Goal: Information Seeking & Learning: Learn about a topic

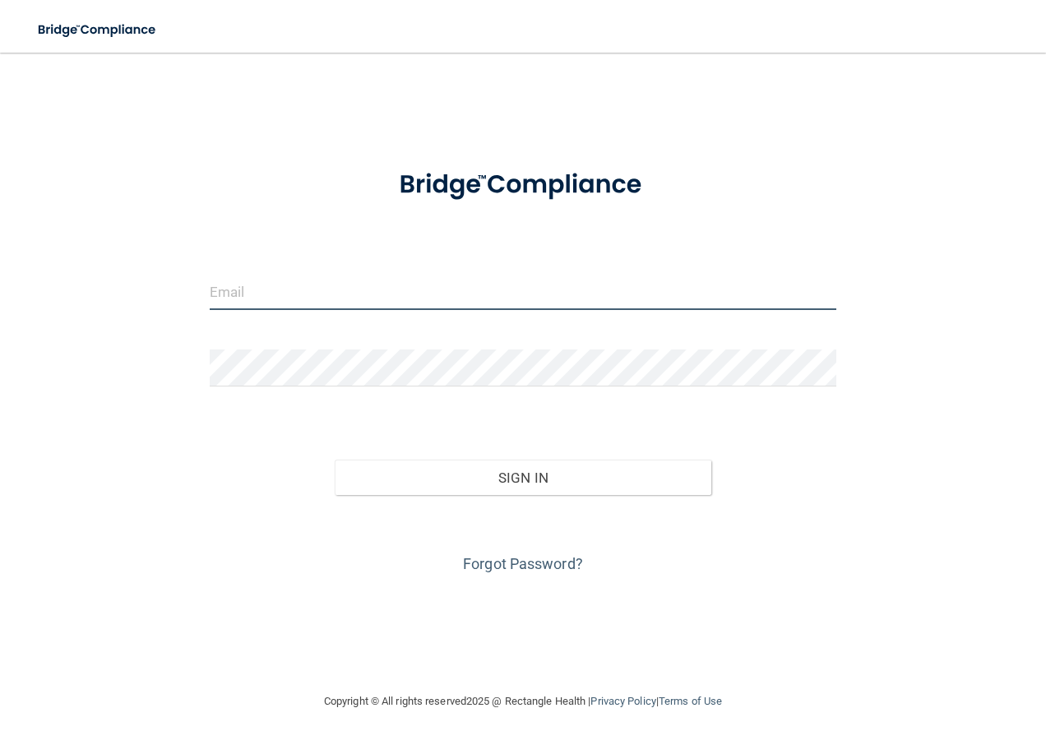
click at [292, 297] on input "email" at bounding box center [523, 291] width 627 height 37
click at [291, 296] on input "email" at bounding box center [523, 291] width 627 height 37
type input "[PERSON_NAME][EMAIL_ADDRESS][PERSON_NAME][DOMAIN_NAME]"
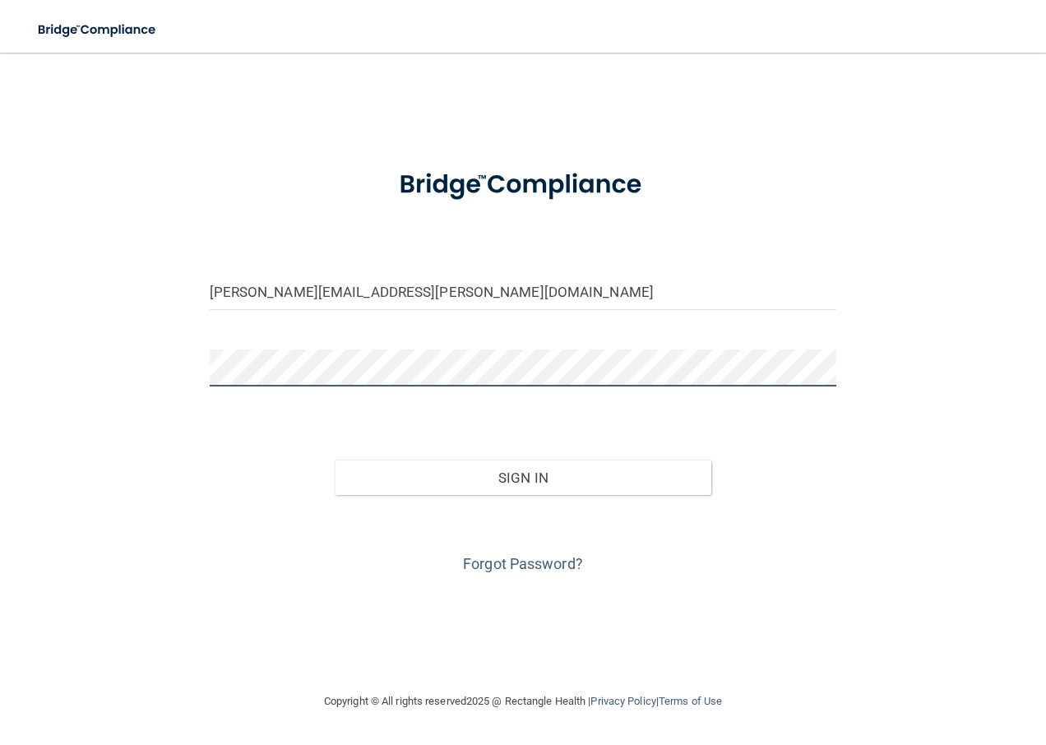
click at [335, 460] on button "Sign In" at bounding box center [523, 478] width 377 height 36
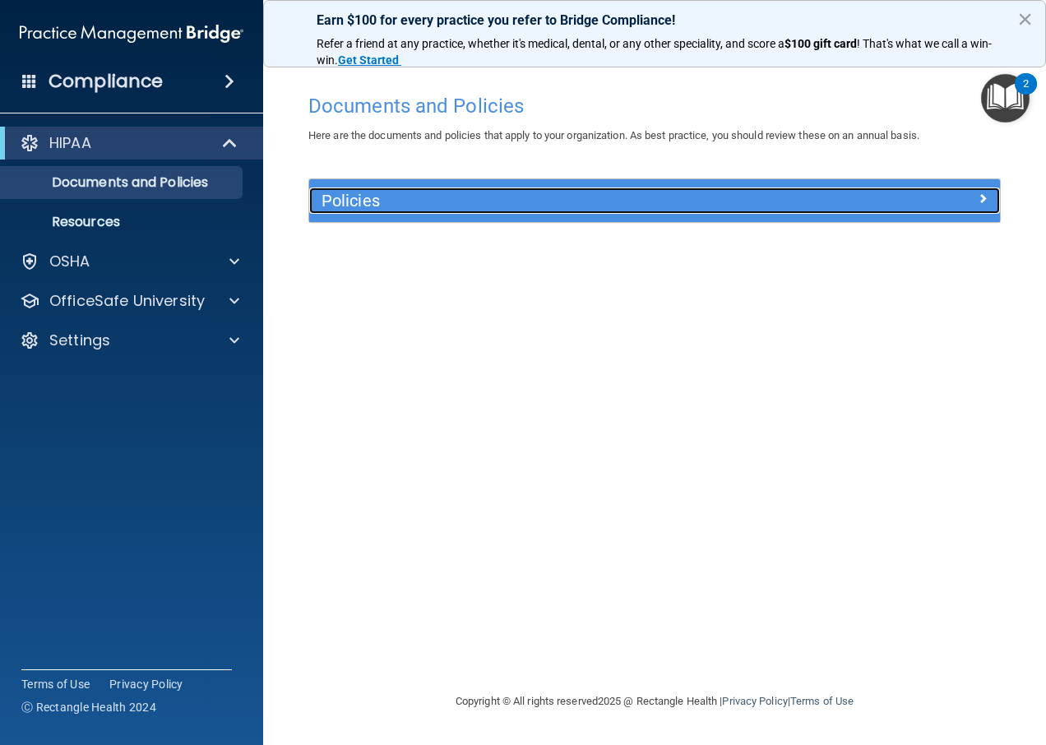
click at [490, 201] on h5 "Policies" at bounding box center [567, 201] width 493 height 18
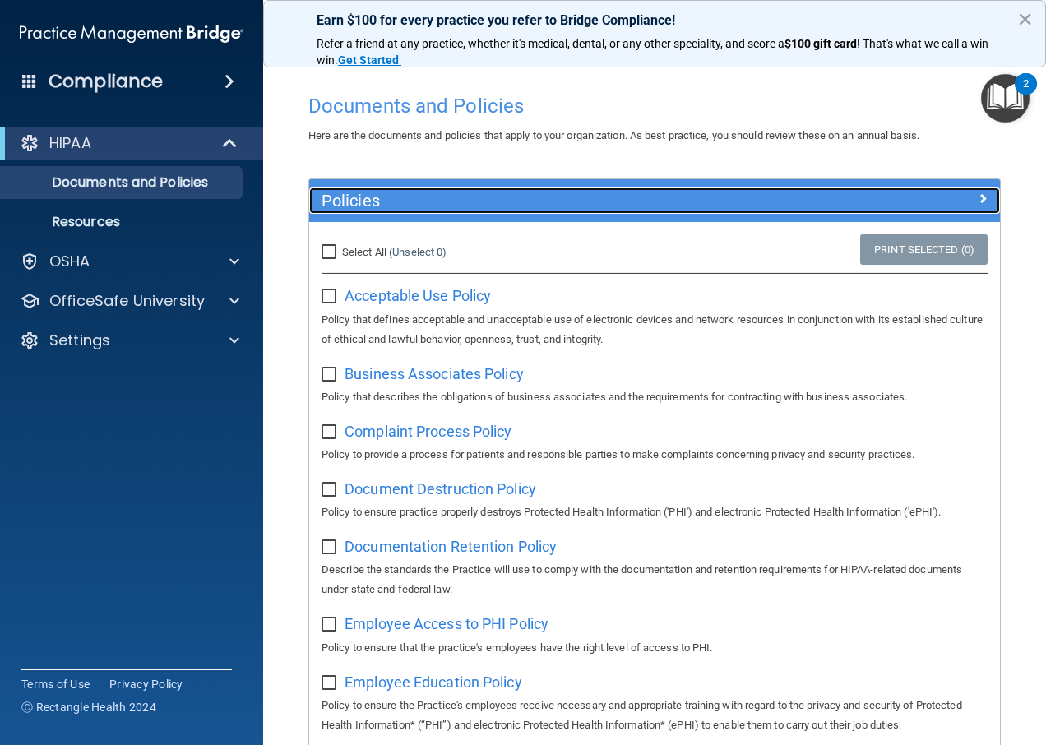
click at [490, 201] on h5 "Policies" at bounding box center [567, 201] width 493 height 18
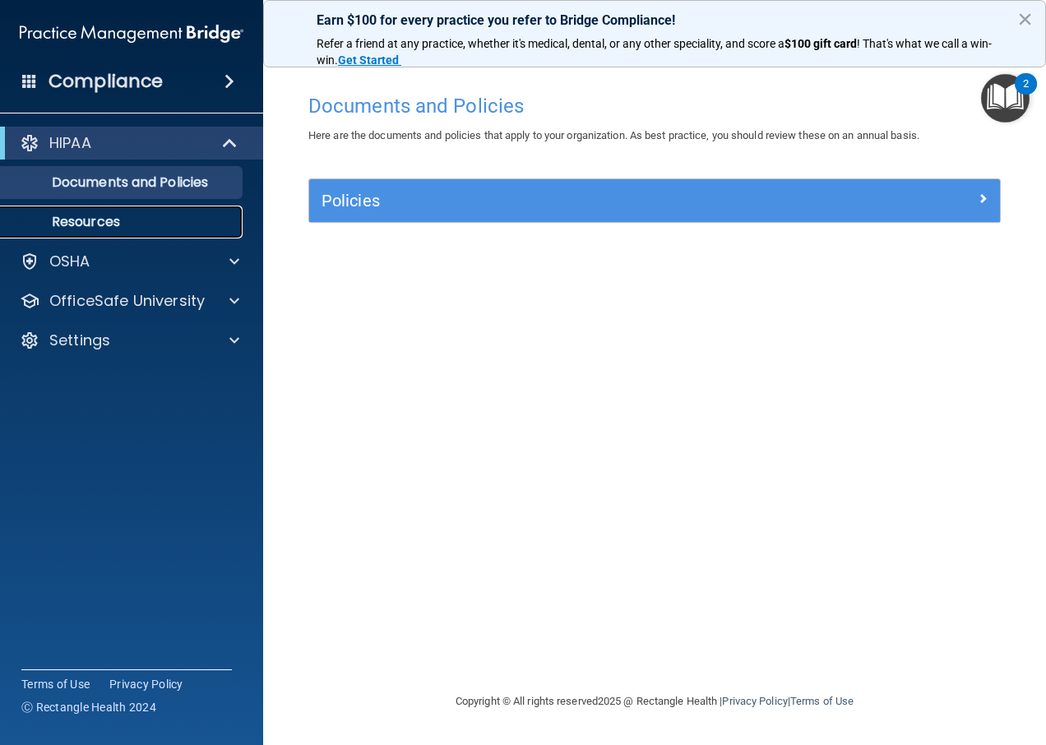
click at [156, 213] on link "Resources" at bounding box center [113, 222] width 259 height 33
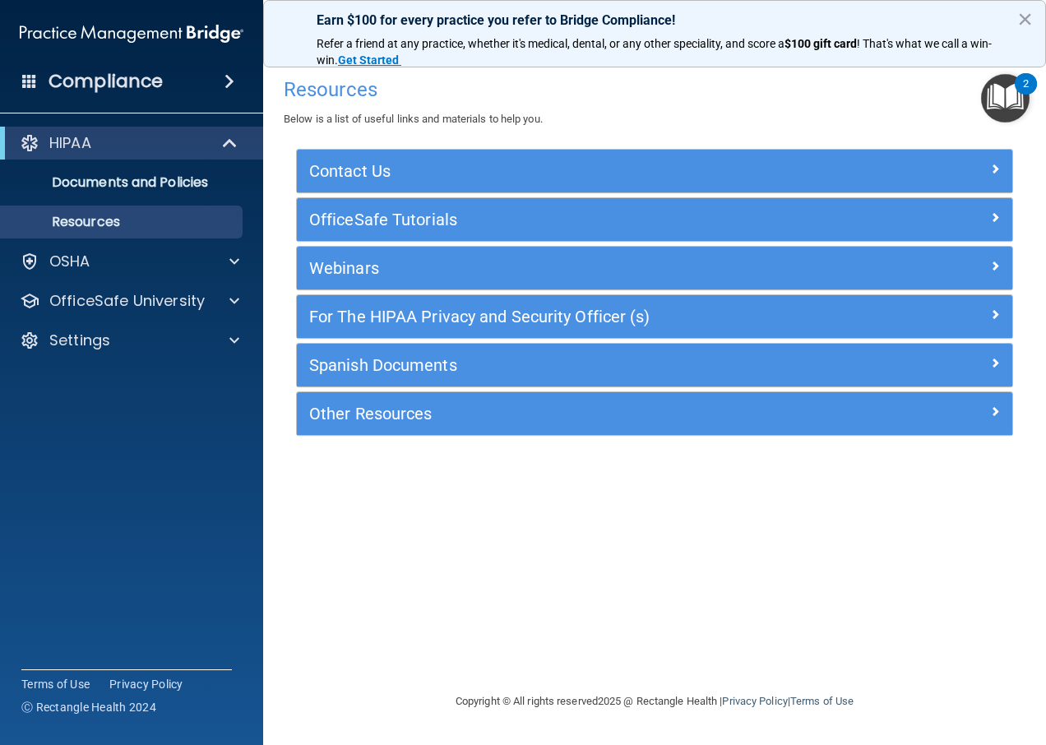
click at [168, 76] on div "Compliance" at bounding box center [131, 81] width 263 height 36
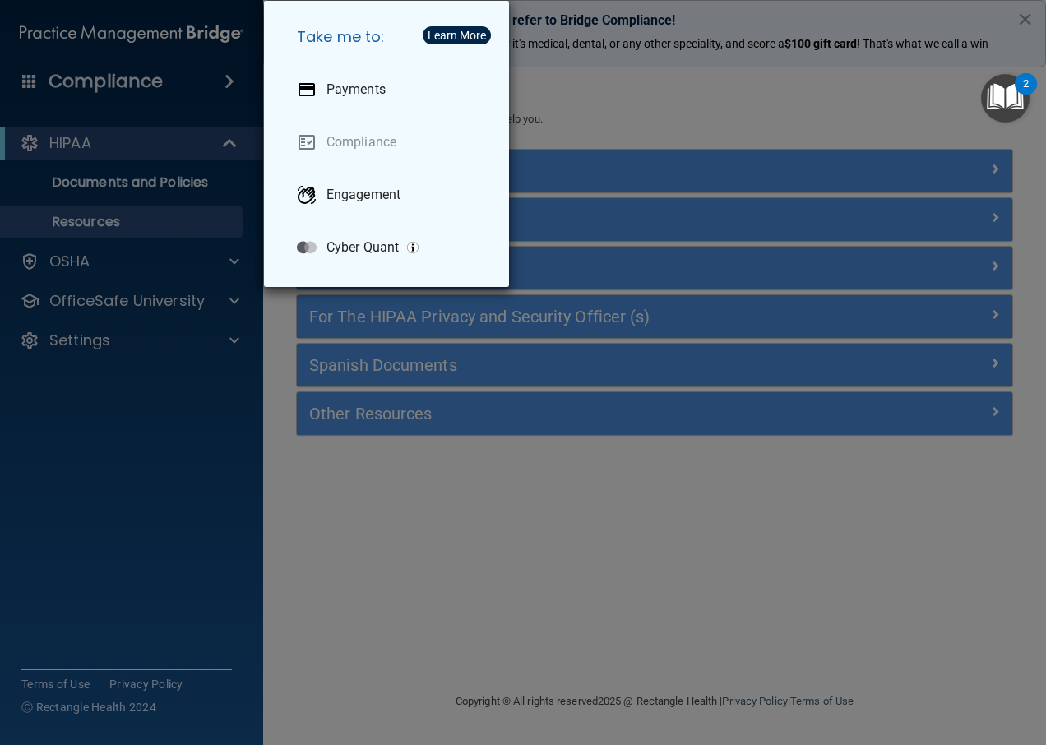
click at [386, 482] on div "Take me to: Payments Compliance Engagement Cyber Quant" at bounding box center [523, 372] width 1046 height 745
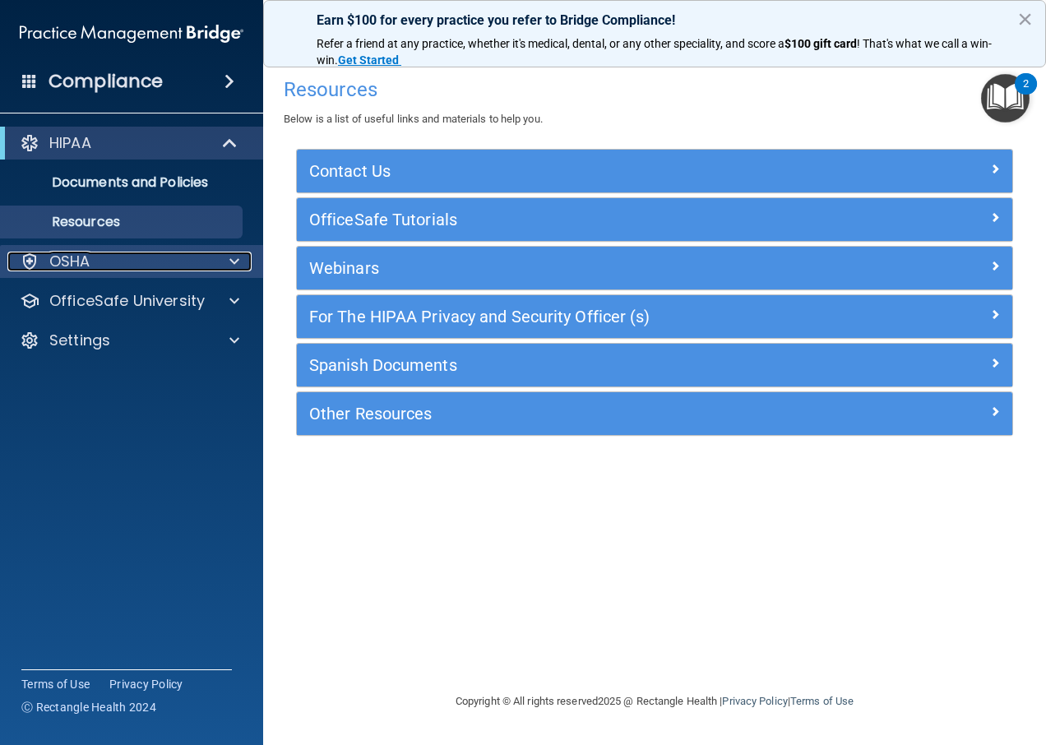
click at [125, 262] on div "OSHA" at bounding box center [109, 262] width 204 height 20
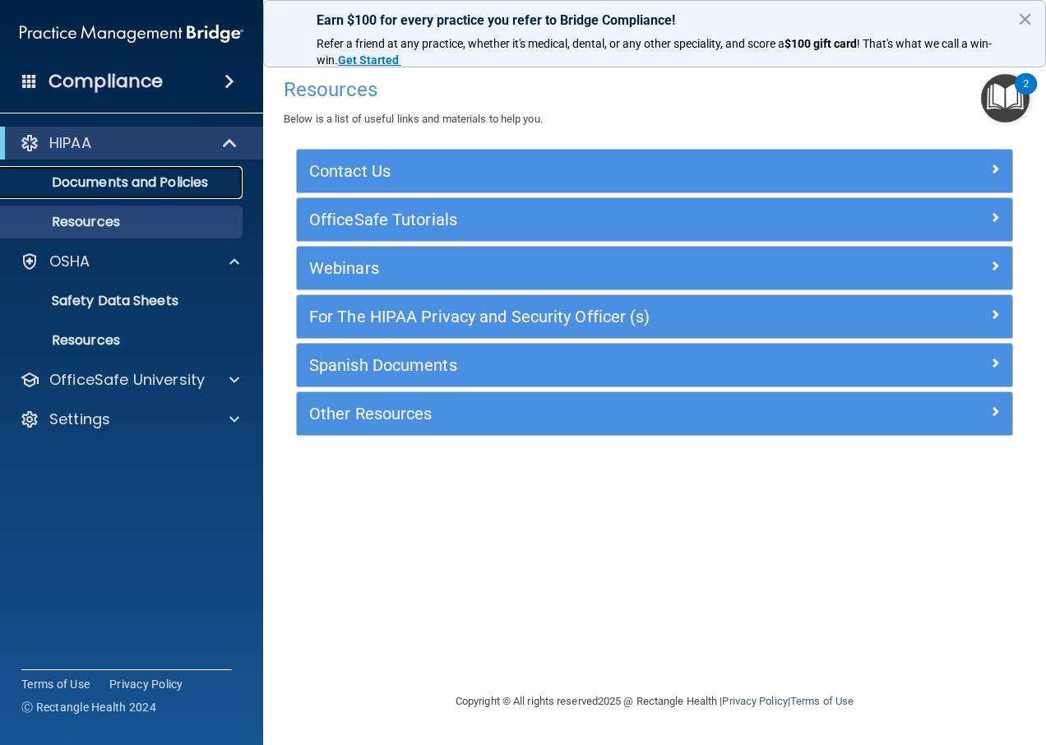
click at [116, 176] on p "Documents and Policies" at bounding box center [123, 182] width 224 height 16
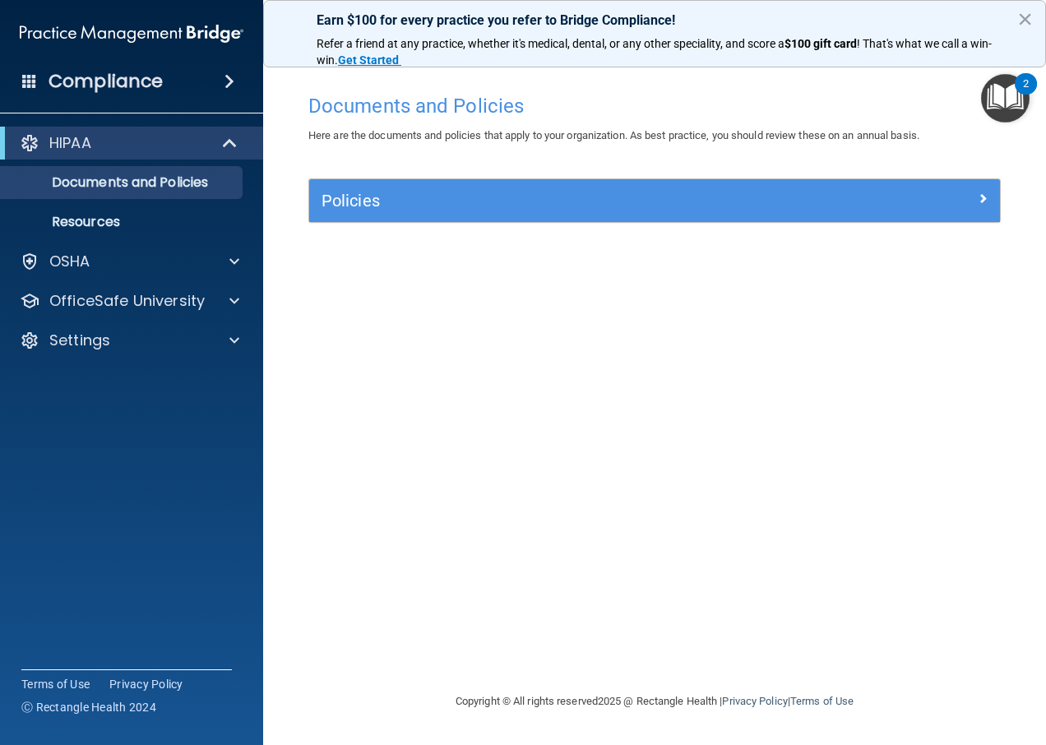
click at [434, 219] on div "Policies" at bounding box center [654, 200] width 691 height 43
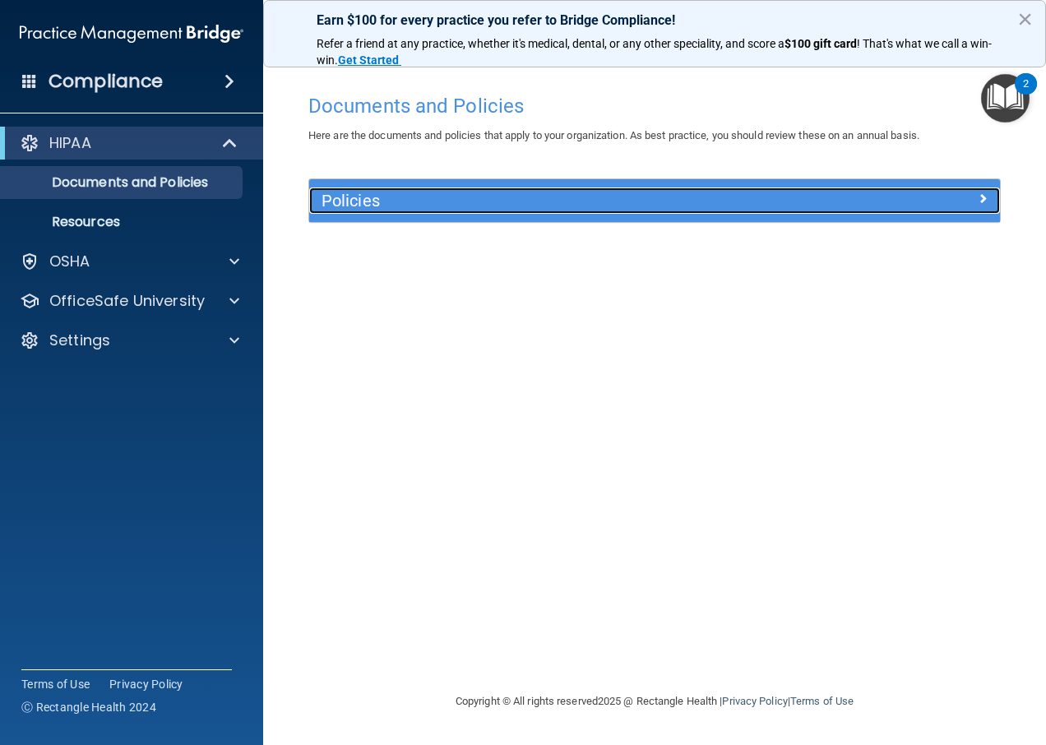
click at [435, 209] on h5 "Policies" at bounding box center [567, 201] width 493 height 18
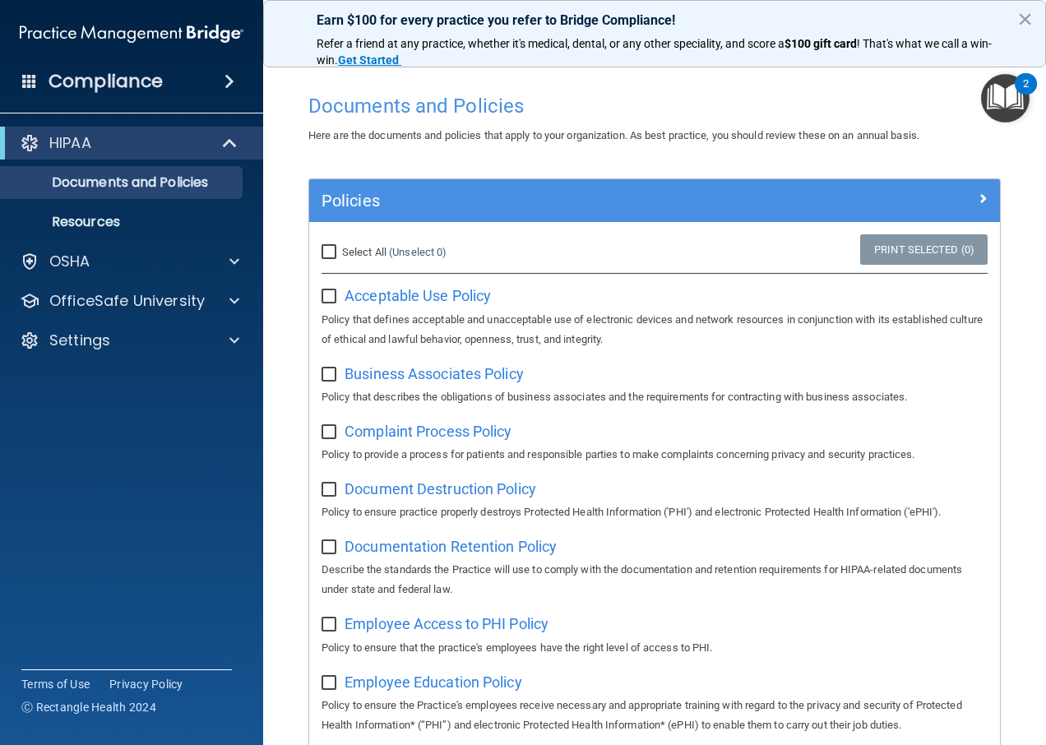
click at [126, 82] on h4 "Compliance" at bounding box center [106, 81] width 114 height 23
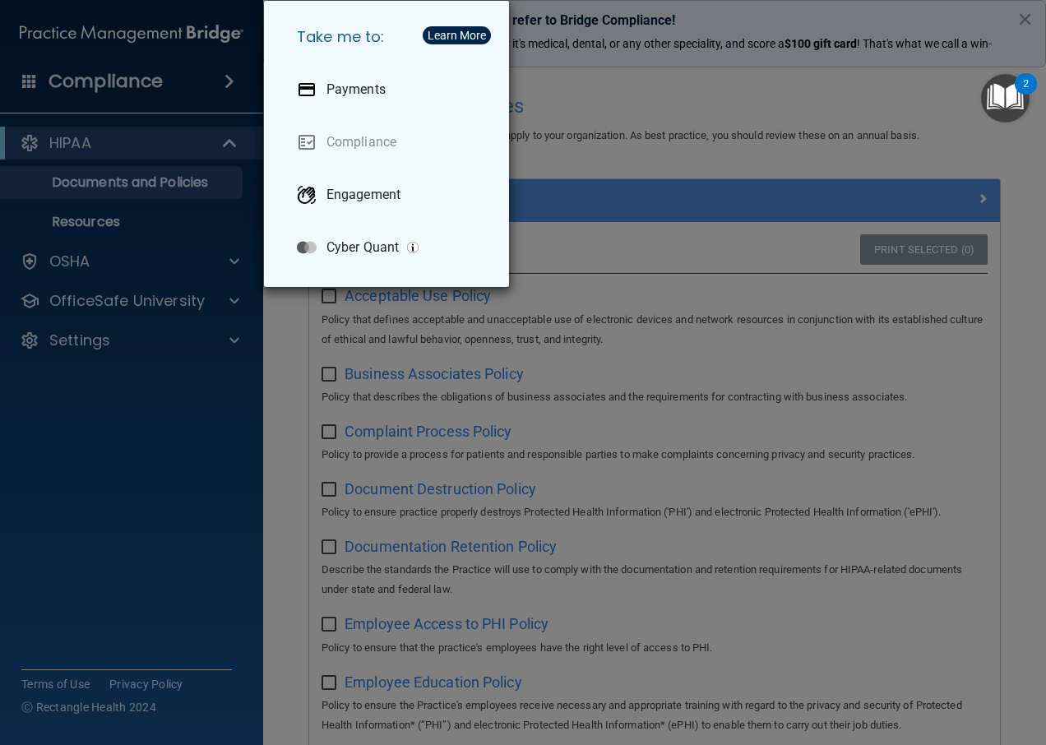
click at [158, 396] on div "Take me to: Payments Compliance Engagement Cyber Quant" at bounding box center [523, 372] width 1046 height 745
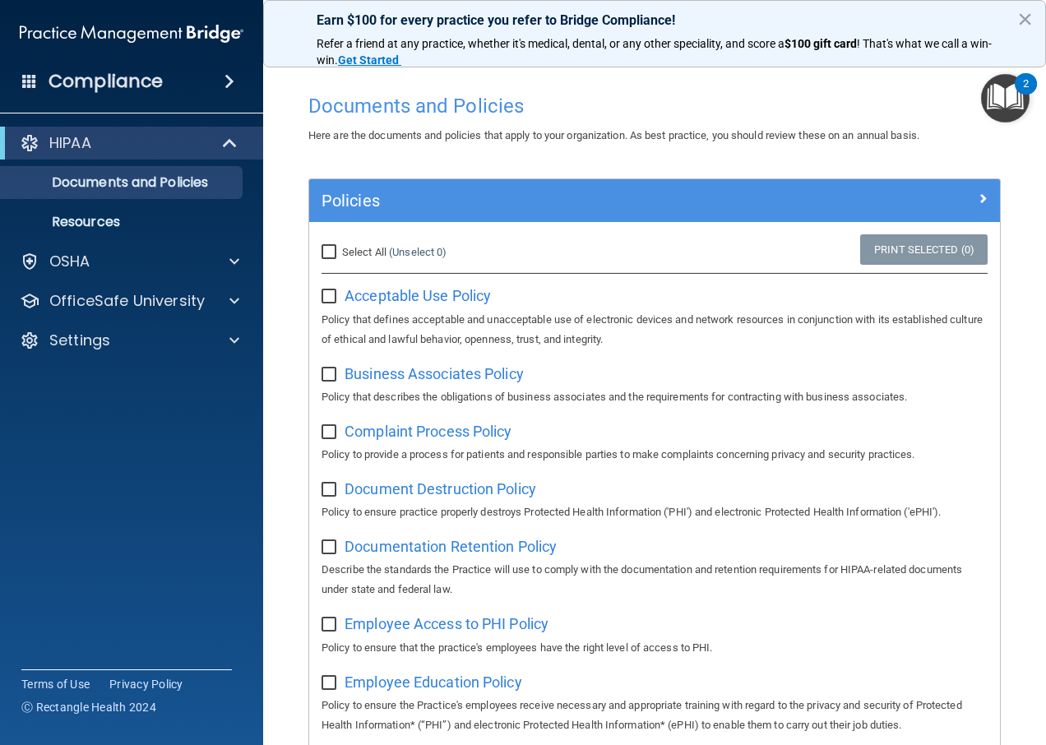
click at [42, 85] on div "Compliance" at bounding box center [131, 81] width 263 height 36
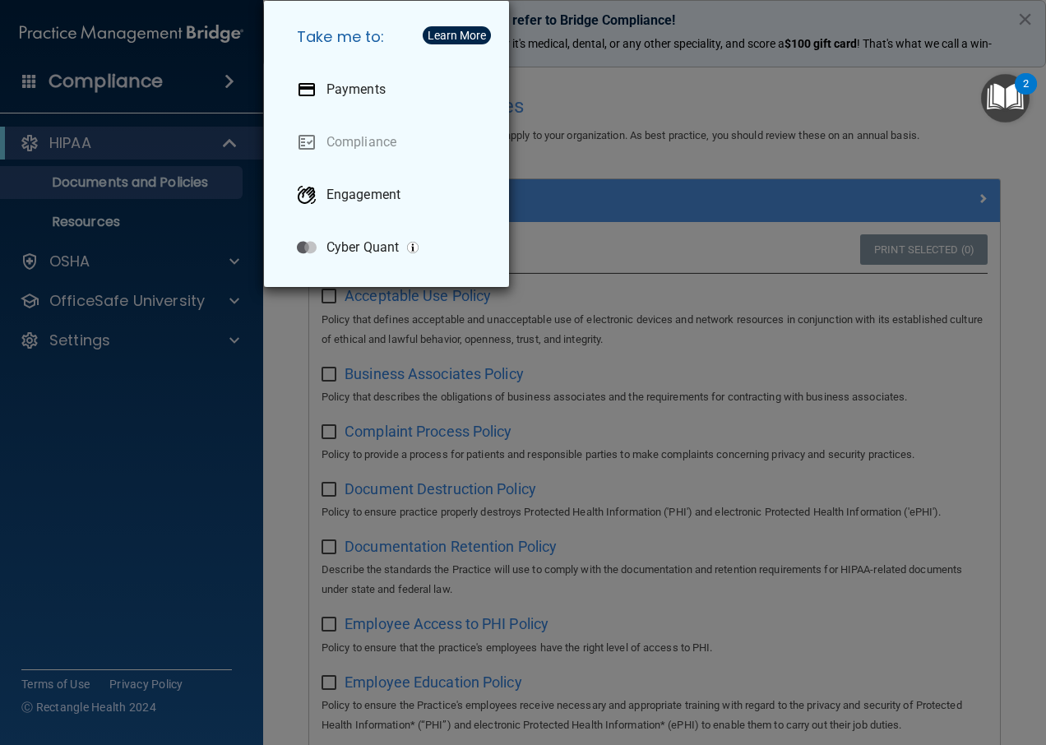
click at [154, 186] on div "Take me to: Payments Compliance Engagement Cyber Quant" at bounding box center [523, 372] width 1046 height 745
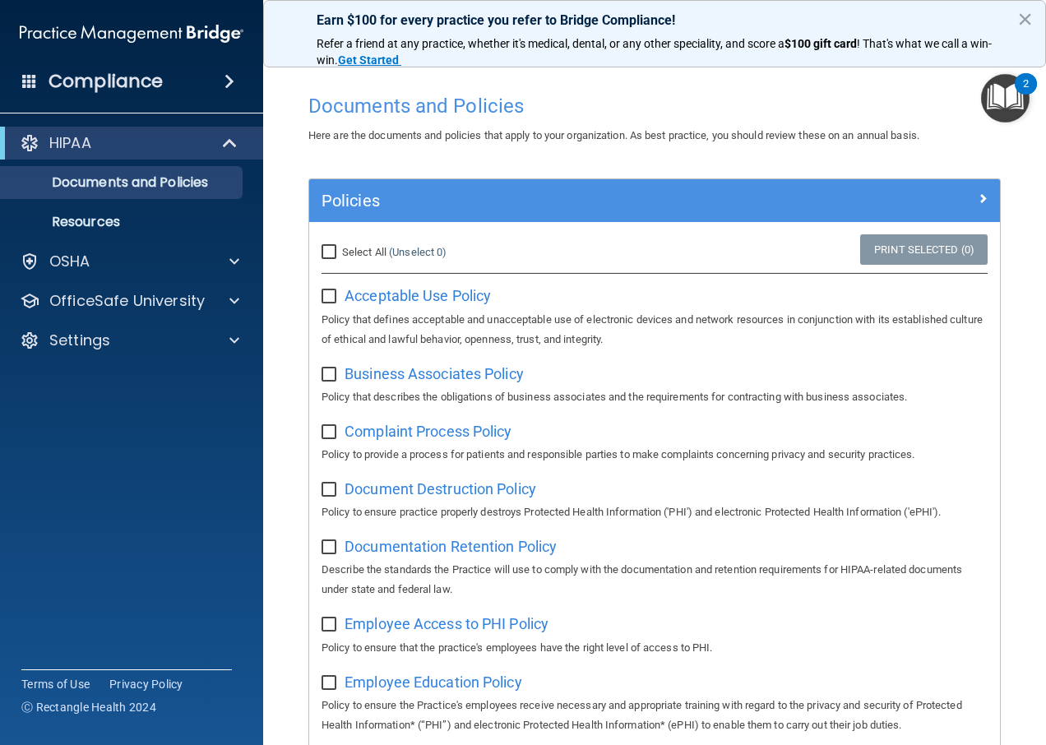
click at [322, 234] on div "Select All (Unselect 0) Unselect All" at bounding box center [424, 252] width 230 height 36
click at [385, 293] on span "Acceptable Use Policy" at bounding box center [418, 295] width 146 height 17
click at [325, 290] on input "checkbox" at bounding box center [330, 296] width 19 height 13
checkbox input "true"
click at [377, 377] on span "Business Associates Policy" at bounding box center [434, 373] width 179 height 17
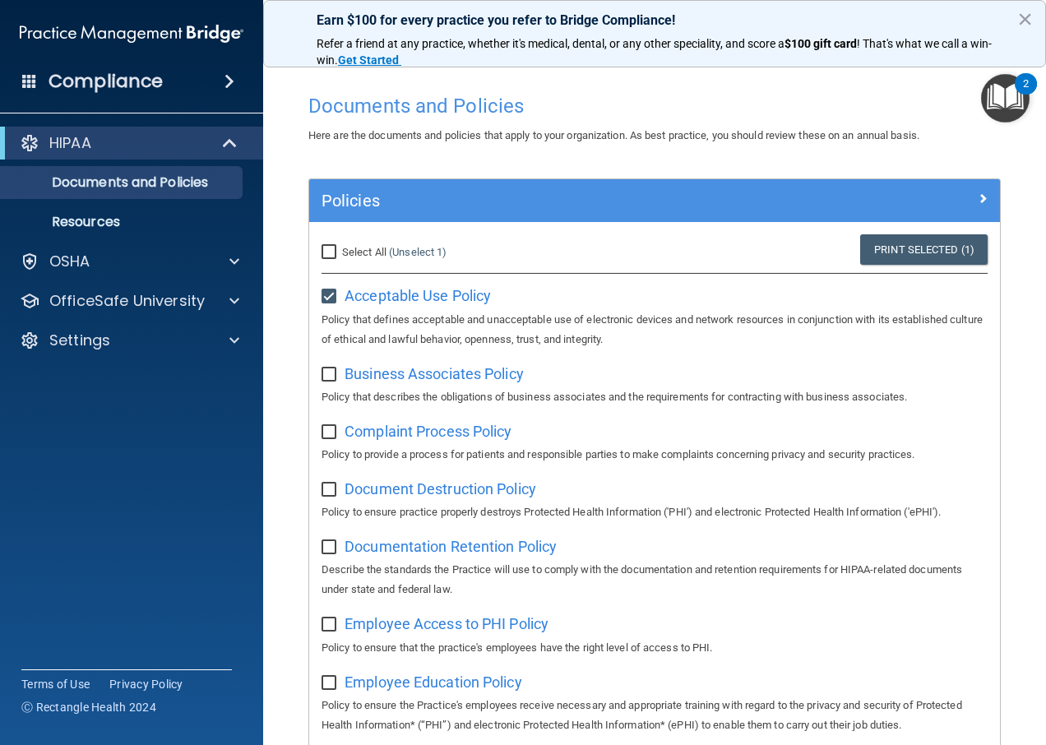
click at [328, 371] on input "checkbox" at bounding box center [330, 374] width 19 height 13
checkbox input "true"
click at [388, 439] on span "Complaint Process Policy" at bounding box center [428, 431] width 167 height 17
click at [335, 446] on p "Policy to provide a process for patients and responsible parties to make compla…" at bounding box center [654, 455] width 666 height 20
click at [331, 444] on div "Complaint Process Policy Policy to provide a process for patients and responsib…" at bounding box center [654, 441] width 666 height 47
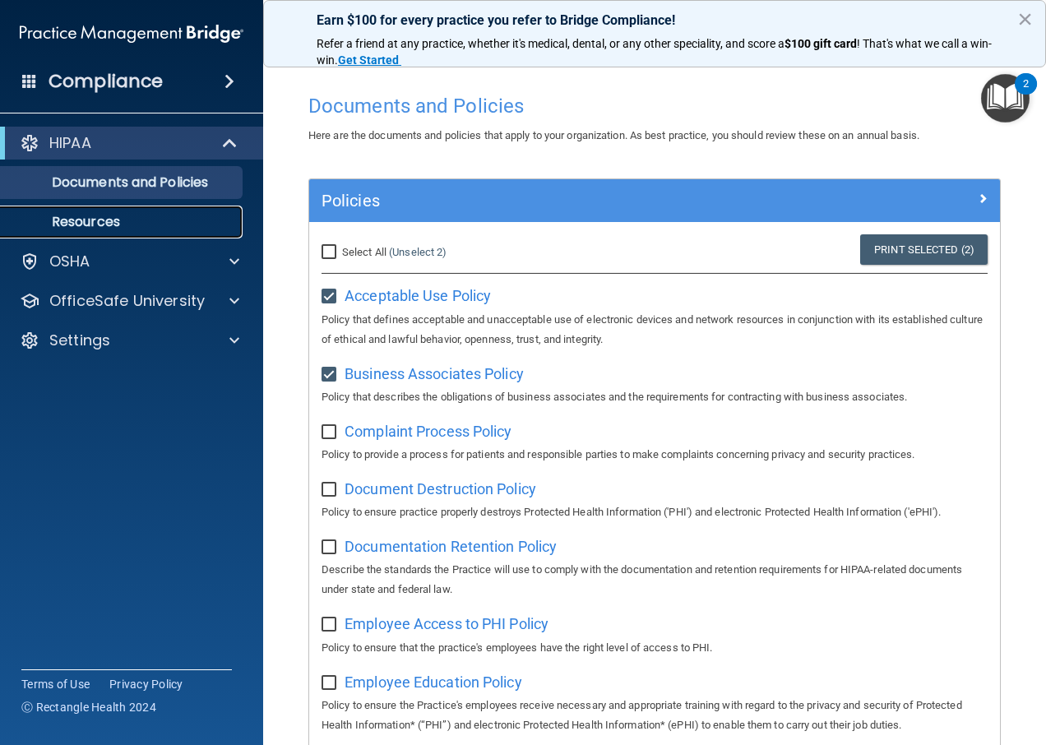
click at [100, 222] on p "Resources" at bounding box center [123, 222] width 224 height 16
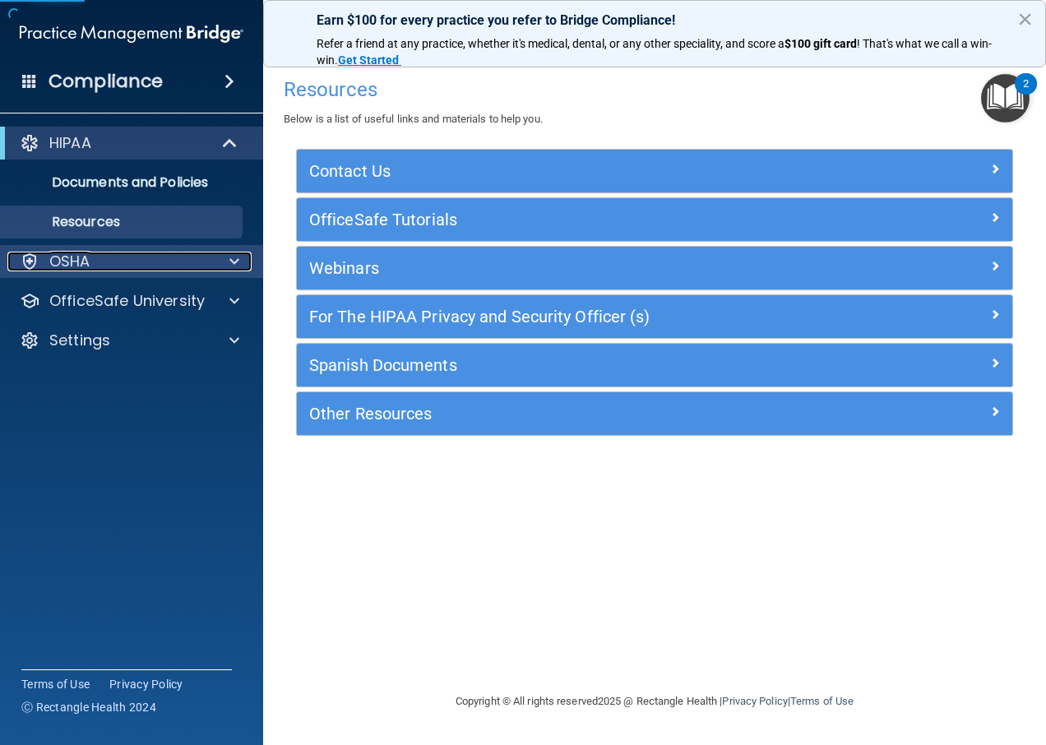
click at [128, 268] on div "OSHA" at bounding box center [109, 262] width 204 height 20
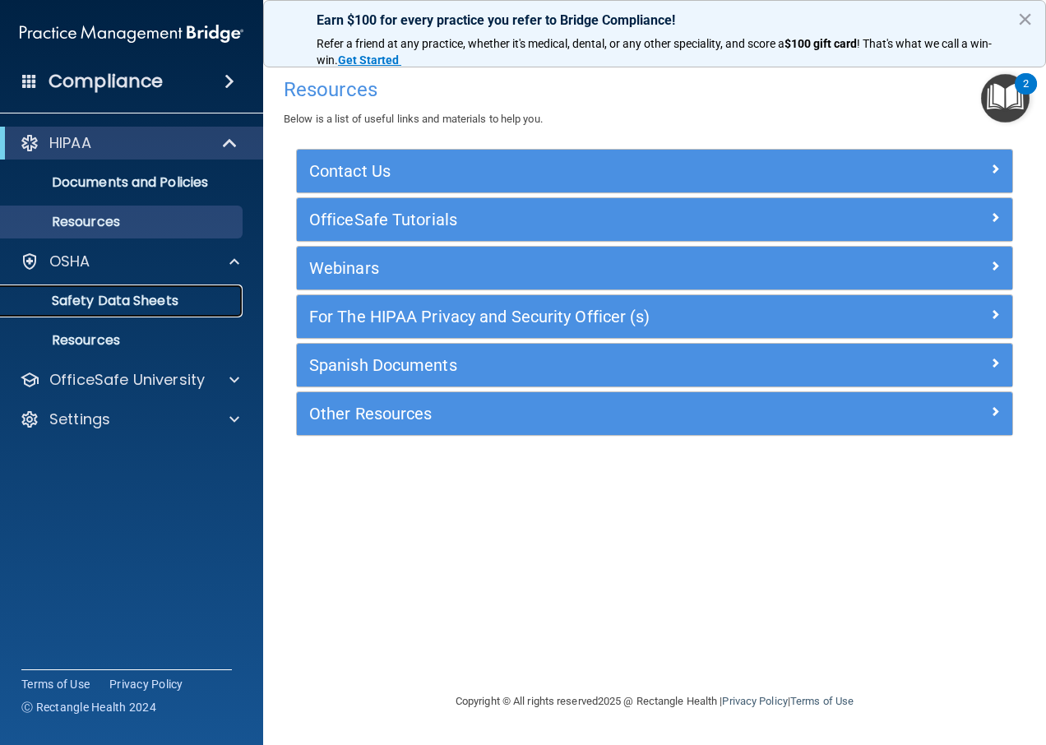
click at [115, 294] on p "Safety Data Sheets" at bounding box center [123, 301] width 224 height 16
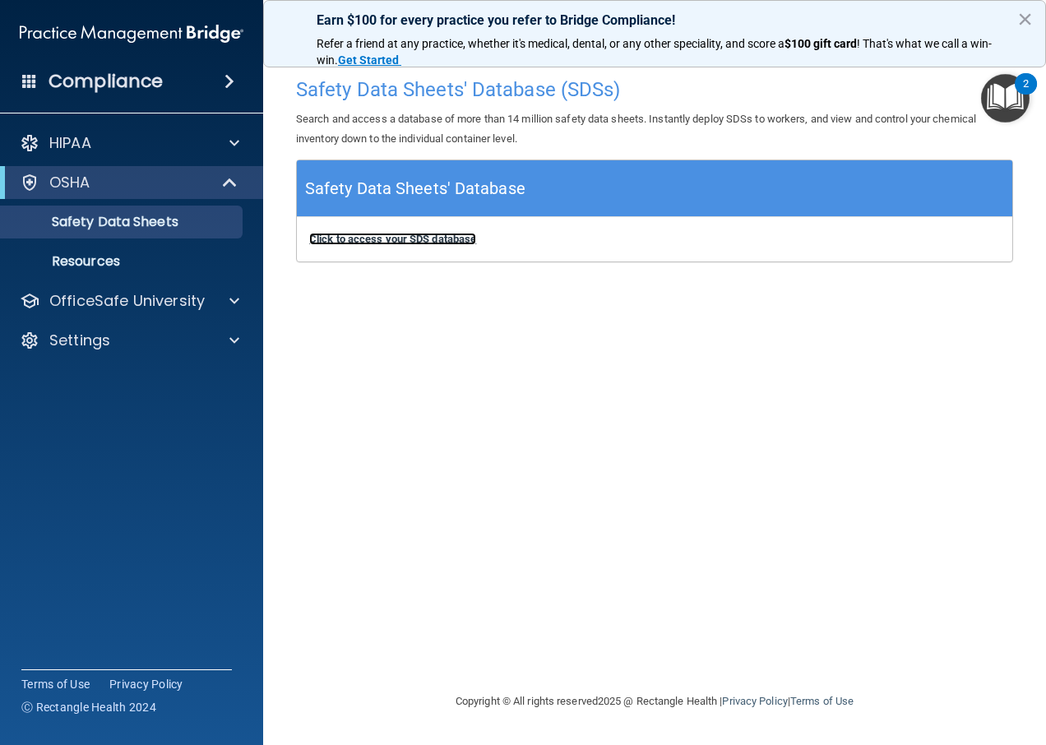
click at [401, 238] on b "Click to access your SDS database" at bounding box center [392, 239] width 167 height 12
click at [147, 259] on p "Resources" at bounding box center [123, 261] width 224 height 16
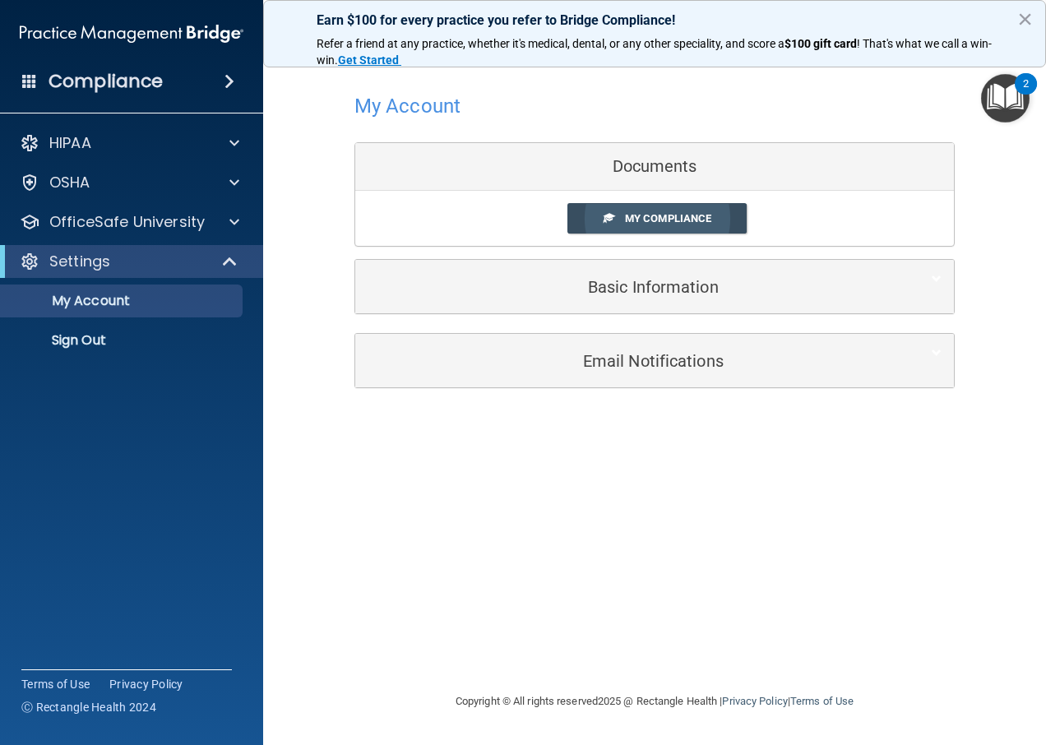
click at [608, 215] on span at bounding box center [609, 217] width 11 height 11
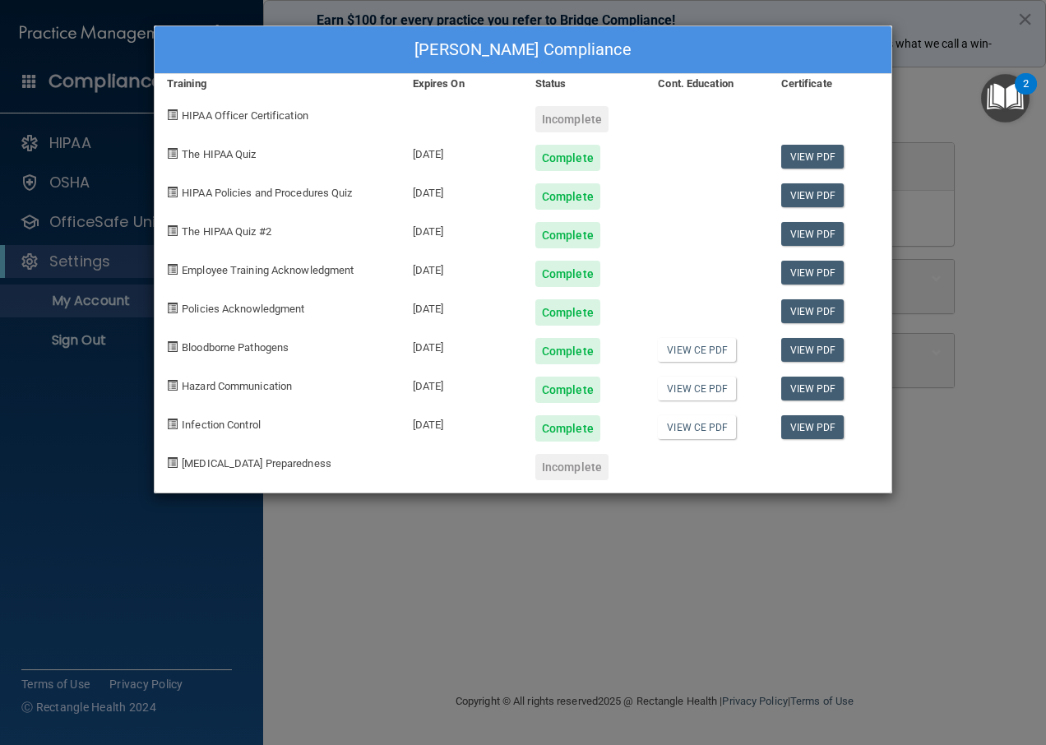
click at [567, 121] on div "Incomplete" at bounding box center [571, 119] width 73 height 26
click at [562, 161] on div "Complete" at bounding box center [567, 158] width 65 height 26
click at [804, 160] on link "View PDF" at bounding box center [812, 157] width 63 height 24
click at [583, 554] on div "Aileen Mullen's Compliance Training Expires On Status Cont. Education Certifica…" at bounding box center [523, 372] width 1046 height 745
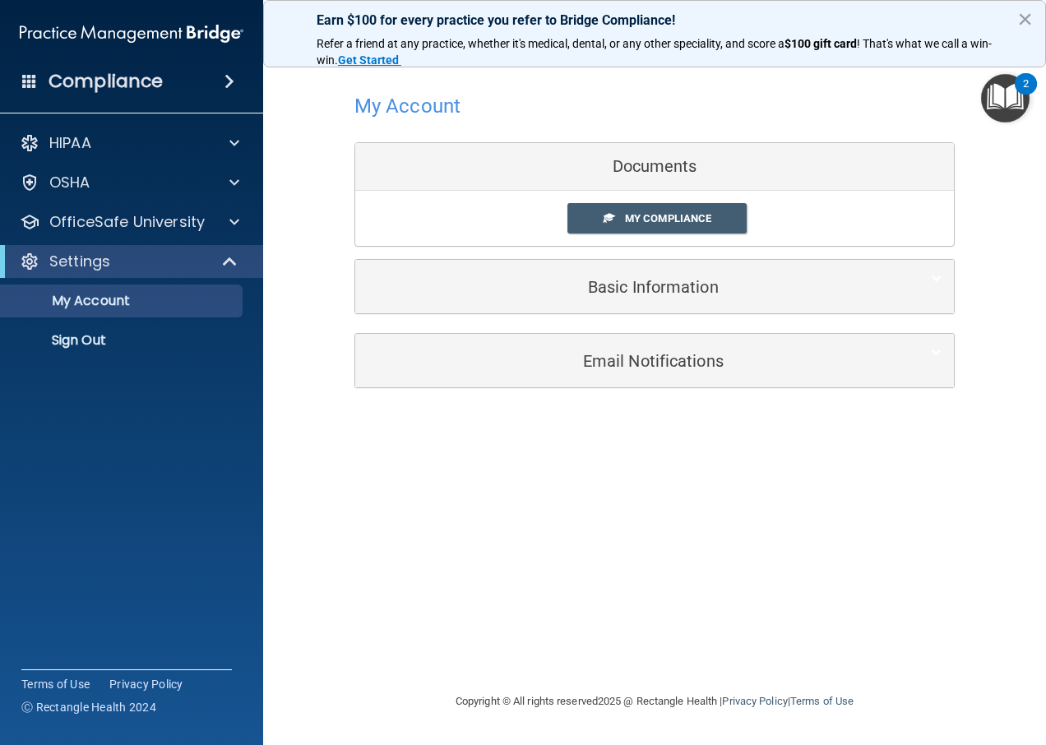
click at [995, 96] on img "Open Resource Center, 2 new notifications" at bounding box center [1005, 98] width 49 height 49
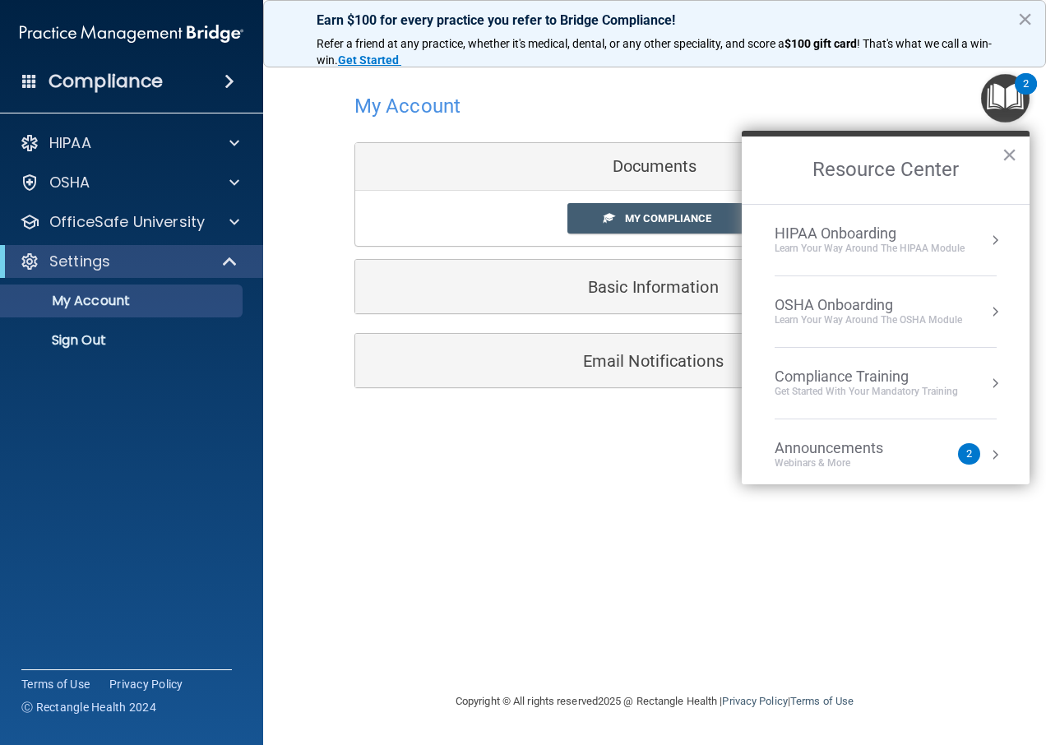
click at [889, 380] on div "Compliance Training" at bounding box center [866, 377] width 183 height 18
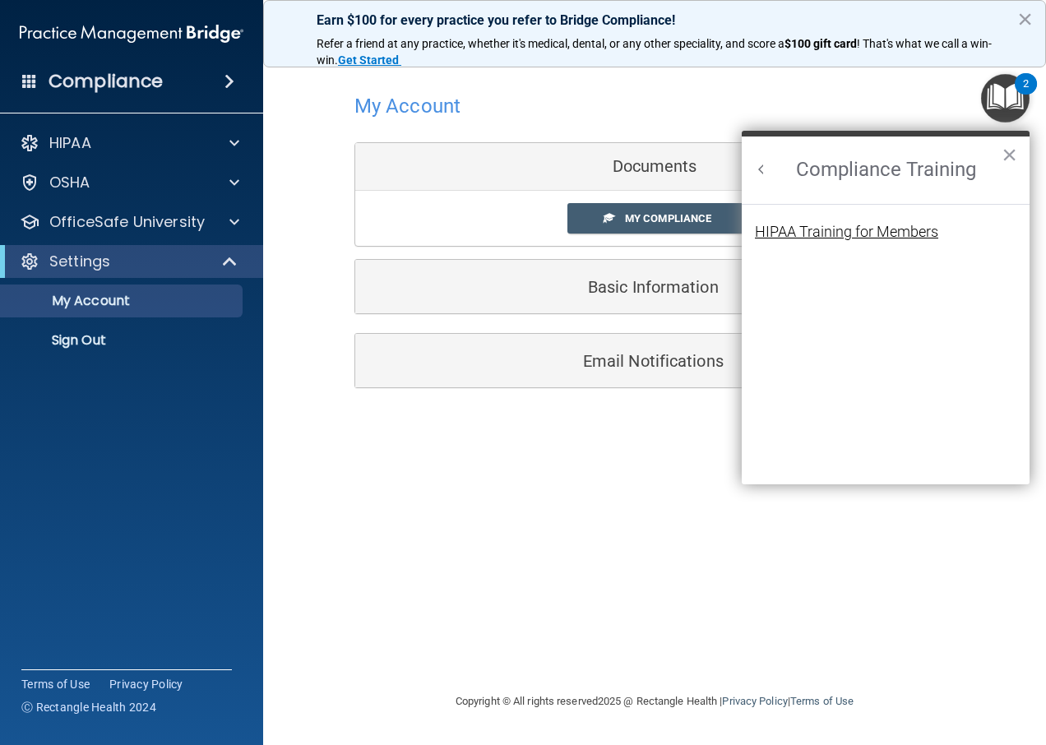
click at [809, 239] on div "HIPAA Training for Members" at bounding box center [846, 231] width 183 height 15
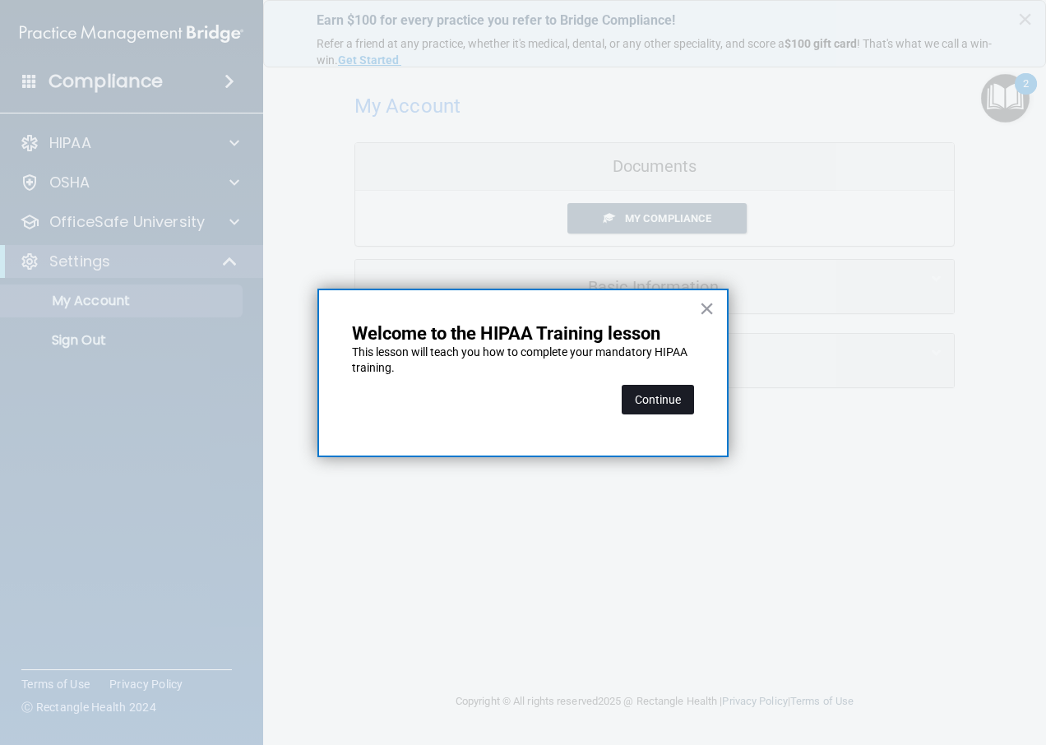
click at [672, 395] on button "Continue" at bounding box center [658, 400] width 72 height 30
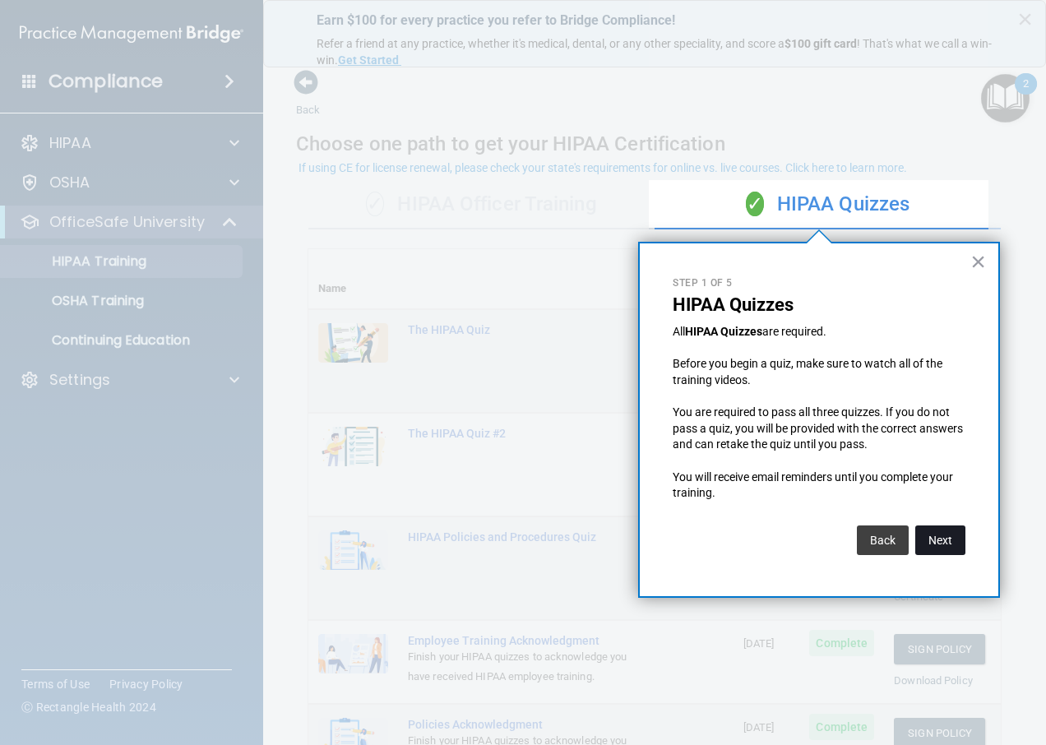
click at [939, 532] on button "Next" at bounding box center [940, 540] width 50 height 30
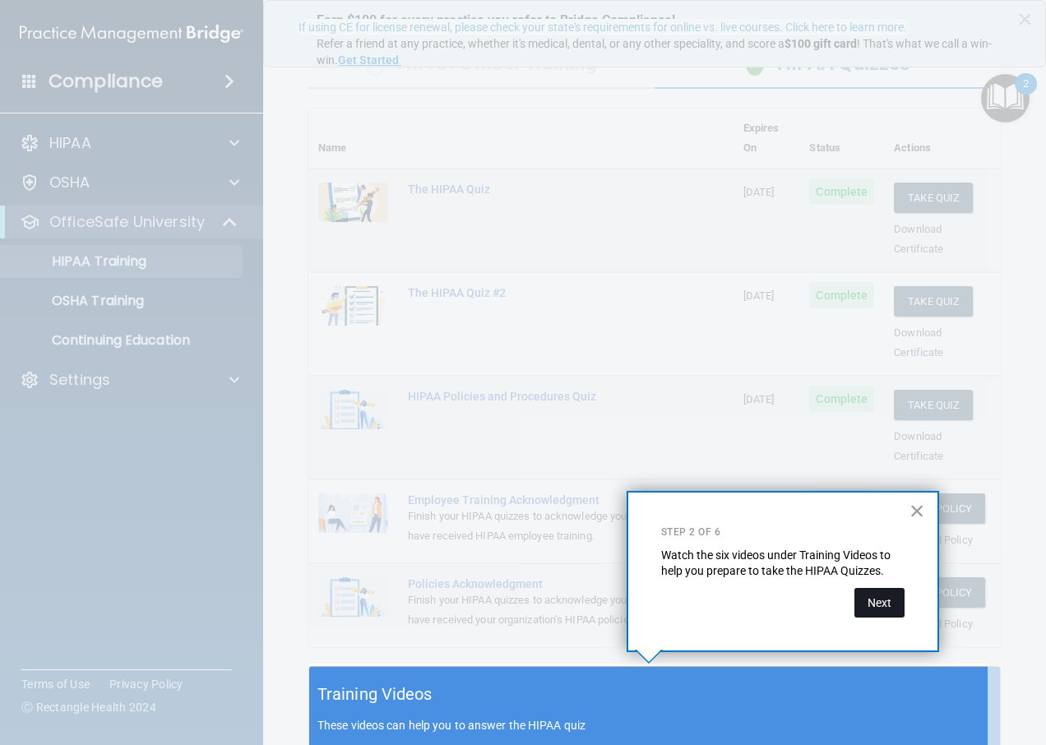
click at [878, 589] on button "Next" at bounding box center [879, 603] width 50 height 30
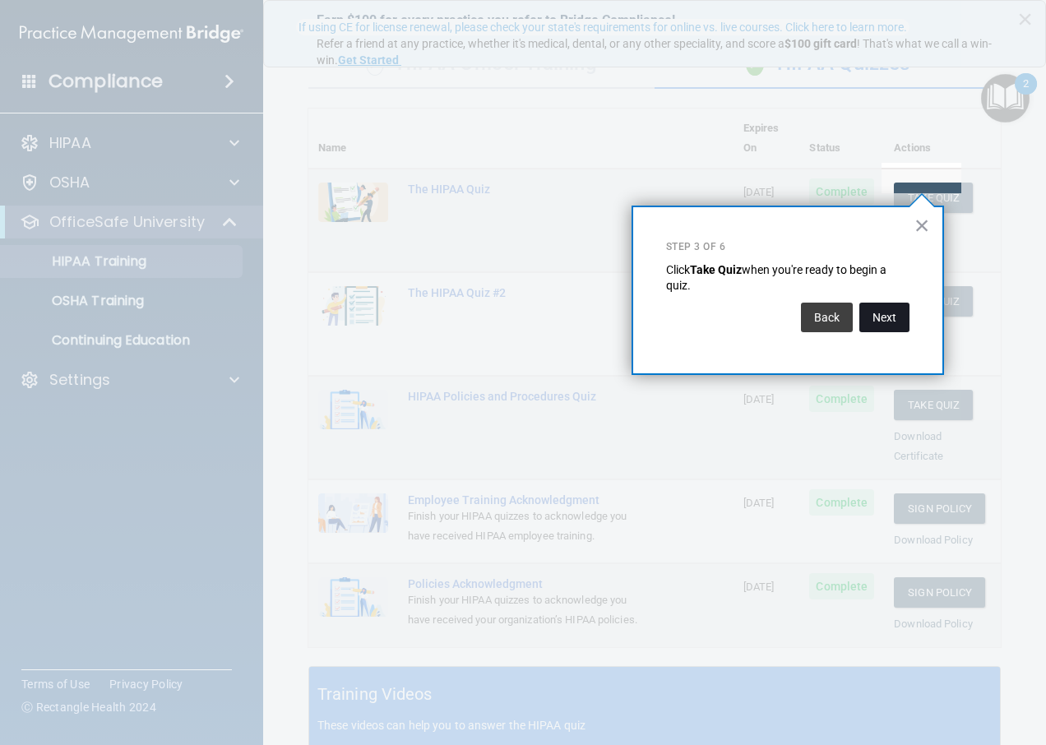
click at [875, 309] on button "Next" at bounding box center [884, 318] width 50 height 30
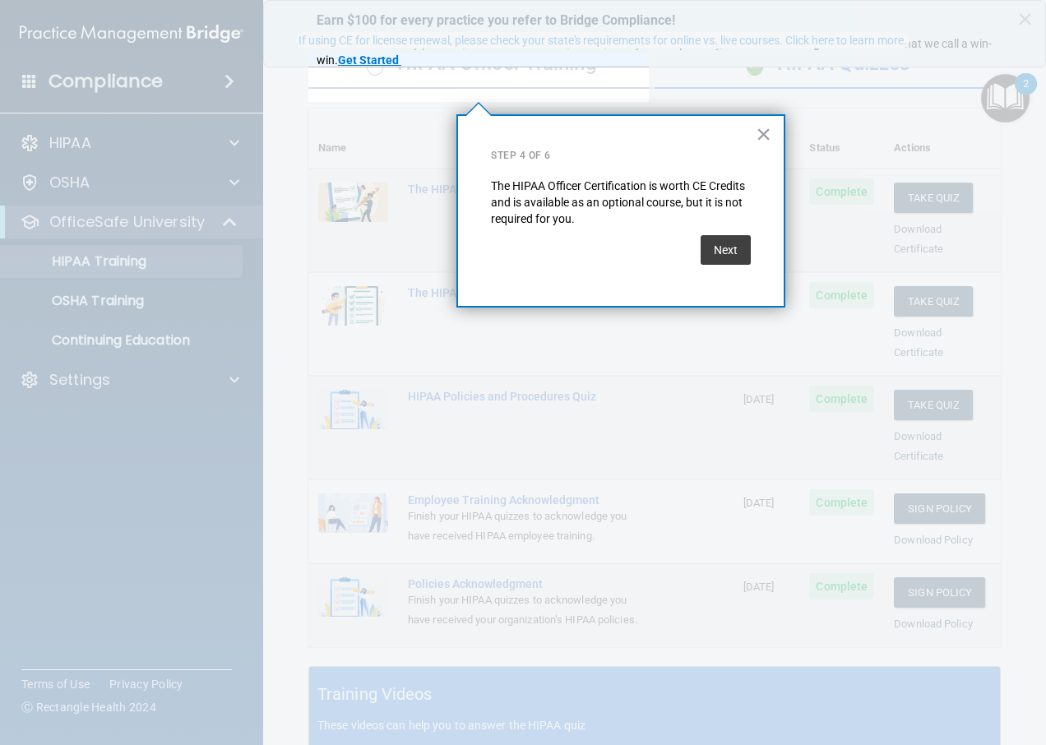
scroll to position [127, 0]
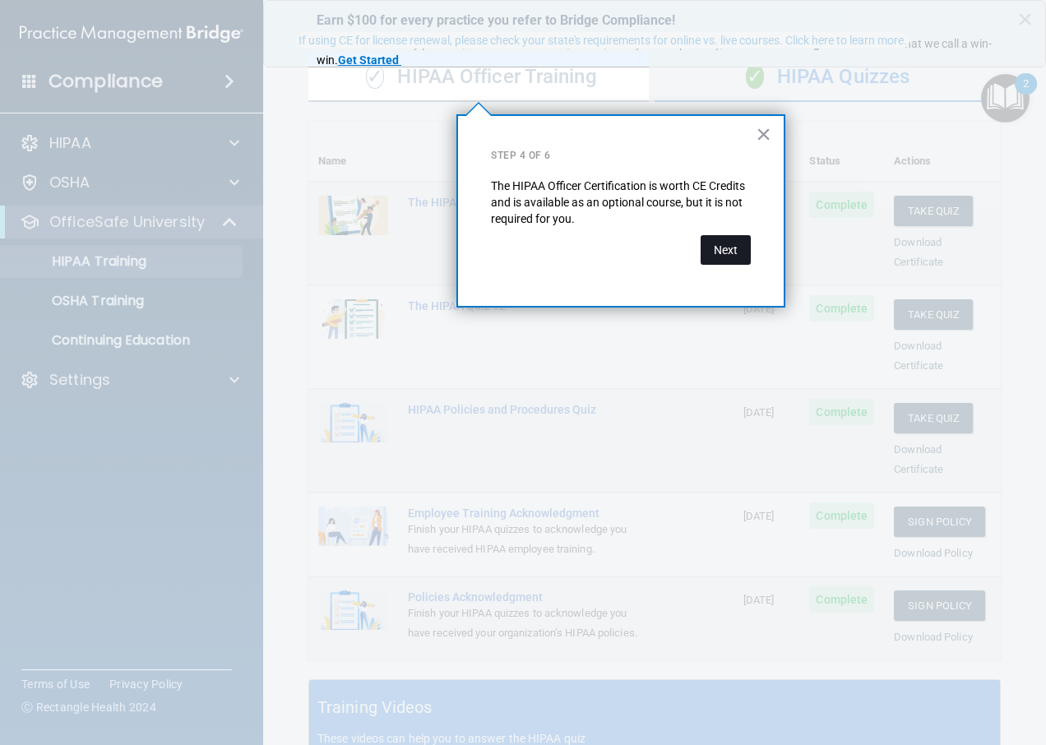
click at [722, 239] on button "Next" at bounding box center [726, 250] width 50 height 30
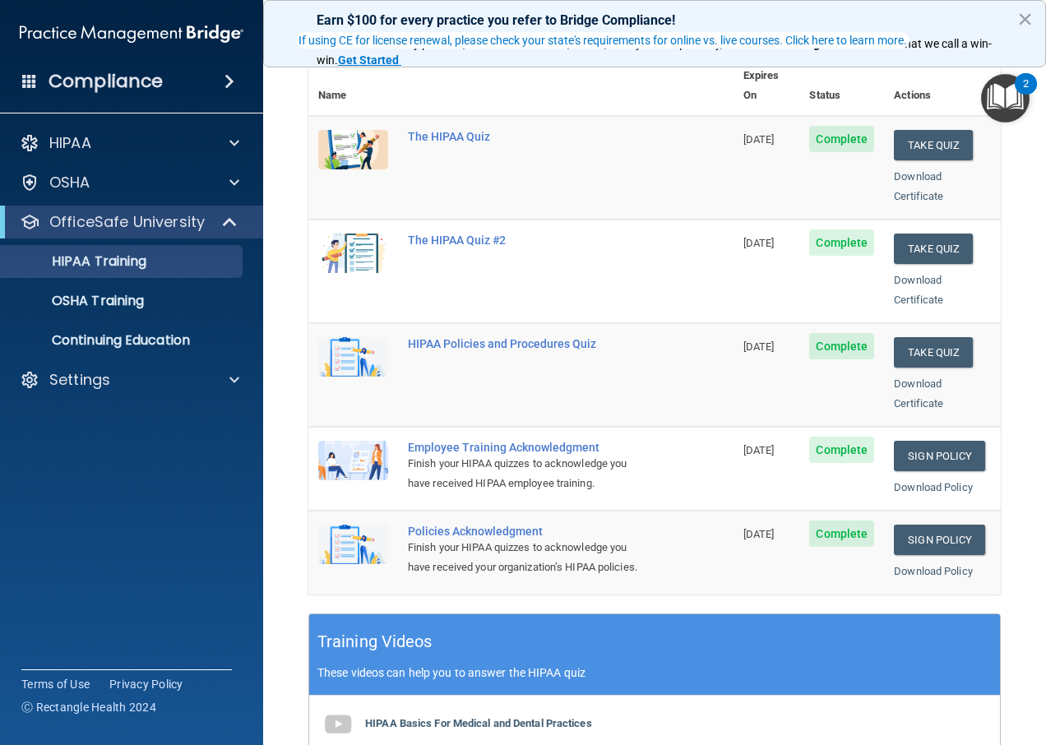
scroll to position [292, 0]
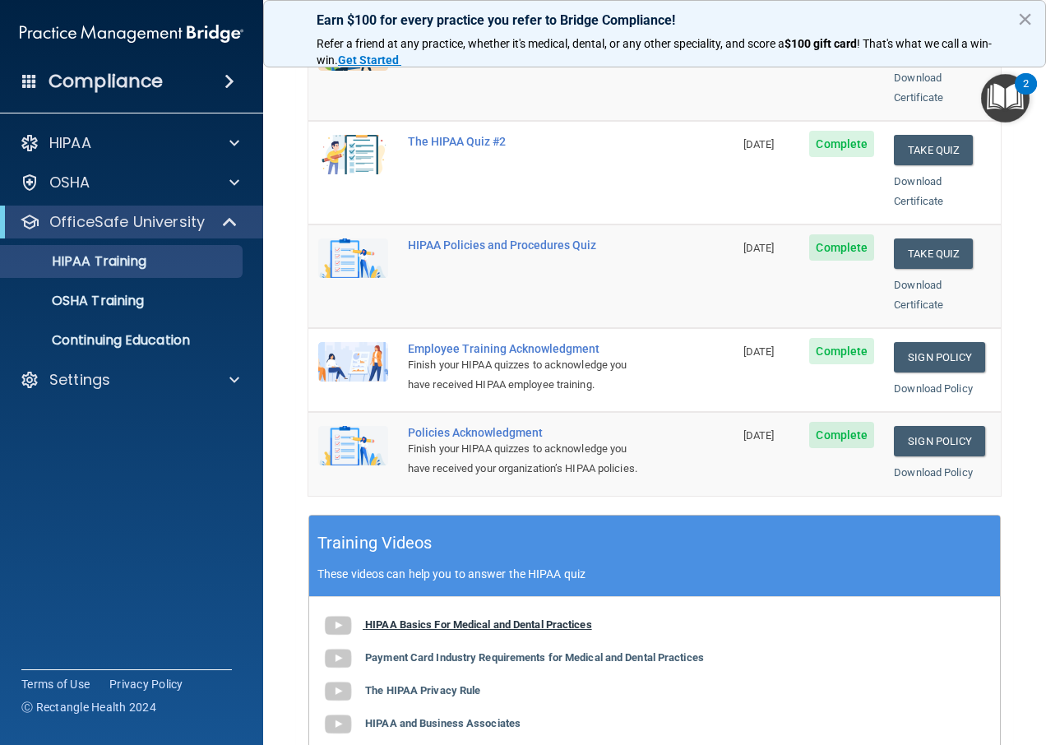
click at [345, 622] on img at bounding box center [337, 625] width 33 height 33
click at [348, 654] on img at bounding box center [337, 658] width 33 height 33
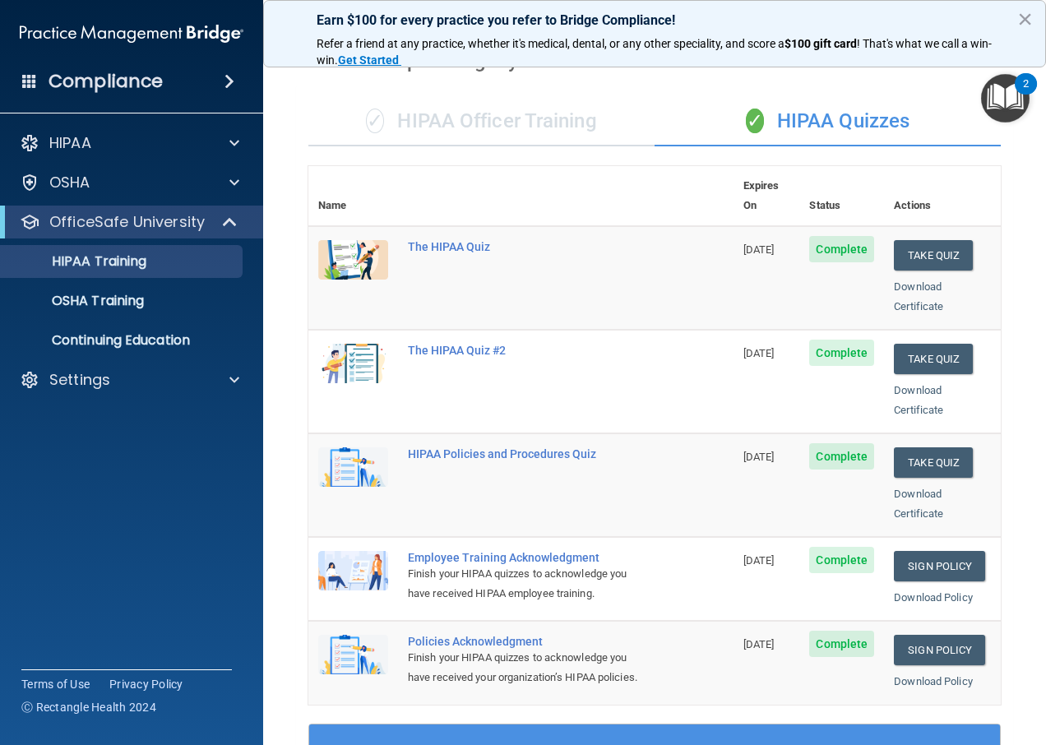
scroll to position [0, 0]
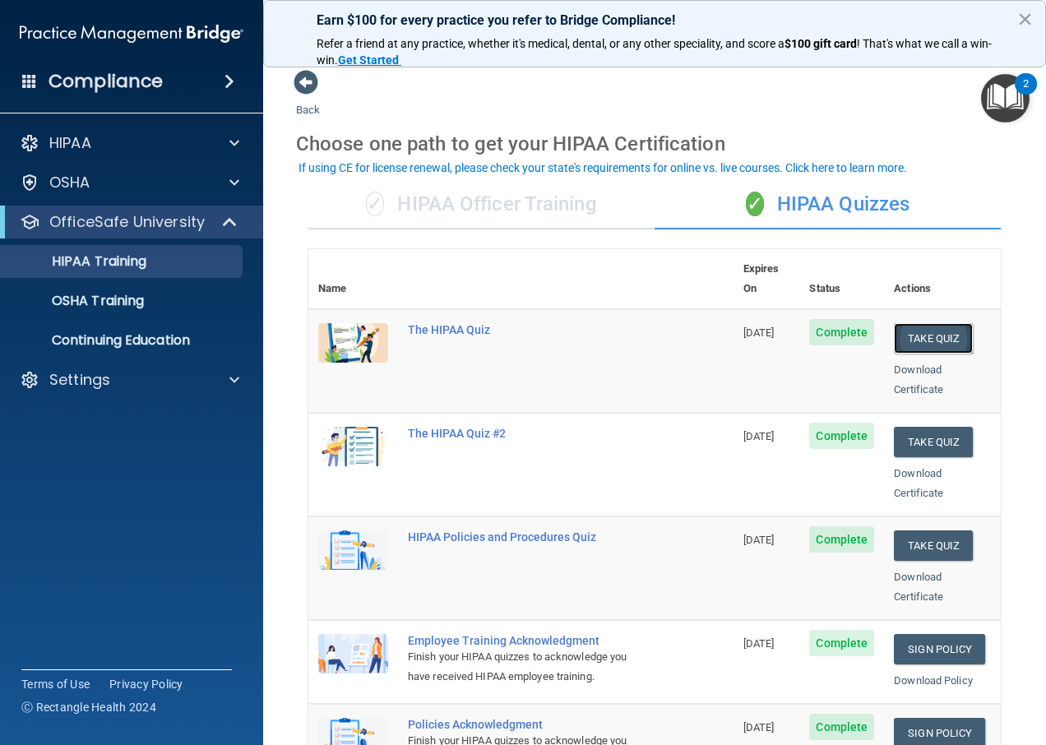
click at [937, 323] on button "Take Quiz" at bounding box center [933, 338] width 79 height 30
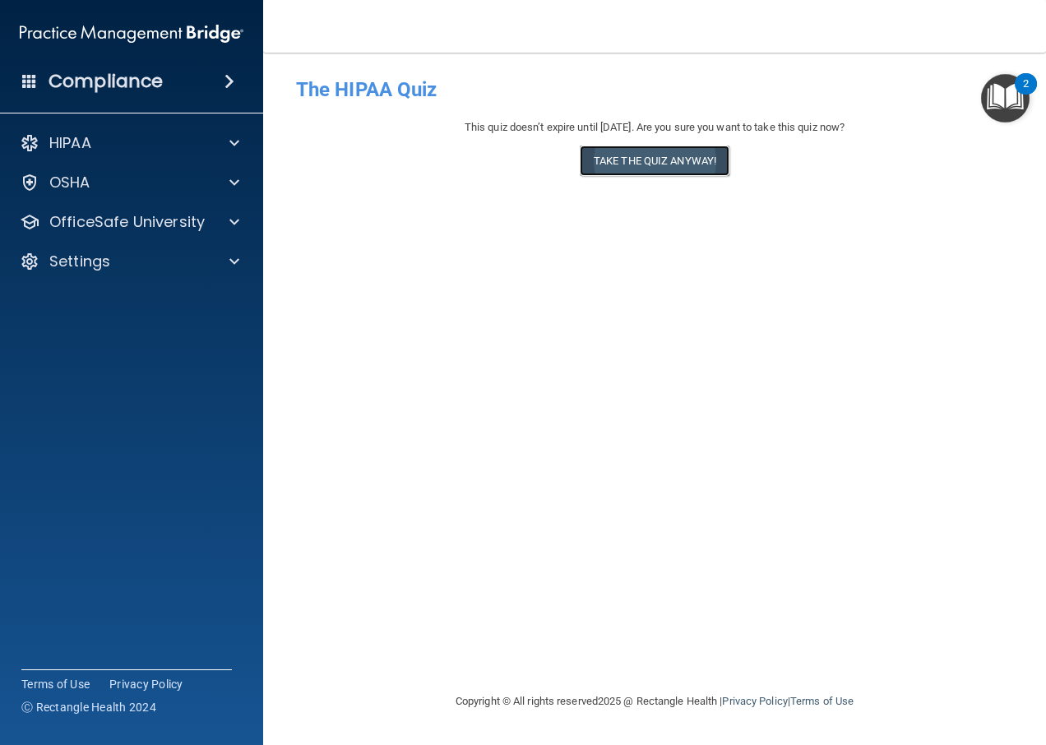
click at [663, 160] on button "Take the quiz anyway!" at bounding box center [655, 161] width 150 height 30
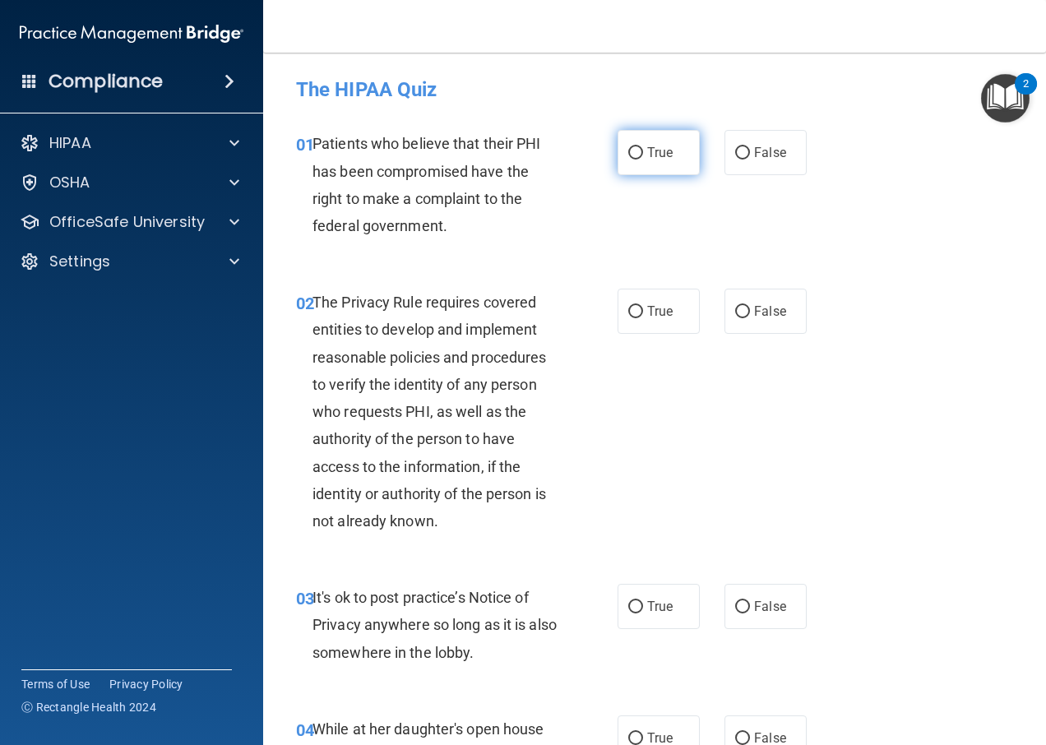
click at [635, 148] on input "True" at bounding box center [635, 153] width 15 height 12
radio input "true"
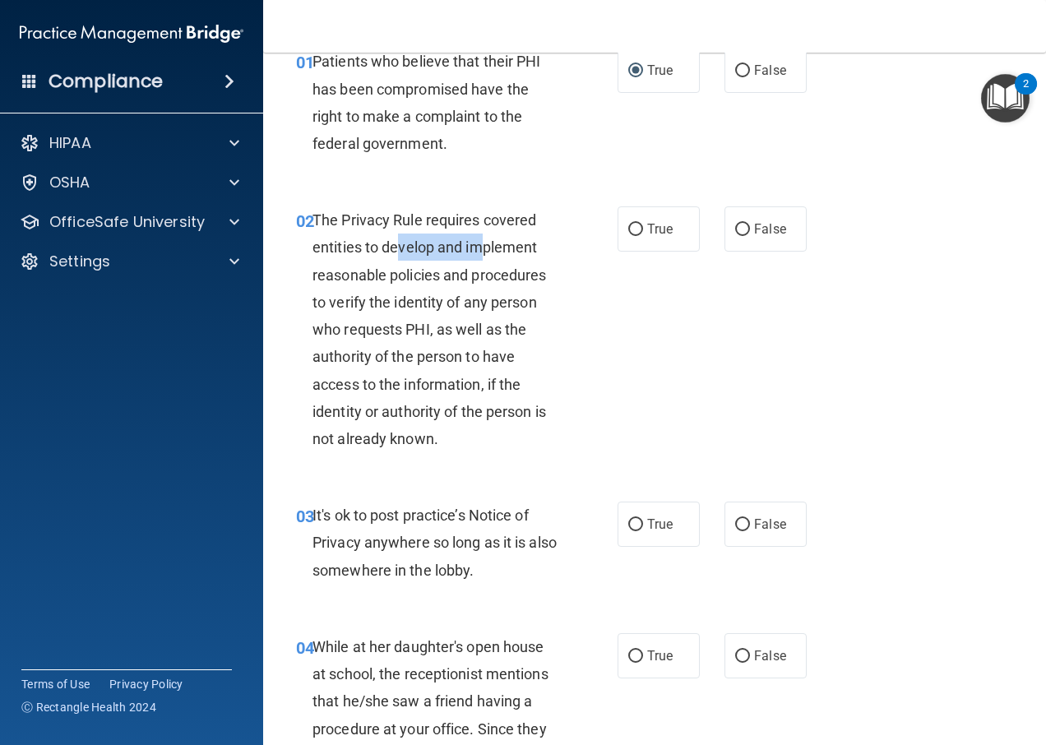
drag, startPoint x: 396, startPoint y: 249, endPoint x: 483, endPoint y: 258, distance: 87.6
click at [483, 258] on div "The Privacy Rule requires covered entities to develop and implement reasonable …" at bounding box center [442, 329] width 260 height 246
drag, startPoint x: 483, startPoint y: 258, endPoint x: 463, endPoint y: 314, distance: 59.6
click at [463, 314] on div "The Privacy Rule requires covered entities to develop and implement reasonable …" at bounding box center [442, 329] width 260 height 246
drag, startPoint x: 463, startPoint y: 314, endPoint x: 438, endPoint y: 339, distance: 34.9
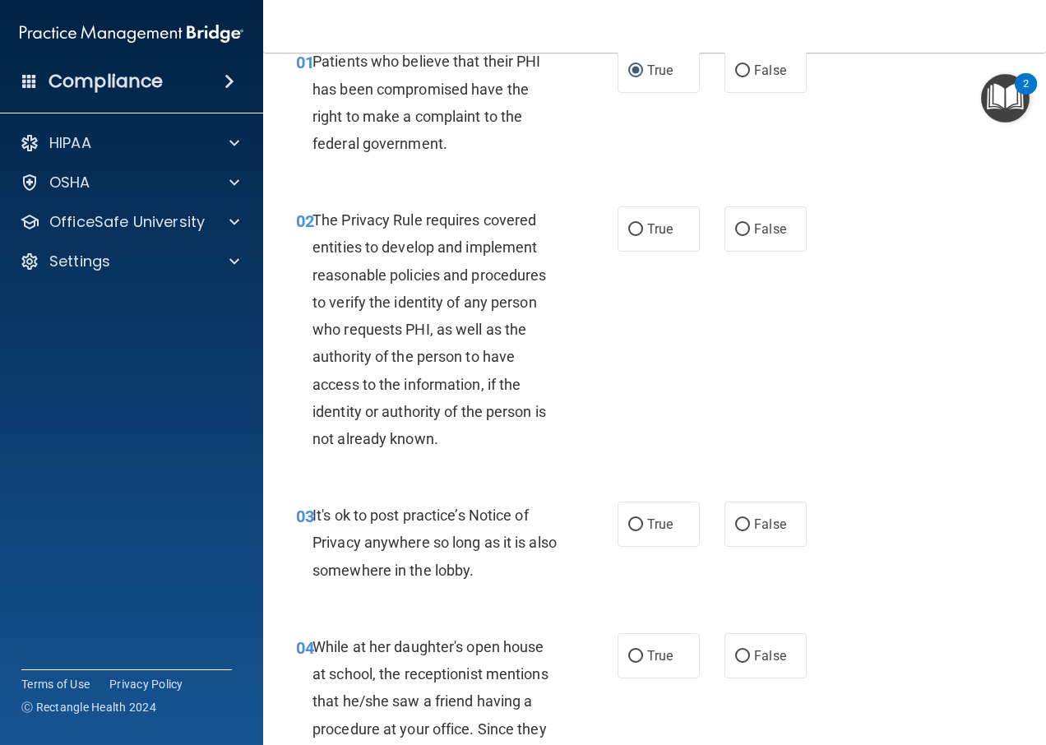
click at [438, 339] on div "The Privacy Rule requires covered entities to develop and implement reasonable …" at bounding box center [442, 329] width 260 height 246
click at [628, 229] on input "True" at bounding box center [635, 230] width 15 height 12
radio input "true"
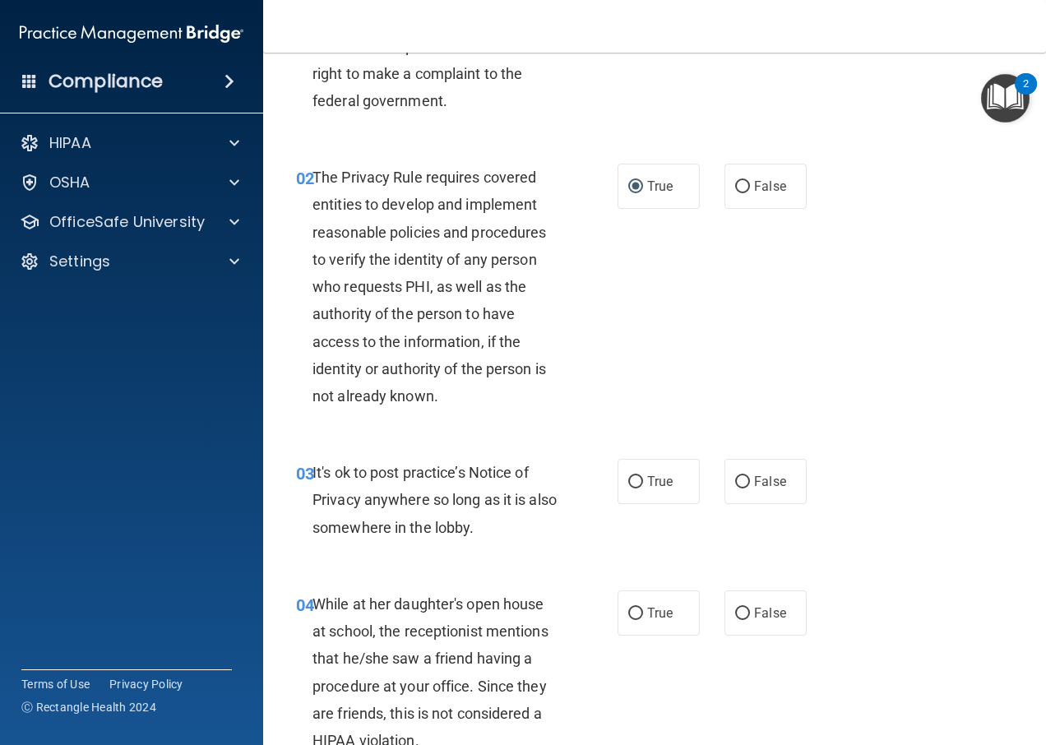
scroll to position [164, 0]
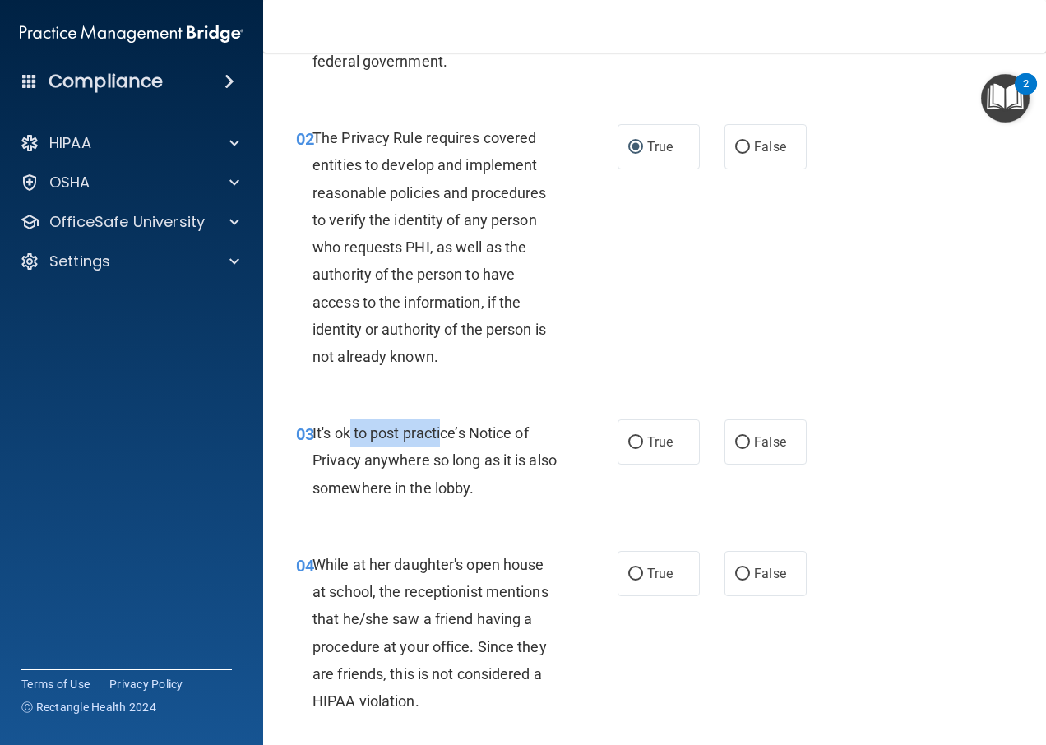
drag, startPoint x: 350, startPoint y: 438, endPoint x: 446, endPoint y: 444, distance: 95.6
click at [446, 444] on div "It's ok to post practice’s Notice of Privacy anywhere so long as it is also som…" at bounding box center [442, 460] width 260 height 82
drag, startPoint x: 446, startPoint y: 444, endPoint x: 441, endPoint y: 470, distance: 26.8
click at [441, 470] on div "It's ok to post practice’s Notice of Privacy anywhere so long as it is also som…" at bounding box center [442, 460] width 260 height 82
click at [629, 446] on input "True" at bounding box center [635, 443] width 15 height 12
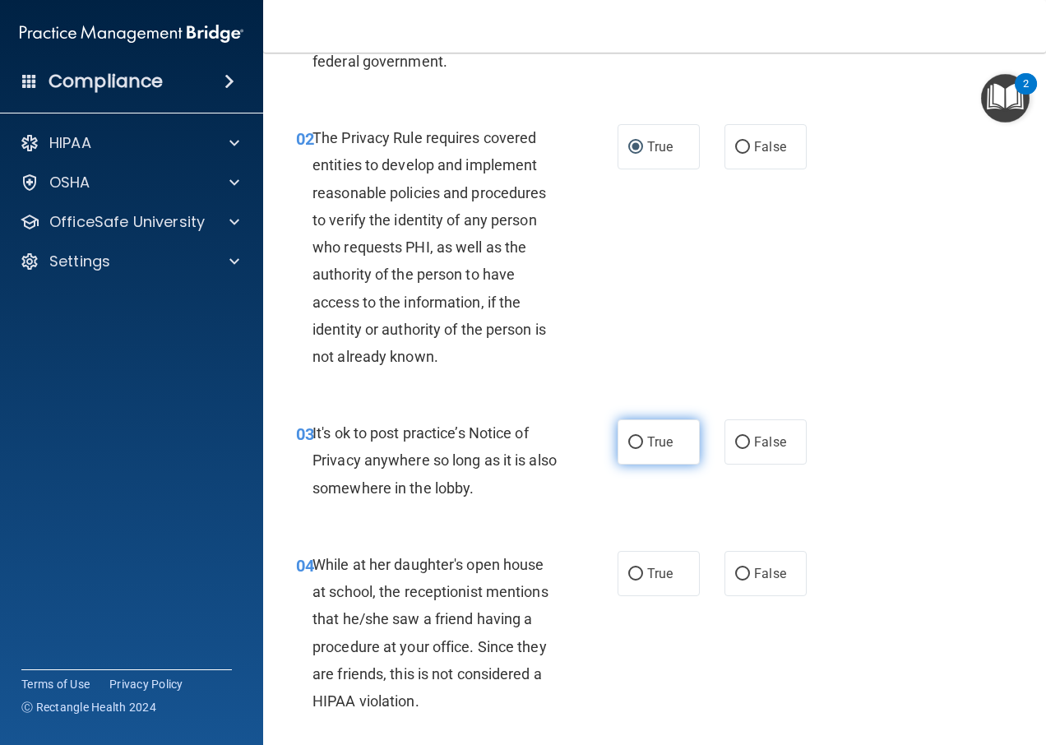
radio input "true"
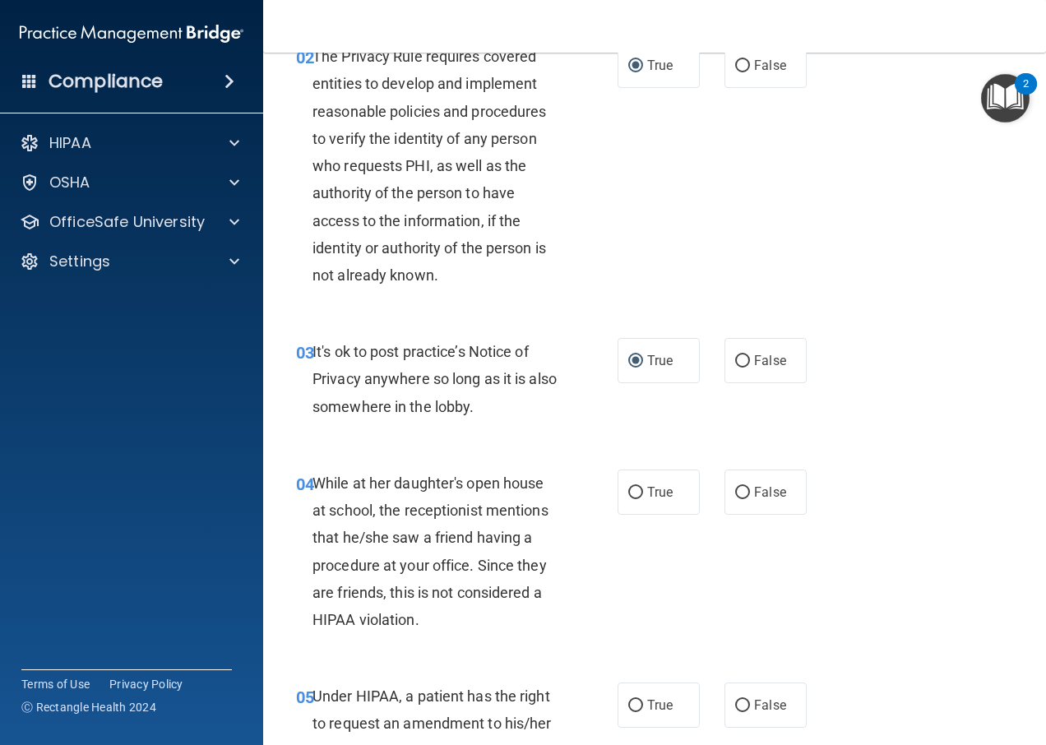
scroll to position [247, 0]
drag, startPoint x: 362, startPoint y: 486, endPoint x: 395, endPoint y: 497, distance: 34.8
click at [395, 497] on div "While at her daughter's open house at school, the receptionist mentions that he…" at bounding box center [442, 551] width 260 height 164
drag, startPoint x: 395, startPoint y: 497, endPoint x: 442, endPoint y: 523, distance: 54.1
click at [442, 523] on div "While at her daughter's open house at school, the receptionist mentions that he…" at bounding box center [442, 551] width 260 height 164
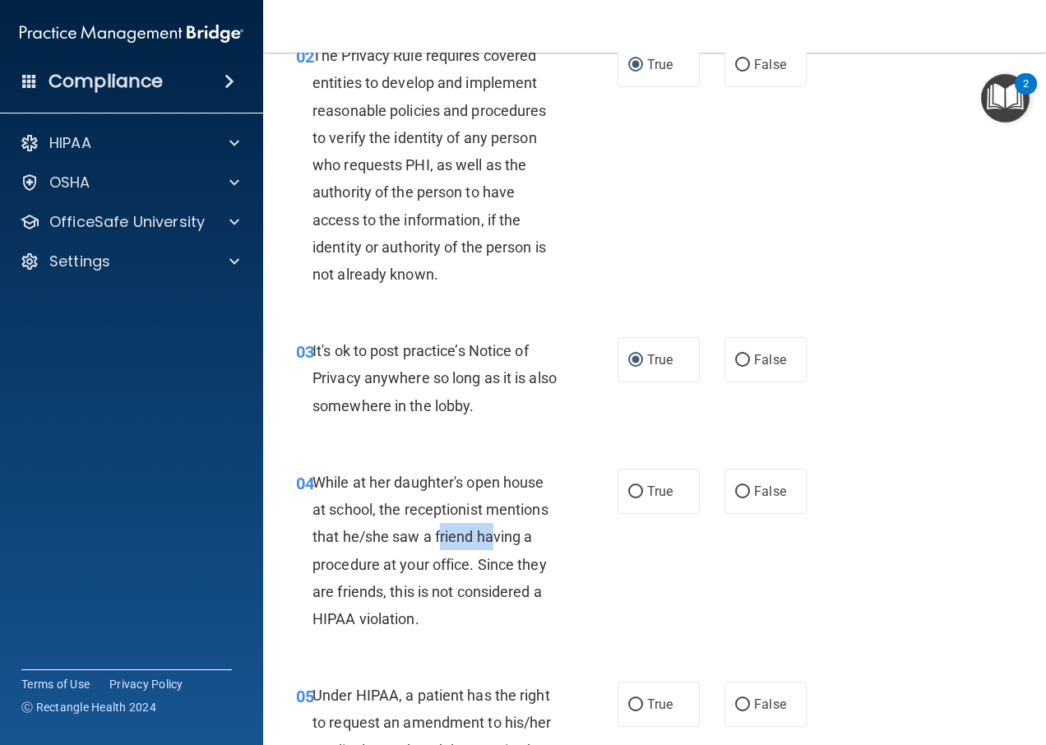
drag, startPoint x: 441, startPoint y: 533, endPoint x: 493, endPoint y: 548, distance: 54.7
click at [493, 548] on div "While at her daughter's open house at school, the receptionist mentions that he…" at bounding box center [442, 551] width 260 height 164
drag, startPoint x: 493, startPoint y: 548, endPoint x: 498, endPoint y: 571, distance: 24.3
click at [498, 571] on span "While at her daughter's open house at school, the receptionist mentions that he…" at bounding box center [430, 551] width 236 height 154
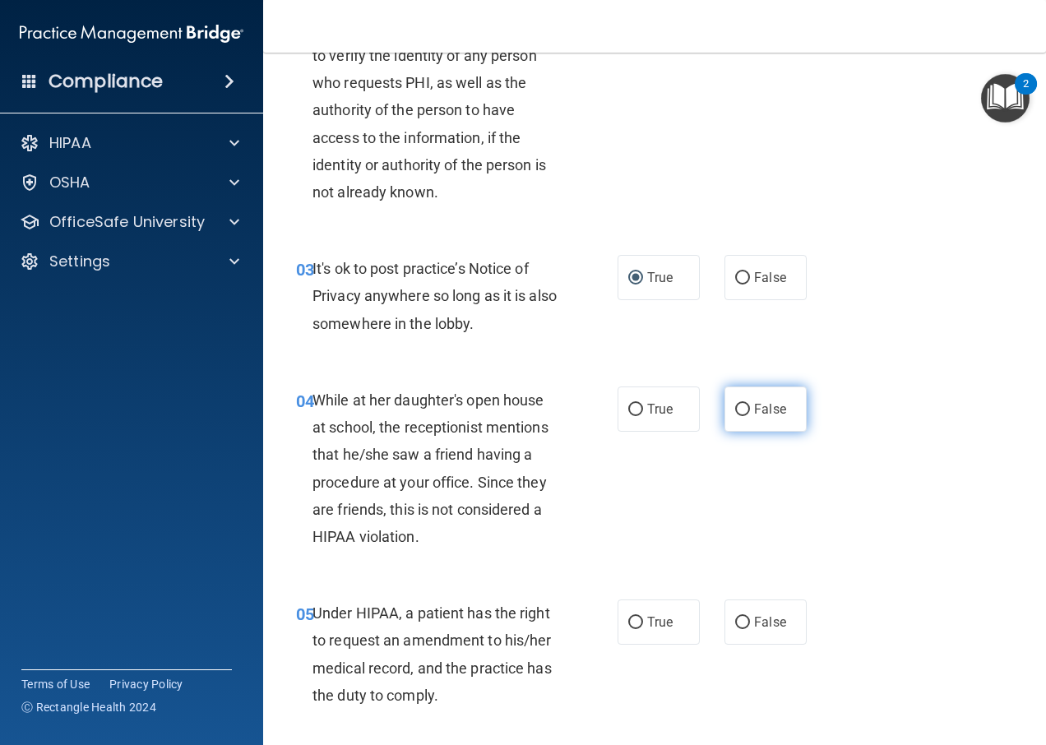
click at [738, 408] on input "False" at bounding box center [742, 410] width 15 height 12
radio input "true"
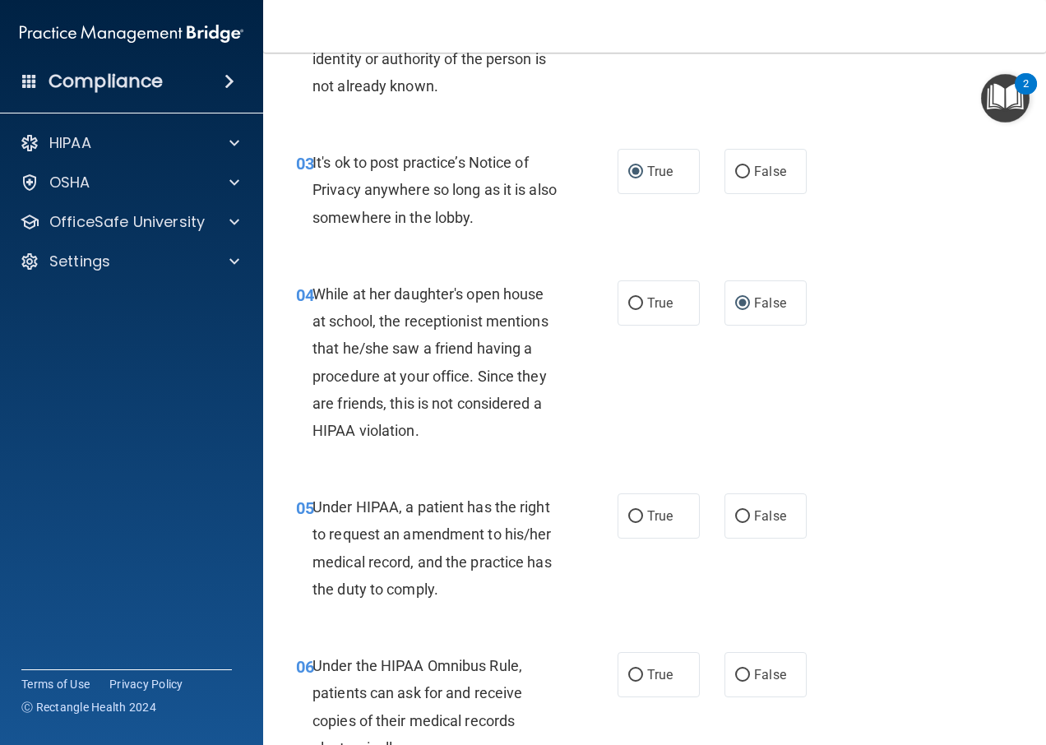
scroll to position [493, 0]
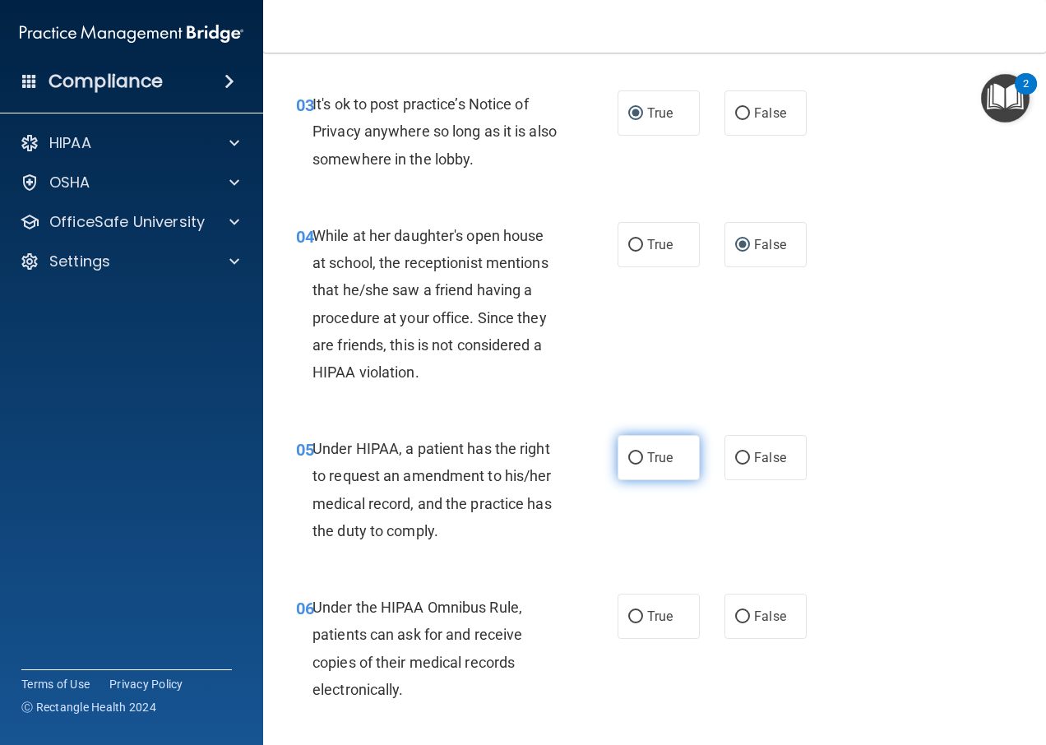
click at [630, 465] on label "True" at bounding box center [658, 457] width 82 height 45
click at [630, 465] on input "True" at bounding box center [635, 458] width 15 height 12
radio input "true"
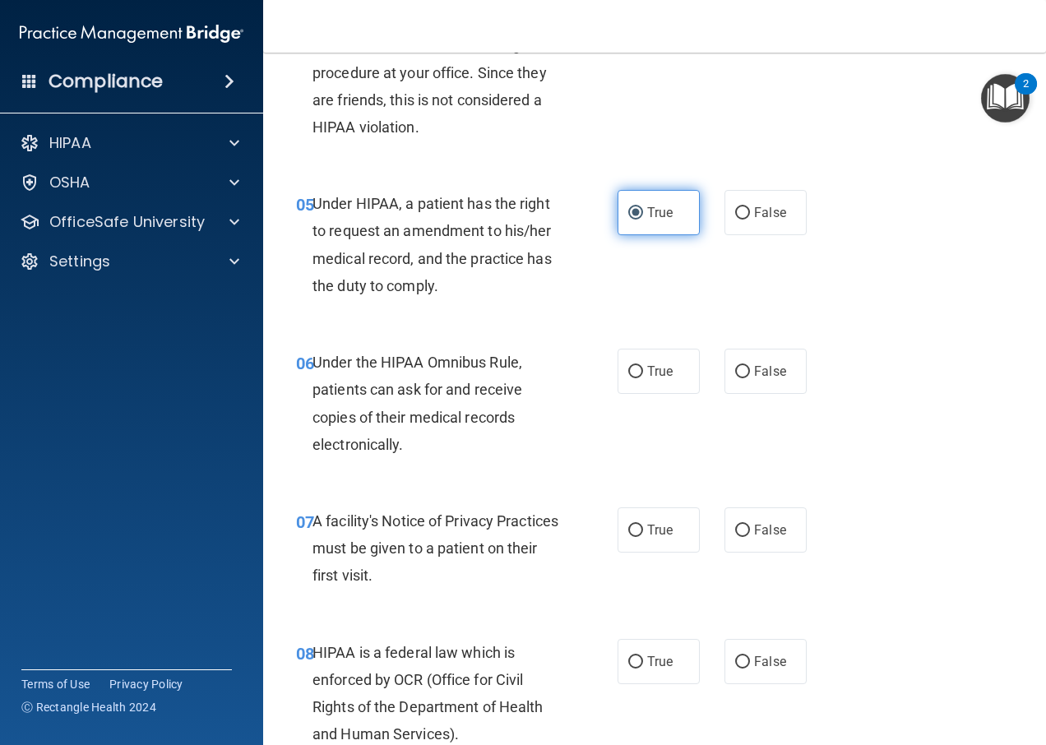
scroll to position [740, 0]
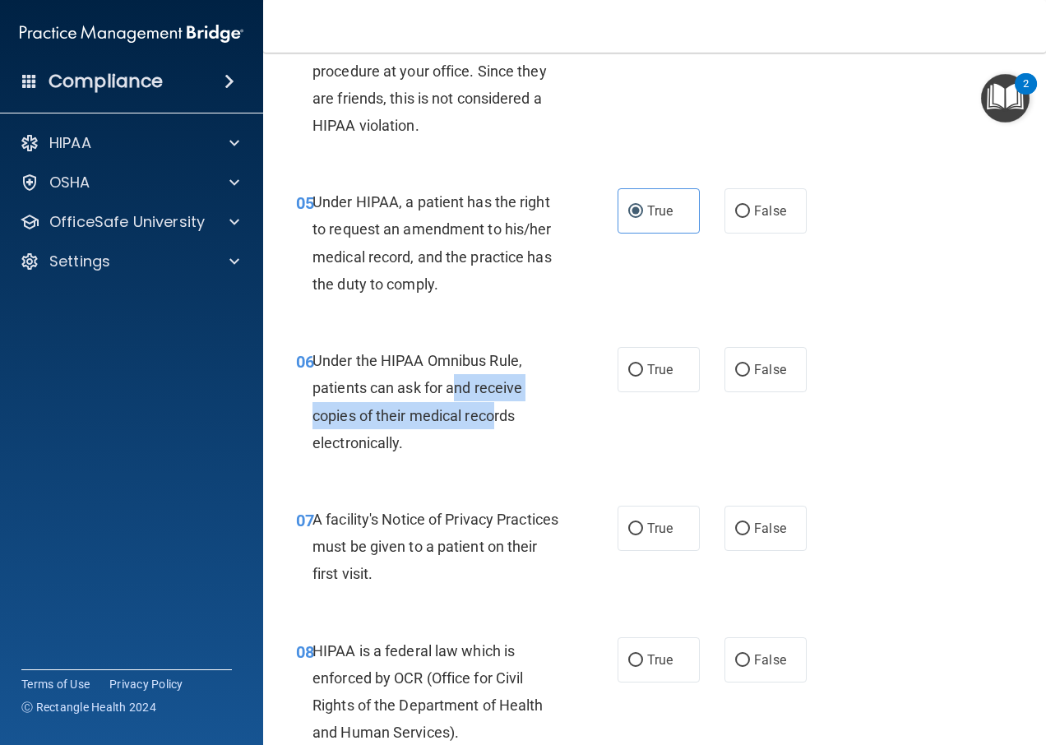
drag, startPoint x: 458, startPoint y: 394, endPoint x: 504, endPoint y: 405, distance: 47.3
click at [504, 405] on div "Under the HIPAA Omnibus Rule, patients can ask for and receive copies of their …" at bounding box center [442, 401] width 260 height 109
drag, startPoint x: 504, startPoint y: 405, endPoint x: 627, endPoint y: 365, distance: 128.7
click at [628, 365] on input "True" at bounding box center [635, 370] width 15 height 12
radio input "true"
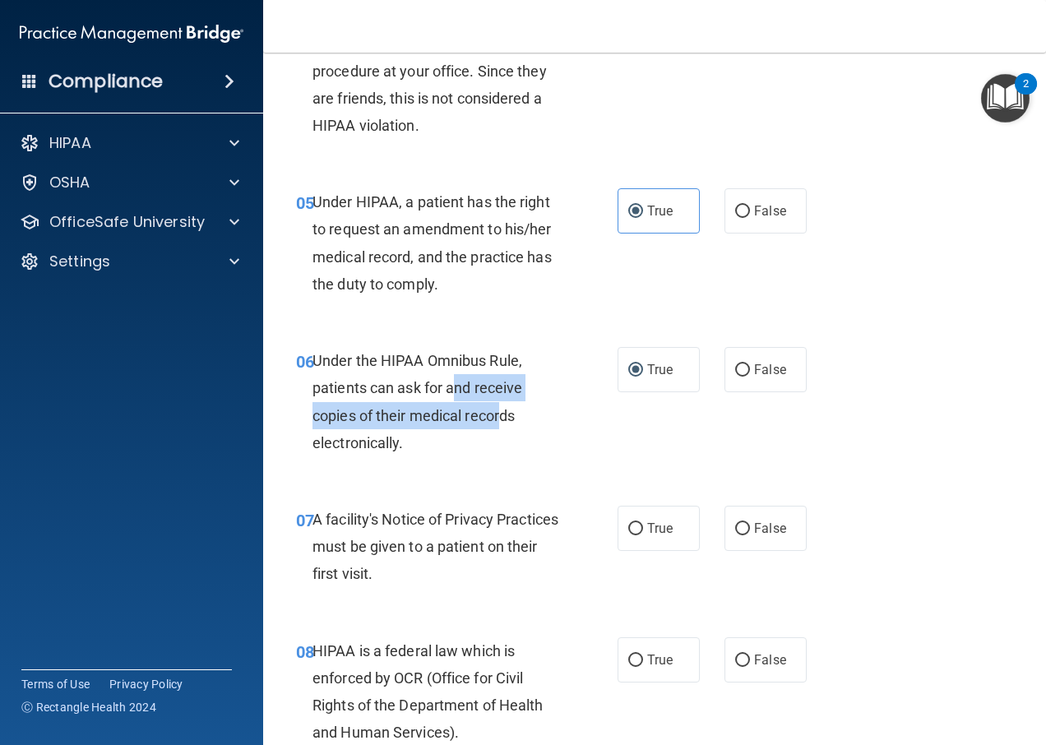
scroll to position [822, 0]
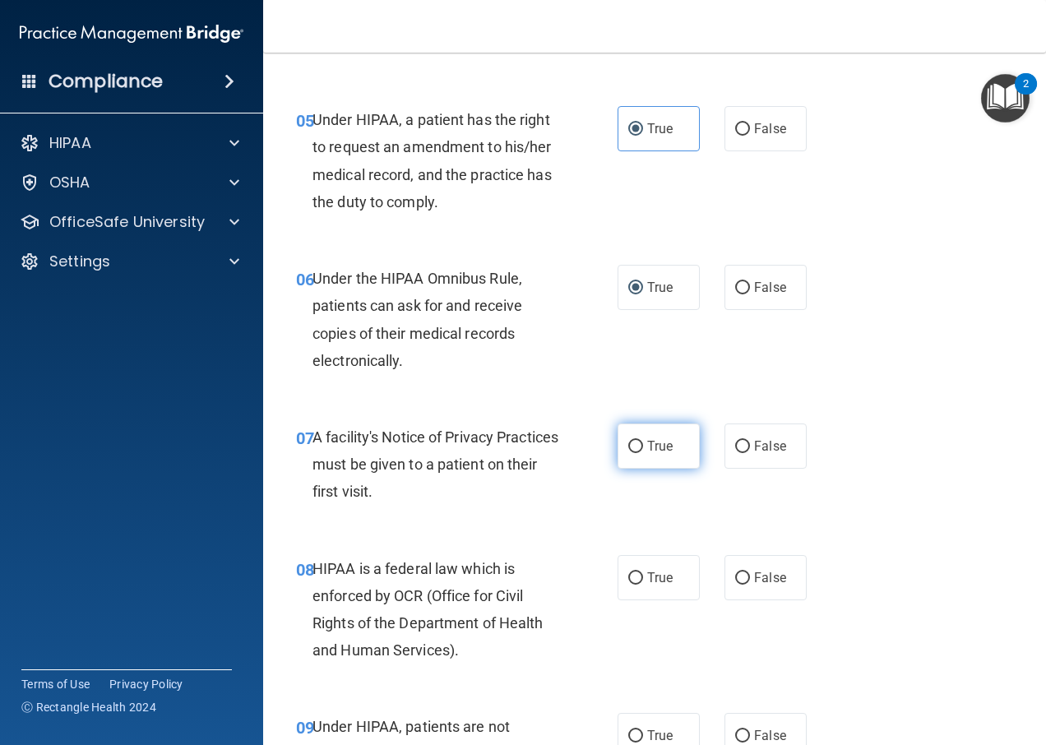
click at [626, 437] on label "True" at bounding box center [658, 445] width 82 height 45
click at [628, 441] on input "True" at bounding box center [635, 447] width 15 height 12
radio input "true"
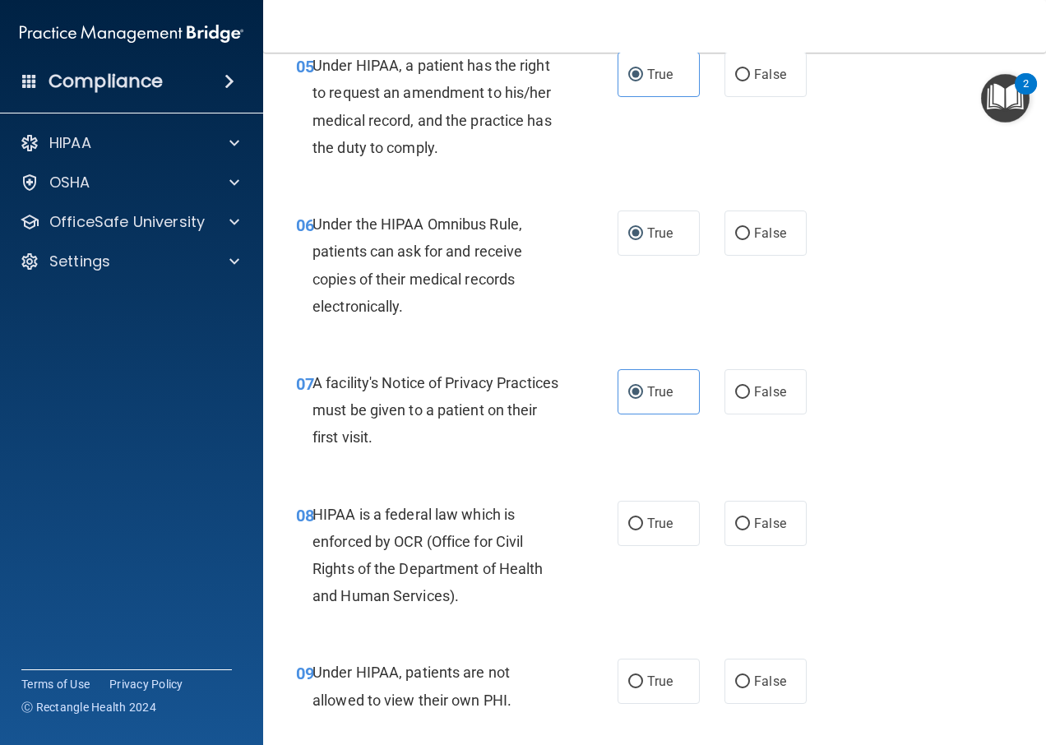
scroll to position [987, 0]
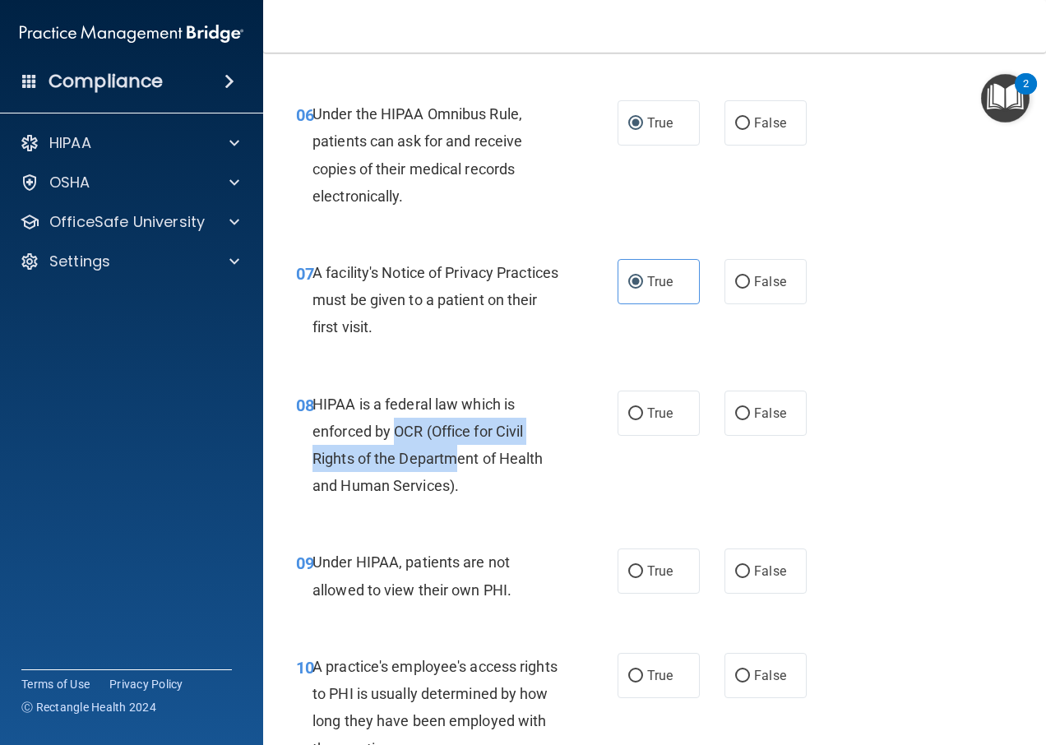
drag, startPoint x: 399, startPoint y: 424, endPoint x: 456, endPoint y: 462, distance: 68.9
click at [456, 462] on span "HIPAA is a federal law which is enforced by OCR (Office for Civil Rights of the…" at bounding box center [427, 444] width 230 height 99
drag, startPoint x: 456, startPoint y: 462, endPoint x: 535, endPoint y: 488, distance: 82.9
click at [535, 488] on div "HIPAA is a federal law which is enforced by OCR (Office for Civil Rights of the…" at bounding box center [442, 445] width 260 height 109
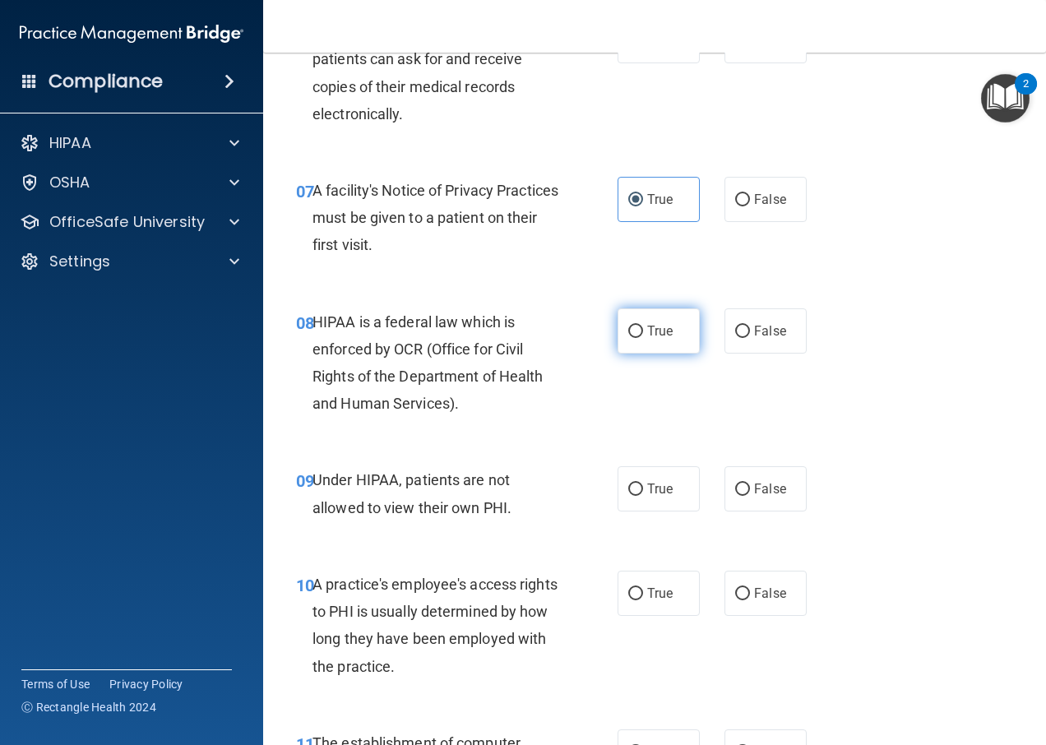
click at [628, 330] on input "True" at bounding box center [635, 332] width 15 height 12
radio input "true"
click at [739, 491] on input "False" at bounding box center [742, 489] width 15 height 12
radio input "true"
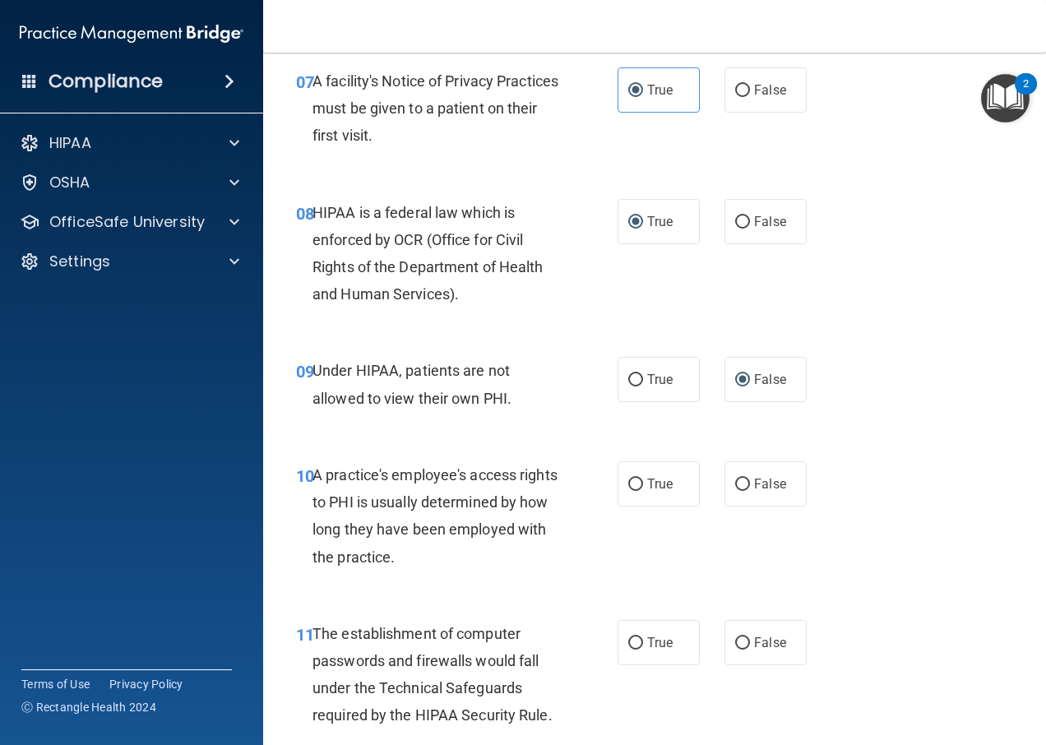
scroll to position [1316, 0]
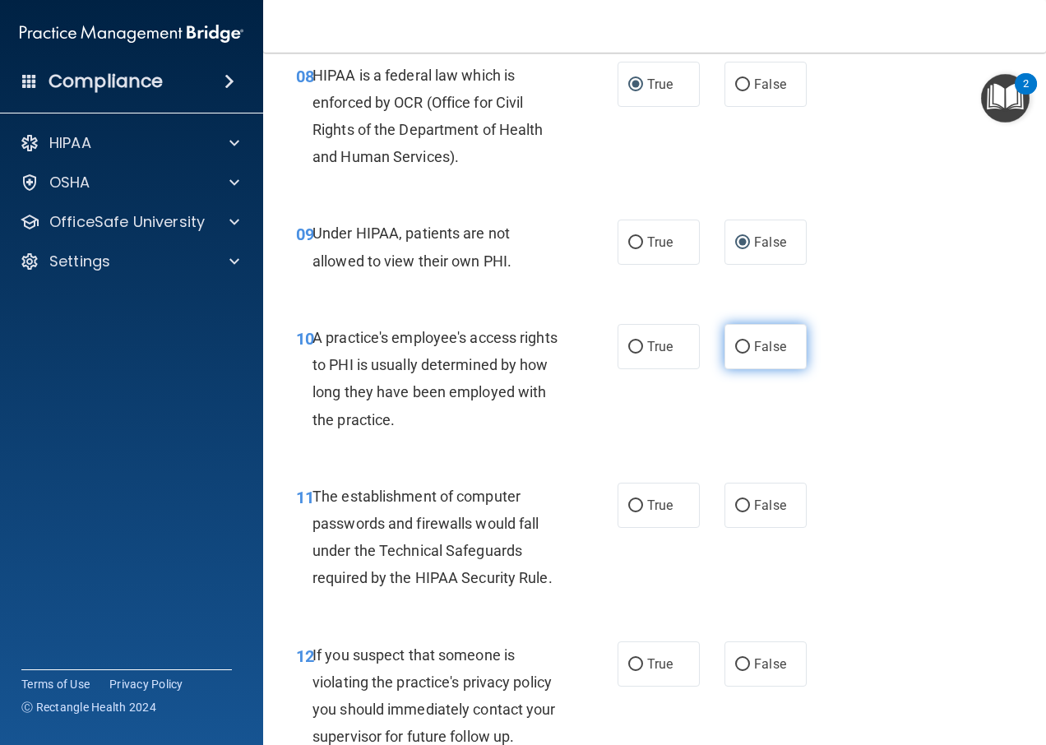
click at [730, 359] on label "False" at bounding box center [765, 346] width 82 height 45
click at [735, 354] on input "False" at bounding box center [742, 347] width 15 height 12
radio input "true"
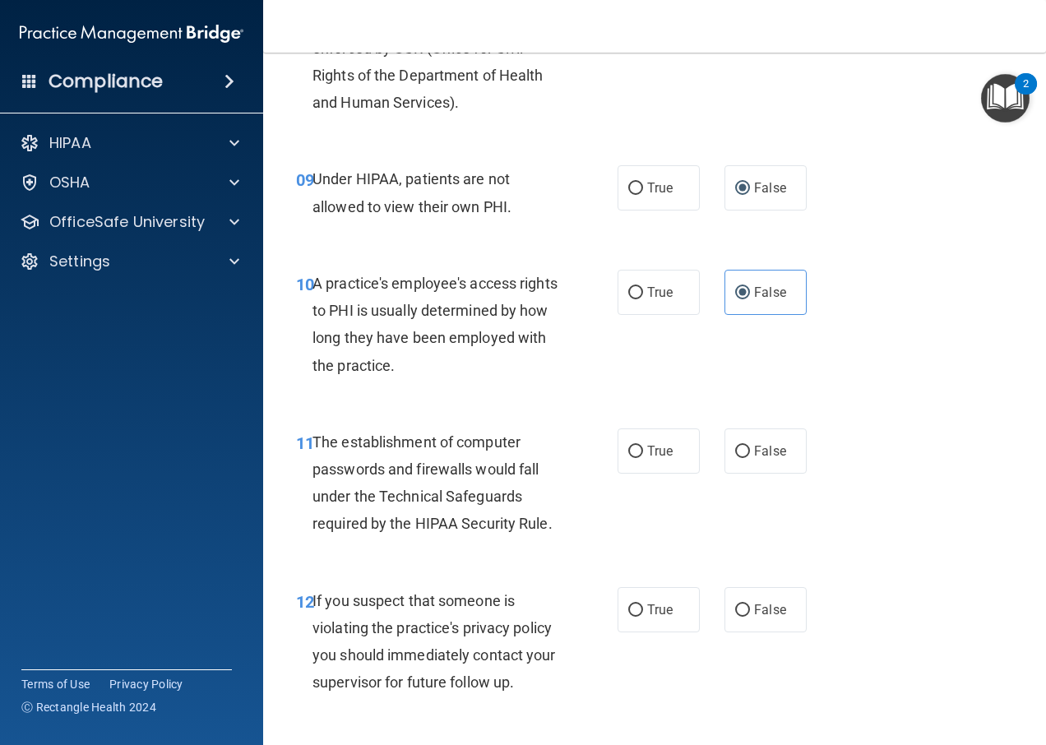
scroll to position [1398, 0]
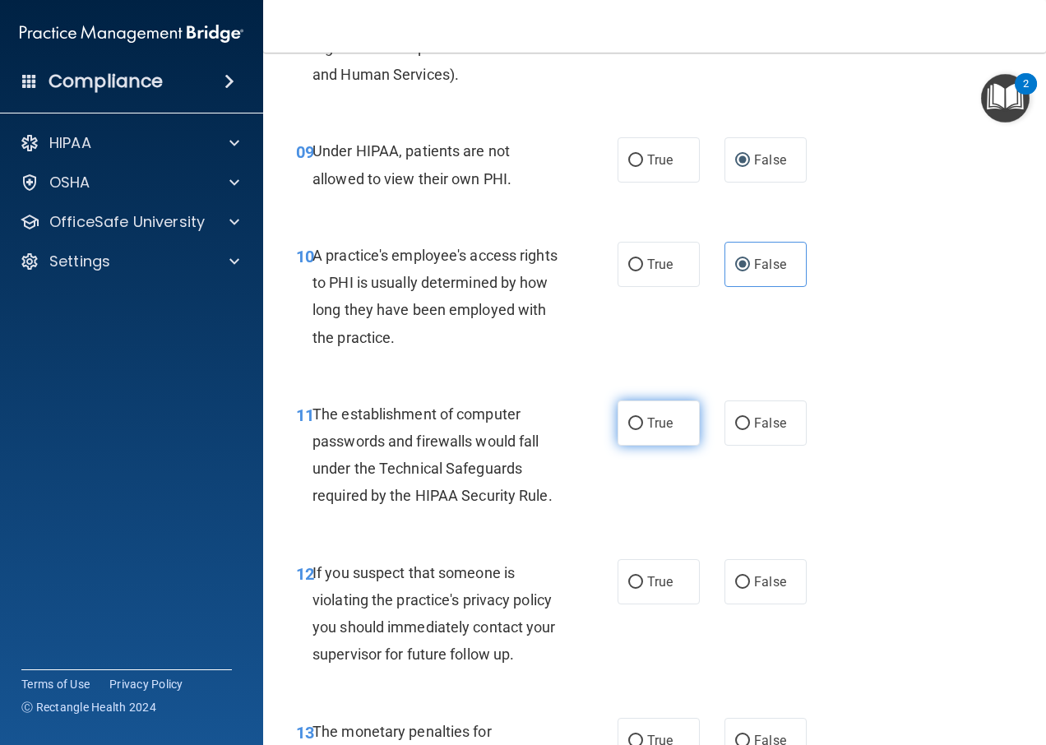
click at [647, 410] on label "True" at bounding box center [658, 422] width 82 height 45
click at [643, 418] on input "True" at bounding box center [635, 424] width 15 height 12
radio input "true"
click at [628, 585] on input "True" at bounding box center [635, 582] width 15 height 12
radio input "true"
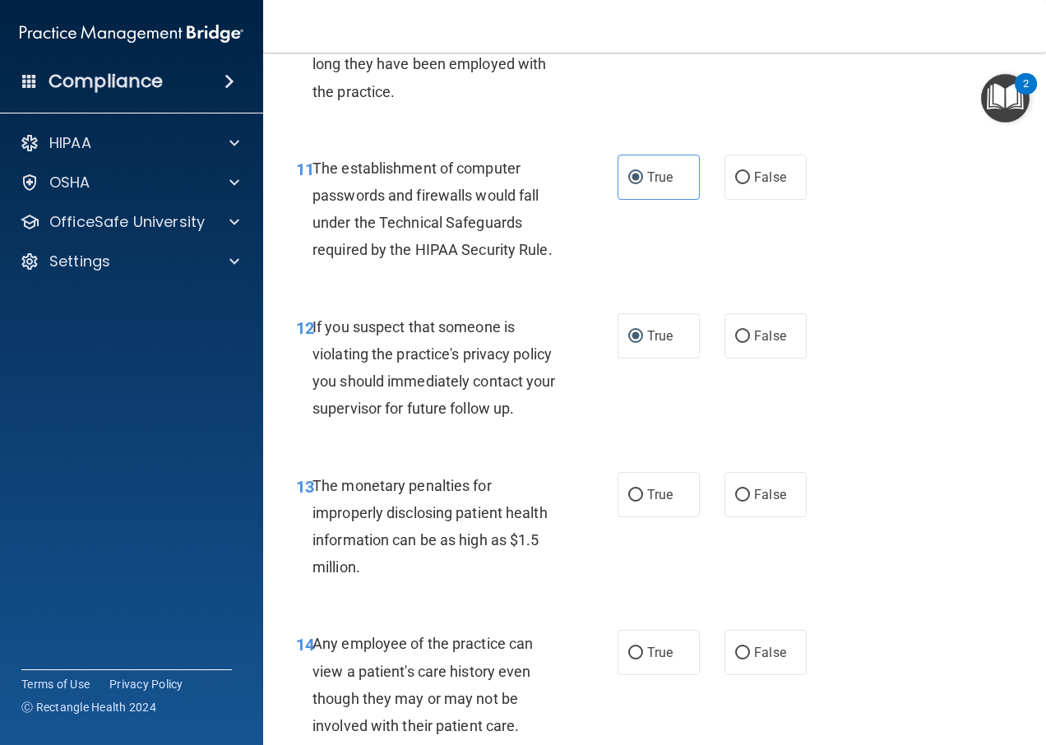
scroll to position [1644, 0]
drag, startPoint x: 454, startPoint y: 496, endPoint x: 491, endPoint y: 504, distance: 37.9
click at [491, 504] on div "The monetary penalties for improperly disclosing patient health information can…" at bounding box center [442, 525] width 260 height 109
drag, startPoint x: 491, startPoint y: 504, endPoint x: 483, endPoint y: 539, distance: 36.3
click at [483, 539] on span "The monetary penalties for improperly disclosing patient health information can…" at bounding box center [429, 525] width 235 height 99
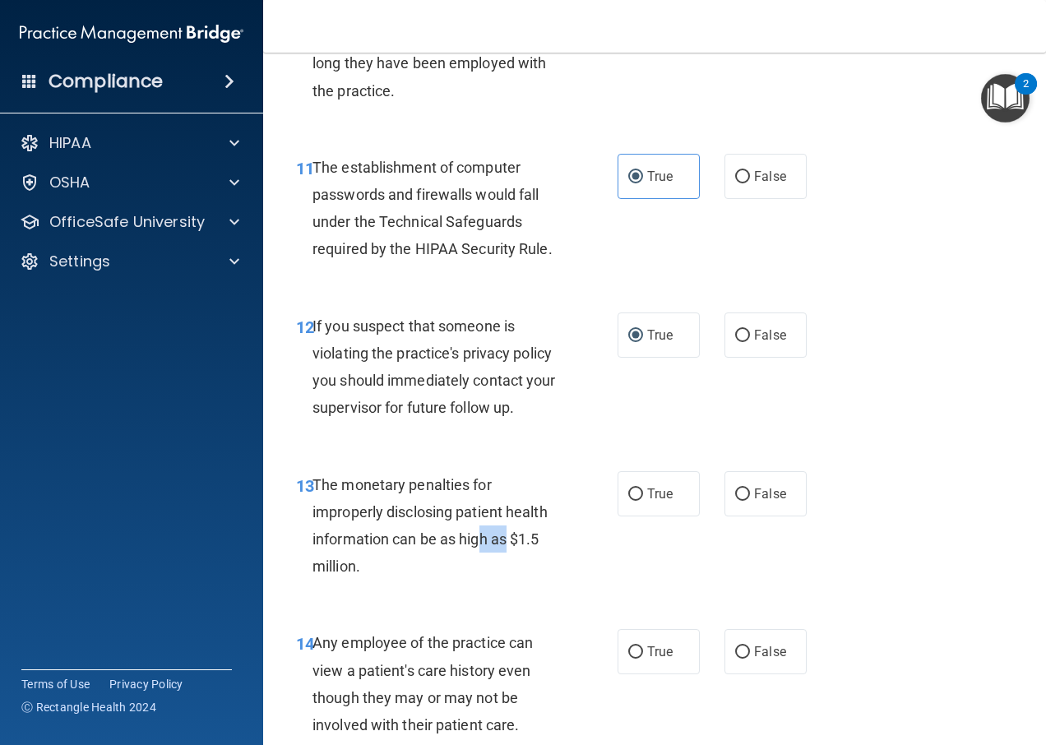
drag, startPoint x: 483, startPoint y: 539, endPoint x: 511, endPoint y: 552, distance: 30.6
click at [511, 552] on div "The monetary penalties for improperly disclosing patient health information can…" at bounding box center [442, 525] width 260 height 109
drag, startPoint x: 511, startPoint y: 552, endPoint x: 511, endPoint y: 565, distance: 13.2
click at [511, 565] on div "The monetary penalties for improperly disclosing patient health information can…" at bounding box center [442, 525] width 260 height 109
click at [735, 496] on input "False" at bounding box center [742, 494] width 15 height 12
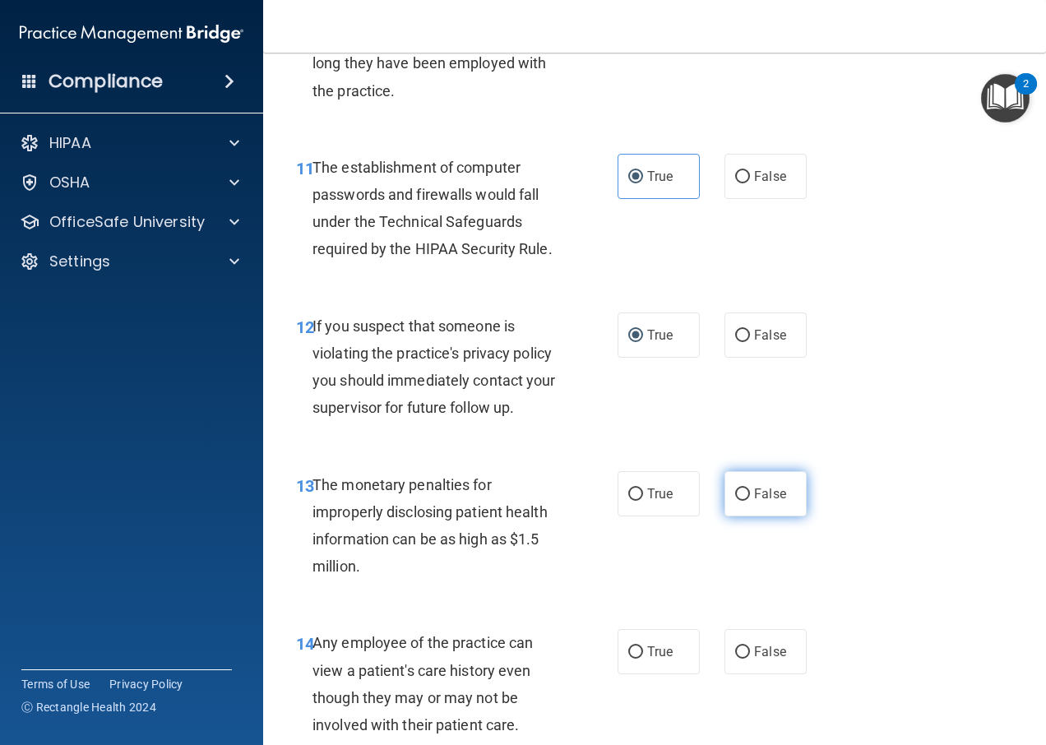
radio input "true"
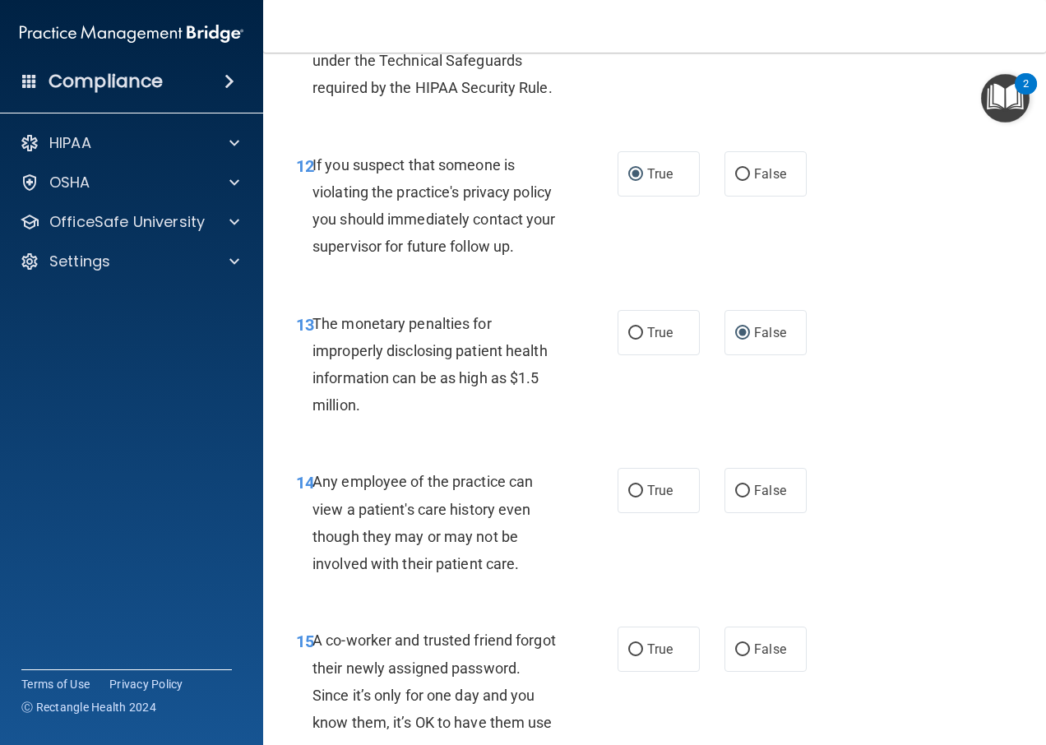
scroll to position [1809, 0]
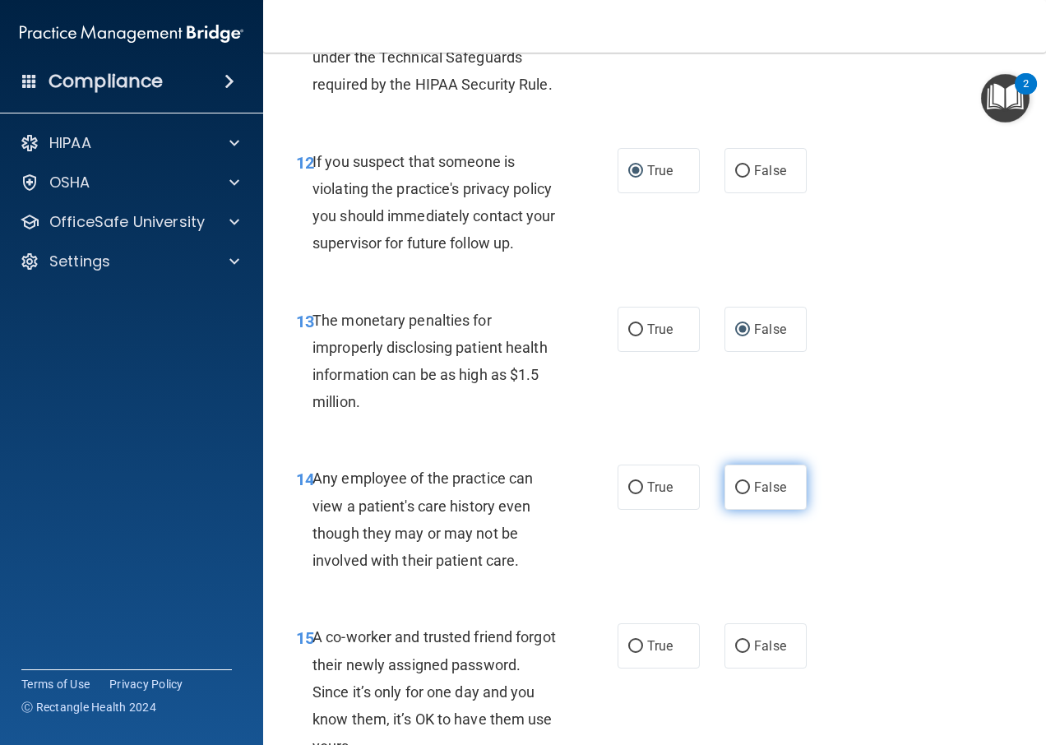
click at [735, 482] on input "False" at bounding box center [742, 488] width 15 height 12
radio input "true"
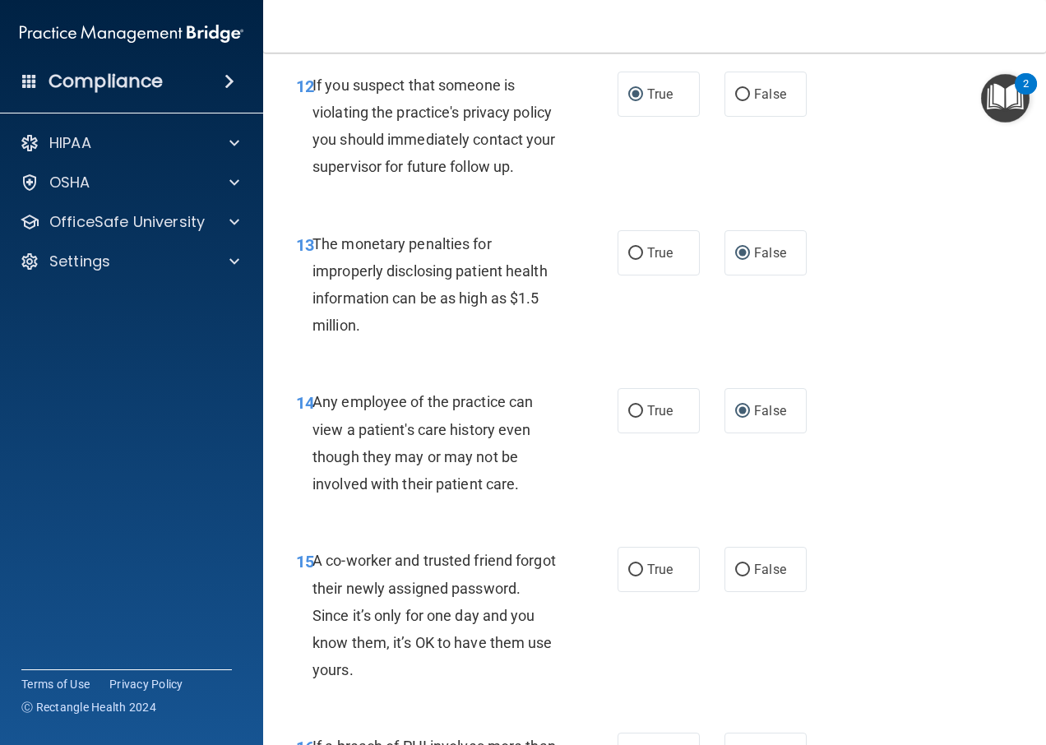
scroll to position [1973, 0]
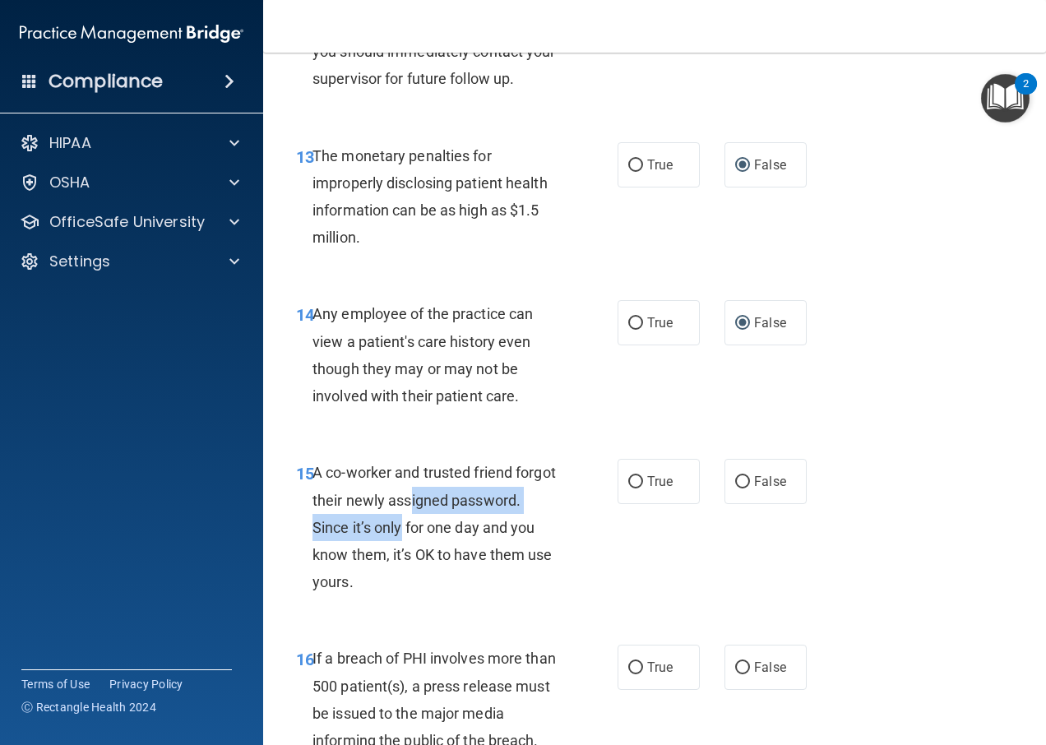
drag, startPoint x: 452, startPoint y: 497, endPoint x: 473, endPoint y: 531, distance: 39.5
click at [473, 531] on span "A co-worker and trusted friend forgot their newly assigned password. Since it’s…" at bounding box center [433, 527] width 243 height 127
drag, startPoint x: 473, startPoint y: 531, endPoint x: 474, endPoint y: 555, distance: 23.9
click at [474, 555] on span "A co-worker and trusted friend forgot their newly assigned password. Since it’s…" at bounding box center [433, 527] width 243 height 127
drag, startPoint x: 474, startPoint y: 555, endPoint x: 502, endPoint y: 553, distance: 28.0
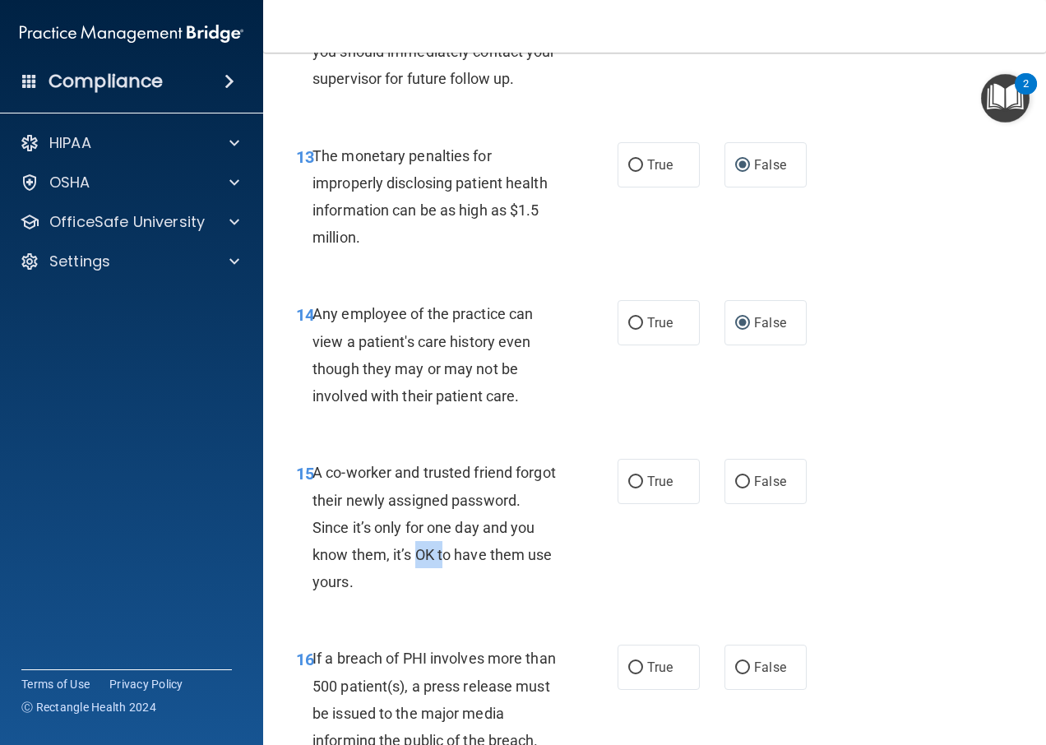
click at [502, 553] on span "A co-worker and trusted friend forgot their newly assigned password. Since it’s…" at bounding box center [433, 527] width 243 height 127
drag, startPoint x: 502, startPoint y: 553, endPoint x: 502, endPoint y: 571, distance: 18.1
click at [455, 578] on div "A co-worker and trusted friend forgot their newly assigned password. Since it’s…" at bounding box center [442, 527] width 260 height 136
click at [737, 482] on input "False" at bounding box center [742, 482] width 15 height 12
radio input "true"
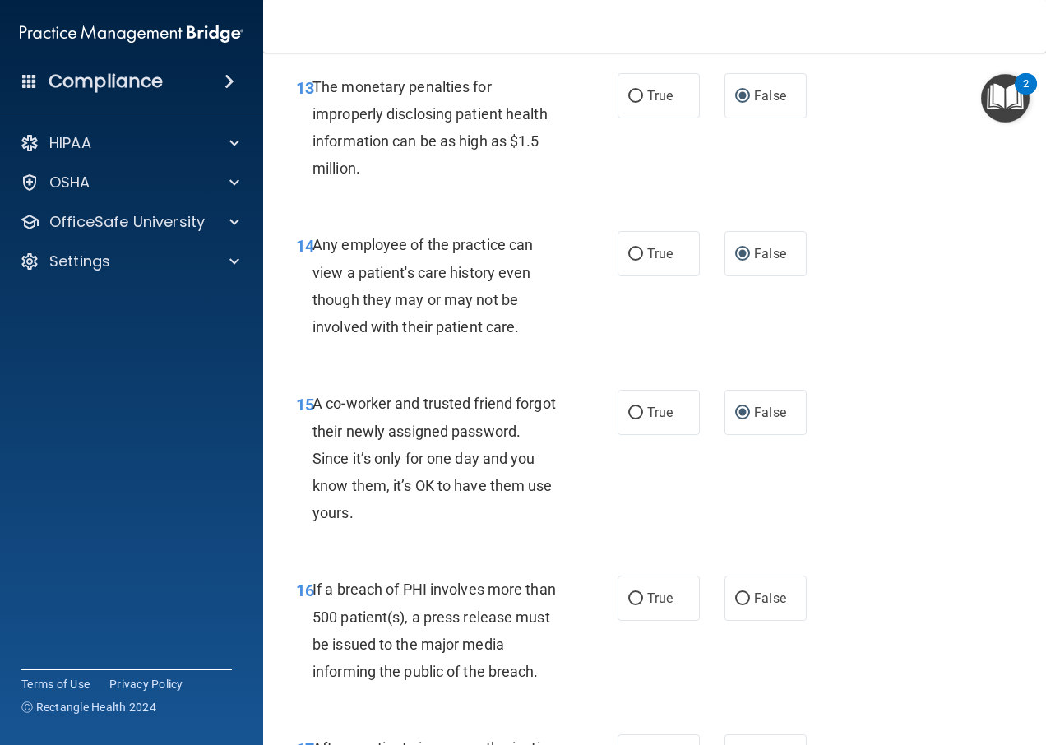
scroll to position [2138, 0]
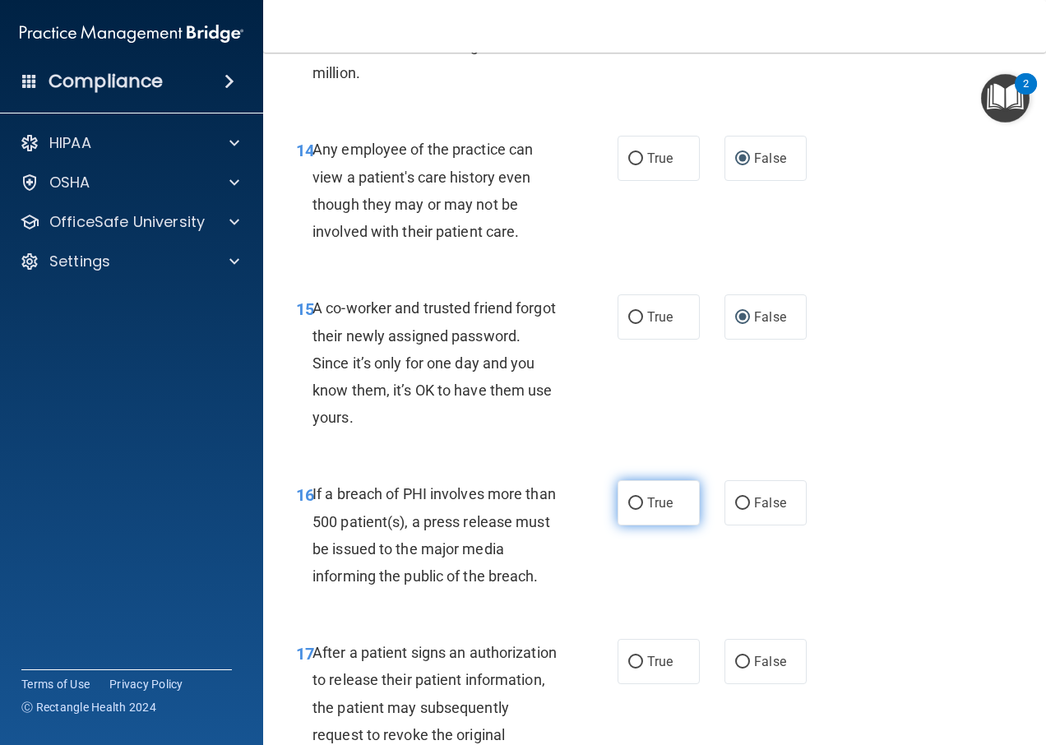
click at [619, 509] on label "True" at bounding box center [658, 502] width 82 height 45
click at [628, 509] on input "True" at bounding box center [635, 503] width 15 height 12
radio input "true"
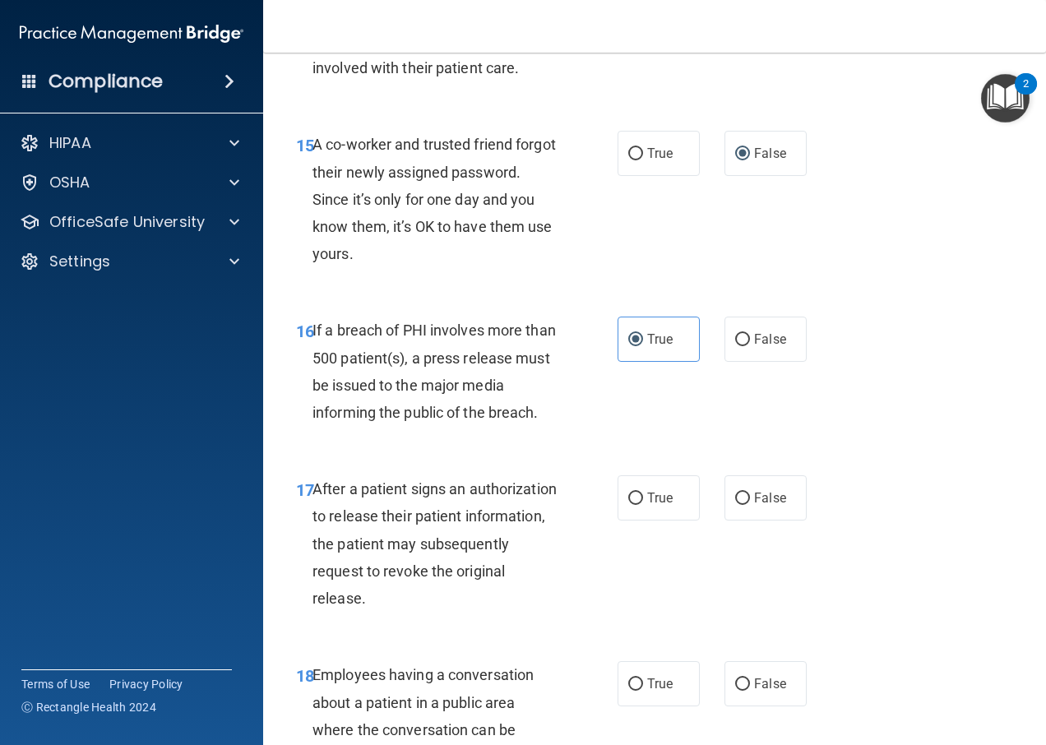
scroll to position [2302, 0]
click at [628, 500] on input "True" at bounding box center [635, 498] width 15 height 12
radio input "true"
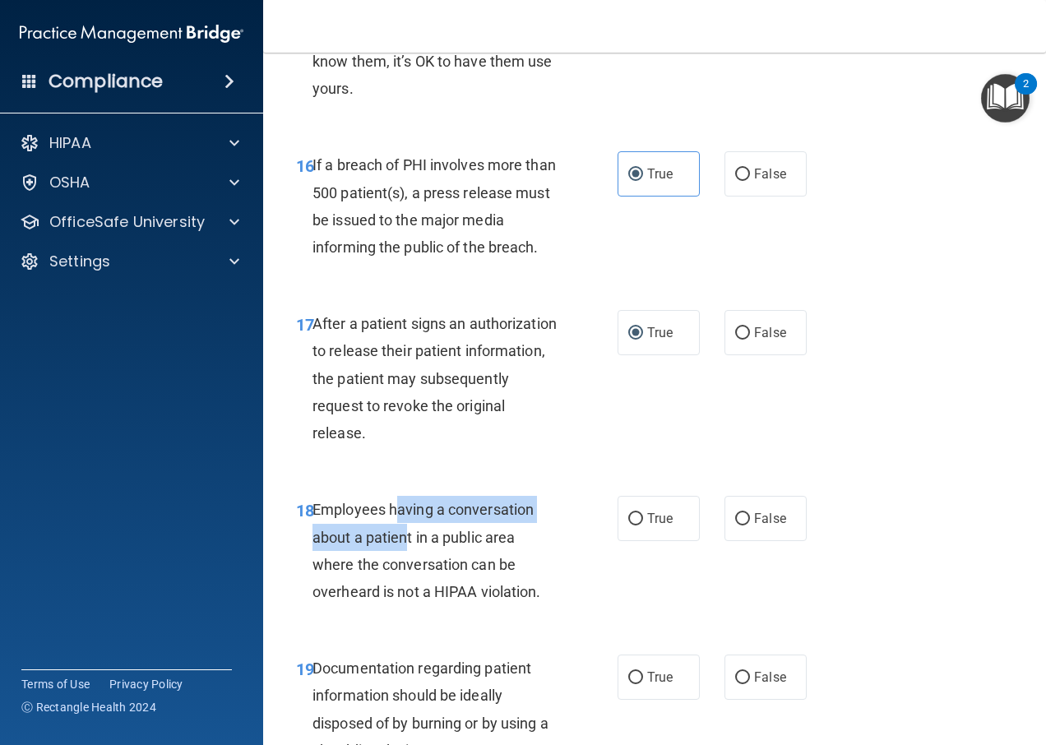
drag, startPoint x: 394, startPoint y: 512, endPoint x: 404, endPoint y: 537, distance: 26.6
click at [404, 537] on span "Employees having a conversation about a patient in a public area where the conv…" at bounding box center [426, 550] width 229 height 99
drag, startPoint x: 404, startPoint y: 537, endPoint x: 413, endPoint y: 556, distance: 21.0
click at [413, 556] on span "Employees having a conversation about a patient in a public area where the conv…" at bounding box center [426, 550] width 229 height 99
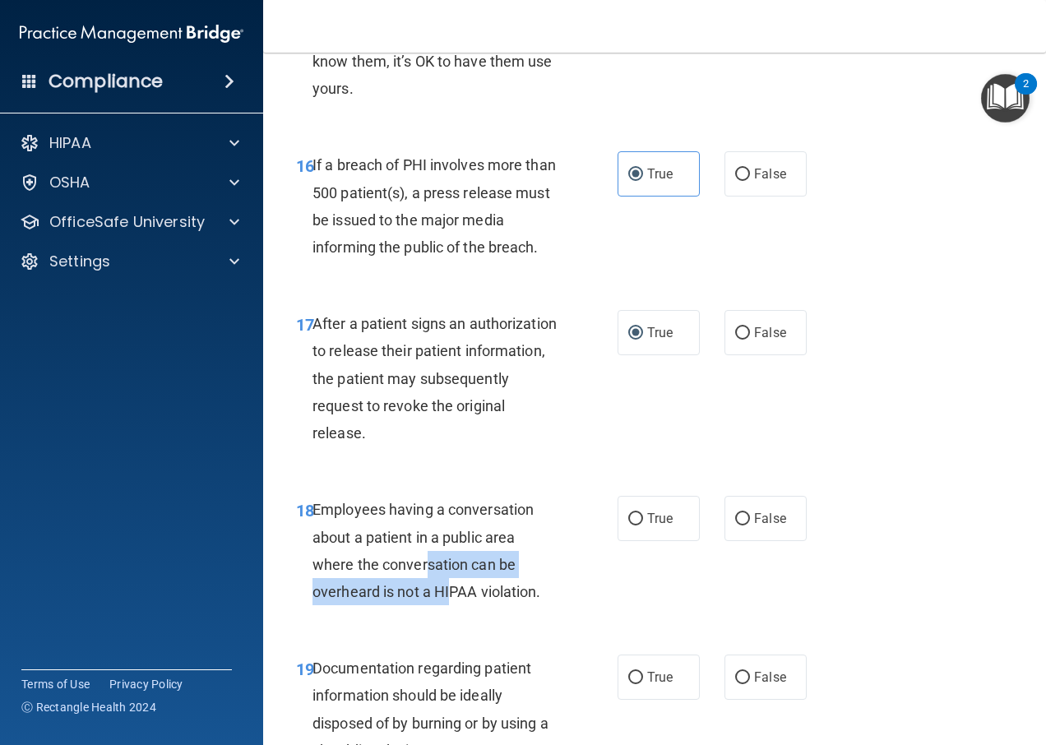
drag, startPoint x: 428, startPoint y: 571, endPoint x: 451, endPoint y: 582, distance: 25.0
click at [451, 582] on span "Employees having a conversation about a patient in a public area where the conv…" at bounding box center [426, 550] width 229 height 99
drag, startPoint x: 451, startPoint y: 582, endPoint x: 502, endPoint y: 594, distance: 52.3
click at [502, 594] on span "Employees having a conversation about a patient in a public area where the conv…" at bounding box center [426, 550] width 229 height 99
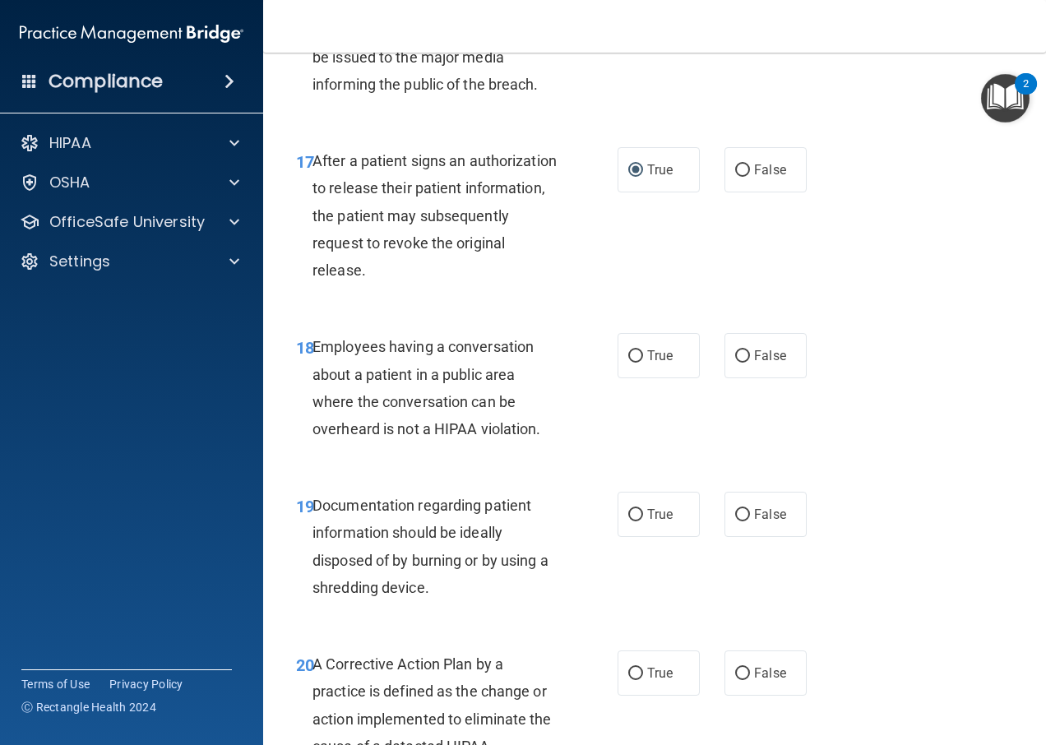
scroll to position [2631, 0]
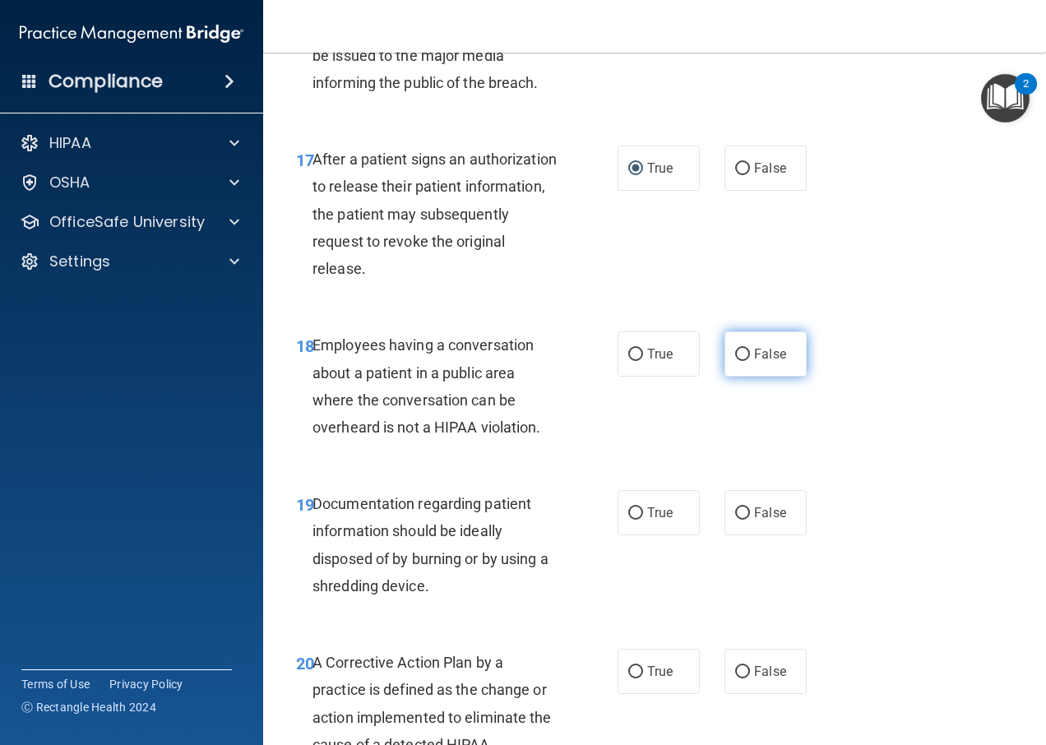
click at [741, 355] on input "False" at bounding box center [742, 355] width 15 height 12
radio input "true"
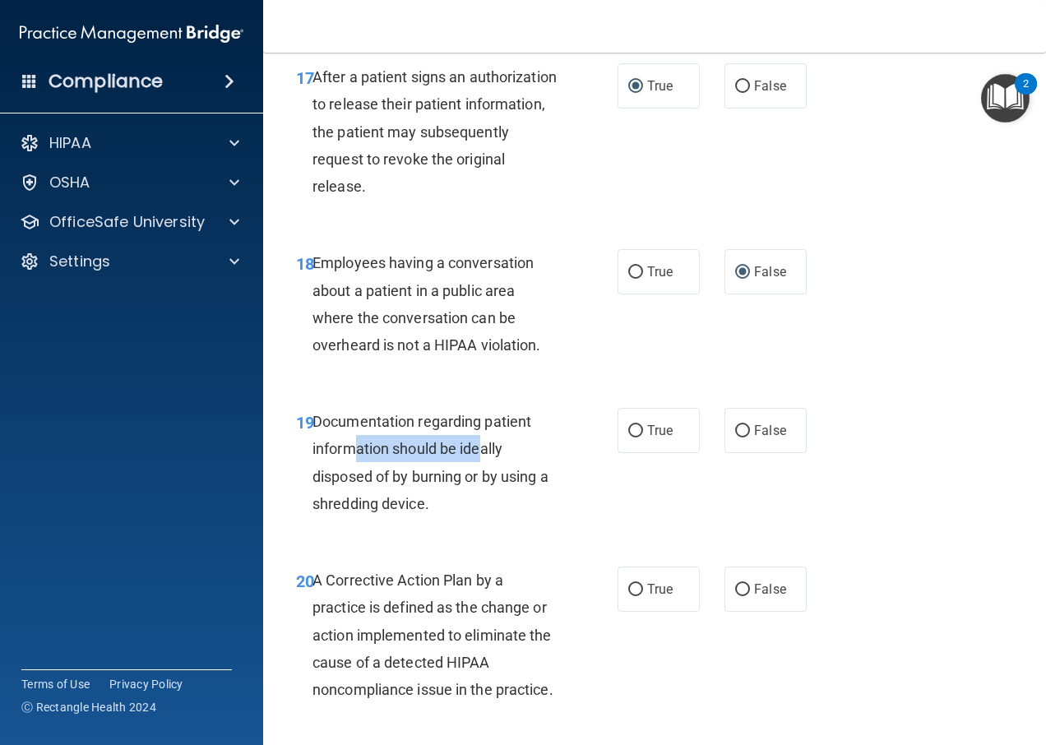
drag, startPoint x: 354, startPoint y: 448, endPoint x: 485, endPoint y: 449, distance: 131.6
click at [485, 449] on span "Documentation regarding patient information should be ideally disposed of by bu…" at bounding box center [430, 462] width 236 height 99
drag, startPoint x: 485, startPoint y: 449, endPoint x: 411, endPoint y: 490, distance: 84.7
click at [411, 490] on div "Documentation regarding patient information should be ideally disposed of by bu…" at bounding box center [442, 462] width 260 height 109
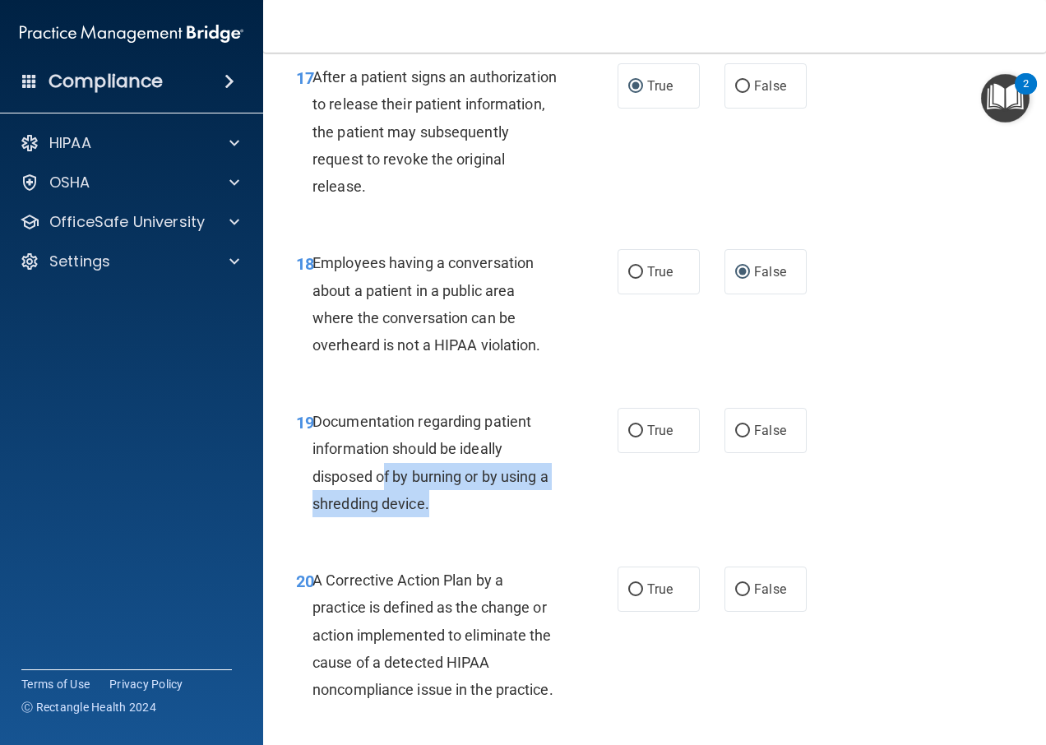
drag, startPoint x: 386, startPoint y: 472, endPoint x: 447, endPoint y: 494, distance: 64.8
click at [447, 494] on div "Documentation regarding patient information should be ideally disposed of by bu…" at bounding box center [442, 462] width 260 height 109
drag, startPoint x: 447, startPoint y: 494, endPoint x: 444, endPoint y: 506, distance: 12.8
click at [444, 506] on div "Documentation regarding patient information should be ideally disposed of by bu…" at bounding box center [442, 462] width 260 height 109
click at [386, 416] on span "Documentation regarding patient information should be ideally disposed of by bu…" at bounding box center [430, 462] width 236 height 99
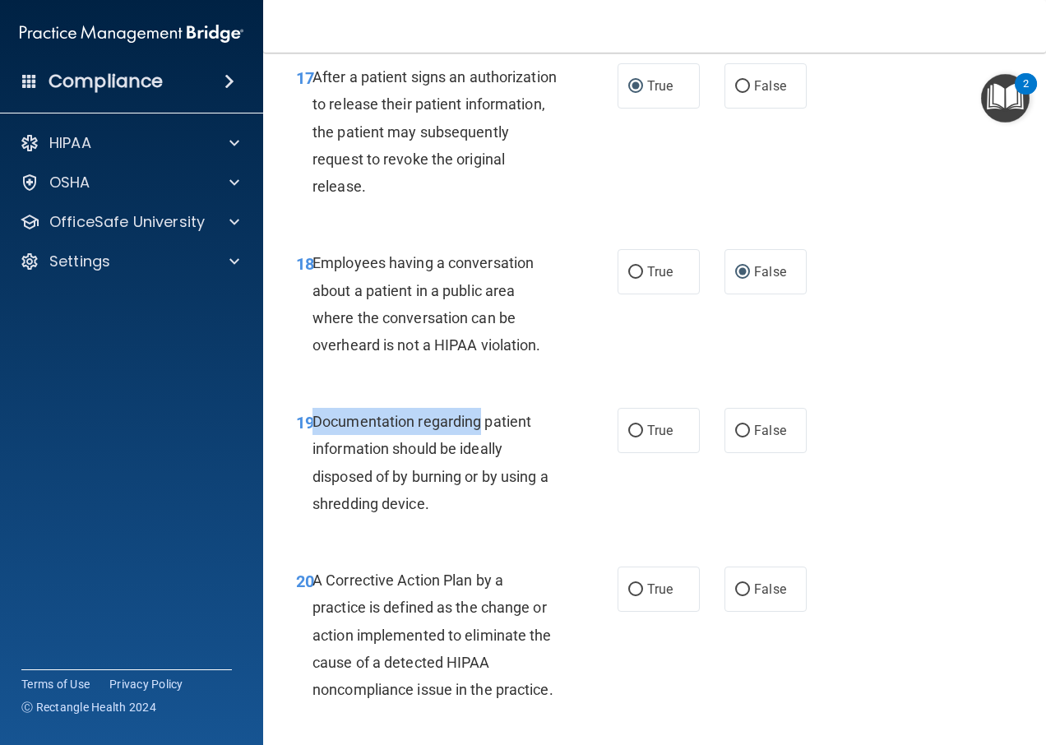
drag, startPoint x: 386, startPoint y: 416, endPoint x: 431, endPoint y: 434, distance: 47.9
click at [431, 434] on div "Documentation regarding patient information should be ideally disposed of by bu…" at bounding box center [442, 462] width 260 height 109
drag, startPoint x: 431, startPoint y: 434, endPoint x: 441, endPoint y: 482, distance: 48.7
click at [441, 482] on span "Documentation regarding patient information should be ideally disposed of by bu…" at bounding box center [430, 462] width 236 height 99
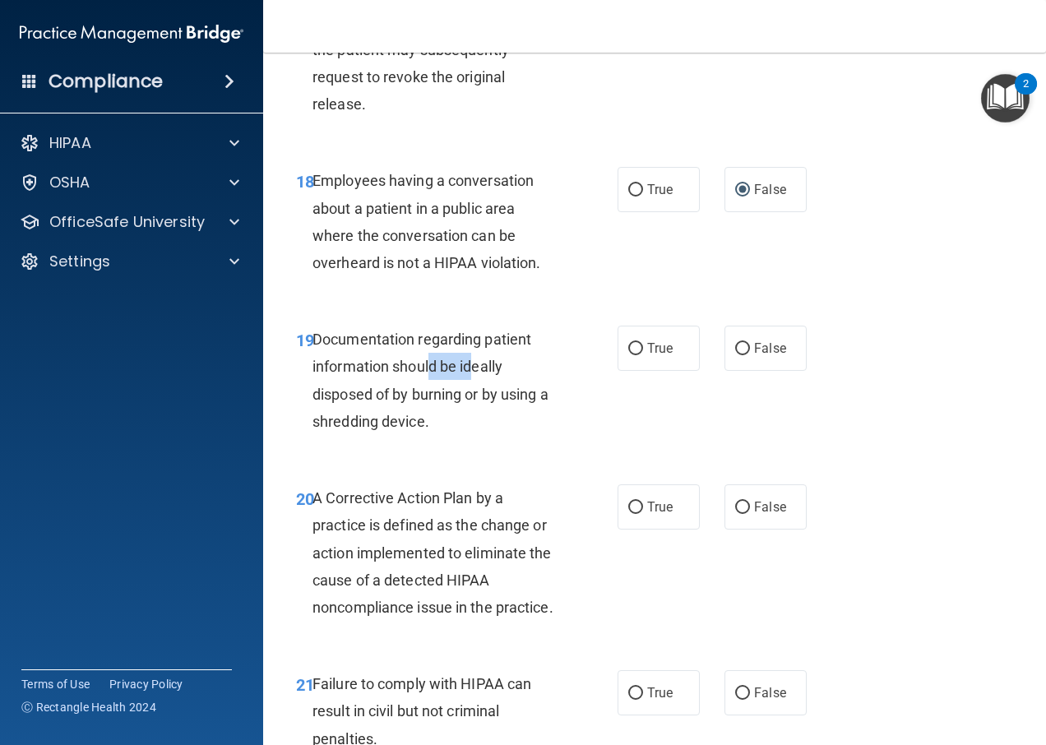
drag, startPoint x: 430, startPoint y: 367, endPoint x: 474, endPoint y: 375, distance: 45.2
click at [474, 375] on span "Documentation regarding patient information should be ideally disposed of by bu…" at bounding box center [430, 380] width 236 height 99
drag, startPoint x: 474, startPoint y: 375, endPoint x: 476, endPoint y: 405, distance: 30.5
click at [476, 405] on div "Documentation regarding patient information should be ideally disposed of by bu…" at bounding box center [442, 380] width 260 height 109
drag, startPoint x: 483, startPoint y: 392, endPoint x: 539, endPoint y: 406, distance: 57.6
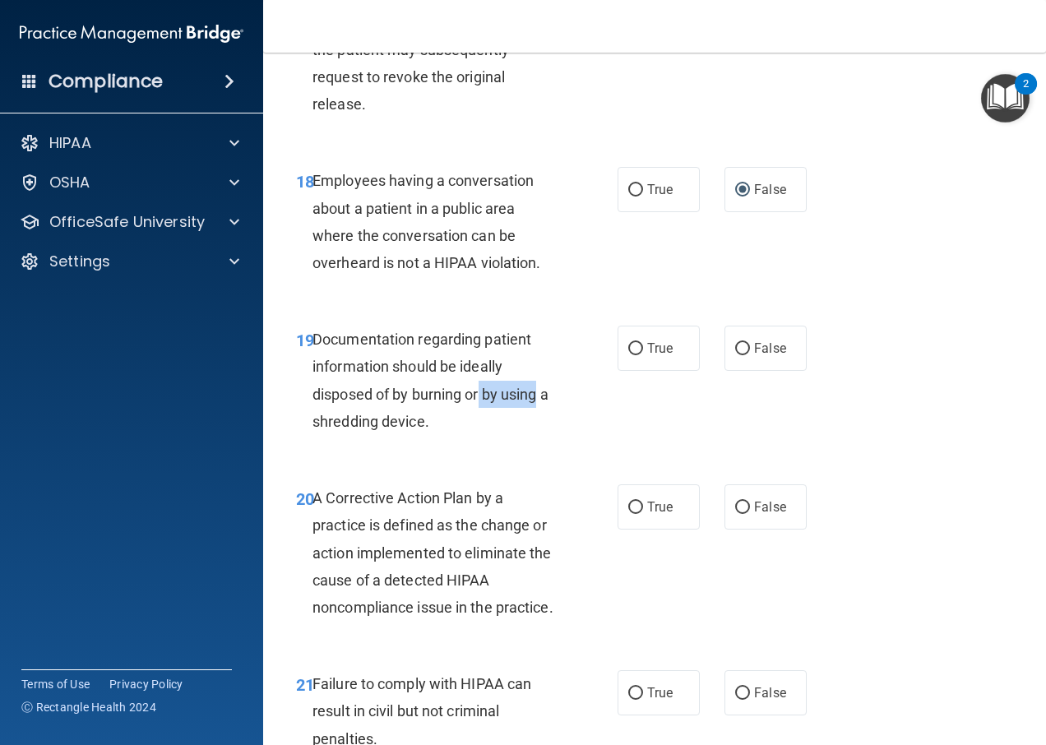
click at [539, 406] on div "Documentation regarding patient information should be ideally disposed of by bu…" at bounding box center [442, 380] width 260 height 109
drag, startPoint x: 539, startPoint y: 406, endPoint x: 532, endPoint y: 443, distance: 37.6
click at [532, 443] on div "19 Documentation regarding patient information should be ideally disposed of by…" at bounding box center [456, 385] width 371 height 118
click at [636, 353] on input "True" at bounding box center [635, 349] width 15 height 12
radio input "true"
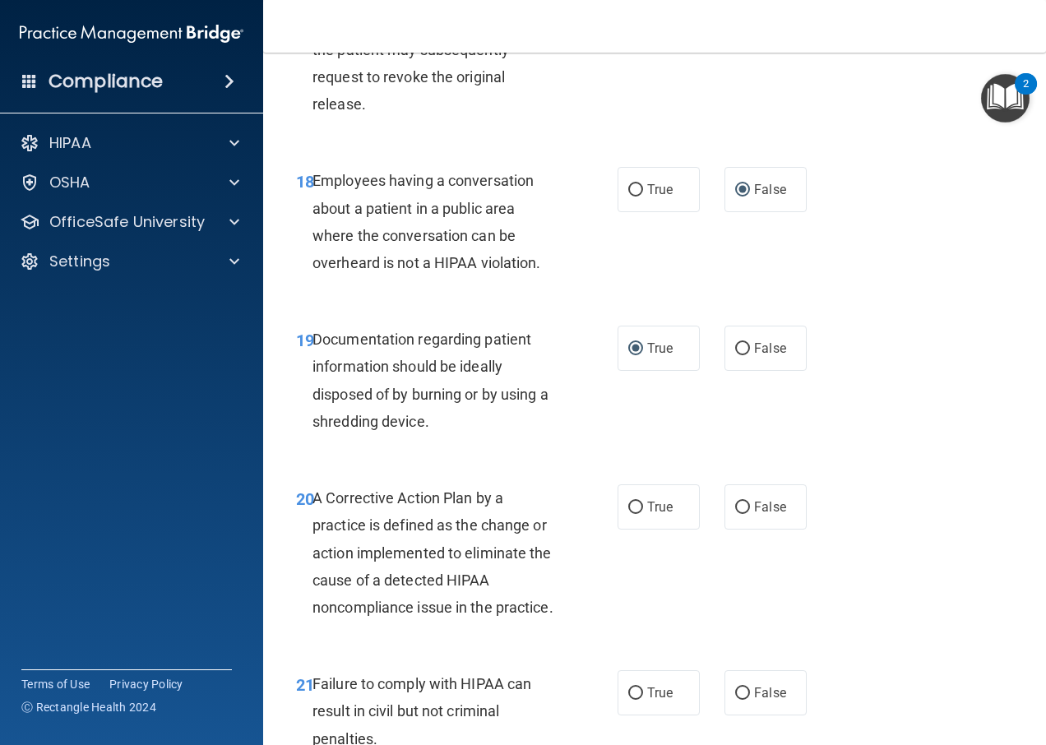
scroll to position [2878, 0]
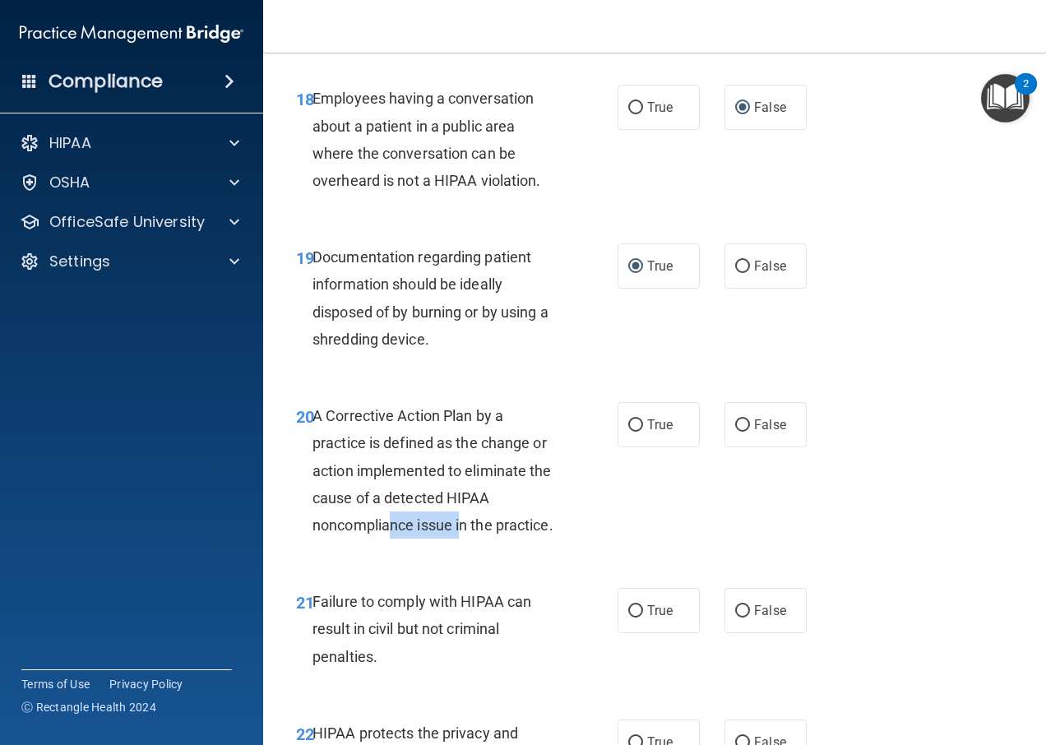
drag, startPoint x: 397, startPoint y: 523, endPoint x: 460, endPoint y: 526, distance: 63.4
click at [460, 526] on span "A Corrective Action Plan by a practice is defined as the change or action imple…" at bounding box center [432, 470] width 241 height 127
drag, startPoint x: 460, startPoint y: 526, endPoint x: 464, endPoint y: 561, distance: 34.7
click at [464, 539] on div "A Corrective Action Plan by a practice is defined as the change or action imple…" at bounding box center [442, 470] width 260 height 136
click at [628, 424] on input "True" at bounding box center [635, 425] width 15 height 12
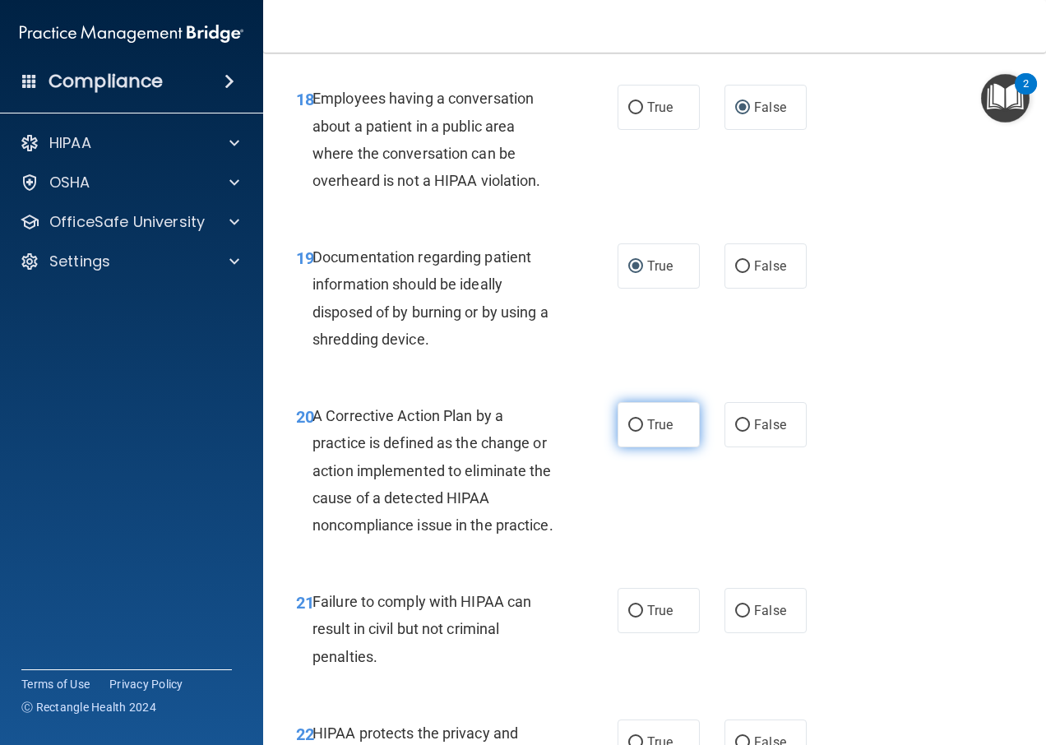
radio input "true"
click at [637, 633] on label "True" at bounding box center [658, 610] width 82 height 45
click at [637, 617] on input "True" at bounding box center [635, 611] width 15 height 12
radio input "true"
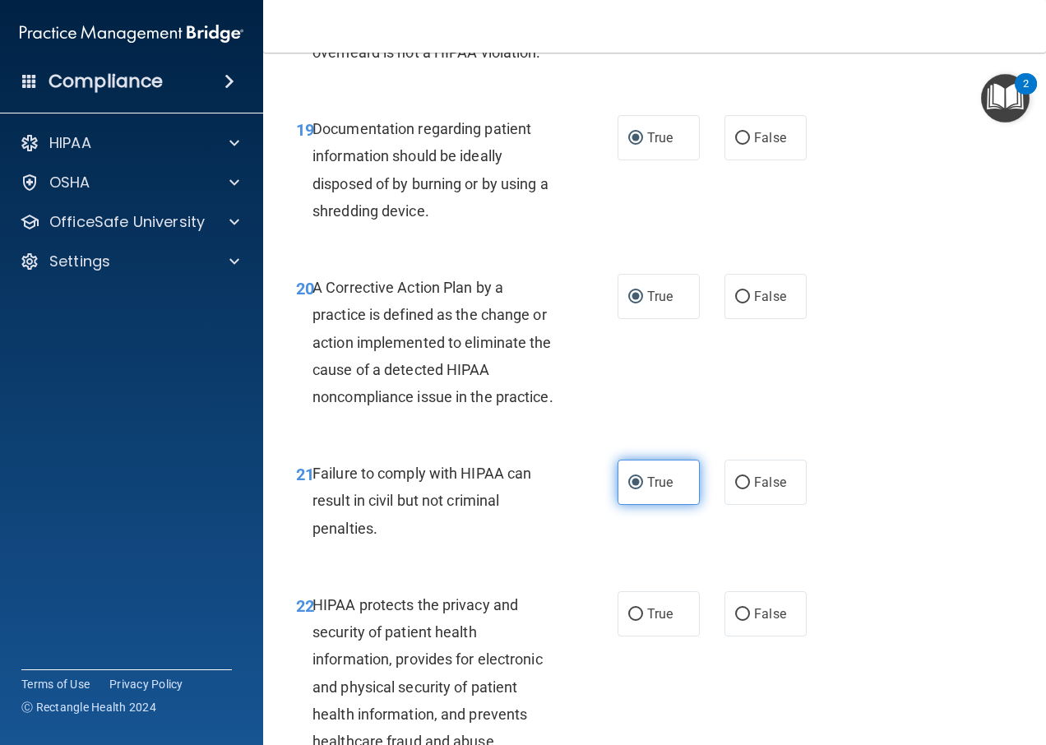
scroll to position [3124, 0]
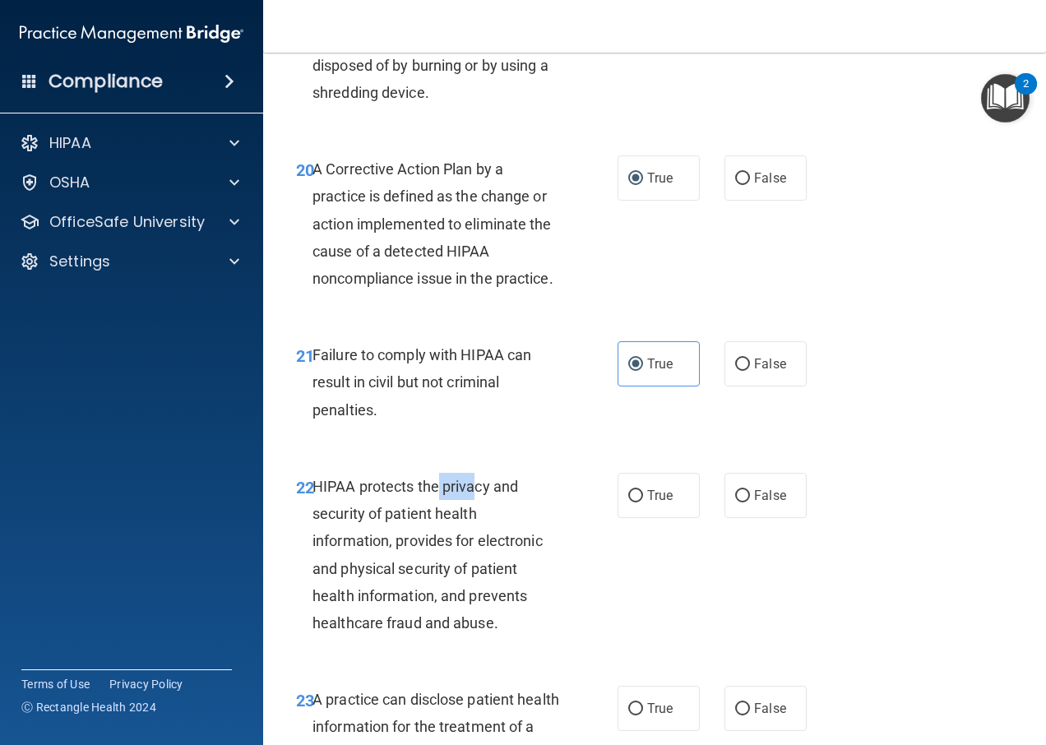
drag, startPoint x: 435, startPoint y: 512, endPoint x: 473, endPoint y: 525, distance: 39.8
click at [473, 525] on div "HIPAA protects the privacy and security of patient health information, provides…" at bounding box center [442, 555] width 260 height 164
drag, startPoint x: 473, startPoint y: 525, endPoint x: 473, endPoint y: 562, distance: 37.8
click at [473, 562] on span "HIPAA protects the privacy and security of patient health information, provides…" at bounding box center [427, 555] width 230 height 154
drag, startPoint x: 366, startPoint y: 548, endPoint x: 393, endPoint y: 573, distance: 37.2
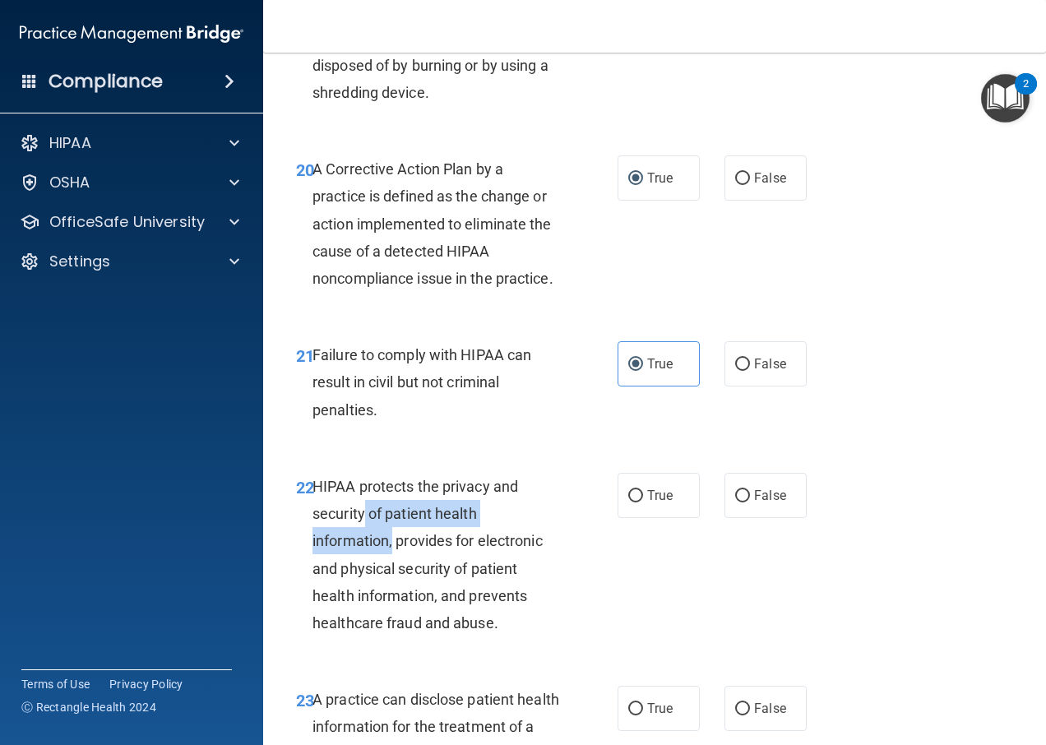
click at [393, 573] on span "HIPAA protects the privacy and security of patient health information, provides…" at bounding box center [427, 555] width 230 height 154
drag, startPoint x: 393, startPoint y: 573, endPoint x: 411, endPoint y: 604, distance: 36.1
click at [411, 604] on div "HIPAA protects the privacy and security of patient health information, provides…" at bounding box center [442, 555] width 260 height 164
drag, startPoint x: 394, startPoint y: 599, endPoint x: 456, endPoint y: 608, distance: 63.3
click at [456, 608] on div "HIPAA protects the privacy and security of patient health information, provides…" at bounding box center [442, 555] width 260 height 164
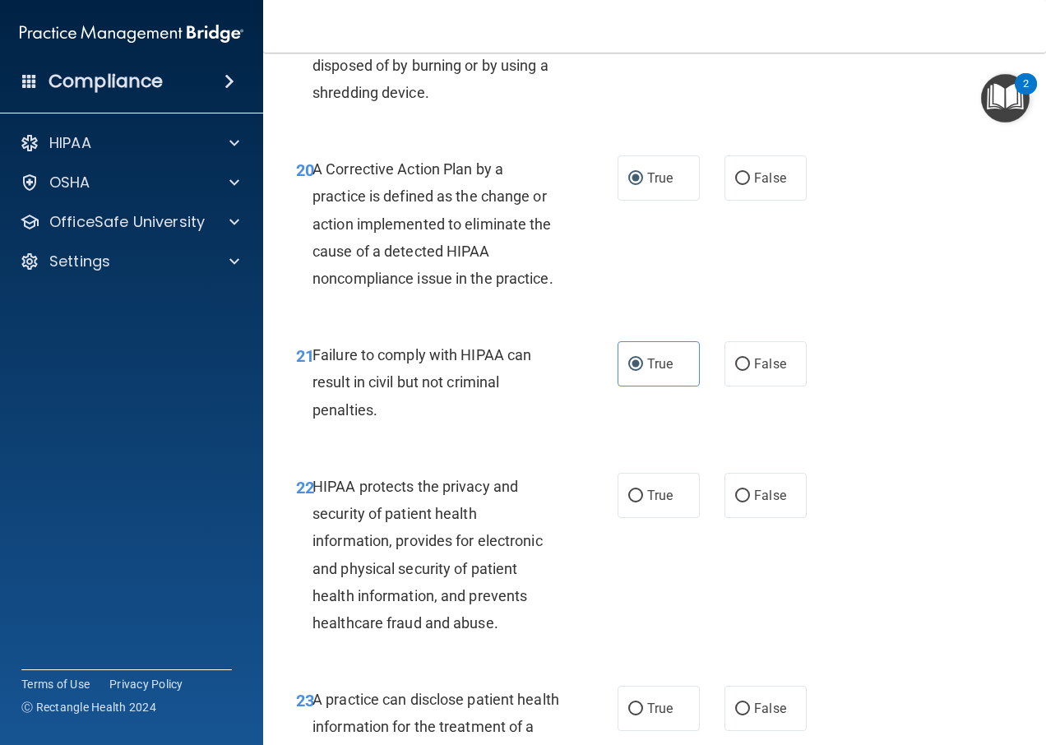
drag, startPoint x: 456, startPoint y: 608, endPoint x: 460, endPoint y: 636, distance: 27.4
click at [460, 636] on div "HIPAA protects the privacy and security of patient health information, provides…" at bounding box center [442, 555] width 260 height 164
drag, startPoint x: 378, startPoint y: 624, endPoint x: 516, endPoint y: 635, distance: 138.5
click at [516, 635] on div "HIPAA protects the privacy and security of patient health information, provides…" at bounding box center [442, 555] width 260 height 164
drag, startPoint x: 516, startPoint y: 635, endPoint x: 517, endPoint y: 650, distance: 15.6
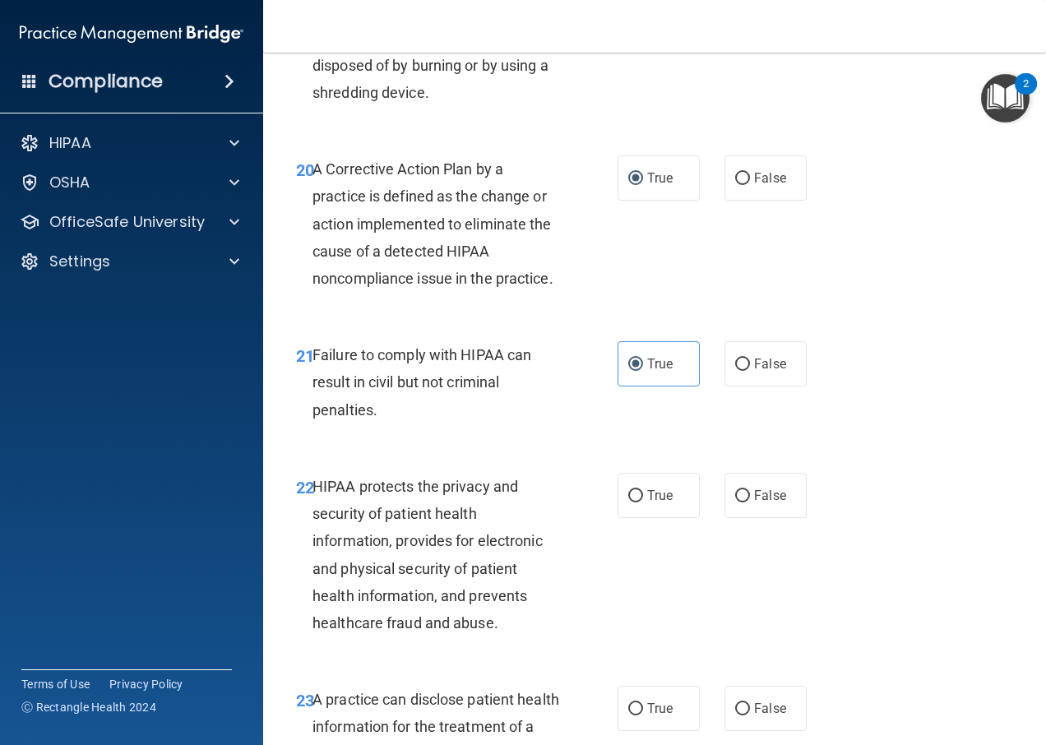
click at [517, 636] on div "HIPAA protects the privacy and security of patient health information, provides…" at bounding box center [442, 555] width 260 height 164
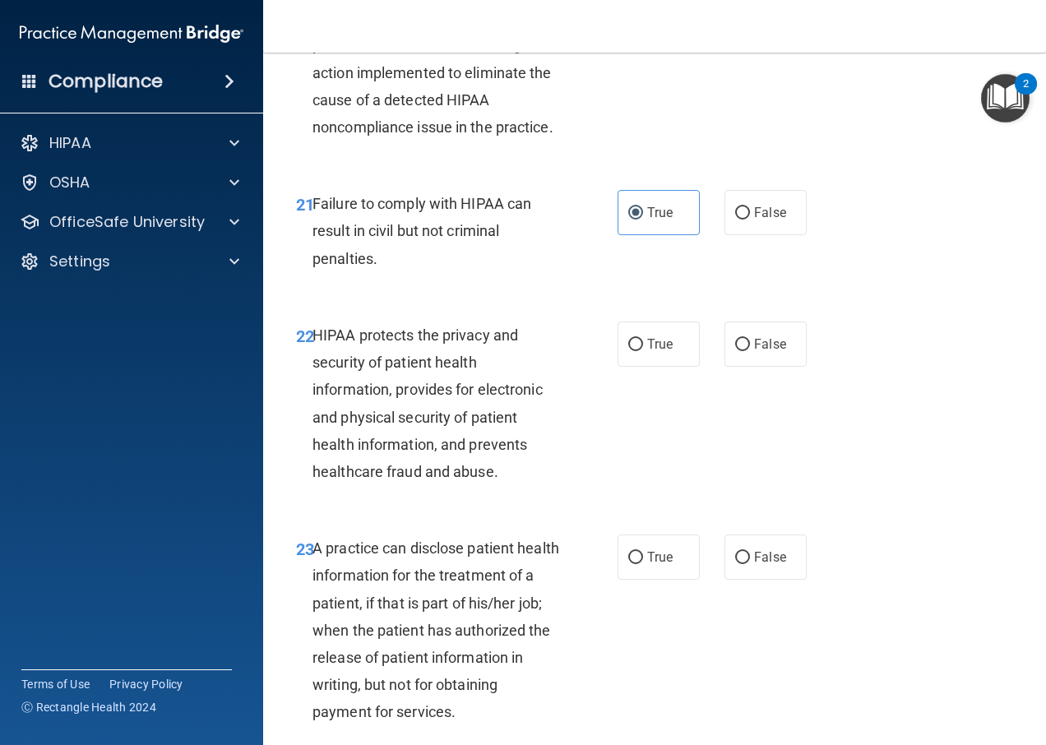
scroll to position [3289, 0]
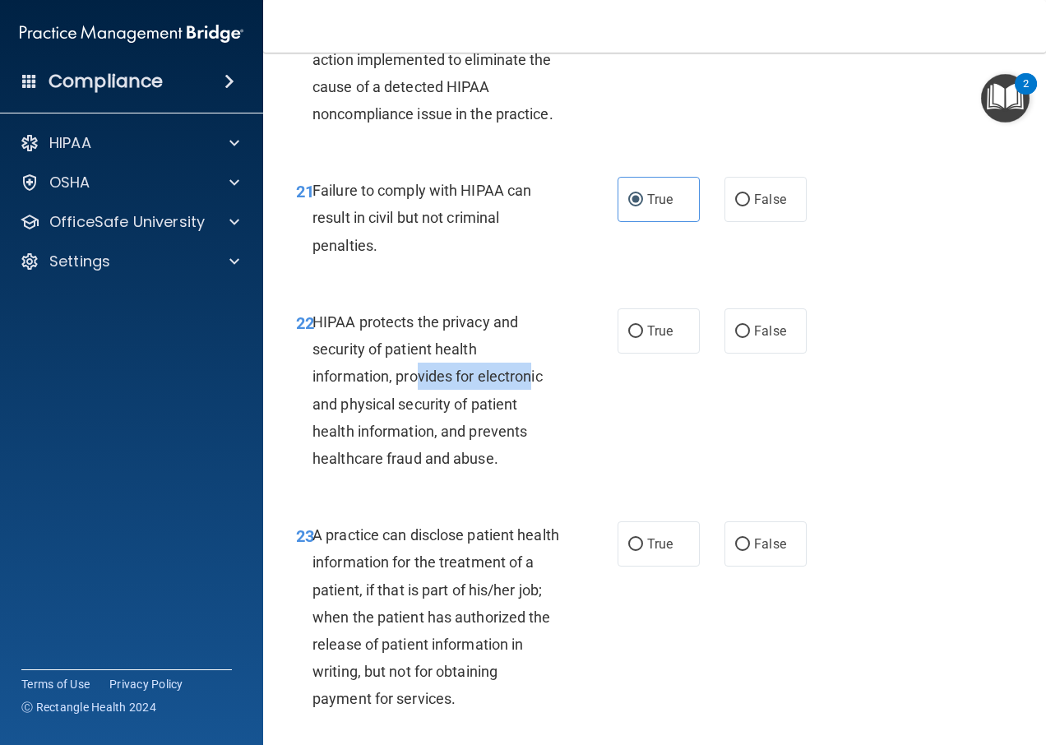
drag, startPoint x: 419, startPoint y: 404, endPoint x: 534, endPoint y: 410, distance: 115.3
click at [534, 410] on span "HIPAA protects the privacy and security of patient health information, provides…" at bounding box center [427, 390] width 230 height 154
drag, startPoint x: 534, startPoint y: 410, endPoint x: 510, endPoint y: 448, distance: 45.2
click at [510, 448] on span "HIPAA protects the privacy and security of patient health information, provides…" at bounding box center [427, 390] width 230 height 154
drag, startPoint x: 437, startPoint y: 442, endPoint x: 520, endPoint y: 440, distance: 83.1
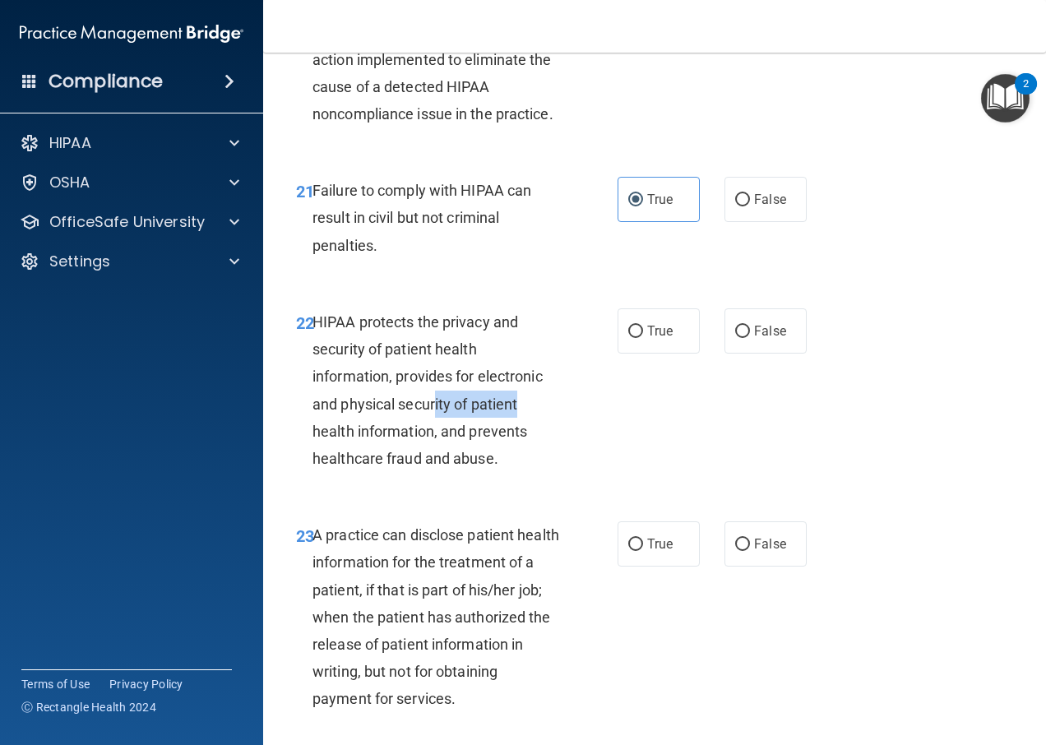
click at [520, 440] on div "HIPAA protects the privacy and security of patient health information, provides…" at bounding box center [442, 390] width 260 height 164
drag, startPoint x: 520, startPoint y: 440, endPoint x: 532, endPoint y: 469, distance: 31.8
click at [532, 469] on div "HIPAA protects the privacy and security of patient health information, provides…" at bounding box center [442, 390] width 260 height 164
click at [634, 338] on input "True" at bounding box center [635, 332] width 15 height 12
radio input "true"
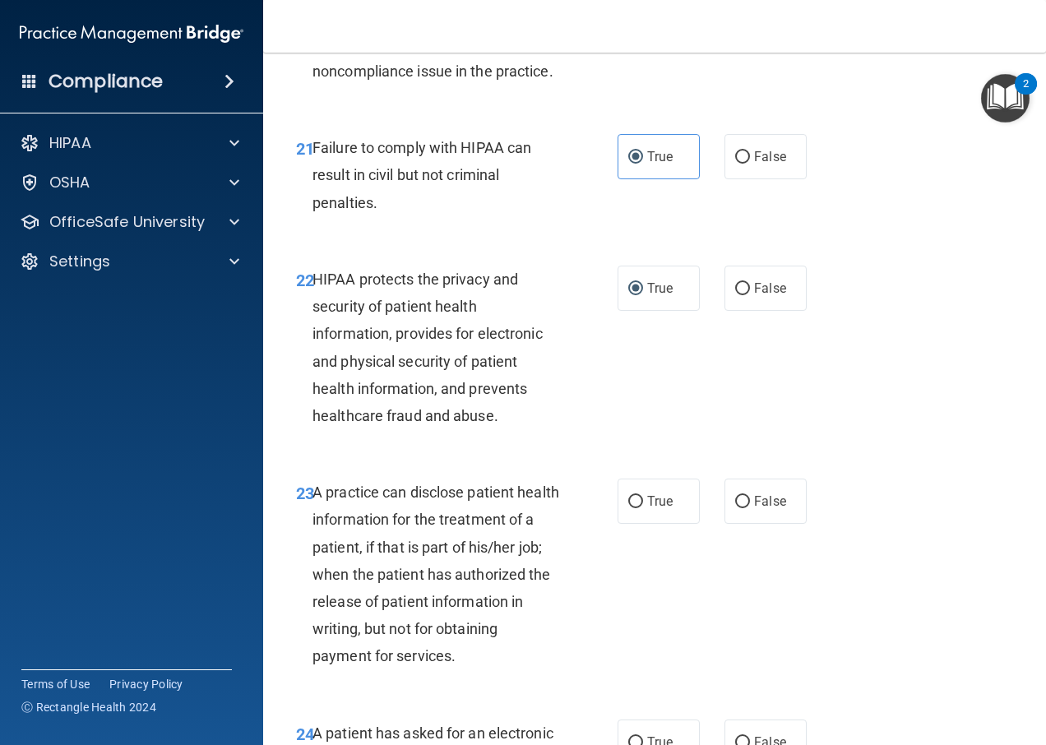
scroll to position [3453, 0]
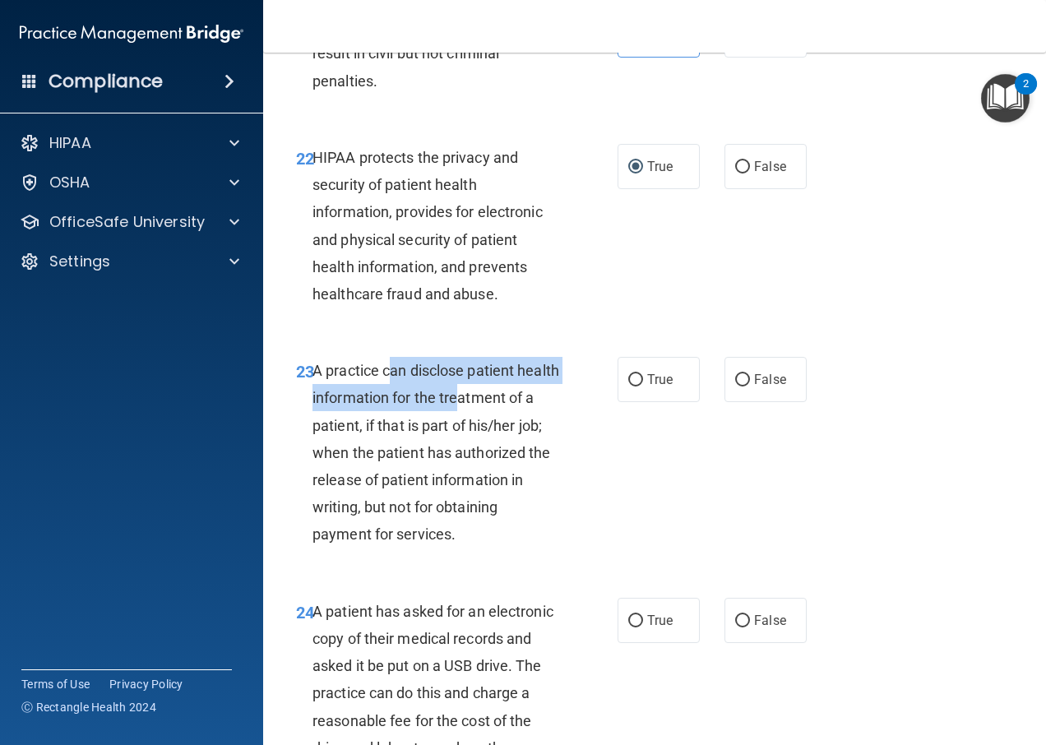
drag, startPoint x: 408, startPoint y: 409, endPoint x: 502, endPoint y: 418, distance: 94.2
click at [502, 418] on div "A practice can disclose patient health information for the treatment of a patie…" at bounding box center [442, 453] width 260 height 192
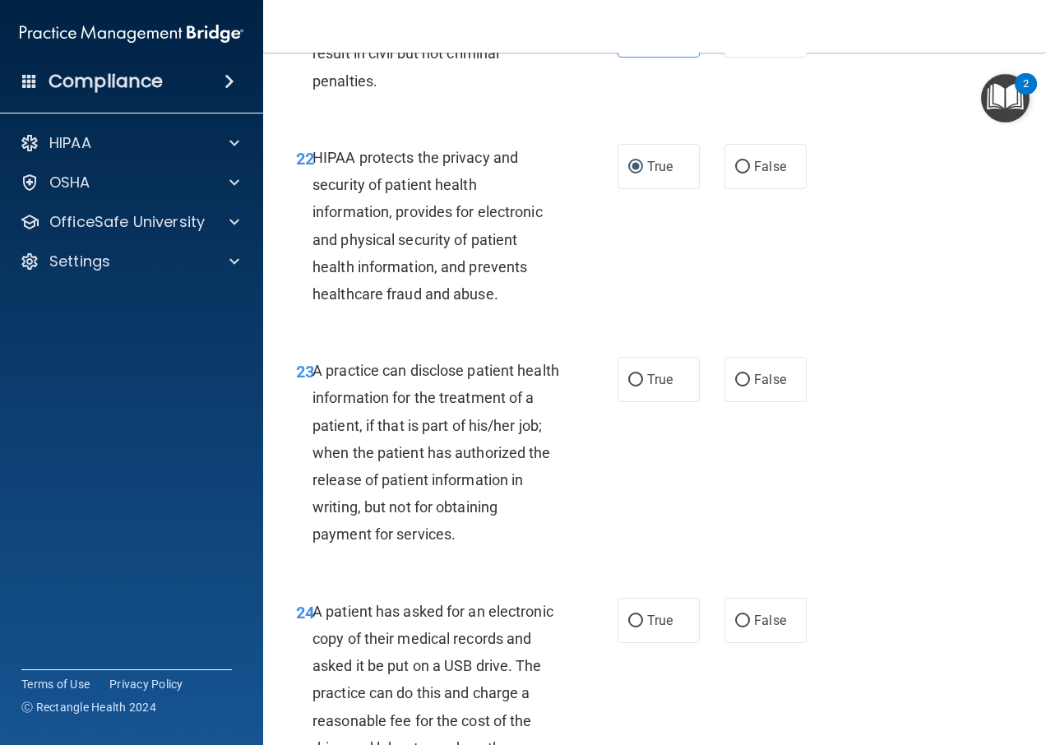
drag, startPoint x: 502, startPoint y: 418, endPoint x: 499, endPoint y: 455, distance: 37.1
click at [499, 455] on span "A practice can disclose patient health information for the treatment of a patie…" at bounding box center [435, 452] width 247 height 181
drag, startPoint x: 379, startPoint y: 480, endPoint x: 485, endPoint y: 474, distance: 106.2
click at [485, 474] on span "A practice can disclose patient health information for the treatment of a patie…" at bounding box center [435, 452] width 247 height 181
drag, startPoint x: 485, startPoint y: 474, endPoint x: 477, endPoint y: 500, distance: 26.8
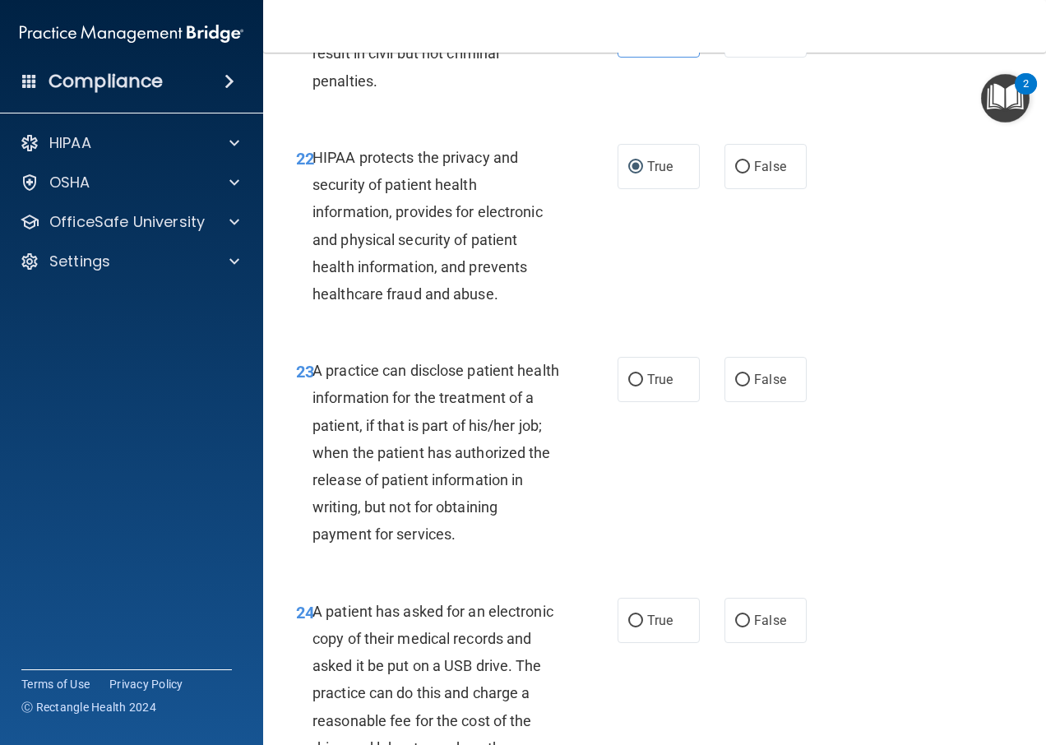
click at [477, 500] on span "A practice can disclose patient health information for the treatment of a patie…" at bounding box center [435, 452] width 247 height 181
click at [464, 540] on span "A practice can disclose patient health information for the treatment of a patie…" at bounding box center [435, 452] width 247 height 181
click at [459, 548] on div "A practice can disclose patient health information for the treatment of a patie…" at bounding box center [442, 453] width 260 height 192
click at [653, 387] on span "True" at bounding box center [659, 380] width 25 height 16
click at [643, 386] on input "True" at bounding box center [635, 380] width 15 height 12
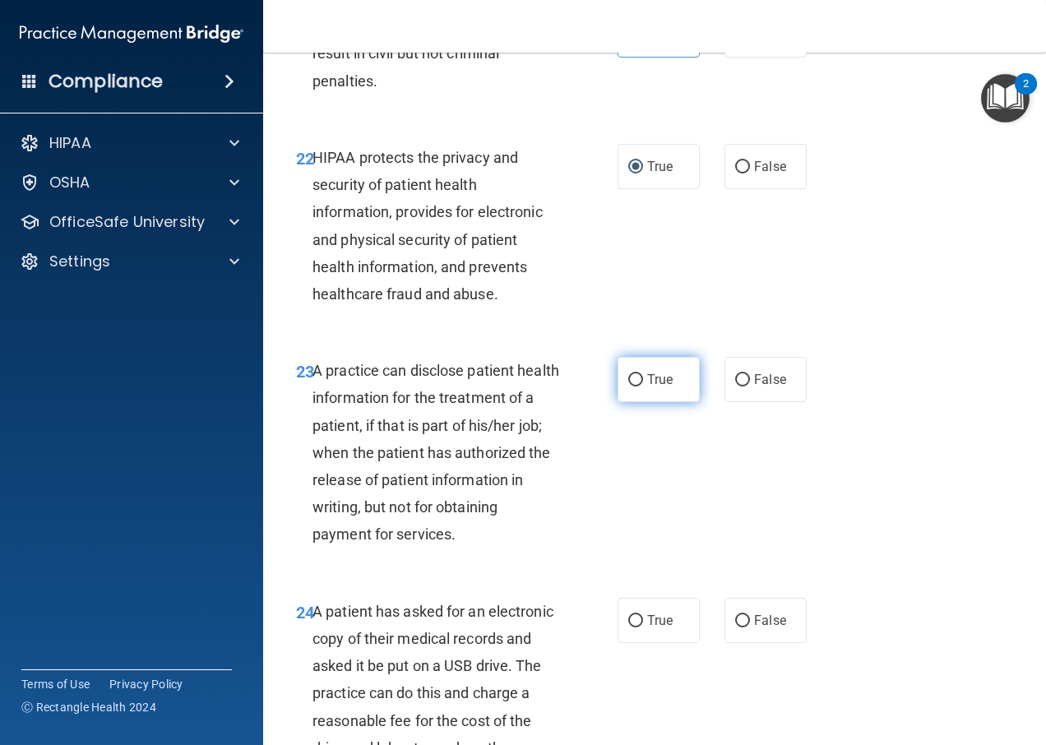
radio input "true"
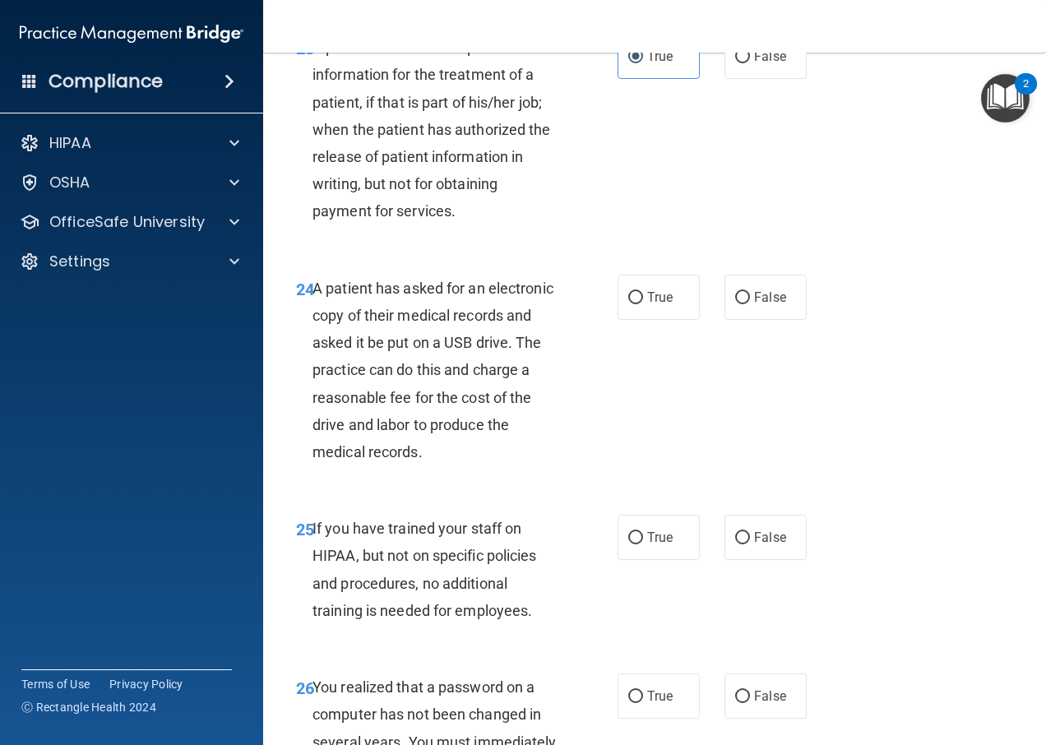
scroll to position [3782, 0]
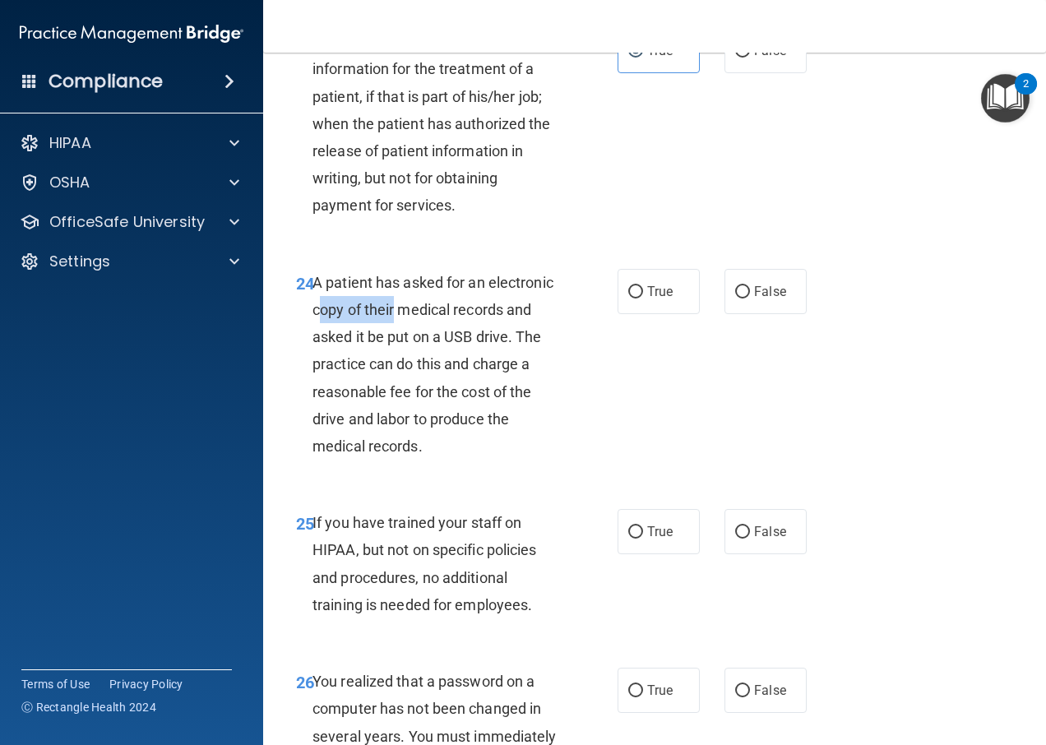
drag, startPoint x: 411, startPoint y: 344, endPoint x: 465, endPoint y: 345, distance: 53.5
click at [465, 345] on span "A patient has asked for an electronic copy of their medical records and asked i…" at bounding box center [432, 364] width 241 height 181
drag, startPoint x: 465, startPoint y: 345, endPoint x: 471, endPoint y: 393, distance: 49.0
click at [471, 393] on span "A patient has asked for an electronic copy of their medical records and asked i…" at bounding box center [432, 364] width 241 height 181
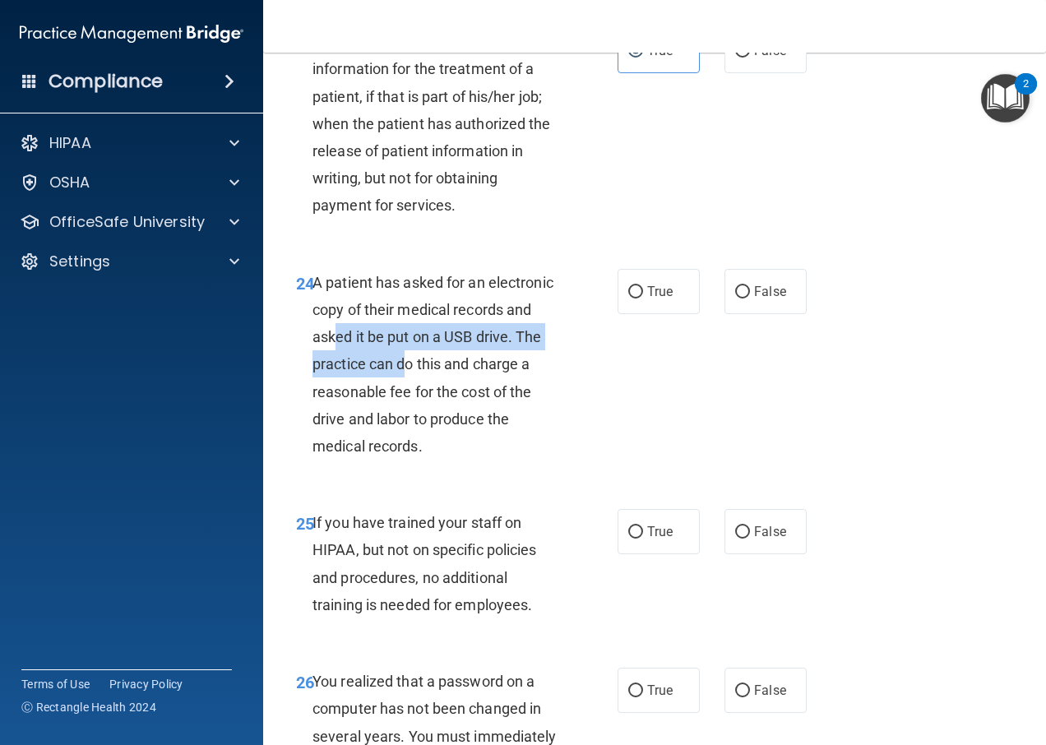
drag, startPoint x: 422, startPoint y: 372, endPoint x: 504, endPoint y: 395, distance: 85.4
click at [504, 395] on span "A patient has asked for an electronic copy of their medical records and asked i…" at bounding box center [432, 364] width 241 height 181
drag, startPoint x: 504, startPoint y: 395, endPoint x: 521, endPoint y: 429, distance: 38.6
click at [521, 429] on div "A patient has asked for an electronic copy of their medical records and asked i…" at bounding box center [442, 365] width 260 height 192
drag, startPoint x: 503, startPoint y: 358, endPoint x: 533, endPoint y: 385, distance: 39.6
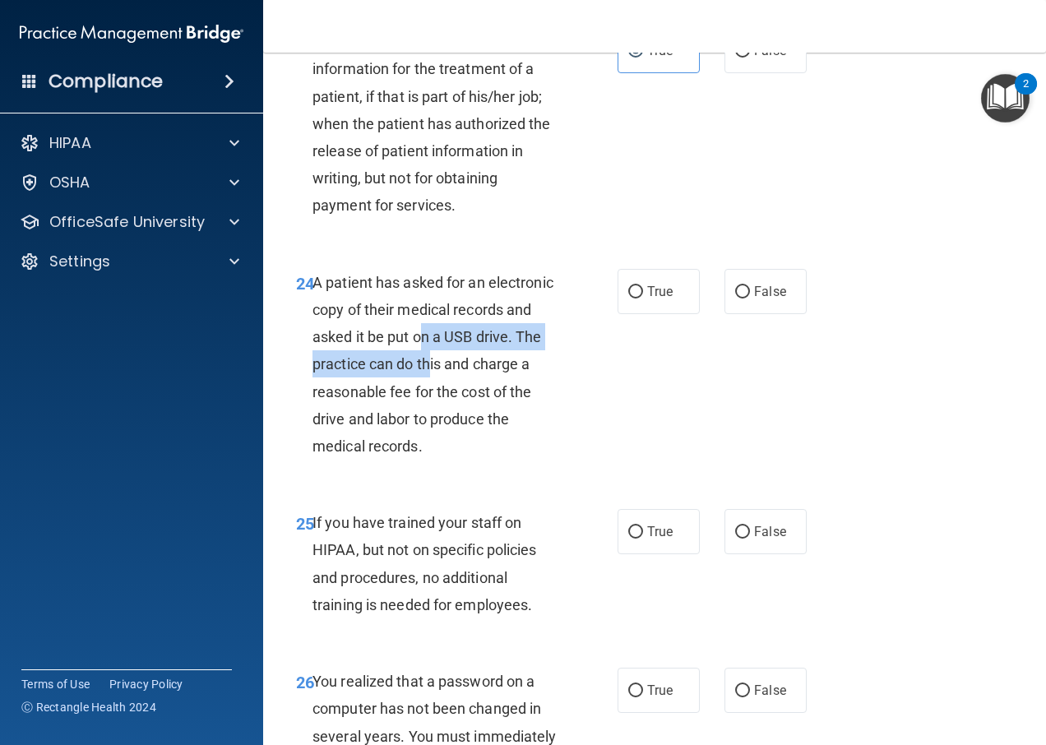
click at [533, 385] on span "A patient has asked for an electronic copy of their medical records and asked i…" at bounding box center [432, 364] width 241 height 181
drag, startPoint x: 533, startPoint y: 385, endPoint x: 529, endPoint y: 432, distance: 47.0
click at [529, 432] on div "A patient has asked for an electronic copy of their medical records and asked i…" at bounding box center [442, 365] width 260 height 192
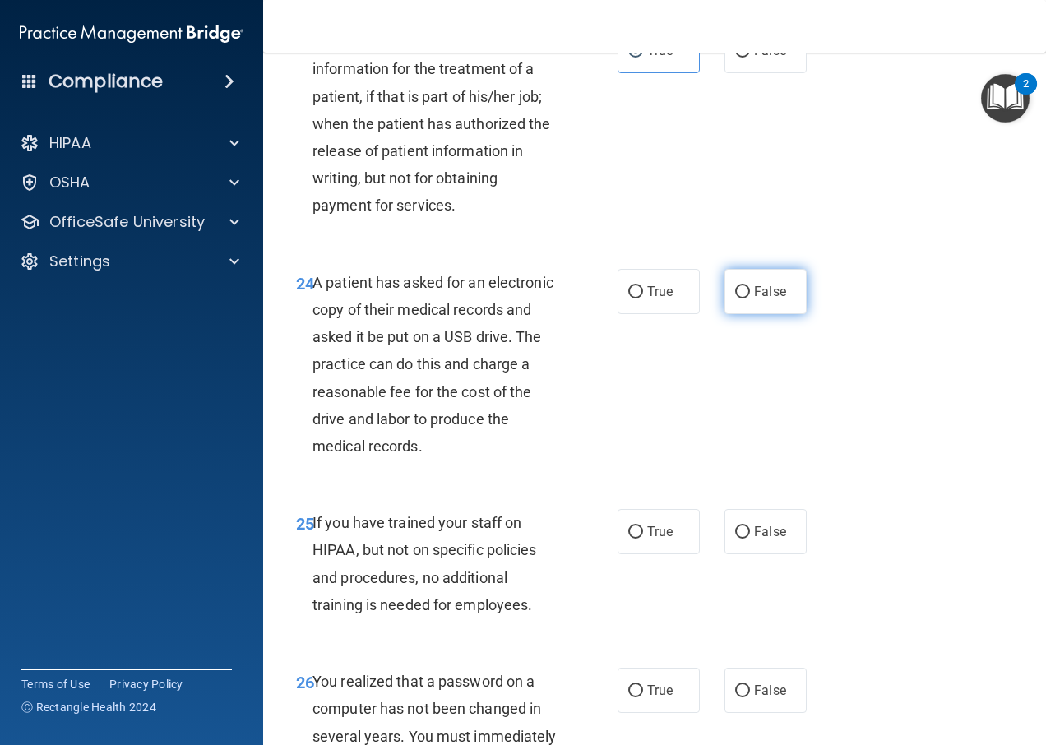
click at [738, 298] on input "False" at bounding box center [742, 292] width 15 height 12
radio input "true"
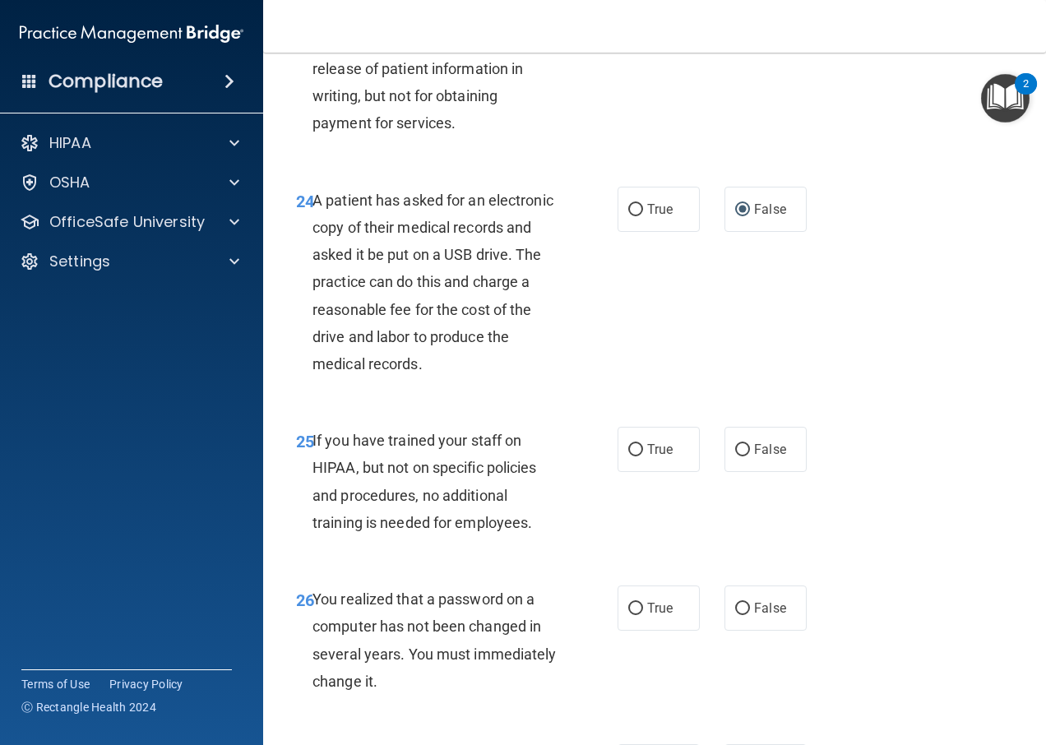
scroll to position [4029, 0]
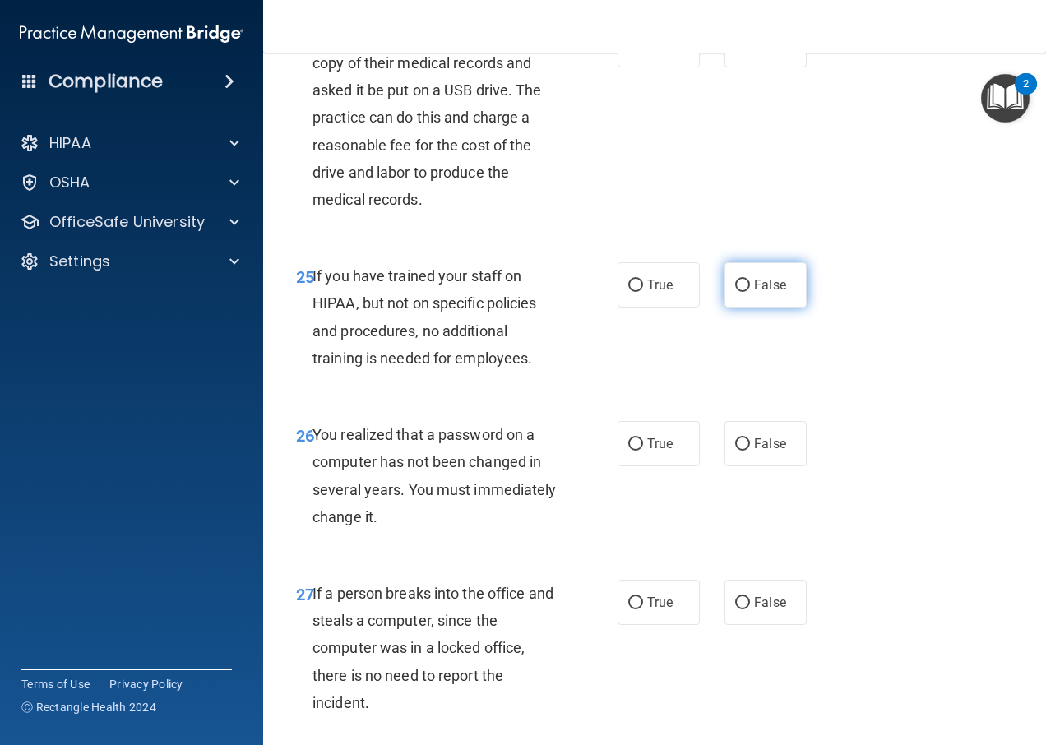
click at [735, 292] on input "False" at bounding box center [742, 286] width 15 height 12
radio input "true"
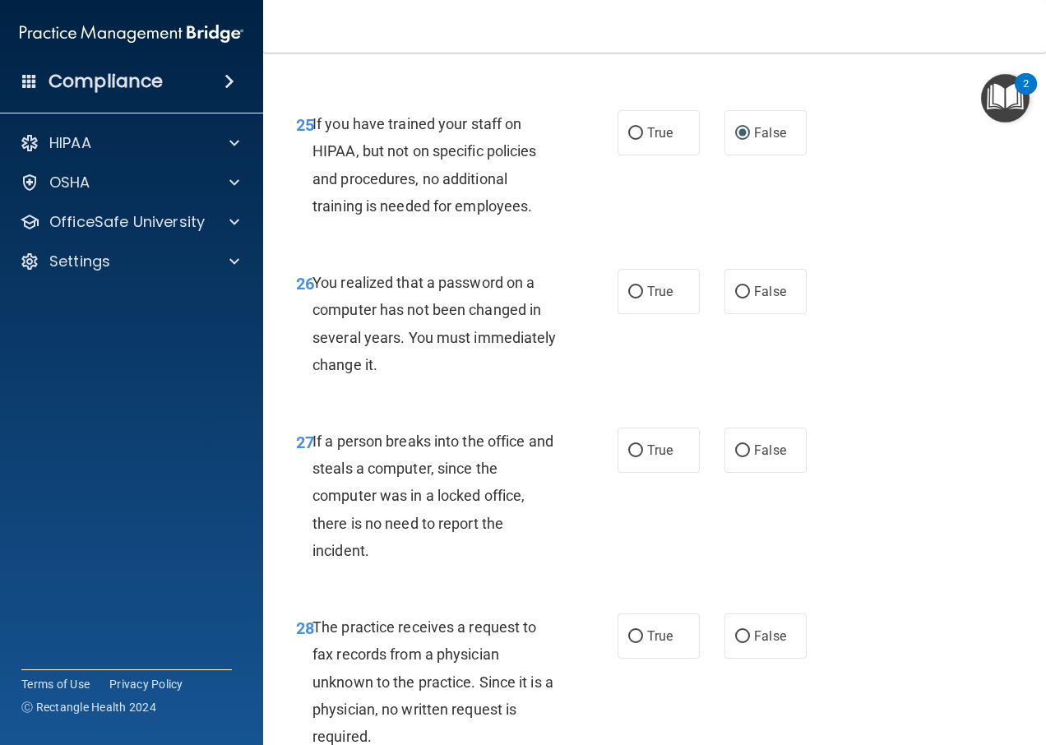
scroll to position [4193, 0]
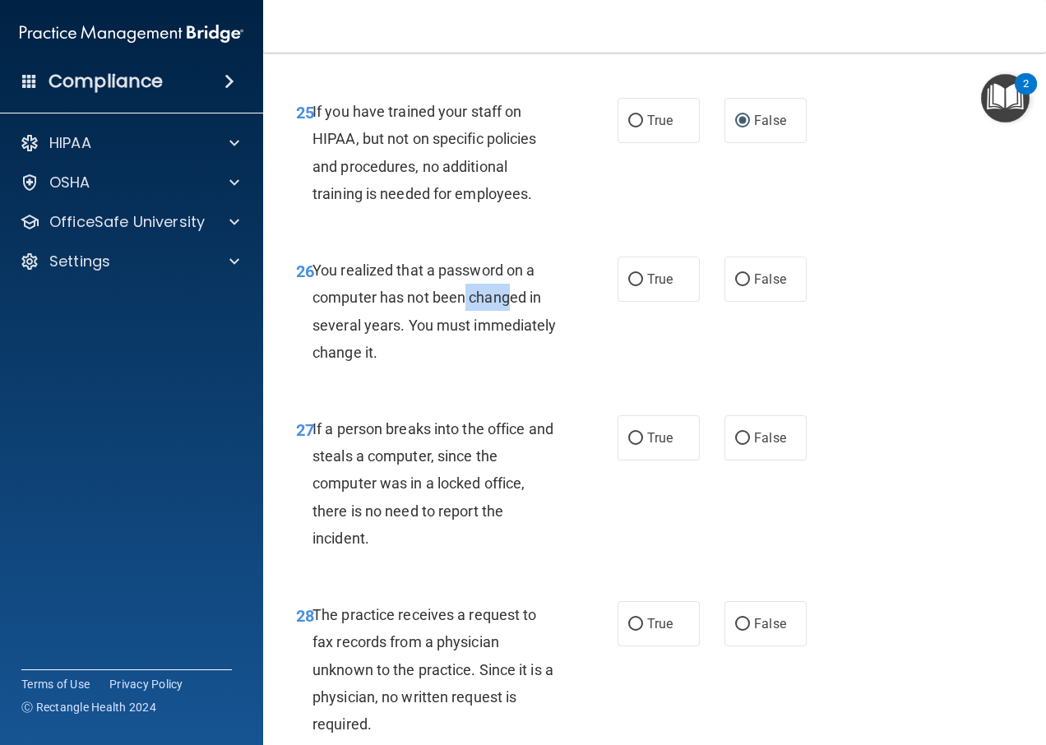
drag, startPoint x: 465, startPoint y: 321, endPoint x: 510, endPoint y: 321, distance: 45.2
click at [510, 321] on span "You realized that a password on a computer has not been changed in several year…" at bounding box center [434, 310] width 244 height 99
drag, startPoint x: 510, startPoint y: 321, endPoint x: 392, endPoint y: 300, distance: 119.5
click at [392, 300] on span "You realized that a password on a computer has not been changed in several year…" at bounding box center [434, 310] width 244 height 99
drag, startPoint x: 417, startPoint y: 344, endPoint x: 504, endPoint y: 339, distance: 87.3
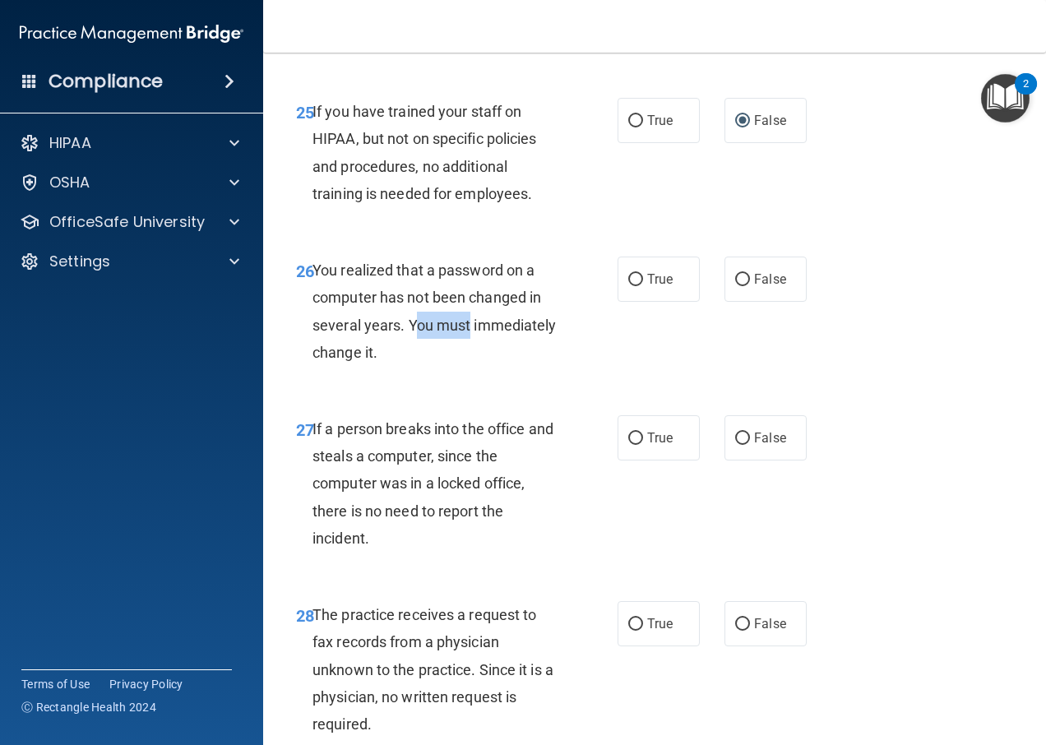
click at [504, 339] on div "You realized that a password on a computer has not been changed in several year…" at bounding box center [442, 311] width 260 height 109
drag, startPoint x: 504, startPoint y: 339, endPoint x: 493, endPoint y: 364, distance: 27.6
click at [493, 364] on div "You realized that a password on a computer has not been changed in several year…" at bounding box center [442, 311] width 260 height 109
click at [348, 357] on span "You realized that a password on a computer has not been changed in several year…" at bounding box center [434, 310] width 244 height 99
drag, startPoint x: 348, startPoint y: 357, endPoint x: 482, endPoint y: 341, distance: 134.9
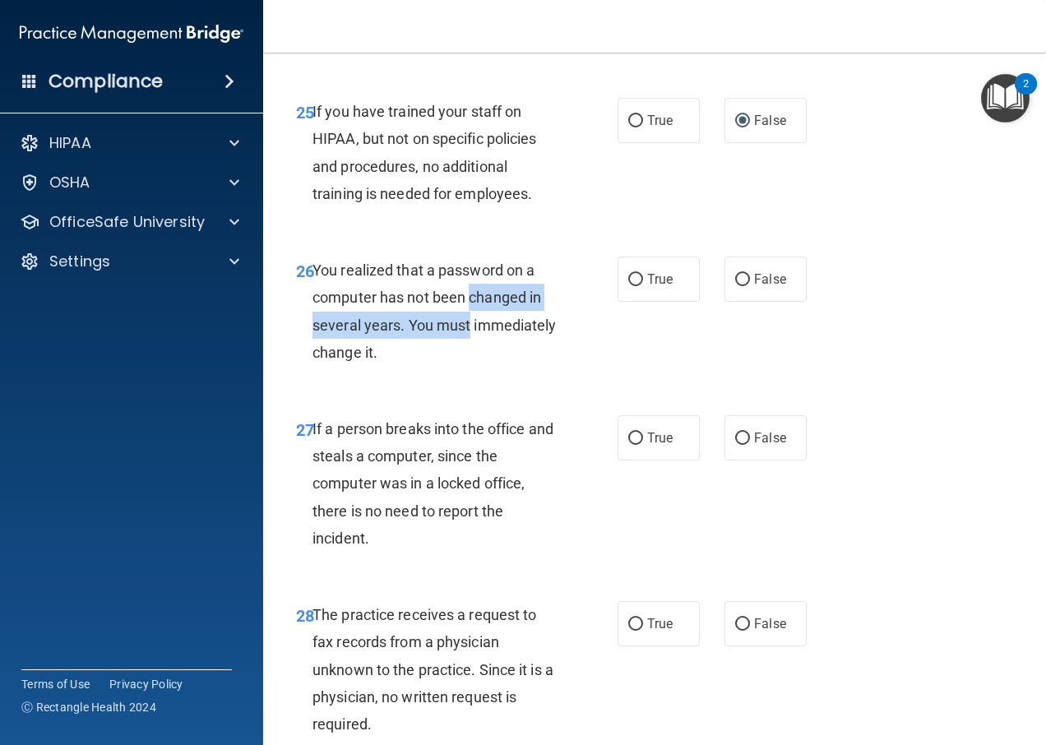
click at [482, 341] on div "You realized that a password on a computer has not been changed in several year…" at bounding box center [442, 311] width 260 height 109
drag, startPoint x: 482, startPoint y: 341, endPoint x: 482, endPoint y: 360, distance: 18.9
click at [482, 360] on div "You realized that a password on a computer has not been changed in several year…" at bounding box center [442, 311] width 260 height 109
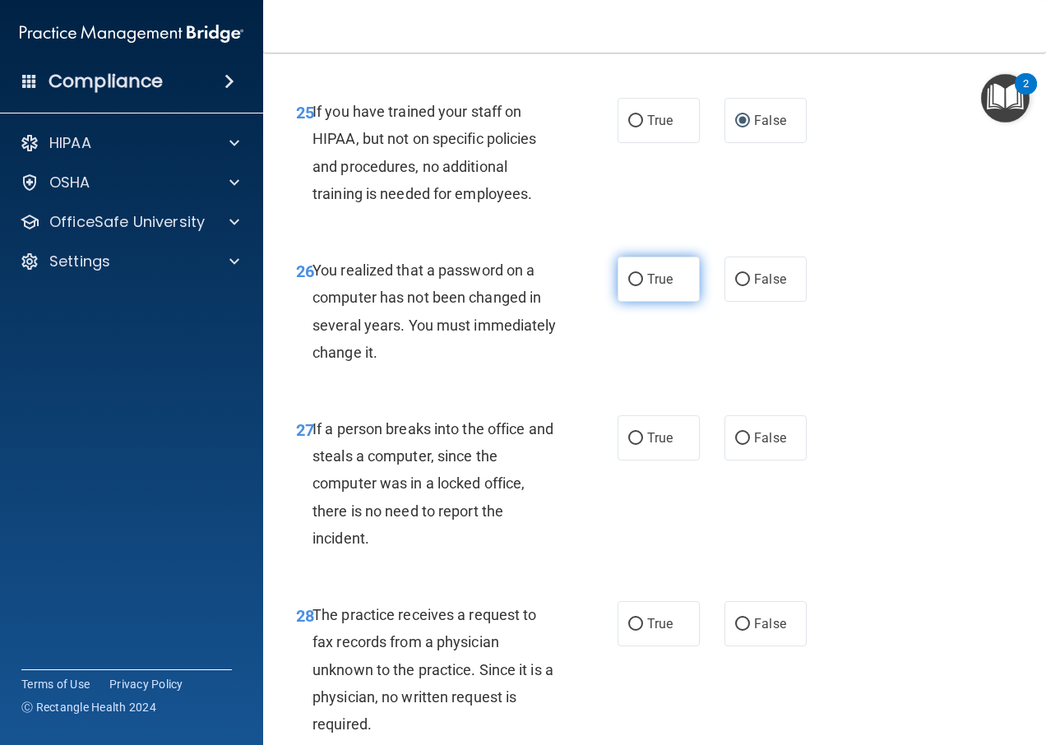
click at [674, 300] on label "True" at bounding box center [658, 279] width 82 height 45
click at [643, 286] on input "True" at bounding box center [635, 280] width 15 height 12
radio input "true"
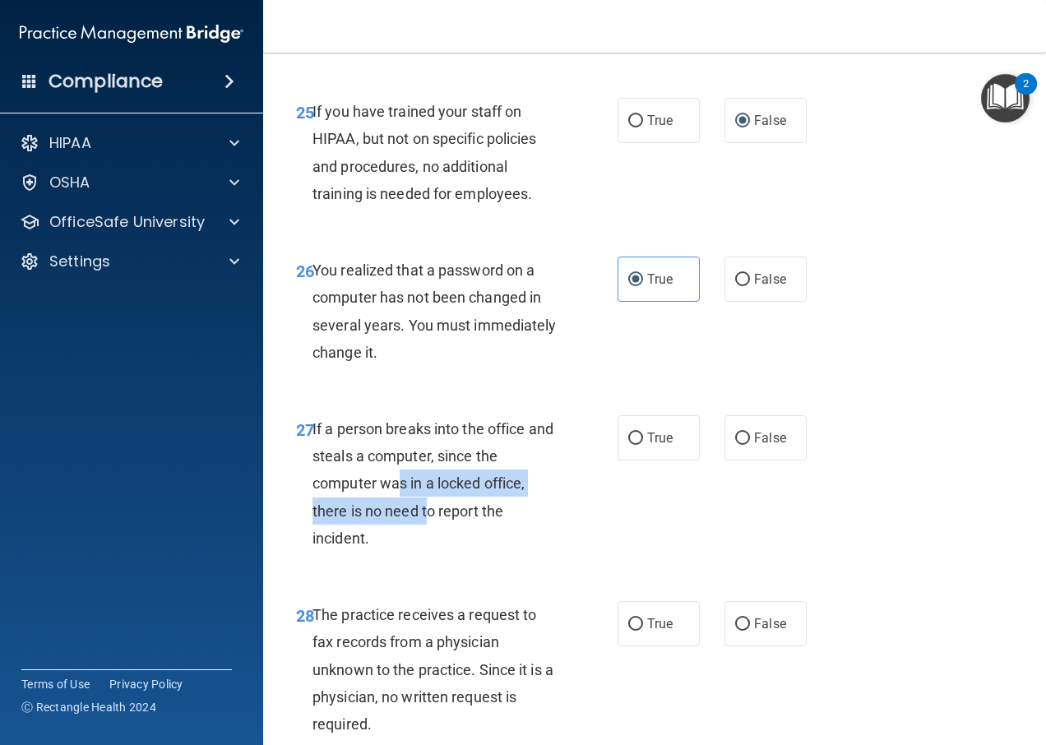
drag, startPoint x: 398, startPoint y: 524, endPoint x: 425, endPoint y: 540, distance: 31.7
click at [425, 540] on div "If a person breaks into the office and steals a computer, since the computer wa…" at bounding box center [442, 483] width 260 height 136
drag, startPoint x: 425, startPoint y: 540, endPoint x: 441, endPoint y: 583, distance: 45.5
click at [441, 560] on div "27 If a person breaks into the office and steals a computer, since the computer…" at bounding box center [456, 487] width 371 height 145
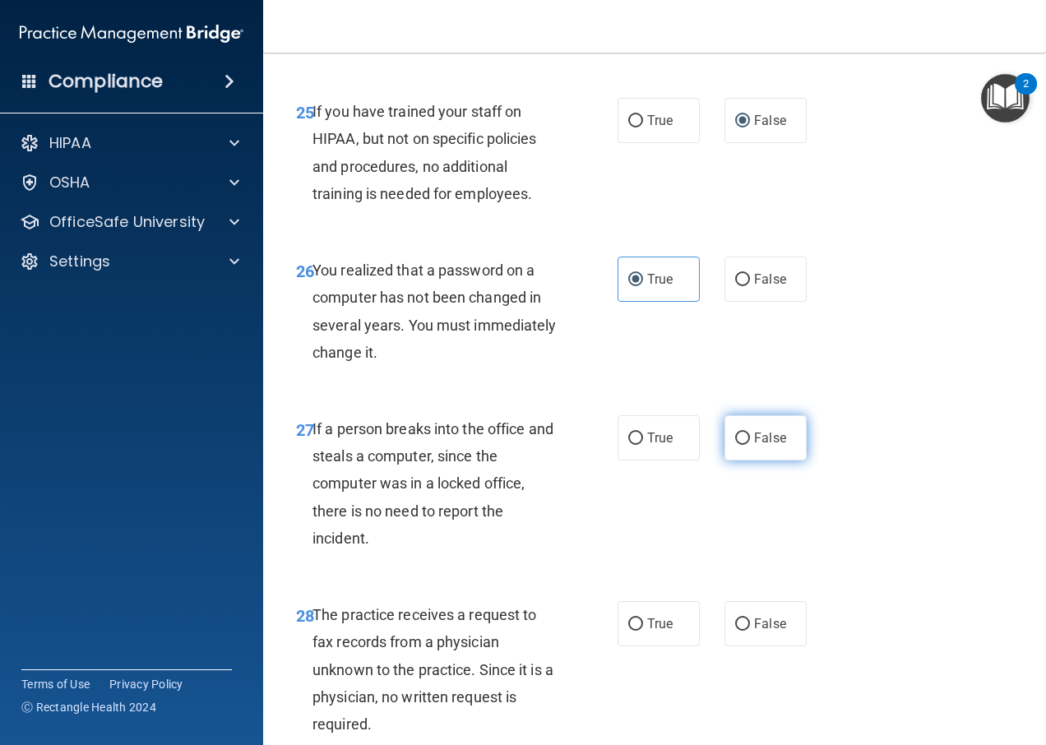
click at [776, 446] on span "False" at bounding box center [770, 438] width 32 height 16
click at [750, 445] on input "False" at bounding box center [742, 438] width 15 height 12
radio input "true"
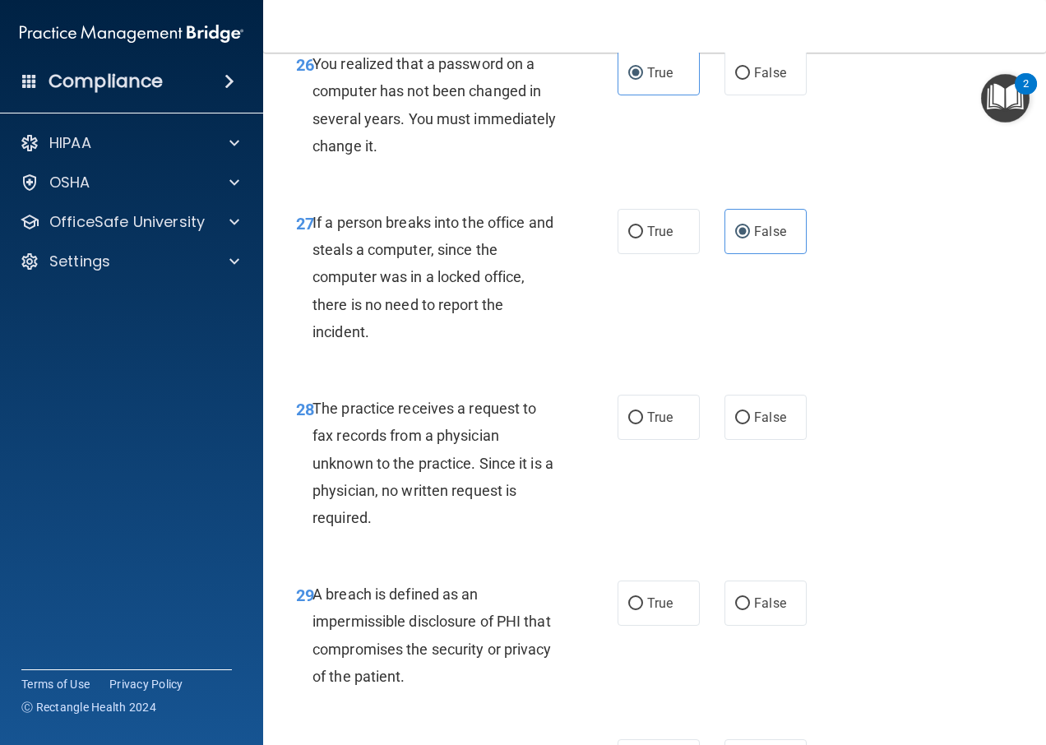
scroll to position [4440, 0]
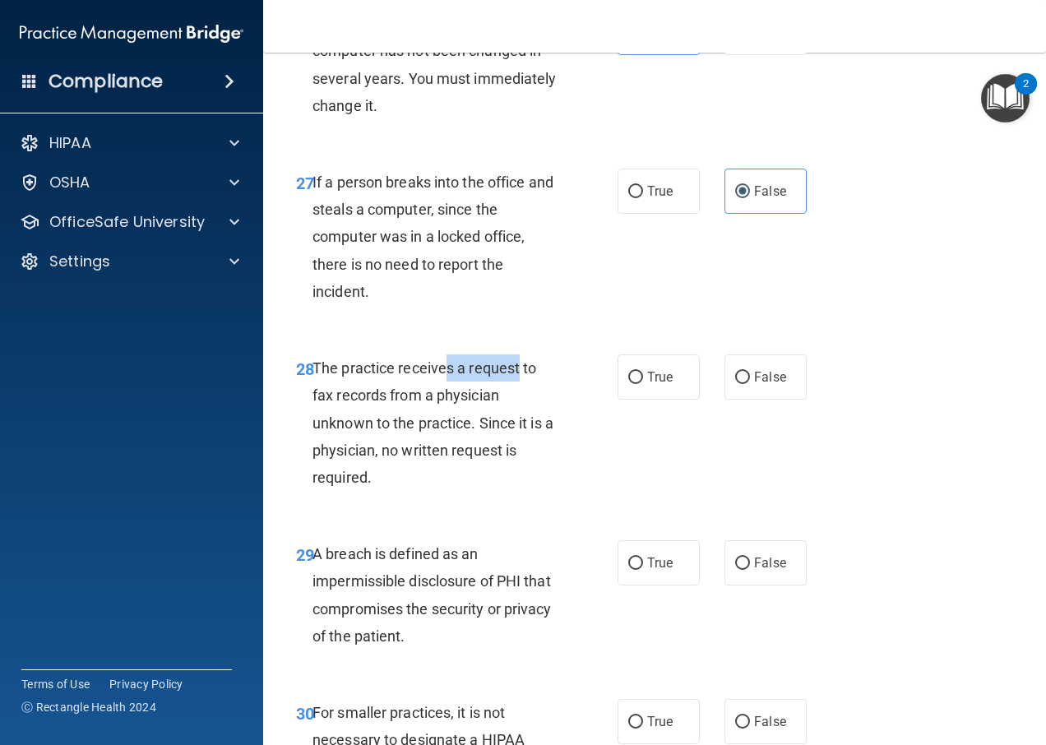
drag, startPoint x: 448, startPoint y: 389, endPoint x: 520, endPoint y: 396, distance: 72.7
click at [520, 396] on span "The practice receives a request to fax records from a physician unknown to the …" at bounding box center [432, 422] width 241 height 127
drag, startPoint x: 520, startPoint y: 396, endPoint x: 522, endPoint y: 425, distance: 28.8
click at [522, 425] on div "The practice receives a request to fax records from a physician unknown to the …" at bounding box center [442, 422] width 260 height 136
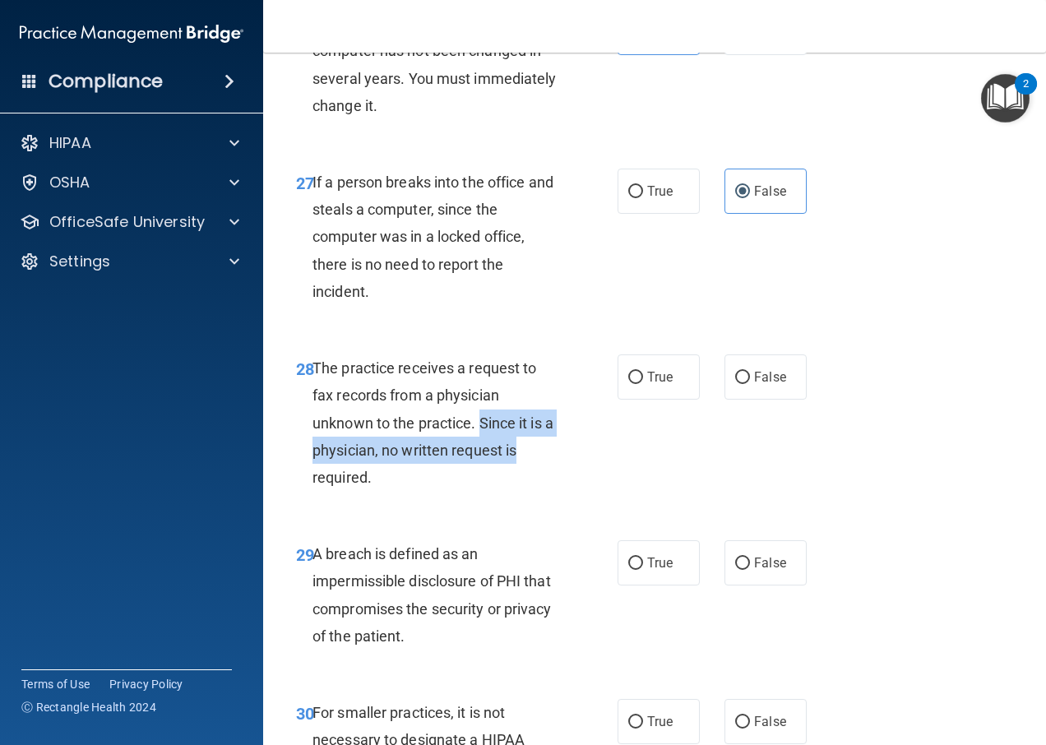
drag, startPoint x: 479, startPoint y: 457, endPoint x: 536, endPoint y: 473, distance: 58.8
click at [536, 473] on div "The practice receives a request to fax records from a physician unknown to the …" at bounding box center [442, 422] width 260 height 136
drag, startPoint x: 536, startPoint y: 473, endPoint x: 539, endPoint y: 497, distance: 24.9
click at [539, 491] on div "The practice receives a request to fax records from a physician unknown to the …" at bounding box center [442, 422] width 260 height 136
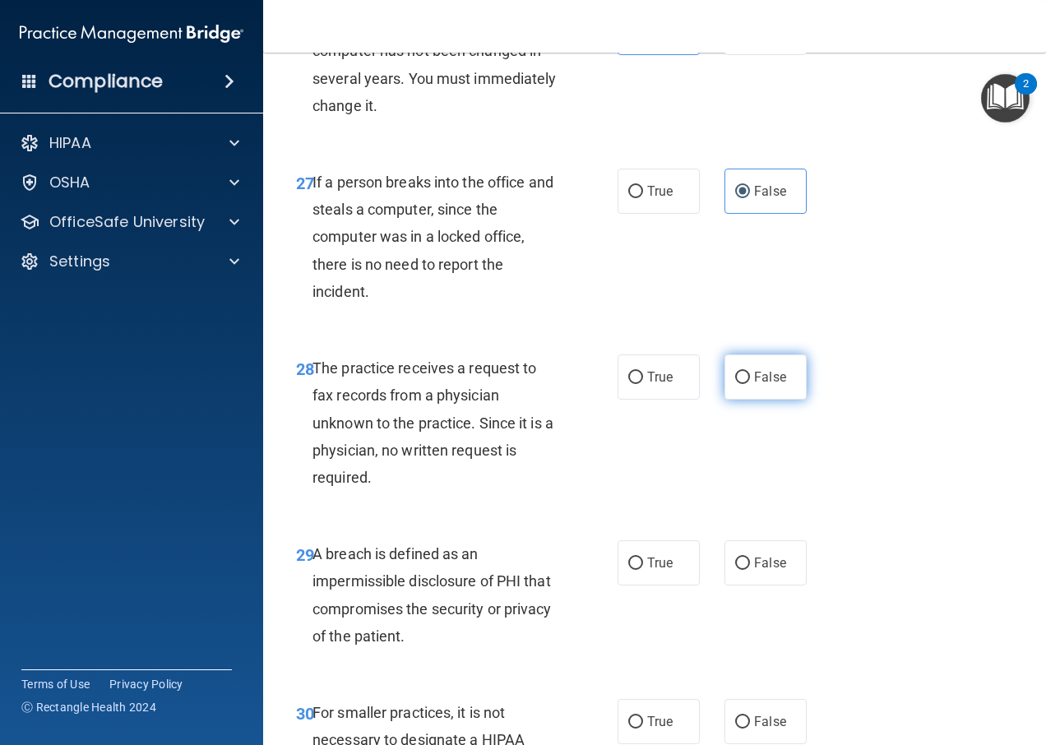
click at [724, 400] on label "False" at bounding box center [765, 376] width 82 height 45
click at [735, 384] on input "False" at bounding box center [742, 378] width 15 height 12
radio input "true"
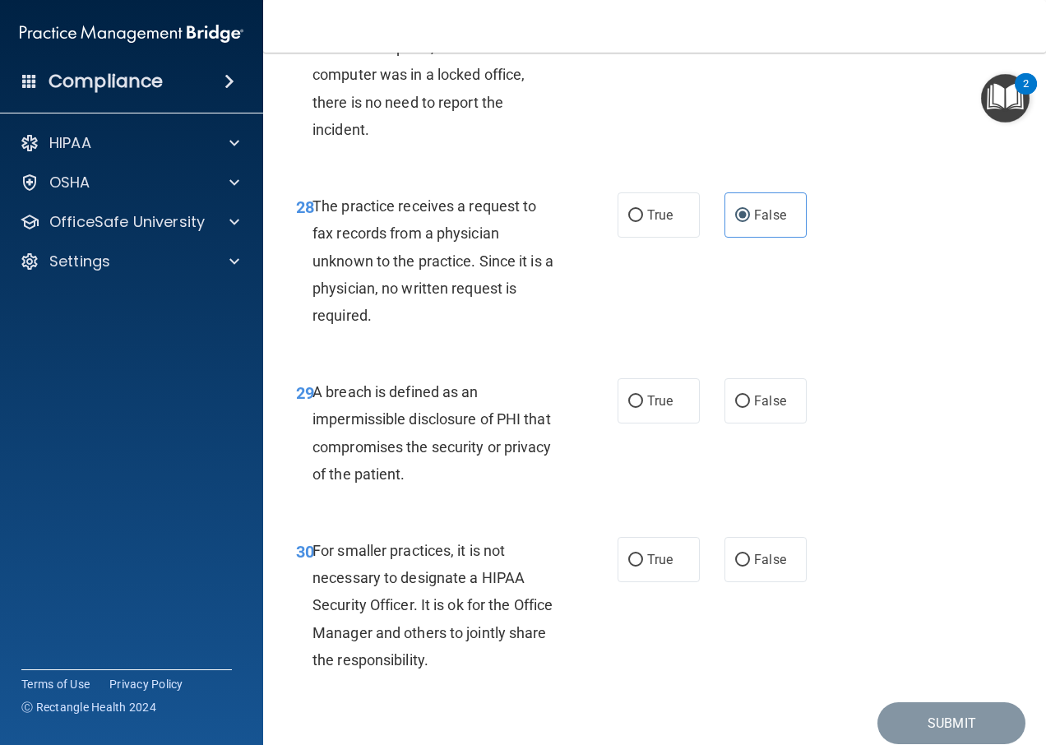
scroll to position [4604, 0]
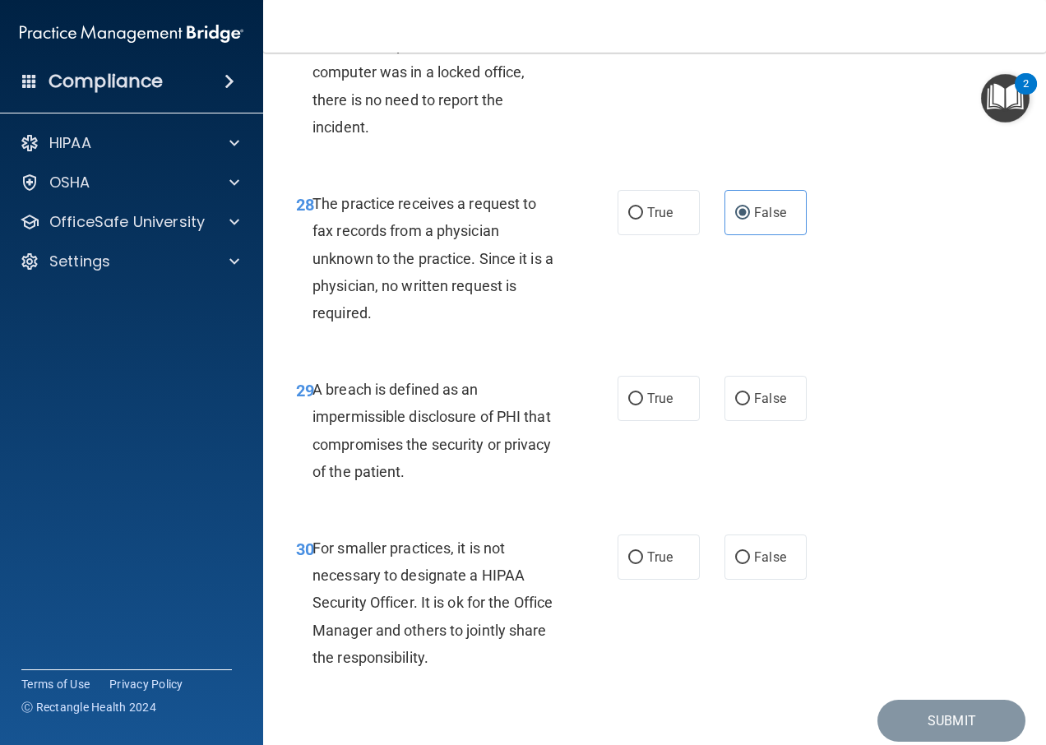
click at [382, 451] on span "A breach is defined as an impermissible disclosure of PHI that compromises the …" at bounding box center [431, 430] width 239 height 99
click at [660, 406] on span "True" at bounding box center [659, 399] width 25 height 16
click at [643, 405] on input "True" at bounding box center [635, 399] width 15 height 12
radio input "true"
click at [724, 580] on label "False" at bounding box center [765, 556] width 82 height 45
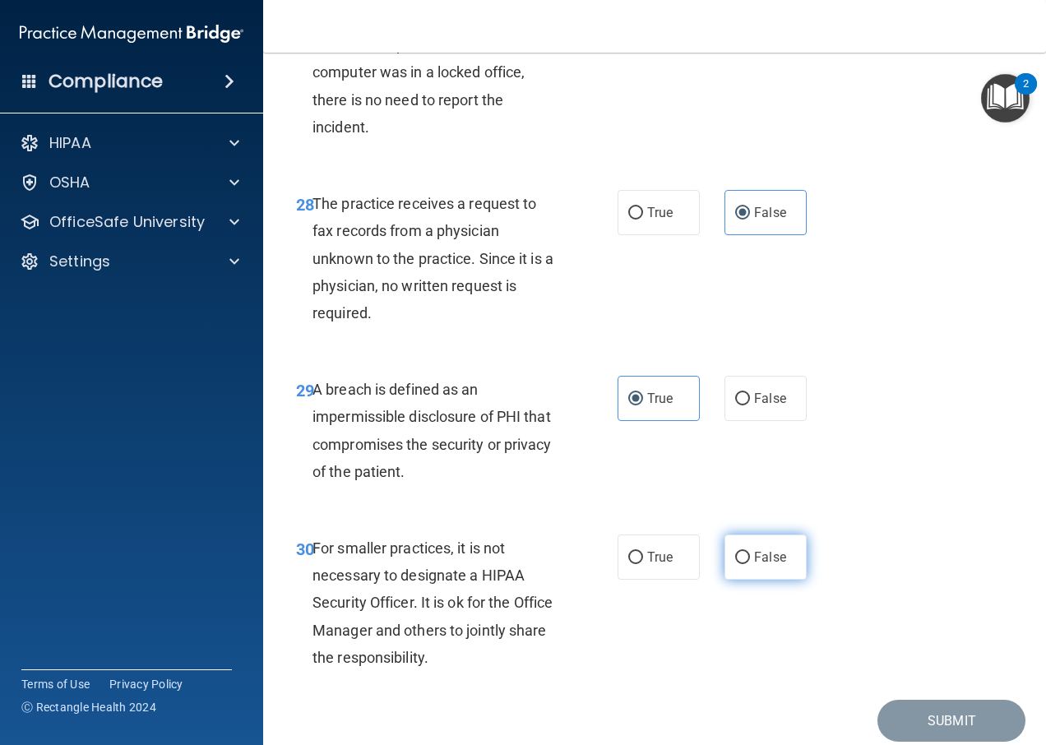
click at [735, 564] on input "False" at bounding box center [742, 558] width 15 height 12
radio input "true"
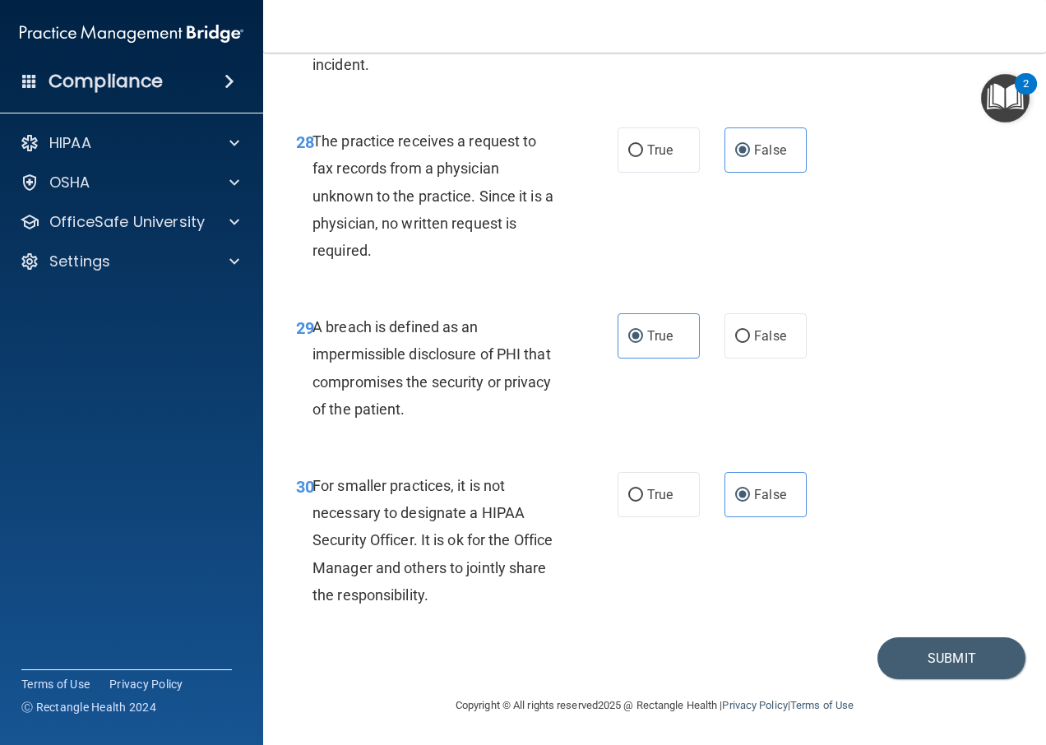
scroll to position [4694, 0]
click at [877, 657] on button "Submit" at bounding box center [951, 658] width 148 height 42
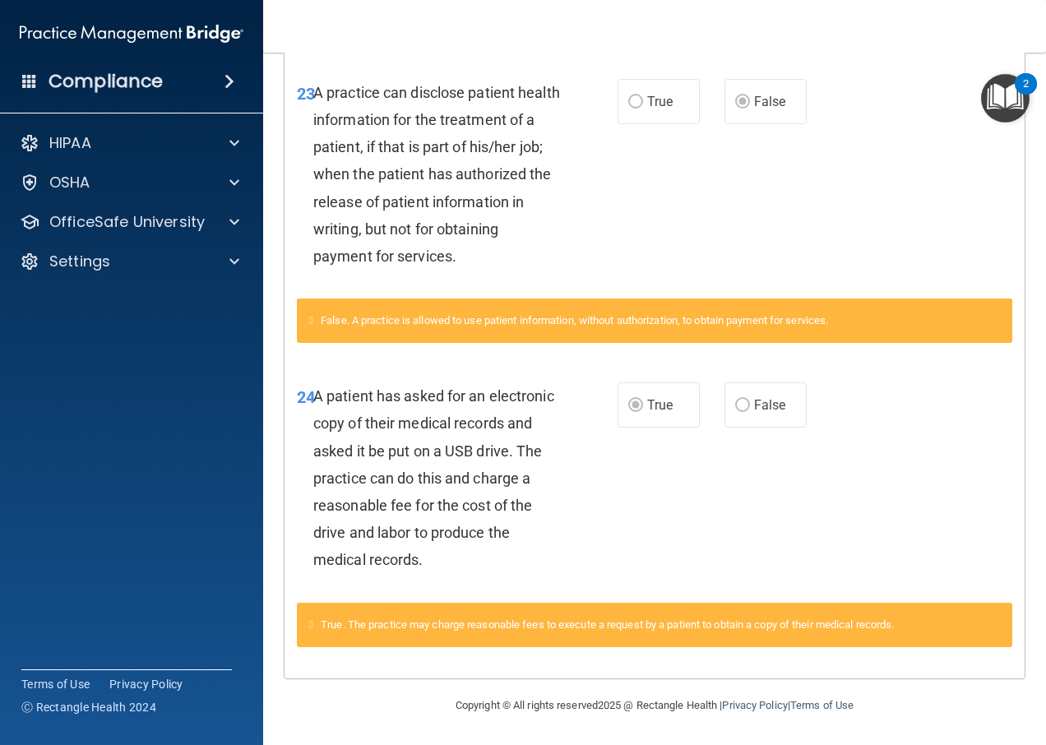
scroll to position [1009, 0]
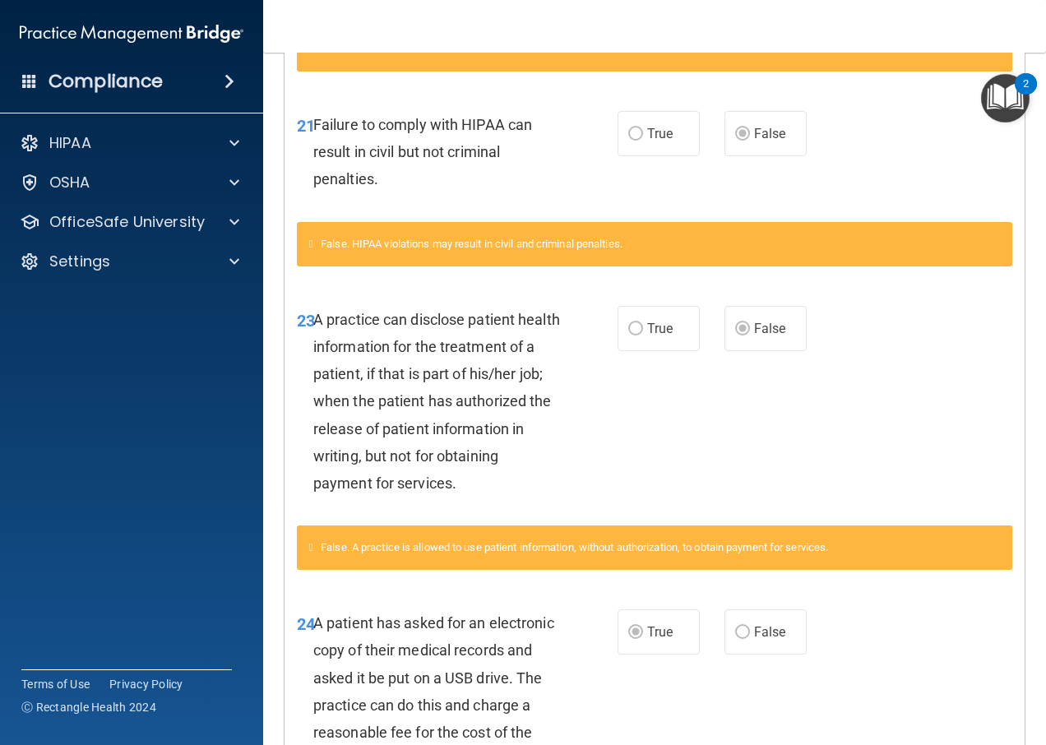
click at [1003, 104] on img "Open Resource Center, 2 new notifications" at bounding box center [1005, 98] width 49 height 49
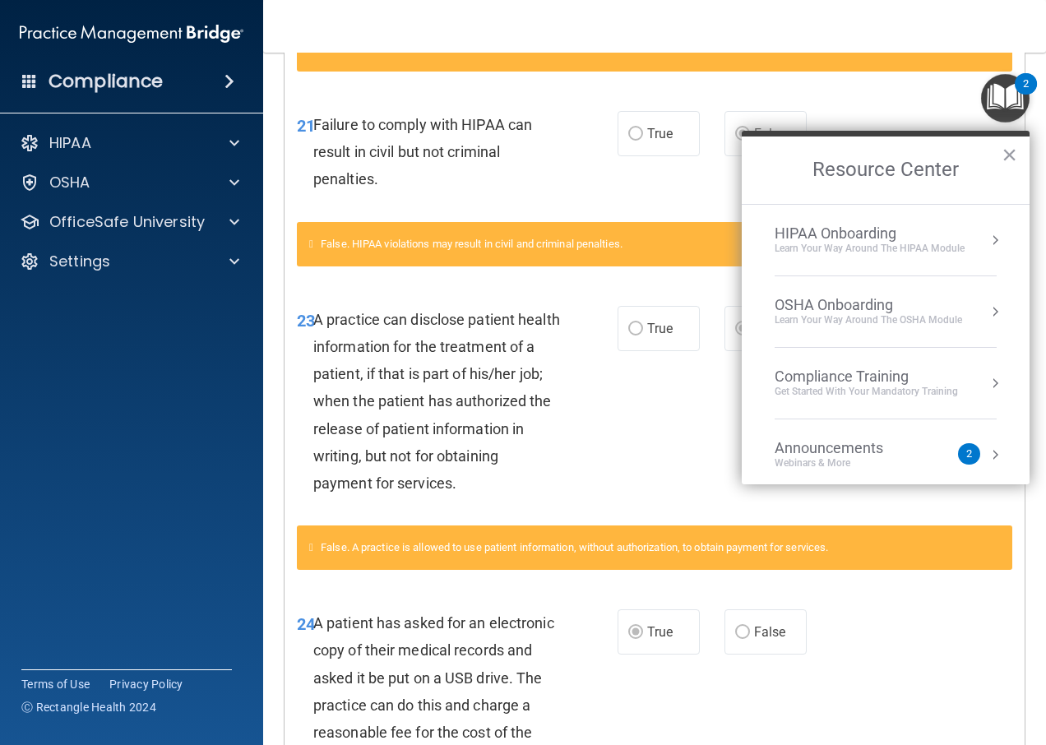
click at [256, 331] on accordion "HIPAA Documents and Policies Report an Incident Business Associates Emergency P…" at bounding box center [132, 326] width 264 height 412
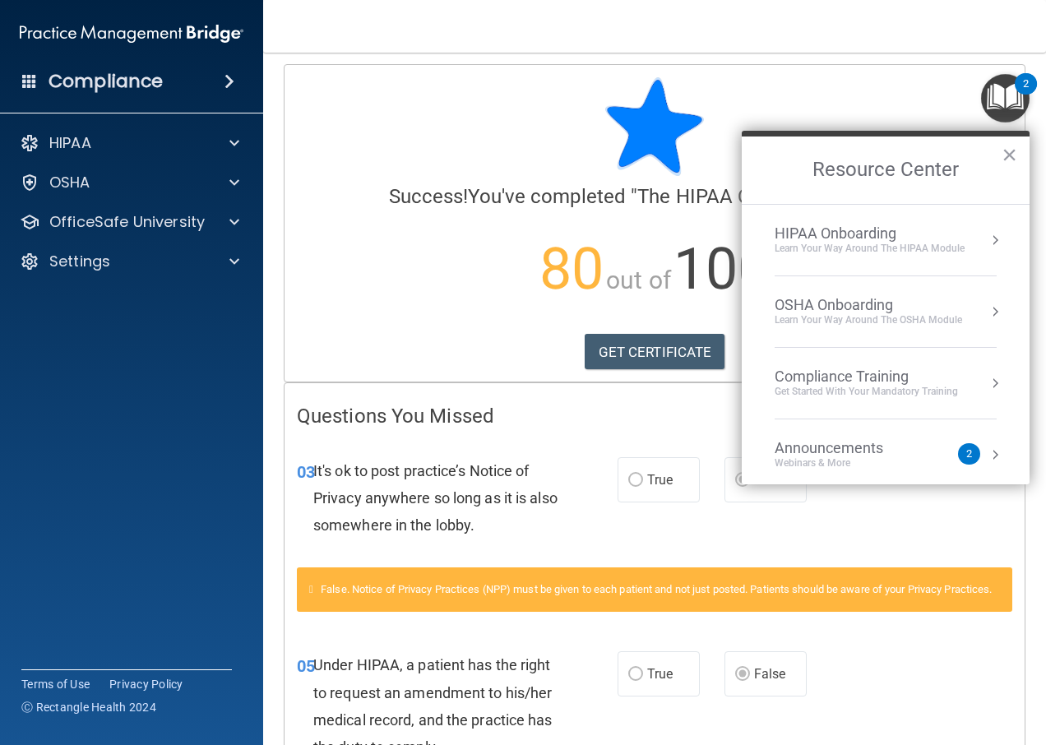
scroll to position [0, 0]
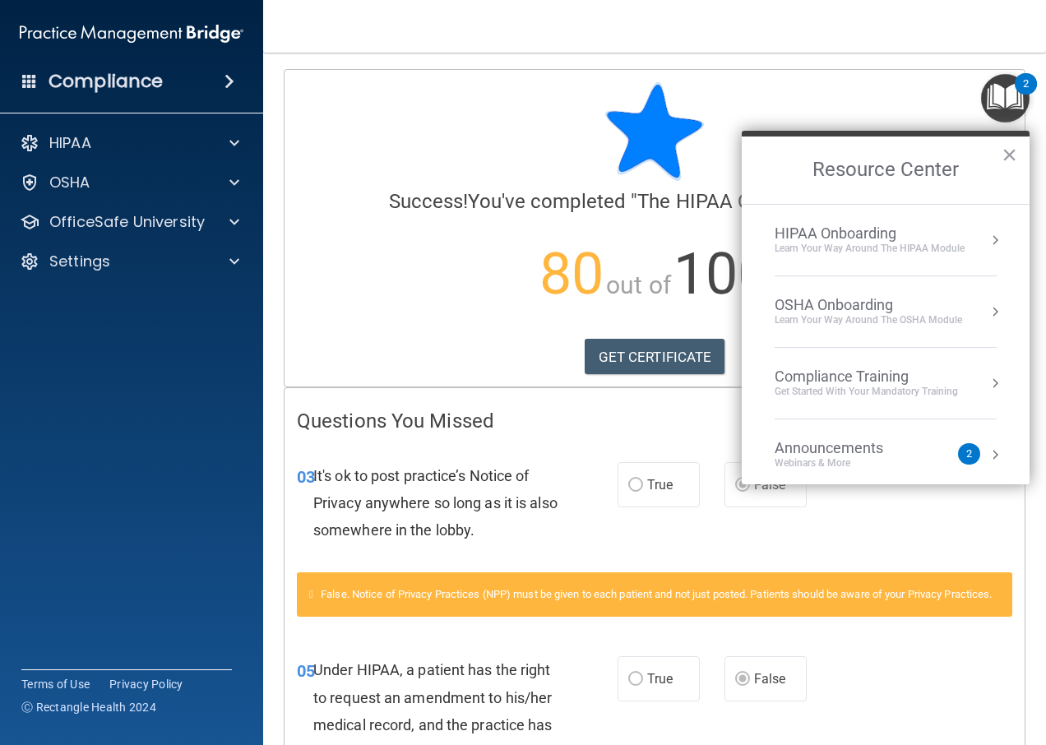
click at [1020, 151] on h2 "Resource Center" at bounding box center [886, 169] width 288 height 67
click at [1006, 146] on button "×" at bounding box center [1009, 154] width 16 height 26
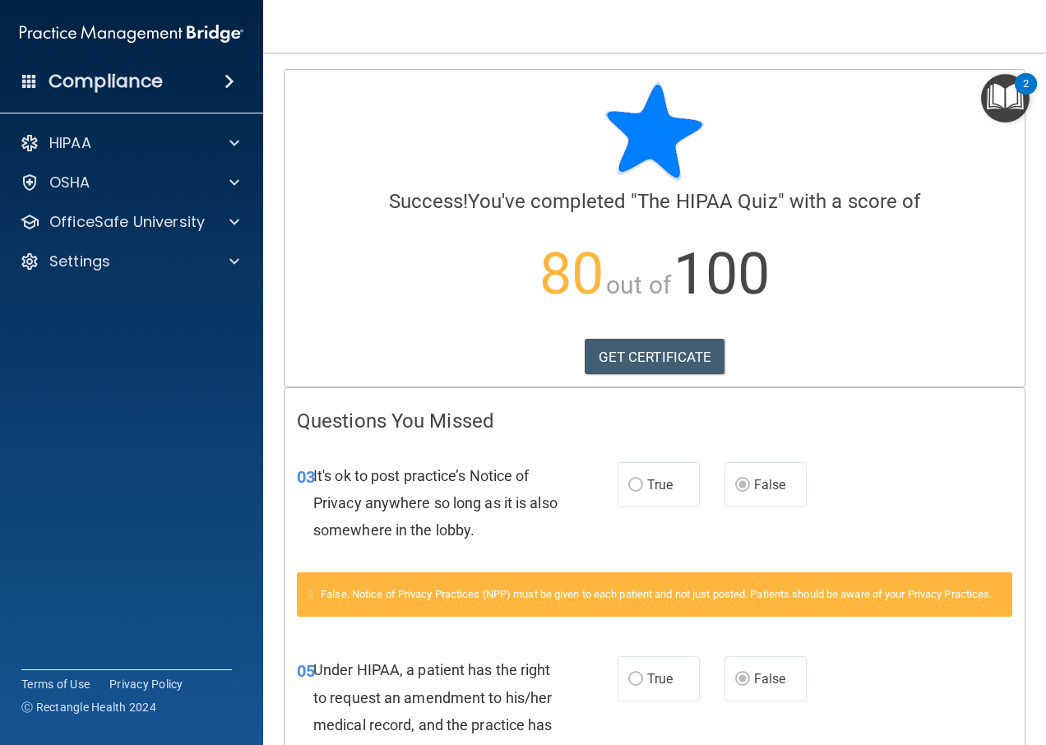
click at [991, 105] on img "Open Resource Center, 2 new notifications" at bounding box center [1005, 98] width 49 height 49
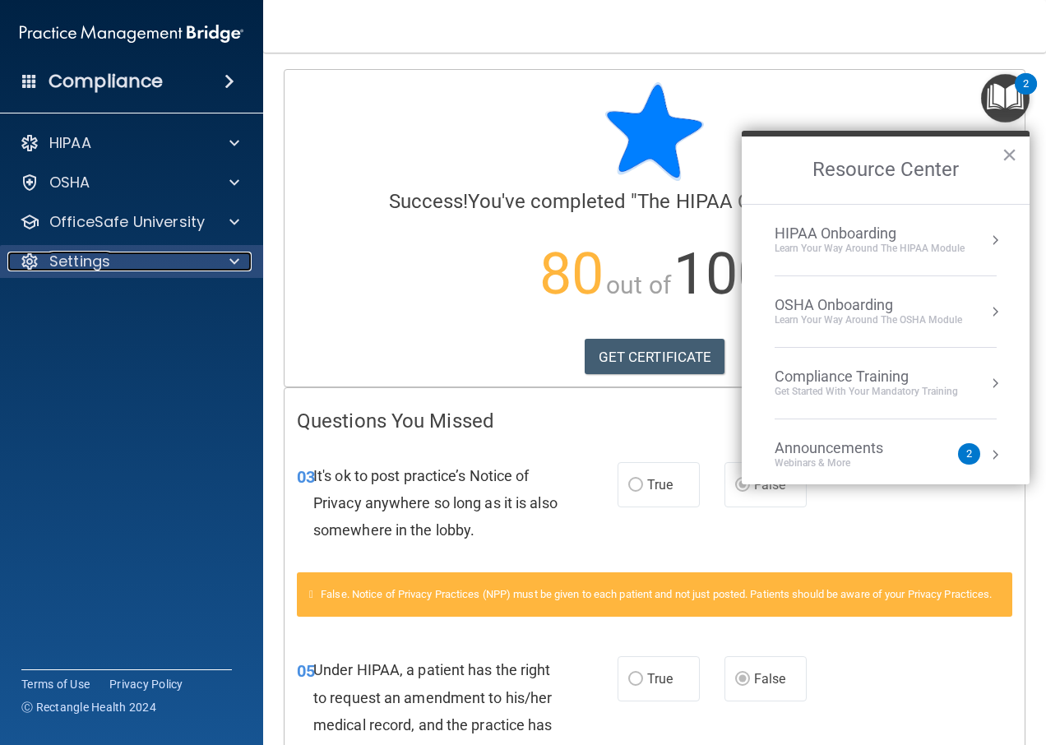
click at [127, 269] on div "Settings" at bounding box center [109, 262] width 204 height 20
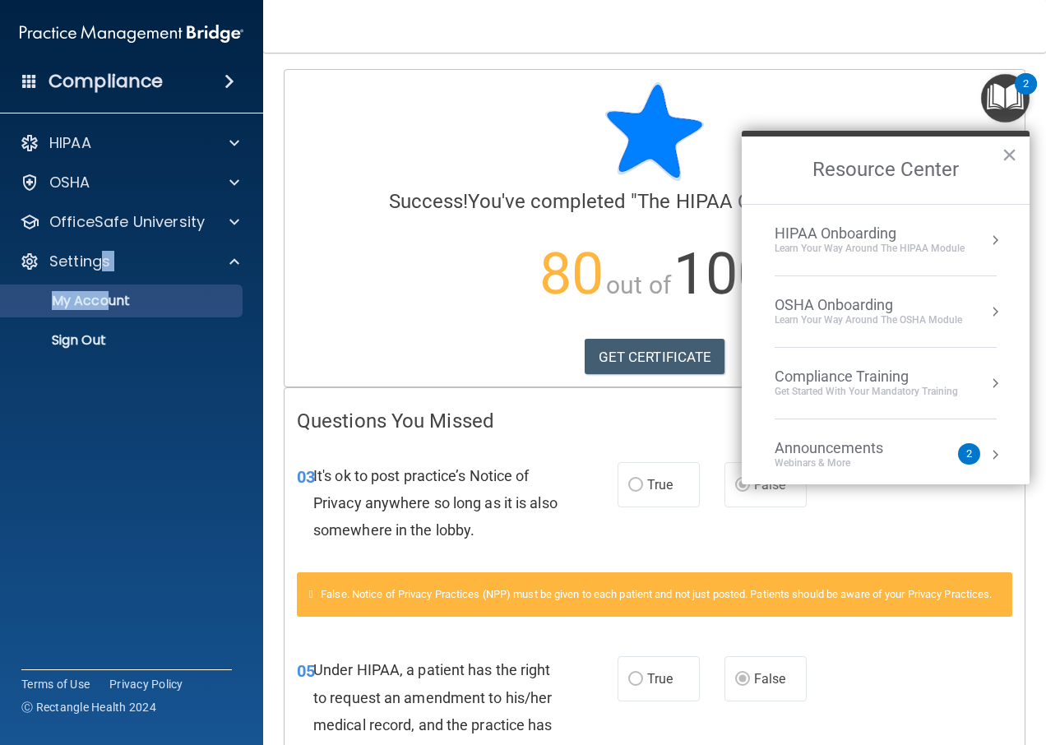
drag, startPoint x: 102, startPoint y: 271, endPoint x: 108, endPoint y: 293, distance: 22.1
click at [108, 293] on div "Settings My Account My Users Services Sign Out" at bounding box center [132, 301] width 264 height 112
click at [108, 298] on p "My Account" at bounding box center [123, 301] width 224 height 16
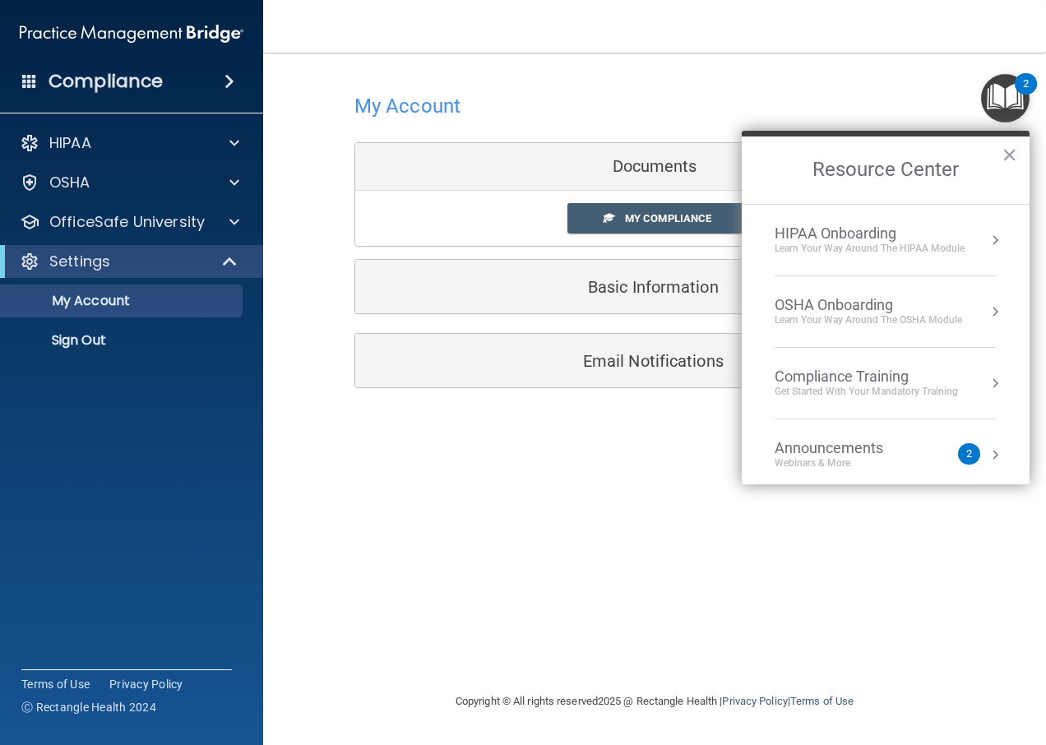
click at [1000, 157] on h2 "Resource Center" at bounding box center [886, 169] width 288 height 67
click at [1012, 150] on button "×" at bounding box center [1009, 154] width 16 height 26
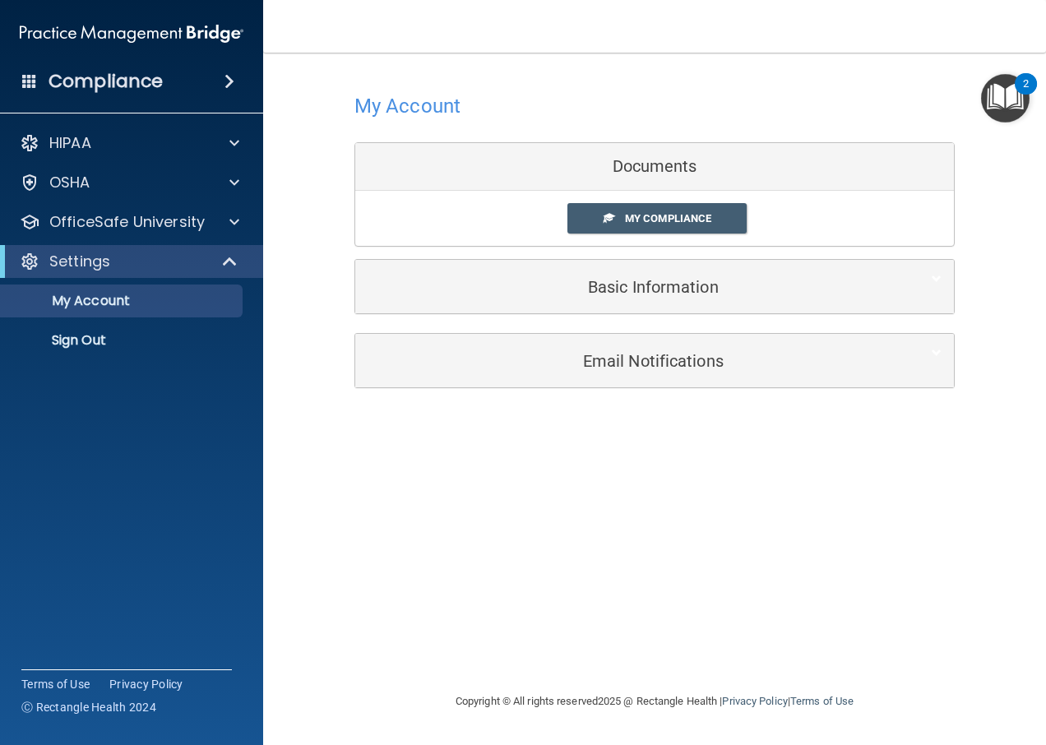
click at [690, 236] on div "My Compliance My Compliance My BAA" at bounding box center [654, 218] width 599 height 55
click at [691, 214] on span "My Compliance" at bounding box center [668, 218] width 86 height 12
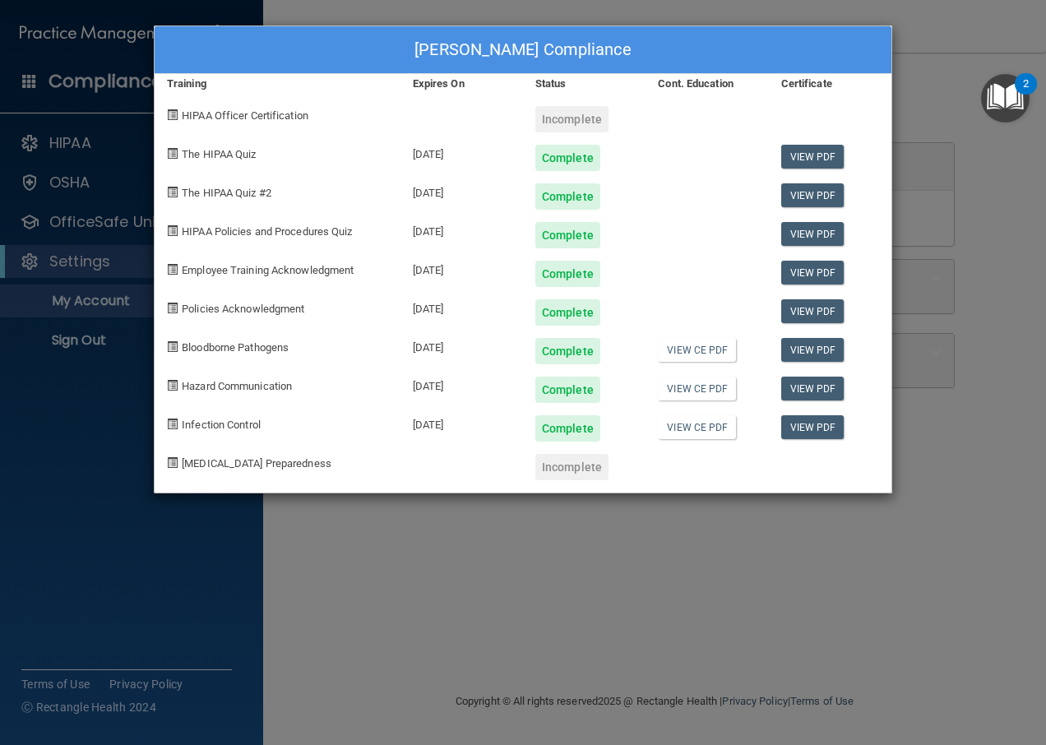
click at [558, 199] on div "Complete" at bounding box center [567, 196] width 65 height 26
click at [816, 548] on div "Aileen Mullen's Compliance Training Expires On Status Cont. Education Certifica…" at bounding box center [523, 372] width 1046 height 745
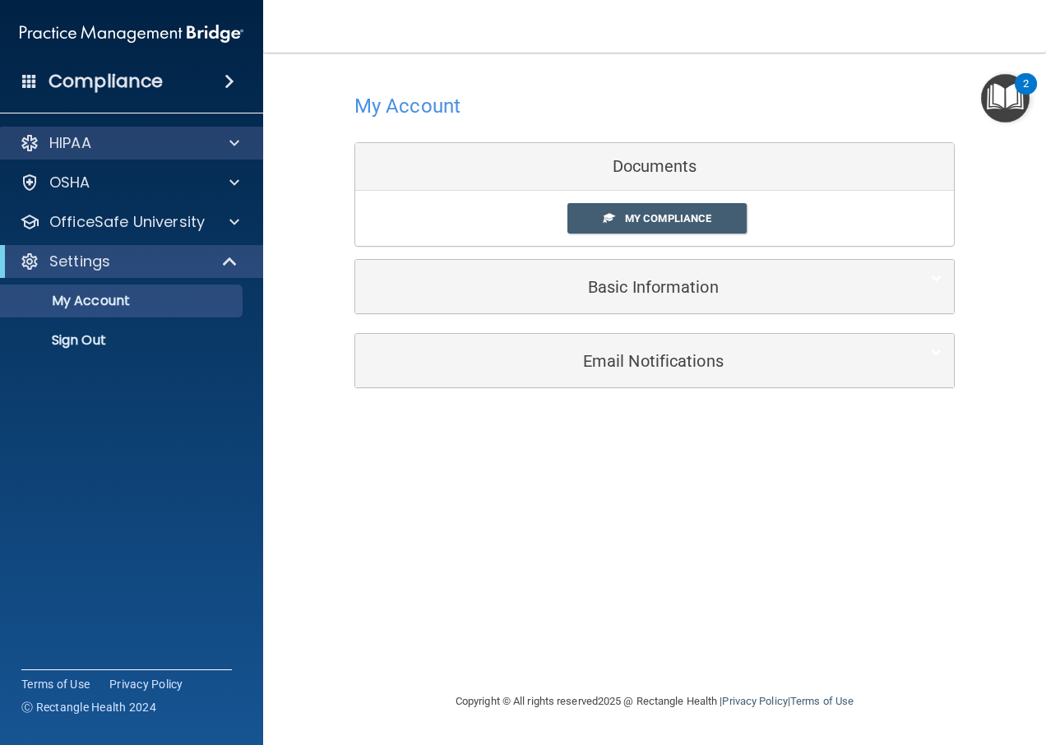
click at [151, 131] on div "HIPAA" at bounding box center [132, 143] width 264 height 33
click at [239, 147] on div at bounding box center [231, 143] width 41 height 20
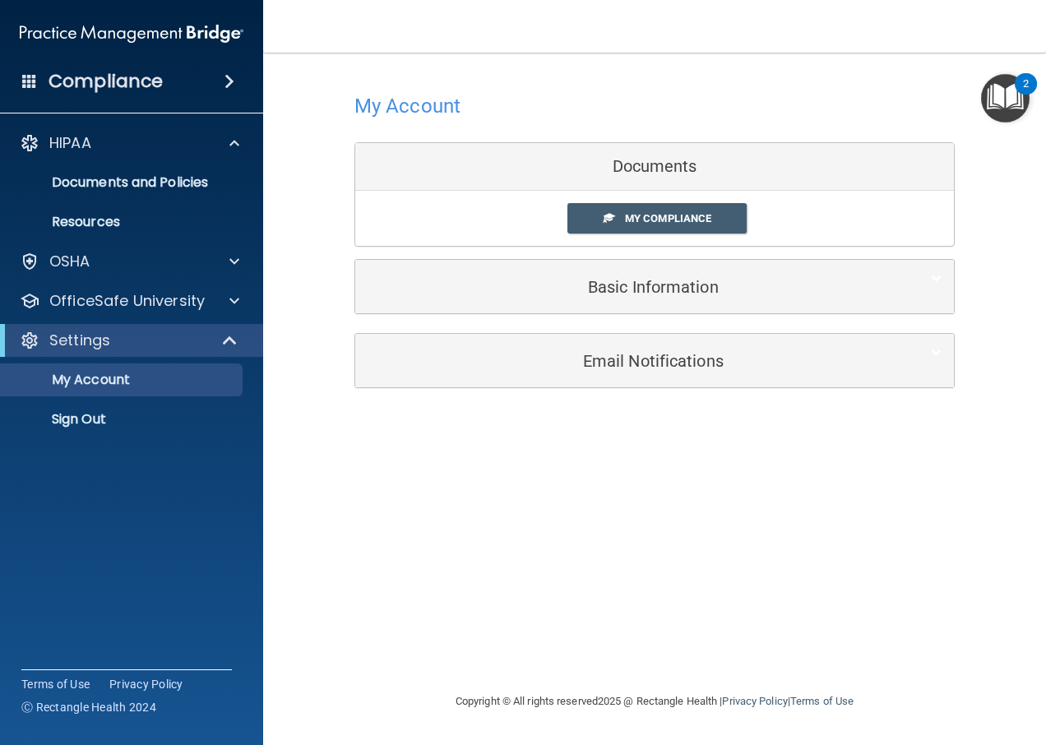
click at [67, 452] on accordion "HIPAA Documents and Policies Report an Incident Business Associates Emergency P…" at bounding box center [132, 326] width 264 height 412
click at [640, 208] on link "My Compliance" at bounding box center [657, 218] width 180 height 30
click at [1006, 82] on img "Open Resource Center, 2 new notifications" at bounding box center [1005, 98] width 49 height 49
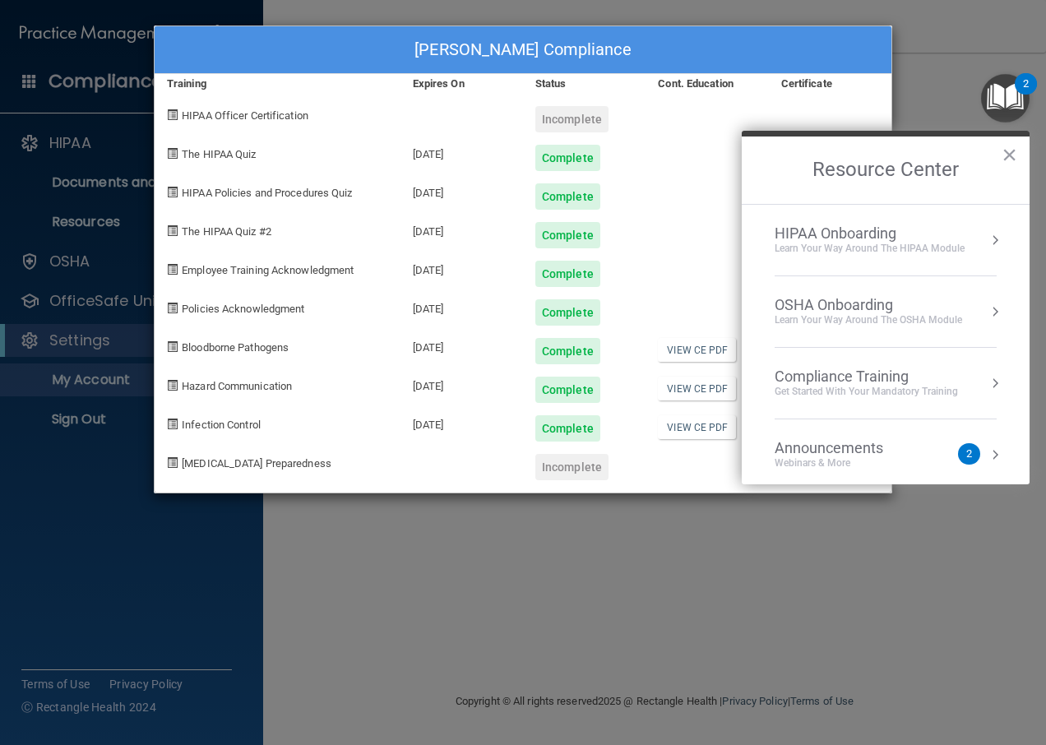
click at [830, 254] on div "Learn Your Way around the HIPAA module" at bounding box center [870, 249] width 190 height 14
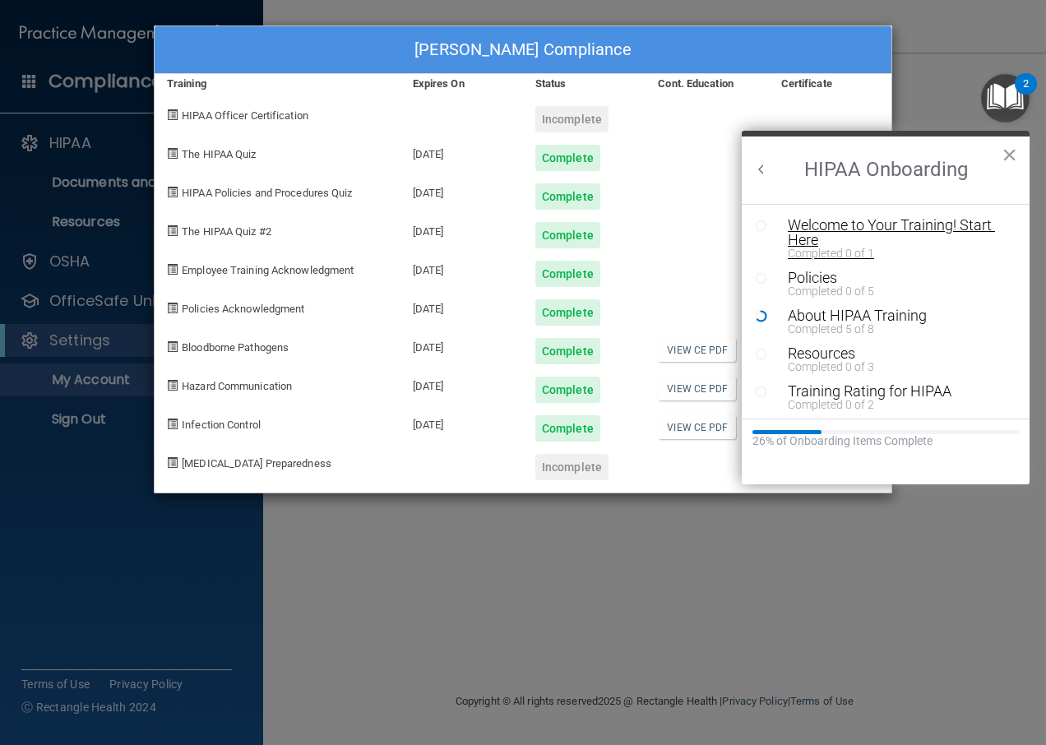
click at [808, 229] on div "Welcome to Your Training! Start Here" at bounding box center [892, 233] width 208 height 30
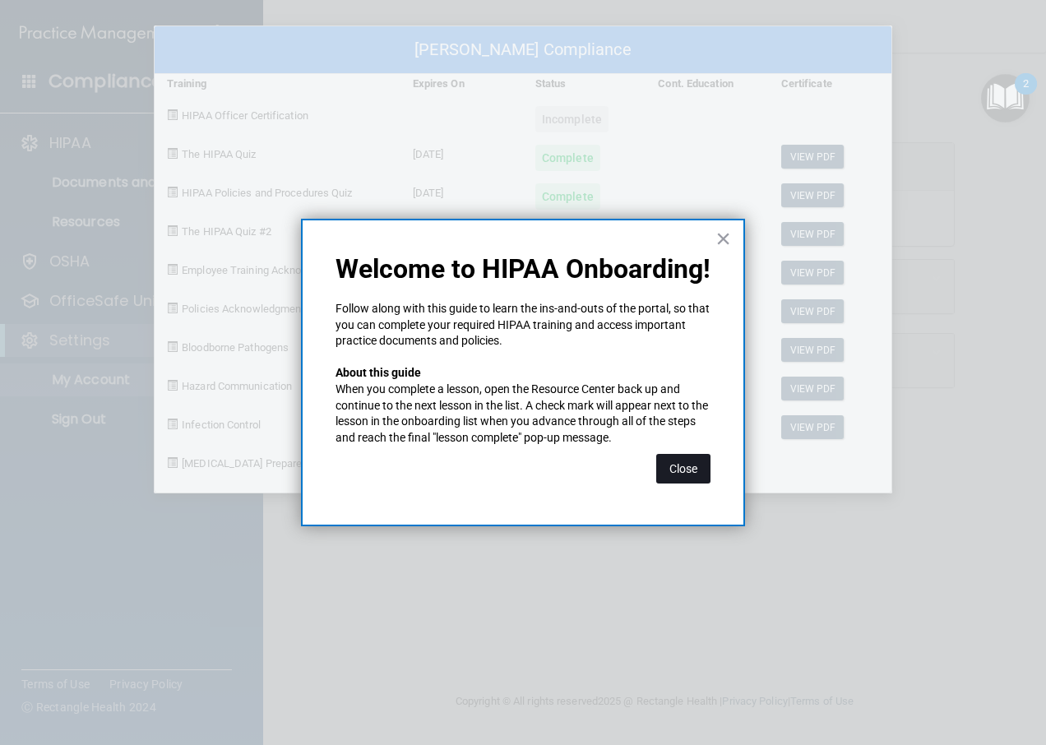
click at [681, 460] on button "Close" at bounding box center [683, 469] width 54 height 30
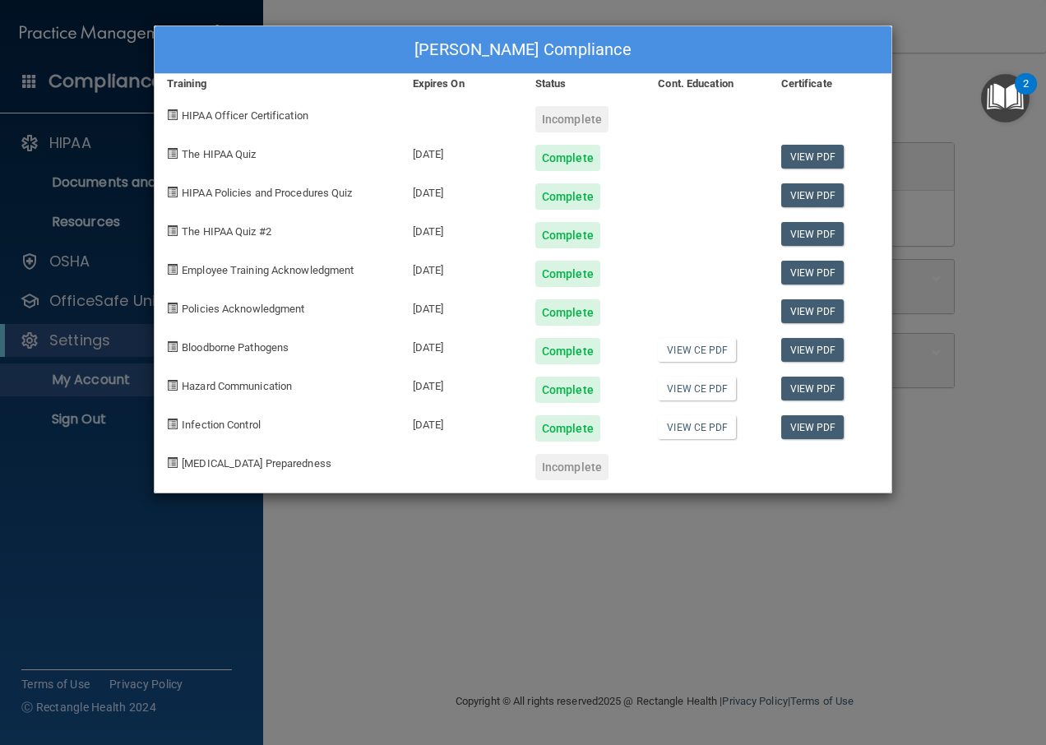
click at [681, 460] on div at bounding box center [706, 461] width 123 height 39
click at [956, 366] on div "Aileen Mullen's Compliance Training Expires On Status Cont. Education Certifica…" at bounding box center [523, 372] width 1046 height 745
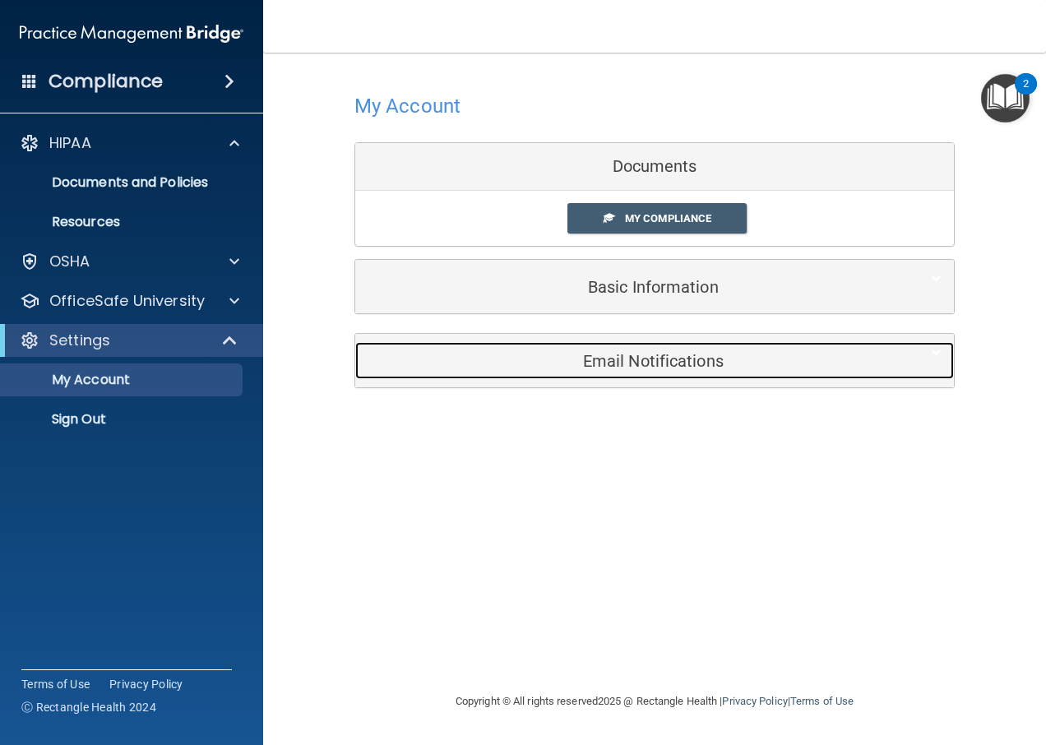
click at [572, 363] on h5 "Email Notifications" at bounding box center [630, 361] width 524 height 18
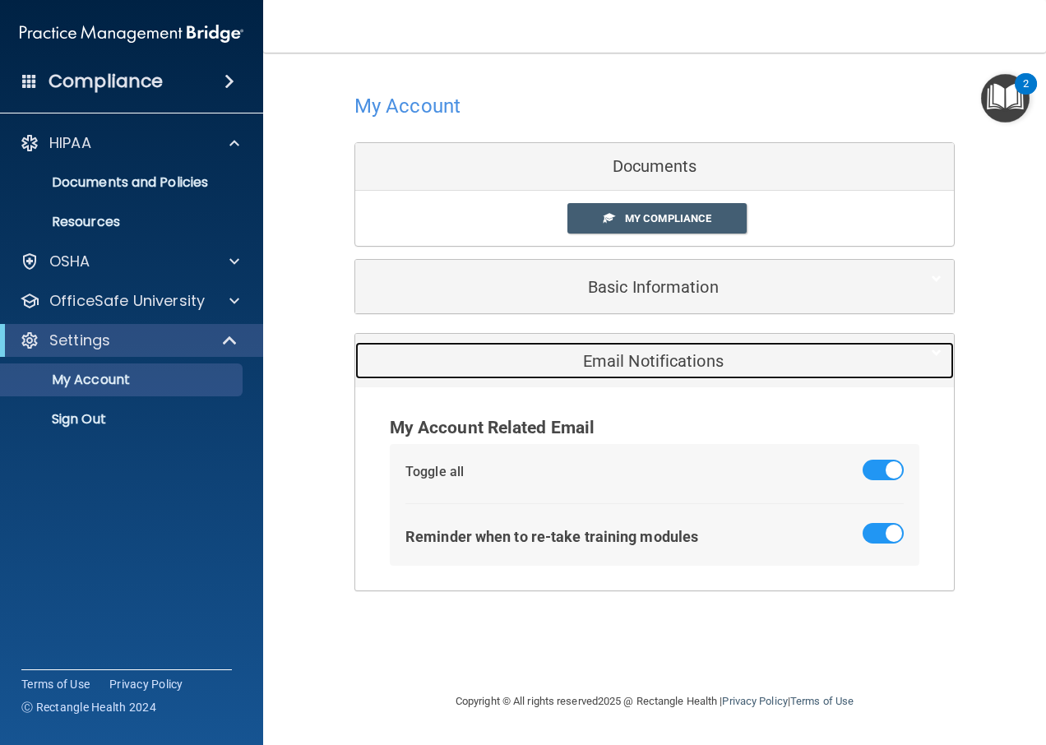
click at [572, 363] on h5 "Email Notifications" at bounding box center [630, 361] width 524 height 18
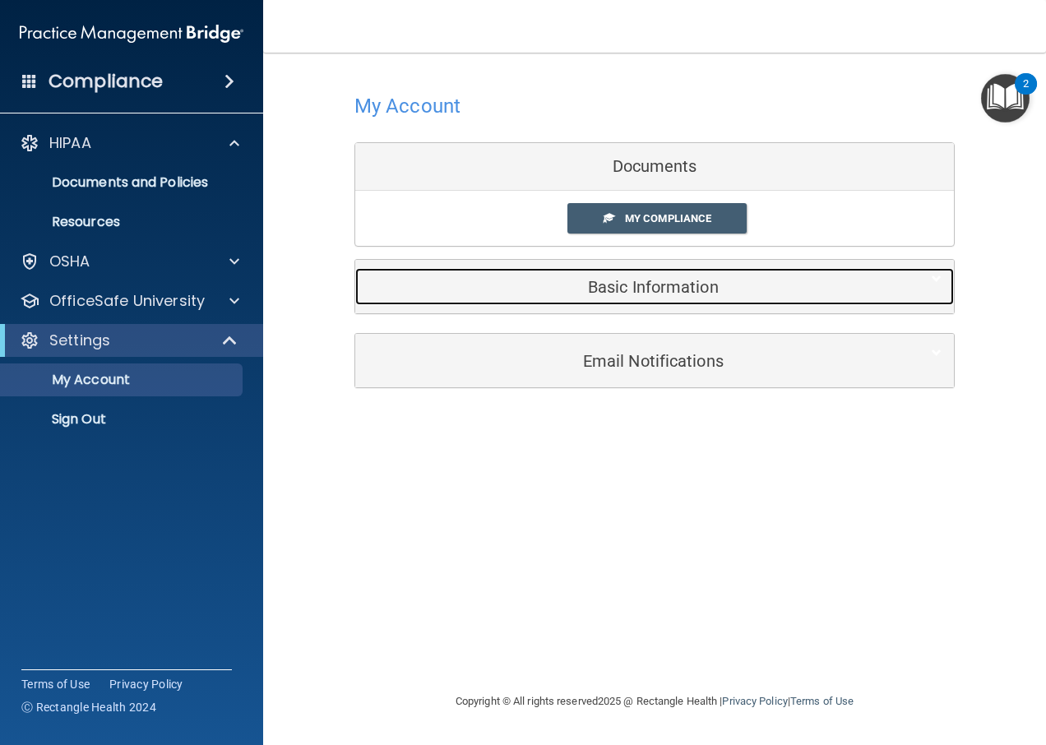
click at [627, 275] on div "Basic Information" at bounding box center [629, 286] width 548 height 37
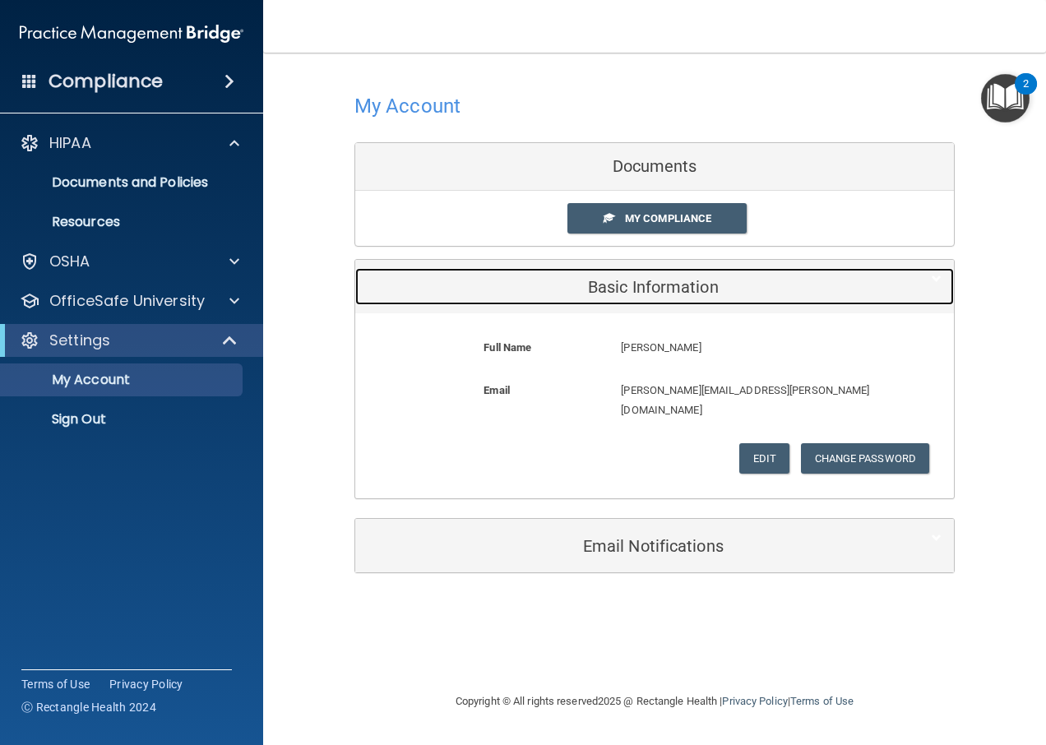
click at [627, 275] on div "Basic Information" at bounding box center [629, 286] width 548 height 37
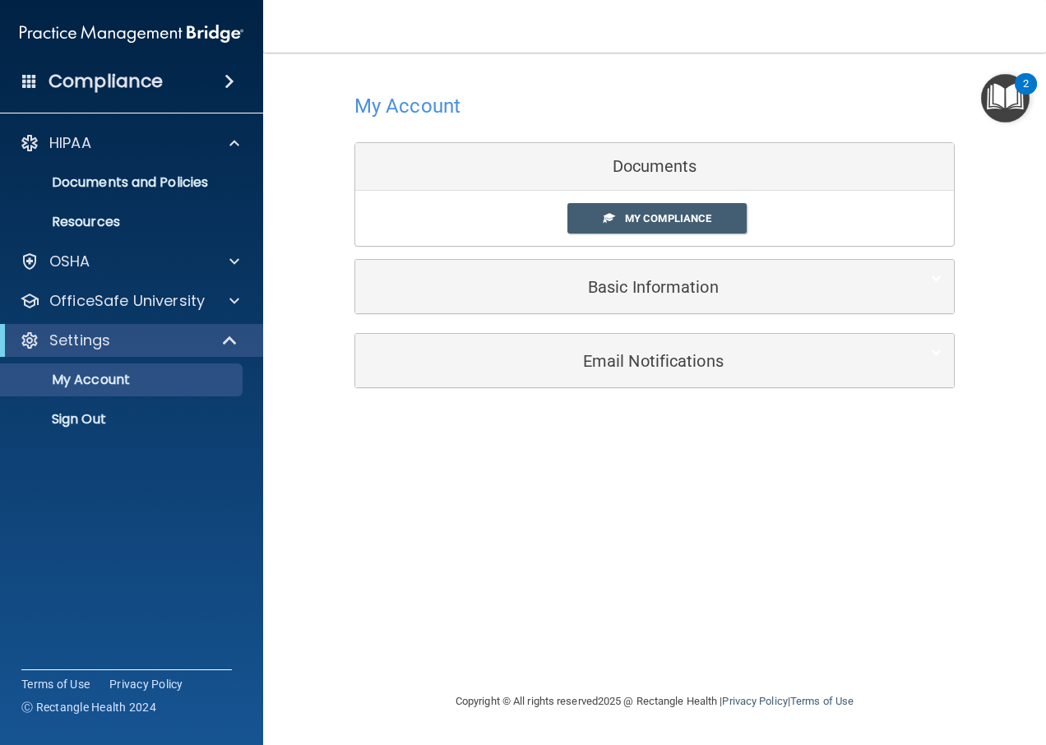
click at [228, 94] on div "Compliance" at bounding box center [131, 81] width 263 height 36
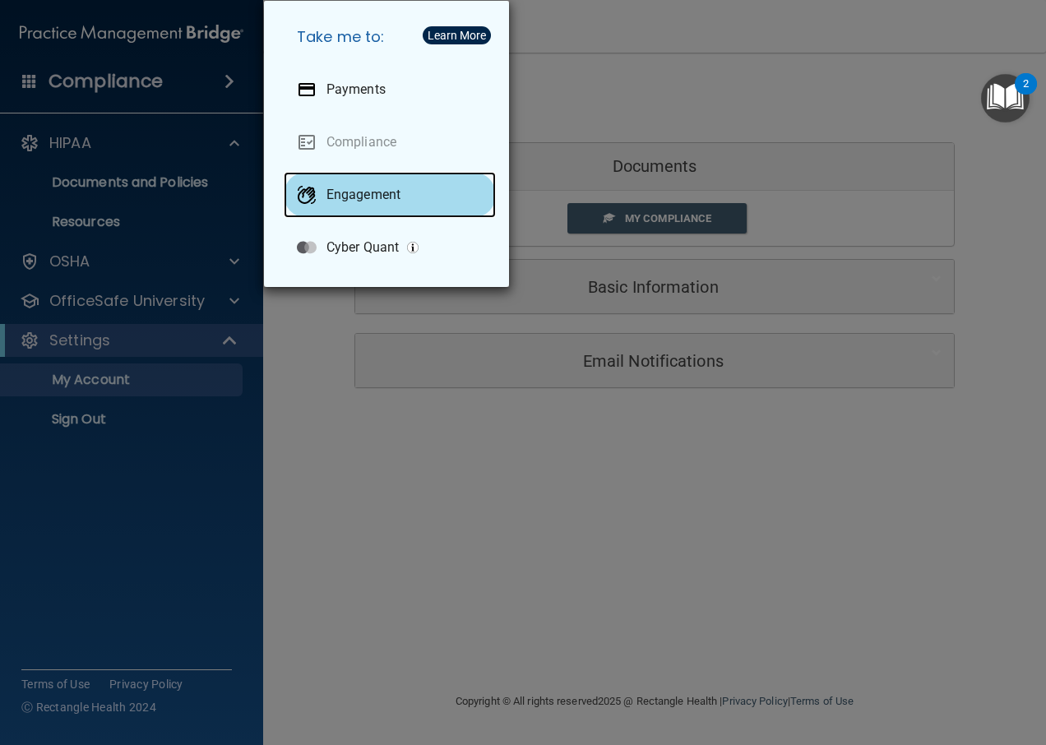
click at [368, 209] on div "Engagement" at bounding box center [390, 195] width 212 height 46
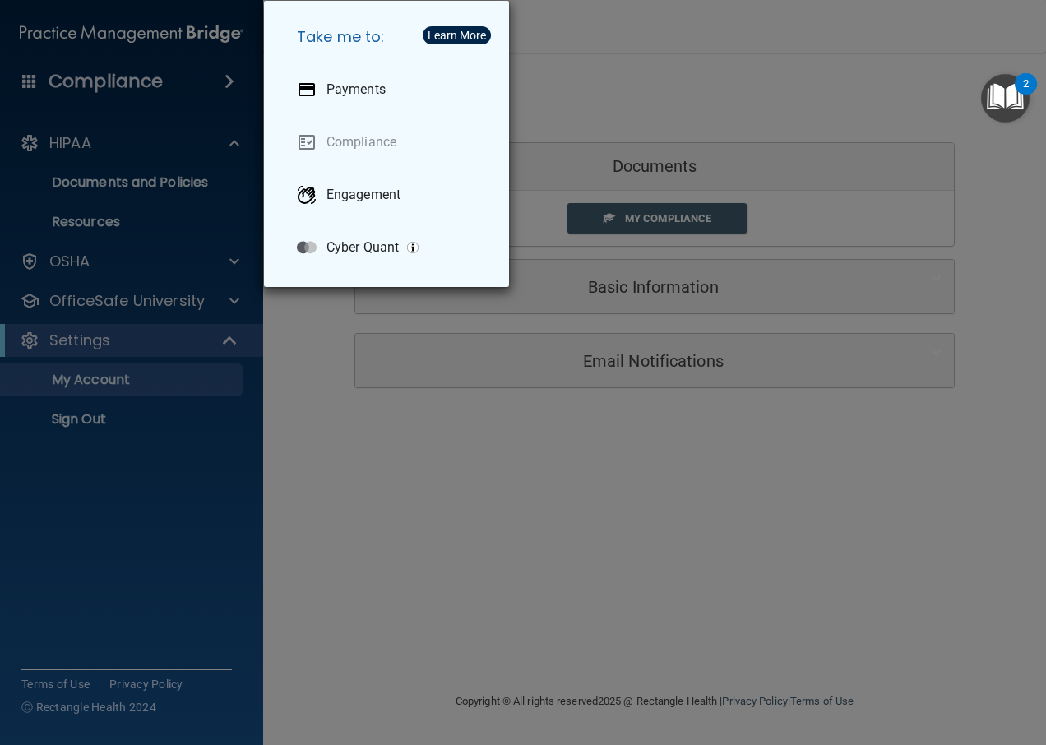
click at [132, 224] on div "Take me to: Payments Compliance Engagement Cyber Quant" at bounding box center [523, 372] width 1046 height 745
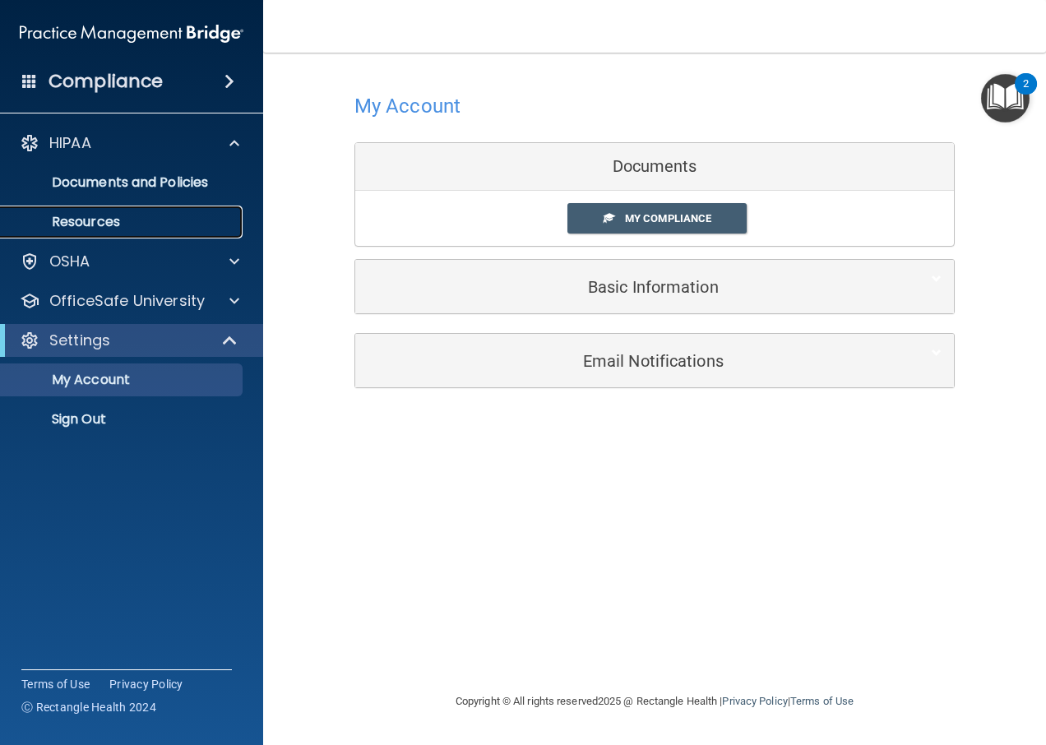
click at [99, 208] on link "Resources" at bounding box center [113, 222] width 259 height 33
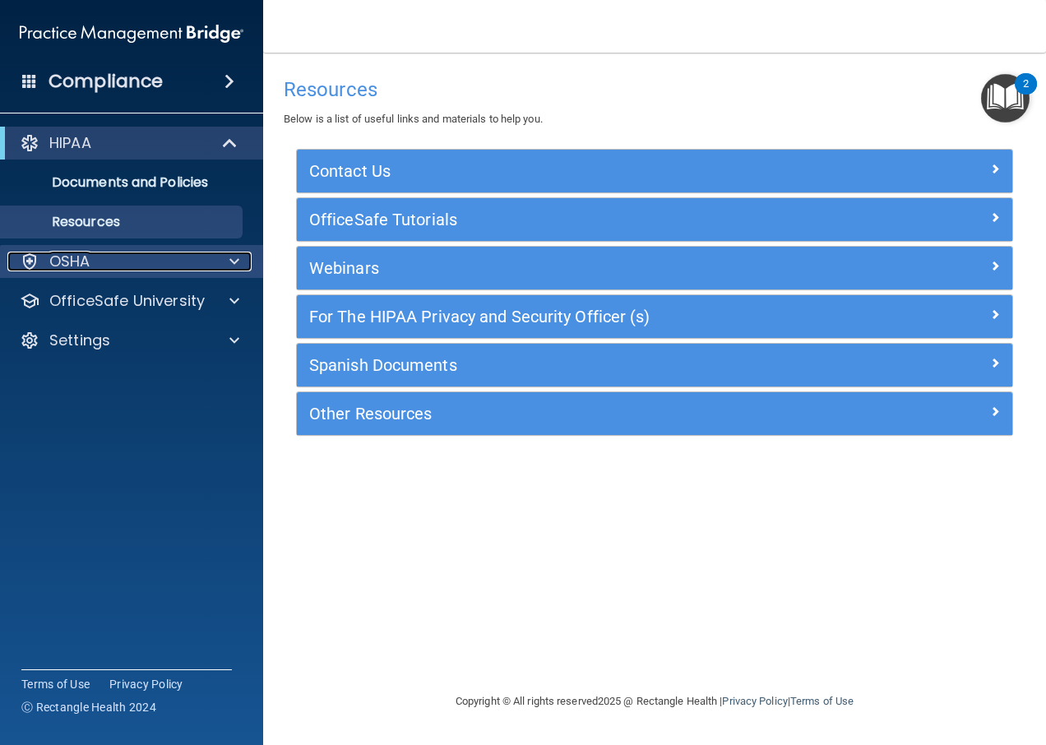
click at [231, 264] on span at bounding box center [234, 262] width 10 height 20
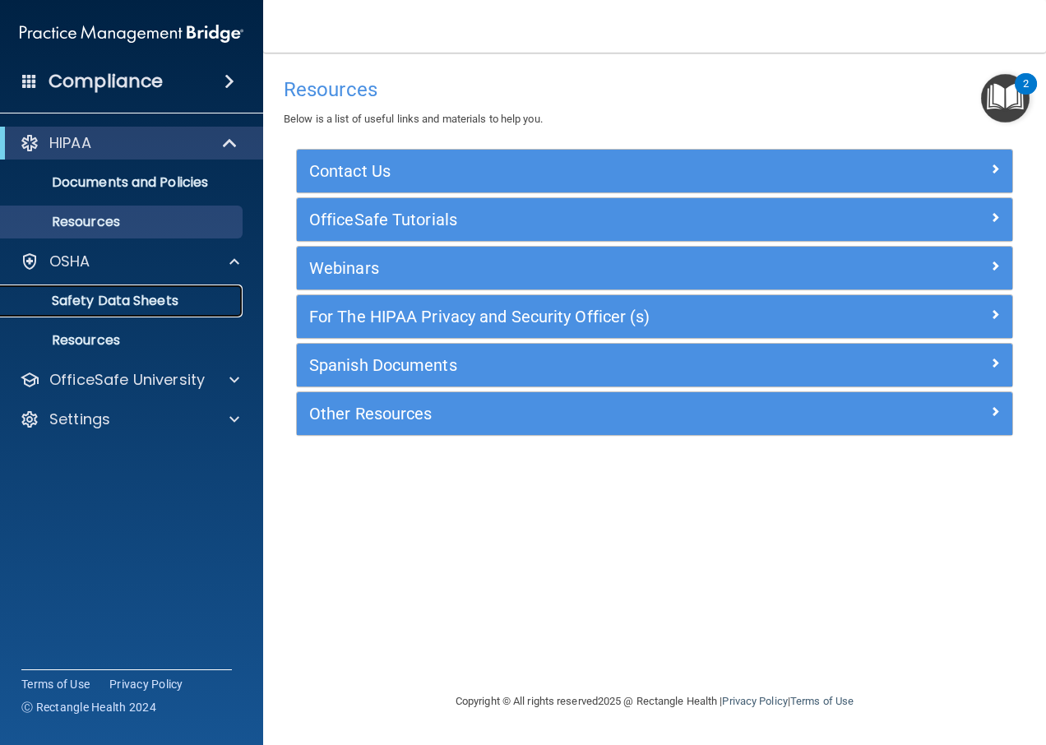
click at [173, 308] on p "Safety Data Sheets" at bounding box center [123, 301] width 224 height 16
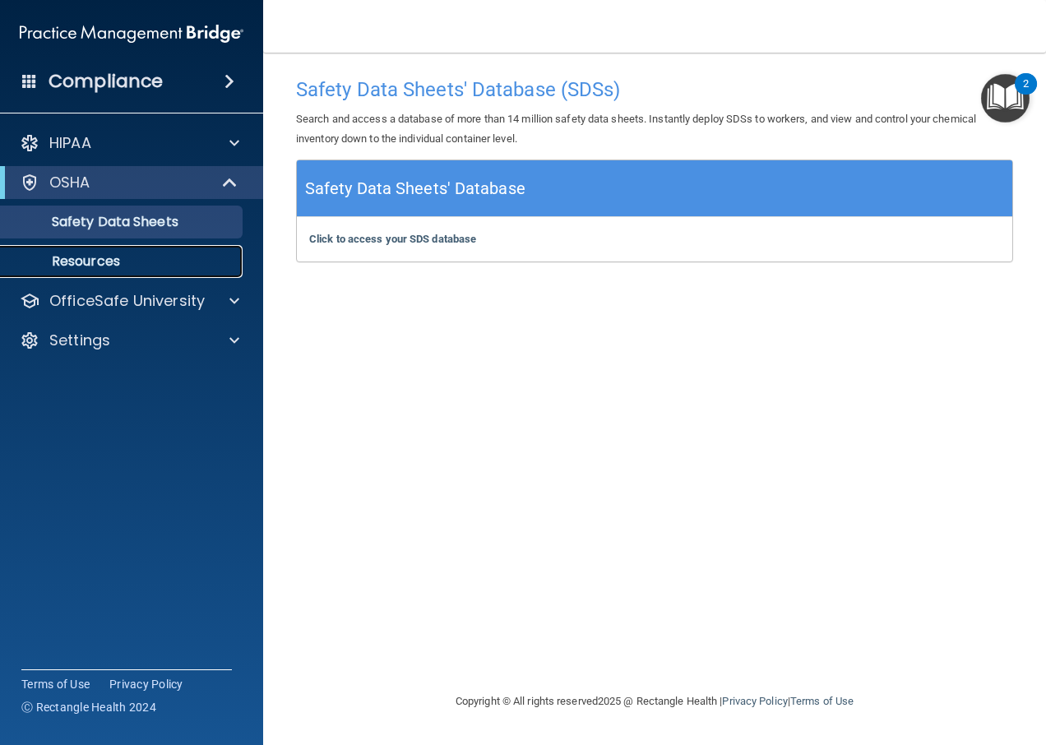
click at [132, 247] on link "Resources" at bounding box center [113, 261] width 259 height 33
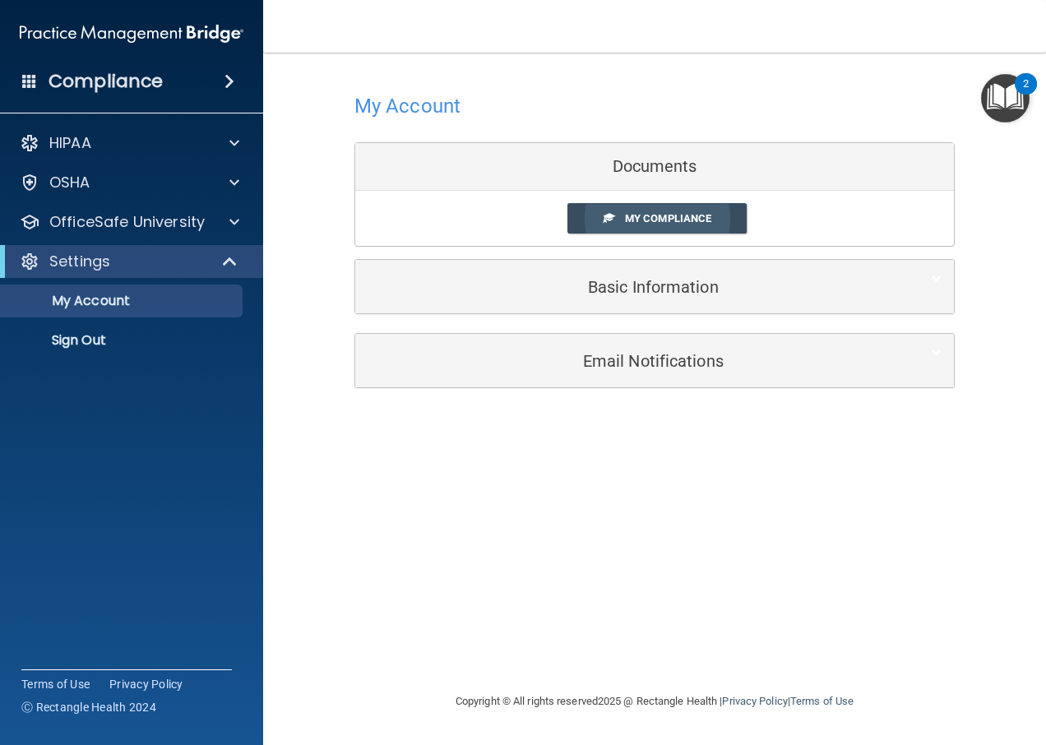
click at [691, 210] on link "My Compliance" at bounding box center [657, 218] width 180 height 30
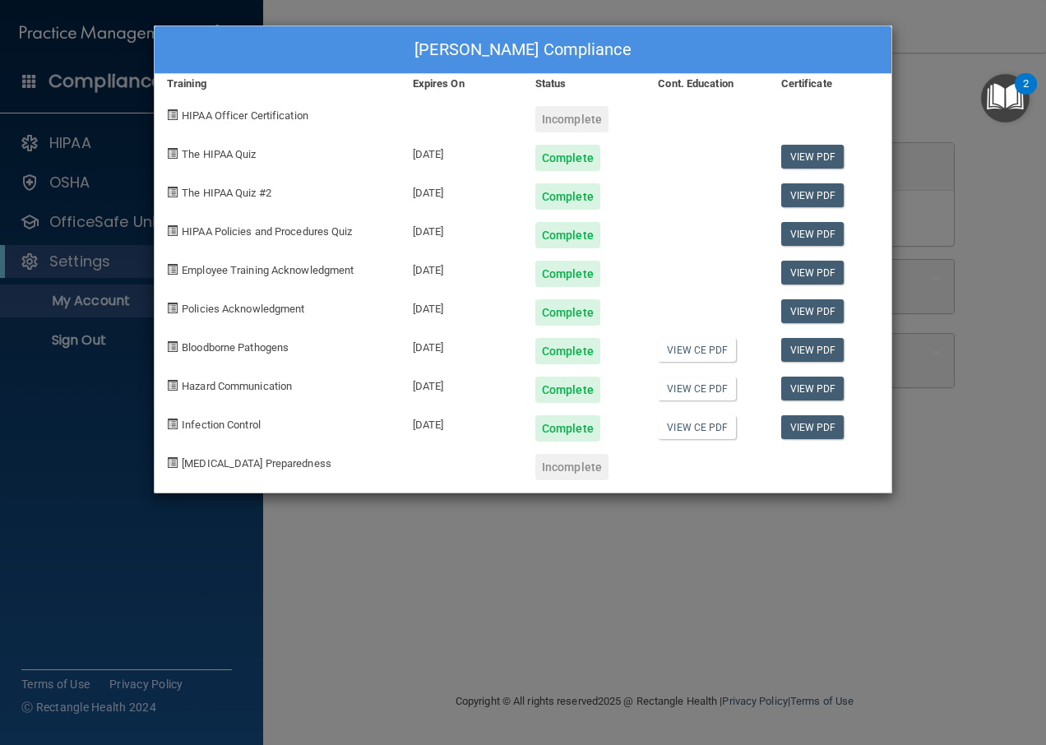
click at [578, 148] on div "Complete" at bounding box center [567, 158] width 65 height 26
click at [566, 178] on div "Complete" at bounding box center [584, 190] width 123 height 39
click at [176, 197] on span at bounding box center [172, 192] width 11 height 11
click at [173, 193] on span at bounding box center [172, 192] width 11 height 11
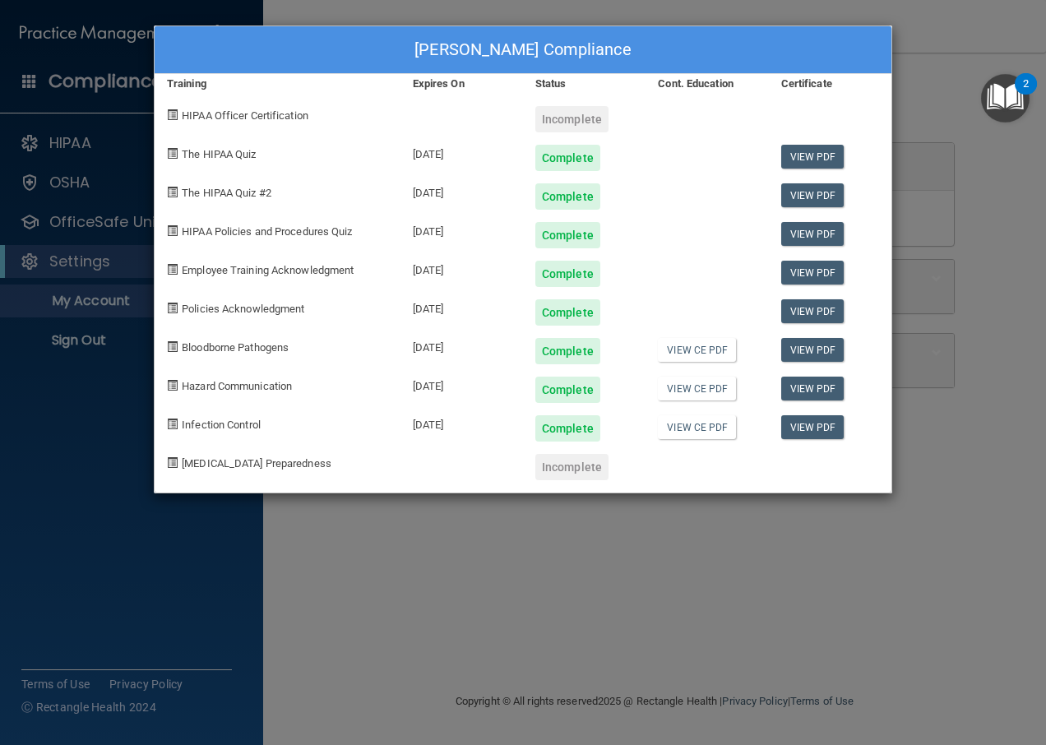
drag, startPoint x: 173, startPoint y: 193, endPoint x: 224, endPoint y: 191, distance: 50.2
click at [224, 191] on span "The HIPAA Quiz #2" at bounding box center [227, 193] width 90 height 12
click at [526, 520] on div "Aileen Mullen's Compliance Training Expires On Status Cont. Education Certifica…" at bounding box center [523, 372] width 1046 height 745
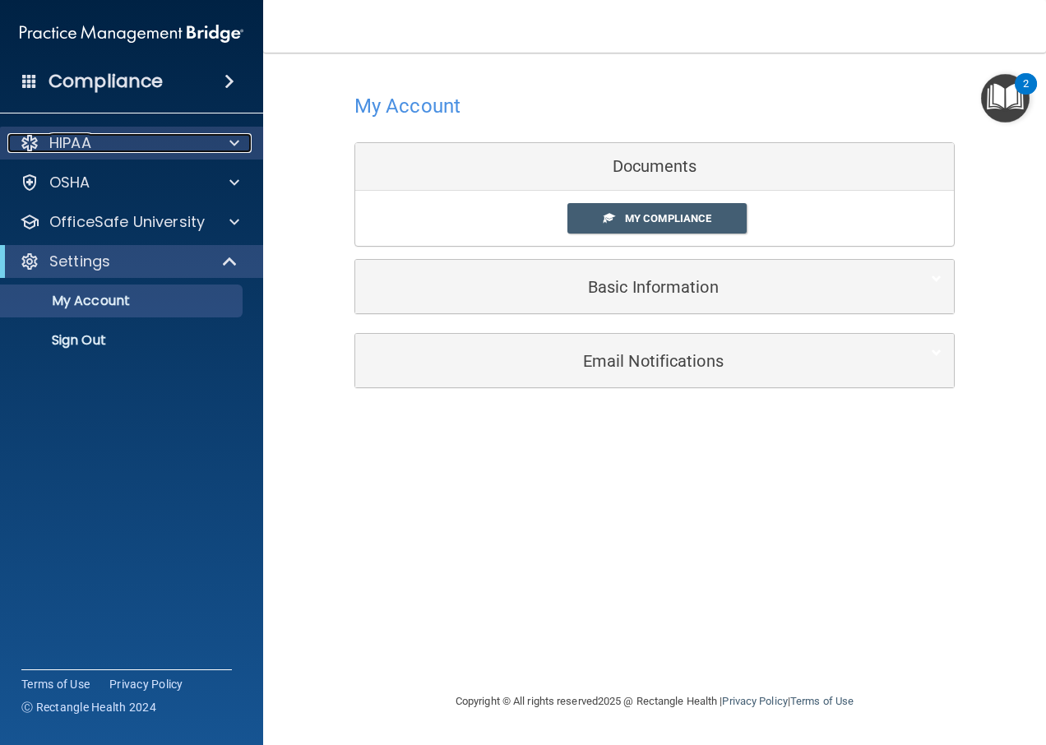
click at [56, 146] on p "HIPAA" at bounding box center [70, 143] width 42 height 20
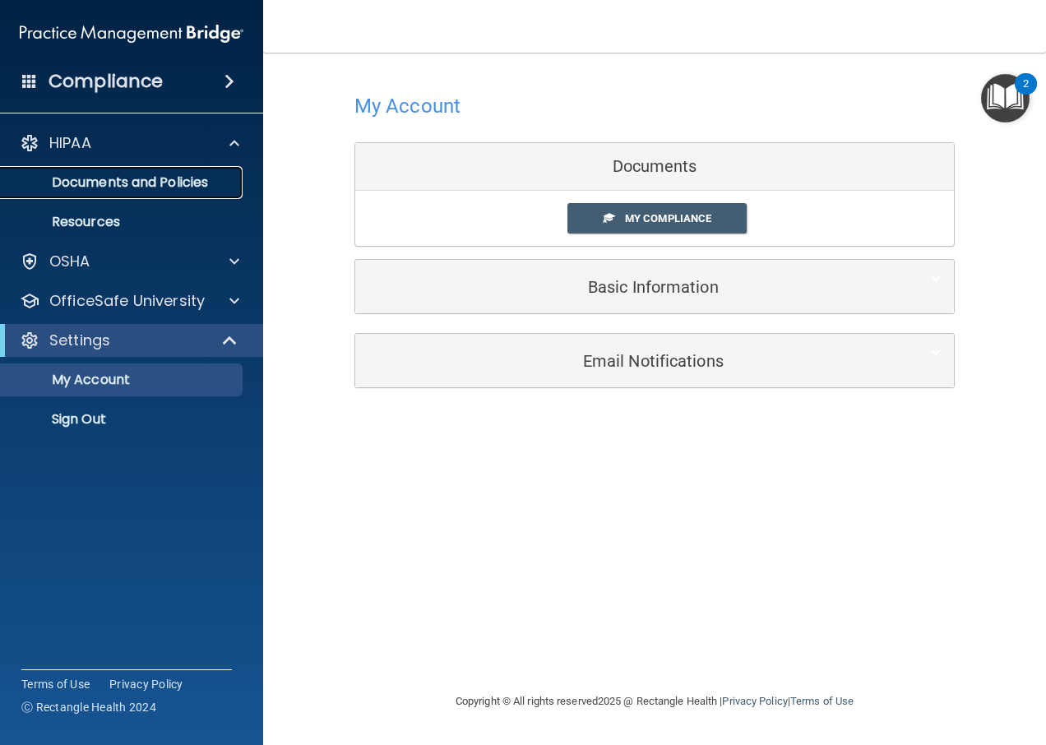
click at [58, 177] on p "Documents and Policies" at bounding box center [123, 182] width 224 height 16
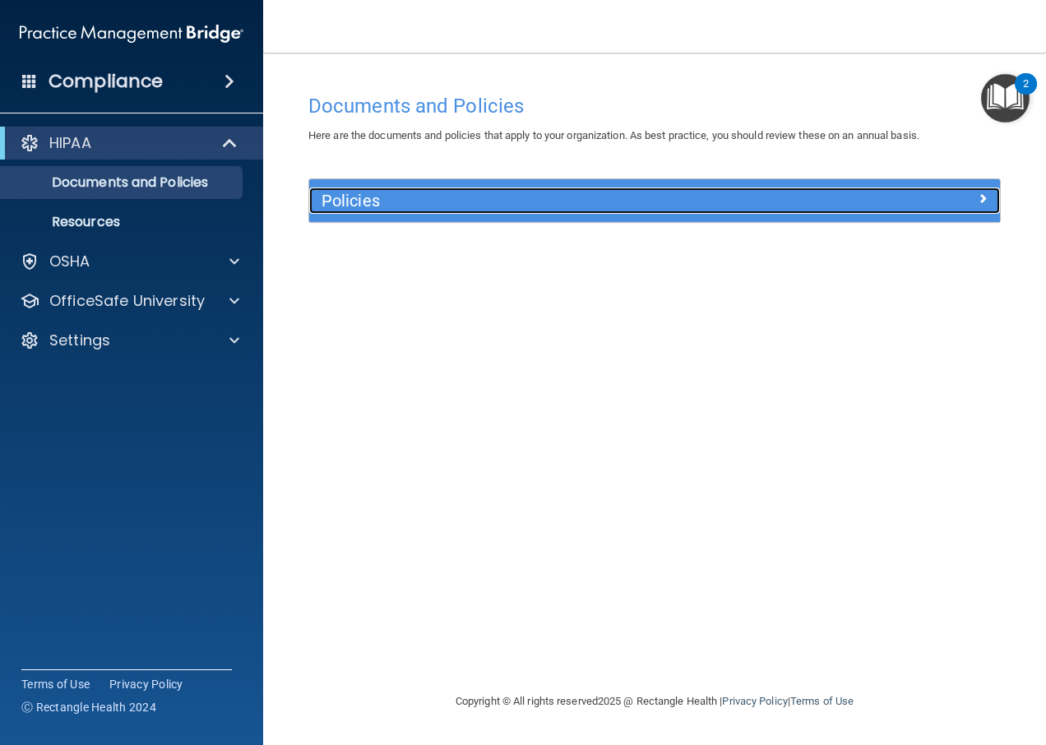
click at [573, 211] on div "Policies" at bounding box center [568, 200] width 518 height 26
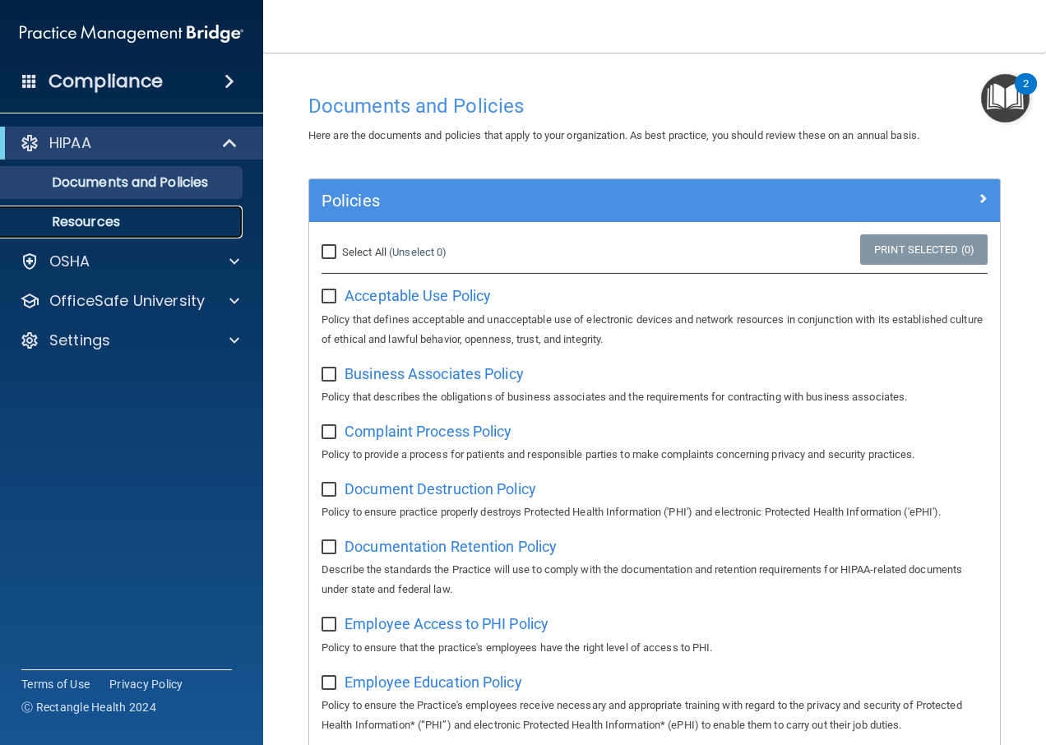
click at [143, 227] on p "Resources" at bounding box center [123, 222] width 224 height 16
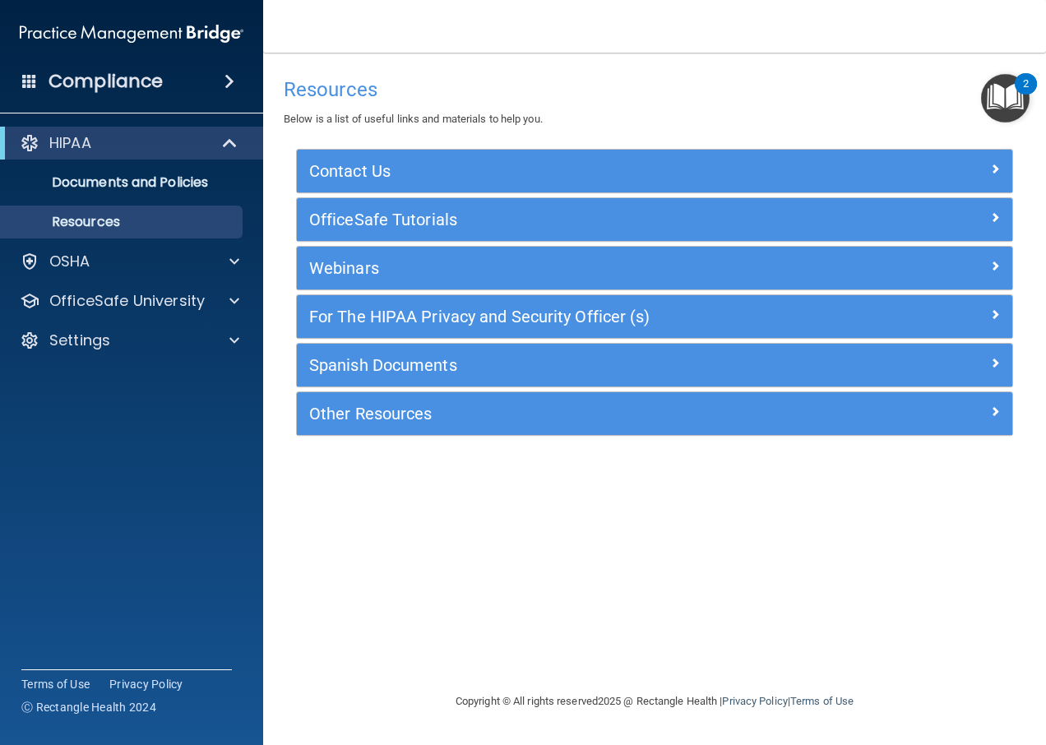
click at [1009, 110] on img "Open Resource Center, 2 new notifications" at bounding box center [1005, 98] width 49 height 49
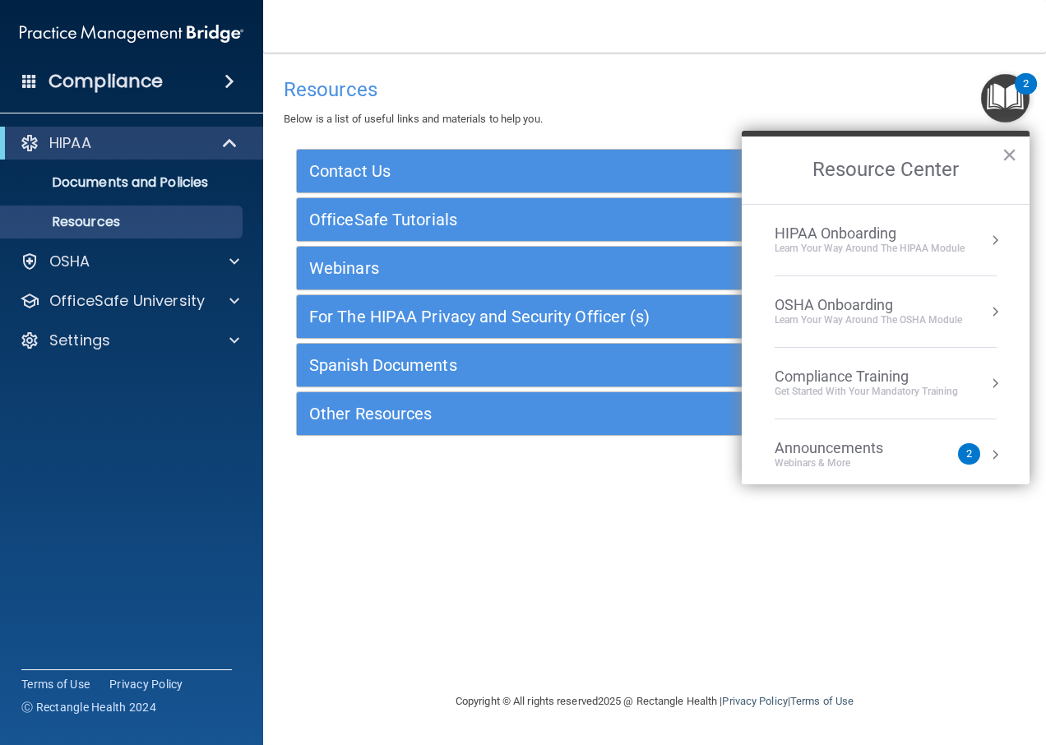
click at [863, 390] on div "Get Started with your mandatory training" at bounding box center [866, 392] width 183 height 14
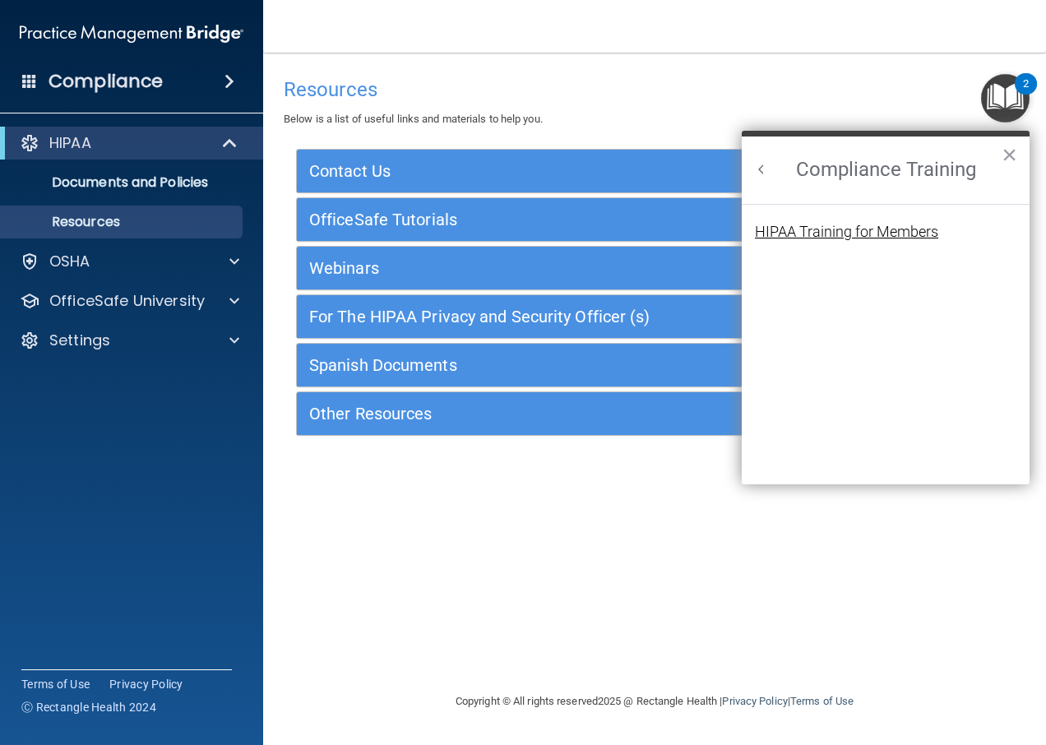
click at [834, 233] on div "HIPAA Training for Members" at bounding box center [846, 231] width 183 height 15
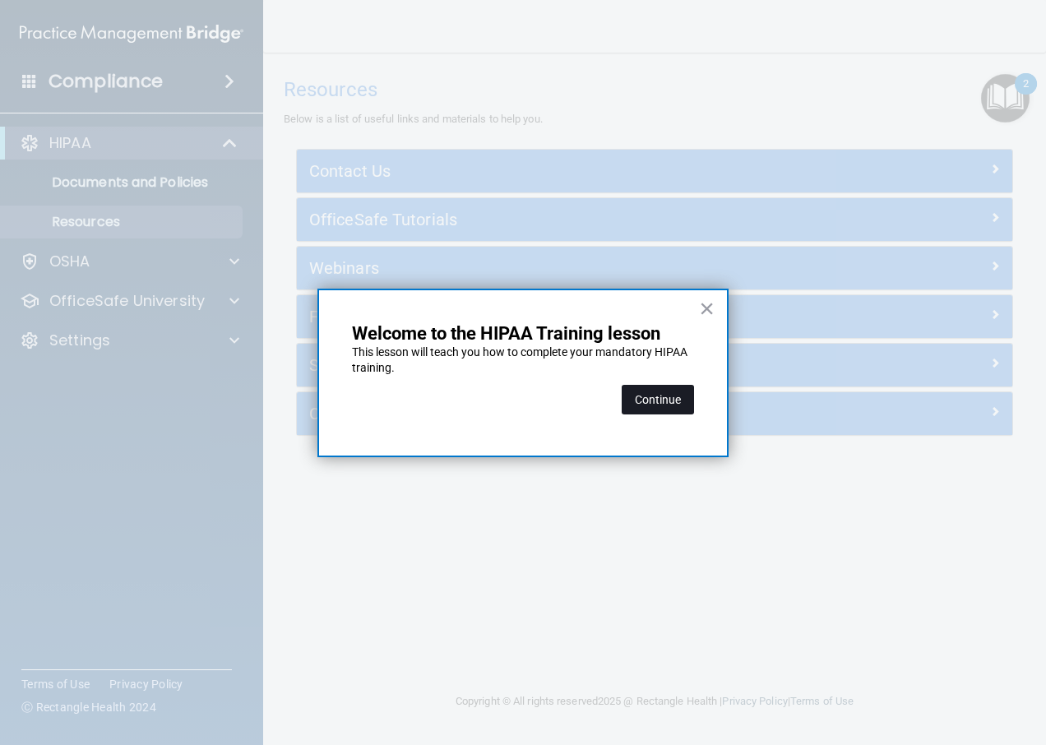
click at [667, 396] on button "Continue" at bounding box center [658, 400] width 72 height 30
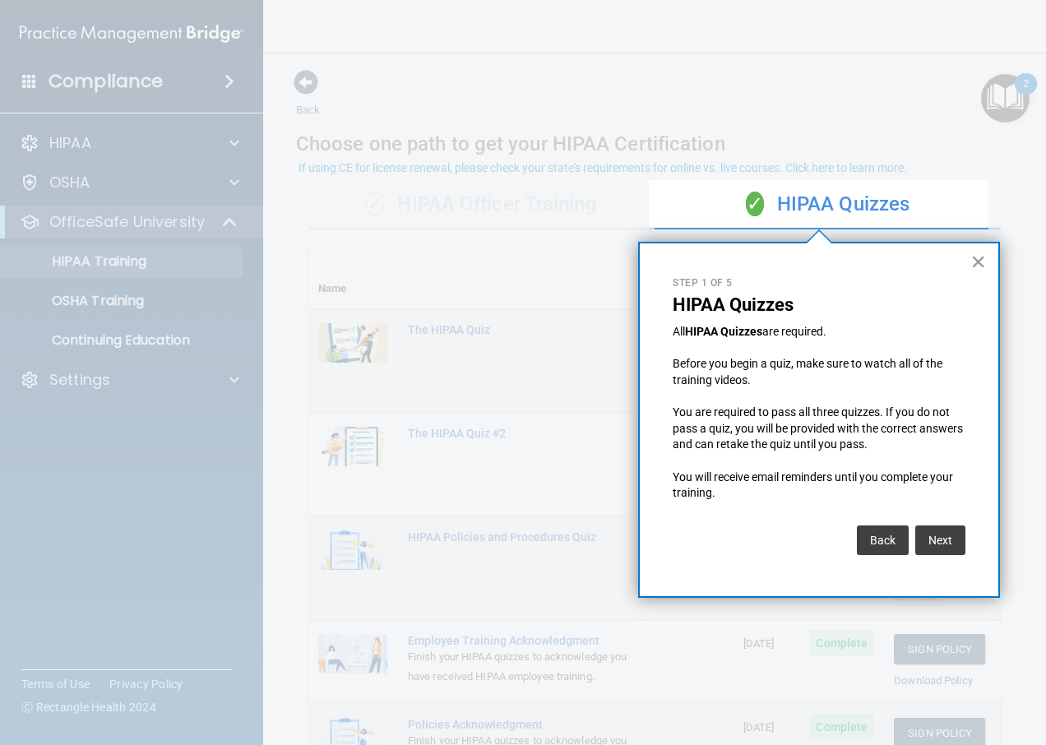
click at [983, 258] on button "×" at bounding box center [978, 261] width 16 height 26
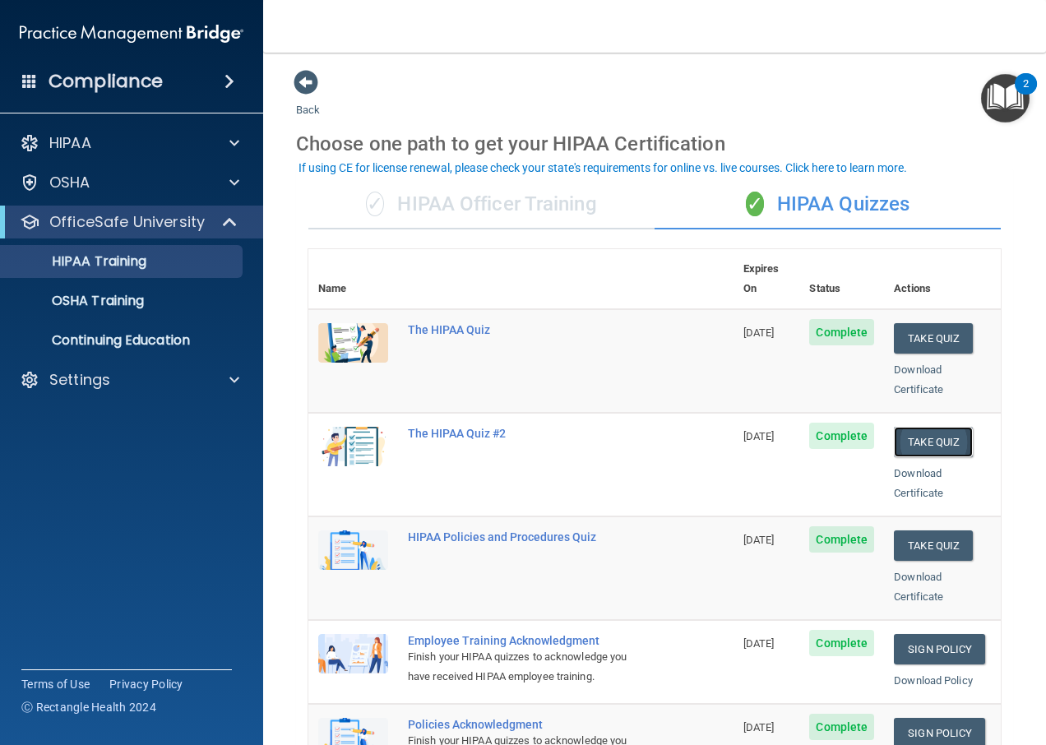
click at [901, 432] on button "Take Quiz" at bounding box center [933, 442] width 79 height 30
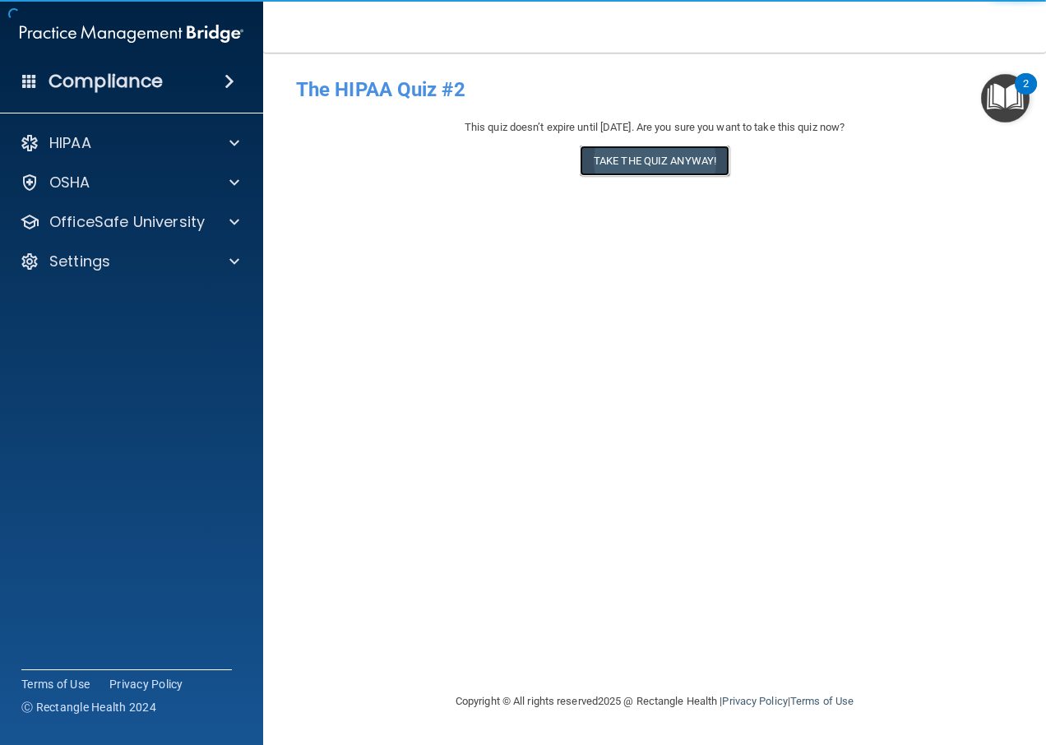
click at [681, 149] on button "Take the quiz anyway!" at bounding box center [655, 161] width 150 height 30
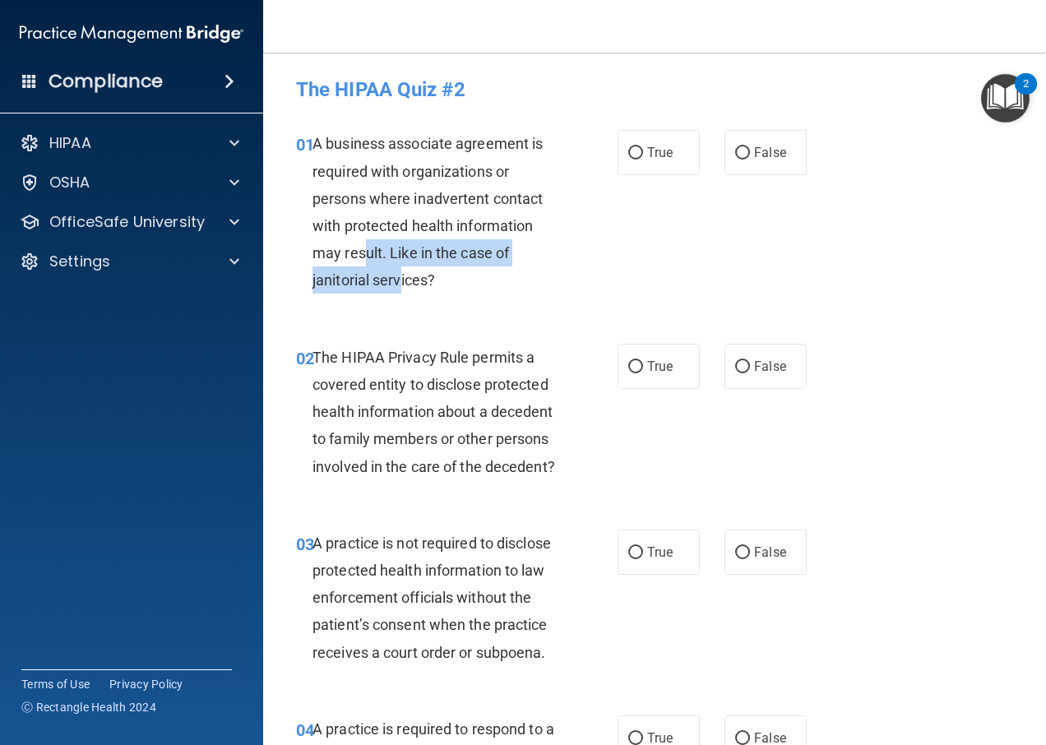
drag, startPoint x: 366, startPoint y: 257, endPoint x: 402, endPoint y: 271, distance: 39.1
click at [402, 271] on span "A business associate agreement is required with organizations or persons where …" at bounding box center [427, 212] width 230 height 154
drag, startPoint x: 402, startPoint y: 271, endPoint x: 409, endPoint y: 295, distance: 24.7
click at [409, 294] on div "01 A business associate agreement is required with organizations or persons whe…" at bounding box center [456, 216] width 371 height 172
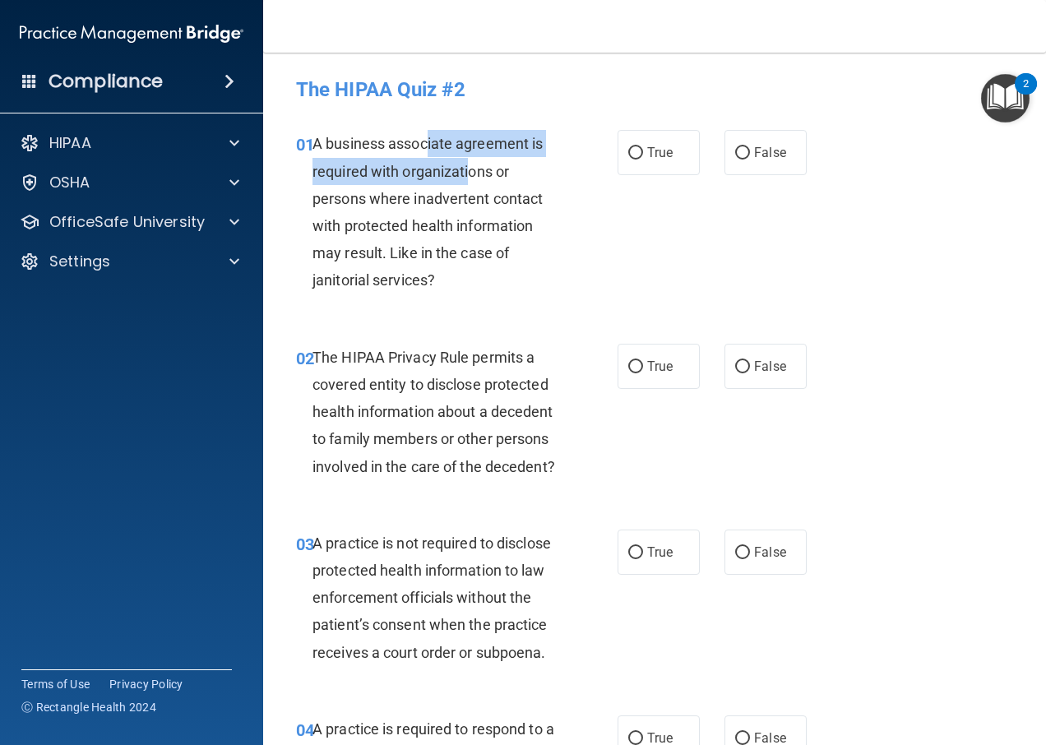
drag, startPoint x: 429, startPoint y: 155, endPoint x: 472, endPoint y: 175, distance: 47.1
click at [472, 175] on div "A business associate agreement is required with organizations or persons where …" at bounding box center [442, 212] width 260 height 164
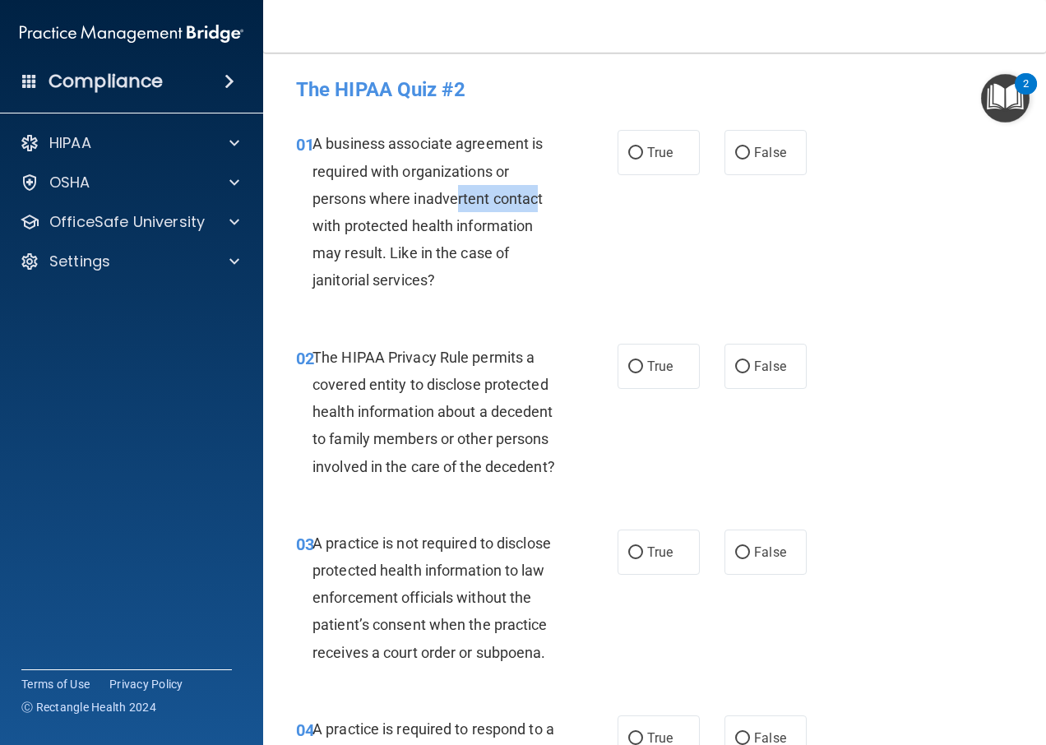
drag, startPoint x: 472, startPoint y: 175, endPoint x: 536, endPoint y: 208, distance: 72.1
click at [536, 208] on div "A business associate agreement is required with organizations or persons where …" at bounding box center [442, 212] width 260 height 164
drag, startPoint x: 536, startPoint y: 208, endPoint x: 541, endPoint y: 230, distance: 22.7
click at [541, 230] on div "A business associate agreement is required with organizations or persons where …" at bounding box center [442, 212] width 260 height 164
click at [635, 148] on input "True" at bounding box center [635, 153] width 15 height 12
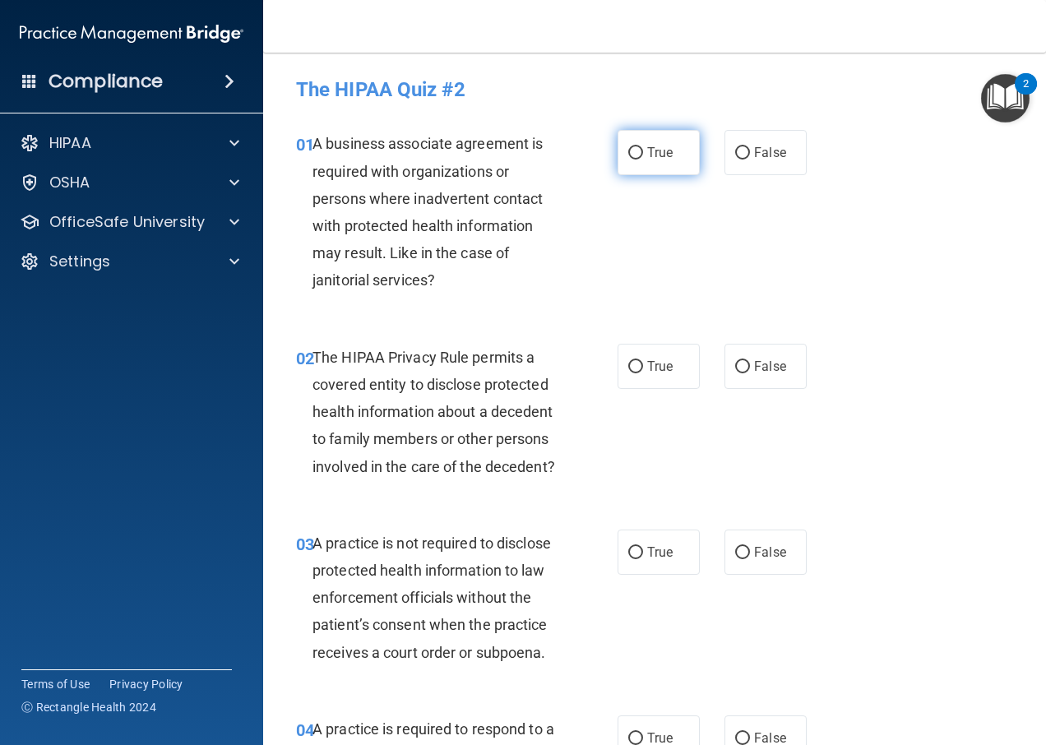
radio input "true"
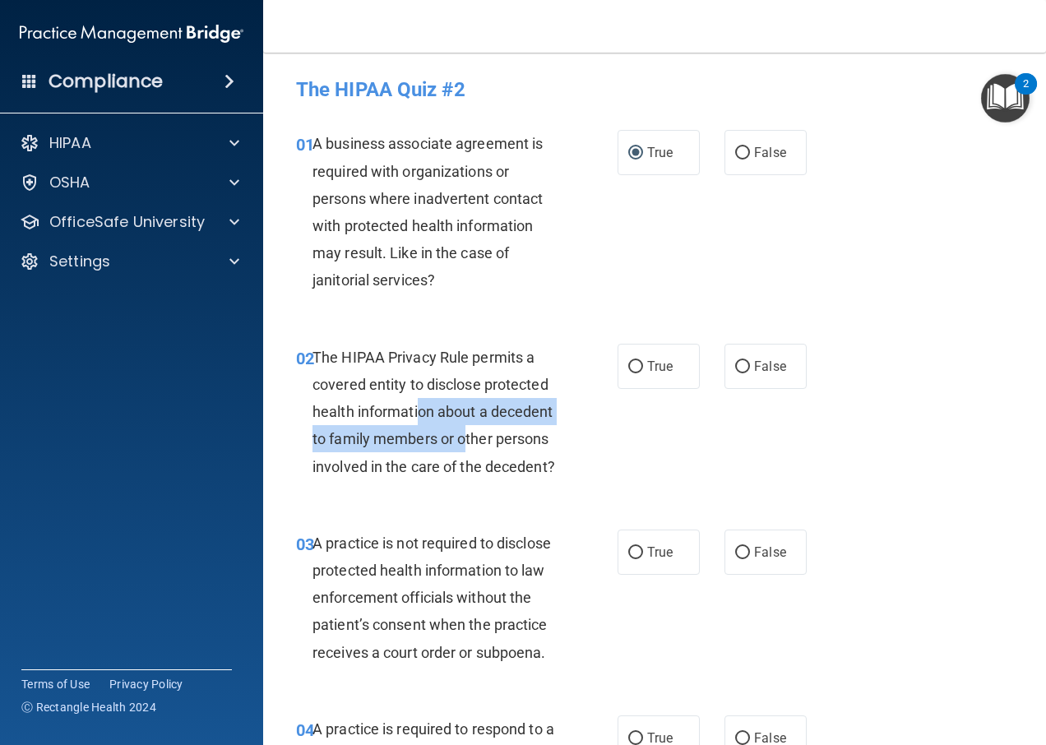
drag, startPoint x: 418, startPoint y: 410, endPoint x: 467, endPoint y: 426, distance: 51.7
click at [467, 426] on div "The HIPAA Privacy Rule permits a covered entity to disclose protected health in…" at bounding box center [442, 412] width 260 height 136
click at [321, 459] on span "The HIPAA Privacy Rule permits a covered entity to disclose protected health in…" at bounding box center [433, 412] width 243 height 127
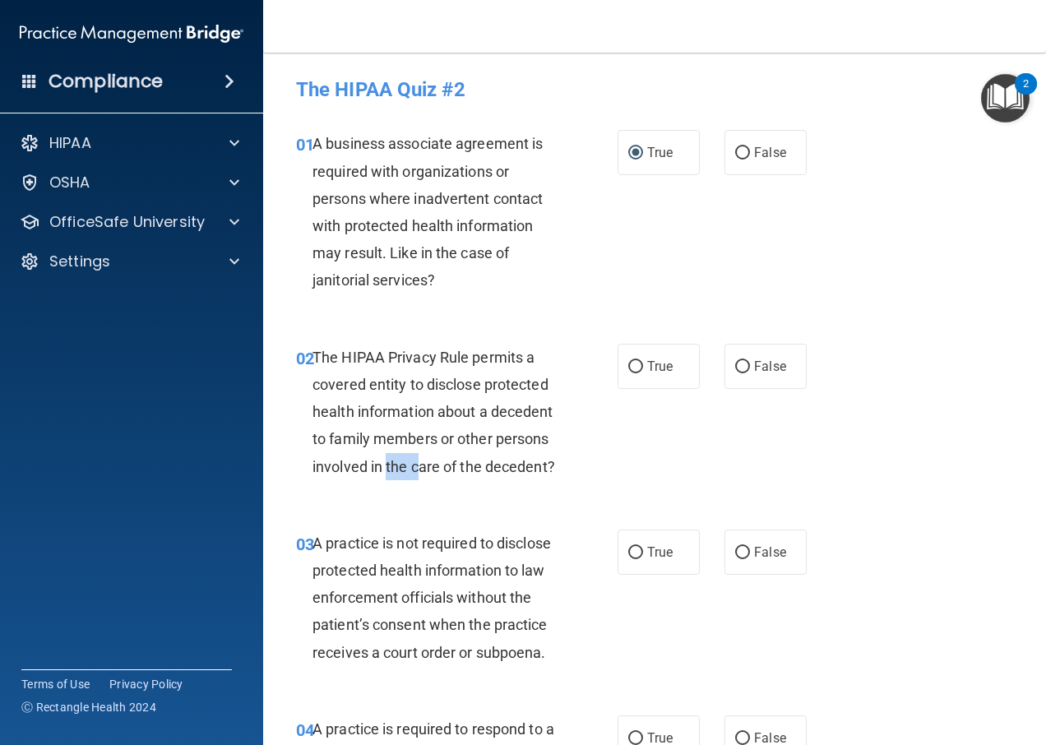
drag, startPoint x: 390, startPoint y: 473, endPoint x: 416, endPoint y: 473, distance: 26.3
click at [416, 473] on span "The HIPAA Privacy Rule permits a covered entity to disclose protected health in…" at bounding box center [433, 412] width 243 height 127
drag, startPoint x: 416, startPoint y: 473, endPoint x: 419, endPoint y: 497, distance: 24.8
click at [419, 480] on div "The HIPAA Privacy Rule permits a covered entity to disclose protected health in…" at bounding box center [442, 412] width 260 height 136
click at [754, 373] on span "False" at bounding box center [770, 366] width 32 height 16
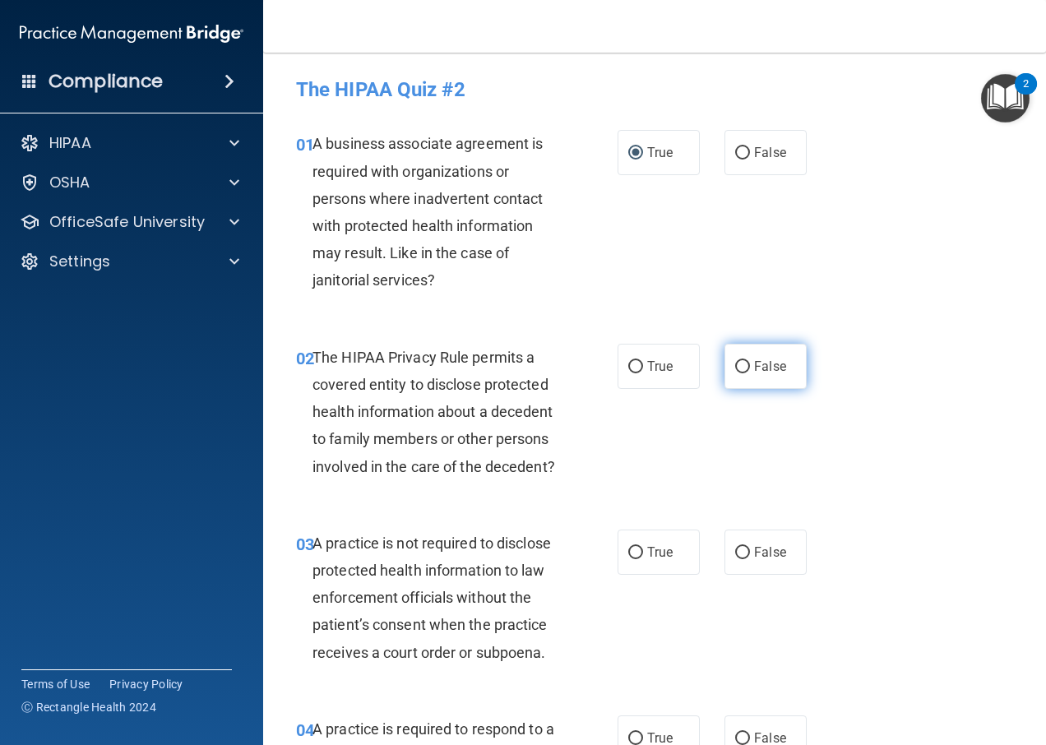
click at [748, 373] on input "False" at bounding box center [742, 367] width 15 height 12
radio input "true"
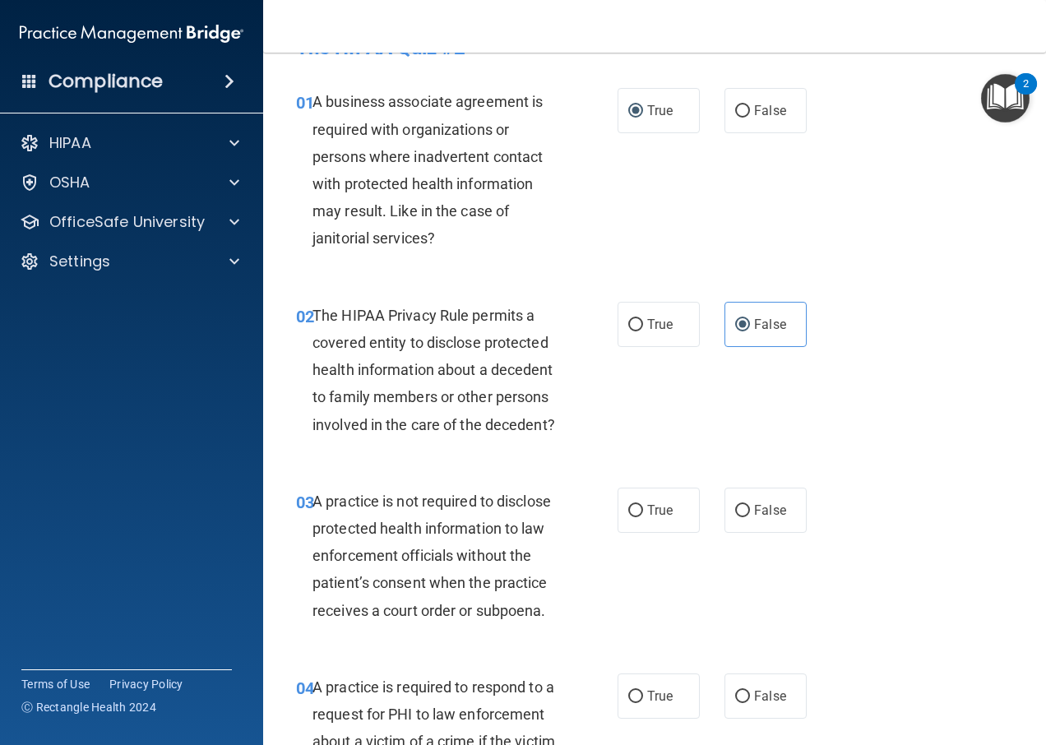
scroll to position [82, 0]
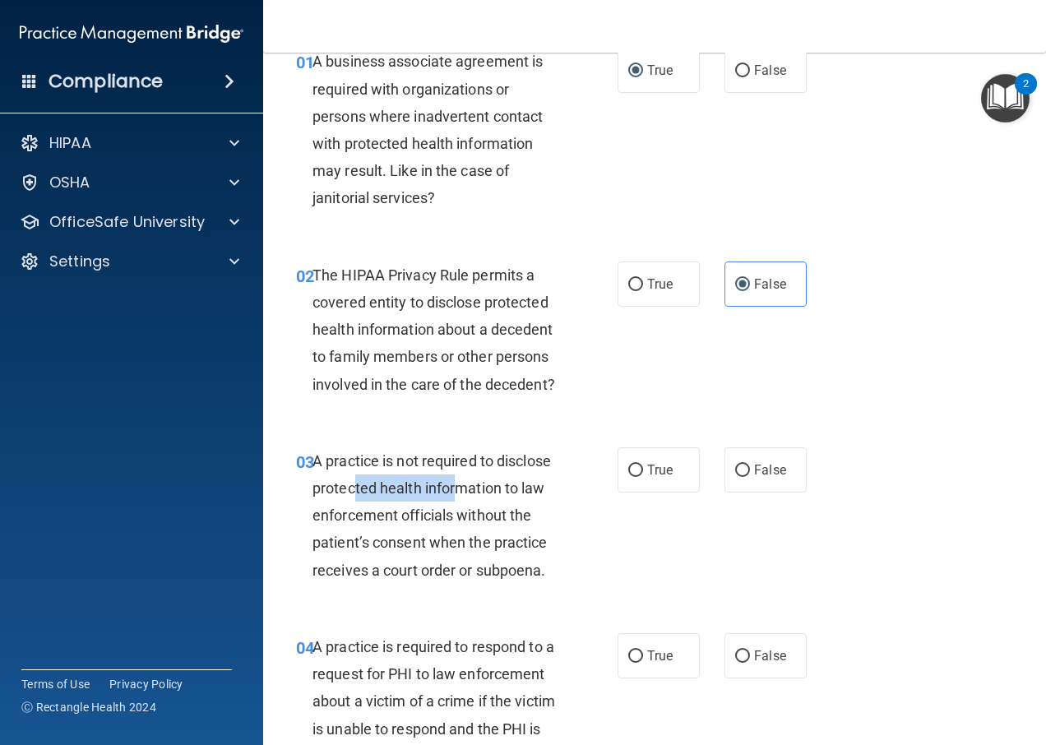
drag, startPoint x: 354, startPoint y: 521, endPoint x: 454, endPoint y: 525, distance: 99.5
click at [454, 525] on div "A practice is not required to disclose protected health information to law enfo…" at bounding box center [442, 515] width 260 height 136
drag, startPoint x: 454, startPoint y: 525, endPoint x: 437, endPoint y: 557, distance: 36.8
click at [437, 557] on div "A practice is not required to disclose protected health information to law enfo…" at bounding box center [442, 515] width 260 height 136
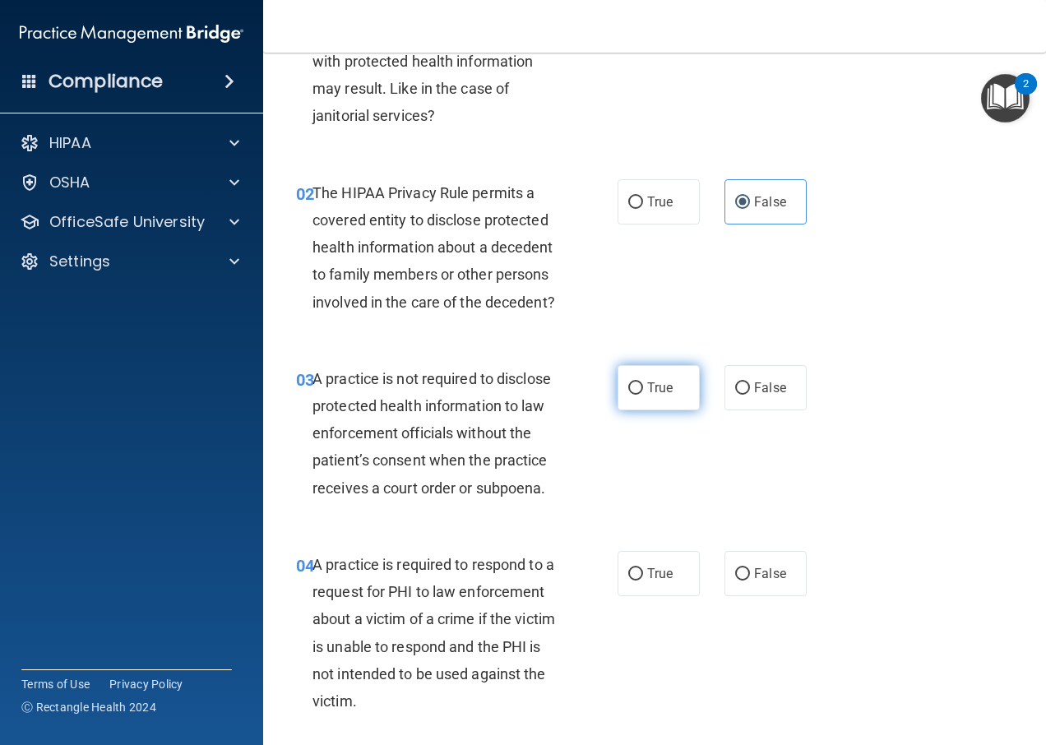
click at [643, 403] on label "True" at bounding box center [658, 387] width 82 height 45
click at [643, 395] on input "True" at bounding box center [635, 388] width 15 height 12
radio input "true"
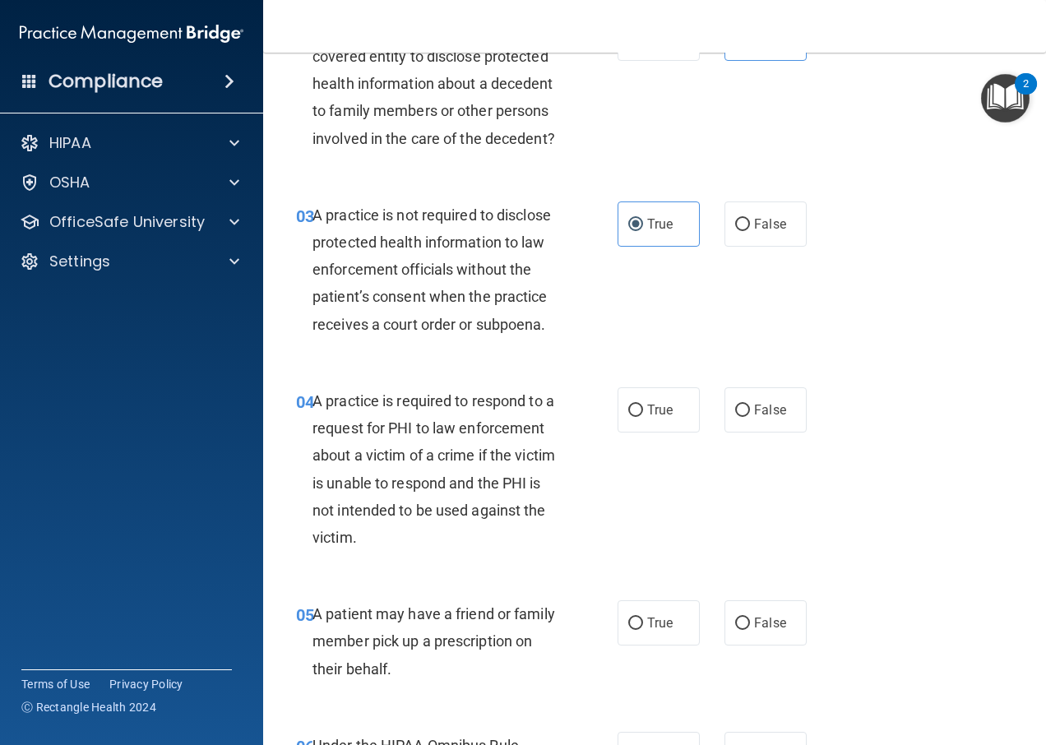
scroll to position [329, 0]
click at [434, 444] on div "A practice is required to respond to a request for PHI to law enforcement about…" at bounding box center [442, 468] width 260 height 164
drag, startPoint x: 418, startPoint y: 470, endPoint x: 476, endPoint y: 503, distance: 67.0
click at [476, 503] on div "A practice is required to respond to a request for PHI to law enforcement about…" at bounding box center [442, 468] width 260 height 164
drag, startPoint x: 476, startPoint y: 503, endPoint x: 467, endPoint y: 530, distance: 28.6
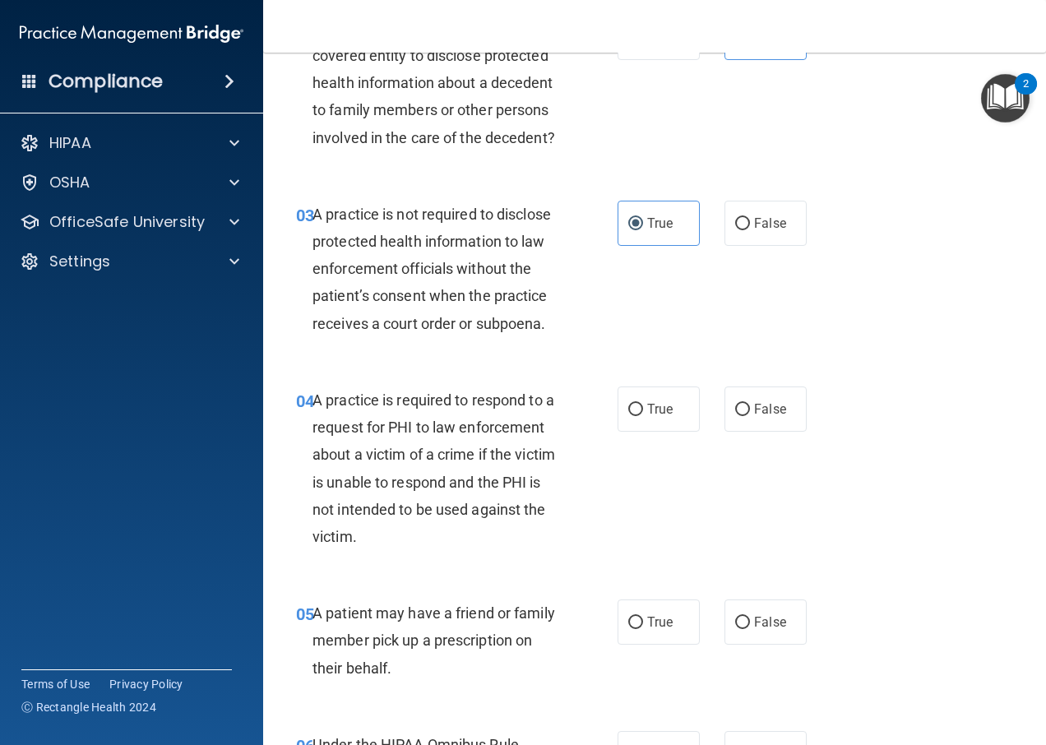
click at [467, 530] on span "A practice is required to respond to a request for PHI to law enforcement about…" at bounding box center [433, 468] width 243 height 154
drag, startPoint x: 446, startPoint y: 521, endPoint x: 470, endPoint y: 534, distance: 26.8
click at [470, 534] on div "A practice is required to respond to a request for PHI to law enforcement about…" at bounding box center [442, 468] width 260 height 164
drag, startPoint x: 470, startPoint y: 534, endPoint x: 470, endPoint y: 548, distance: 14.8
click at [470, 548] on div "A practice is required to respond to a request for PHI to law enforcement about…" at bounding box center [442, 468] width 260 height 164
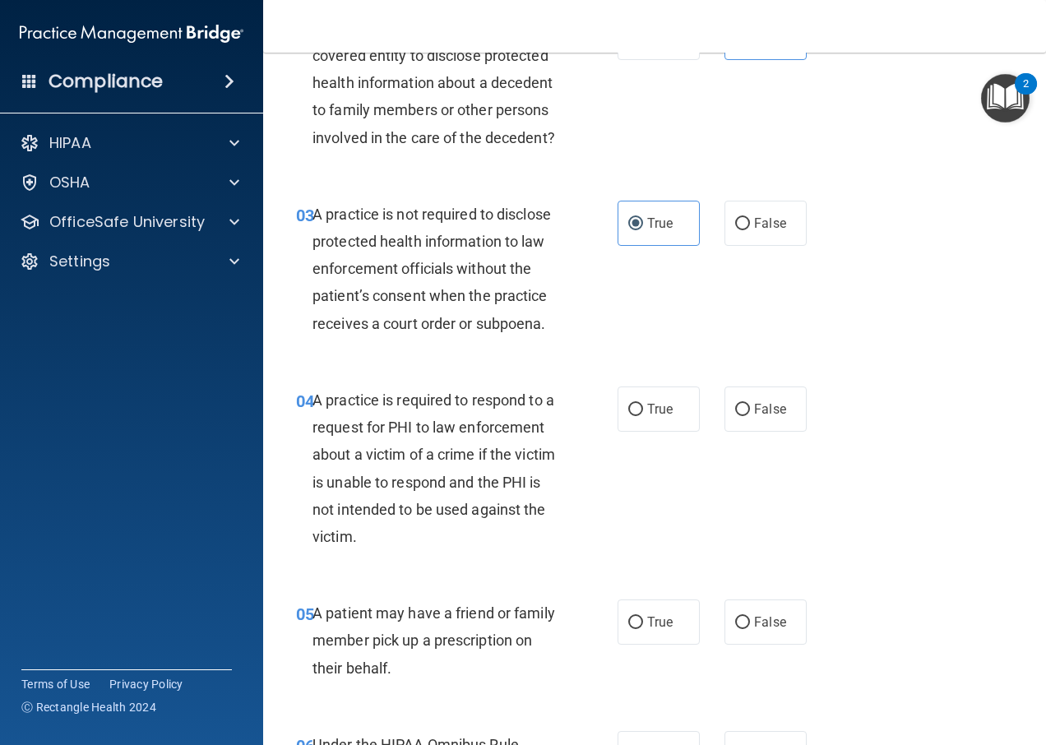
click at [478, 545] on span "A practice is required to respond to a request for PHI to law enforcement about…" at bounding box center [433, 468] width 243 height 154
click at [735, 416] on input "False" at bounding box center [742, 410] width 15 height 12
radio input "true"
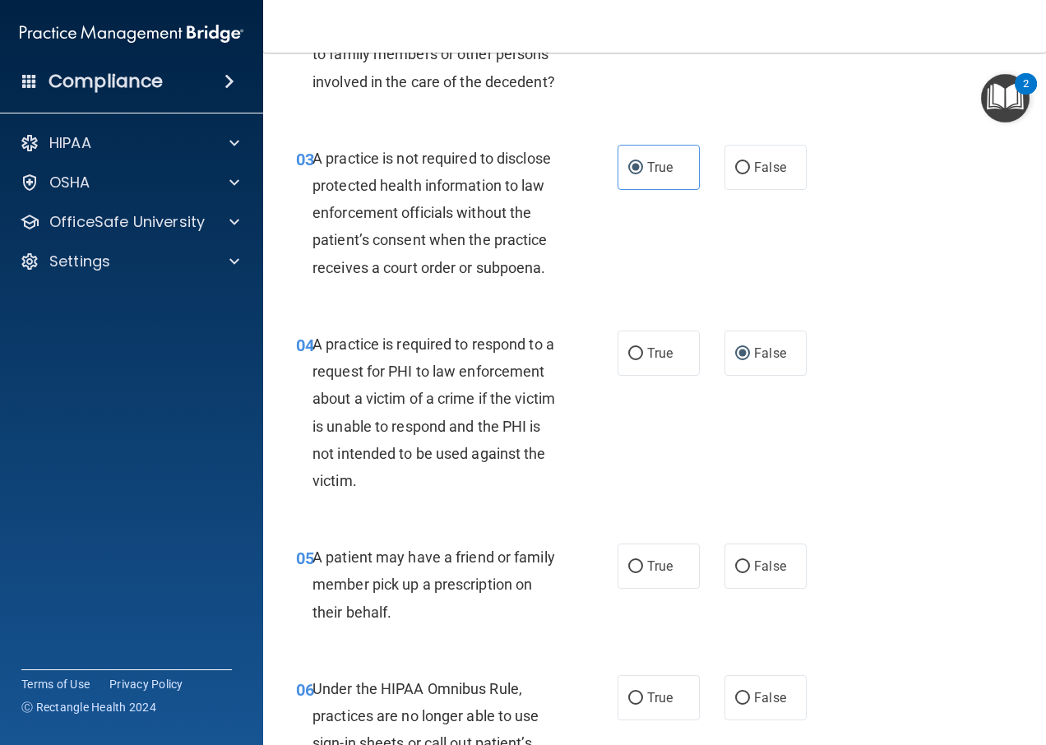
scroll to position [411, 0]
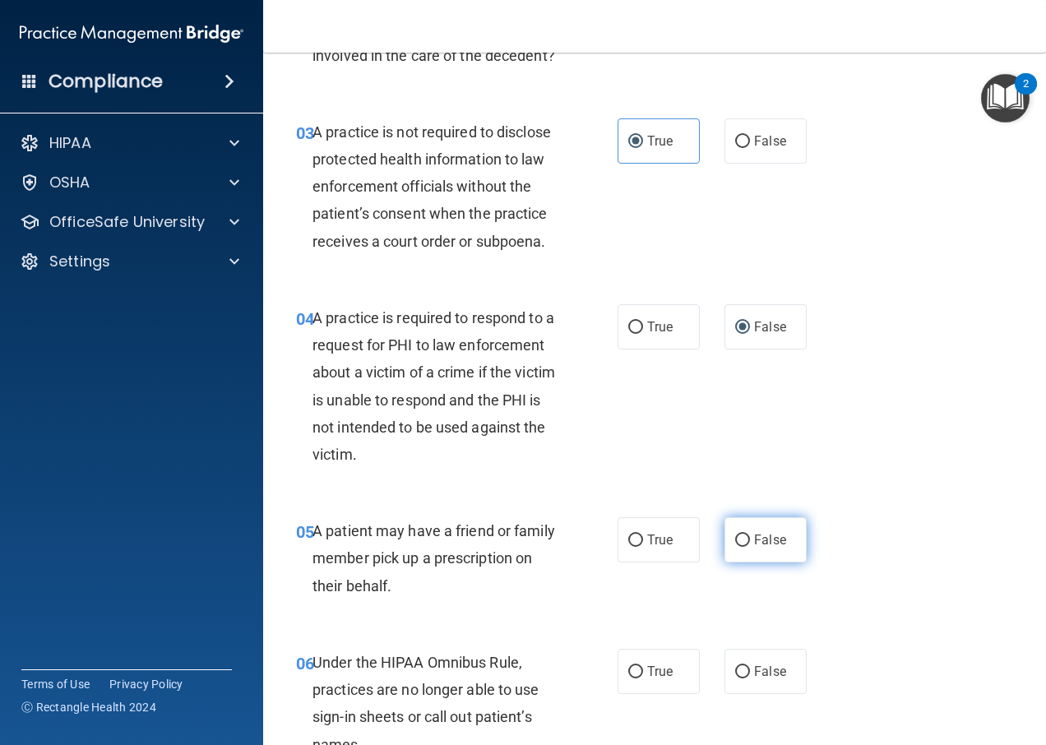
click at [757, 548] on span "False" at bounding box center [770, 540] width 32 height 16
click at [750, 547] on input "False" at bounding box center [742, 540] width 15 height 12
radio input "true"
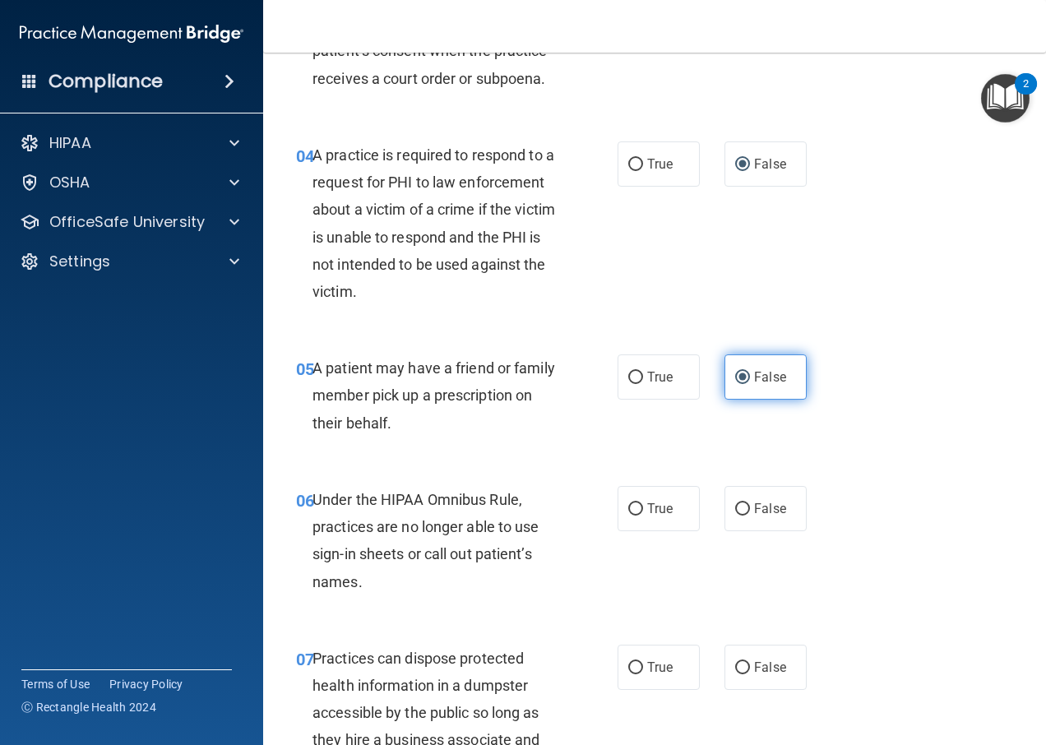
scroll to position [576, 0]
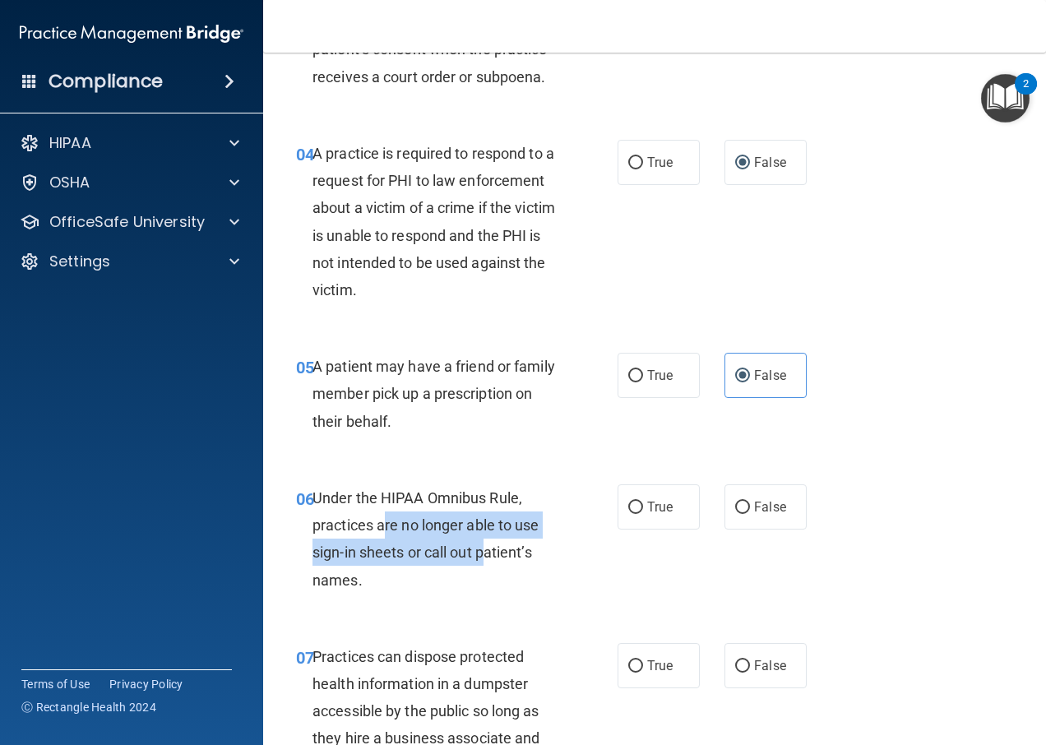
drag, startPoint x: 386, startPoint y: 559, endPoint x: 488, endPoint y: 572, distance: 102.8
click at [488, 572] on span "Under the HIPAA Omnibus Rule, practices are no longer able to use sign-in sheet…" at bounding box center [425, 538] width 227 height 99
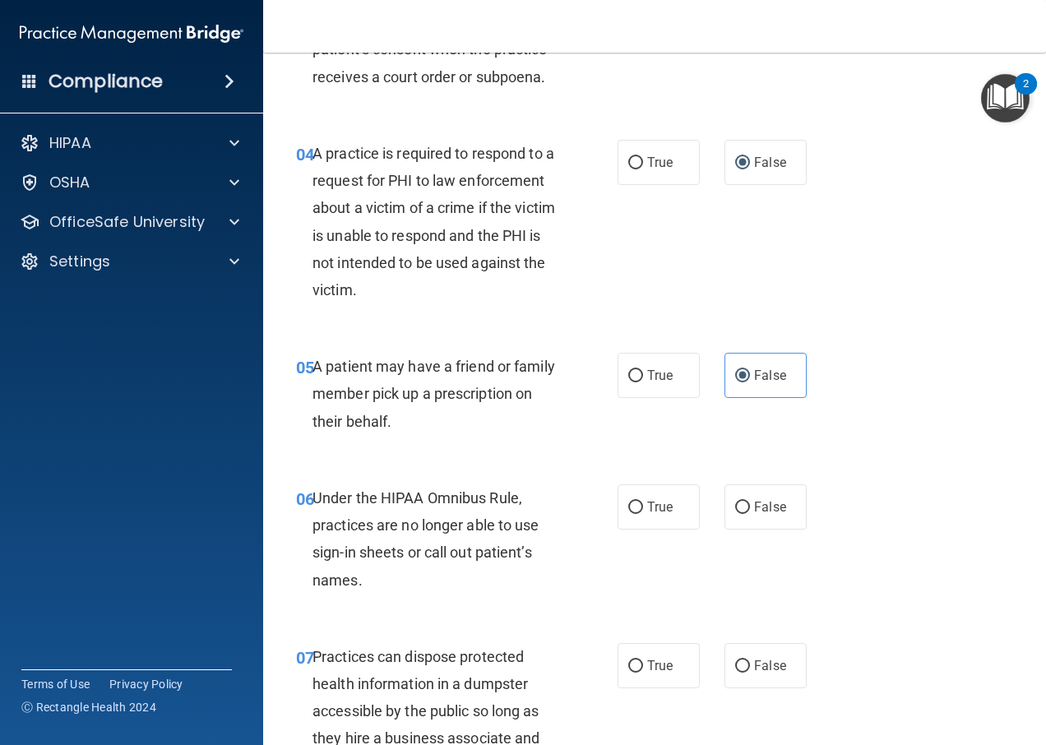
drag, startPoint x: 488, startPoint y: 572, endPoint x: 485, endPoint y: 598, distance: 25.6
click at [485, 594] on div "Under the HIPAA Omnibus Rule, practices are no longer able to use sign-in sheet…" at bounding box center [442, 538] width 260 height 109
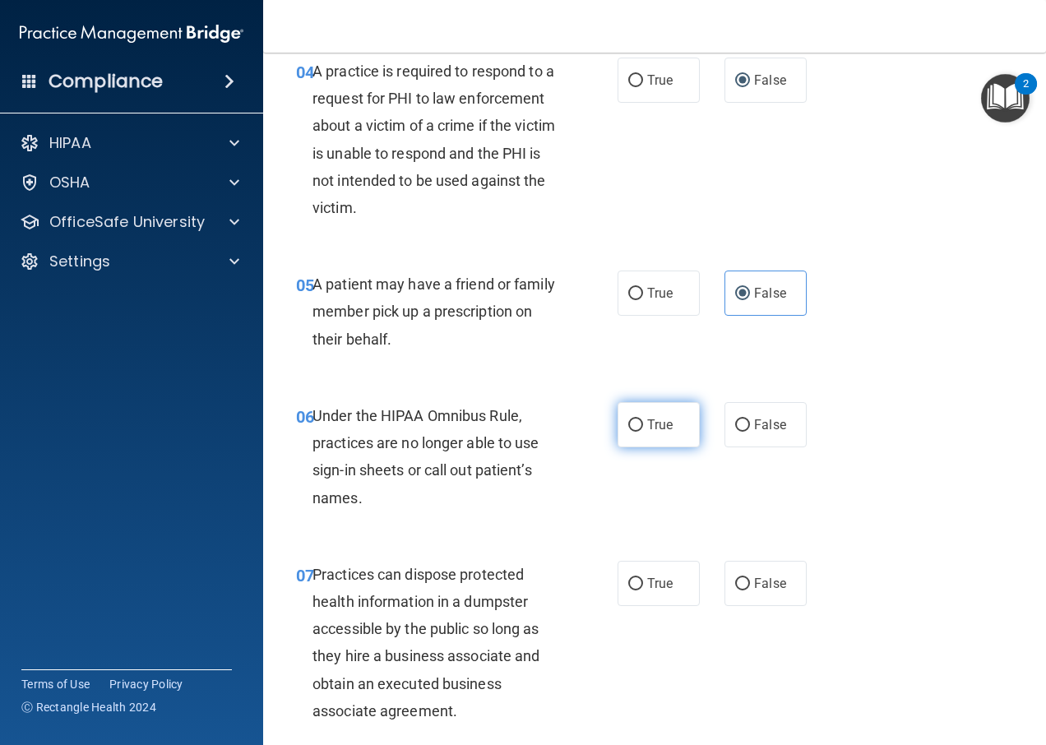
click at [628, 440] on label "True" at bounding box center [658, 424] width 82 height 45
click at [628, 432] on input "True" at bounding box center [635, 425] width 15 height 12
radio input "true"
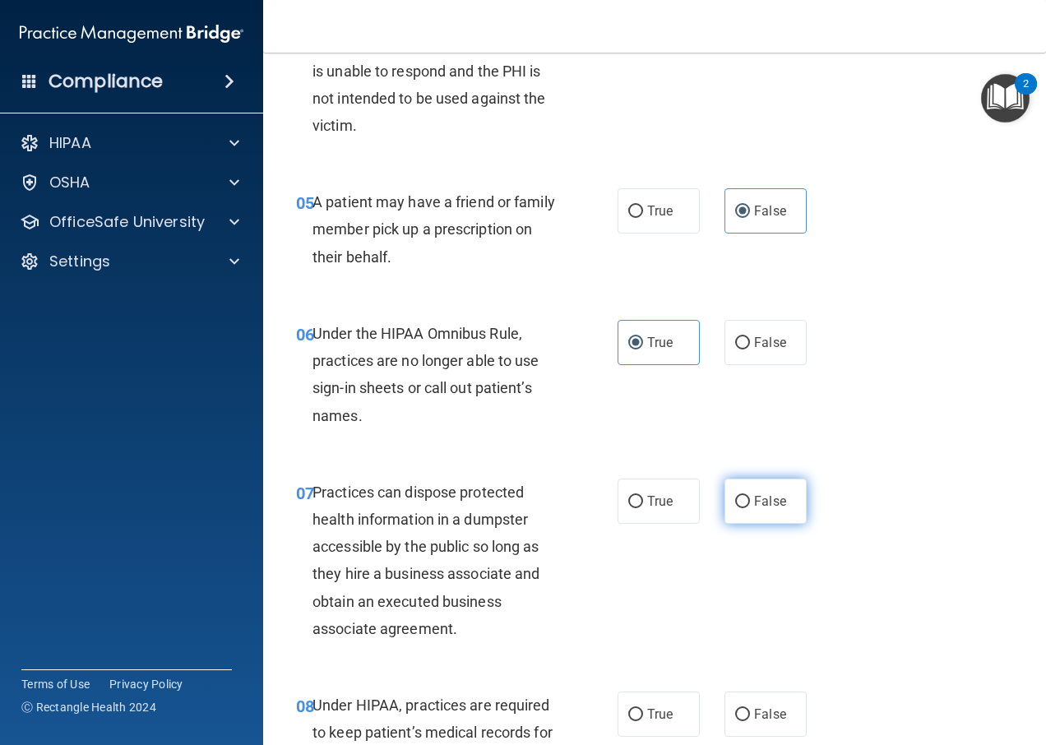
click at [740, 524] on label "False" at bounding box center [765, 501] width 82 height 45
click at [740, 508] on input "False" at bounding box center [742, 502] width 15 height 12
radio input "true"
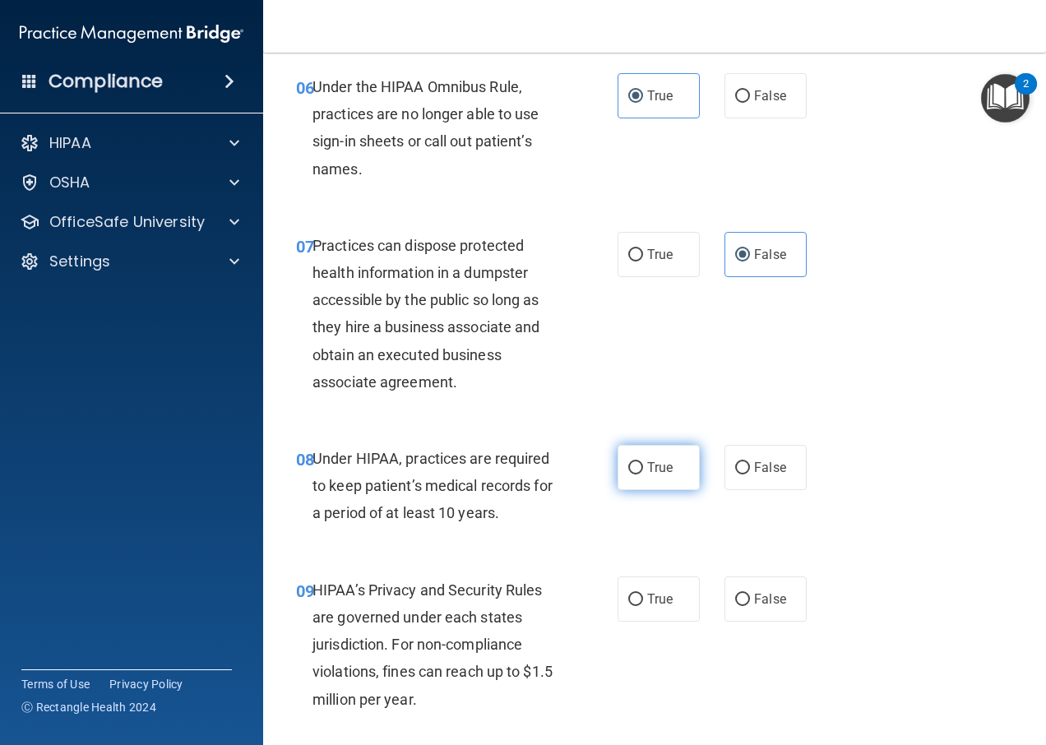
click at [634, 474] on input "True" at bounding box center [635, 468] width 15 height 12
radio input "true"
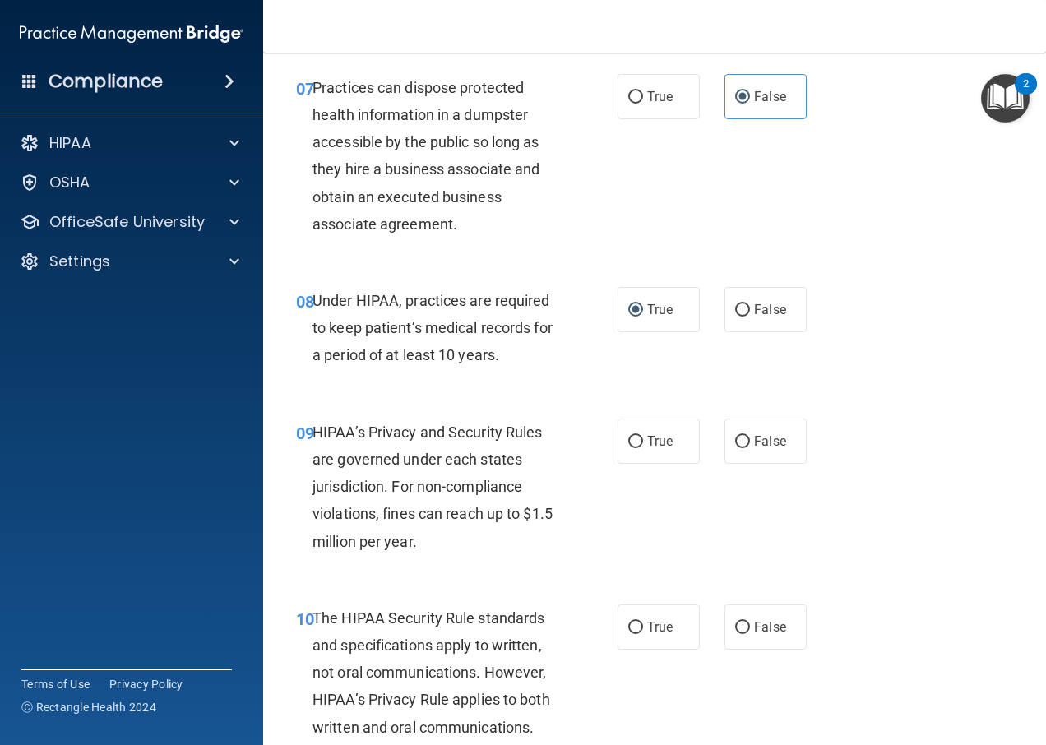
scroll to position [1151, 0]
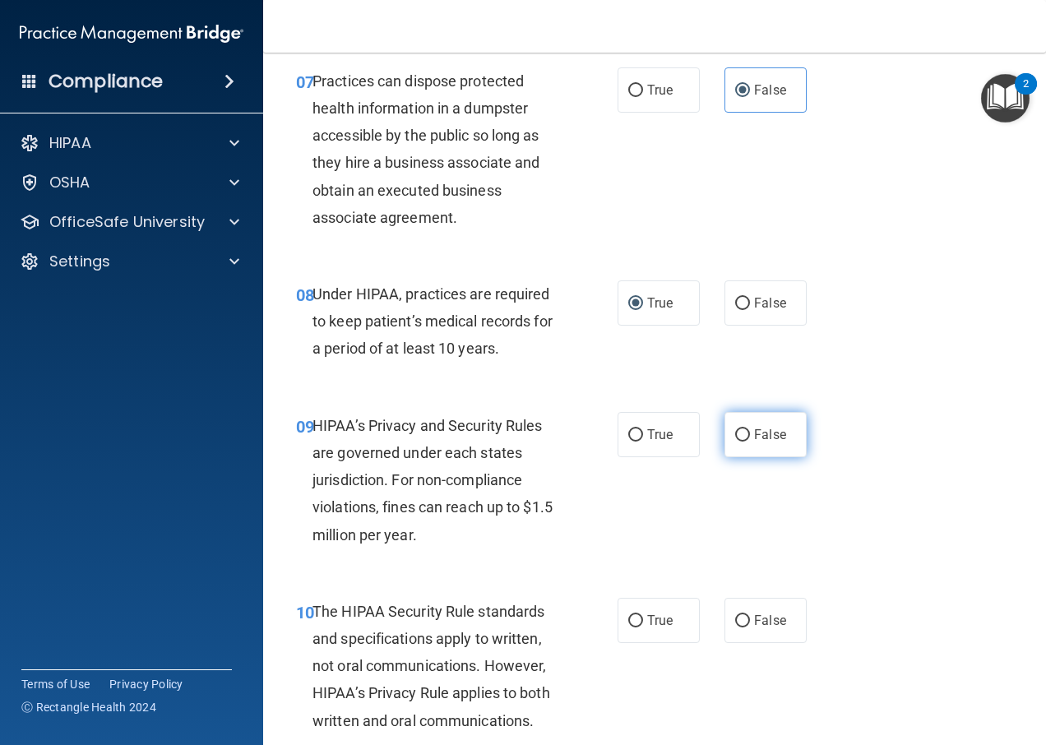
click at [724, 457] on label "False" at bounding box center [765, 434] width 82 height 45
click at [735, 442] on input "False" at bounding box center [742, 435] width 15 height 12
radio input "true"
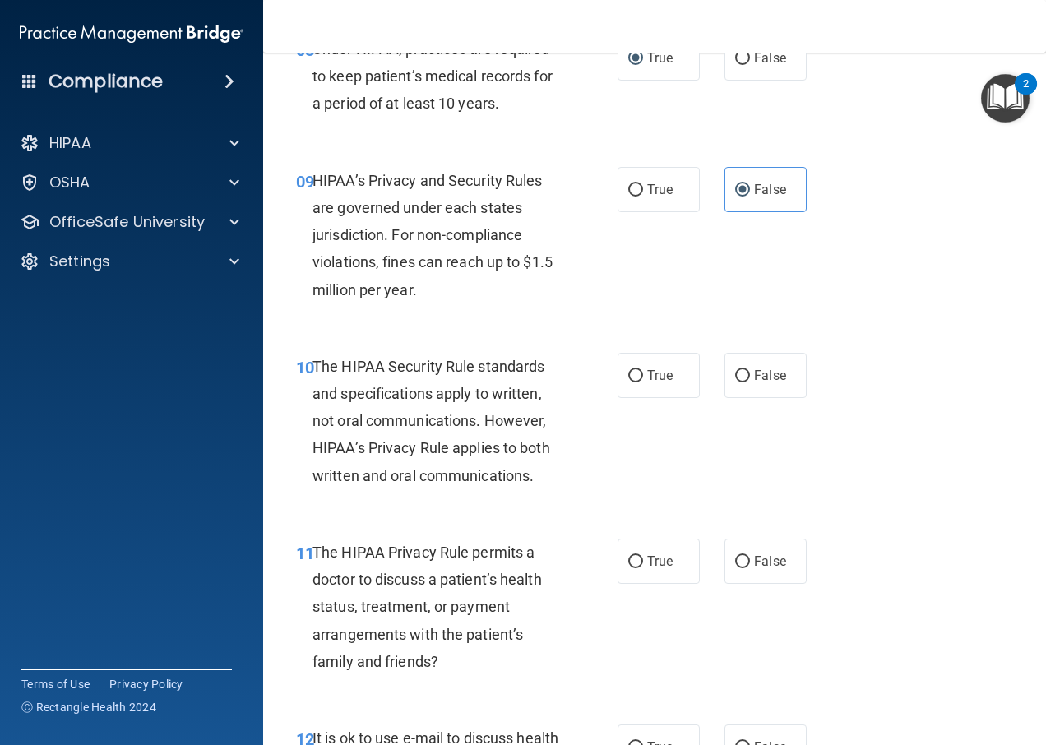
scroll to position [1398, 0]
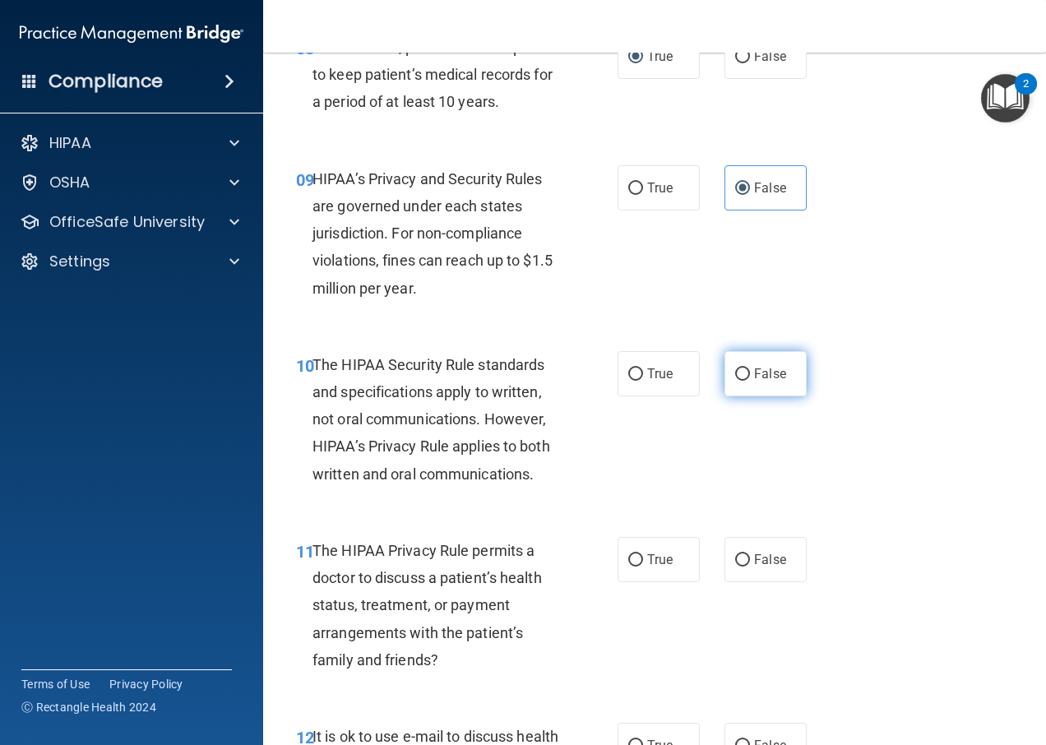
click at [728, 391] on label "False" at bounding box center [765, 373] width 82 height 45
click at [735, 381] on input "False" at bounding box center [742, 374] width 15 height 12
radio input "true"
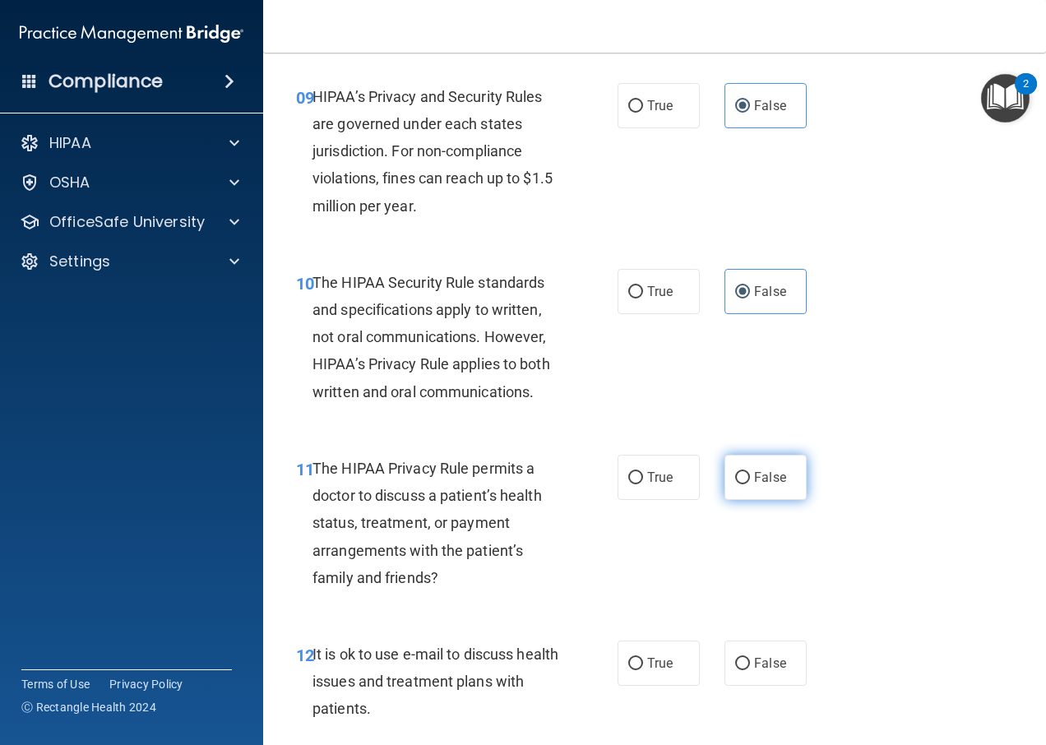
click at [740, 484] on input "False" at bounding box center [742, 478] width 15 height 12
radio input "true"
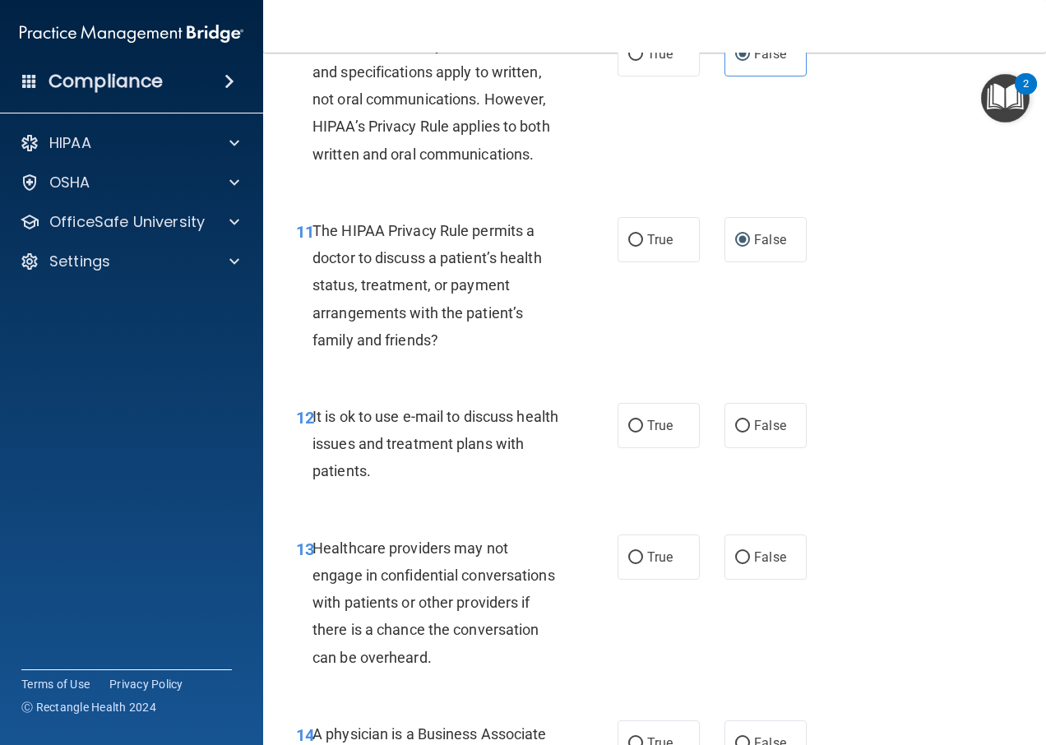
scroll to position [1727, 0]
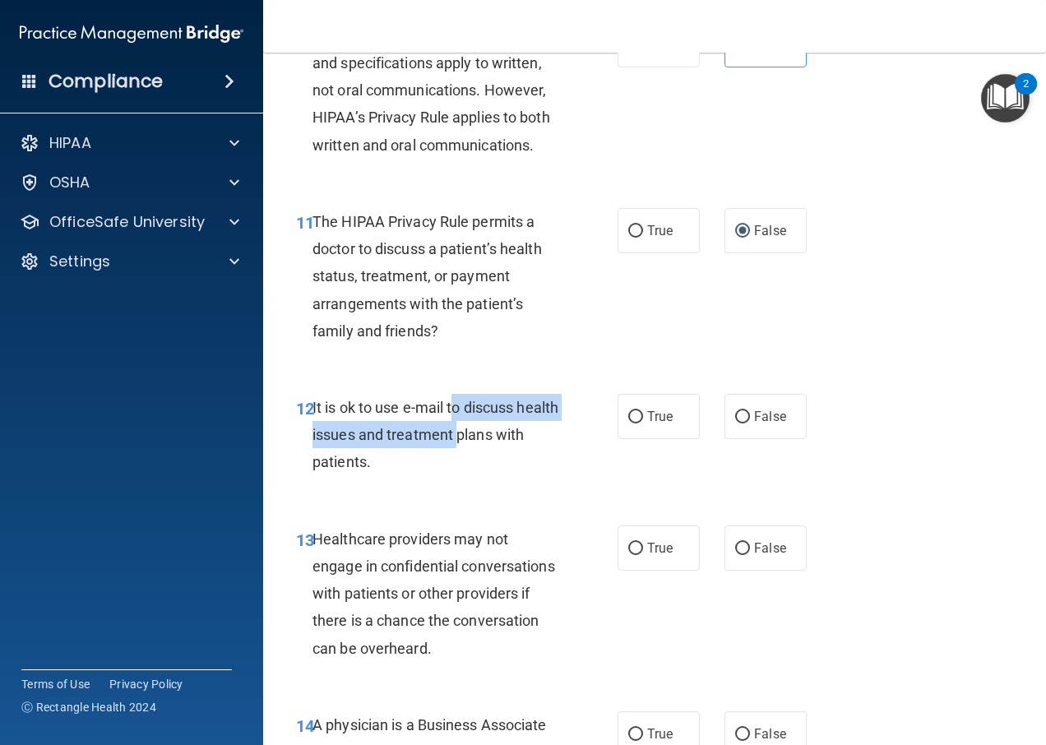
drag, startPoint x: 454, startPoint y: 440, endPoint x: 502, endPoint y: 451, distance: 48.9
click at [502, 451] on div "It is ok to use e-mail to discuss health issues and treatment plans with patien…" at bounding box center [442, 435] width 260 height 82
drag, startPoint x: 502, startPoint y: 451, endPoint x: 502, endPoint y: 489, distance: 38.7
click at [502, 476] on div "It is ok to use e-mail to discuss health issues and treatment plans with patien…" at bounding box center [442, 435] width 260 height 82
drag, startPoint x: 386, startPoint y: 473, endPoint x: 442, endPoint y: 490, distance: 59.3
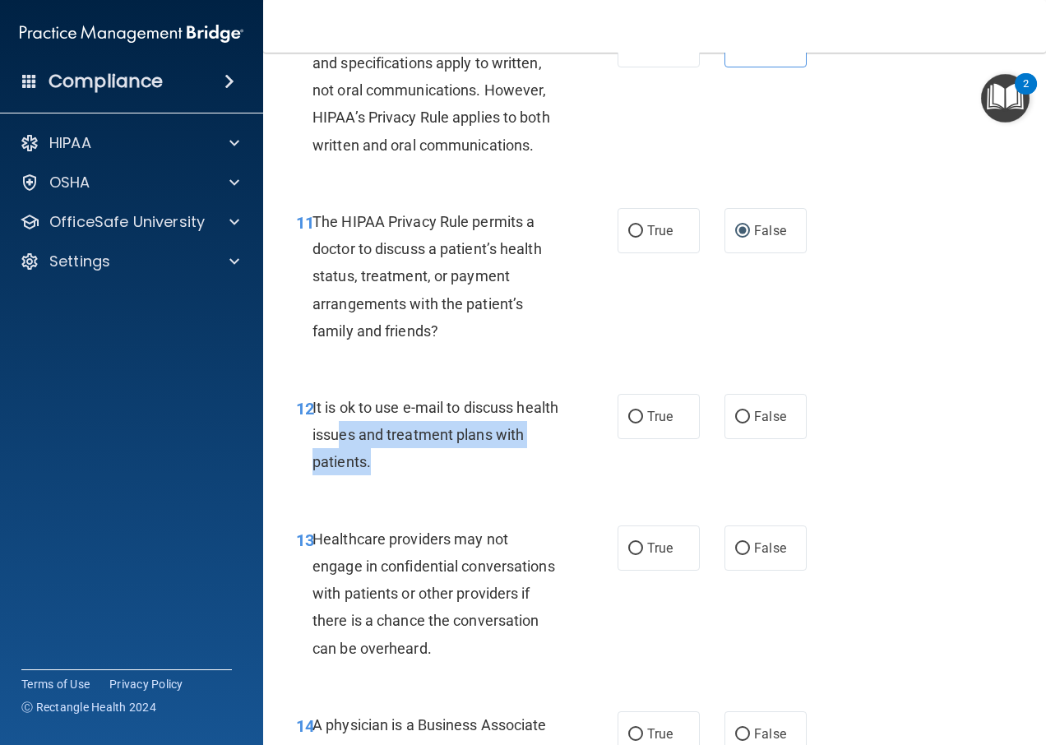
click at [442, 476] on div "It is ok to use e-mail to discuss health issues and treatment plans with patien…" at bounding box center [442, 435] width 260 height 82
drag, startPoint x: 442, startPoint y: 490, endPoint x: 447, endPoint y: 502, distance: 12.5
click at [447, 476] on div "It is ok to use e-mail to discuss health issues and treatment plans with patien…" at bounding box center [442, 435] width 260 height 82
click at [470, 476] on div "It is ok to use e-mail to discuss health issues and treatment plans with patien…" at bounding box center [442, 435] width 260 height 82
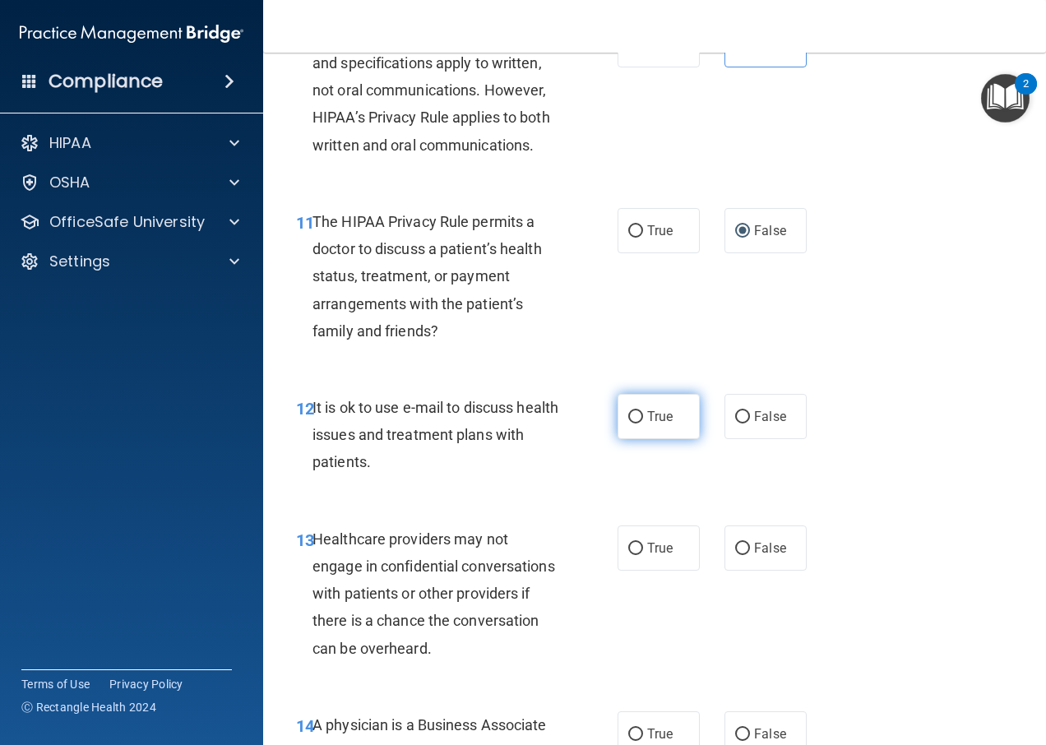
click at [638, 439] on label "True" at bounding box center [658, 416] width 82 height 45
click at [638, 423] on input "True" at bounding box center [635, 417] width 15 height 12
radio input "true"
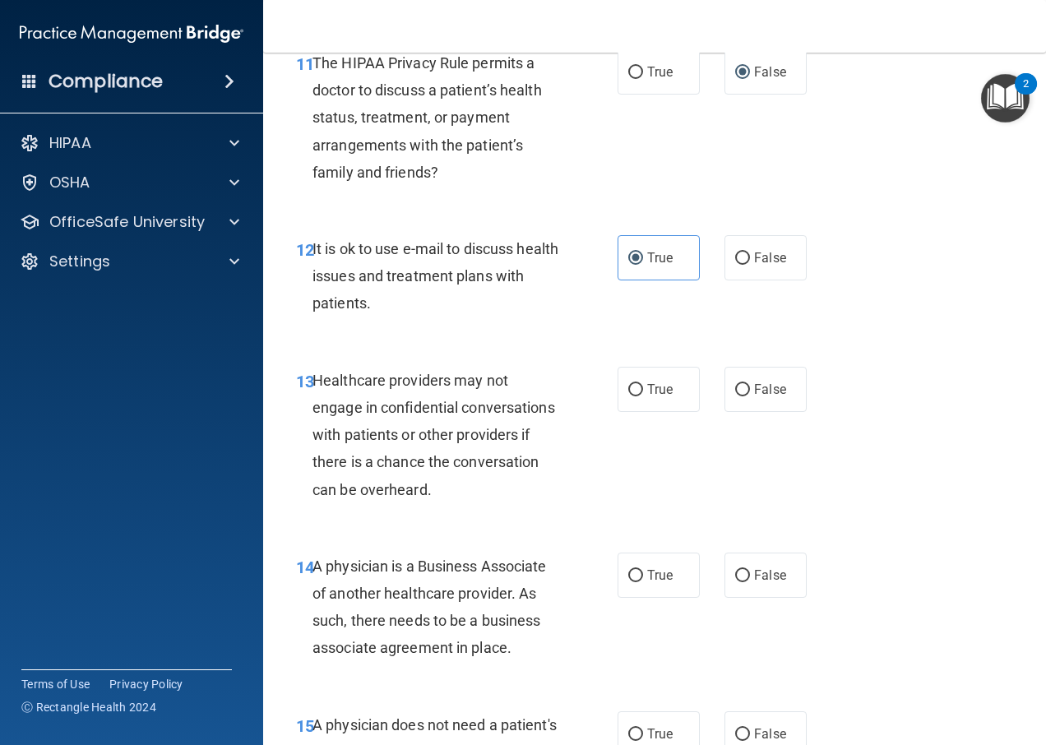
scroll to position [1891, 0]
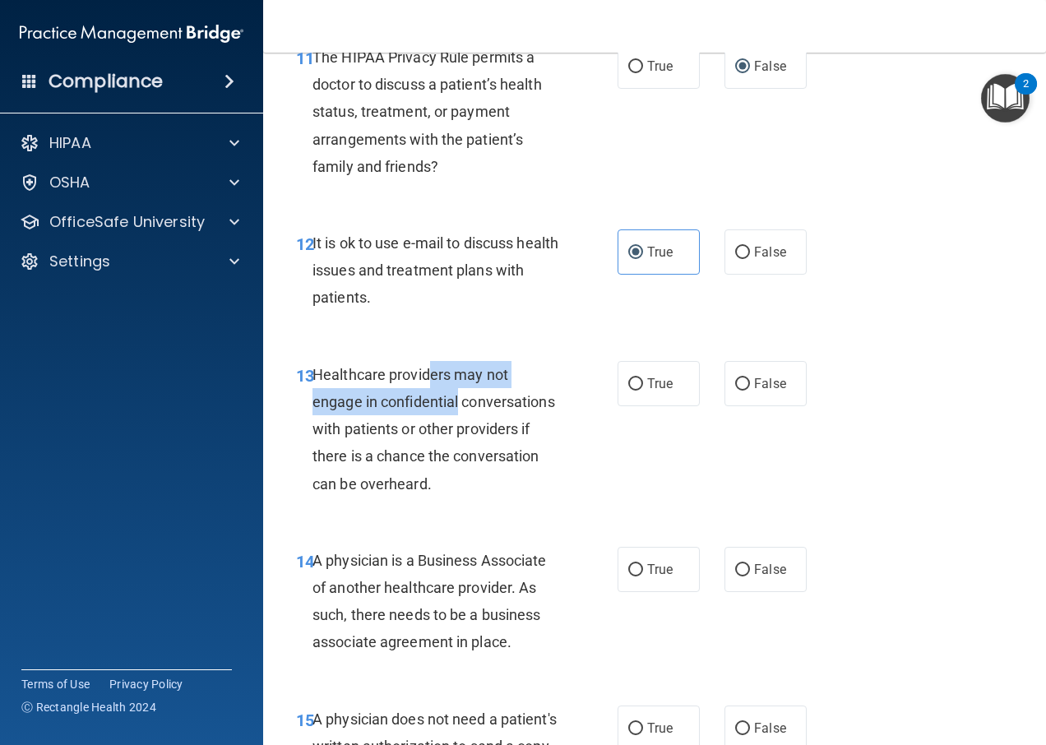
drag, startPoint x: 439, startPoint y: 403, endPoint x: 460, endPoint y: 428, distance: 33.3
click at [460, 428] on div "Healthcare providers may not engage in confidential conversations with patients…" at bounding box center [442, 429] width 260 height 136
drag, startPoint x: 460, startPoint y: 428, endPoint x: 456, endPoint y: 469, distance: 40.6
click at [456, 469] on div "Healthcare providers may not engage in confidential conversations with patients…" at bounding box center [442, 429] width 260 height 136
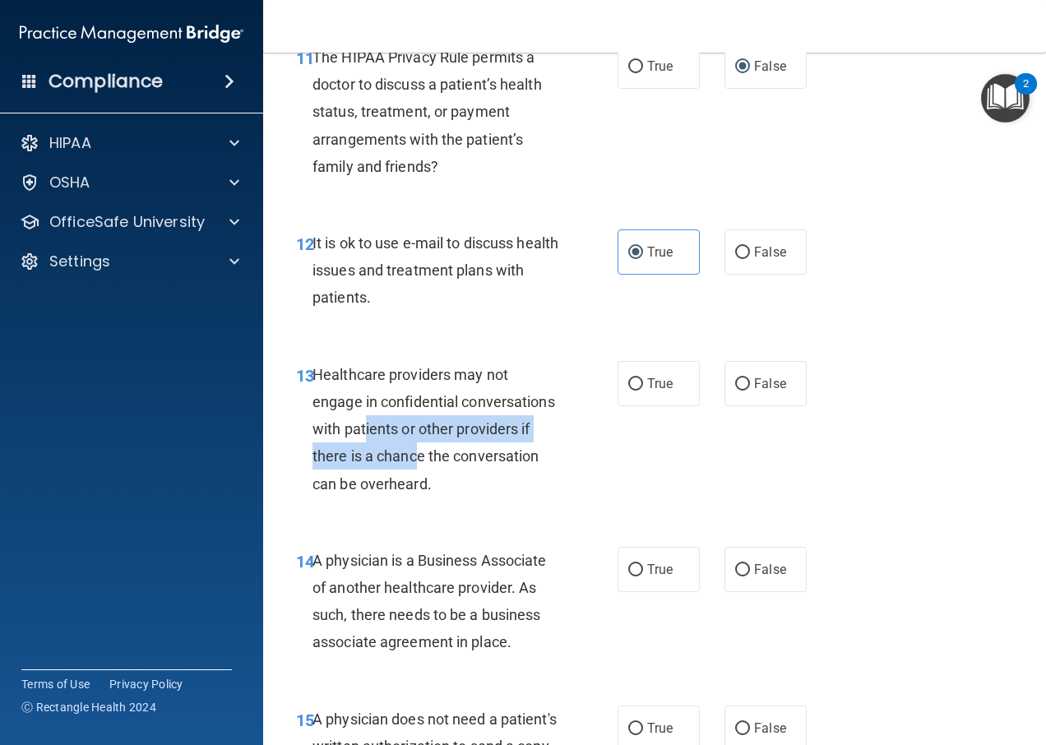
drag, startPoint x: 460, startPoint y: 467, endPoint x: 492, endPoint y: 488, distance: 37.4
click at [492, 488] on div "Healthcare providers may not engage in confidential conversations with patients…" at bounding box center [442, 429] width 260 height 136
drag, startPoint x: 492, startPoint y: 488, endPoint x: 525, endPoint y: 520, distance: 47.1
click at [525, 497] on div "Healthcare providers may not engage in confidential conversations with patients…" at bounding box center [442, 429] width 260 height 136
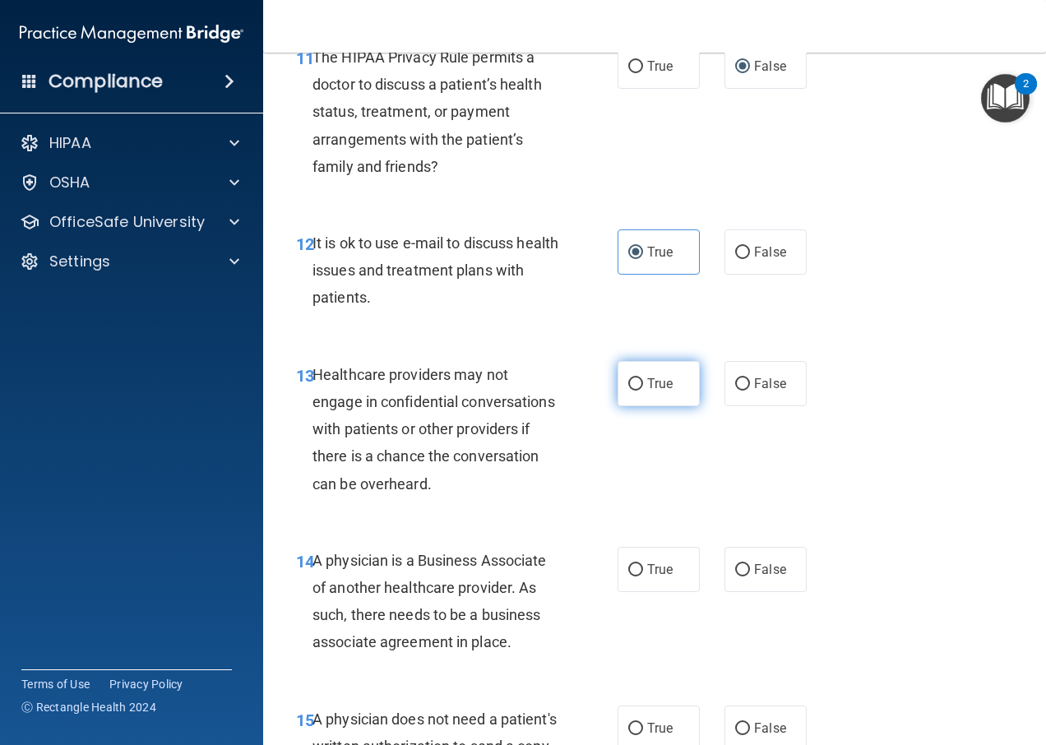
click at [641, 406] on label "True" at bounding box center [658, 383] width 82 height 45
click at [641, 391] on input "True" at bounding box center [635, 384] width 15 height 12
radio input "true"
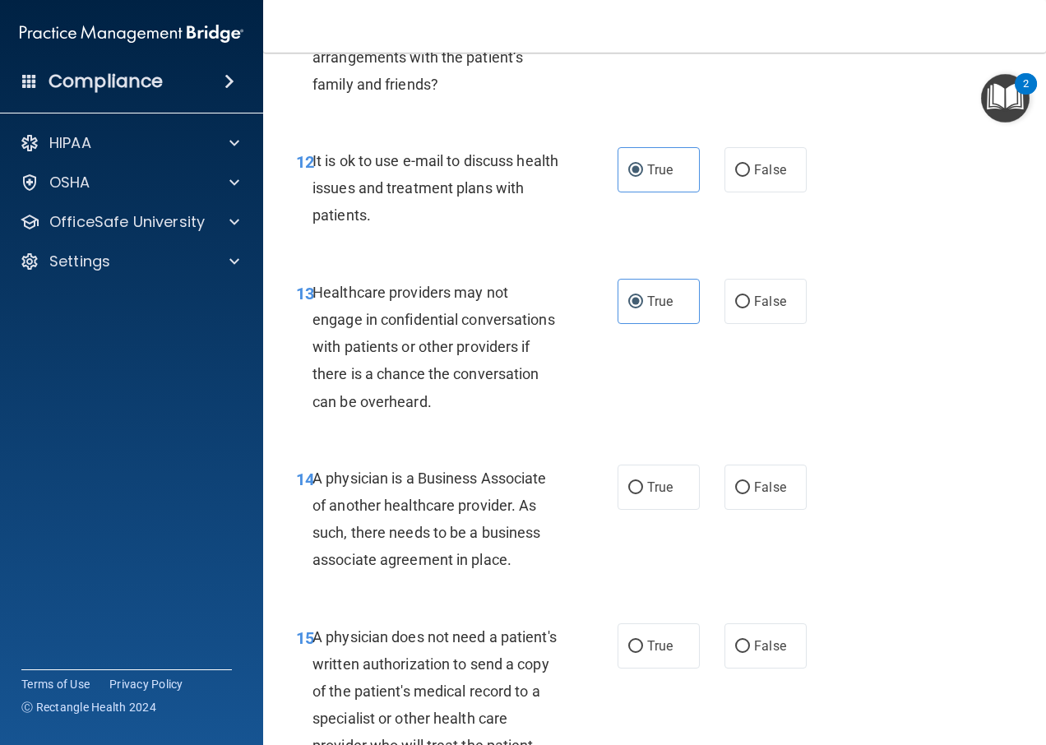
scroll to position [2056, 0]
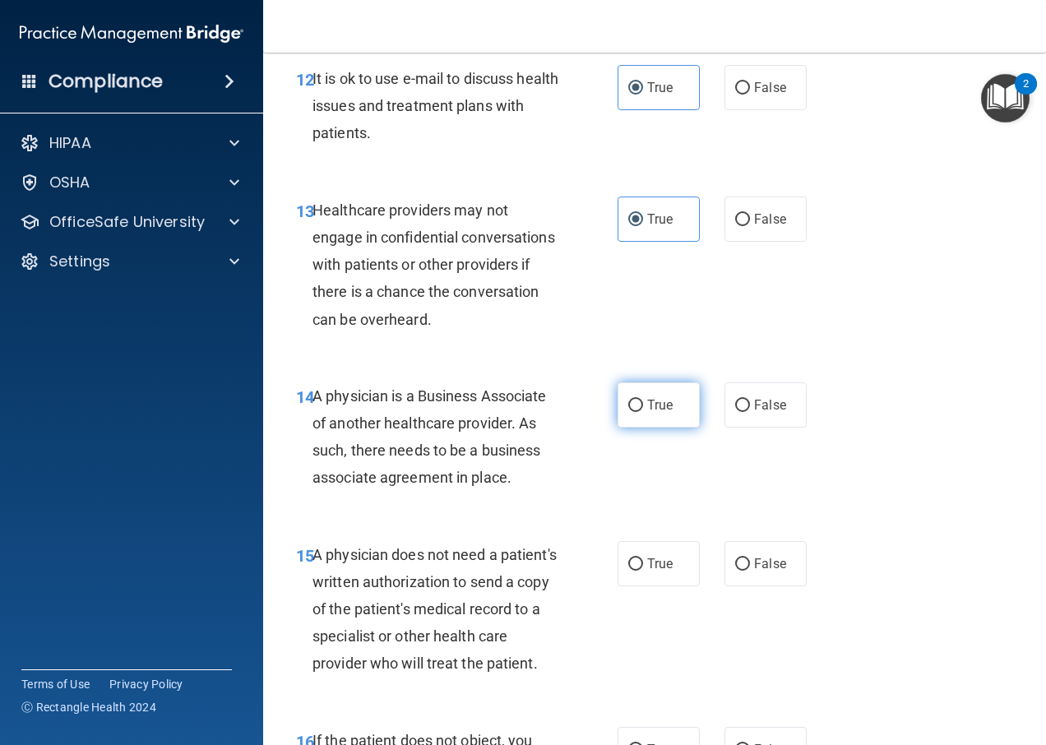
click at [636, 412] on input "True" at bounding box center [635, 406] width 15 height 12
radio input "true"
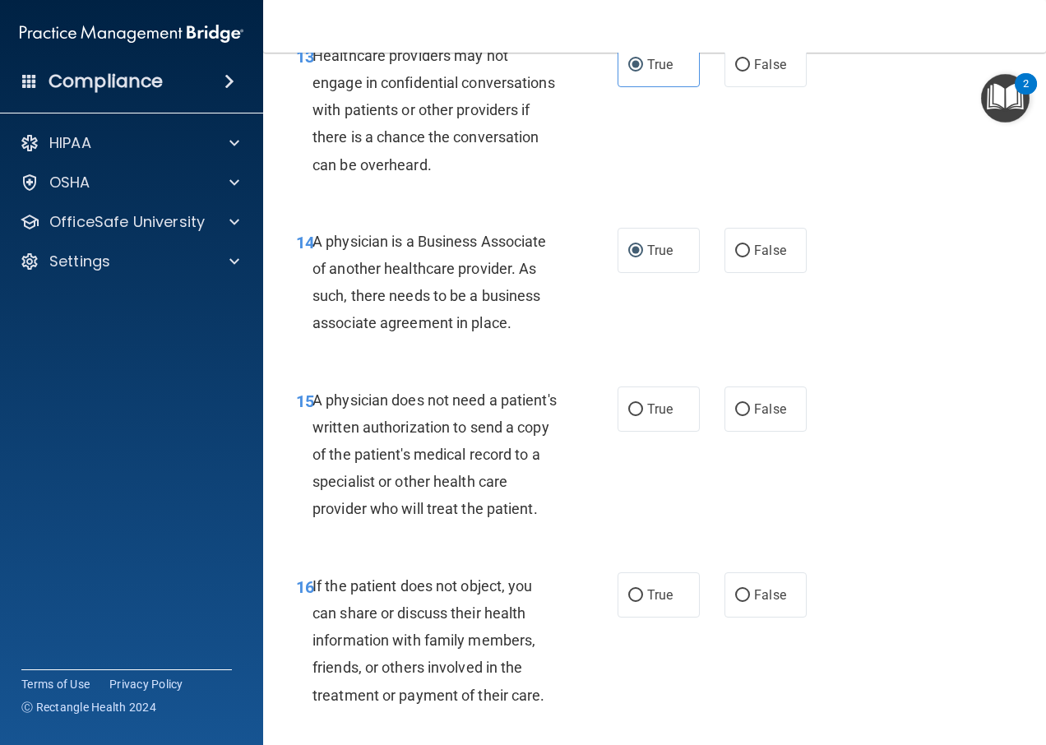
scroll to position [2220, 0]
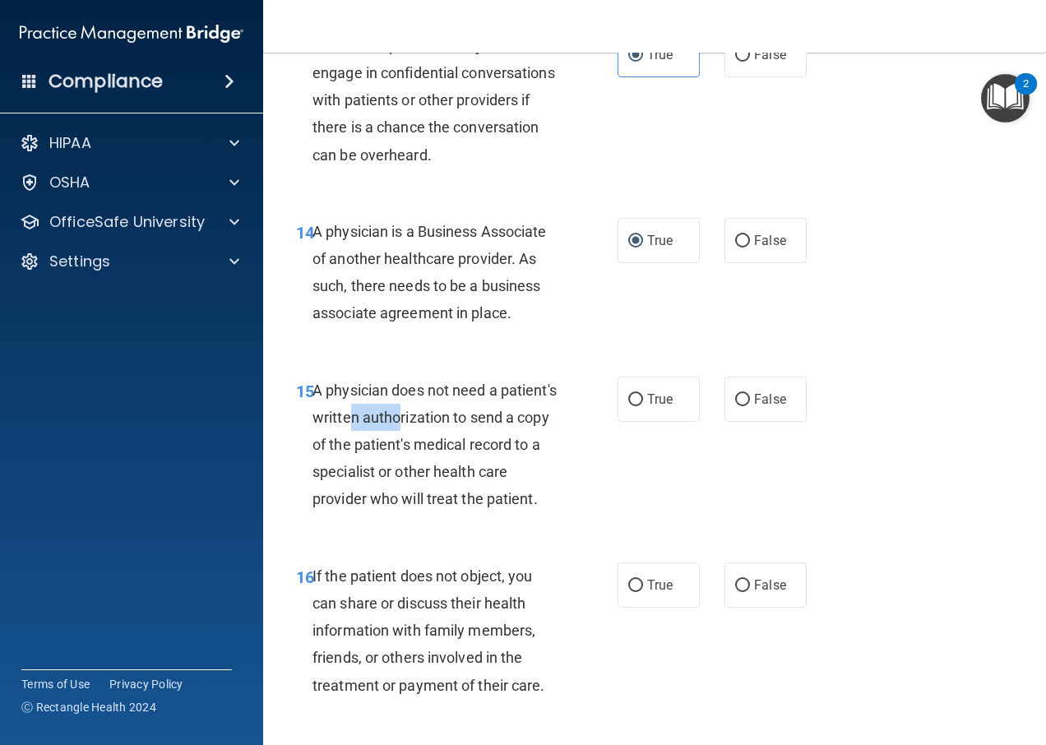
drag, startPoint x: 413, startPoint y: 442, endPoint x: 462, endPoint y: 446, distance: 49.5
click at [462, 446] on span "A physician does not need a patient's written authorization to send a copy of t…" at bounding box center [434, 445] width 244 height 127
drag, startPoint x: 462, startPoint y: 446, endPoint x: 467, endPoint y: 493, distance: 47.1
click at [467, 493] on span "A physician does not need a patient's written authorization to send a copy of t…" at bounding box center [434, 445] width 244 height 127
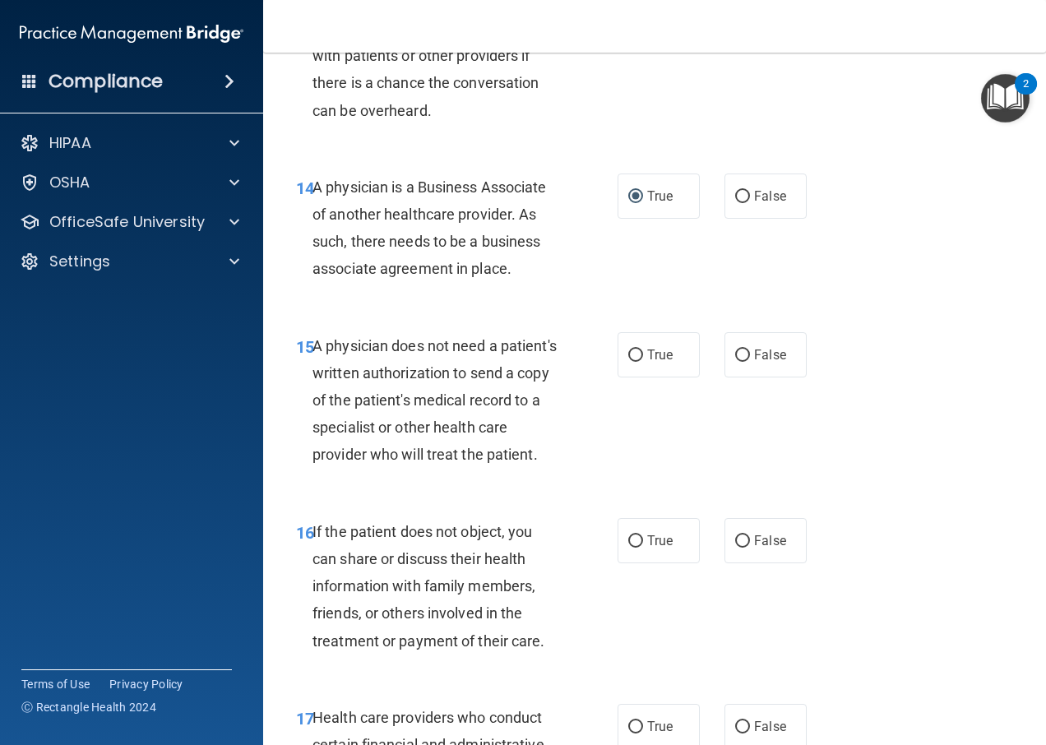
scroll to position [2302, 0]
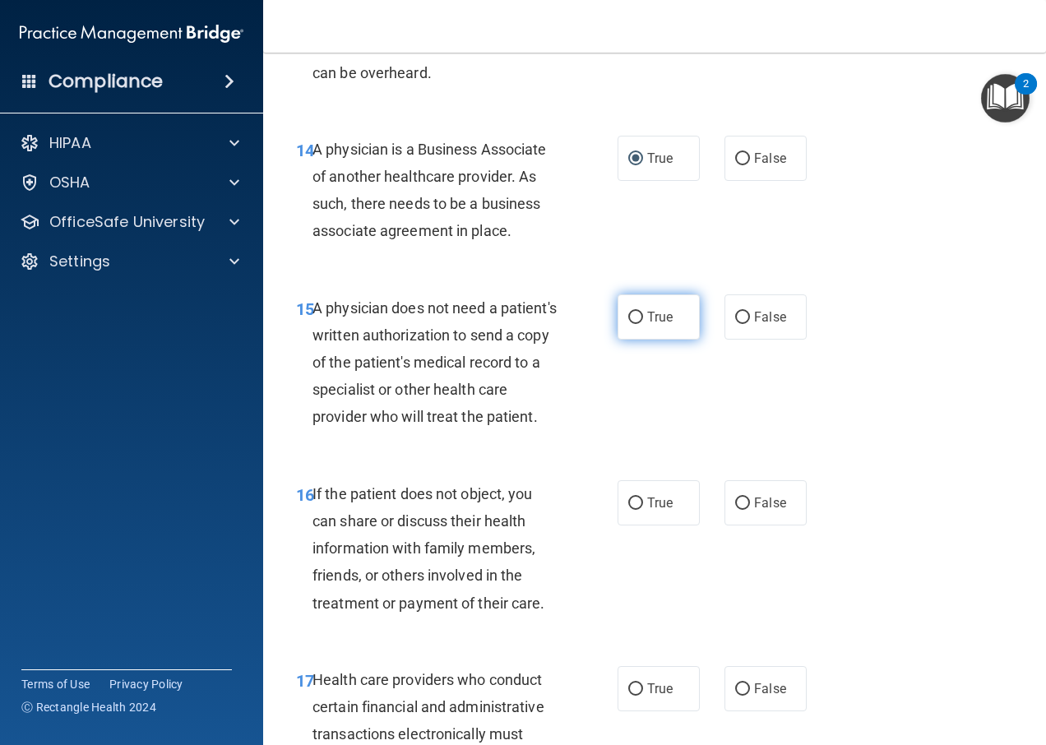
click at [633, 324] on input "True" at bounding box center [635, 318] width 15 height 12
radio input "true"
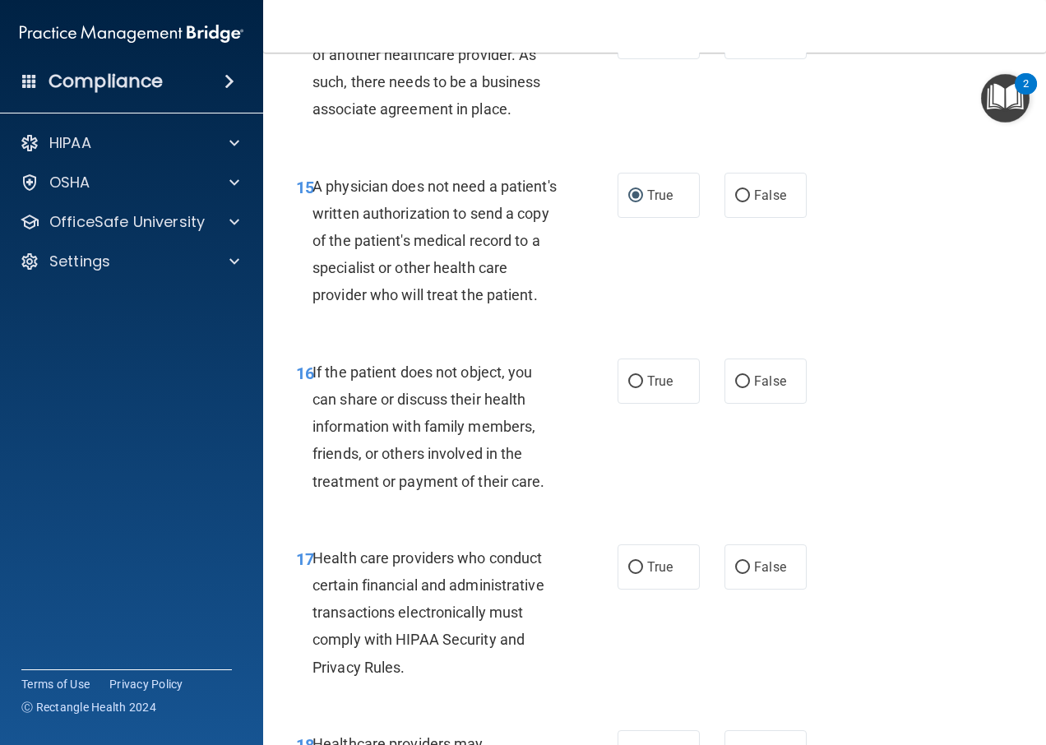
scroll to position [2467, 0]
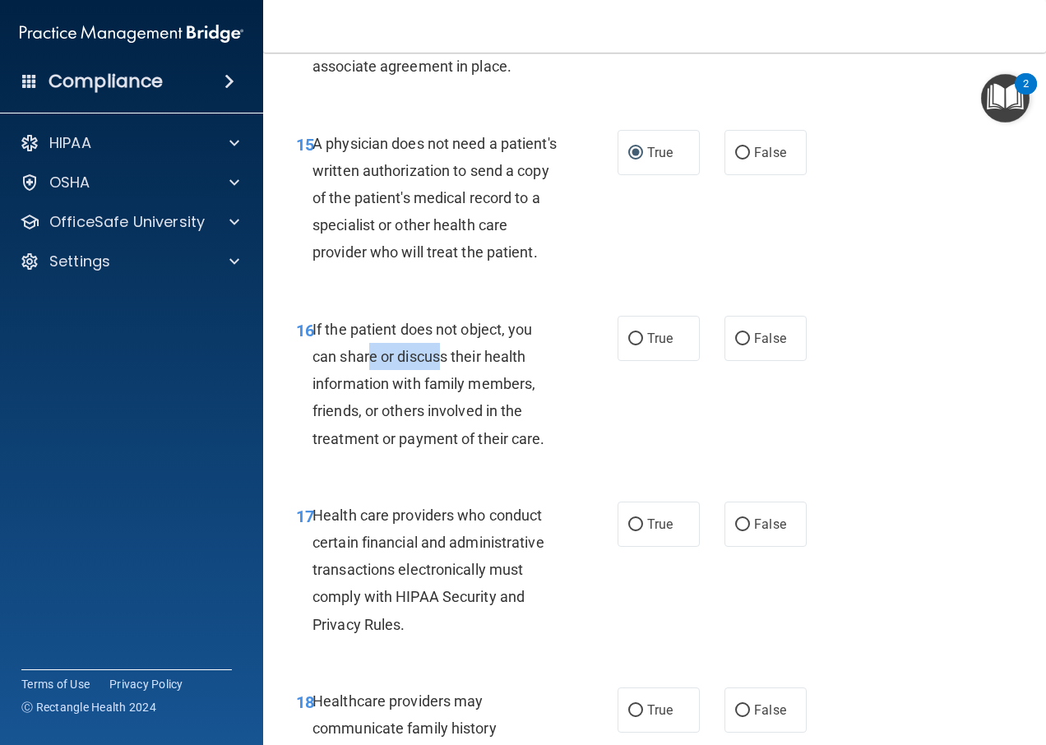
drag, startPoint x: 372, startPoint y: 414, endPoint x: 438, endPoint y: 417, distance: 66.6
click at [438, 417] on span "If the patient does not object, you can share or discuss their health informati…" at bounding box center [428, 384] width 233 height 127
drag, startPoint x: 438, startPoint y: 417, endPoint x: 525, endPoint y: 441, distance: 89.6
click at [525, 441] on span "If the patient does not object, you can share or discuss their health informati…" at bounding box center [428, 384] width 233 height 127
drag, startPoint x: 525, startPoint y: 441, endPoint x: 516, endPoint y: 472, distance: 32.5
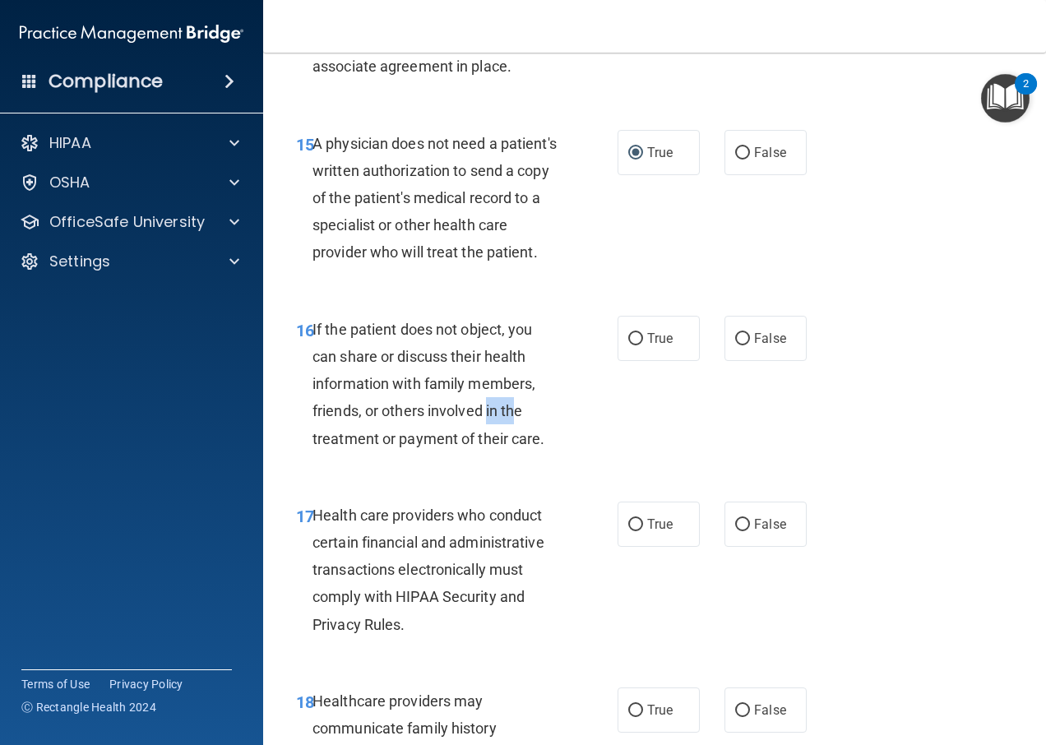
click at [516, 447] on span "If the patient does not object, you can share or discuss their health informati…" at bounding box center [428, 384] width 233 height 127
drag, startPoint x: 516, startPoint y: 472, endPoint x: 515, endPoint y: 502, distance: 30.4
click at [515, 452] on div "If the patient does not object, you can share or discuss their health informati…" at bounding box center [442, 384] width 260 height 136
click at [738, 345] on input "False" at bounding box center [742, 339] width 15 height 12
radio input "true"
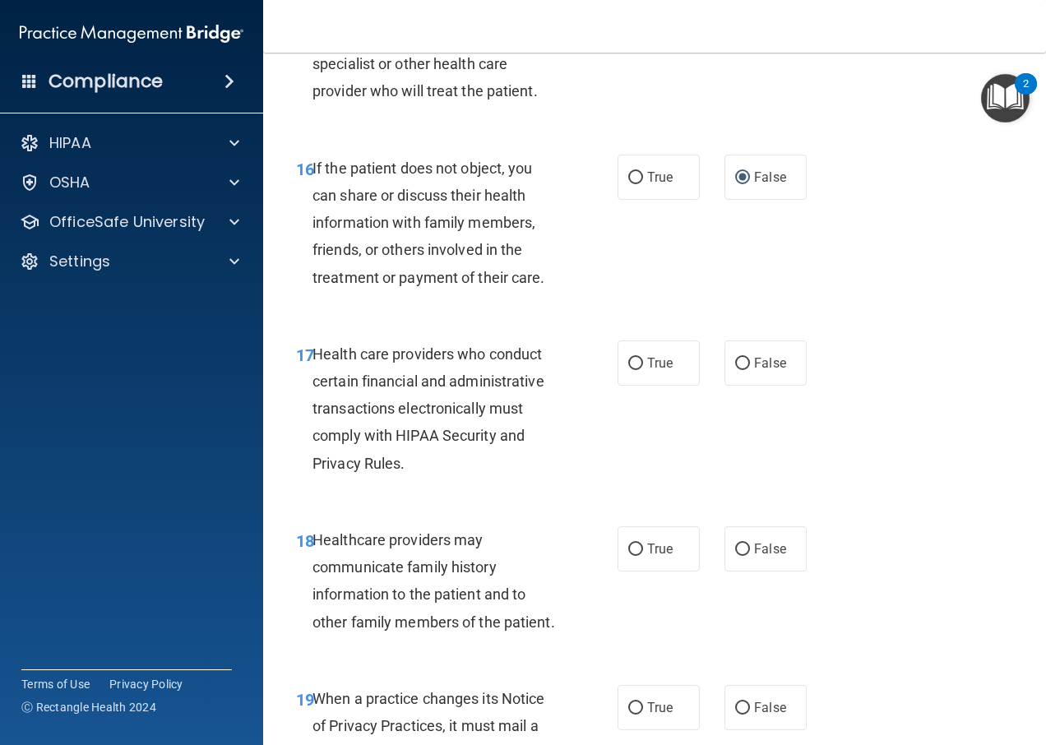
scroll to position [2631, 0]
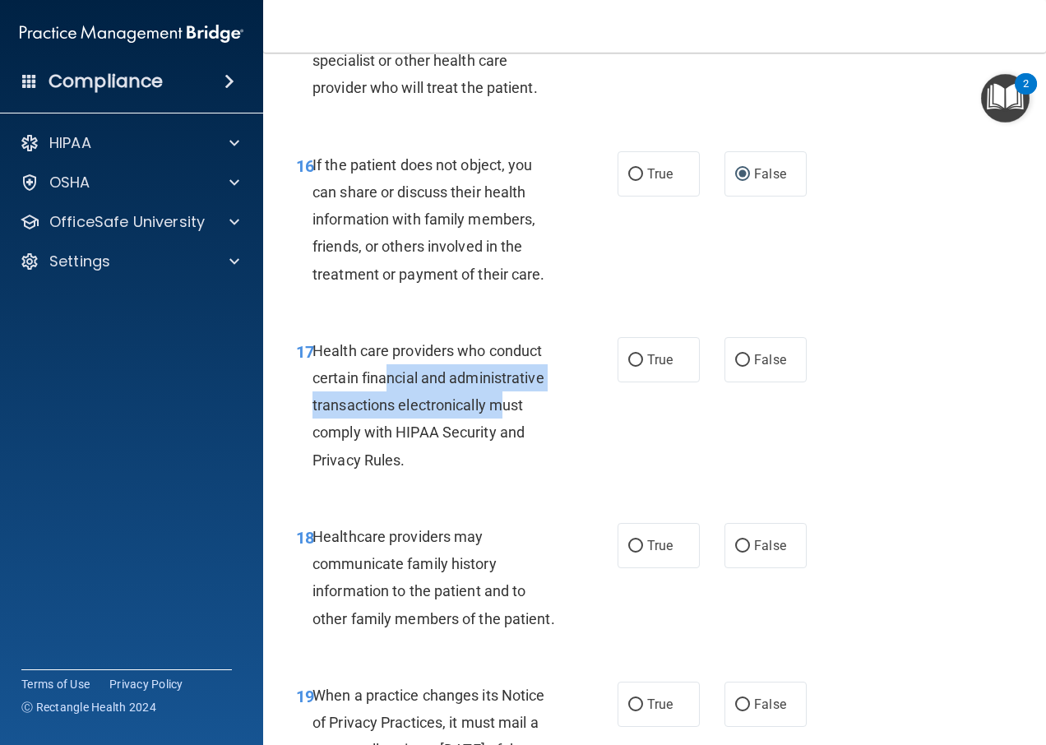
drag, startPoint x: 431, startPoint y: 426, endPoint x: 502, endPoint y: 466, distance: 81.4
click at [502, 466] on span "Health care providers who conduct certain financial and administrative transact…" at bounding box center [428, 405] width 232 height 127
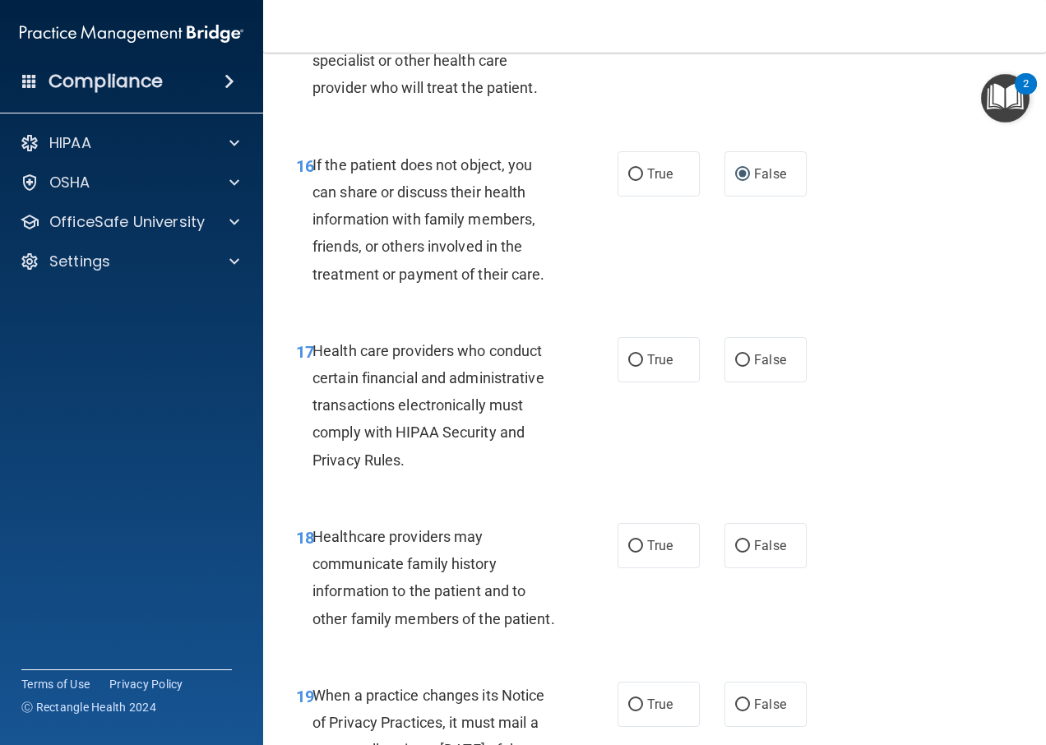
drag, startPoint x: 502, startPoint y: 466, endPoint x: 485, endPoint y: 497, distance: 34.6
click at [485, 474] on div "Health care providers who conduct certain financial and administrative transact…" at bounding box center [442, 405] width 260 height 136
click at [637, 382] on label "True" at bounding box center [658, 359] width 82 height 45
click at [637, 367] on input "True" at bounding box center [635, 360] width 15 height 12
radio input "true"
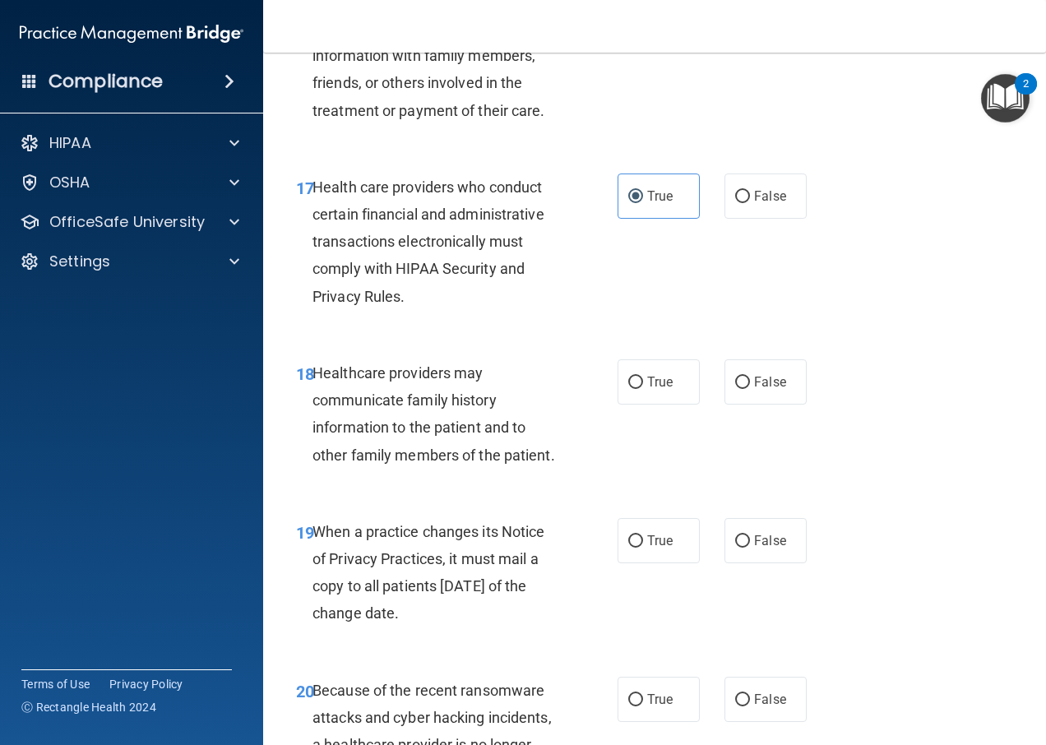
scroll to position [2796, 0]
drag, startPoint x: 416, startPoint y: 493, endPoint x: 502, endPoint y: 492, distance: 86.3
click at [502, 468] on div "Healthcare providers may communicate family history information to the patient …" at bounding box center [442, 412] width 260 height 109
drag, startPoint x: 502, startPoint y: 492, endPoint x: 520, endPoint y: 516, distance: 29.9
click at [520, 463] on span "Healthcare providers may communicate family history information to the patient …" at bounding box center [433, 412] width 243 height 99
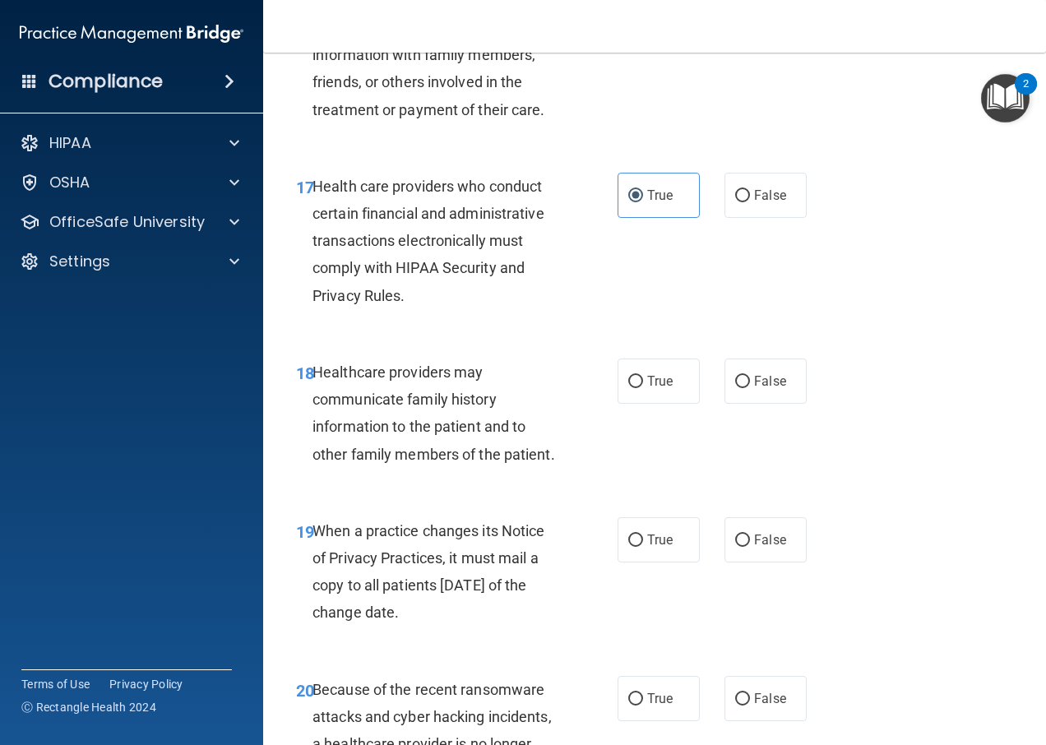
drag, startPoint x: 520, startPoint y: 516, endPoint x: 525, endPoint y: 537, distance: 21.8
click at [525, 497] on div "18 Healthcare providers may communicate family history information to the patie…" at bounding box center [655, 417] width 742 height 159
click at [724, 404] on label "False" at bounding box center [765, 380] width 82 height 45
click at [735, 388] on input "False" at bounding box center [742, 382] width 15 height 12
radio input "true"
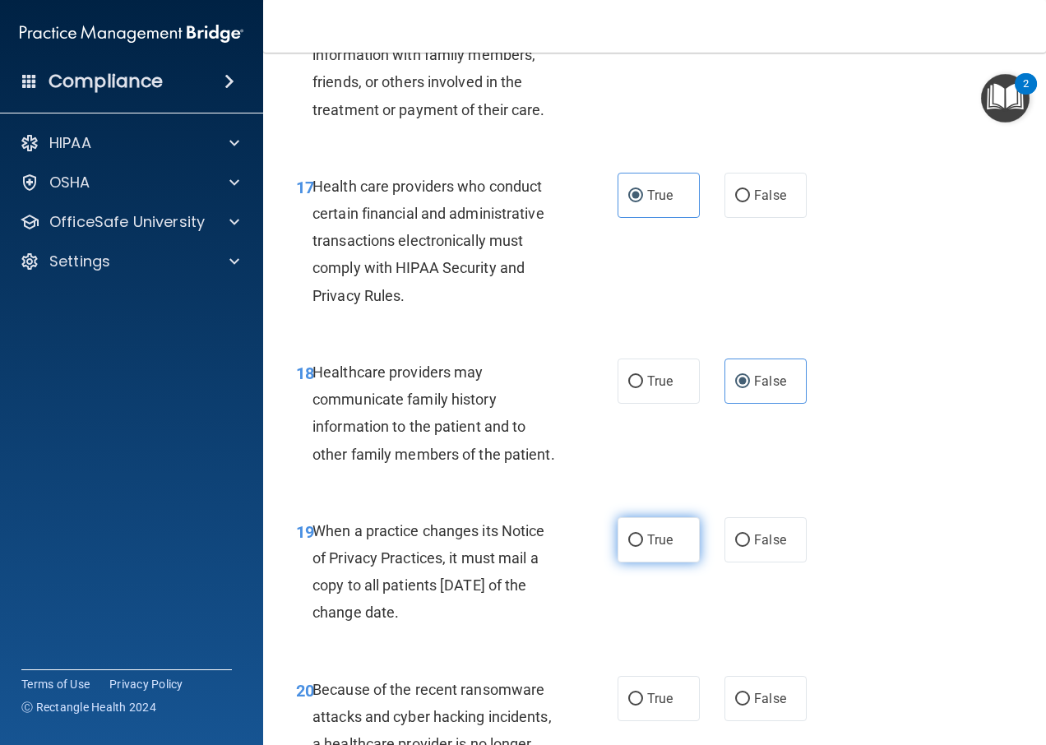
click at [636, 562] on label "True" at bounding box center [658, 539] width 82 height 45
click at [636, 547] on input "True" at bounding box center [635, 540] width 15 height 12
radio input "true"
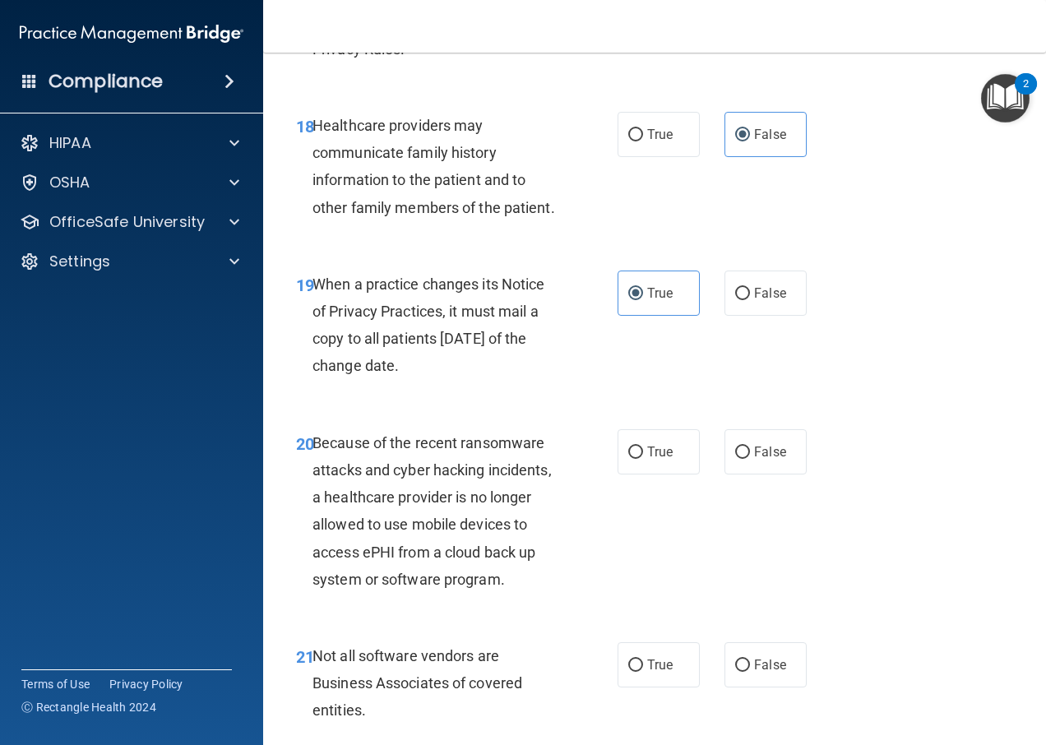
scroll to position [3124, 0]
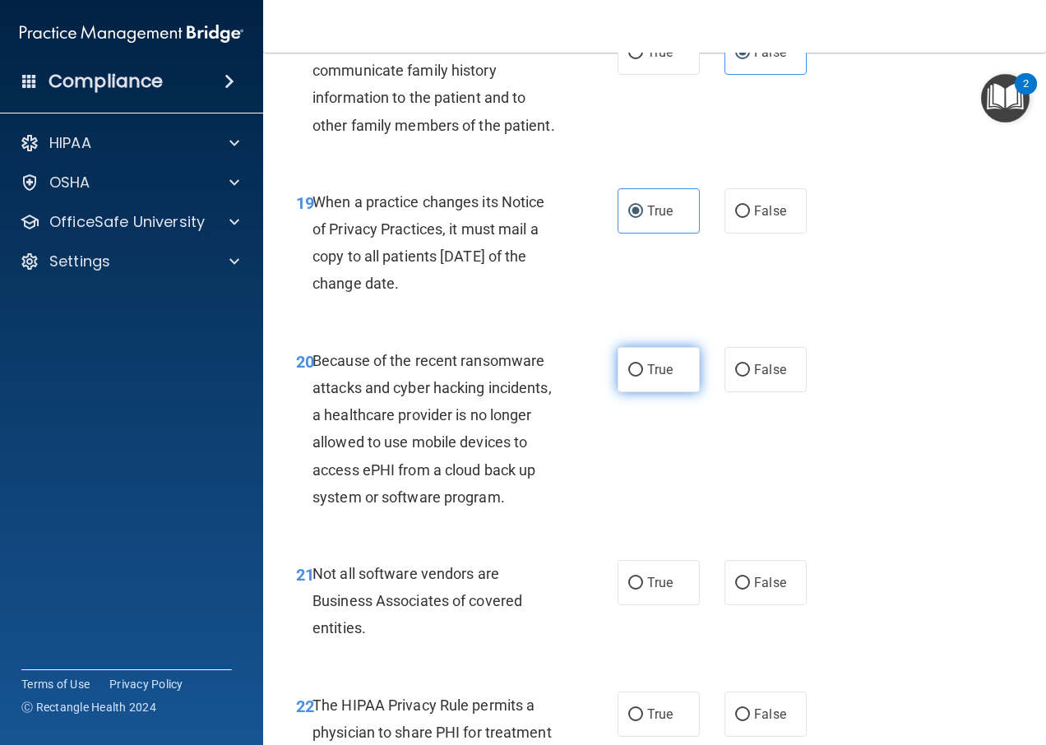
click at [628, 377] on input "True" at bounding box center [635, 370] width 15 height 12
radio input "true"
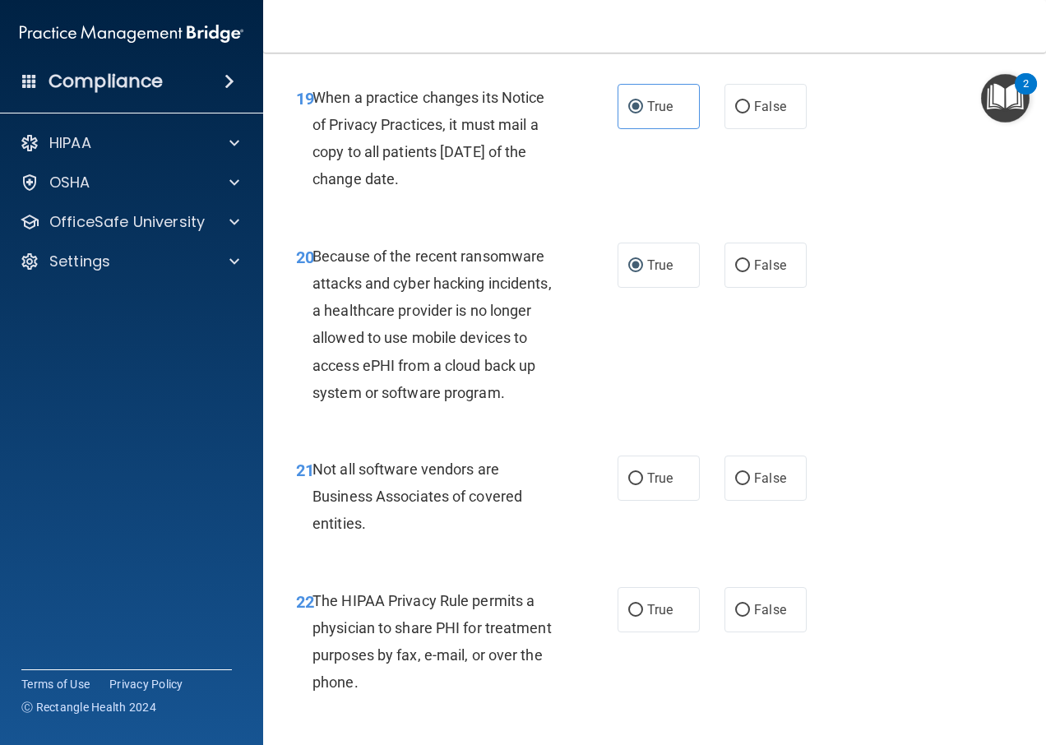
scroll to position [3371, 0]
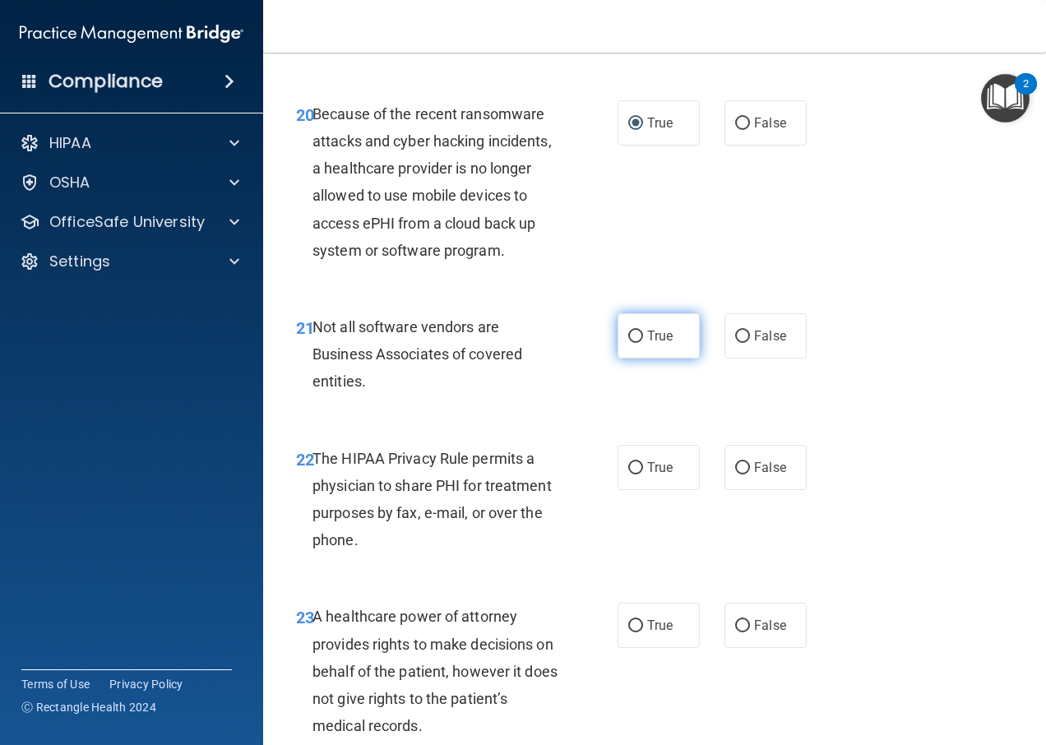
click at [639, 358] on label "True" at bounding box center [658, 335] width 82 height 45
click at [639, 343] on input "True" at bounding box center [635, 337] width 15 height 12
radio input "true"
drag, startPoint x: 462, startPoint y: 537, endPoint x: 539, endPoint y: 534, distance: 77.3
click at [539, 534] on span "The HIPAA Privacy Rule permits a physician to share PHI for treatment purposes …" at bounding box center [431, 499] width 239 height 99
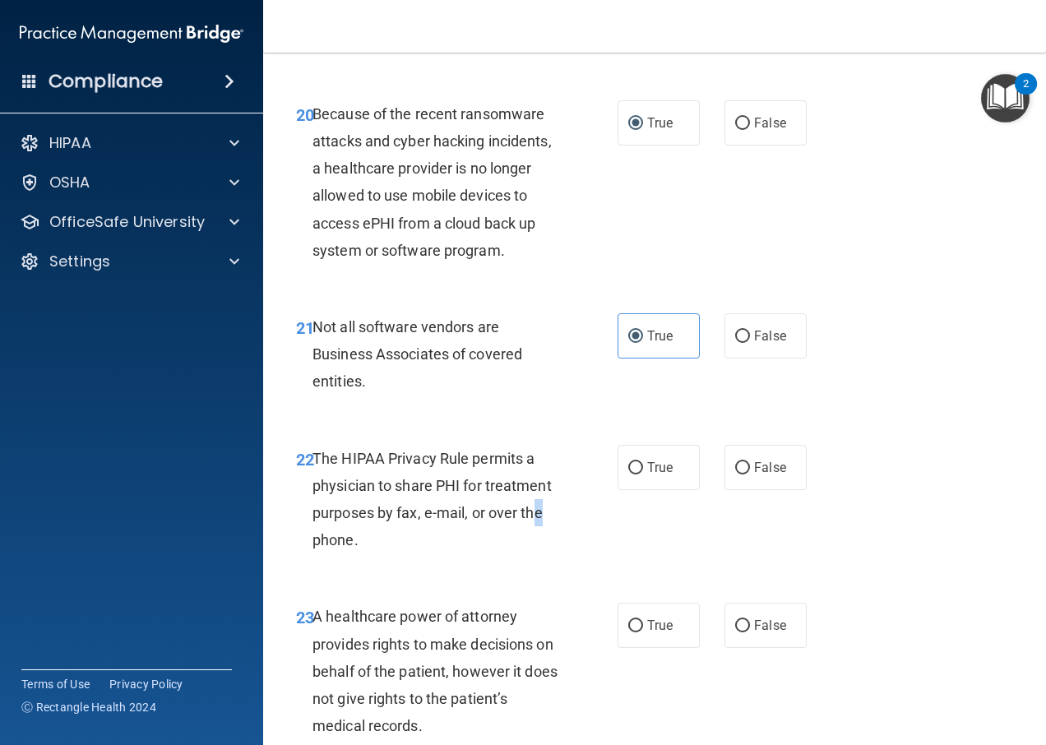
drag, startPoint x: 539, startPoint y: 534, endPoint x: 533, endPoint y: 581, distance: 47.3
click at [533, 554] on div "The HIPAA Privacy Rule permits a physician to share PHI for treatment purposes …" at bounding box center [442, 499] width 260 height 109
drag, startPoint x: 533, startPoint y: 581, endPoint x: 515, endPoint y: 607, distance: 31.3
click at [515, 554] on div "The HIPAA Privacy Rule permits a physician to share PHI for treatment purposes …" at bounding box center [442, 499] width 260 height 109
drag, startPoint x: 390, startPoint y: 575, endPoint x: 481, endPoint y: 579, distance: 91.4
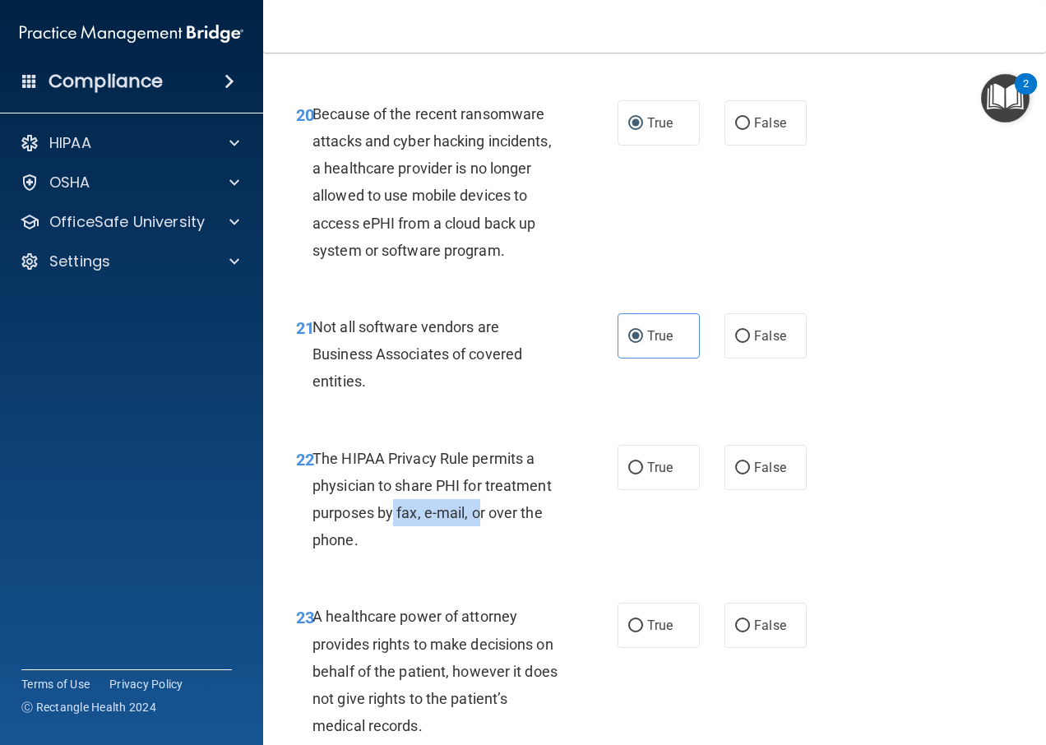
click at [481, 554] on div "The HIPAA Privacy Rule permits a physician to share PHI for treatment purposes …" at bounding box center [442, 499] width 260 height 109
drag, startPoint x: 481, startPoint y: 579, endPoint x: 490, endPoint y: 596, distance: 19.5
click at [488, 554] on div "The HIPAA Privacy Rule permits a physician to share PHI for treatment purposes …" at bounding box center [442, 499] width 260 height 109
click at [661, 475] on span "True" at bounding box center [659, 468] width 25 height 16
click at [643, 474] on input "True" at bounding box center [635, 468] width 15 height 12
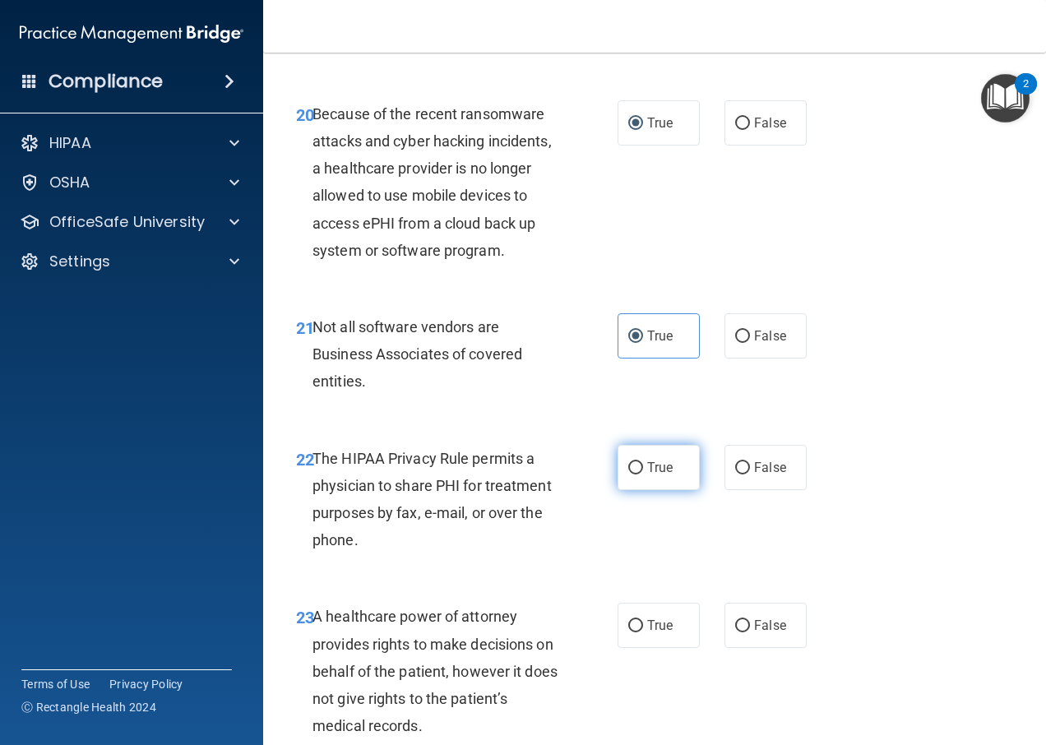
radio input "true"
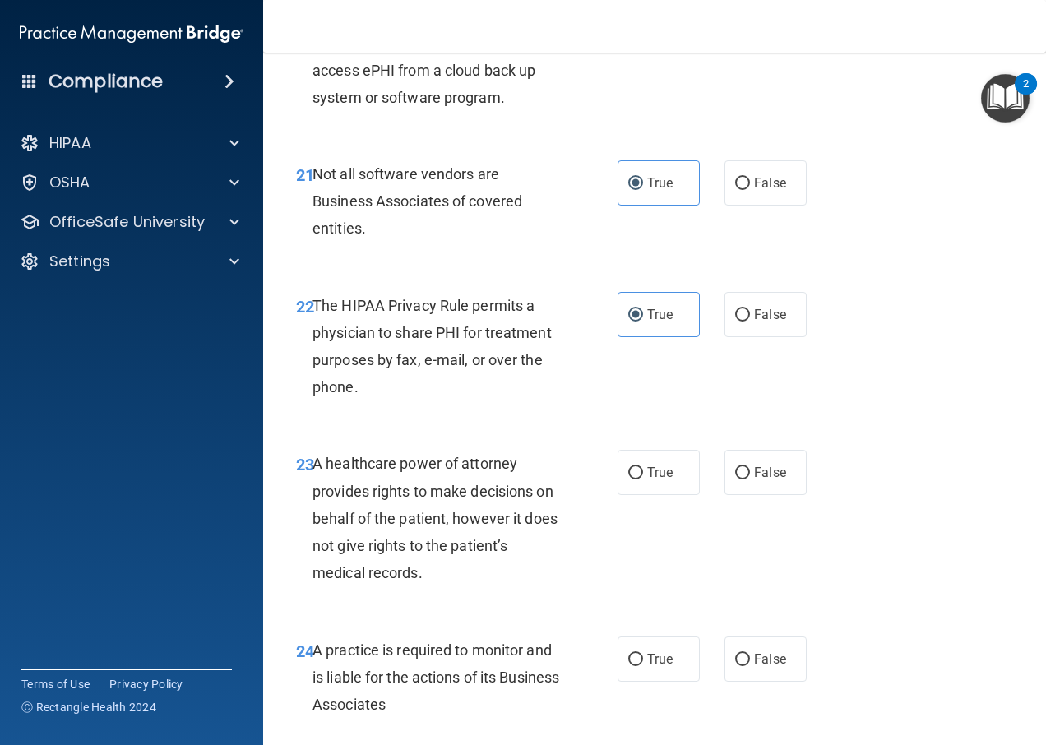
scroll to position [3536, 0]
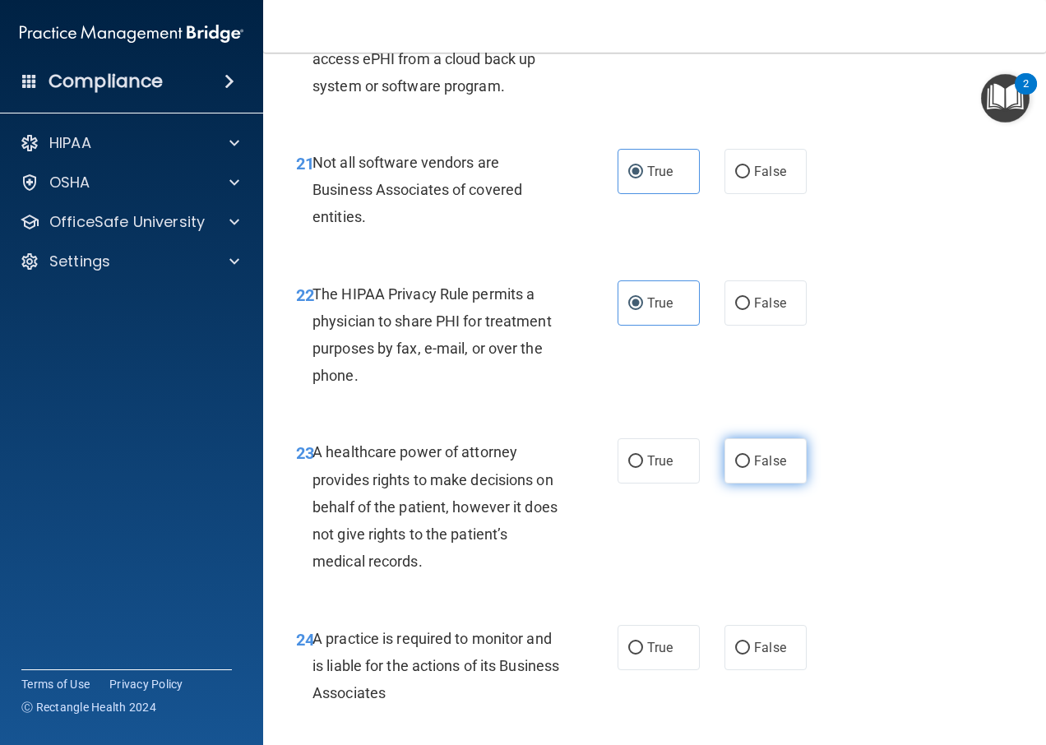
click at [755, 469] on span "False" at bounding box center [770, 461] width 32 height 16
click at [750, 468] on input "False" at bounding box center [742, 462] width 15 height 12
radio input "true"
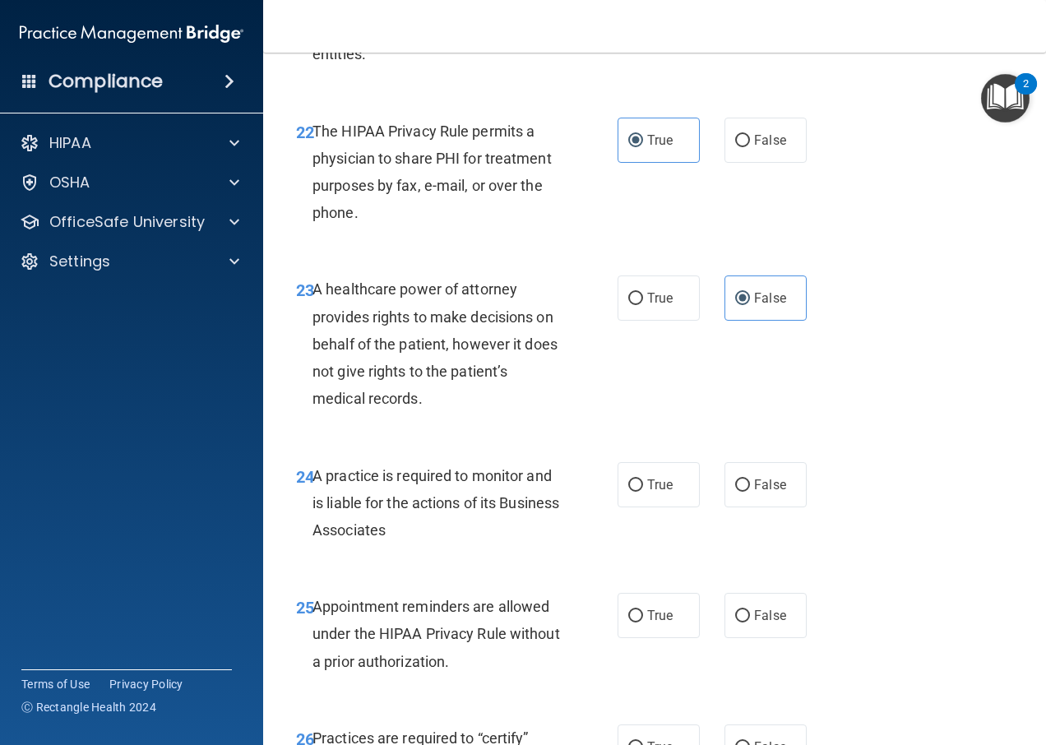
scroll to position [3700, 0]
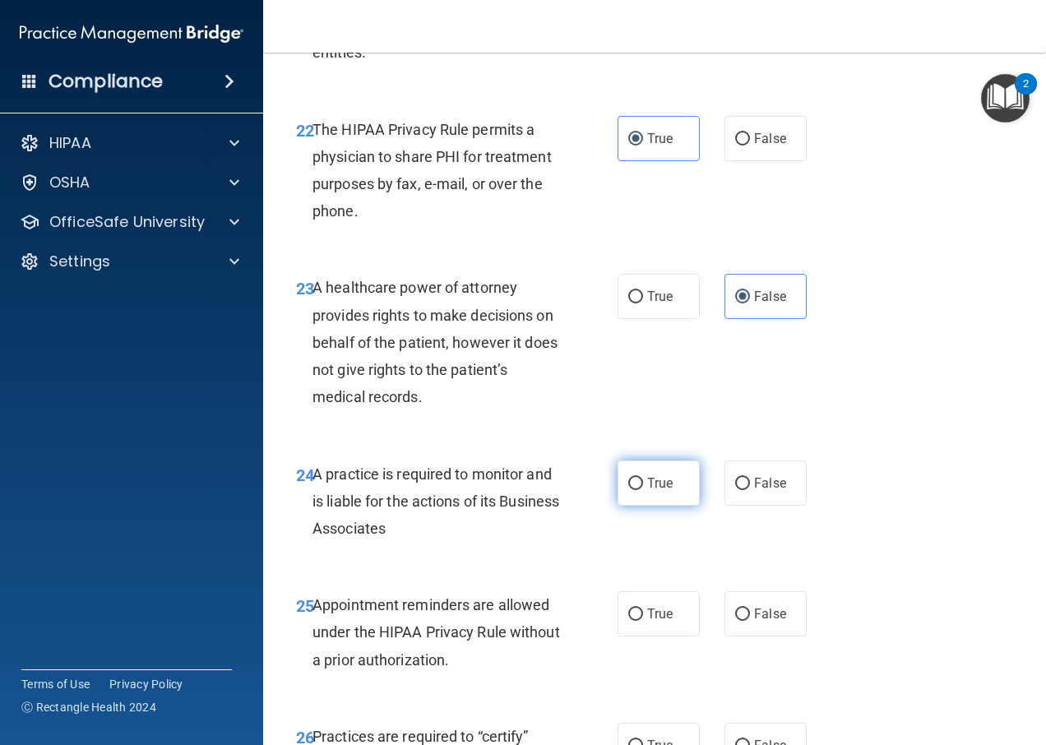
click at [644, 506] on label "True" at bounding box center [658, 482] width 82 height 45
click at [643, 490] on input "True" at bounding box center [635, 484] width 15 height 12
radio input "true"
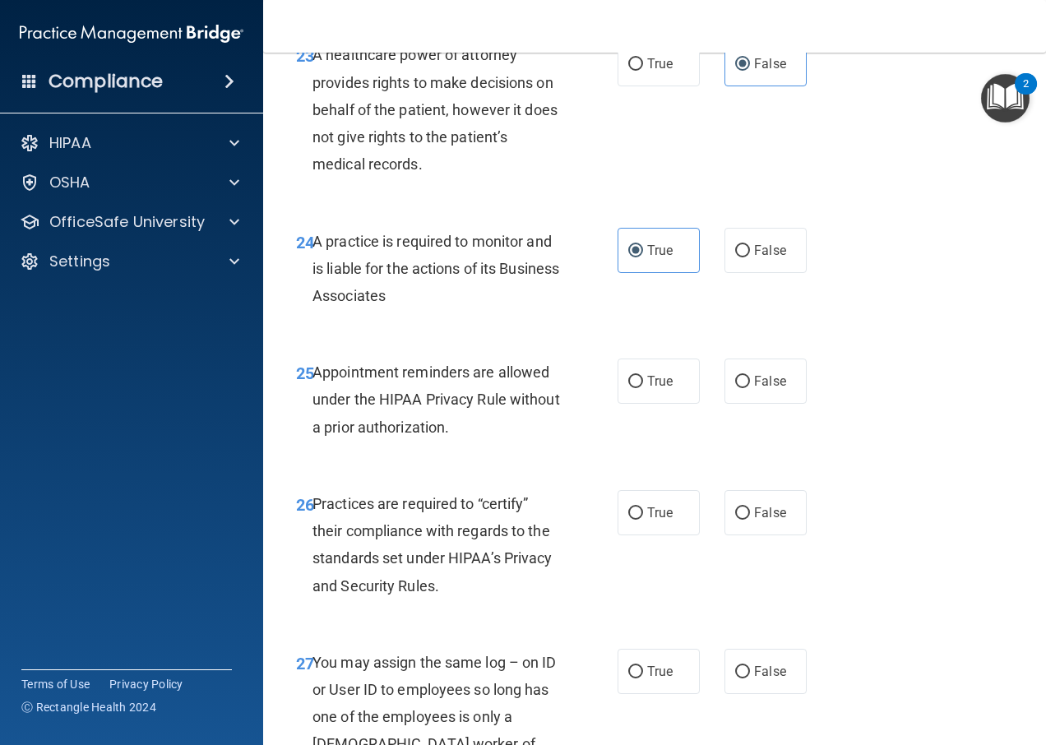
scroll to position [3947, 0]
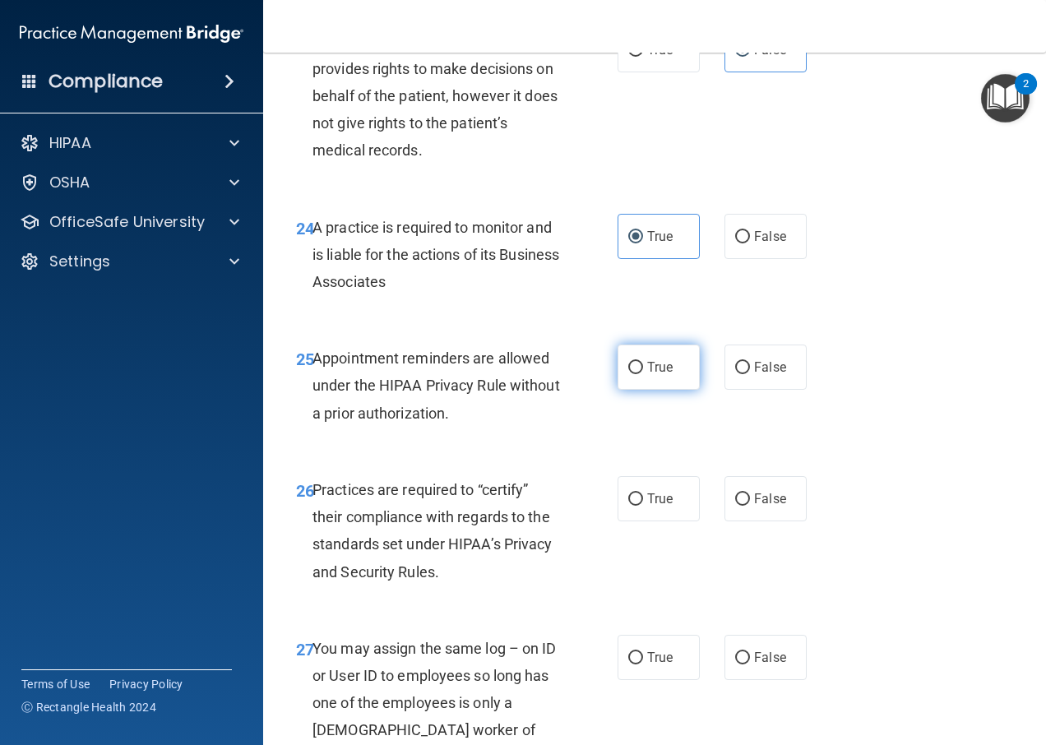
click at [633, 374] on input "True" at bounding box center [635, 368] width 15 height 12
radio input "true"
click at [631, 506] on input "True" at bounding box center [635, 499] width 15 height 12
radio input "true"
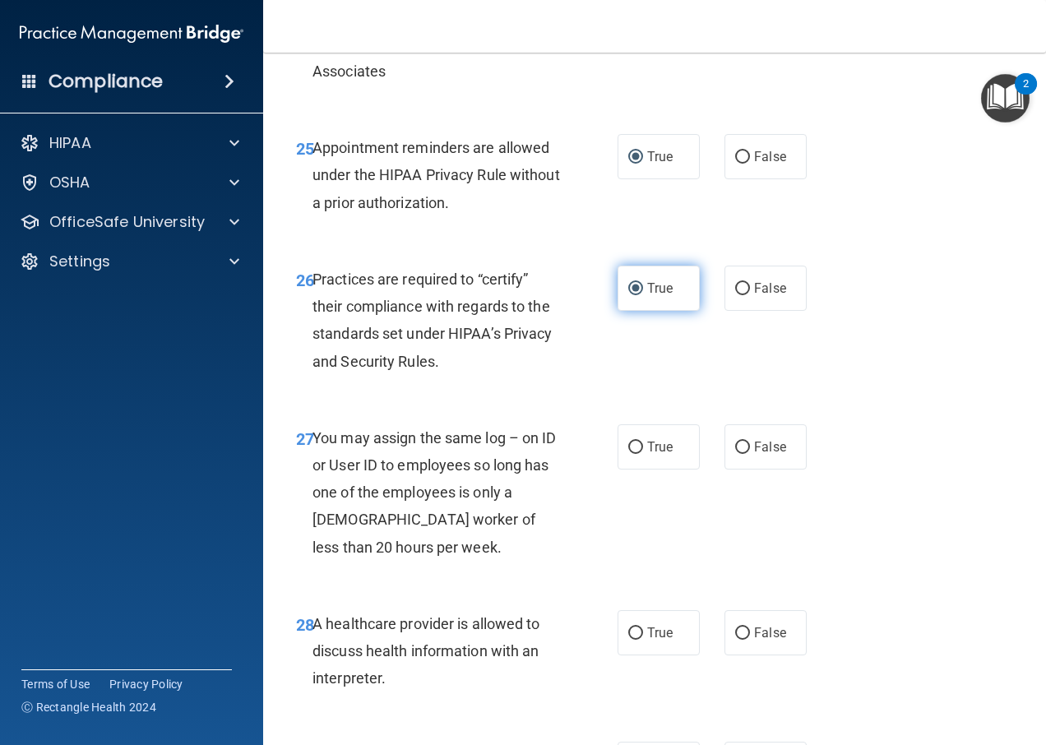
scroll to position [4193, 0]
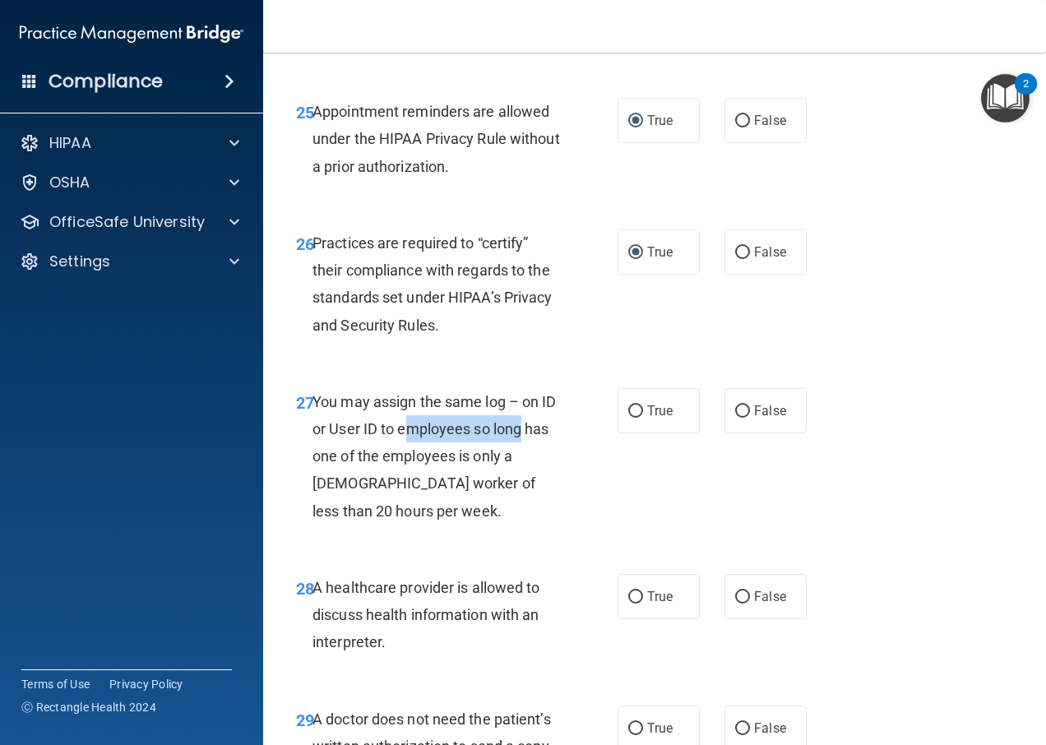
drag, startPoint x: 423, startPoint y: 481, endPoint x: 568, endPoint y: 490, distance: 145.8
click at [568, 490] on div "27 You may assign the same log – on ID or User ID to employees so long has one …" at bounding box center [456, 460] width 371 height 145
drag, startPoint x: 568, startPoint y: 490, endPoint x: 494, endPoint y: 521, distance: 80.3
click at [494, 521] on div "You may assign the same log – on ID or User ID to employees so long has one of …" at bounding box center [442, 456] width 260 height 136
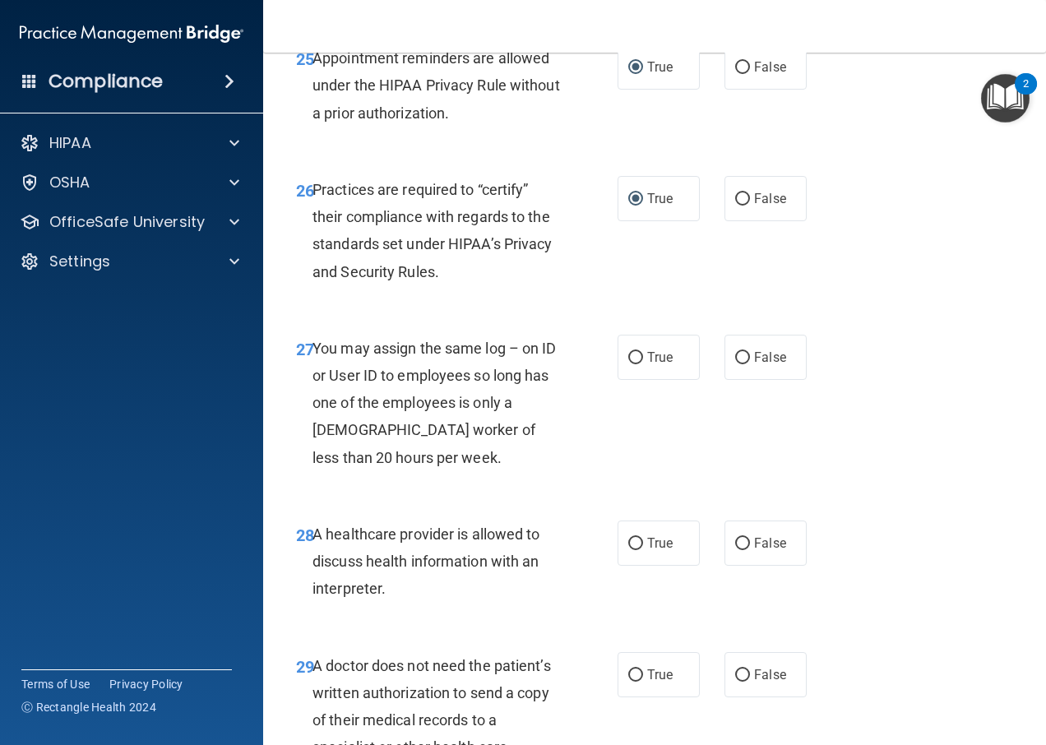
scroll to position [4276, 0]
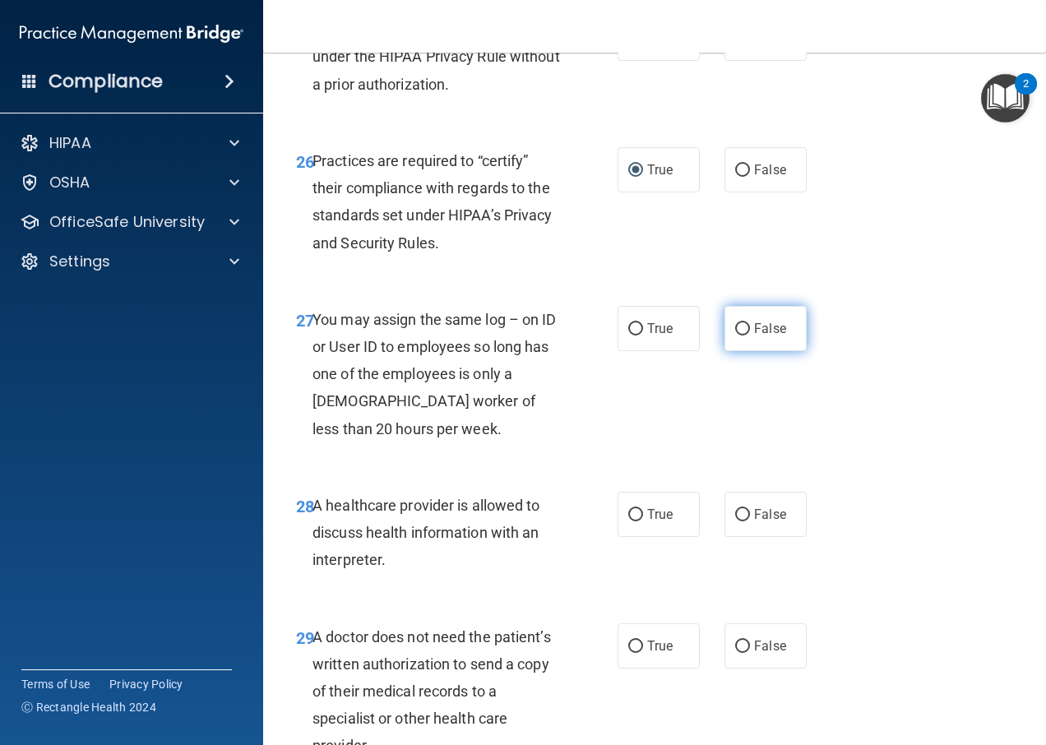
click at [738, 335] on input "False" at bounding box center [742, 329] width 15 height 12
radio input "true"
click at [630, 521] on input "True" at bounding box center [635, 515] width 15 height 12
radio input "true"
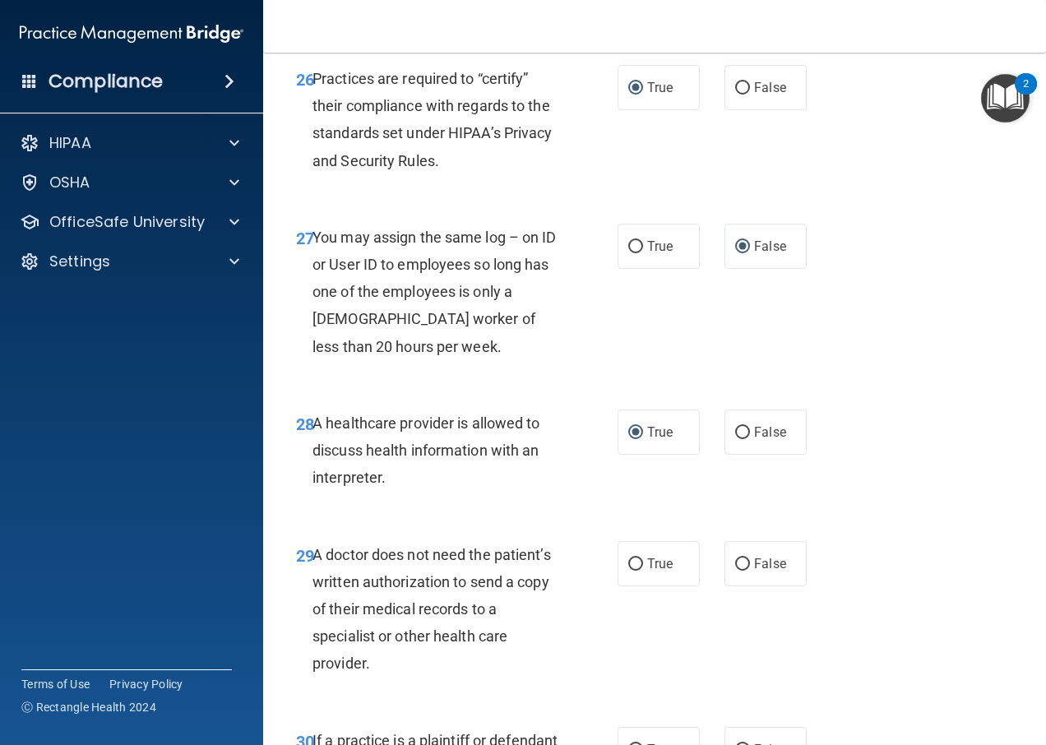
scroll to position [4440, 0]
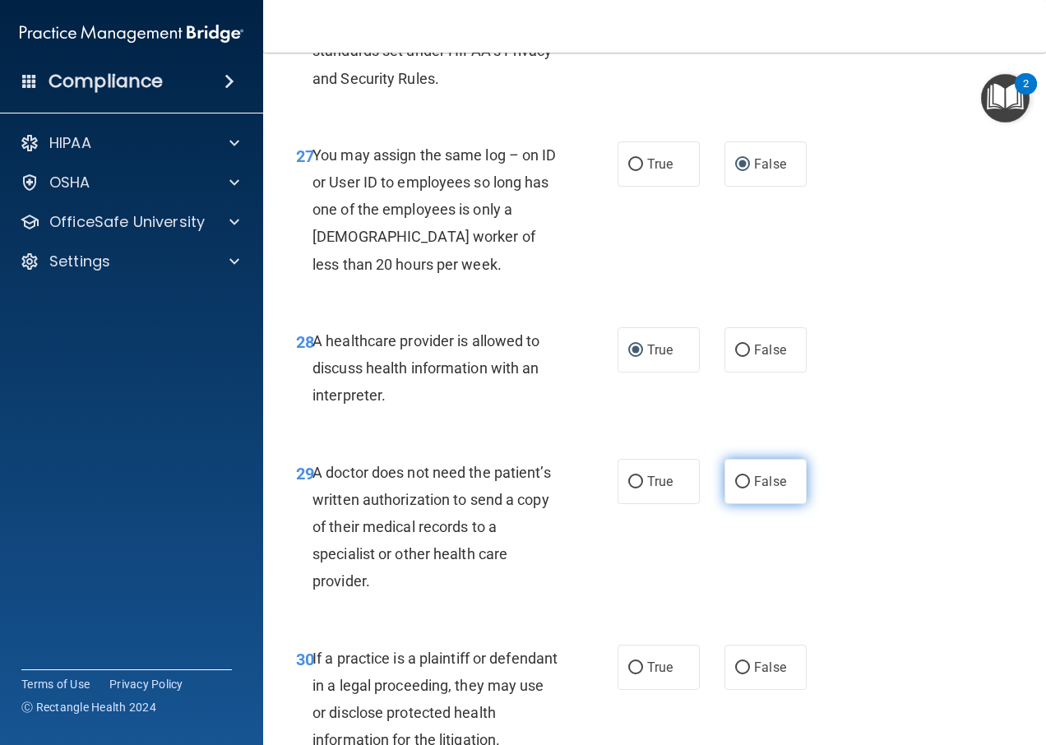
click at [739, 504] on label "False" at bounding box center [765, 481] width 82 height 45
click at [739, 488] on input "False" at bounding box center [742, 482] width 15 height 12
radio input "true"
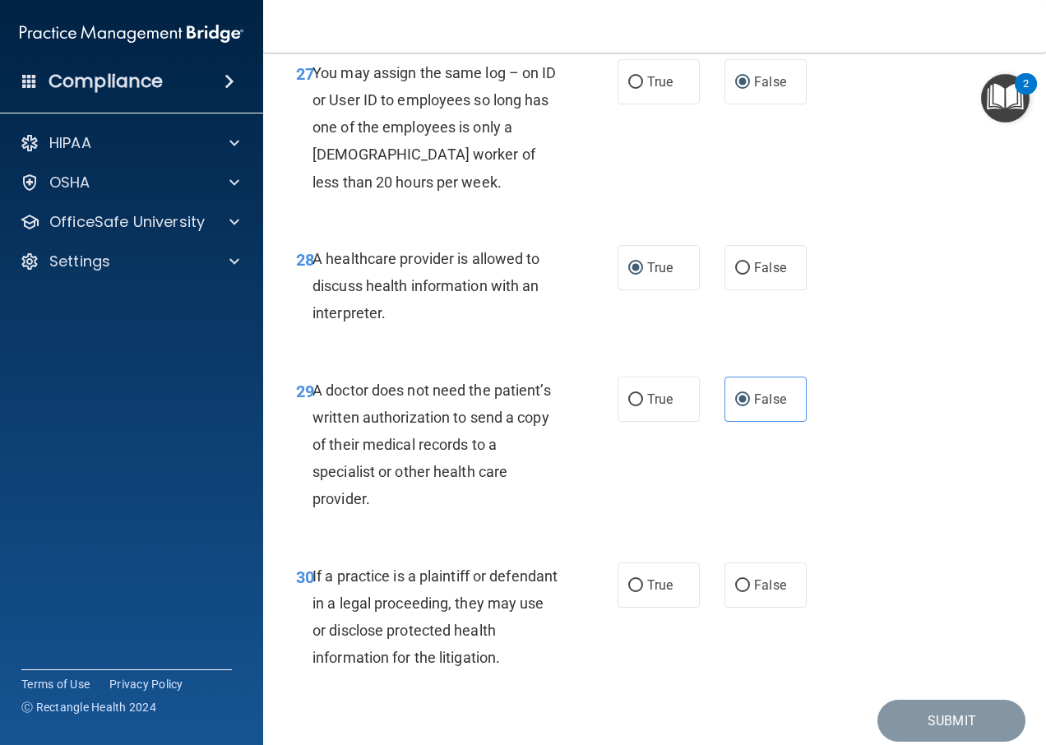
scroll to position [4604, 0]
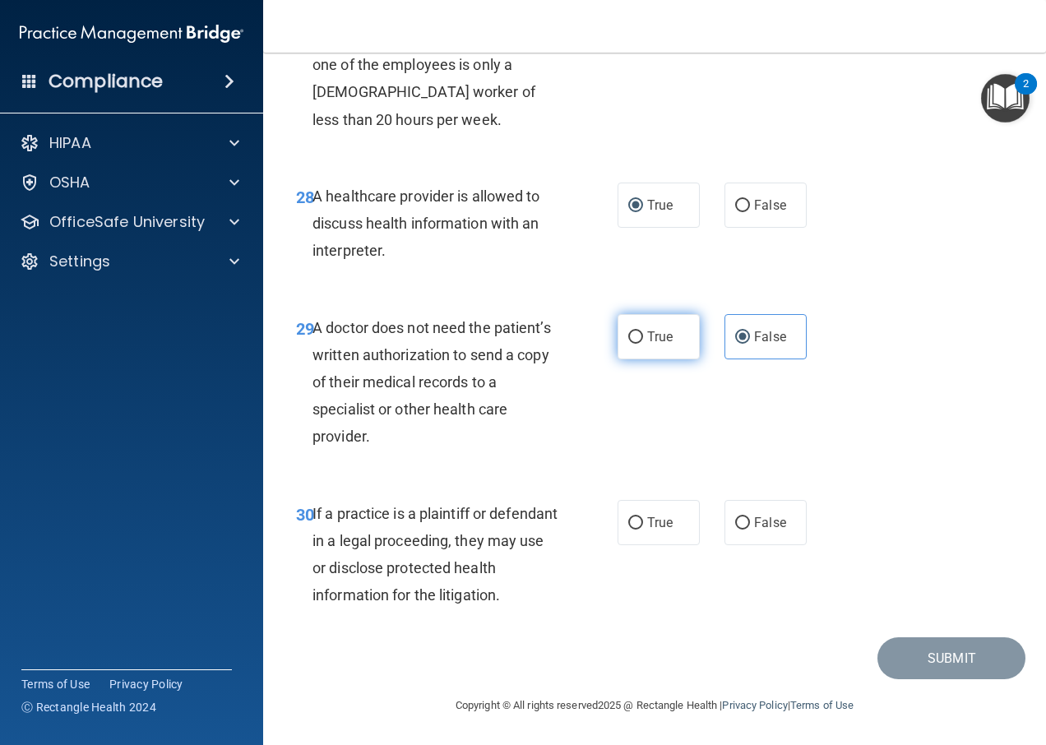
click at [647, 359] on label "True" at bounding box center [658, 336] width 82 height 45
click at [643, 344] on input "True" at bounding box center [635, 337] width 15 height 12
radio input "true"
radio input "false"
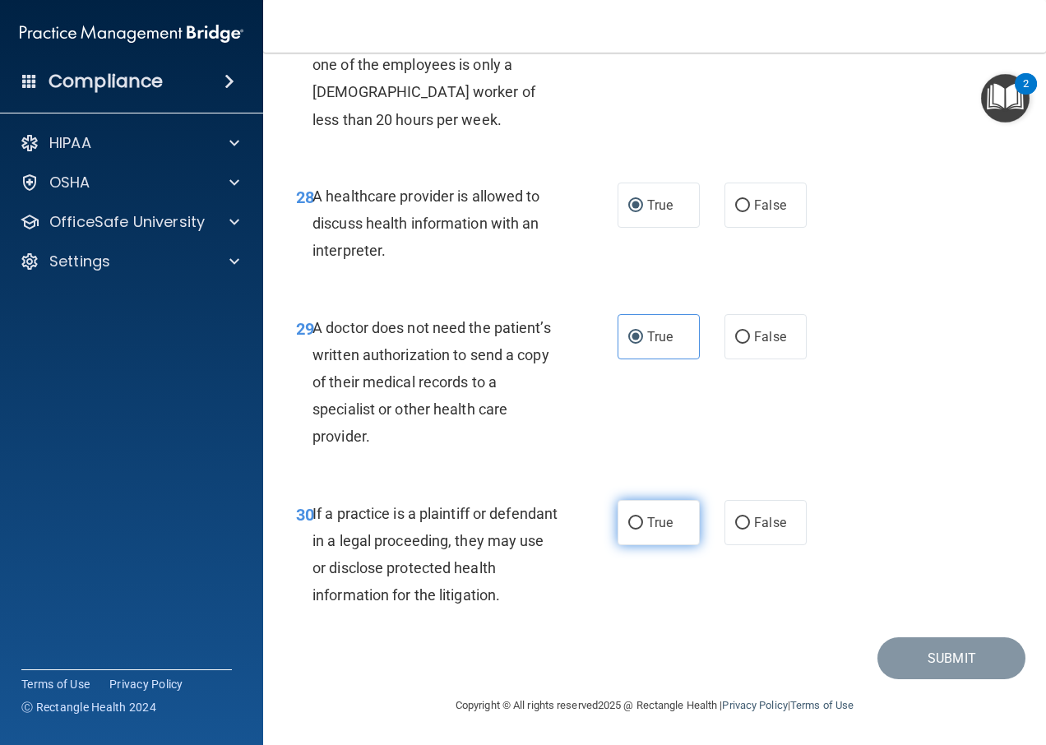
click at [649, 513] on label "True" at bounding box center [658, 522] width 82 height 45
click at [643, 517] on input "True" at bounding box center [635, 523] width 15 height 12
radio input "true"
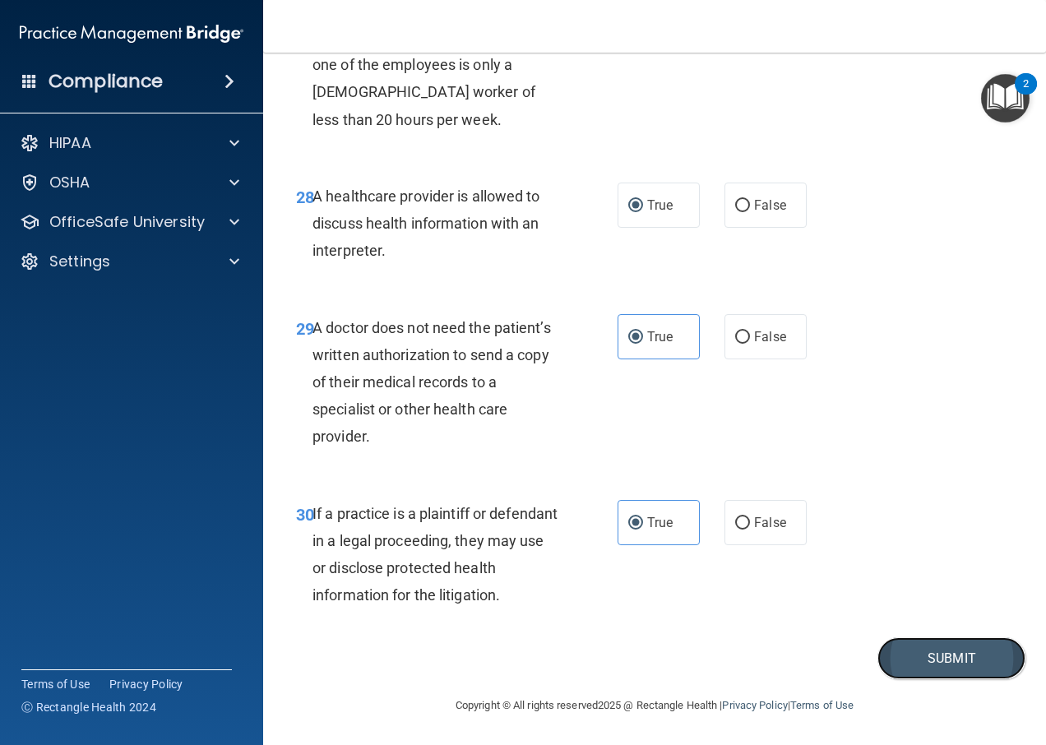
click at [906, 662] on button "Submit" at bounding box center [951, 658] width 148 height 42
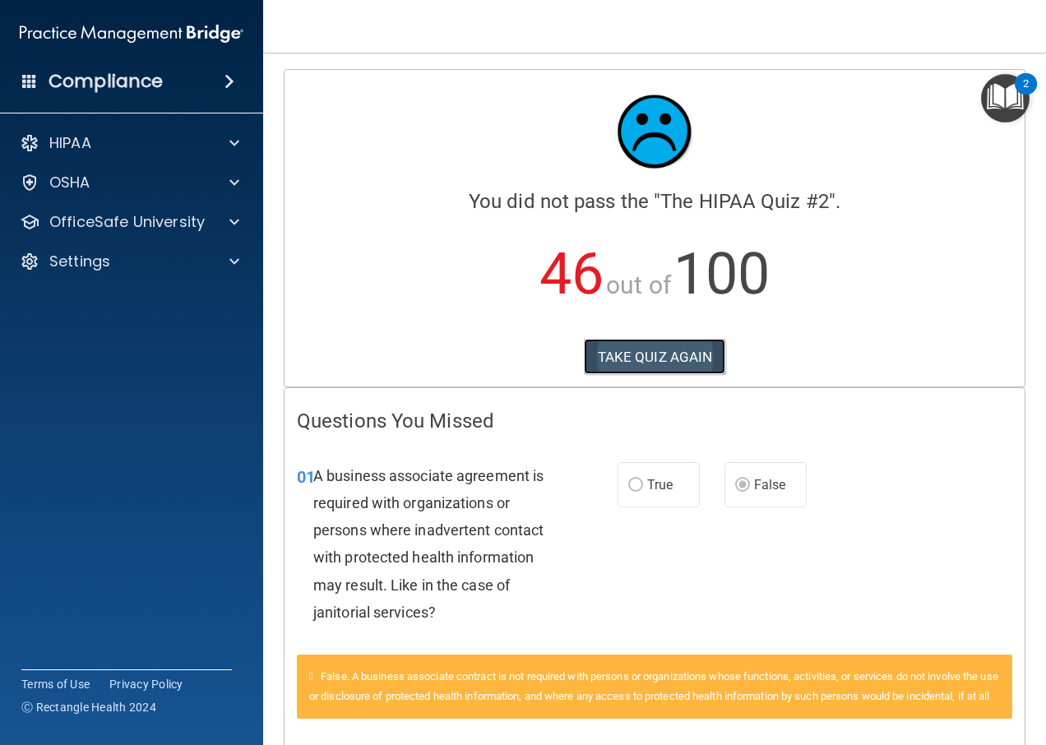
click at [656, 349] on button "TAKE QUIZ AGAIN" at bounding box center [655, 357] width 142 height 36
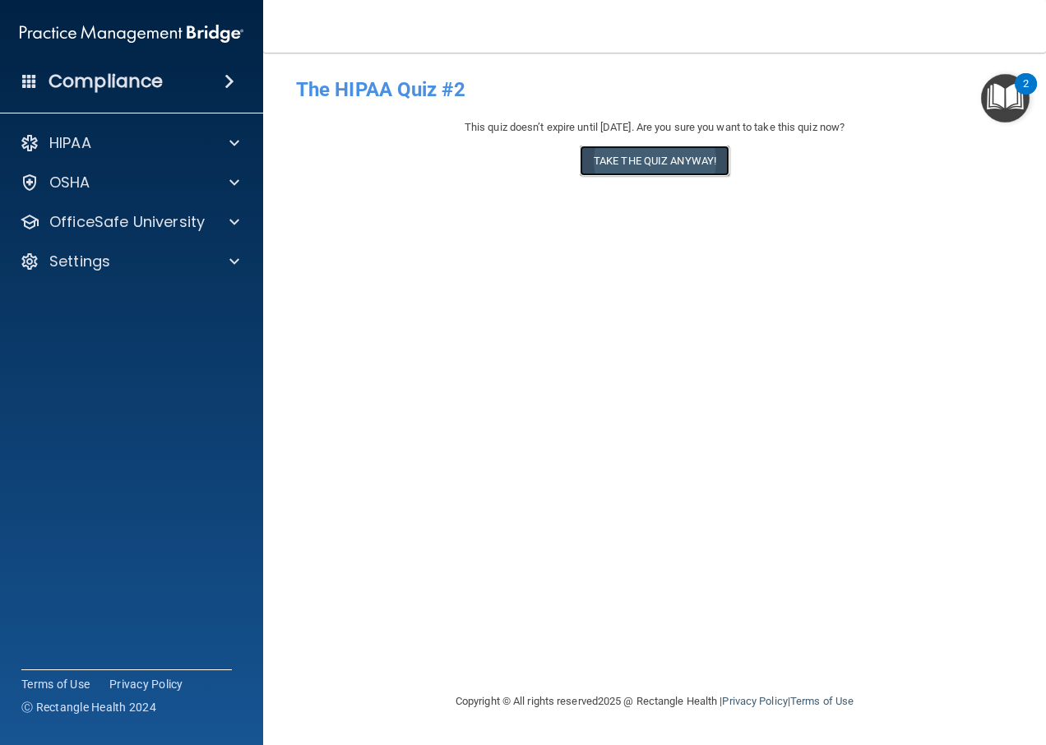
click at [622, 161] on button "Take the quiz anyway!" at bounding box center [655, 161] width 150 height 30
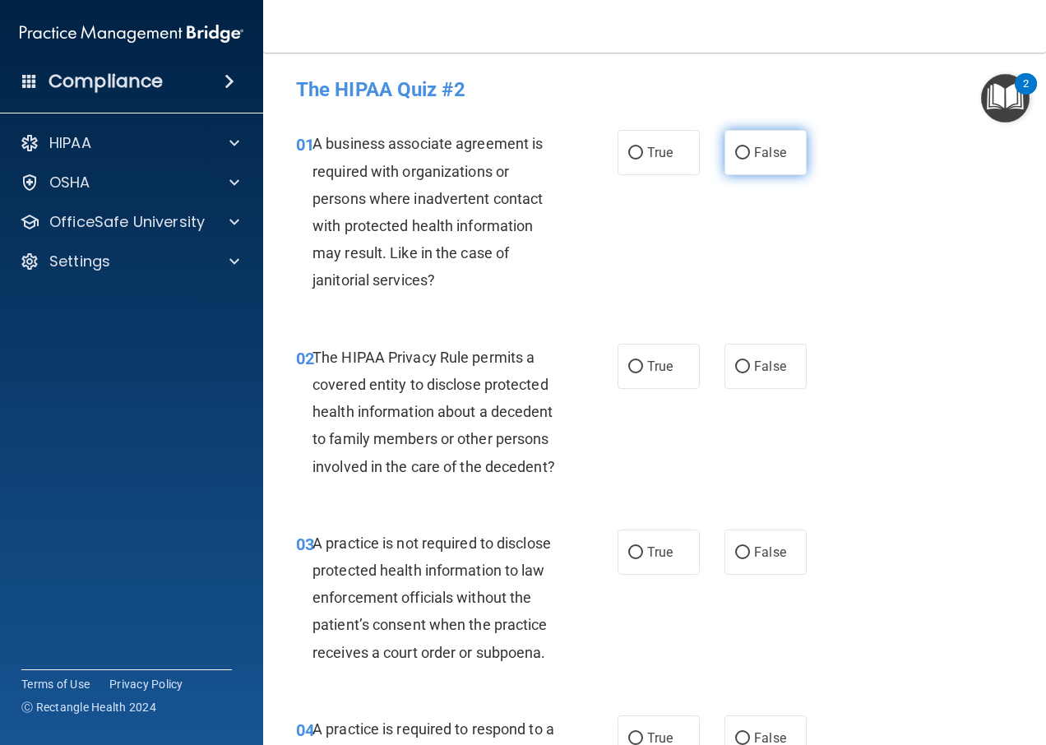
click at [735, 153] on input "False" at bounding box center [742, 153] width 15 height 12
radio input "true"
click at [629, 361] on input "True" at bounding box center [635, 367] width 15 height 12
radio input "true"
click at [737, 559] on input "False" at bounding box center [742, 553] width 15 height 12
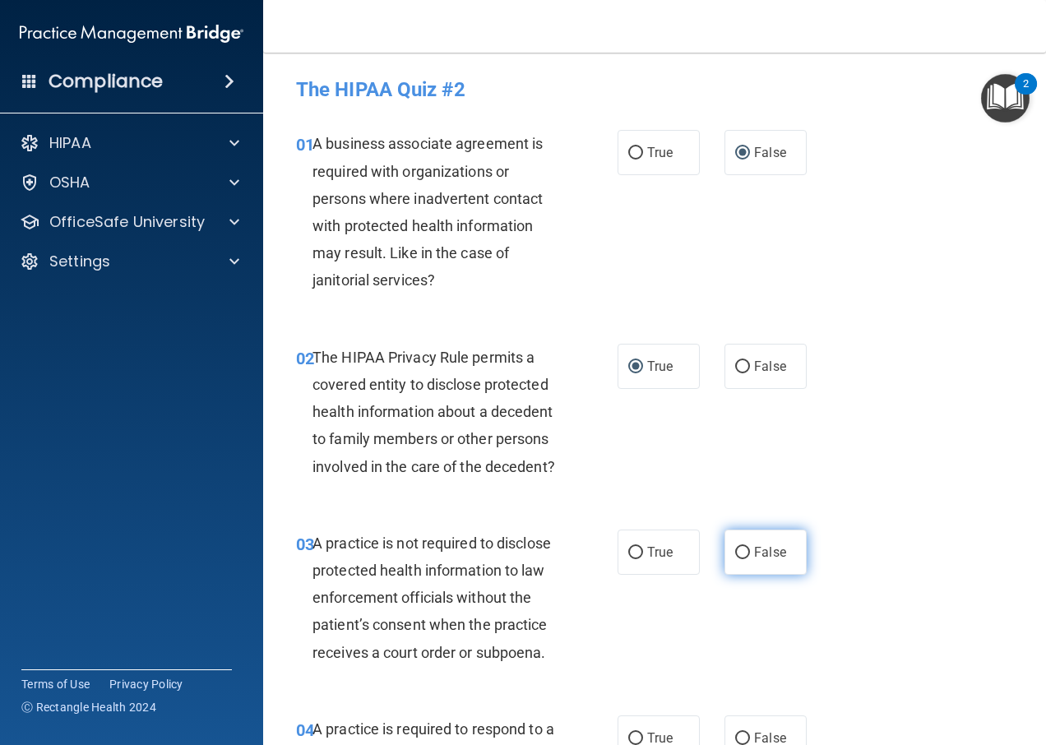
radio input "true"
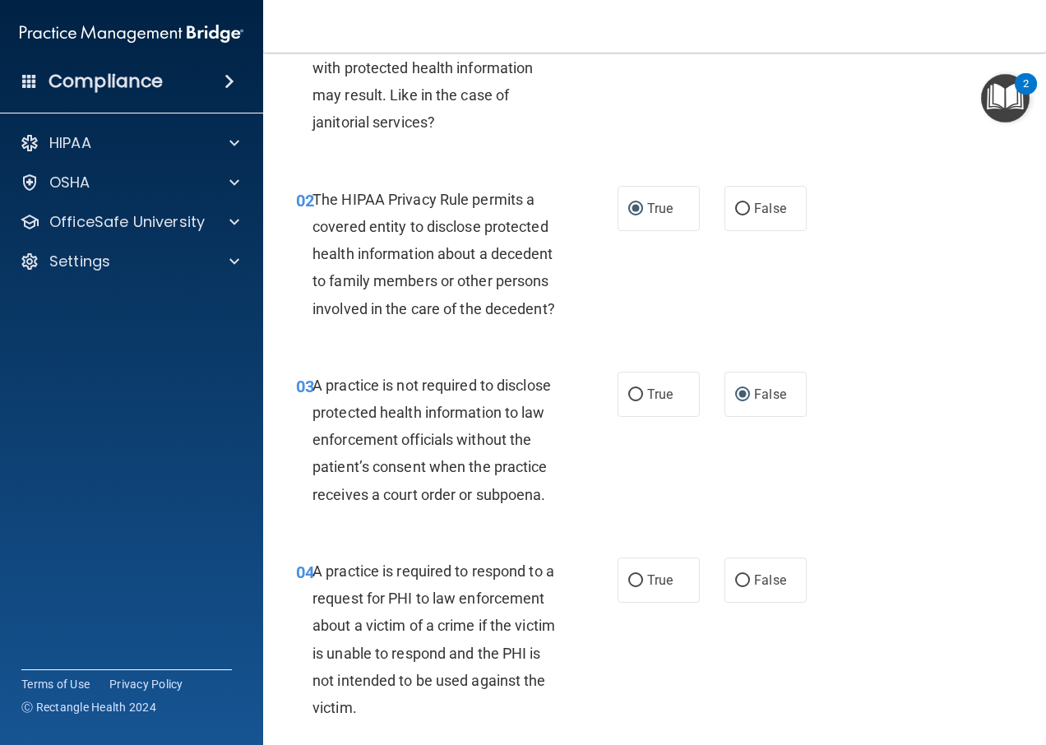
scroll to position [164, 0]
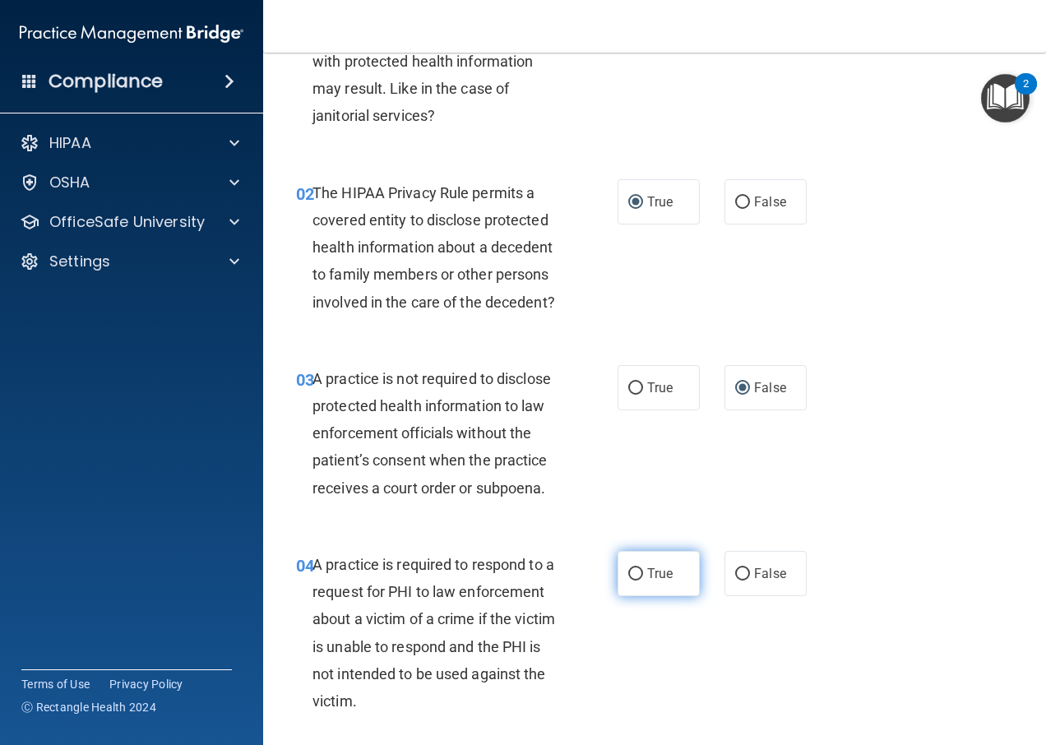
click at [650, 581] on span "True" at bounding box center [659, 574] width 25 height 16
click at [643, 580] on input "True" at bounding box center [635, 574] width 15 height 12
radio input "true"
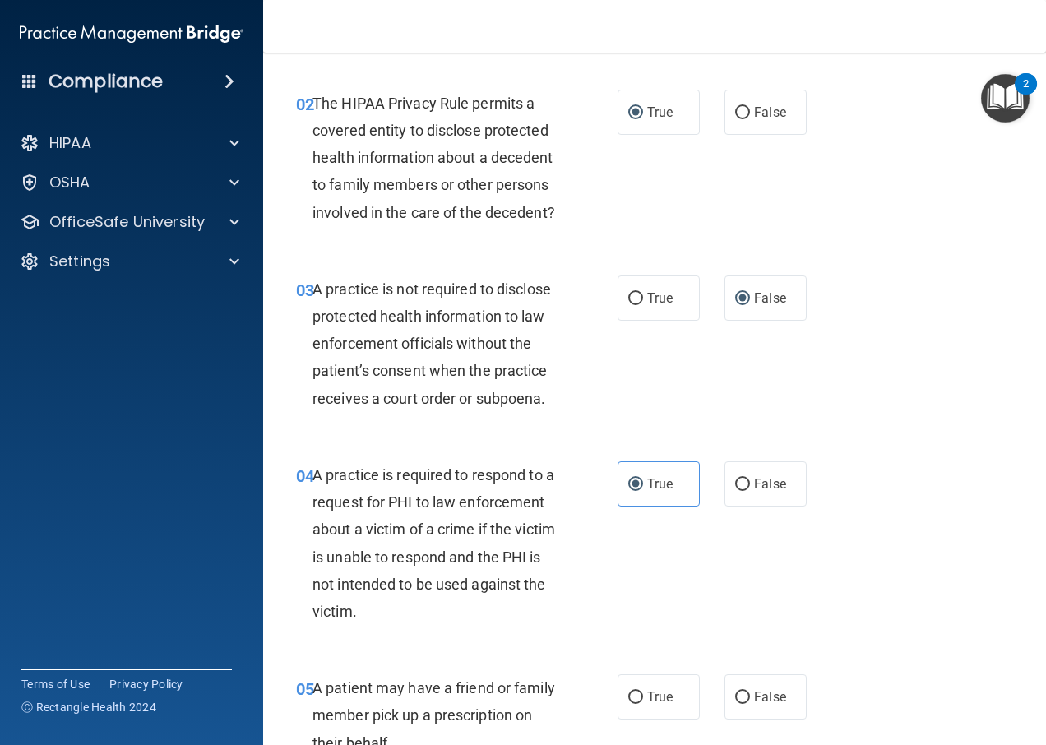
scroll to position [411, 0]
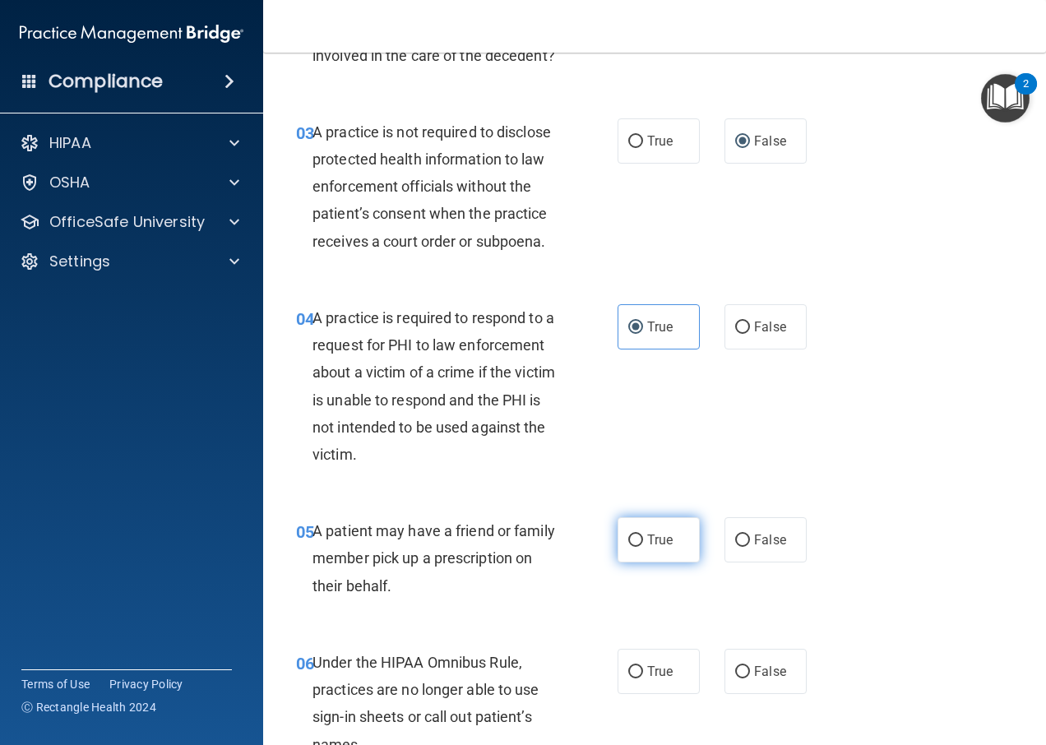
click at [631, 547] on input "True" at bounding box center [635, 540] width 15 height 12
radio input "true"
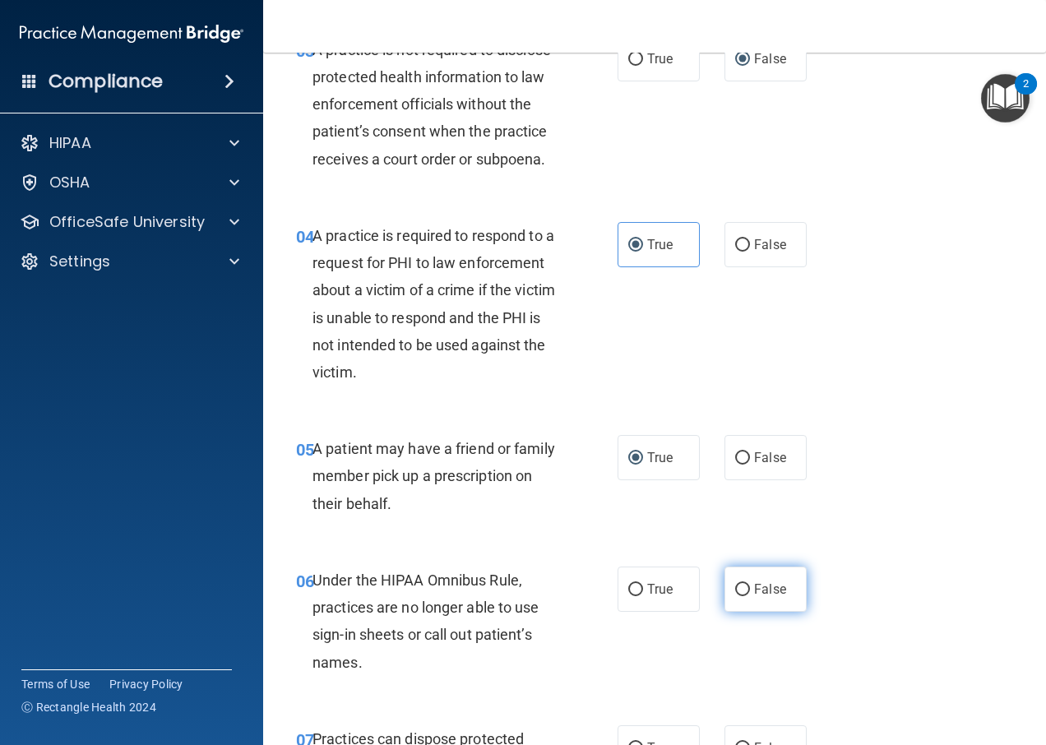
click at [745, 612] on label "False" at bounding box center [765, 589] width 82 height 45
click at [745, 596] on input "False" at bounding box center [742, 590] width 15 height 12
radio input "true"
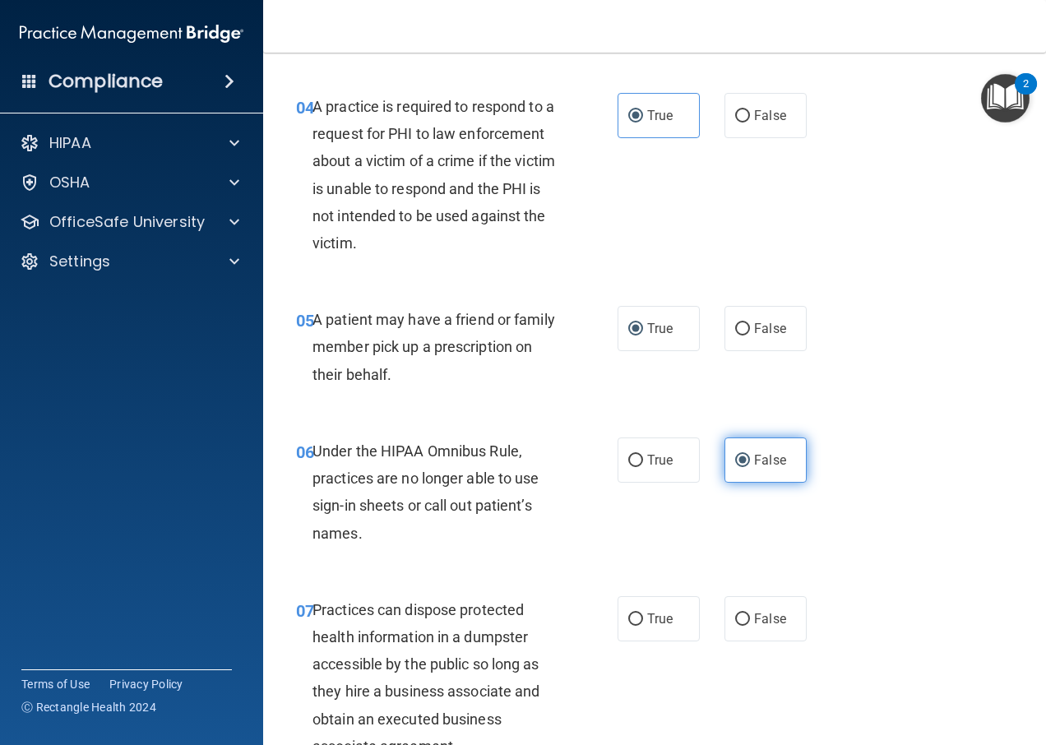
scroll to position [740, 0]
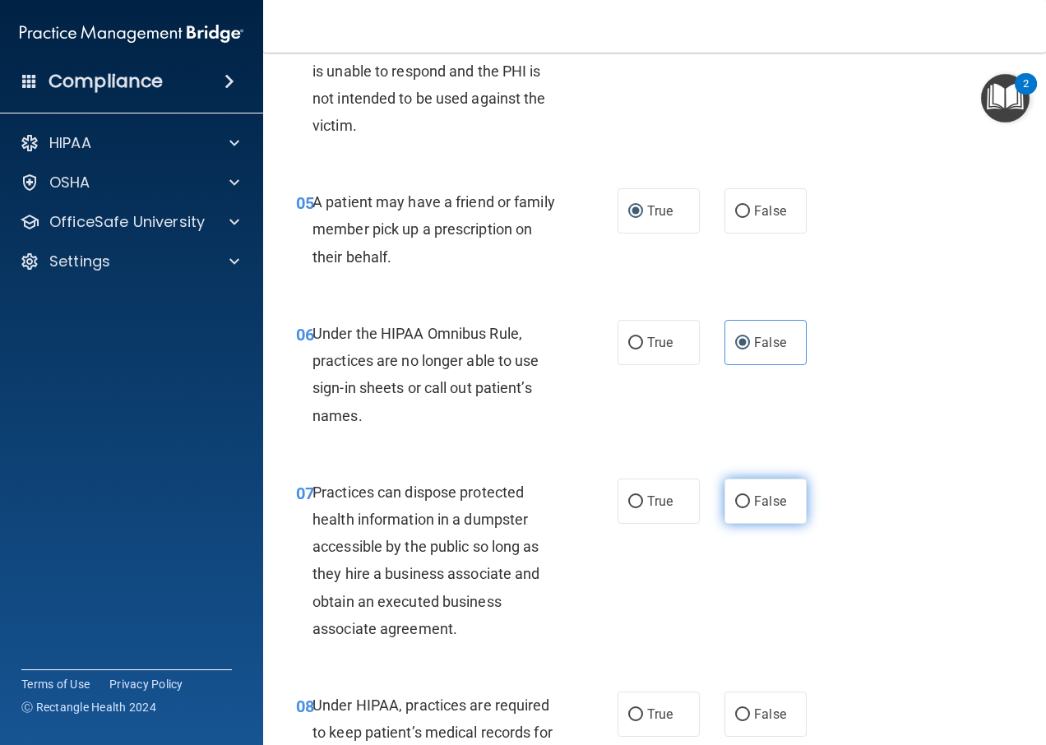
click at [746, 524] on label "False" at bounding box center [765, 501] width 82 height 45
click at [746, 508] on input "False" at bounding box center [742, 502] width 15 height 12
radio input "true"
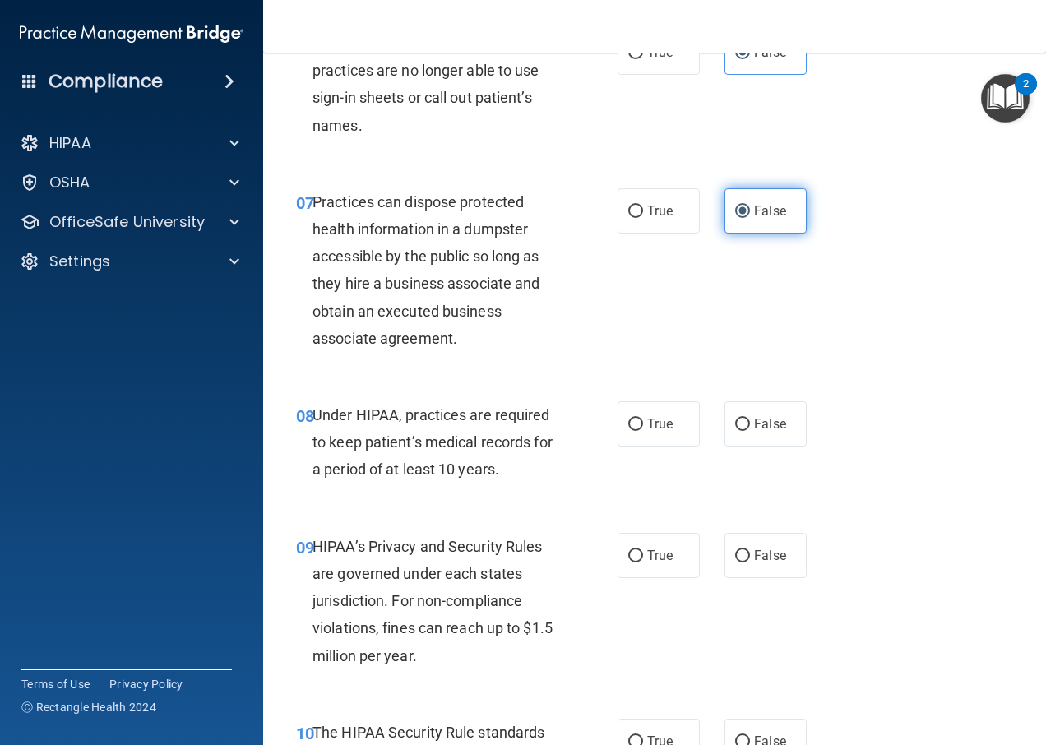
scroll to position [1069, 0]
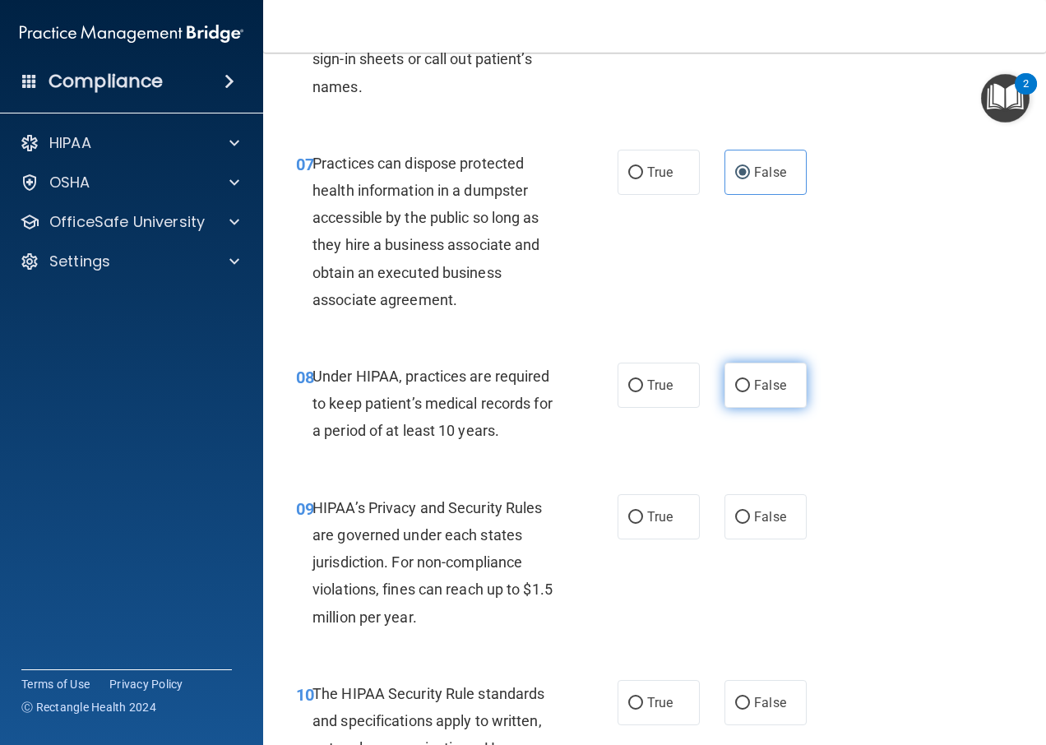
click at [736, 392] on input "False" at bounding box center [742, 386] width 15 height 12
radio input "true"
click at [735, 539] on label "False" at bounding box center [765, 516] width 82 height 45
click at [735, 524] on input "False" at bounding box center [742, 517] width 15 height 12
radio input "true"
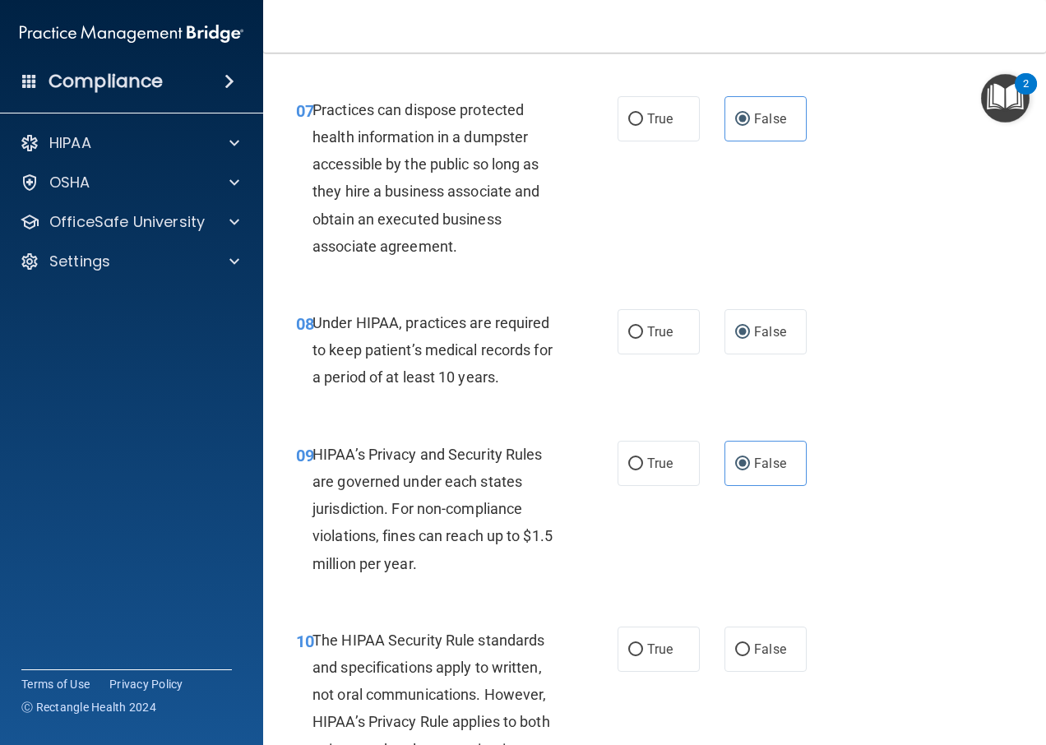
scroll to position [1151, 0]
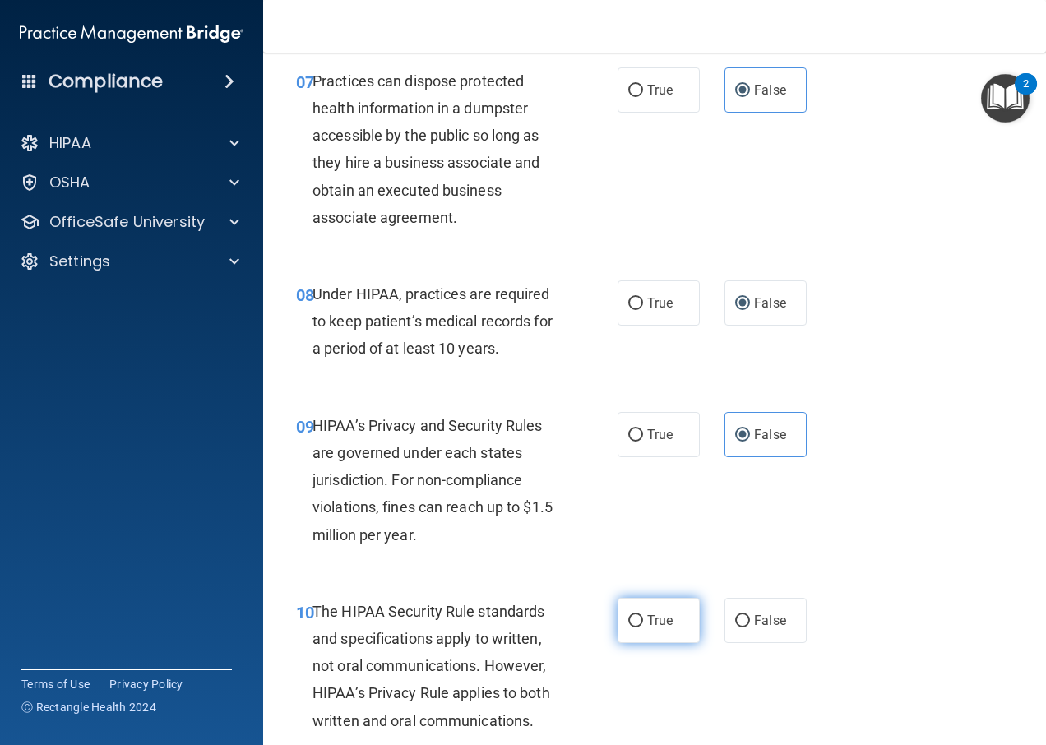
click at [628, 627] on input "True" at bounding box center [635, 621] width 15 height 12
radio input "true"
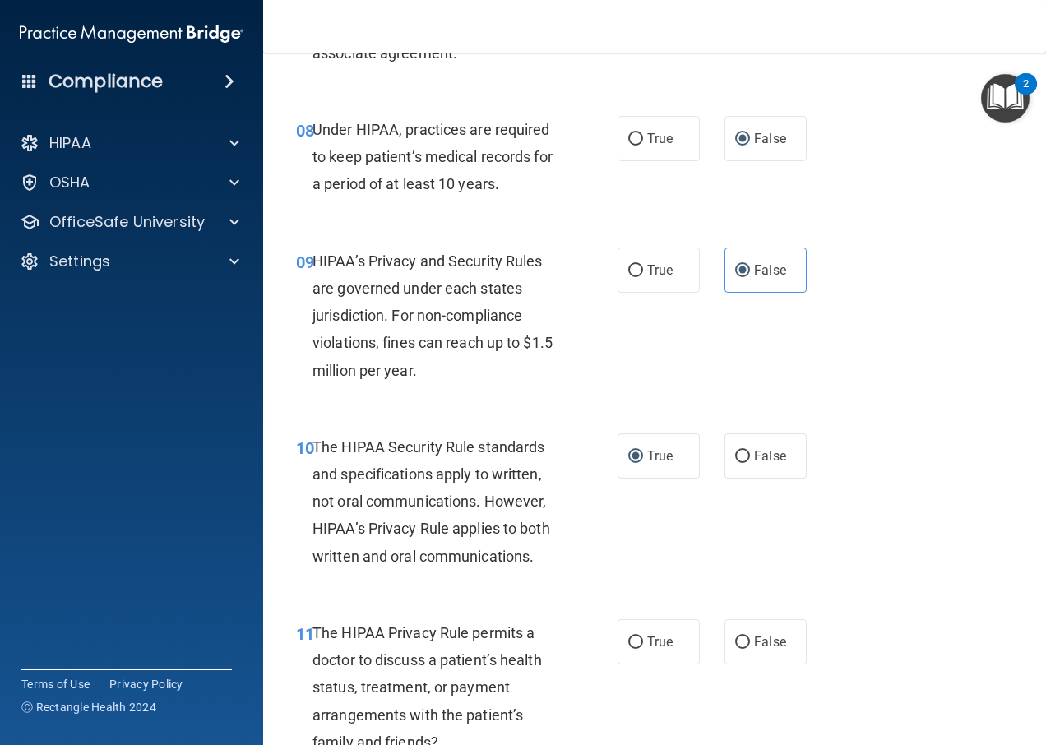
scroll to position [1398, 0]
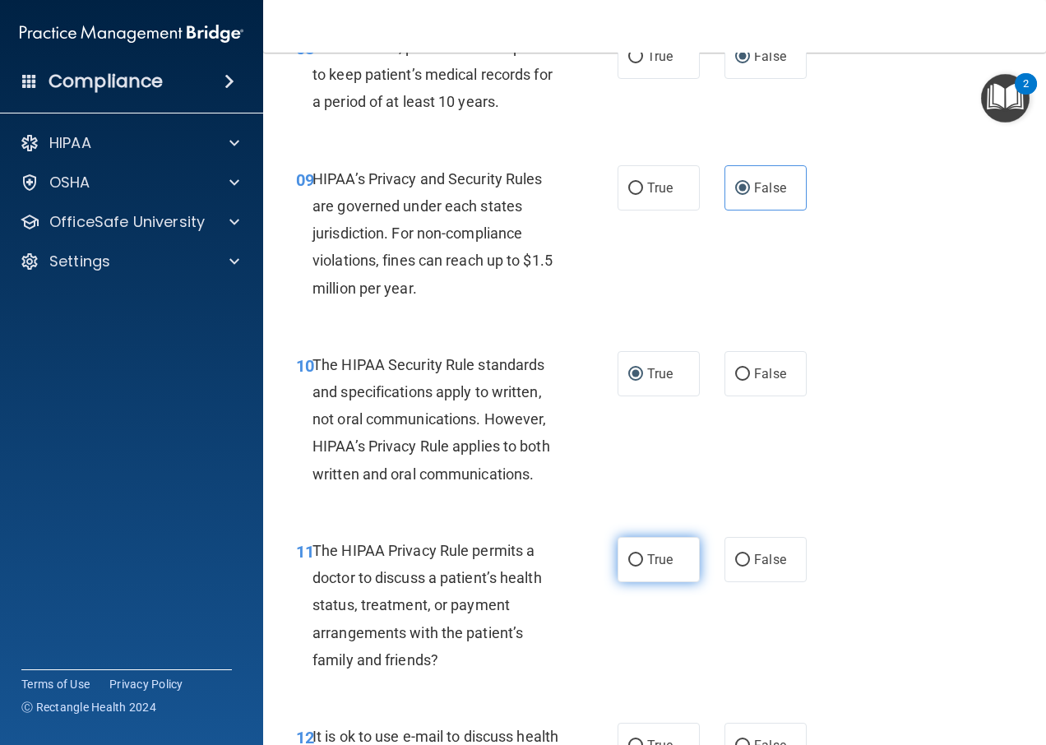
click at [628, 567] on input "True" at bounding box center [635, 560] width 15 height 12
radio input "true"
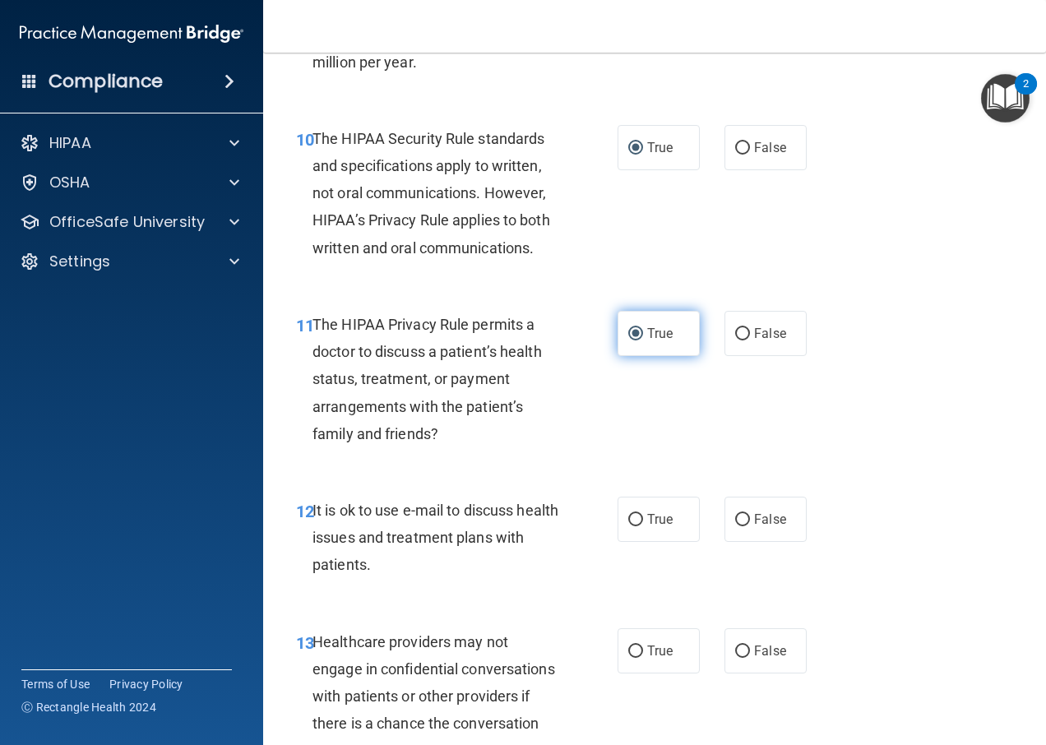
scroll to position [1644, 0]
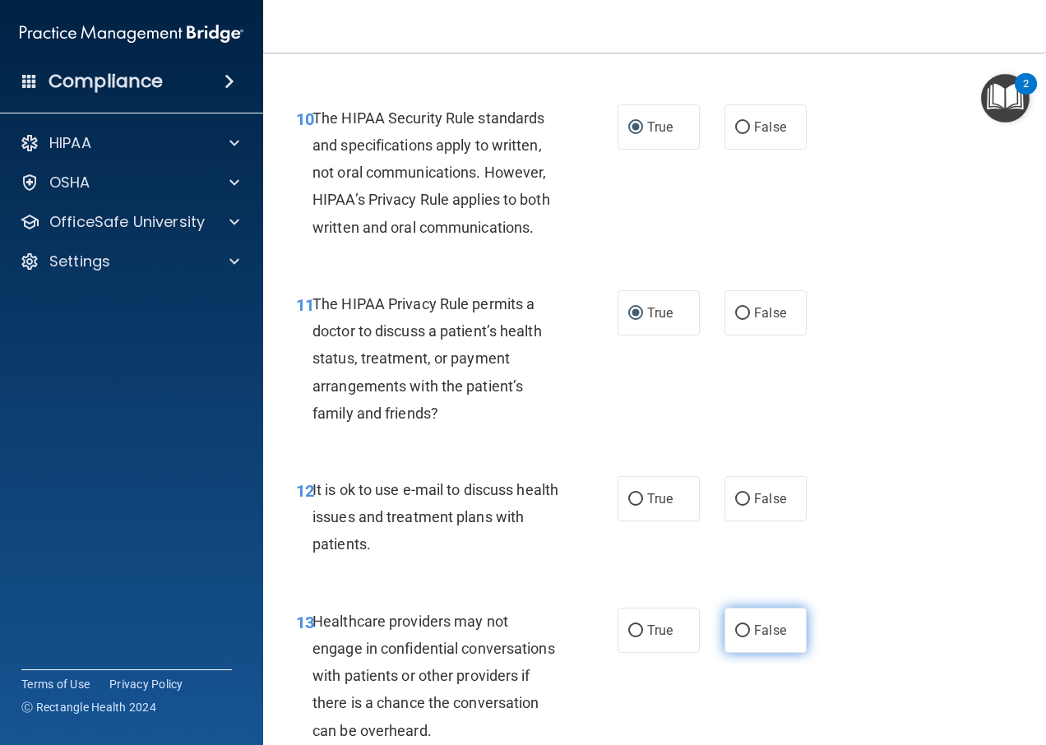
click at [735, 637] on input "False" at bounding box center [742, 631] width 15 height 12
radio input "true"
click at [666, 506] on span "True" at bounding box center [659, 499] width 25 height 16
click at [643, 506] on input "True" at bounding box center [635, 499] width 15 height 12
radio input "true"
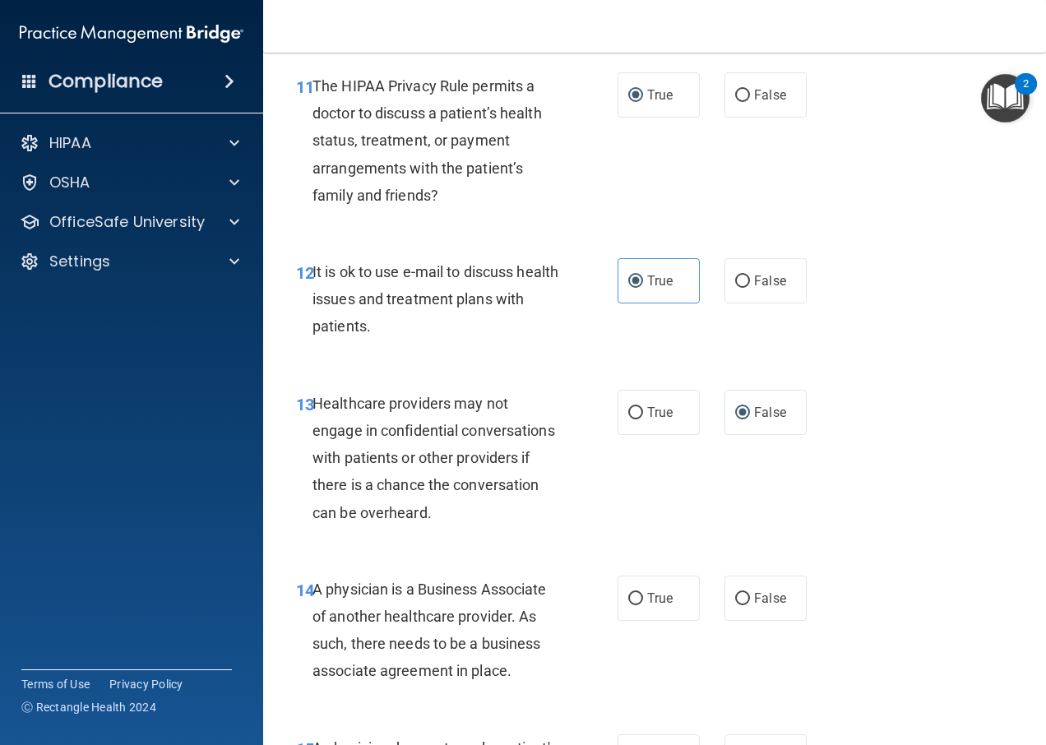
scroll to position [1891, 0]
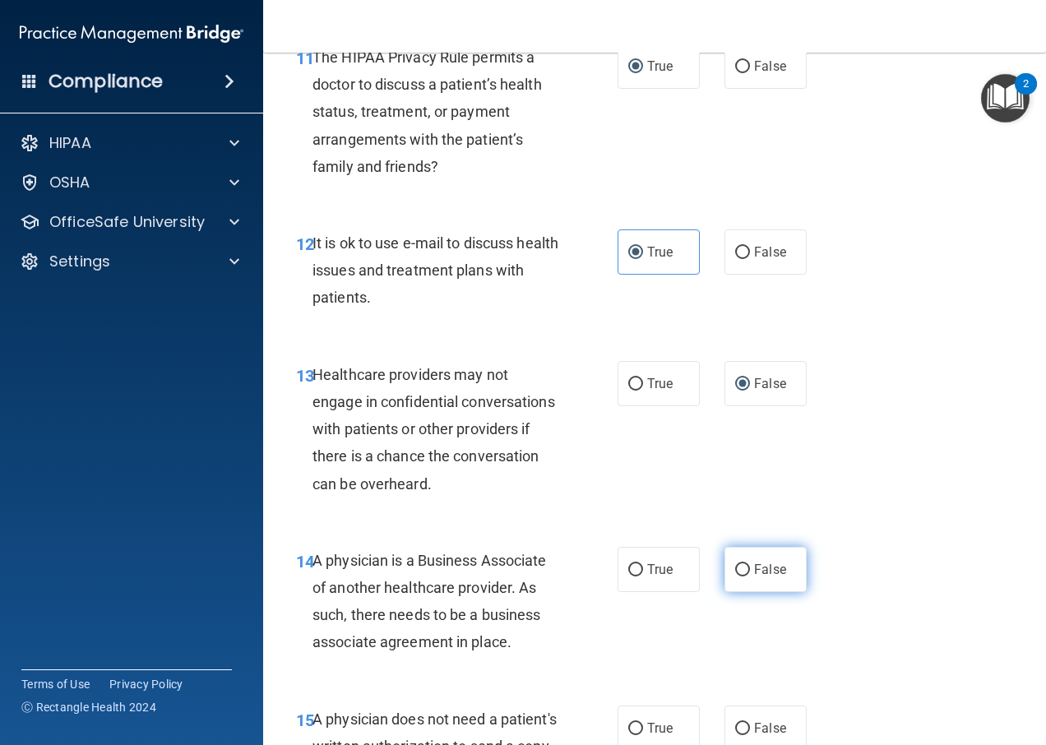
click at [733, 587] on label "False" at bounding box center [765, 569] width 82 height 45
click at [735, 576] on input "False" at bounding box center [742, 570] width 15 height 12
radio input "true"
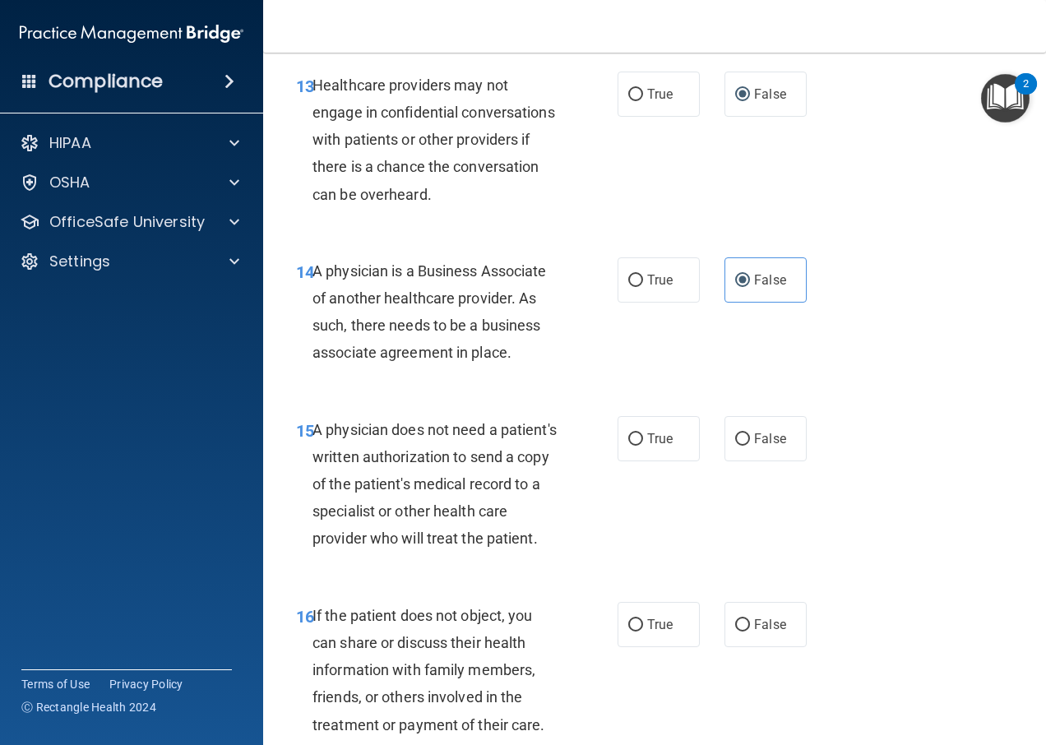
scroll to position [2220, 0]
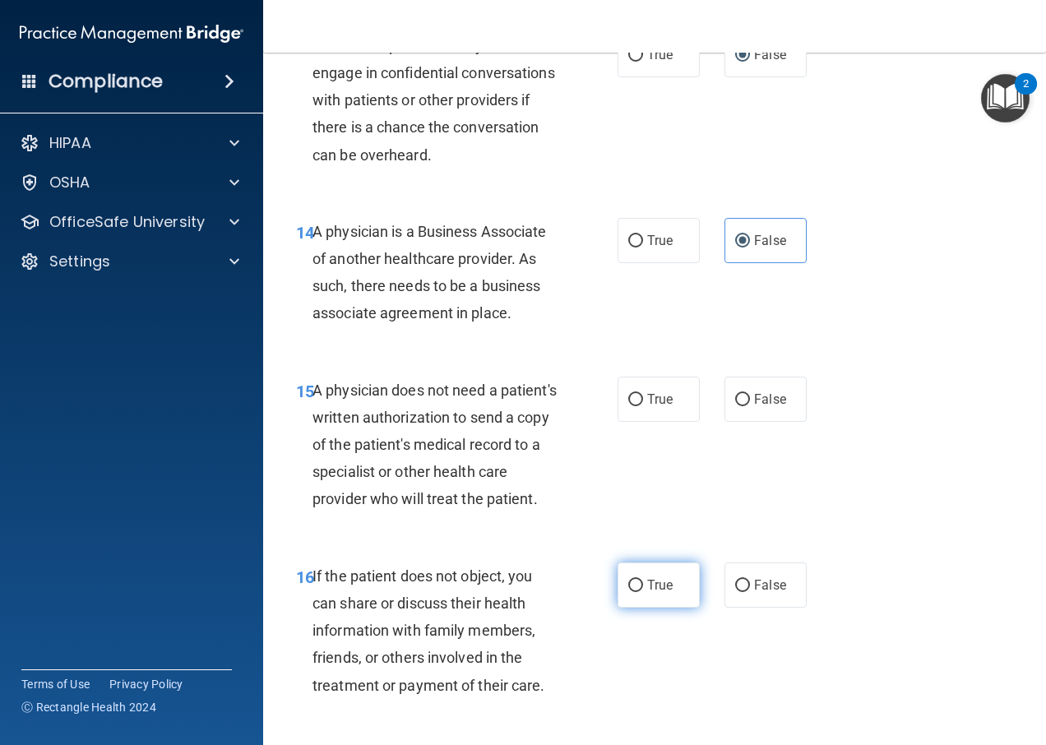
click at [655, 593] on span "True" at bounding box center [659, 585] width 25 height 16
click at [643, 592] on input "True" at bounding box center [635, 586] width 15 height 12
radio input "true"
click at [642, 418] on label "True" at bounding box center [658, 399] width 82 height 45
click at [642, 406] on input "True" at bounding box center [635, 400] width 15 height 12
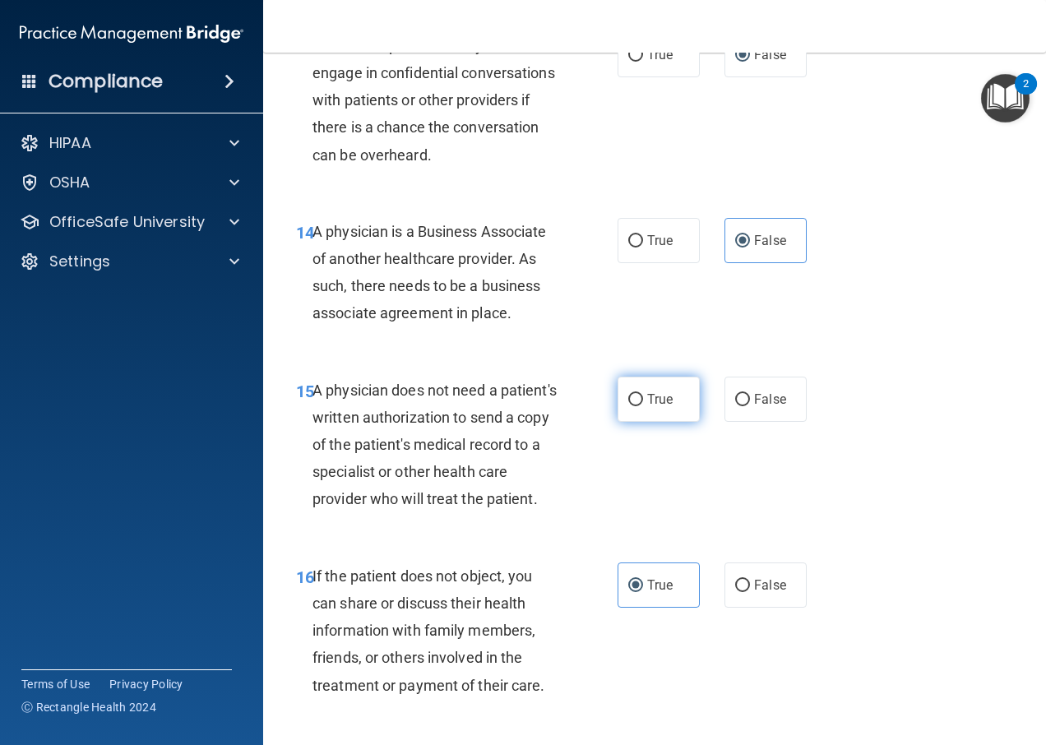
radio input "true"
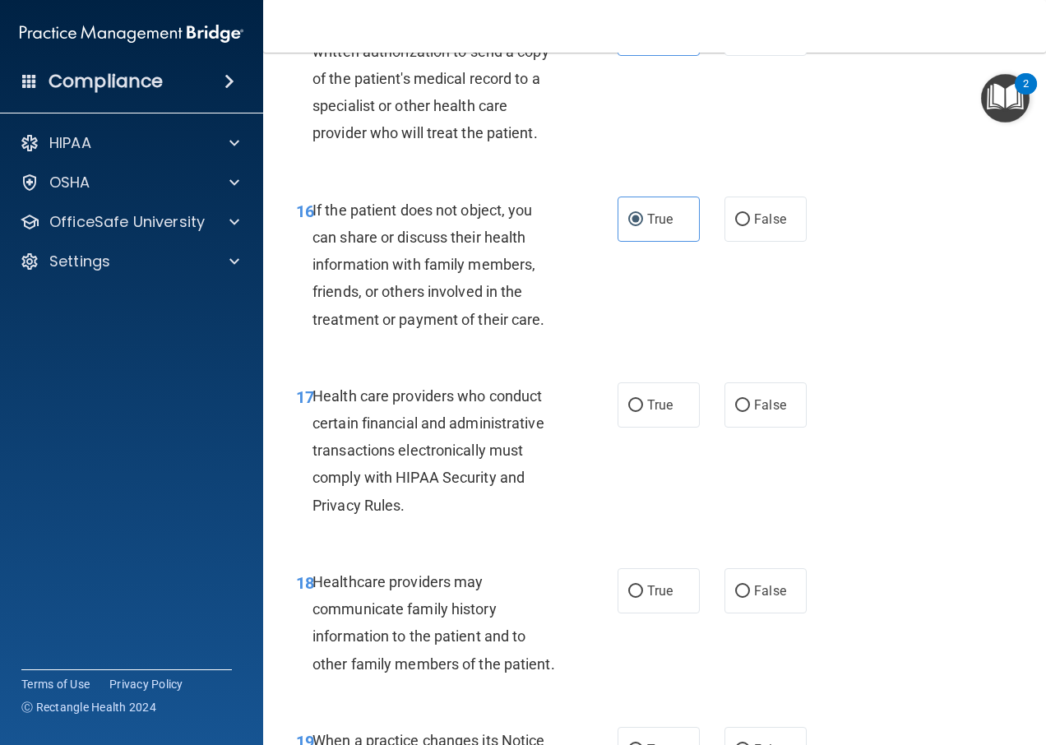
scroll to position [2631, 0]
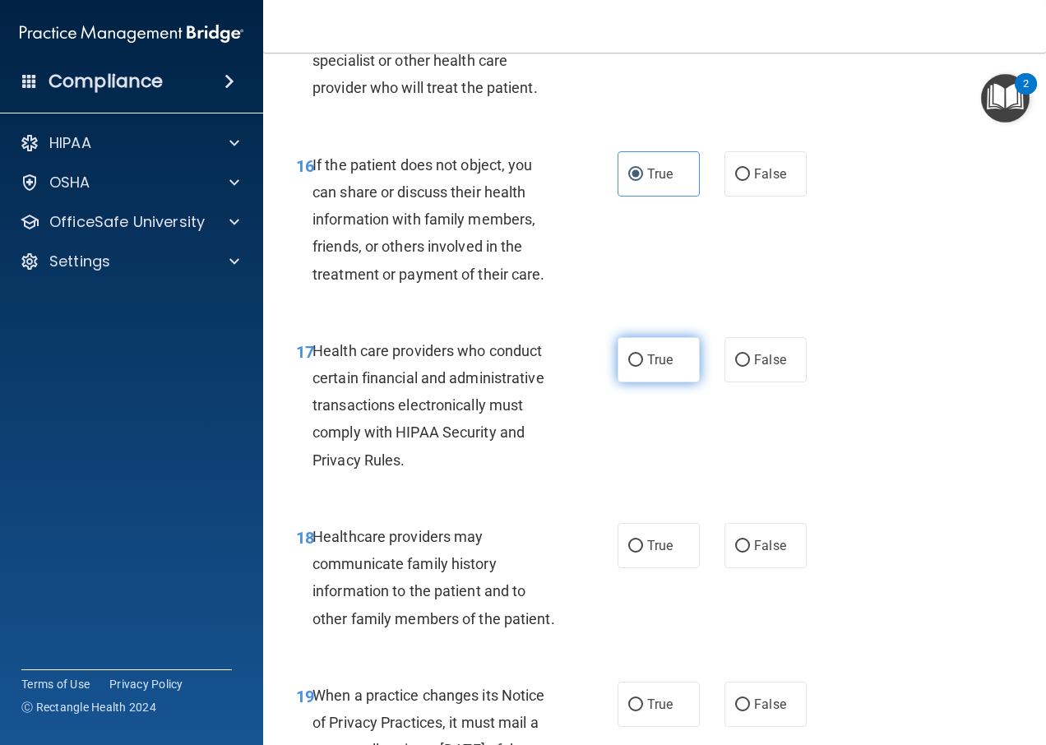
click at [648, 382] on label "True" at bounding box center [658, 359] width 82 height 45
click at [643, 367] on input "True" at bounding box center [635, 360] width 15 height 12
radio input "true"
click at [763, 553] on span "False" at bounding box center [770, 546] width 32 height 16
click at [750, 553] on input "False" at bounding box center [742, 546] width 15 height 12
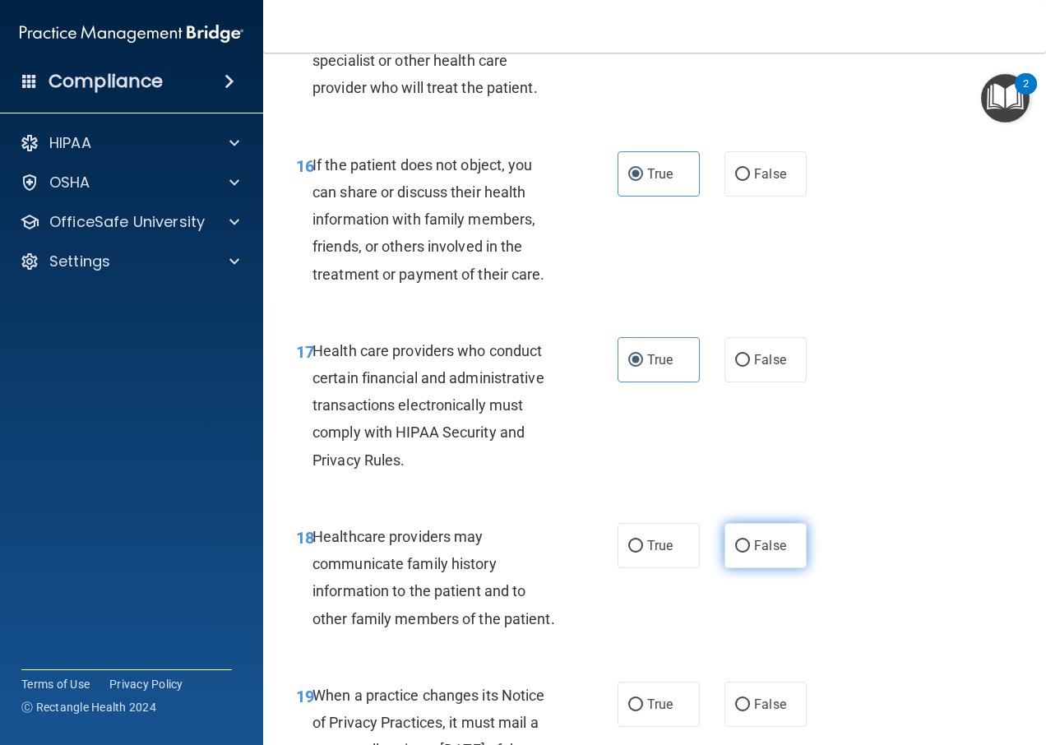
radio input "true"
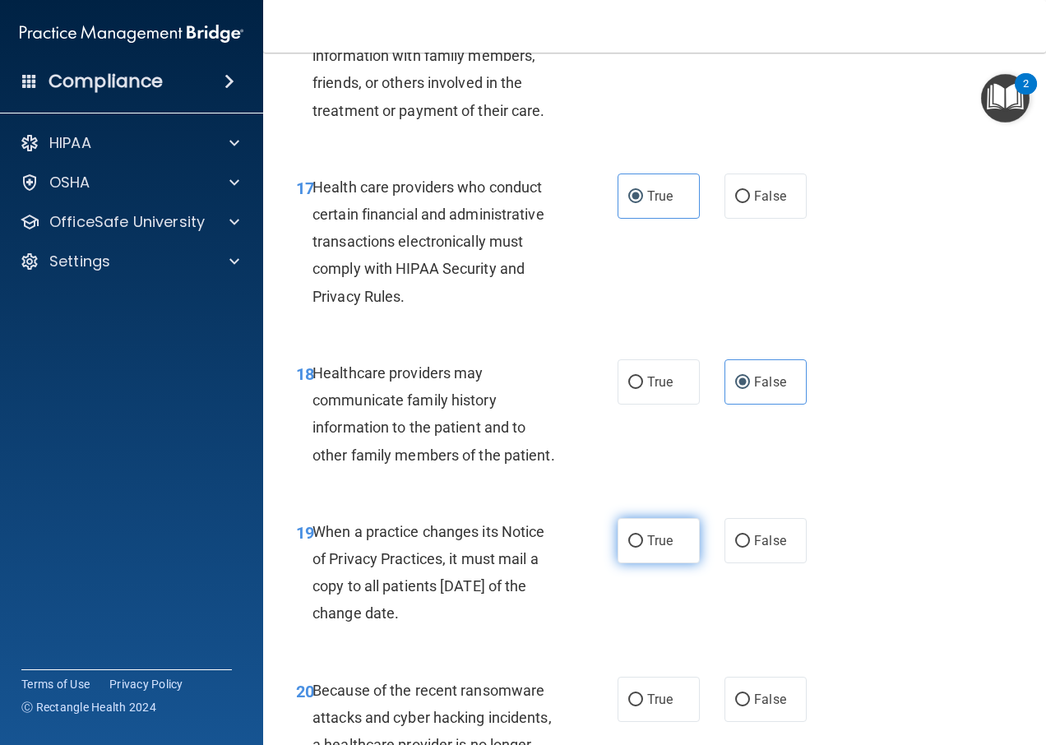
scroll to position [2796, 0]
click at [728, 562] on label "False" at bounding box center [765, 539] width 82 height 45
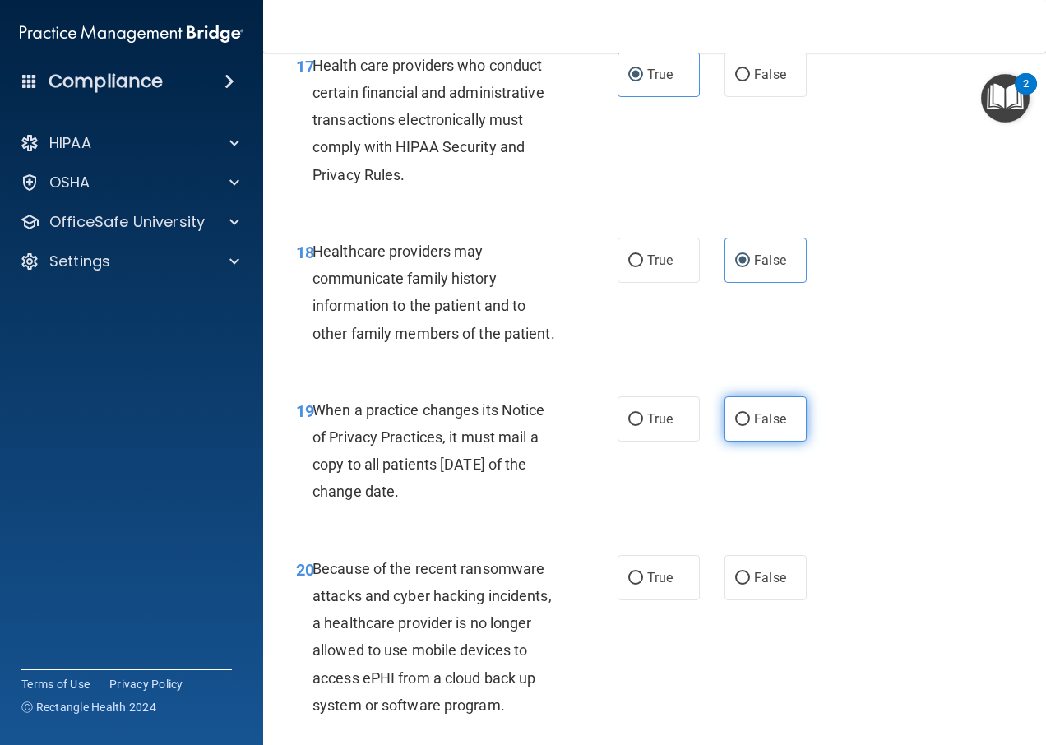
scroll to position [2960, 0]
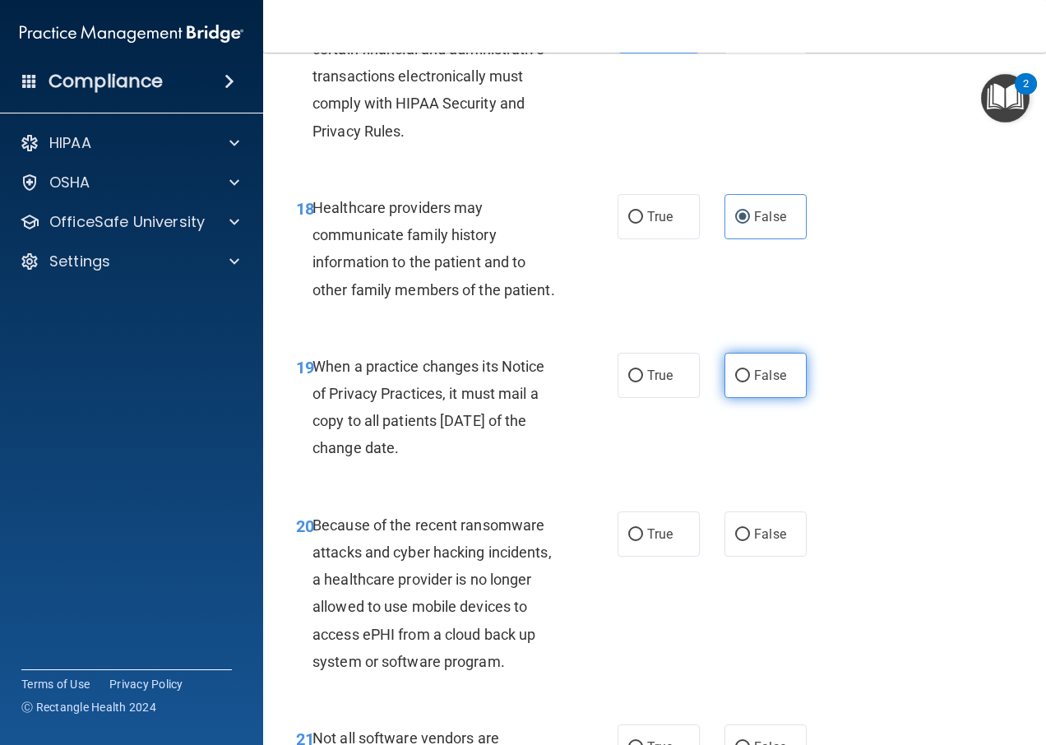
click at [735, 541] on input "False" at bounding box center [742, 535] width 15 height 12
radio input "true"
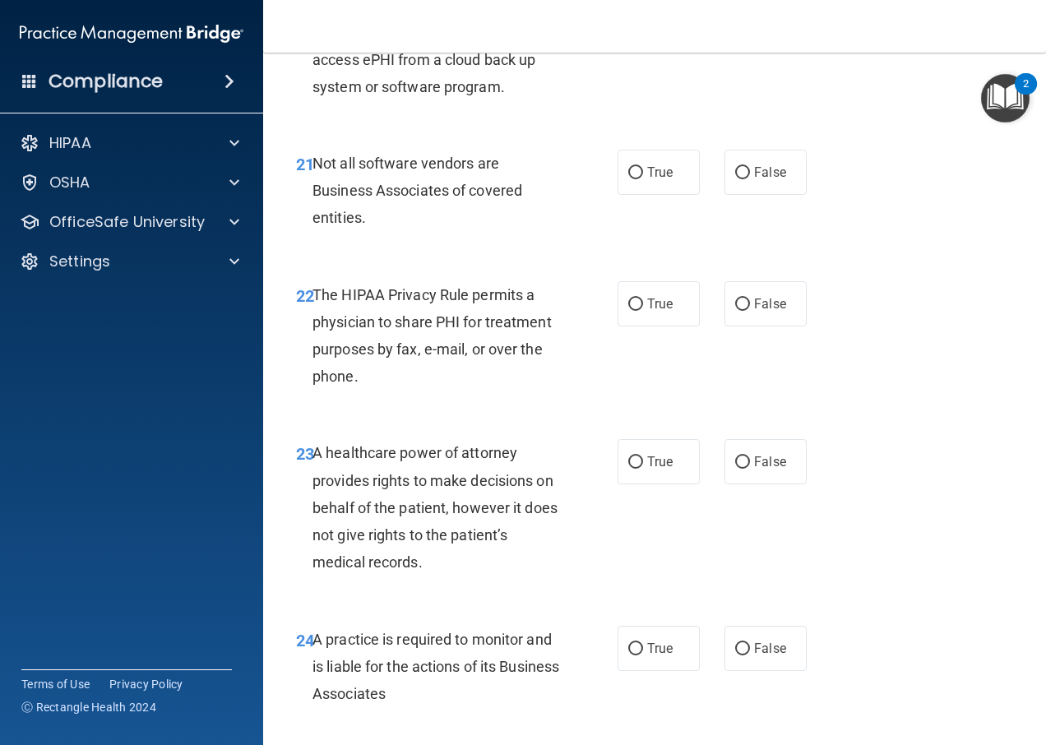
scroll to position [3536, 0]
click at [735, 654] on input "False" at bounding box center [742, 648] width 15 height 12
radio input "true"
click at [747, 194] on label "False" at bounding box center [765, 171] width 82 height 45
click at [747, 178] on input "False" at bounding box center [742, 172] width 15 height 12
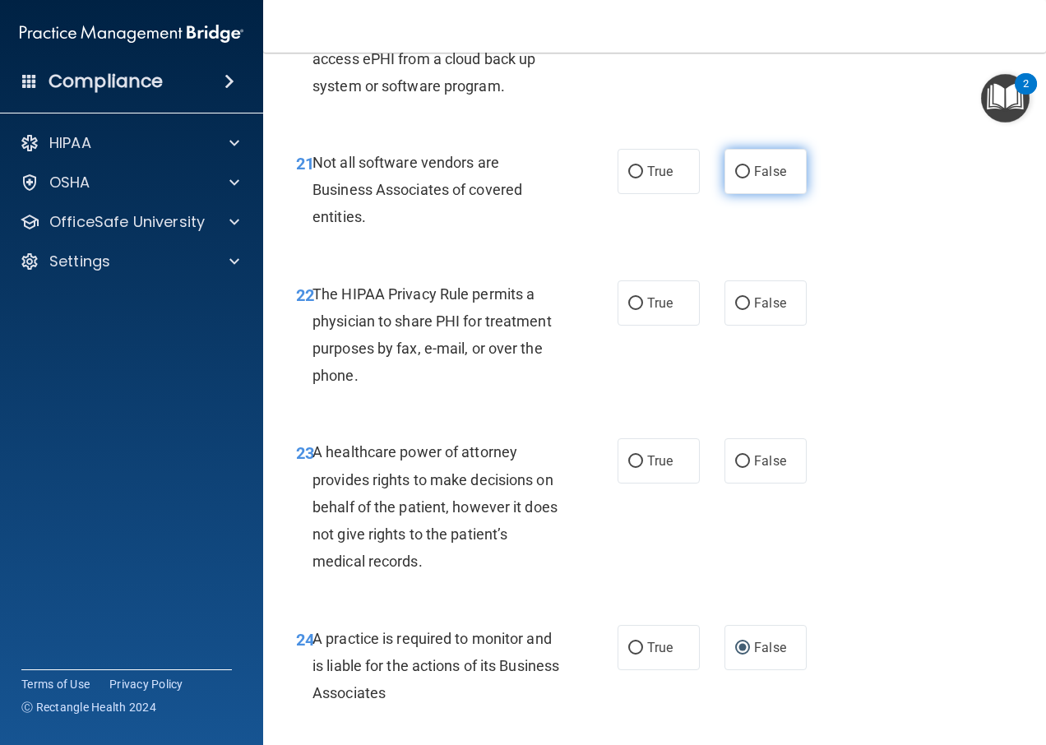
radio input "true"
click at [620, 326] on label "True" at bounding box center [658, 302] width 82 height 45
click at [628, 310] on input "True" at bounding box center [635, 304] width 15 height 12
radio input "true"
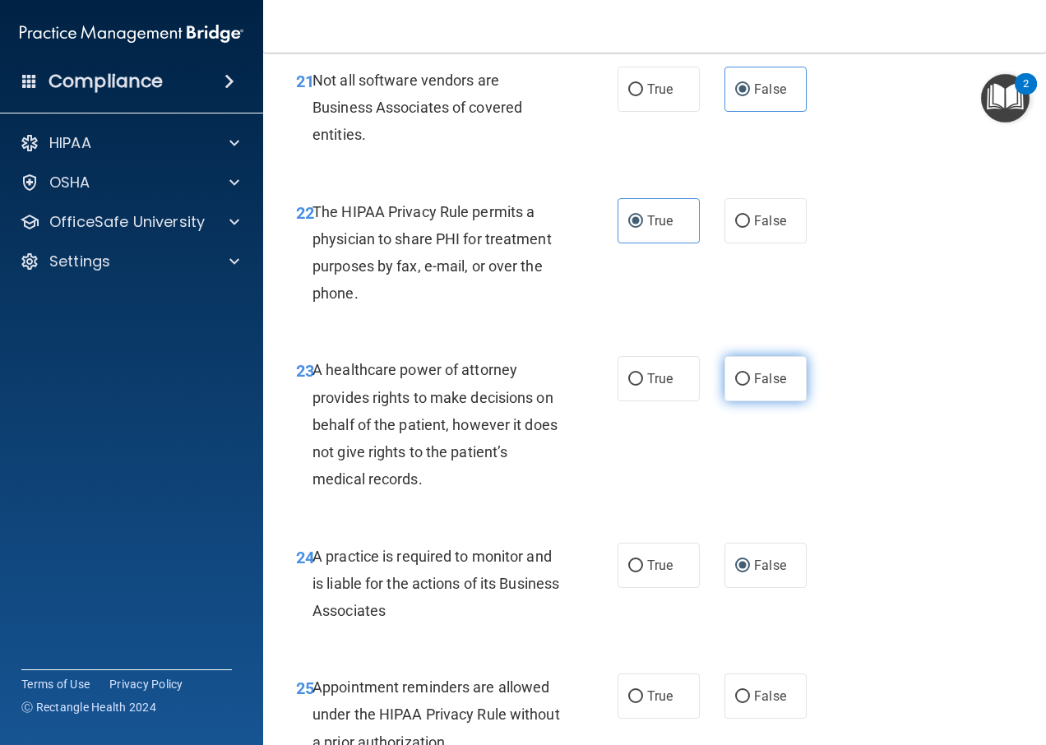
click at [772, 386] on span "False" at bounding box center [770, 379] width 32 height 16
click at [750, 386] on input "False" at bounding box center [742, 379] width 15 height 12
radio input "true"
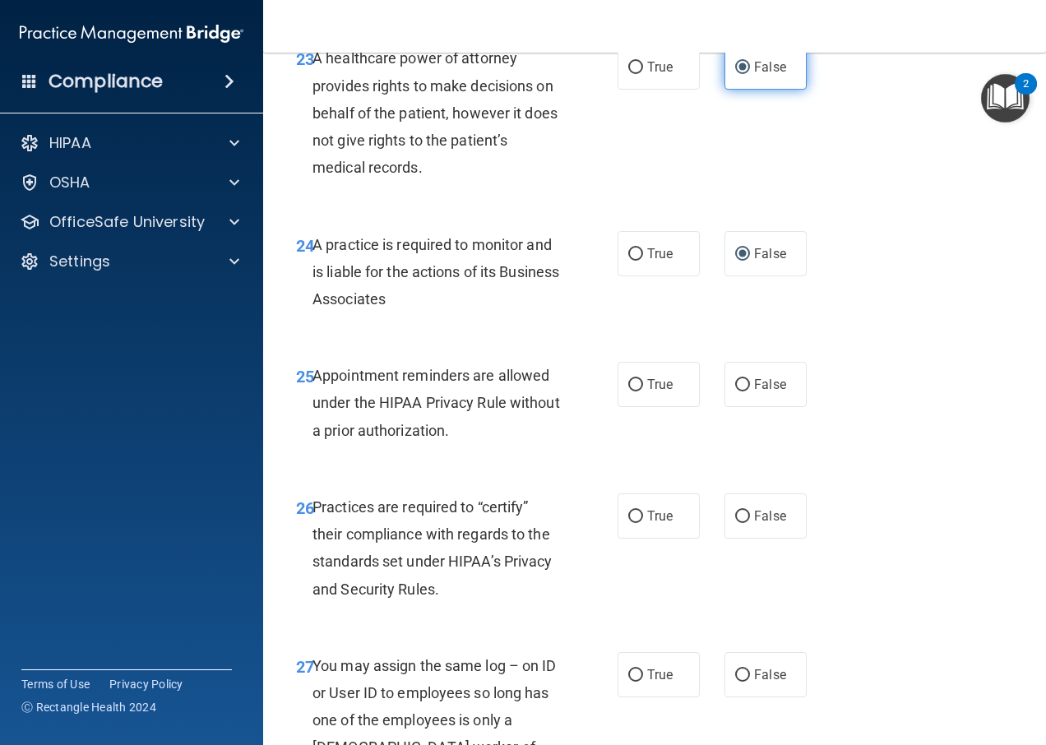
scroll to position [3947, 0]
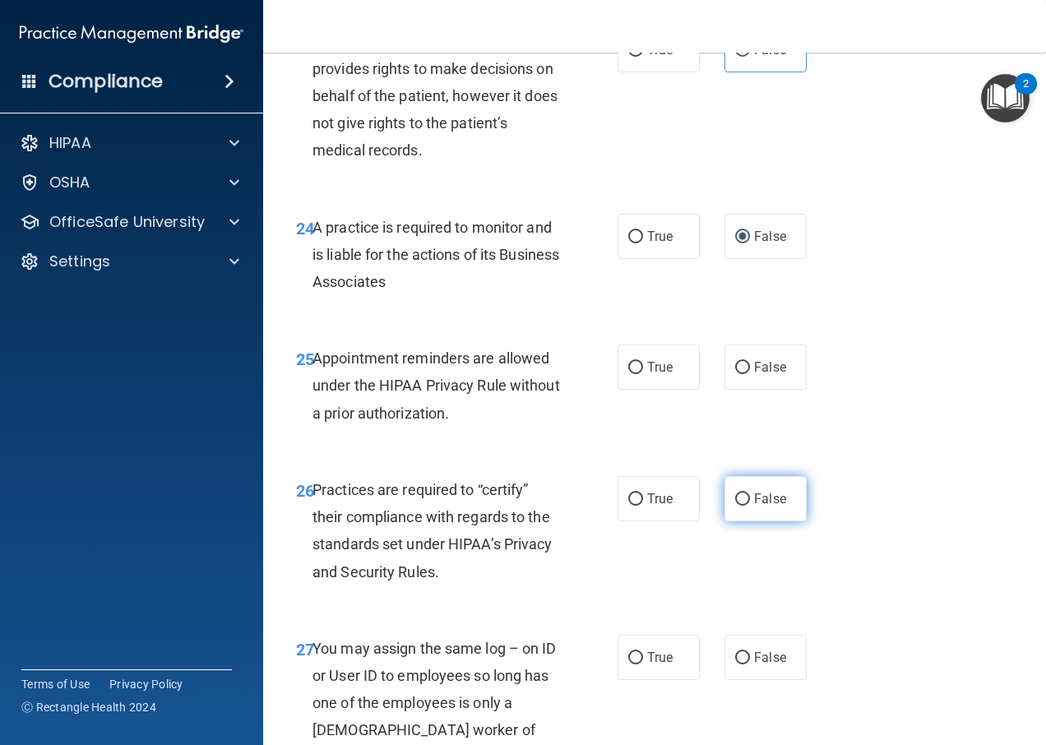
click at [740, 506] on input "False" at bounding box center [742, 499] width 15 height 12
radio input "true"
click at [647, 375] on span "True" at bounding box center [659, 367] width 25 height 16
click at [643, 374] on input "True" at bounding box center [635, 368] width 15 height 12
radio input "true"
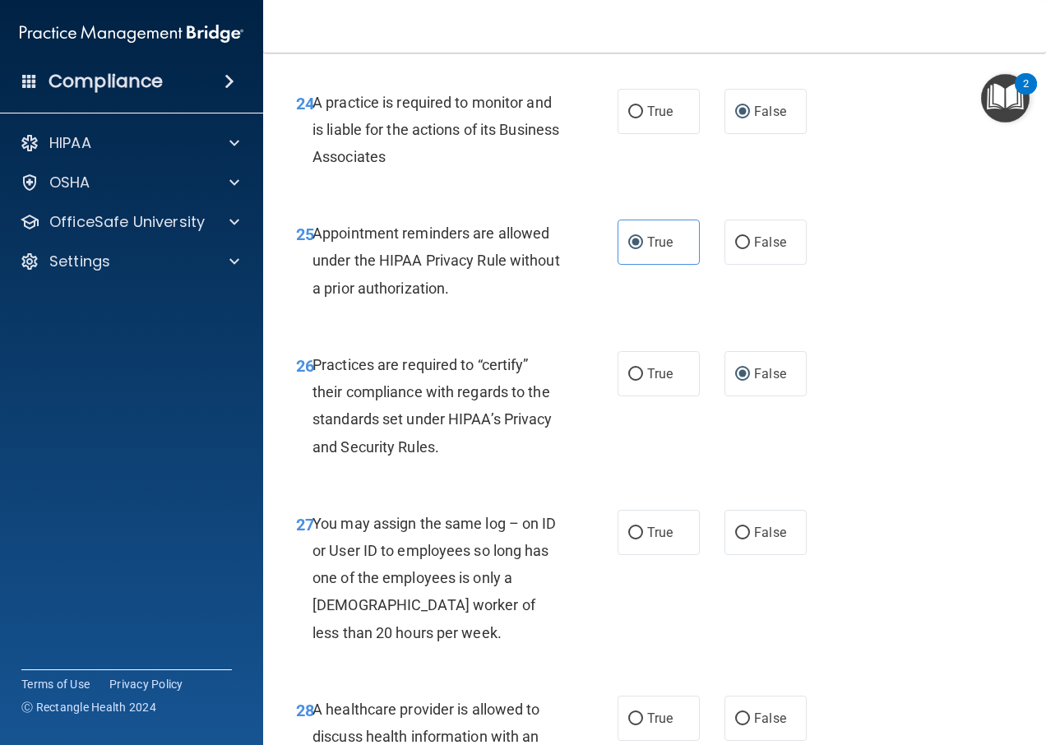
scroll to position [4193, 0]
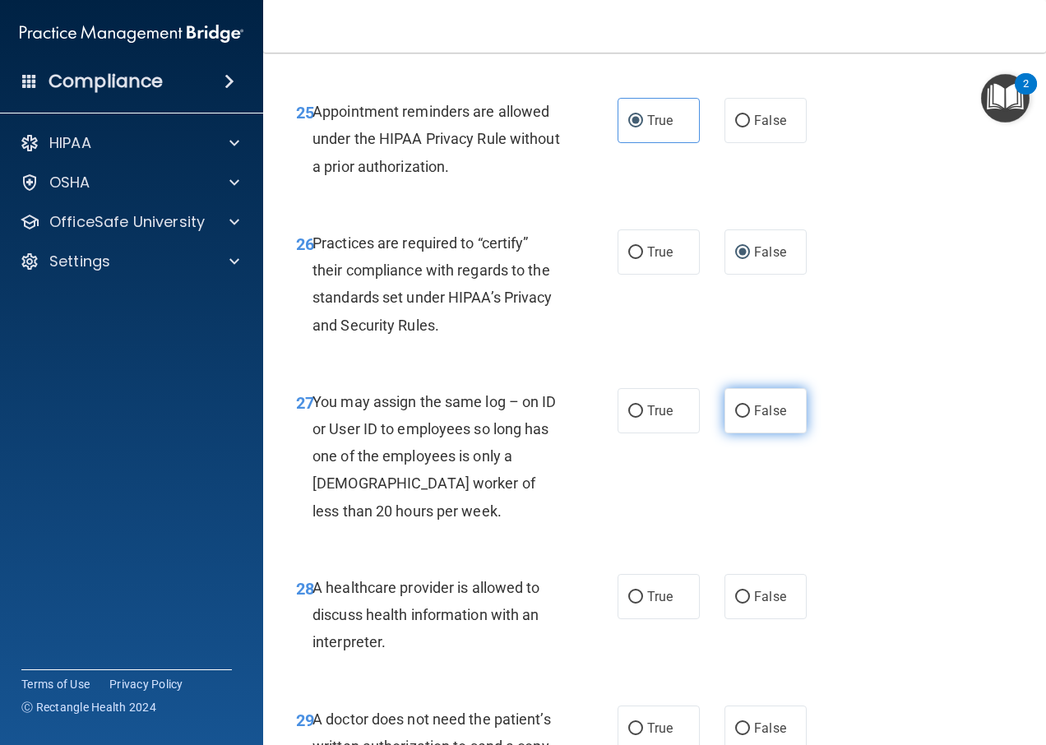
click at [735, 418] on input "False" at bounding box center [742, 411] width 15 height 12
radio input "true"
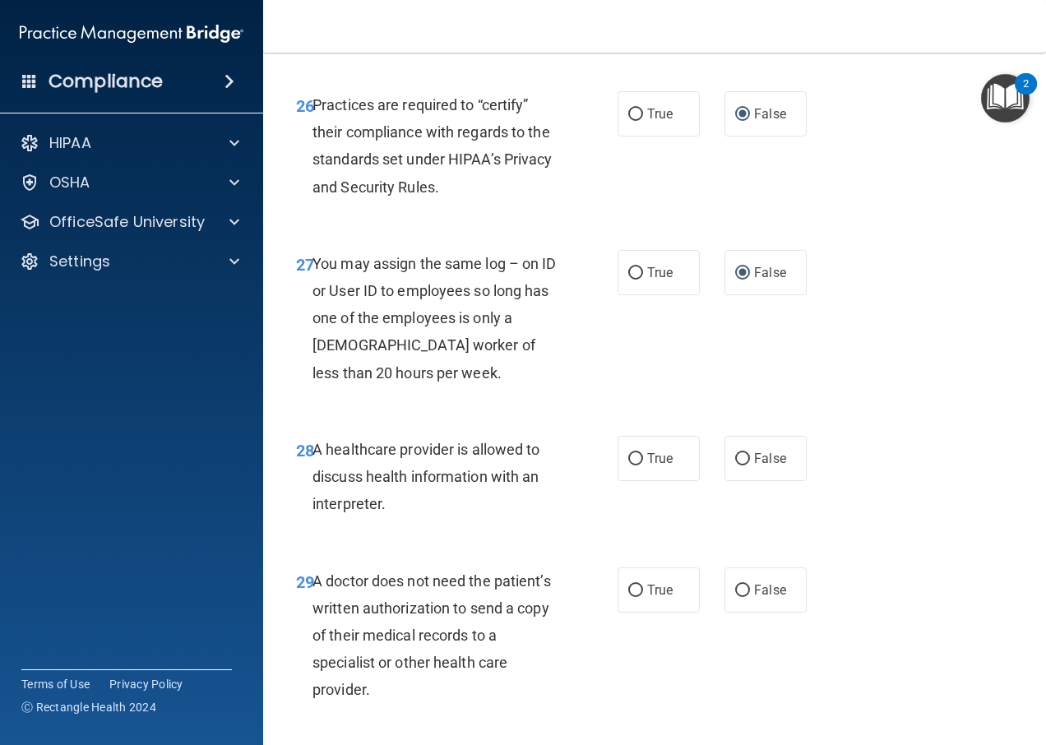
scroll to position [4358, 0]
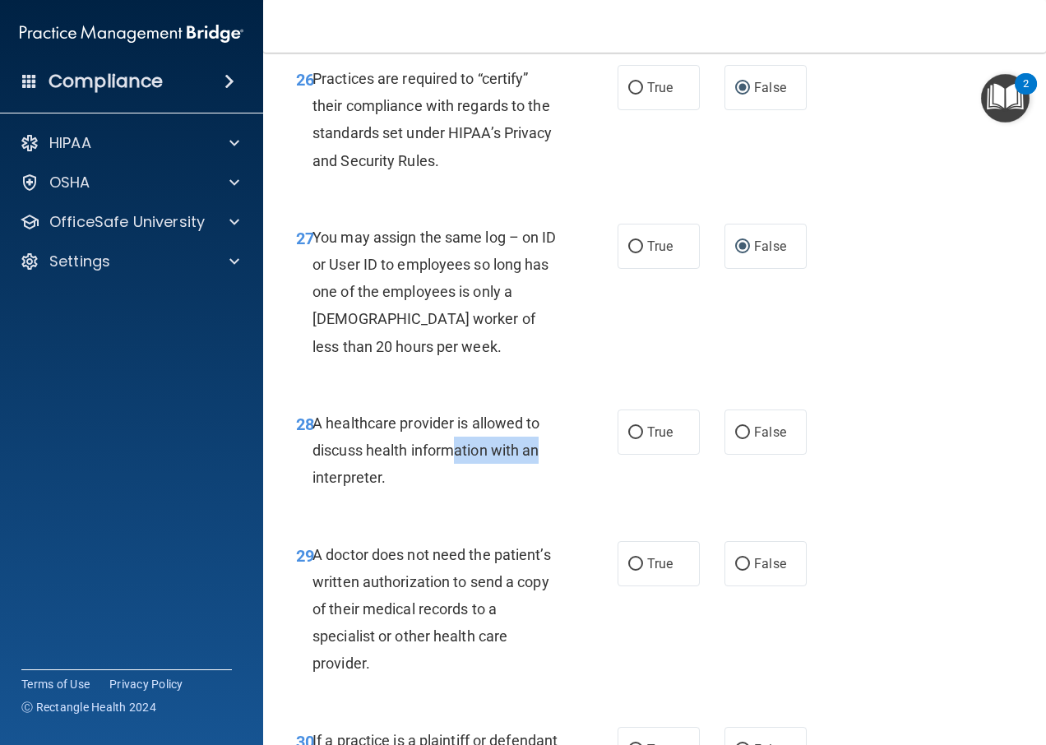
drag, startPoint x: 452, startPoint y: 506, endPoint x: 543, endPoint y: 506, distance: 91.3
click at [543, 492] on div "A healthcare provider is allowed to discuss health information with an interpre…" at bounding box center [442, 450] width 260 height 82
drag, startPoint x: 543, startPoint y: 506, endPoint x: 556, endPoint y: 535, distance: 31.3
click at [556, 492] on div "A healthcare provider is allowed to discuss health information with an interpre…" at bounding box center [442, 450] width 260 height 82
click at [649, 440] on span "True" at bounding box center [659, 432] width 25 height 16
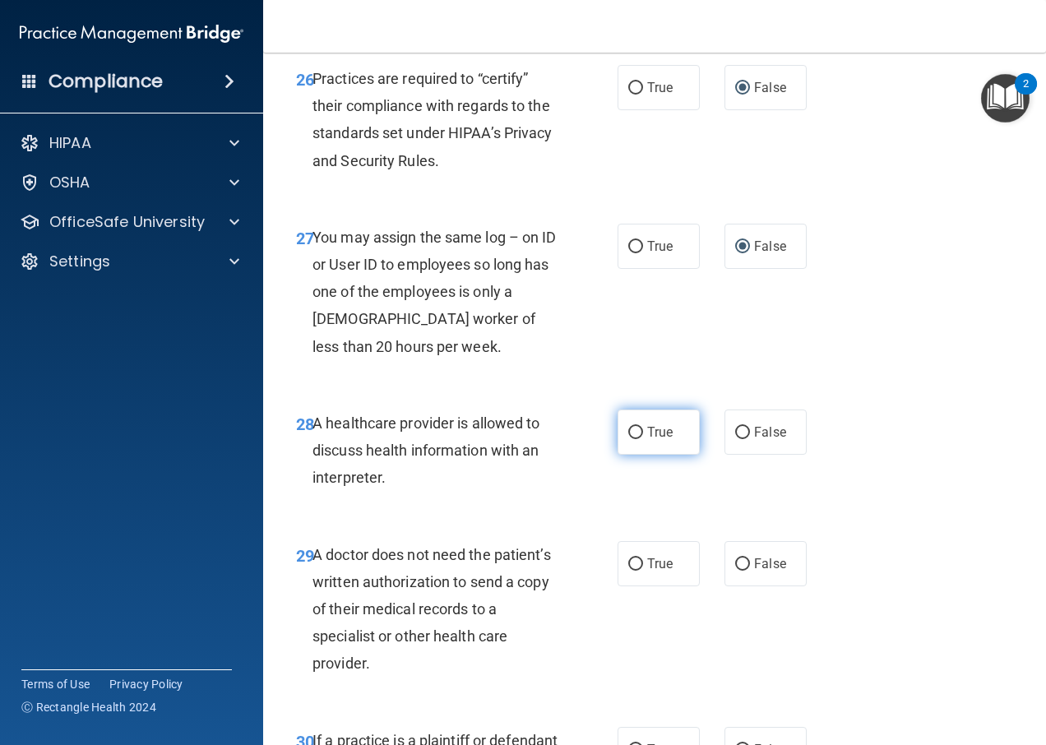
click at [643, 439] on input "True" at bounding box center [635, 433] width 15 height 12
radio input "true"
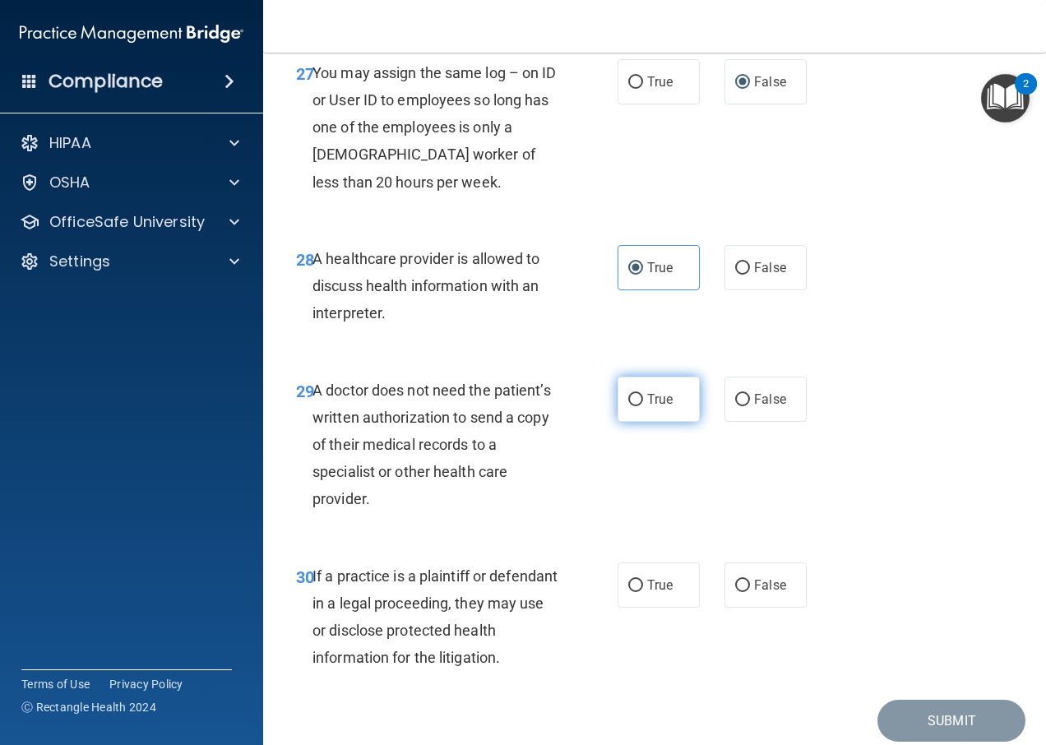
scroll to position [4604, 0]
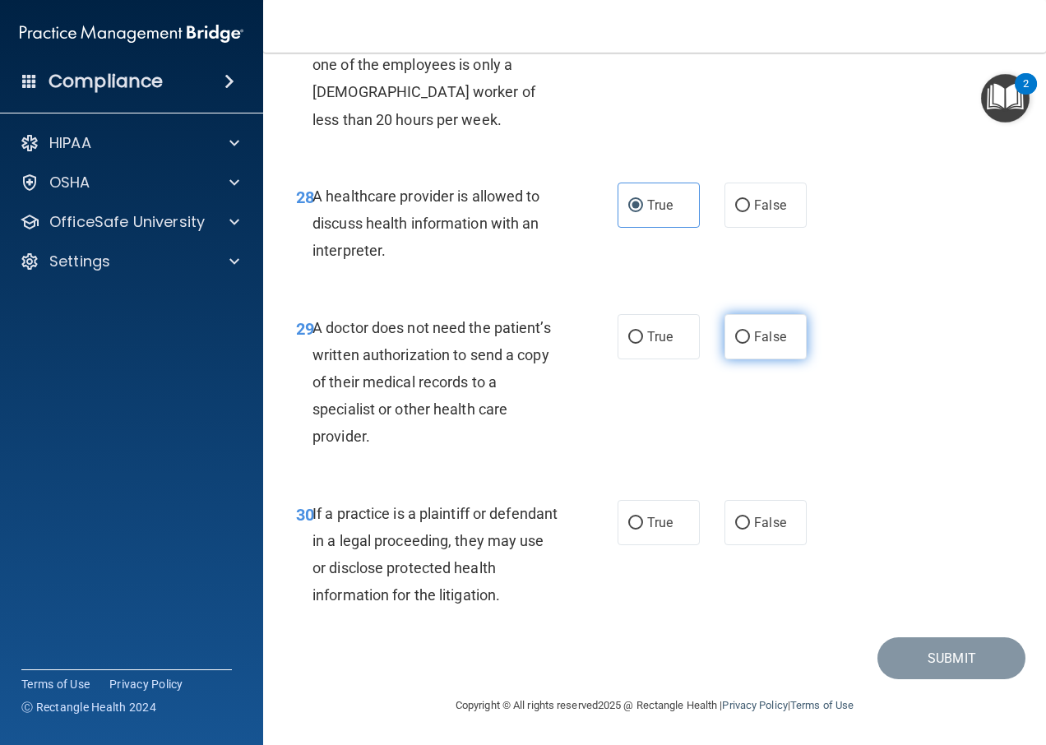
click at [757, 345] on span "False" at bounding box center [770, 337] width 32 height 16
click at [750, 344] on input "False" at bounding box center [742, 337] width 15 height 12
radio input "true"
click at [762, 521] on span "False" at bounding box center [770, 523] width 32 height 16
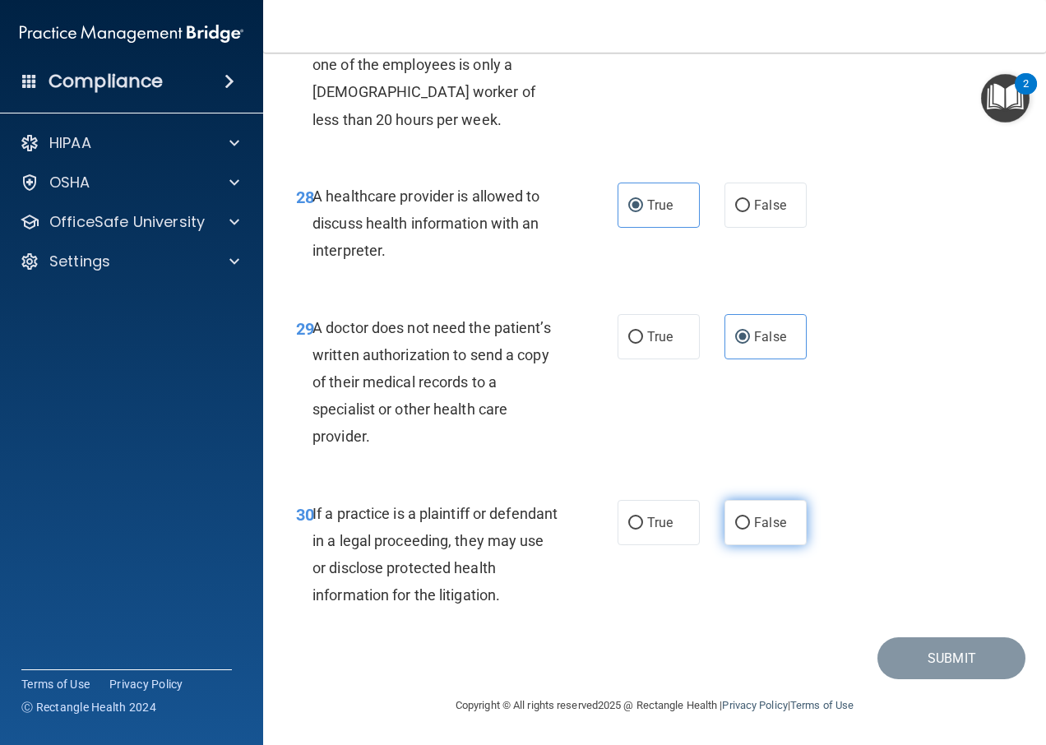
click at [750, 521] on input "False" at bounding box center [742, 523] width 15 height 12
radio input "true"
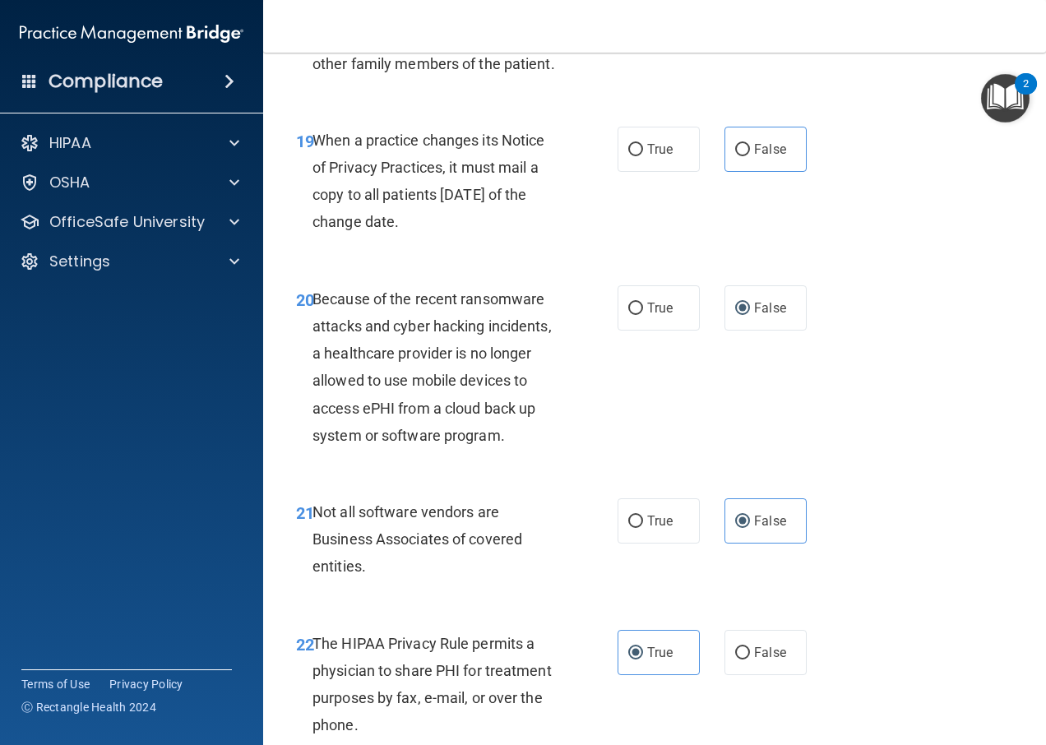
scroll to position [3077, 0]
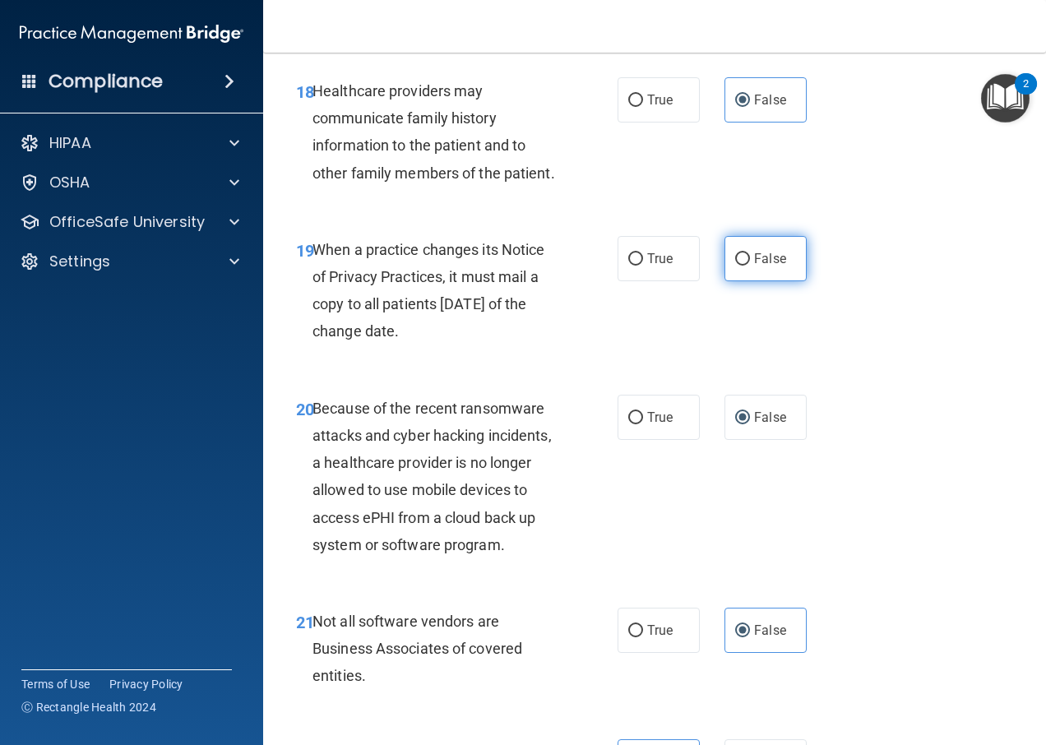
click at [738, 266] on input "False" at bounding box center [742, 259] width 15 height 12
radio input "true"
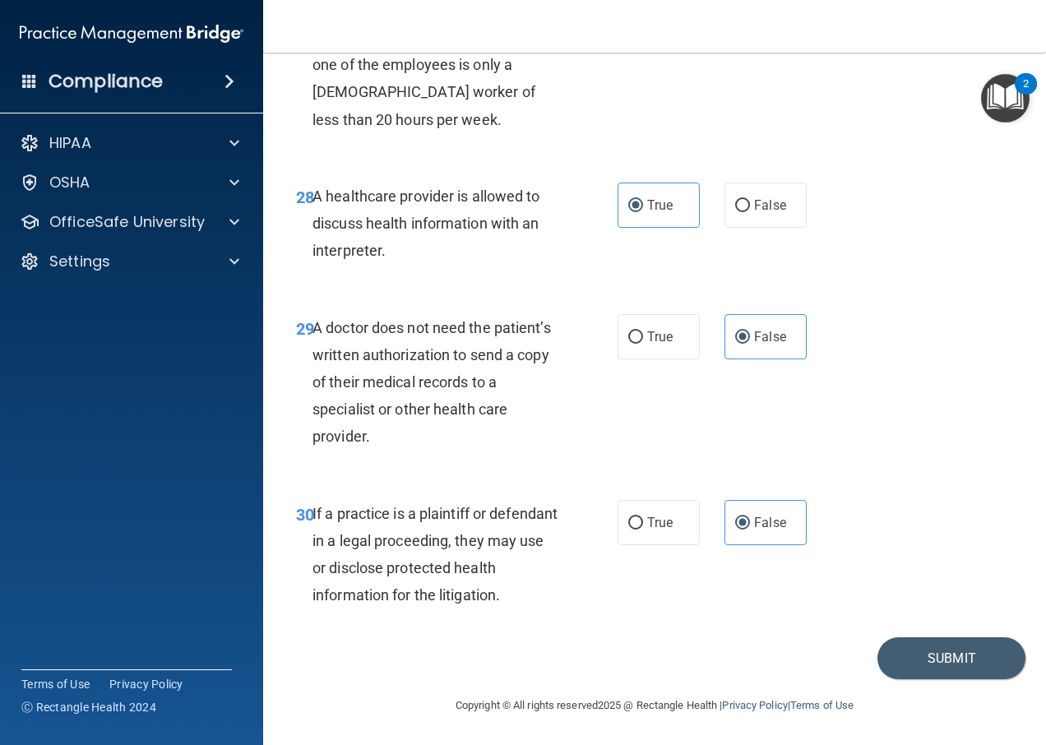
scroll to position [4639, 0]
click at [922, 670] on button "Submit" at bounding box center [951, 658] width 148 height 42
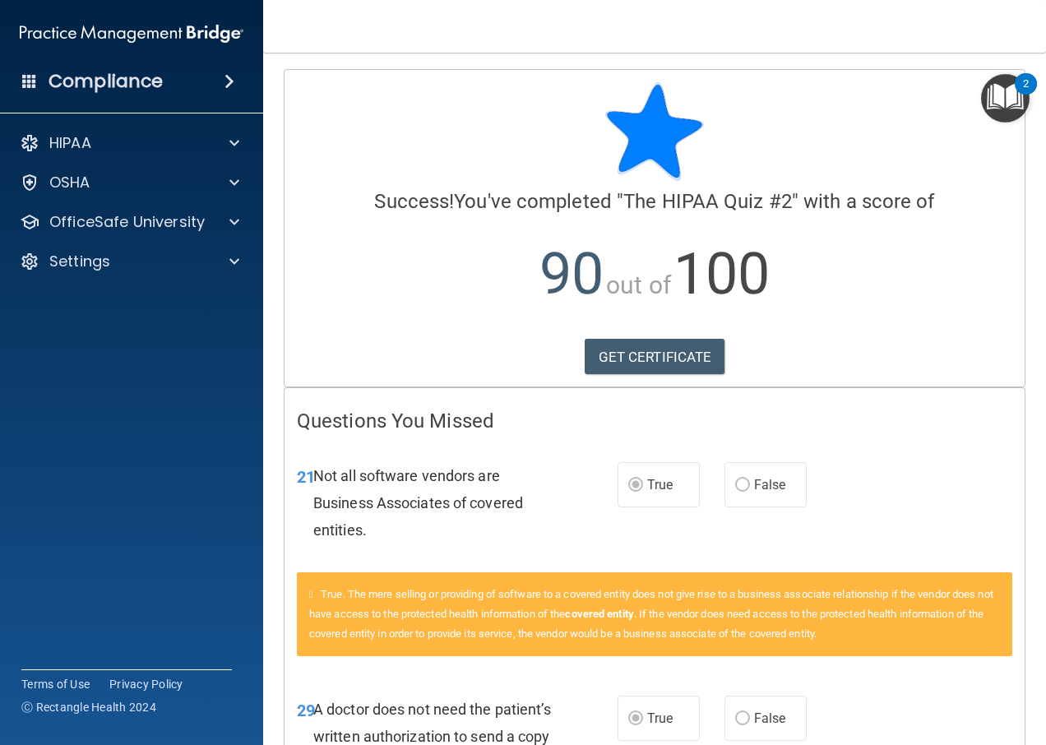
click at [986, 98] on img "Open Resource Center, 2 new notifications" at bounding box center [1005, 98] width 49 height 49
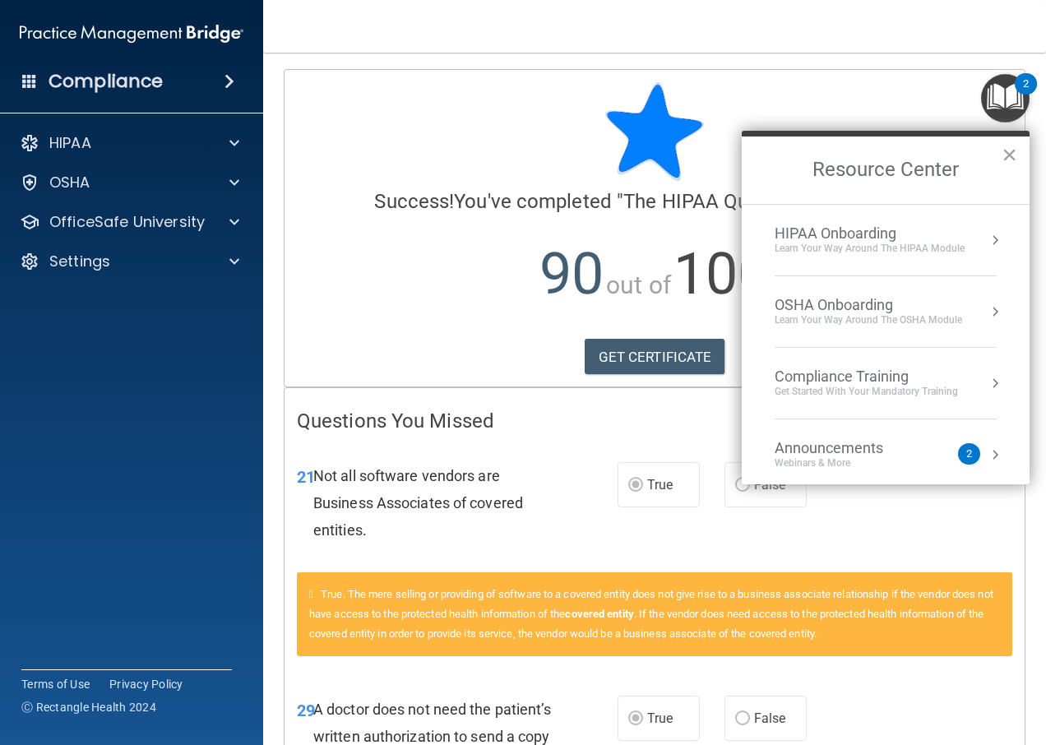
click at [877, 304] on div "OSHA Onboarding" at bounding box center [868, 305] width 187 height 18
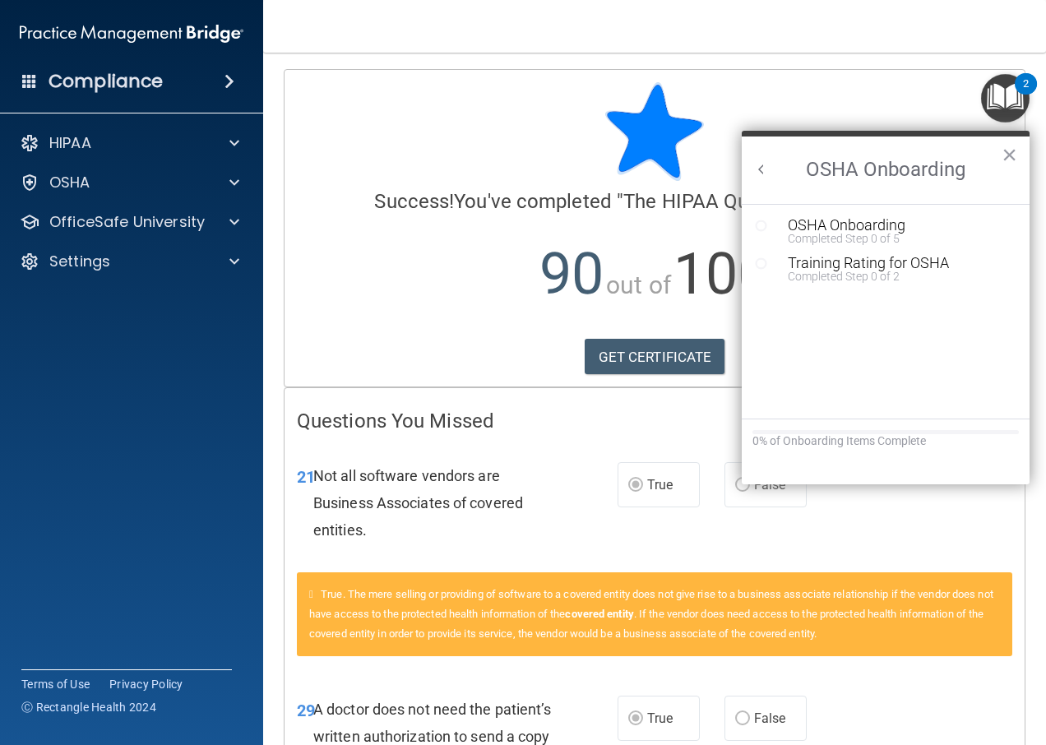
click at [766, 168] on button "Back to Resource Center Home" at bounding box center [761, 169] width 16 height 16
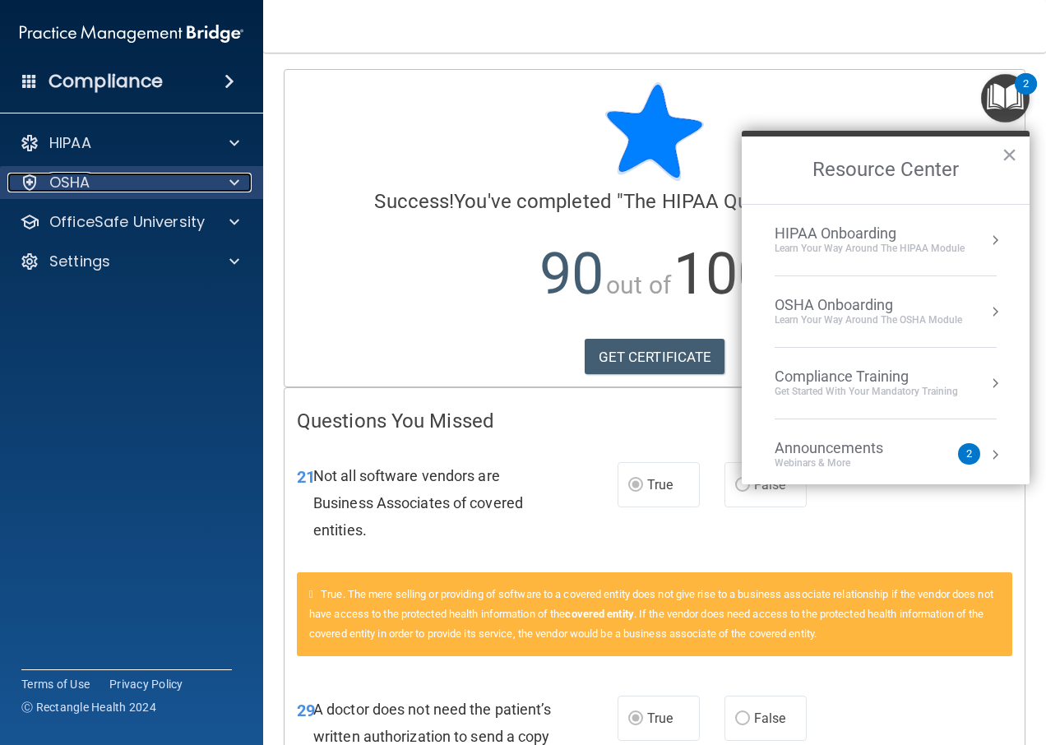
click at [180, 173] on div "OSHA" at bounding box center [109, 183] width 204 height 20
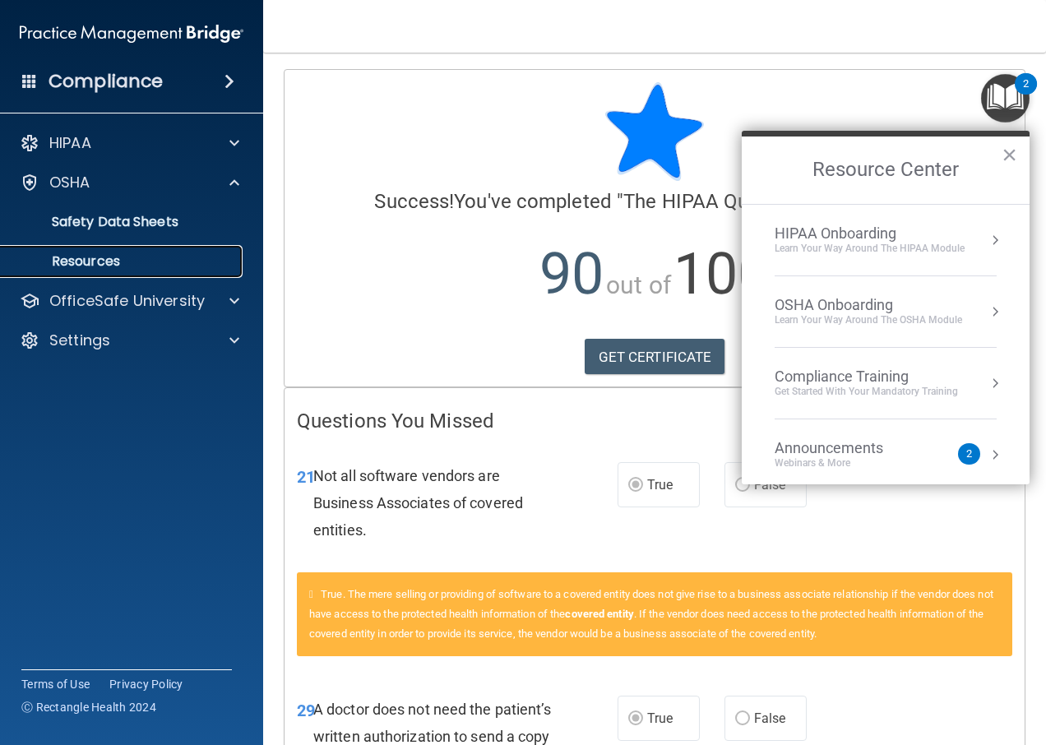
click at [204, 257] on p "Resources" at bounding box center [123, 261] width 224 height 16
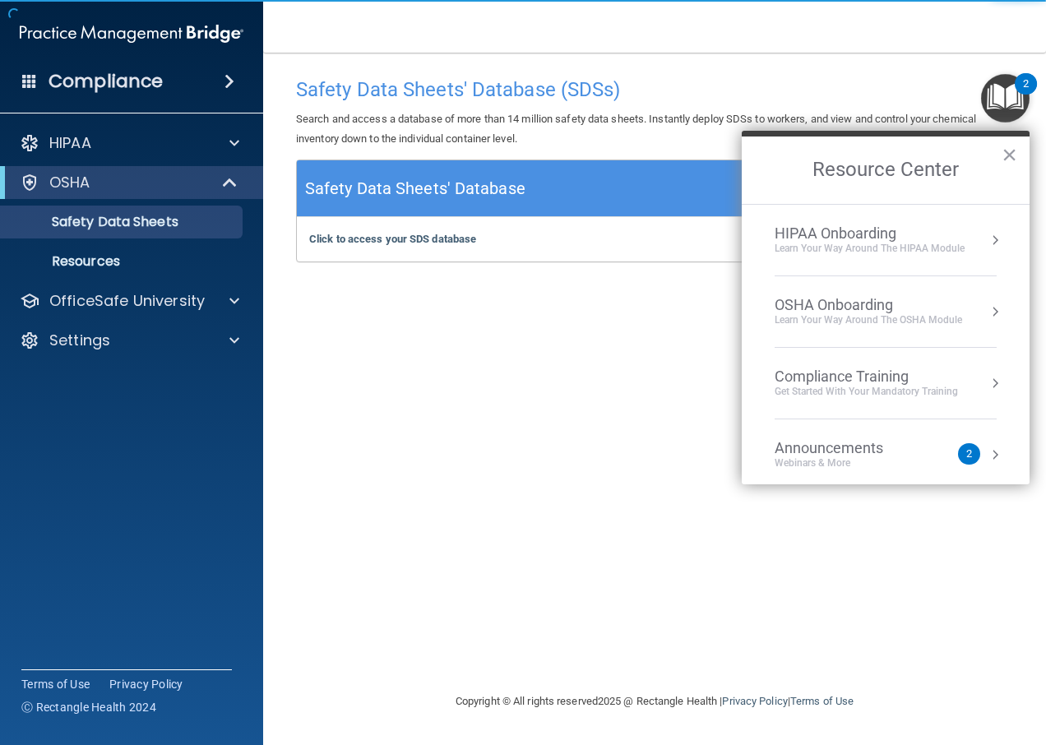
click at [980, 107] on div "Safety Data Sheets' Database (SDSs) Search and access a database of more than 1…" at bounding box center [655, 114] width 742 height 90
click at [987, 99] on img "Open Resource Center, 2 new notifications" at bounding box center [1005, 98] width 49 height 49
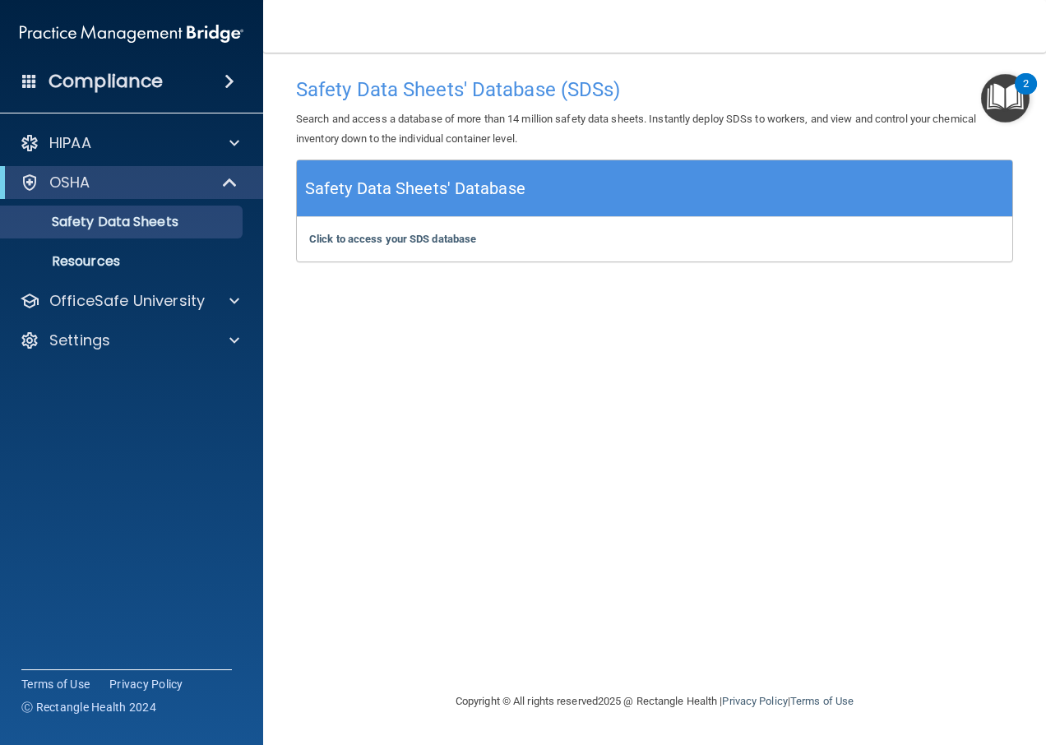
click at [991, 99] on img "Open Resource Center, 2 new notifications" at bounding box center [1005, 98] width 49 height 49
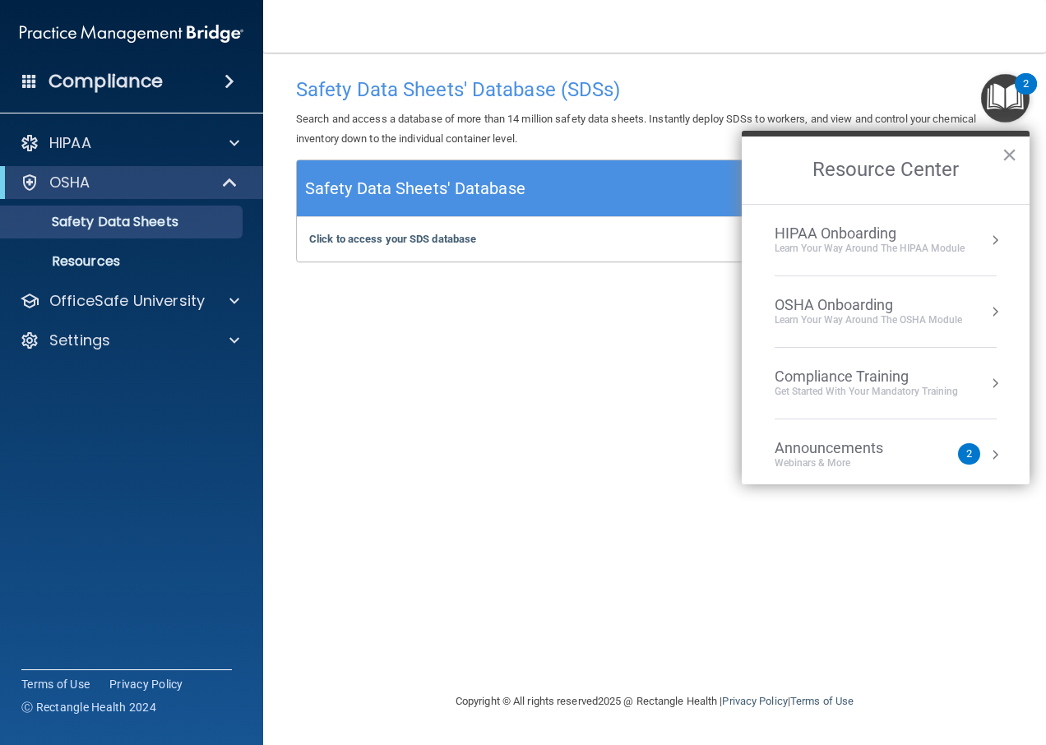
click at [987, 310] on button "Resource Center" at bounding box center [995, 311] width 16 height 16
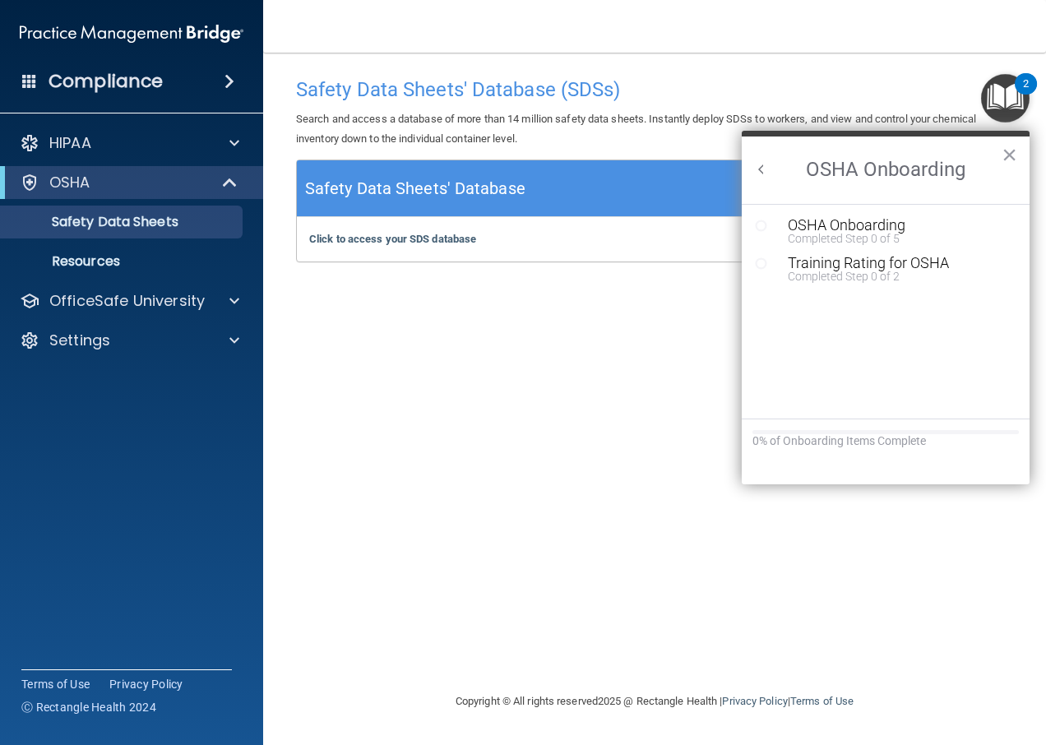
click at [895, 425] on div "0% of Onboarding Items Complete" at bounding box center [886, 452] width 288 height 66
click at [662, 427] on div "Safety Data Sheets' Database (SDSs) Search and access a database of more than 1…" at bounding box center [654, 372] width 717 height 606
click at [350, 426] on div "Safety Data Sheets' Database (SDSs) Search and access a database of more than 1…" at bounding box center [654, 372] width 717 height 606
click at [99, 311] on div "OfficeSafe University" at bounding box center [132, 300] width 264 height 33
click at [231, 294] on span at bounding box center [234, 301] width 10 height 20
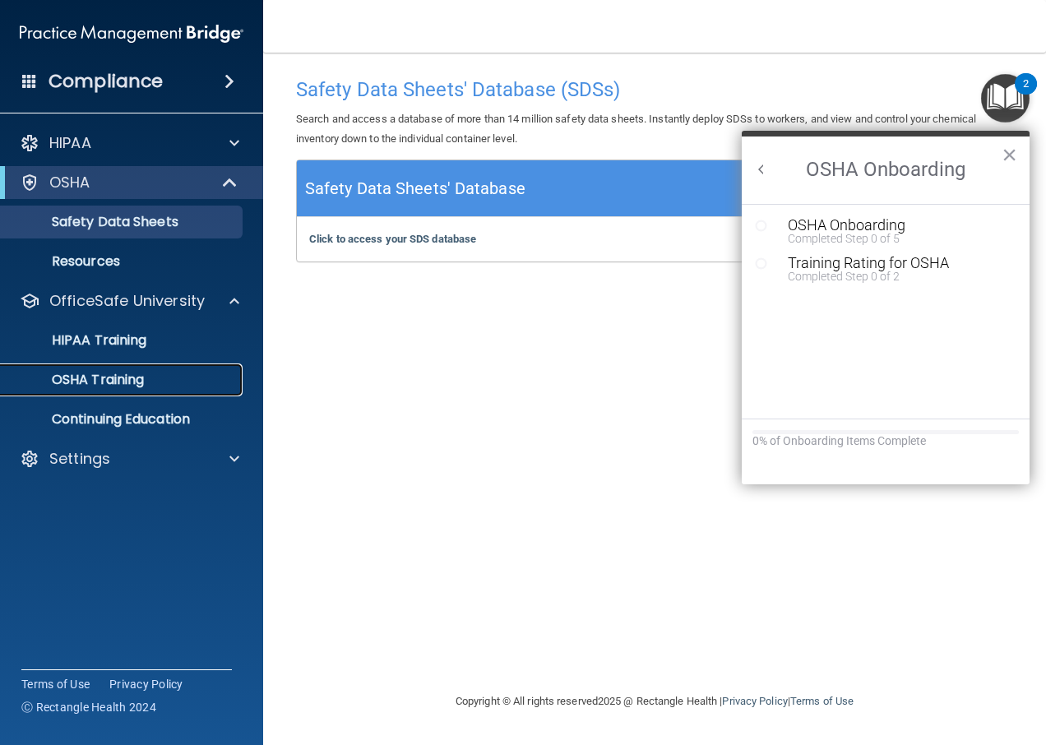
click at [137, 376] on p "OSHA Training" at bounding box center [77, 380] width 133 height 16
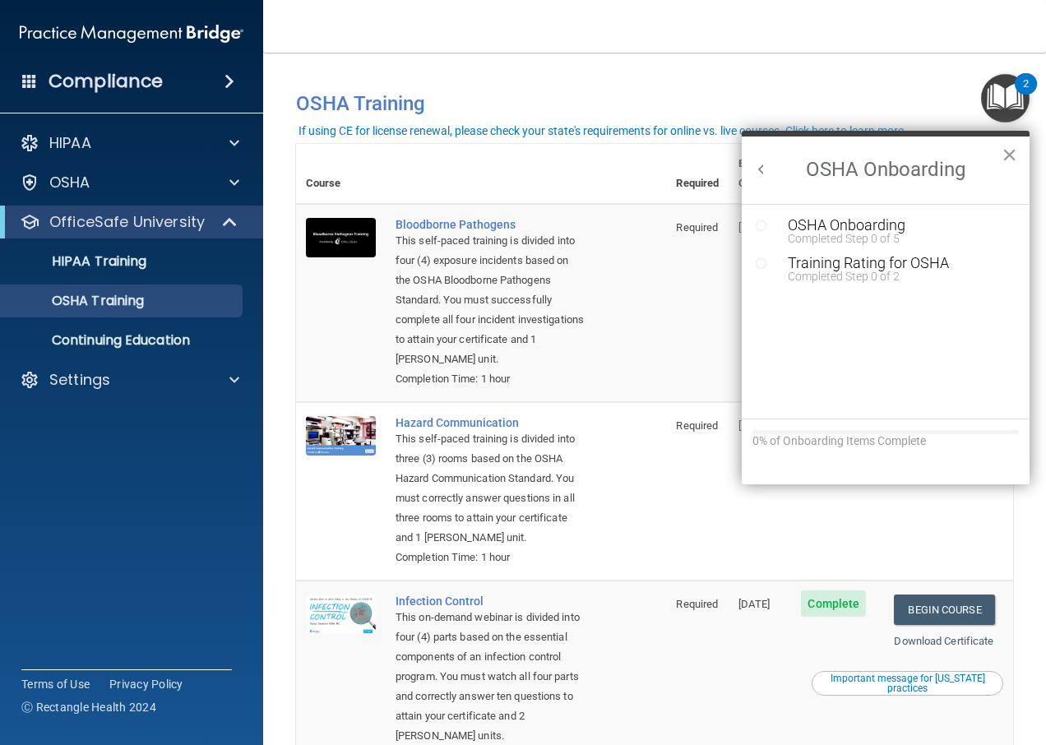
click at [1013, 153] on button "×" at bounding box center [1009, 154] width 16 height 26
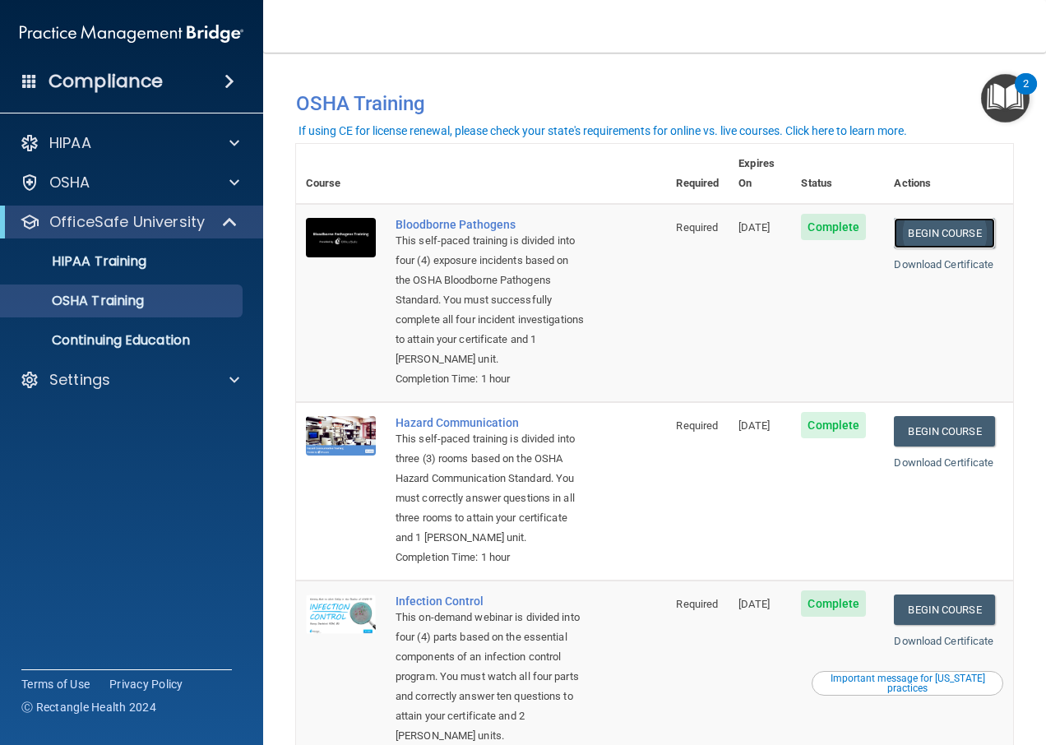
click at [956, 218] on link "Begin Course" at bounding box center [944, 233] width 100 height 30
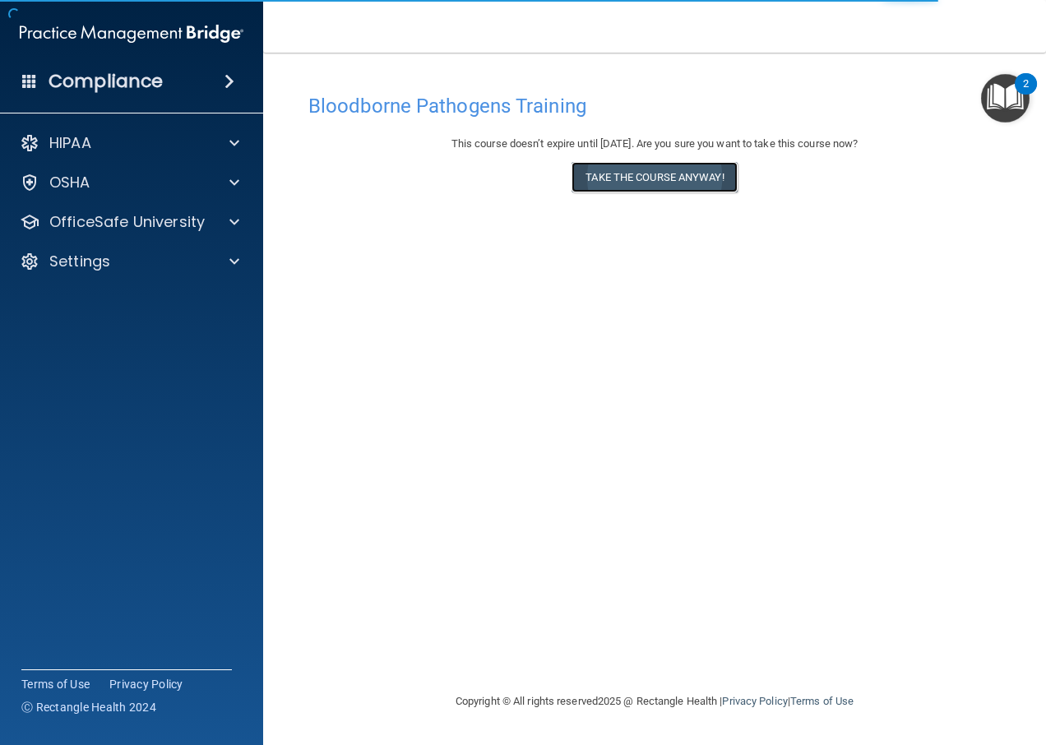
click at [691, 180] on button "Take the course anyway!" at bounding box center [653, 177] width 165 height 30
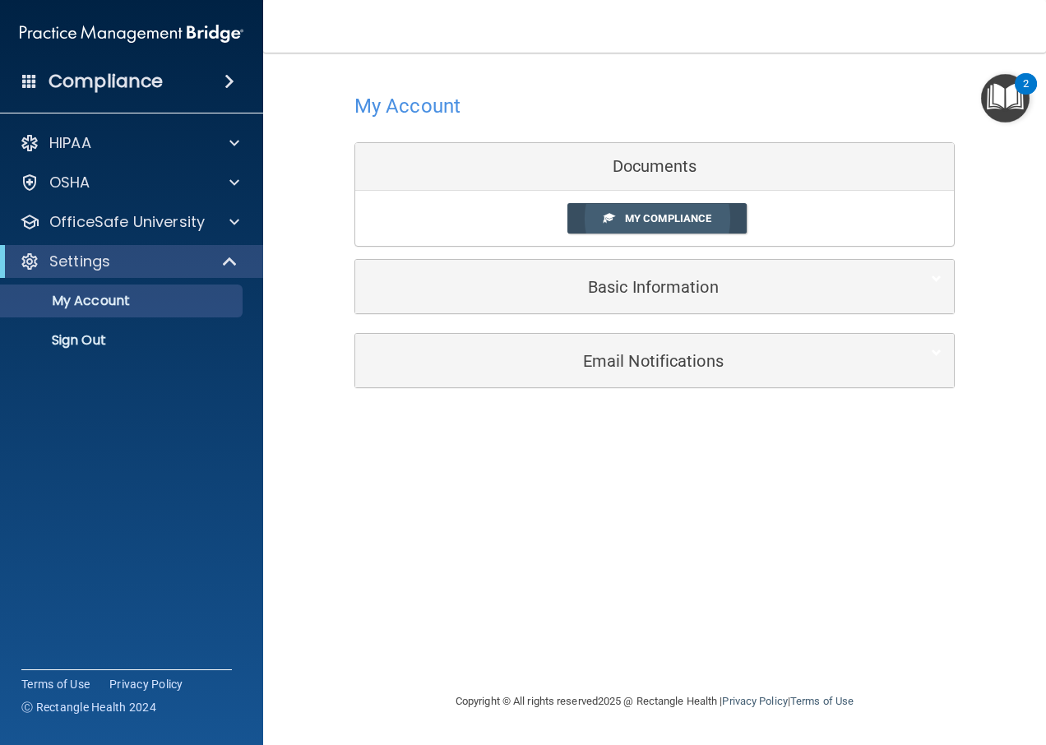
click at [701, 226] on link "My Compliance" at bounding box center [657, 218] width 180 height 30
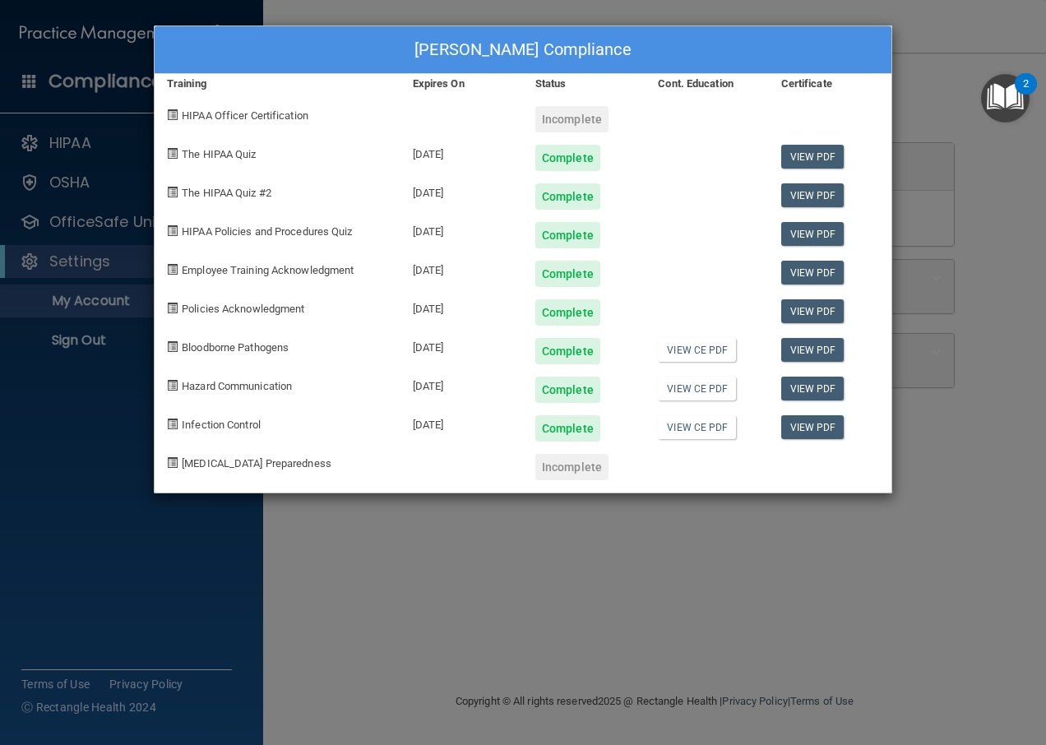
click at [579, 188] on div "Complete" at bounding box center [567, 196] width 65 height 26
click at [561, 234] on div "Complete" at bounding box center [567, 235] width 65 height 26
click at [536, 562] on div "[PERSON_NAME] Compliance Training Expires On Status Cont. Education Certificate…" at bounding box center [523, 372] width 1046 height 745
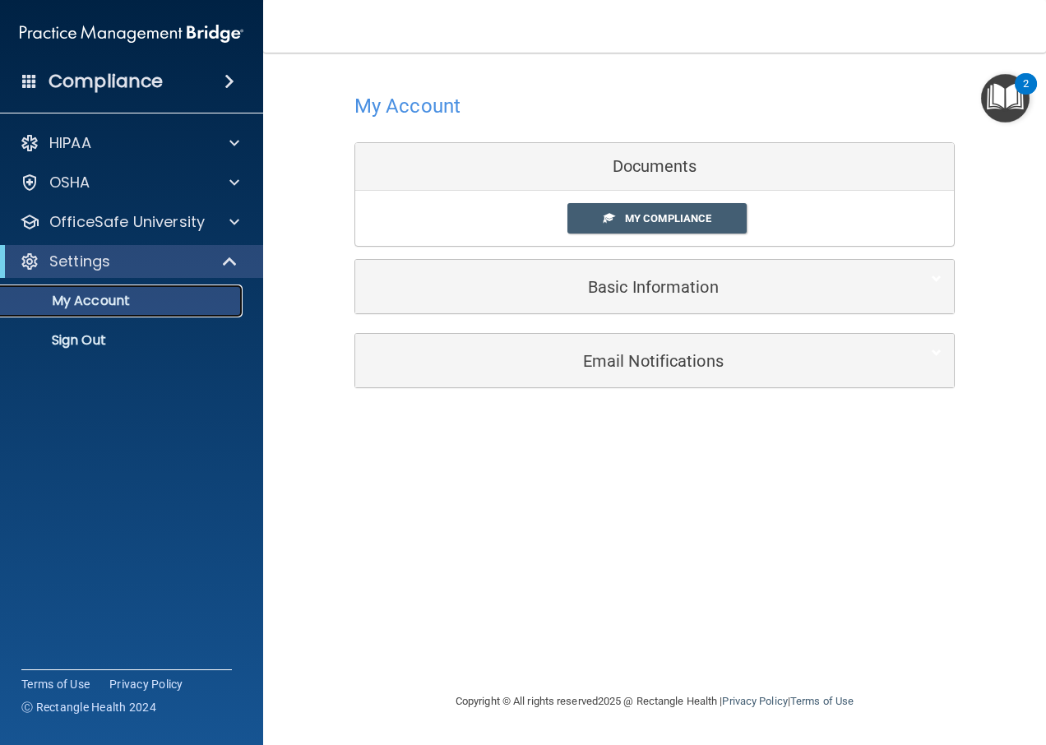
click at [176, 295] on p "My Account" at bounding box center [123, 301] width 224 height 16
click at [1011, 90] on img "Open Resource Center, 2 new notifications" at bounding box center [1005, 98] width 49 height 49
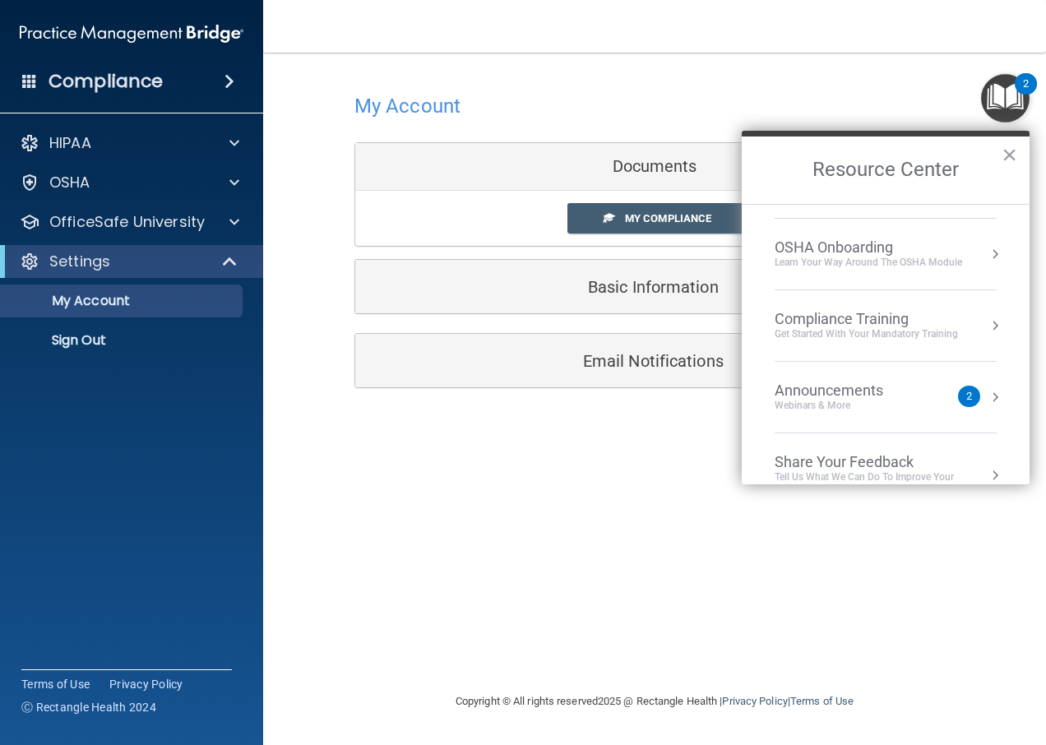
scroll to position [82, 0]
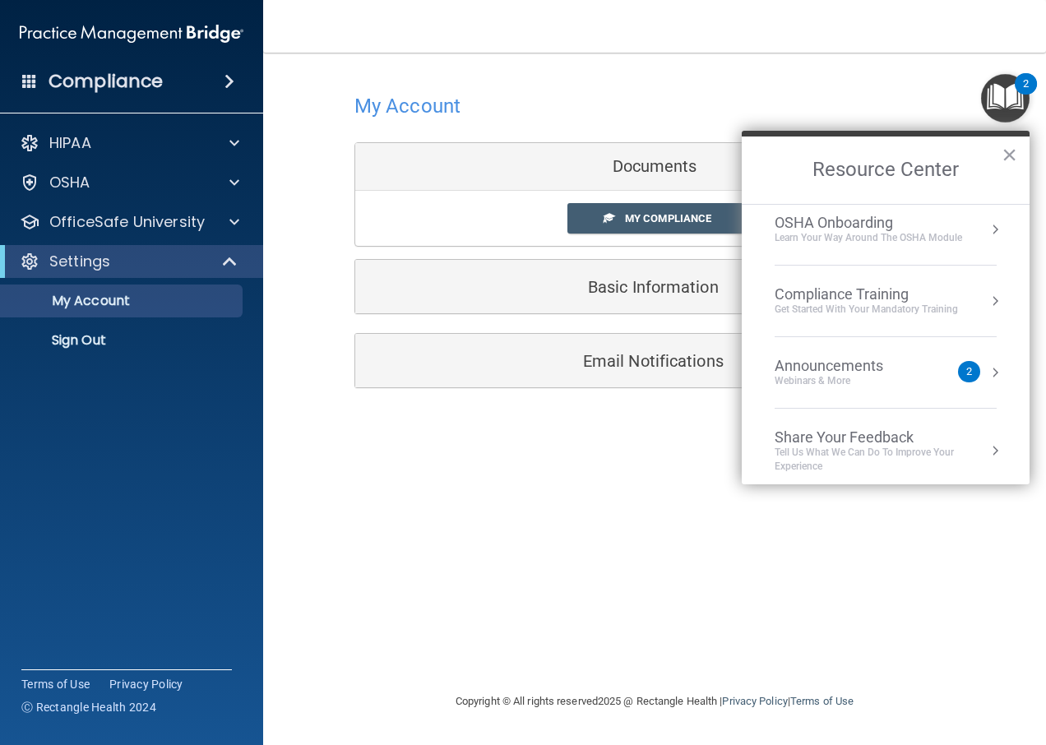
click at [974, 304] on div "Compliance Training Get Started with your mandatory training" at bounding box center [886, 300] width 222 height 31
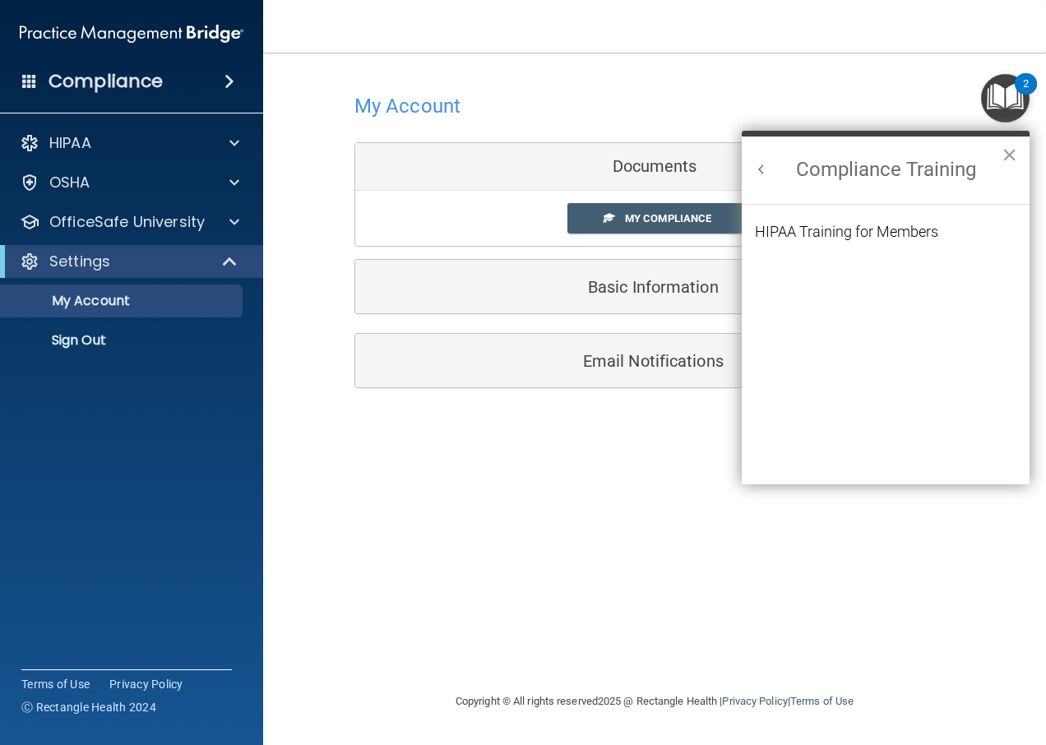
scroll to position [0, 0]
click at [905, 233] on div "HIPAA Training for Members" at bounding box center [846, 231] width 183 height 15
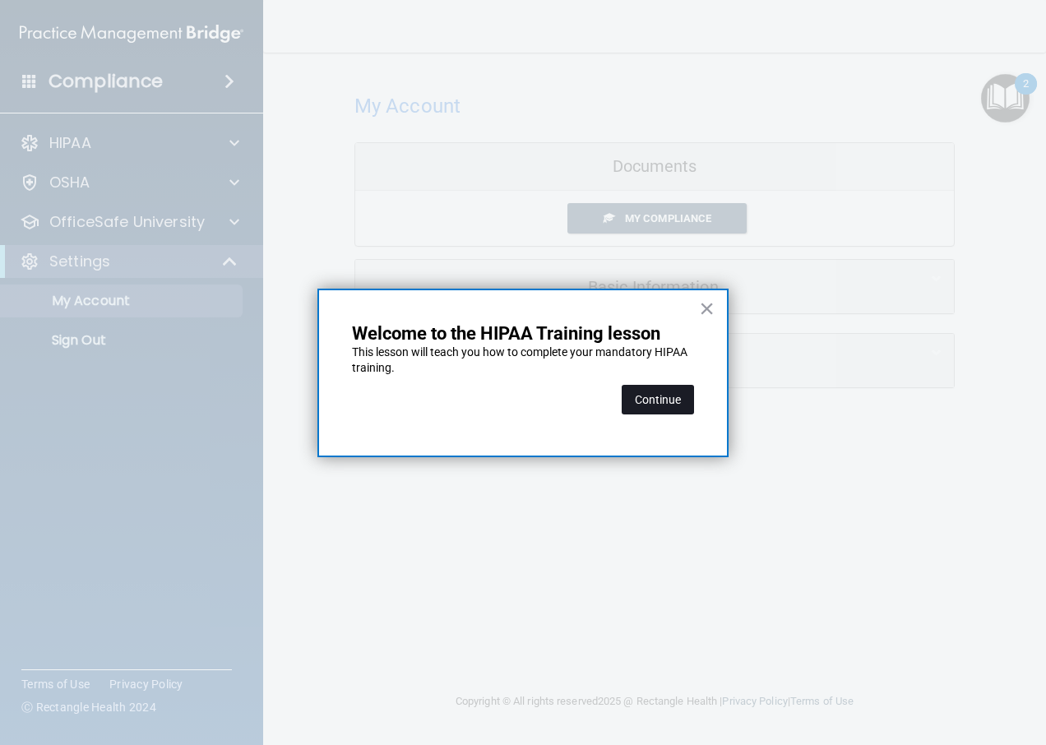
click at [663, 392] on button "Continue" at bounding box center [658, 400] width 72 height 30
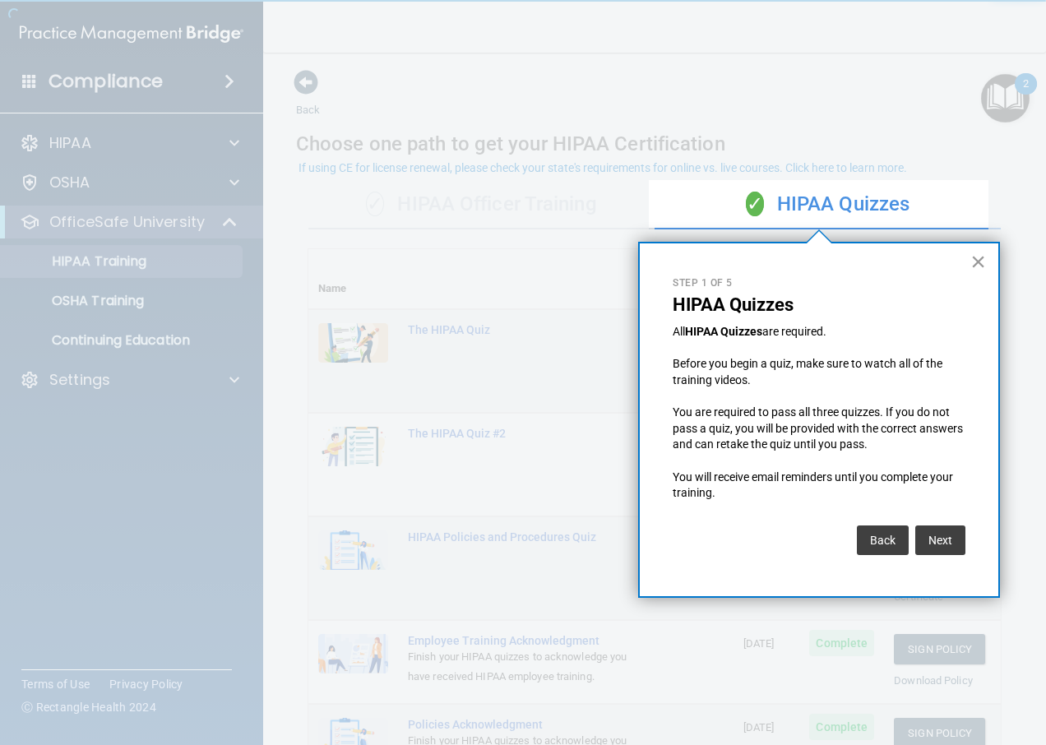
click at [983, 261] on button "×" at bounding box center [978, 261] width 16 height 26
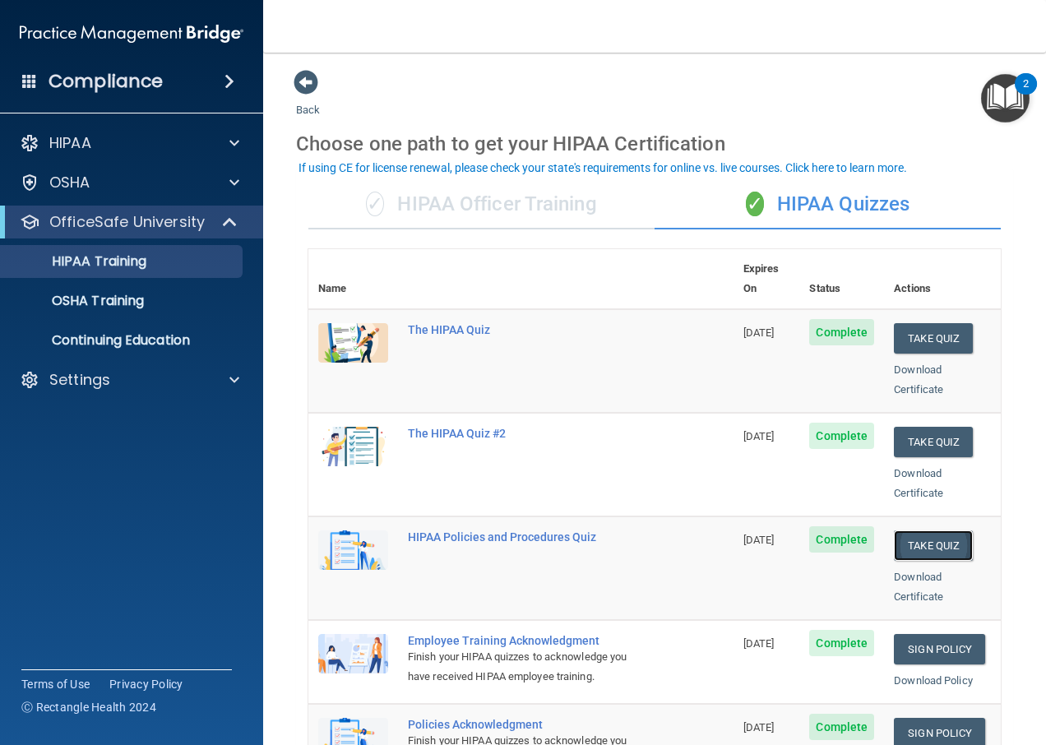
click at [941, 534] on button "Take Quiz" at bounding box center [933, 545] width 79 height 30
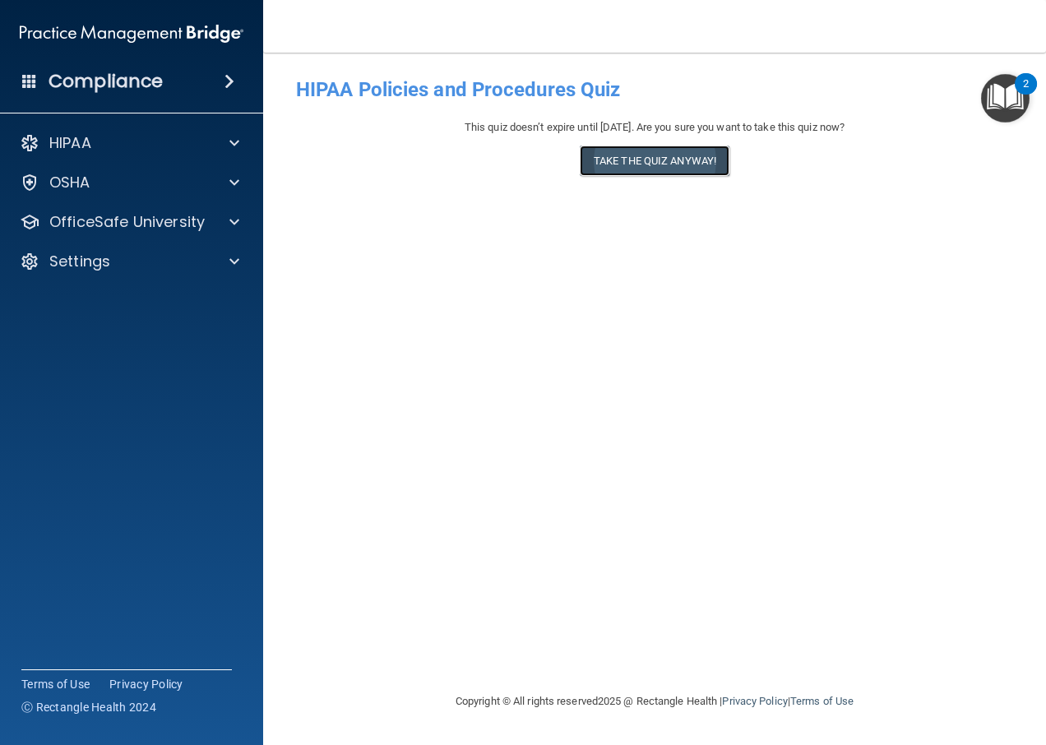
click at [659, 151] on button "Take the quiz anyway!" at bounding box center [655, 161] width 150 height 30
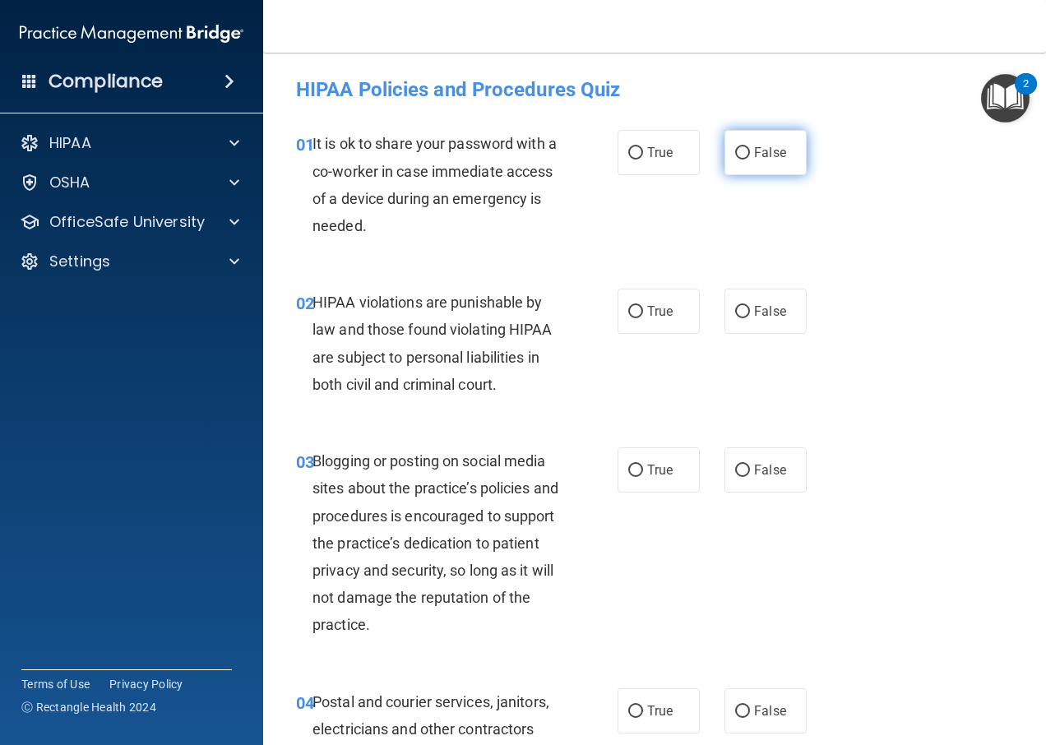
click at [735, 149] on input "False" at bounding box center [742, 153] width 15 height 12
radio input "true"
click at [640, 319] on label "True" at bounding box center [658, 311] width 82 height 45
click at [640, 318] on input "True" at bounding box center [635, 312] width 15 height 12
radio input "true"
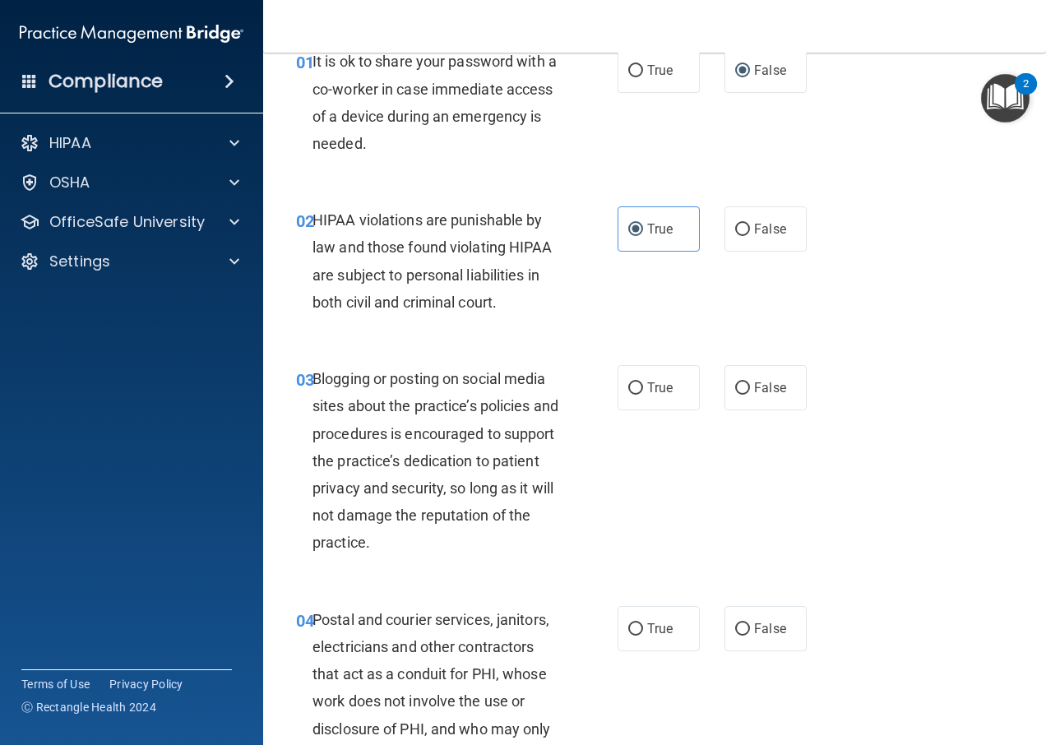
scroll to position [164, 0]
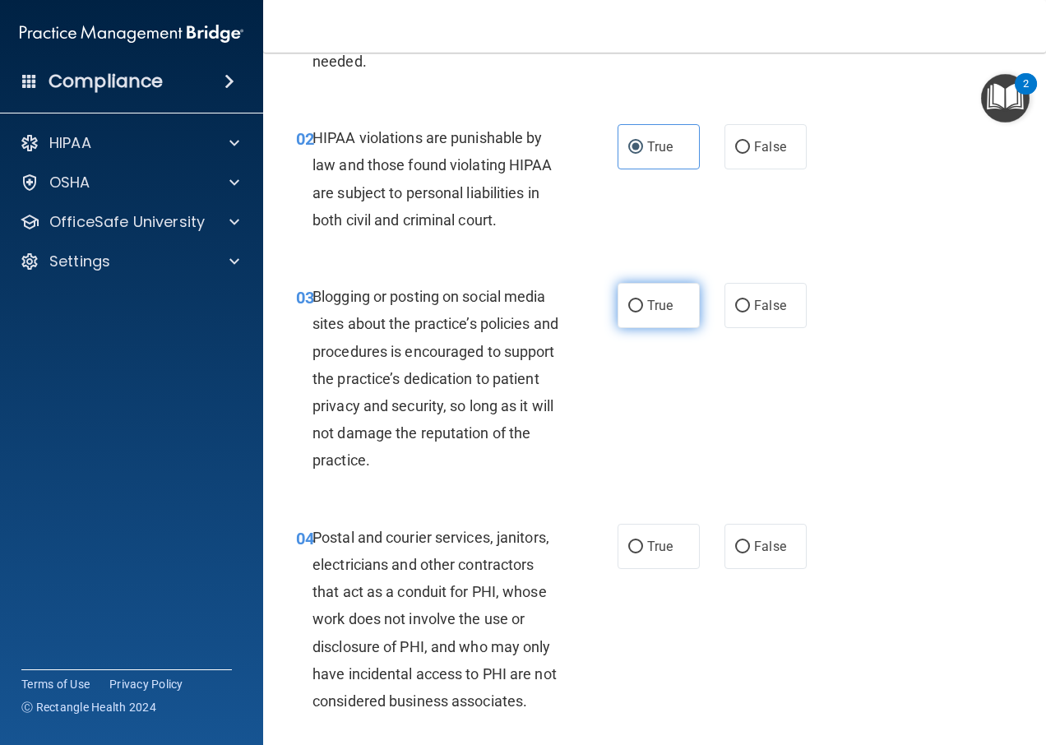
click at [647, 302] on span "True" at bounding box center [659, 306] width 25 height 16
click at [643, 302] on input "True" at bounding box center [635, 306] width 15 height 12
radio input "true"
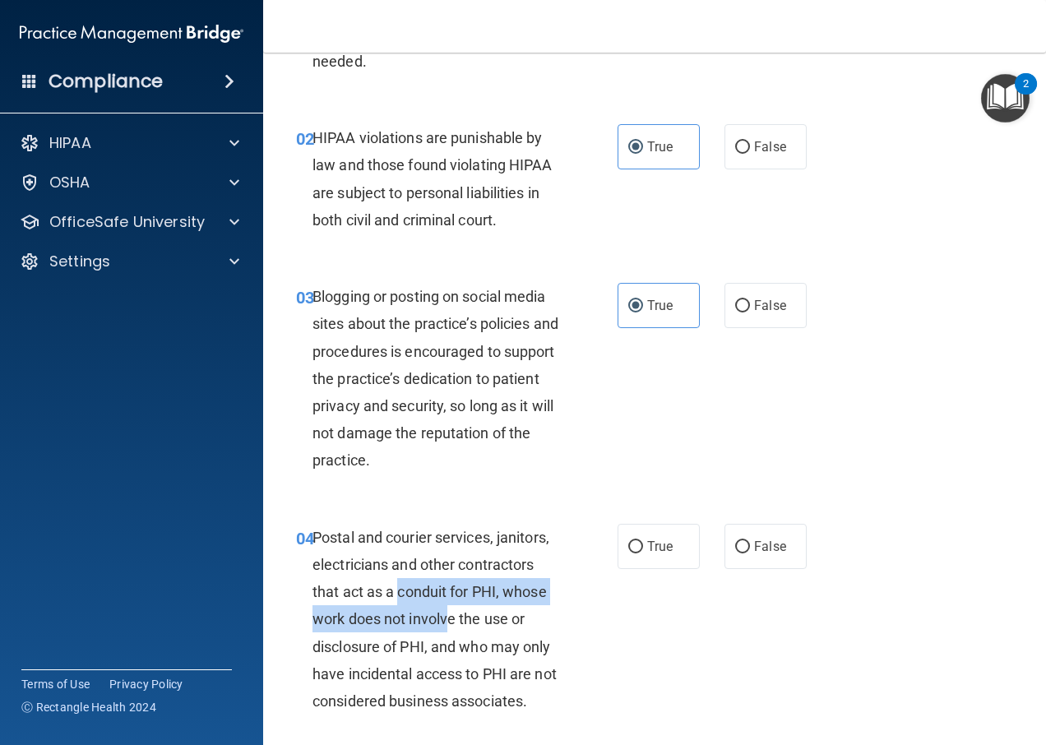
drag, startPoint x: 397, startPoint y: 598, endPoint x: 452, endPoint y: 612, distance: 56.8
click at [452, 612] on span "Postal and courier services, janitors, electricians and other contractors that …" at bounding box center [434, 619] width 244 height 181
drag, startPoint x: 452, startPoint y: 612, endPoint x: 572, endPoint y: 636, distance: 122.6
click at [572, 636] on div "04 Postal and courier services, janitors, electricians and other contractors th…" at bounding box center [456, 624] width 371 height 200
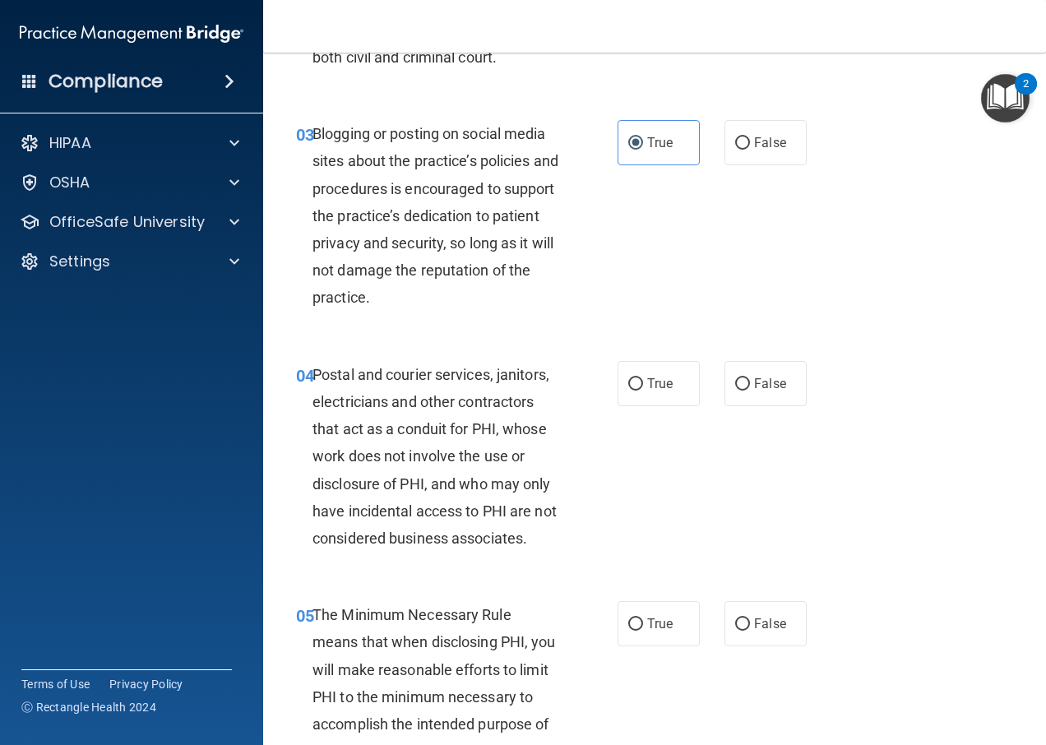
scroll to position [329, 0]
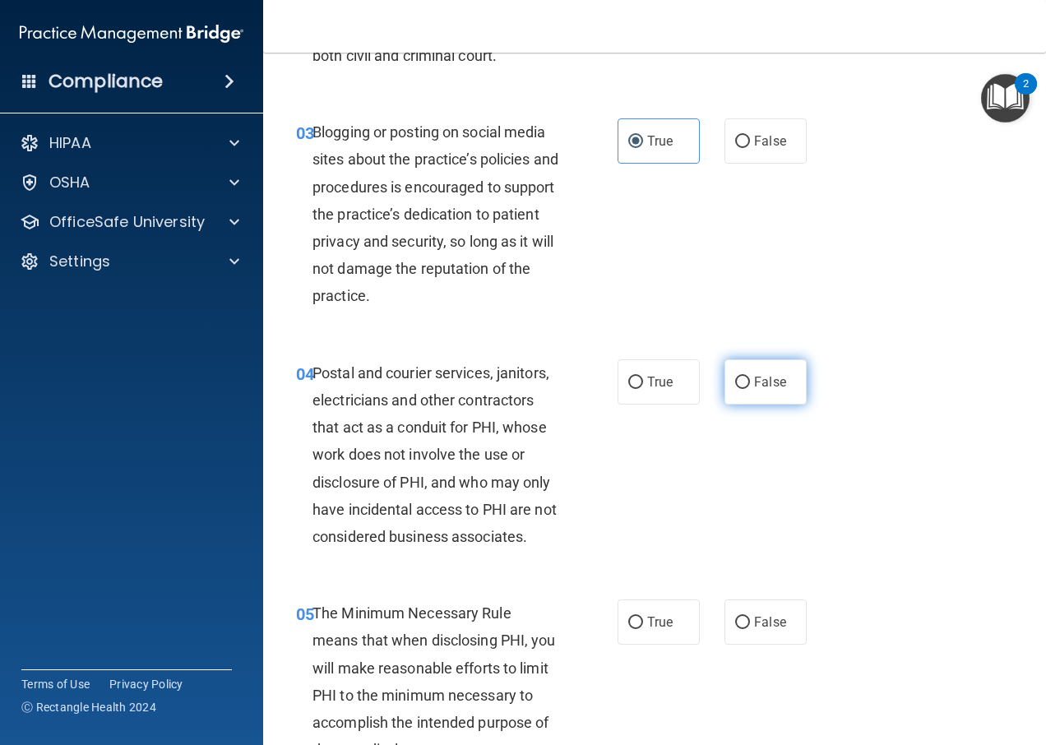
click at [736, 387] on input "False" at bounding box center [742, 383] width 15 height 12
radio input "true"
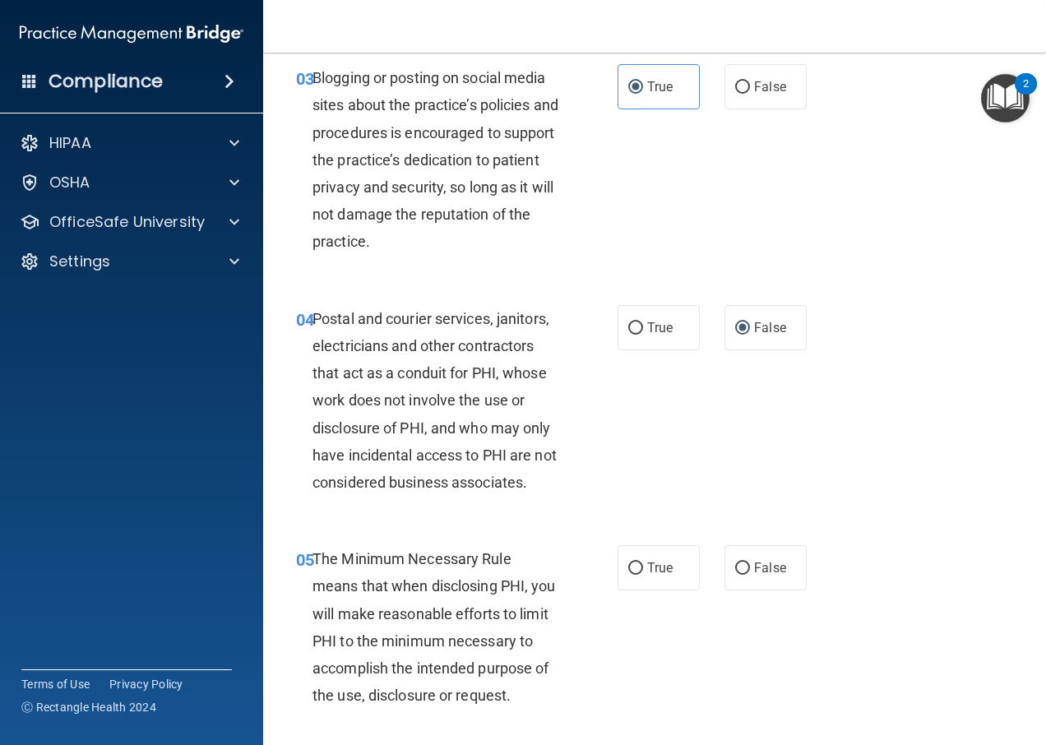
scroll to position [411, 0]
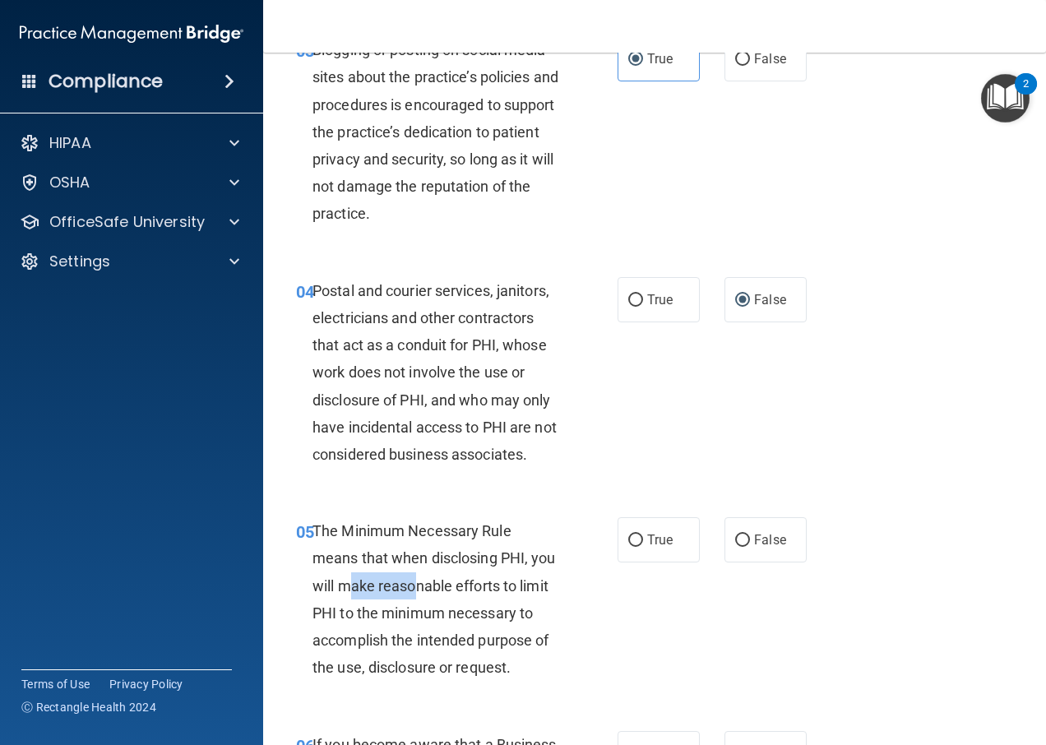
drag, startPoint x: 377, startPoint y: 581, endPoint x: 439, endPoint y: 595, distance: 63.2
click at [439, 595] on div "The Minimum Necessary Rule means that when disclosing PHI, you will make reason…" at bounding box center [442, 599] width 260 height 164
drag, startPoint x: 439, startPoint y: 595, endPoint x: 502, endPoint y: 621, distance: 68.2
click at [502, 621] on span "The Minimum Necessary Rule means that when disclosing PHI, you will make reason…" at bounding box center [433, 599] width 243 height 154
drag, startPoint x: 502, startPoint y: 621, endPoint x: 503, endPoint y: 647, distance: 26.3
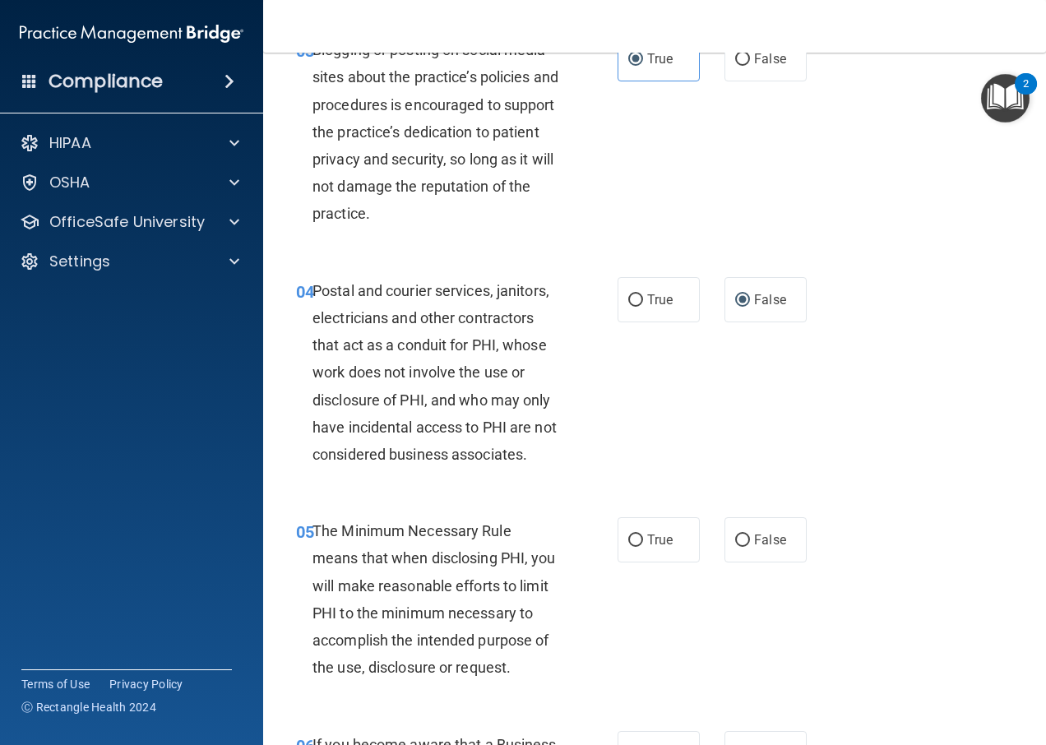
click at [503, 647] on span "The Minimum Necessary Rule means that when disclosing PHI, you will make reason…" at bounding box center [433, 599] width 243 height 154
click at [664, 530] on label "True" at bounding box center [658, 539] width 82 height 45
click at [643, 534] on input "True" at bounding box center [635, 540] width 15 height 12
radio input "true"
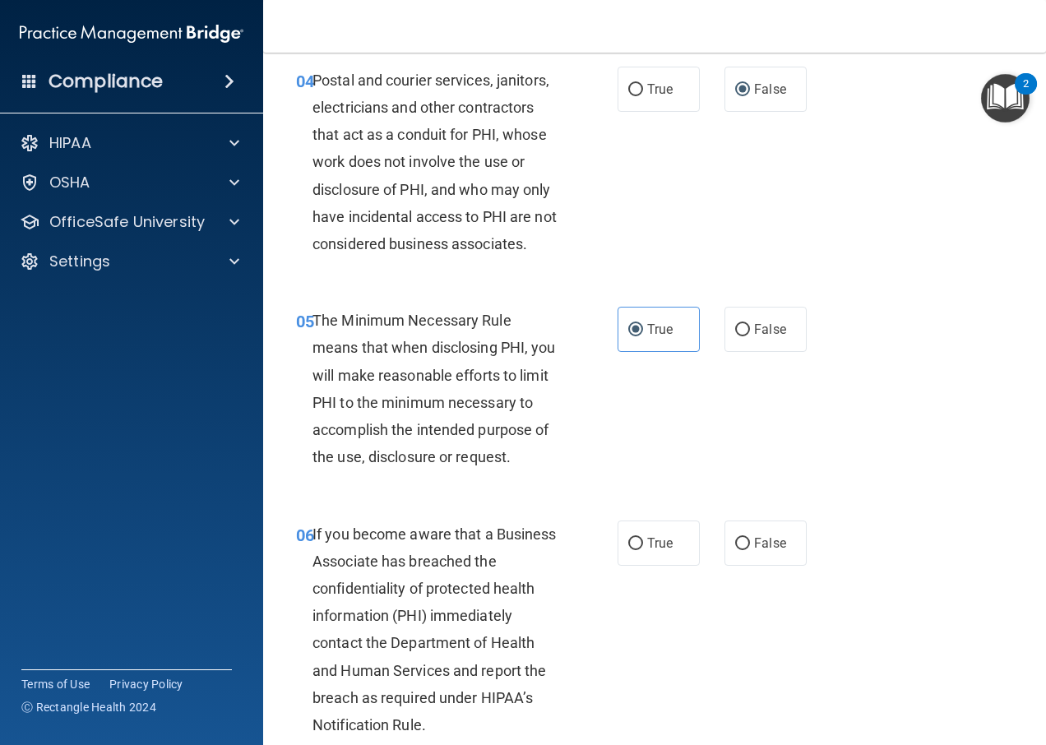
scroll to position [658, 0]
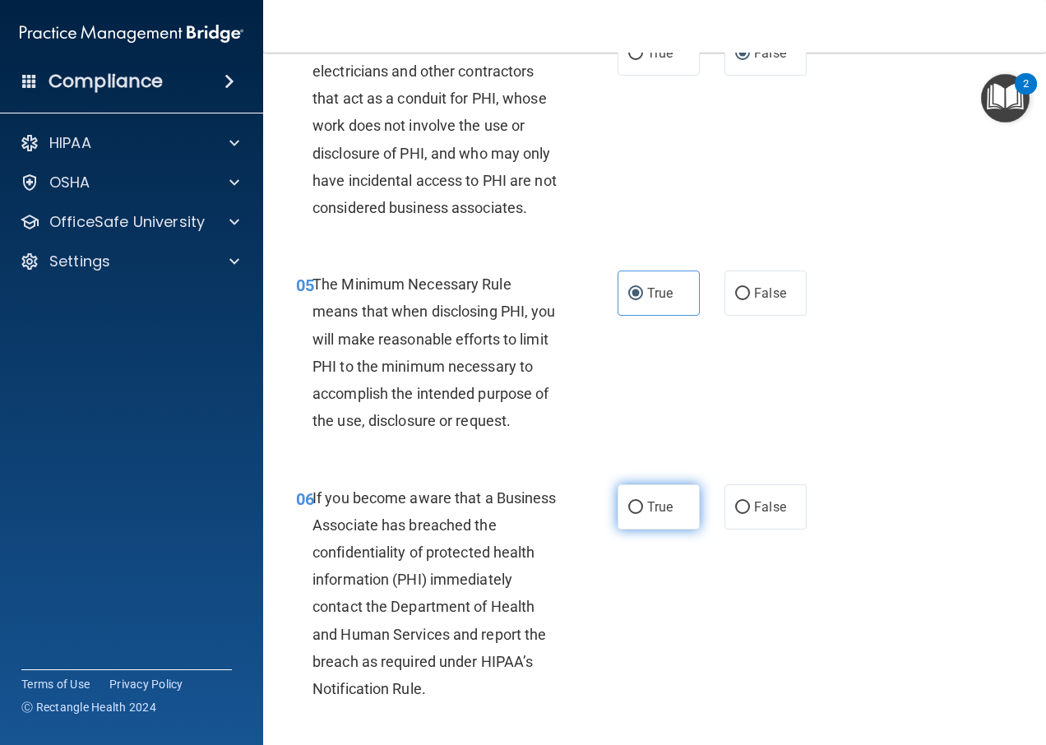
click at [651, 511] on span "True" at bounding box center [659, 507] width 25 height 16
click at [643, 511] on input "True" at bounding box center [635, 508] width 15 height 12
radio input "true"
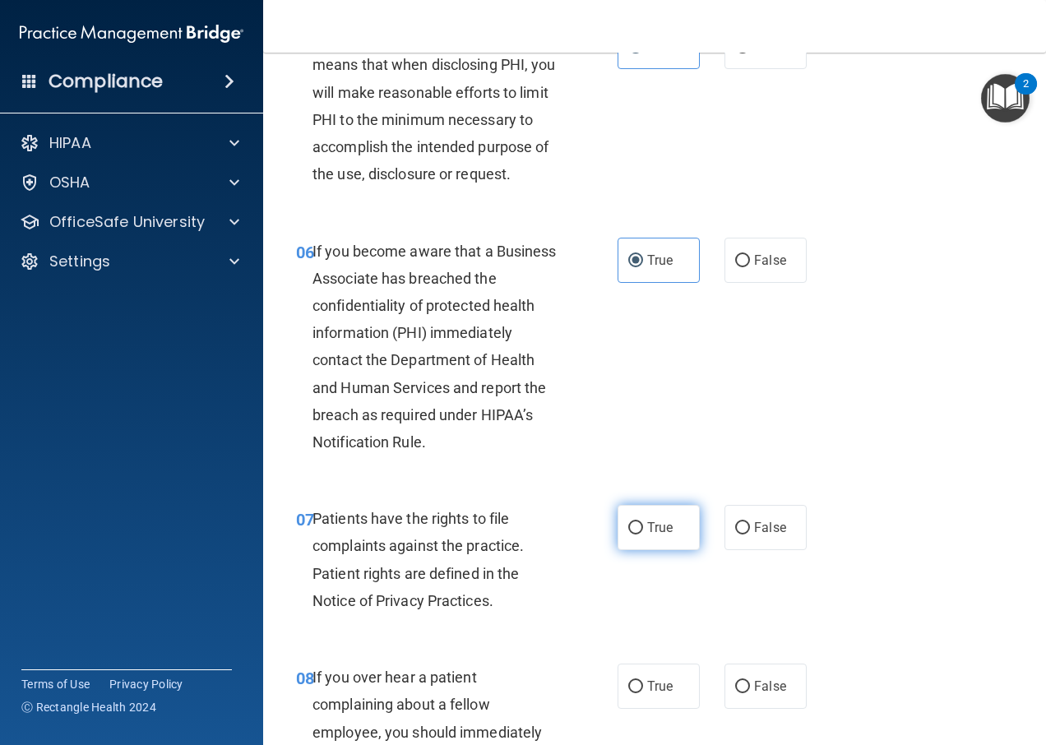
click at [635, 534] on input "True" at bounding box center [635, 528] width 15 height 12
radio input "true"
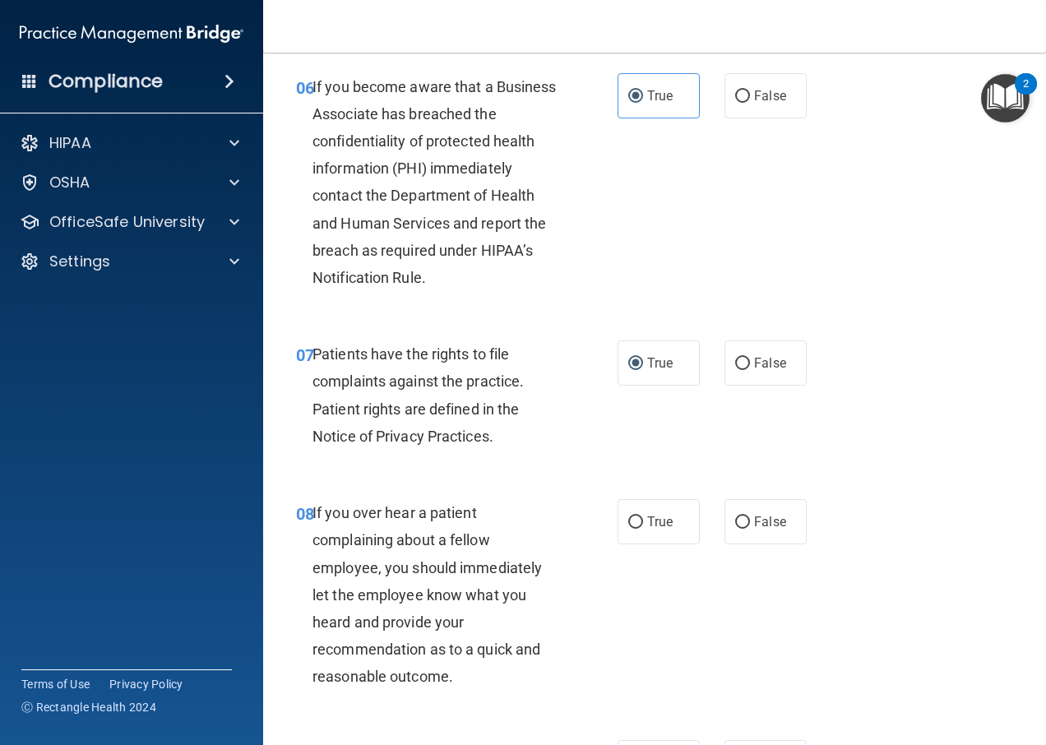
scroll to position [1151, 0]
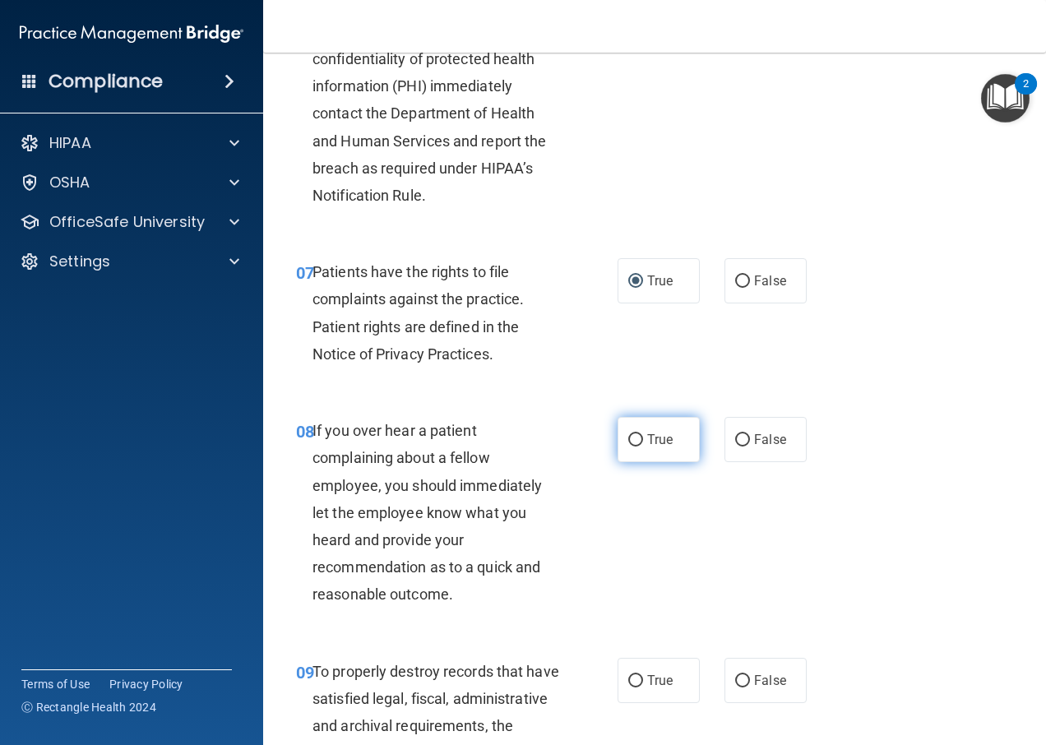
click at [668, 462] on label "True" at bounding box center [658, 439] width 82 height 45
click at [643, 446] on input "True" at bounding box center [635, 440] width 15 height 12
radio input "true"
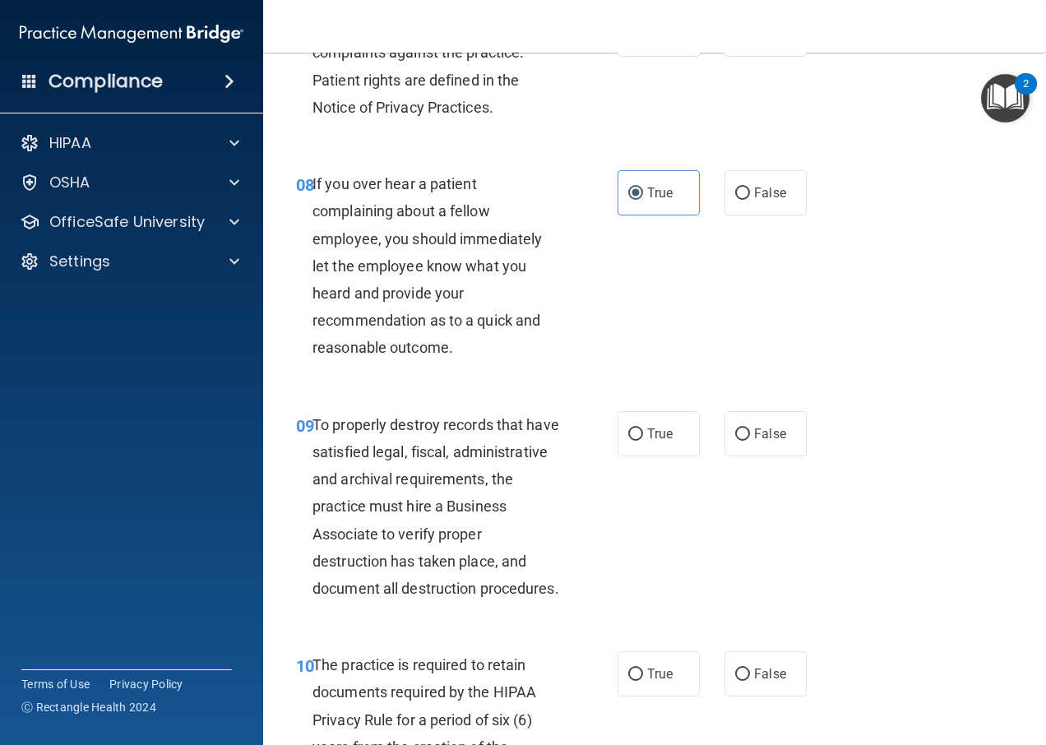
scroll to position [1480, 0]
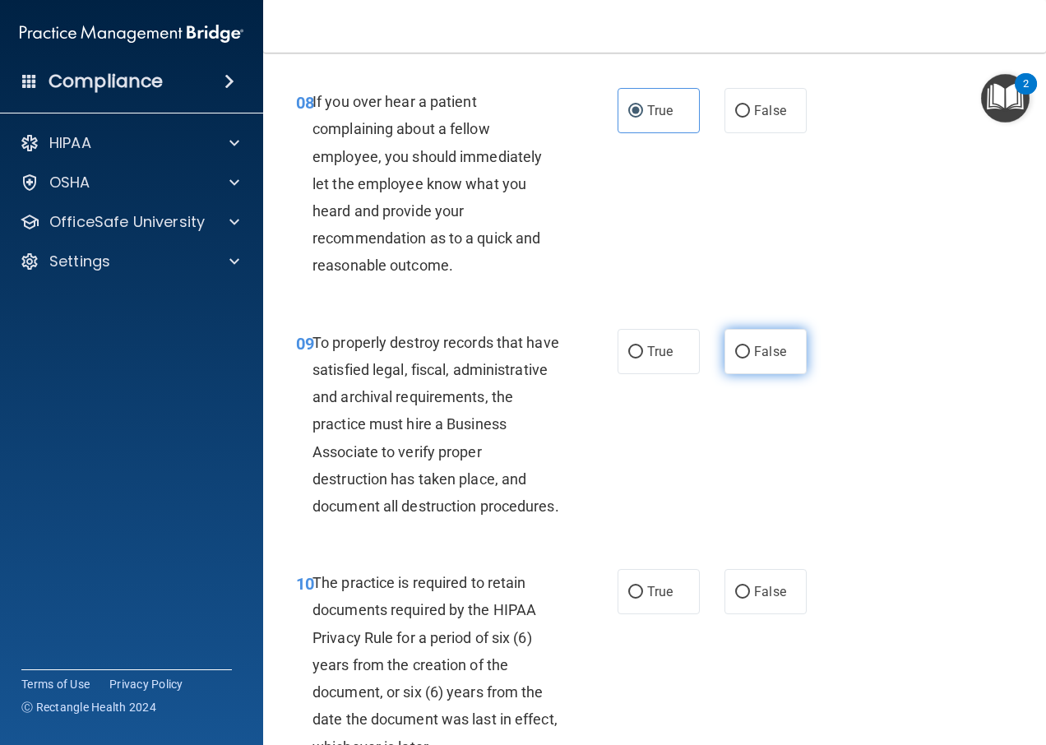
click at [735, 374] on label "False" at bounding box center [765, 351] width 82 height 45
click at [735, 358] on input "False" at bounding box center [742, 352] width 15 height 12
radio input "true"
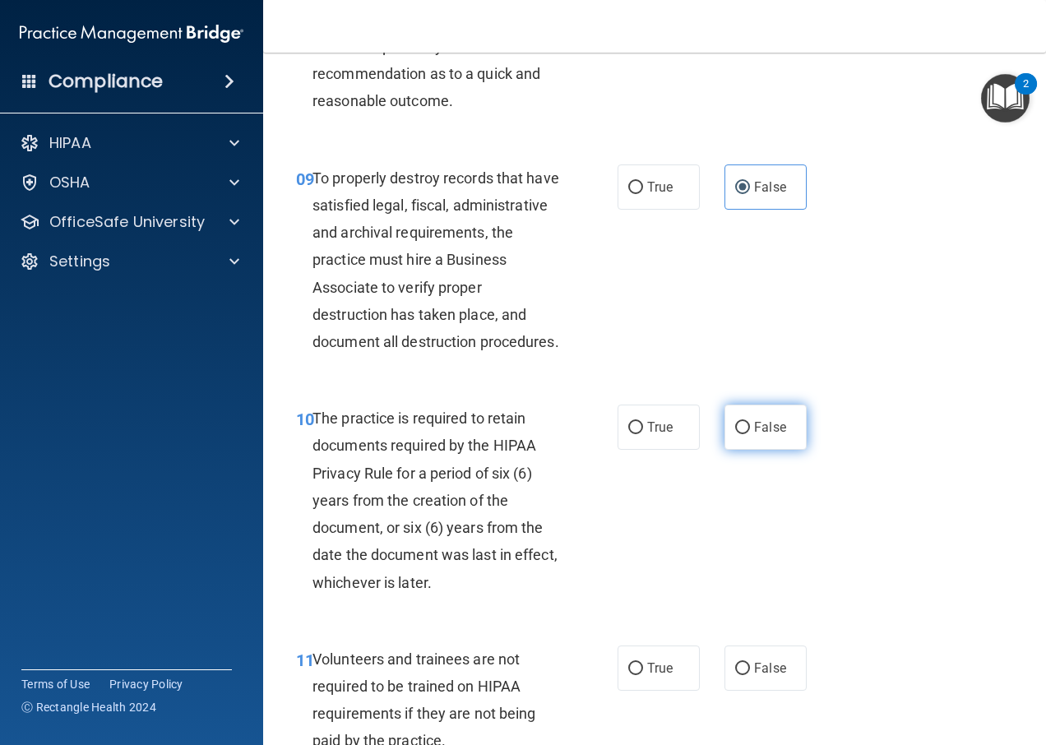
scroll to position [1727, 0]
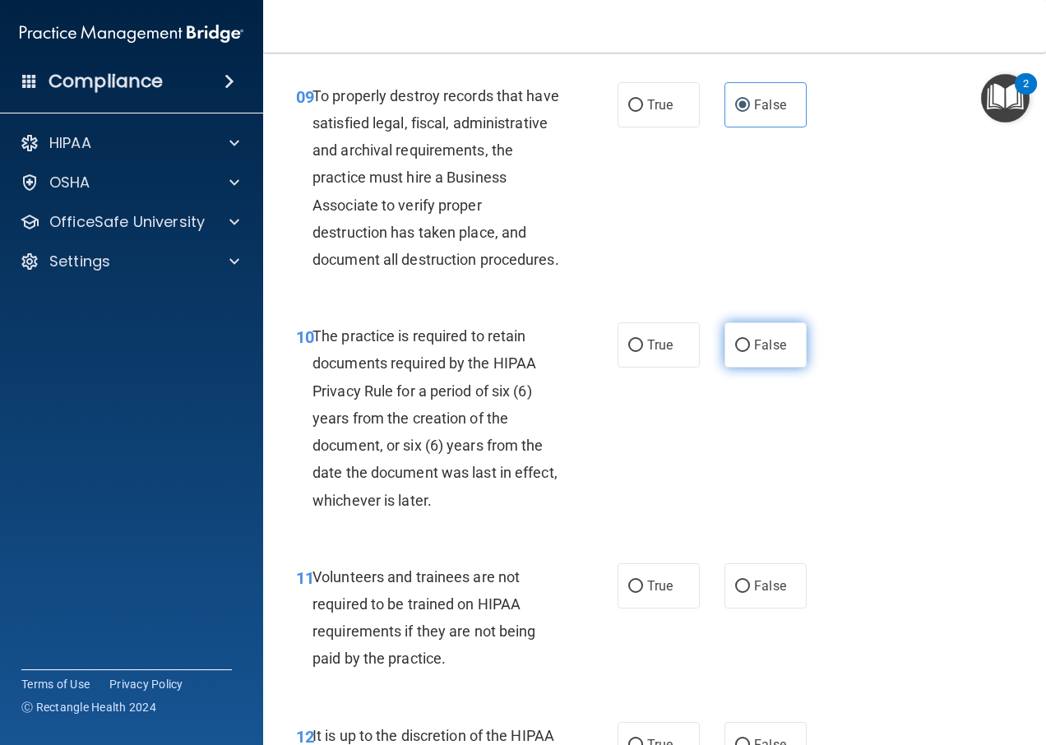
click at [739, 368] on label "False" at bounding box center [765, 344] width 82 height 45
click at [739, 352] on input "False" at bounding box center [742, 346] width 15 height 12
radio input "true"
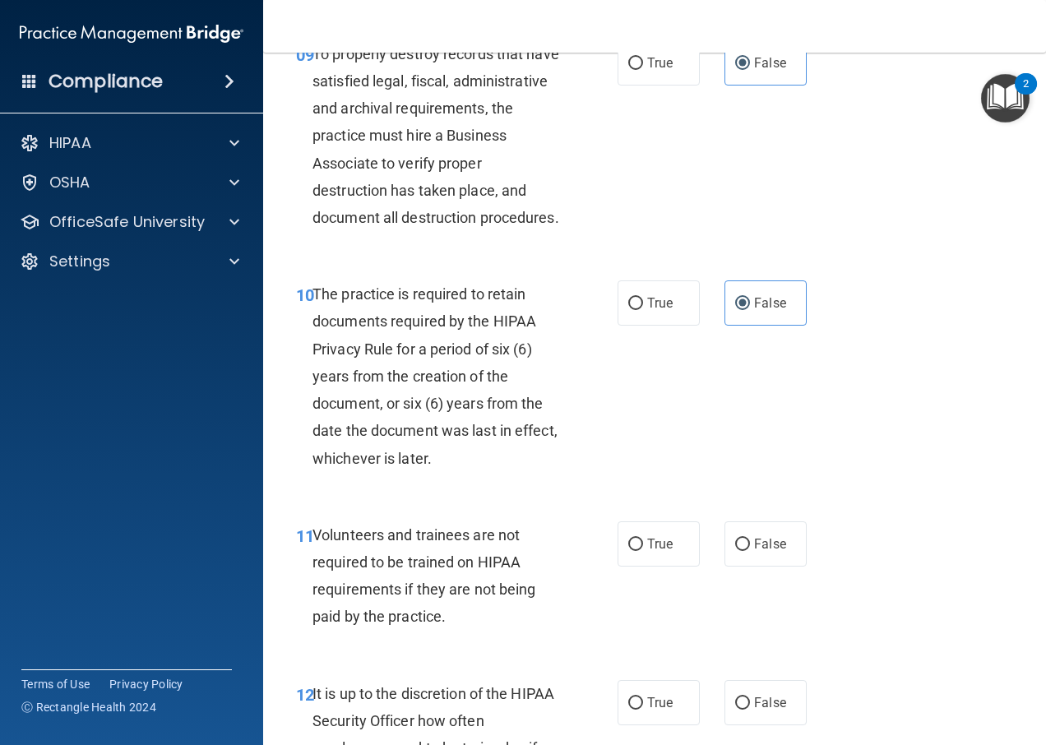
scroll to position [1809, 0]
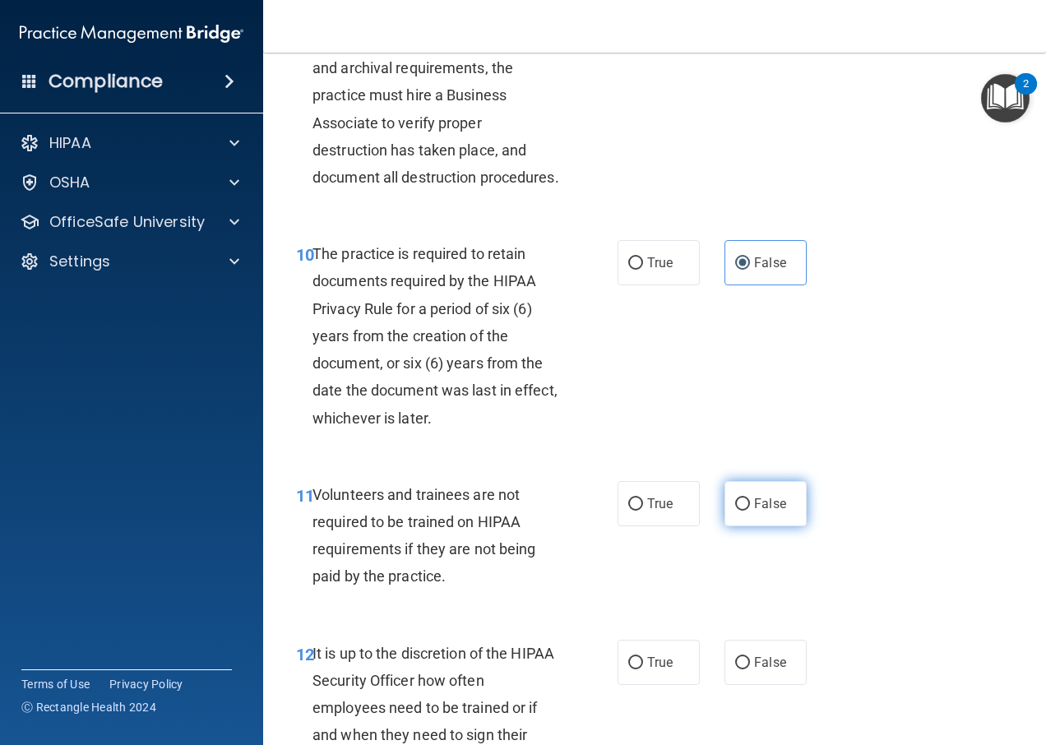
click at [735, 511] on input "False" at bounding box center [742, 504] width 15 height 12
radio input "true"
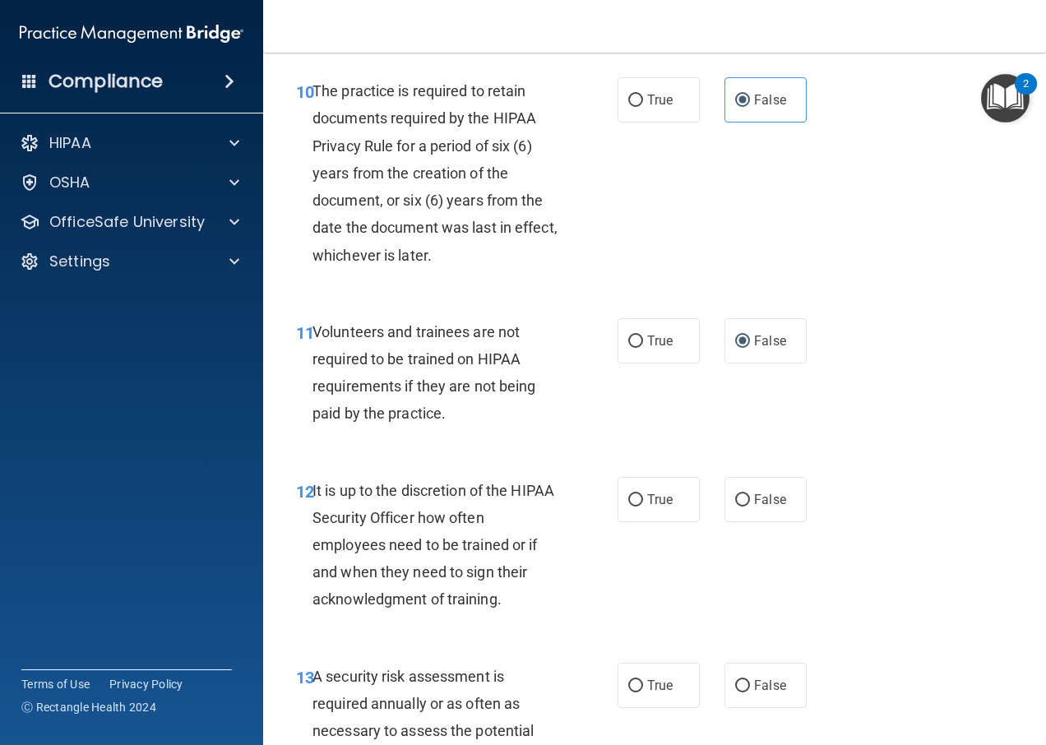
scroll to position [1973, 0]
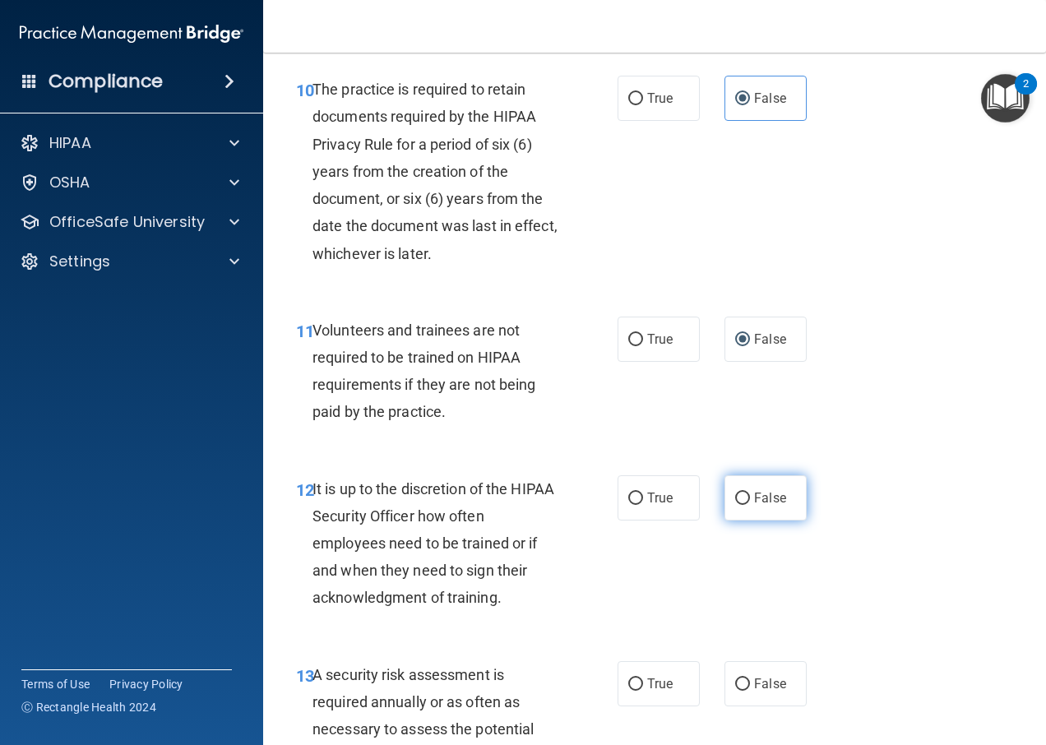
click at [754, 506] on span "False" at bounding box center [770, 498] width 32 height 16
click at [750, 505] on input "False" at bounding box center [742, 499] width 15 height 12
radio input "true"
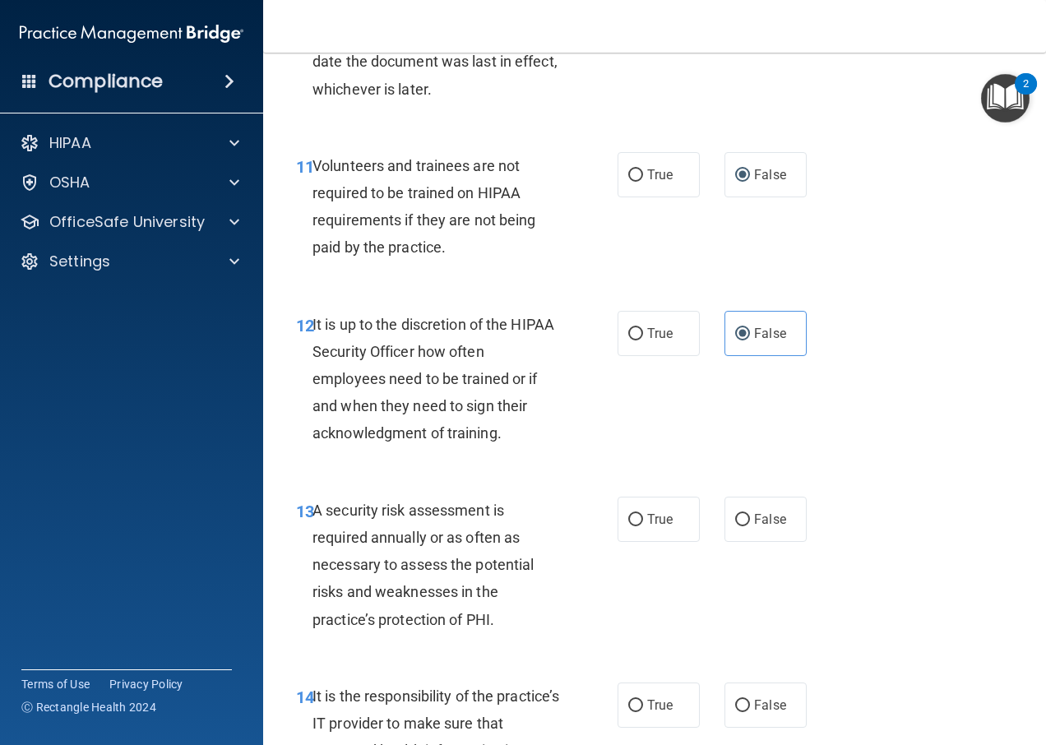
scroll to position [2220, 0]
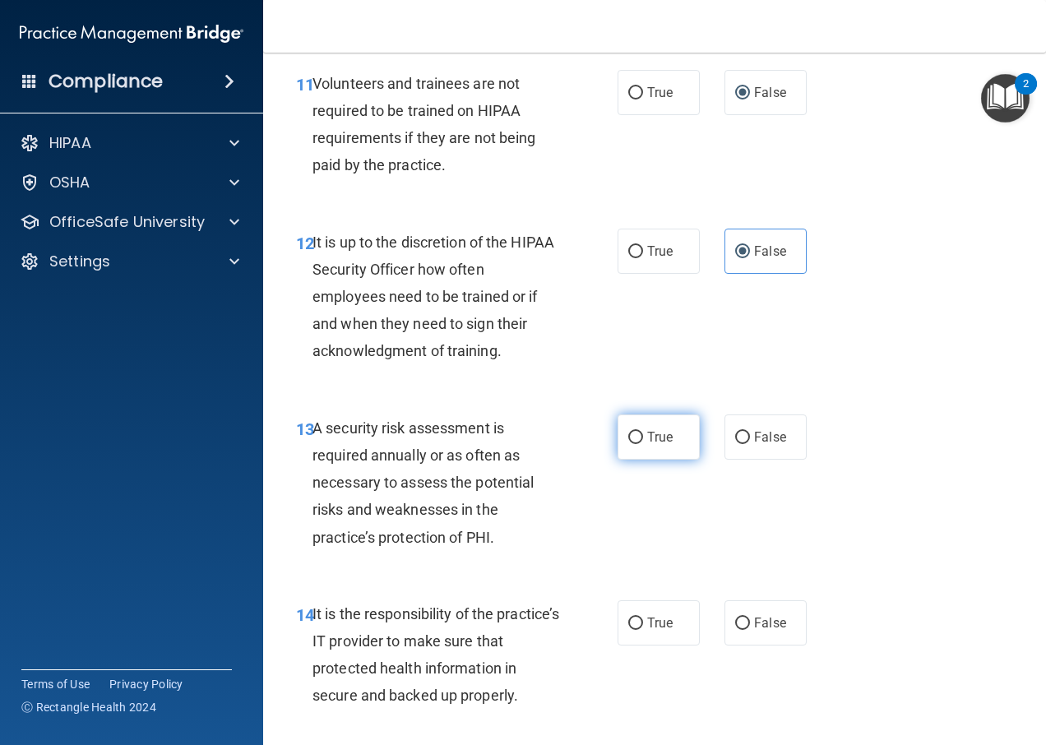
click at [666, 460] on label "True" at bounding box center [658, 436] width 82 height 45
click at [643, 444] on input "True" at bounding box center [635, 438] width 15 height 12
radio input "true"
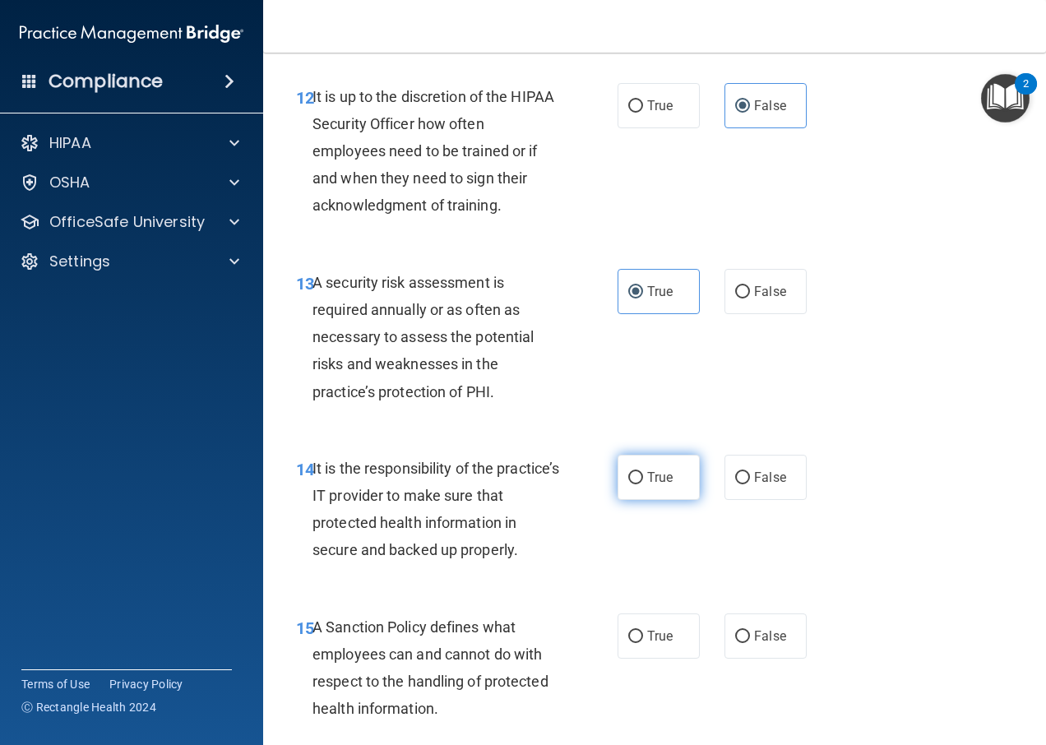
scroll to position [2384, 0]
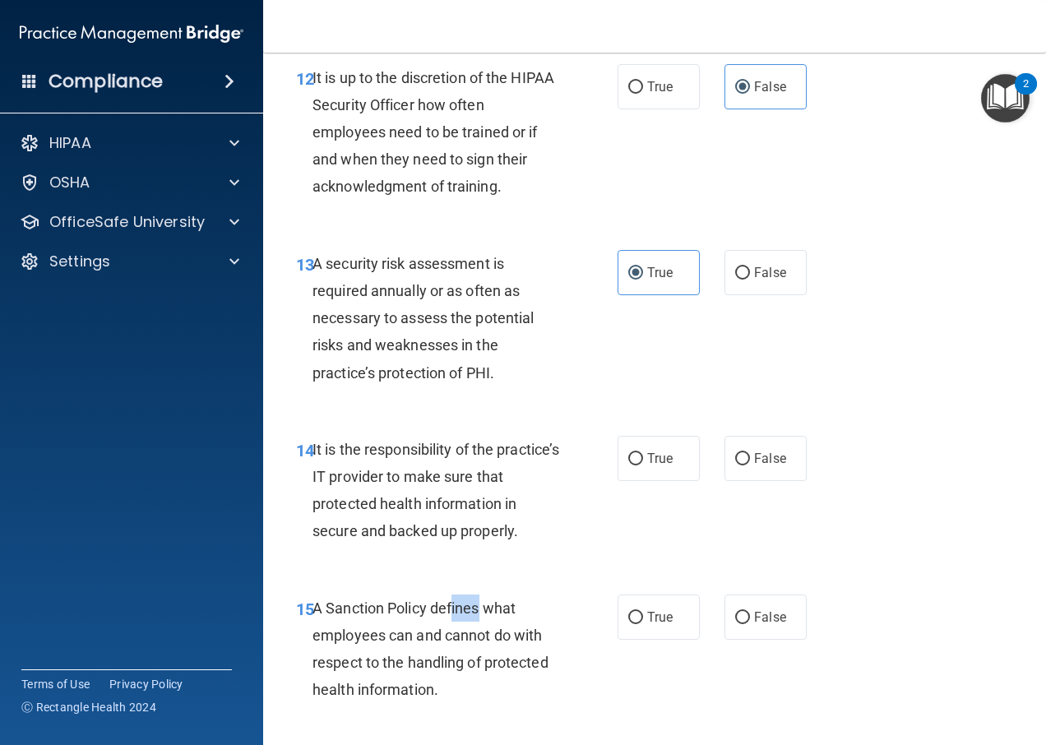
drag, startPoint x: 453, startPoint y: 657, endPoint x: 481, endPoint y: 675, distance: 33.3
click at [481, 675] on div "A Sanction Policy defines what employees can and cannot do with respect to the …" at bounding box center [442, 648] width 260 height 109
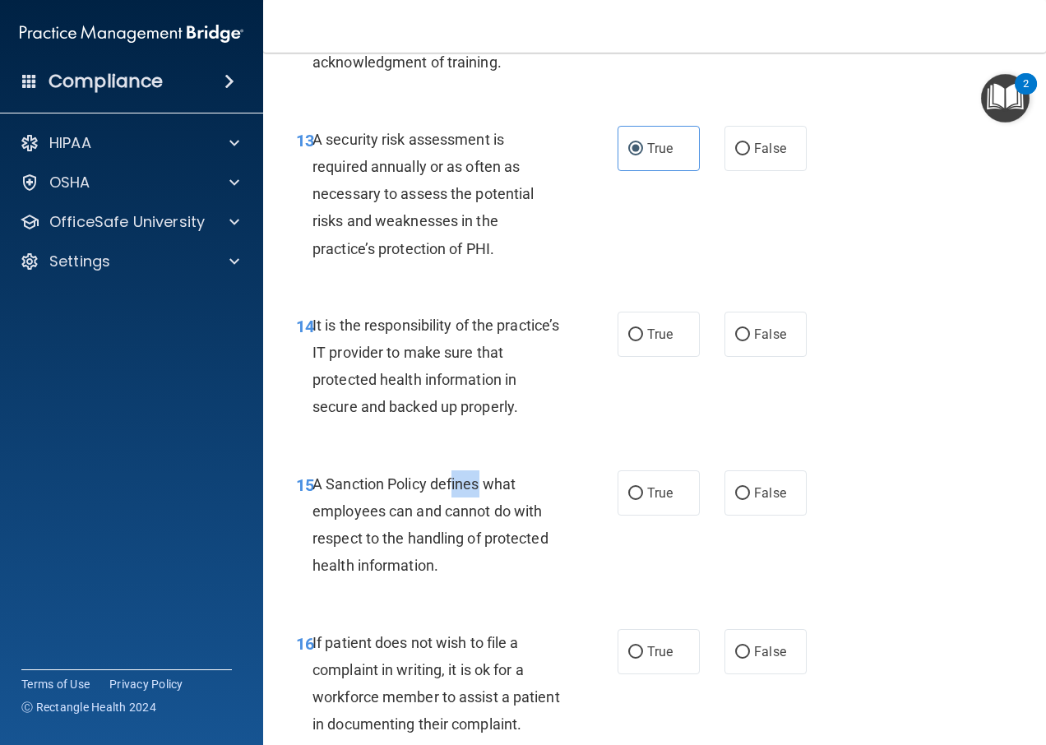
scroll to position [2549, 0]
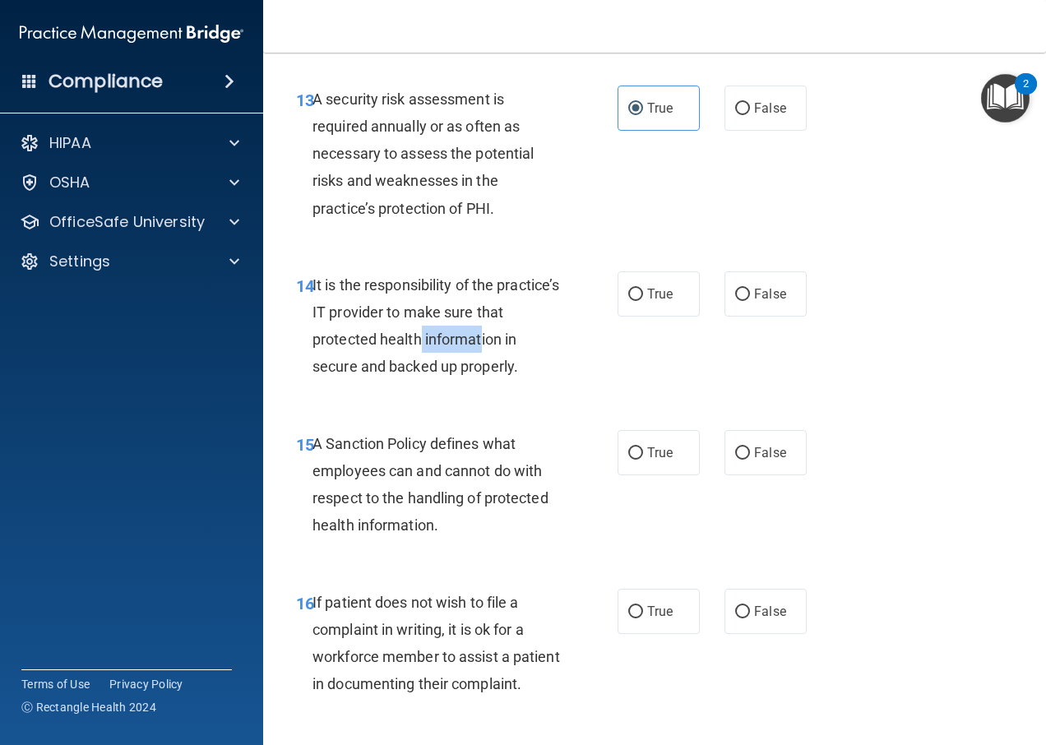
drag, startPoint x: 454, startPoint y: 407, endPoint x: 511, endPoint y: 405, distance: 57.6
click at [511, 381] on div "It is the responsibility of the practice’s IT provider to make sure that protec…" at bounding box center [442, 325] width 260 height 109
drag, startPoint x: 511, startPoint y: 405, endPoint x: 520, endPoint y: 435, distance: 30.7
click at [520, 381] on div "It is the responsibility of the practice’s IT provider to make sure that protec…" at bounding box center [442, 325] width 260 height 109
click at [659, 302] on span "True" at bounding box center [659, 294] width 25 height 16
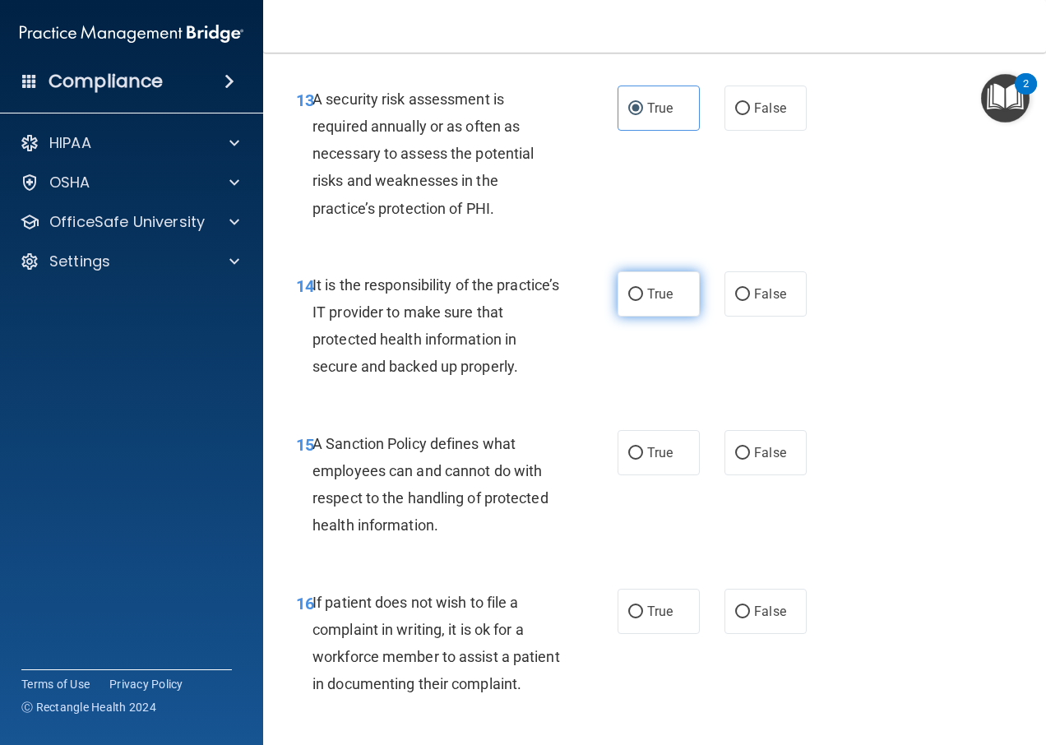
click at [643, 301] on input "True" at bounding box center [635, 295] width 15 height 12
radio input "true"
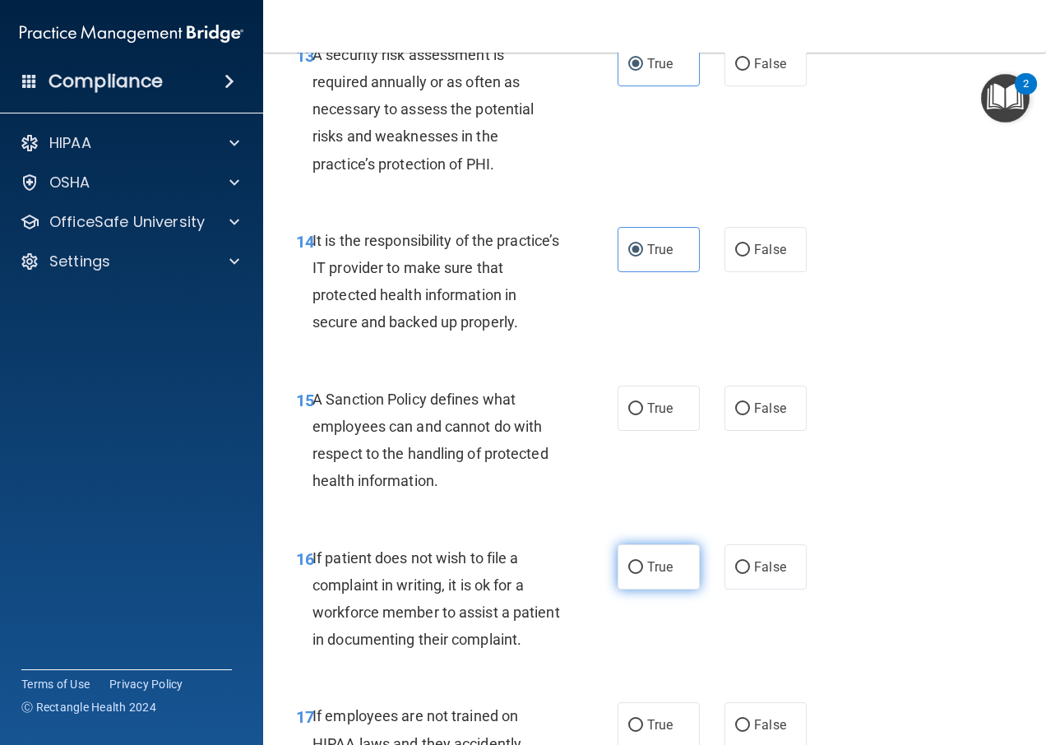
scroll to position [2631, 0]
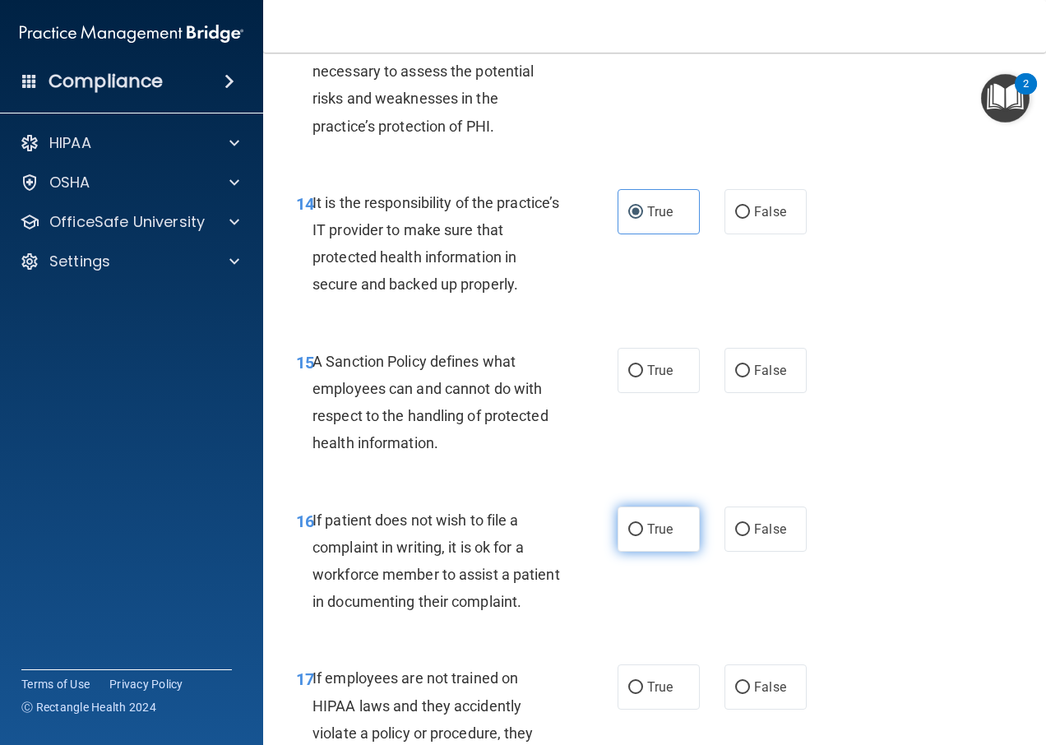
click at [636, 536] on input "True" at bounding box center [635, 530] width 15 height 12
radio input "true"
click at [648, 393] on label "True" at bounding box center [658, 370] width 82 height 45
click at [643, 377] on input "True" at bounding box center [635, 371] width 15 height 12
radio input "true"
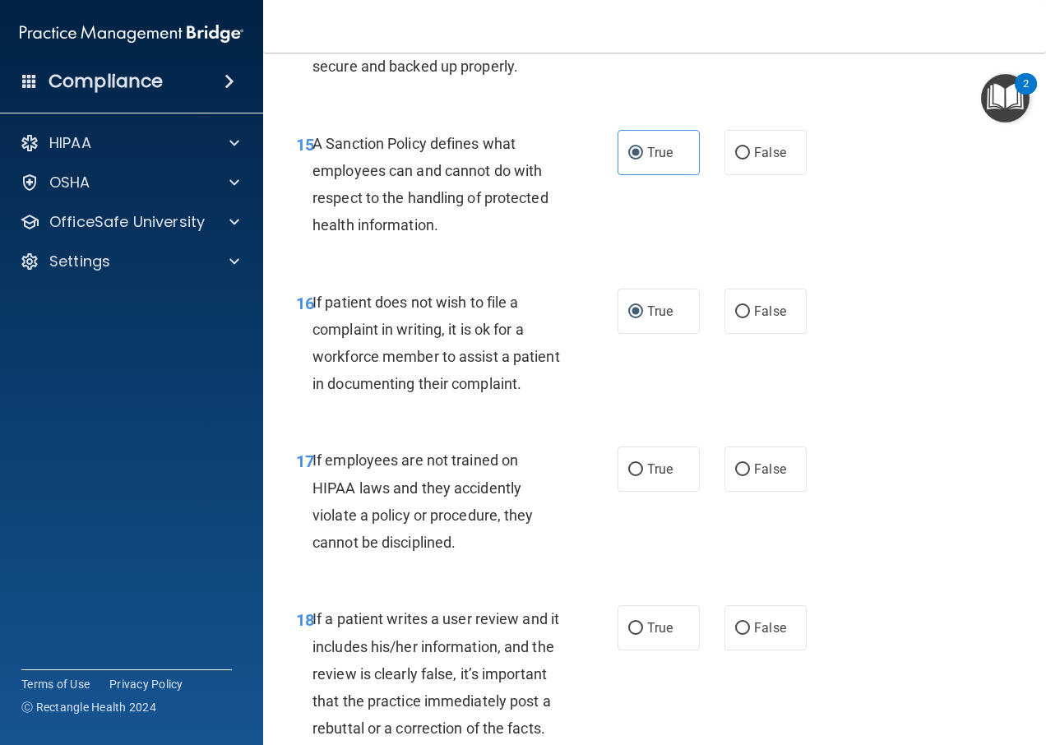
scroll to position [2878, 0]
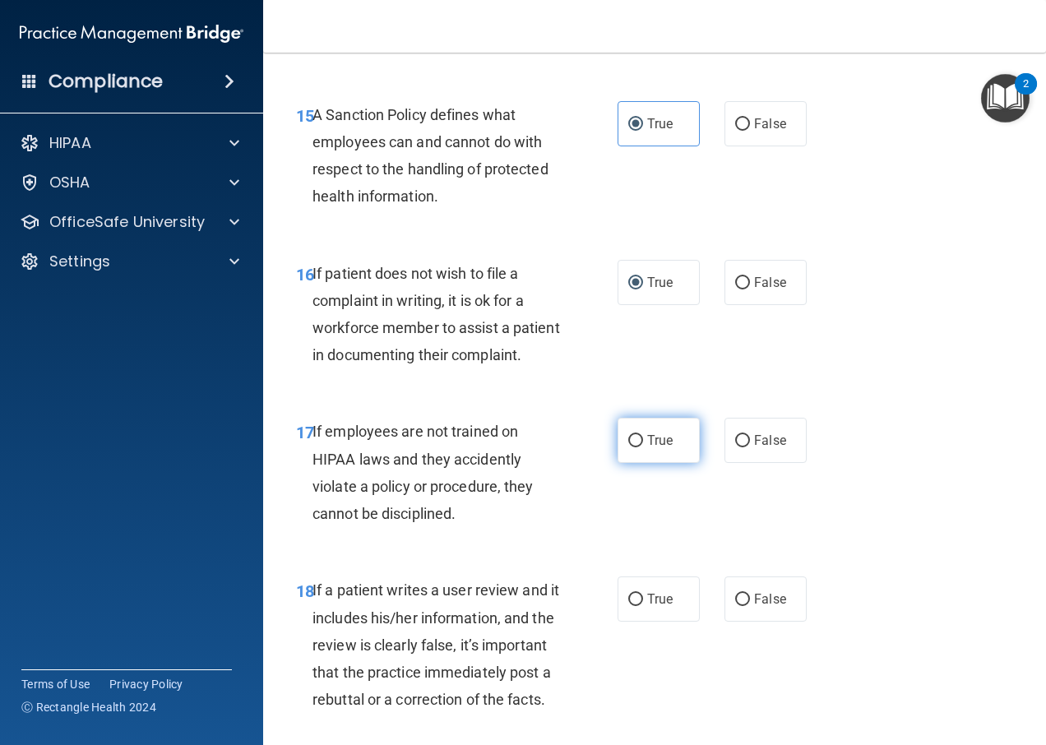
click at [662, 448] on span "True" at bounding box center [659, 440] width 25 height 16
click at [643, 447] on input "True" at bounding box center [635, 441] width 15 height 12
radio input "true"
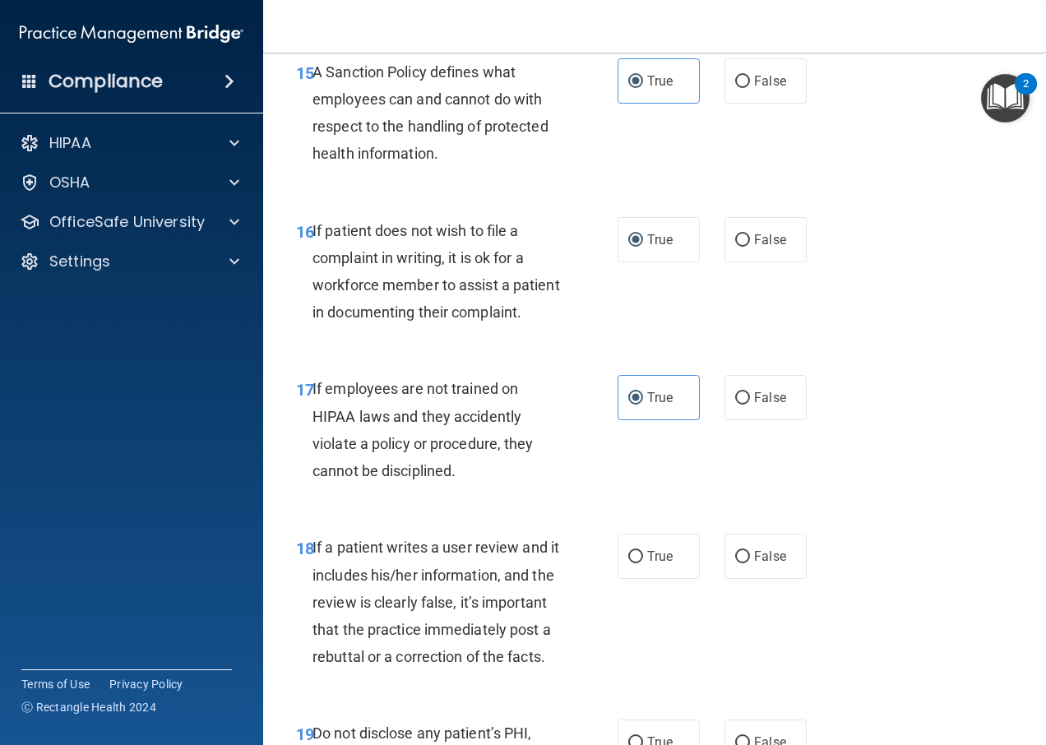
scroll to position [3042, 0]
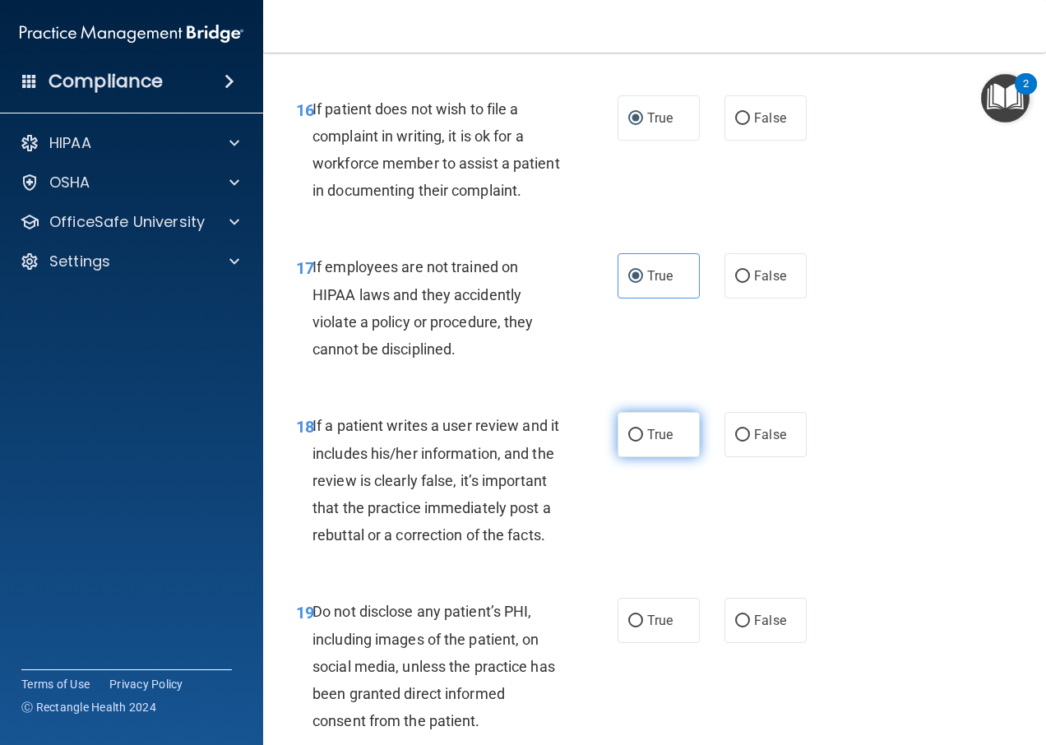
click at [649, 442] on span "True" at bounding box center [659, 435] width 25 height 16
click at [643, 442] on input "True" at bounding box center [635, 435] width 15 height 12
radio input "true"
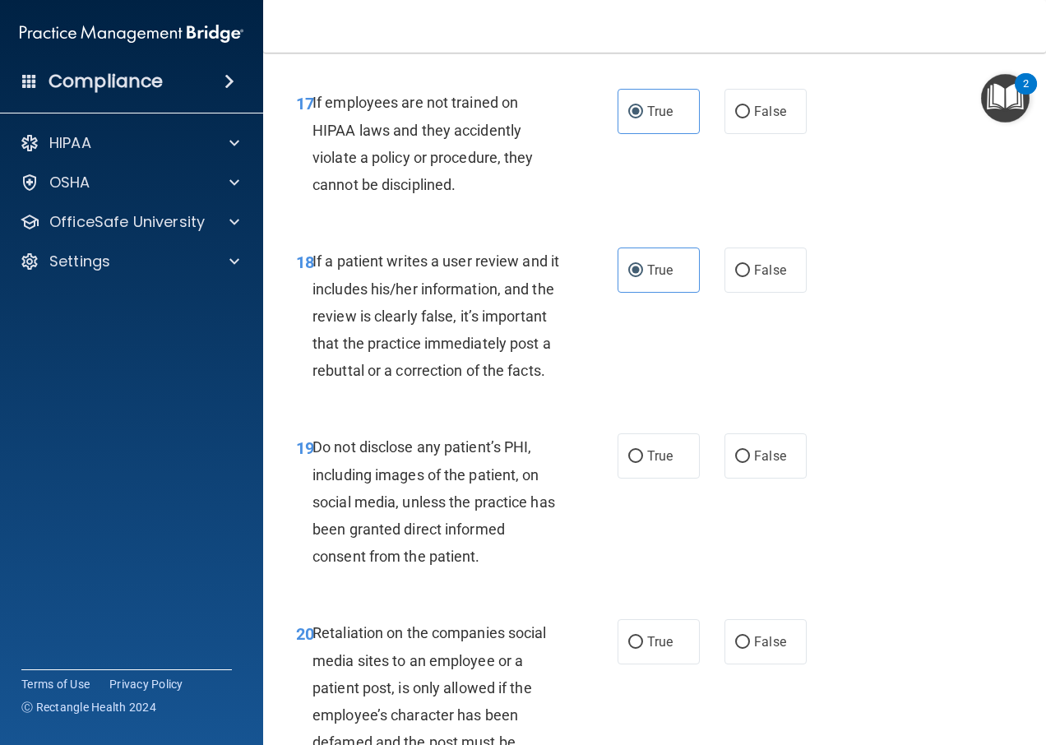
scroll to position [3289, 0]
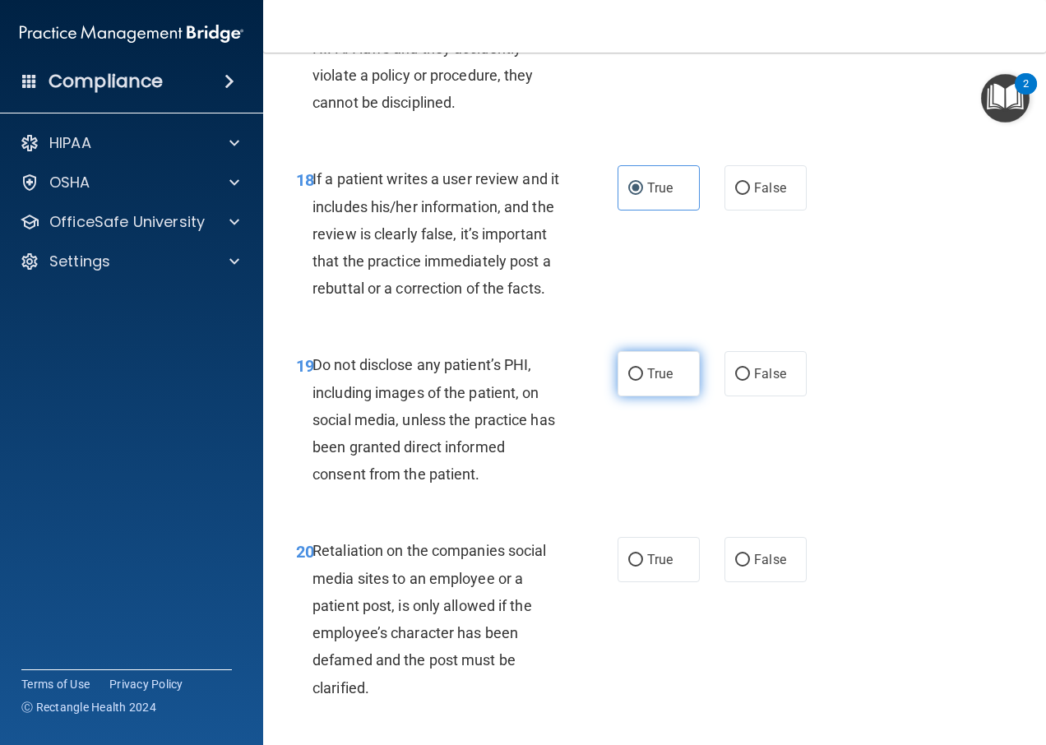
click at [632, 381] on input "True" at bounding box center [635, 374] width 15 height 12
radio input "true"
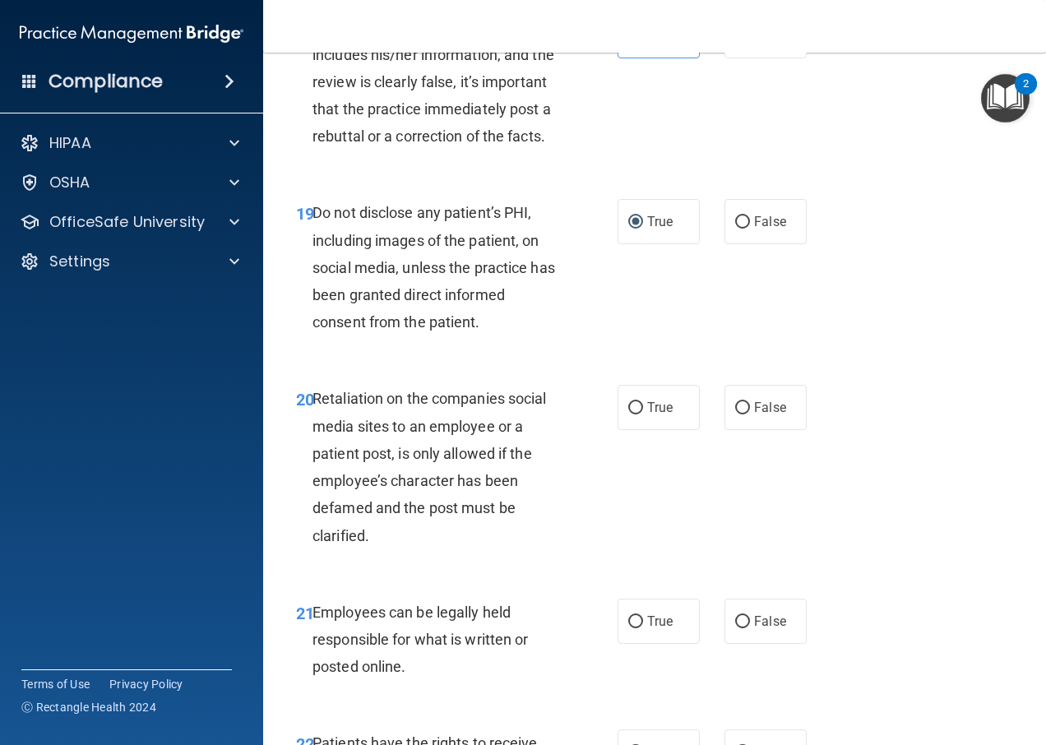
scroll to position [3453, 0]
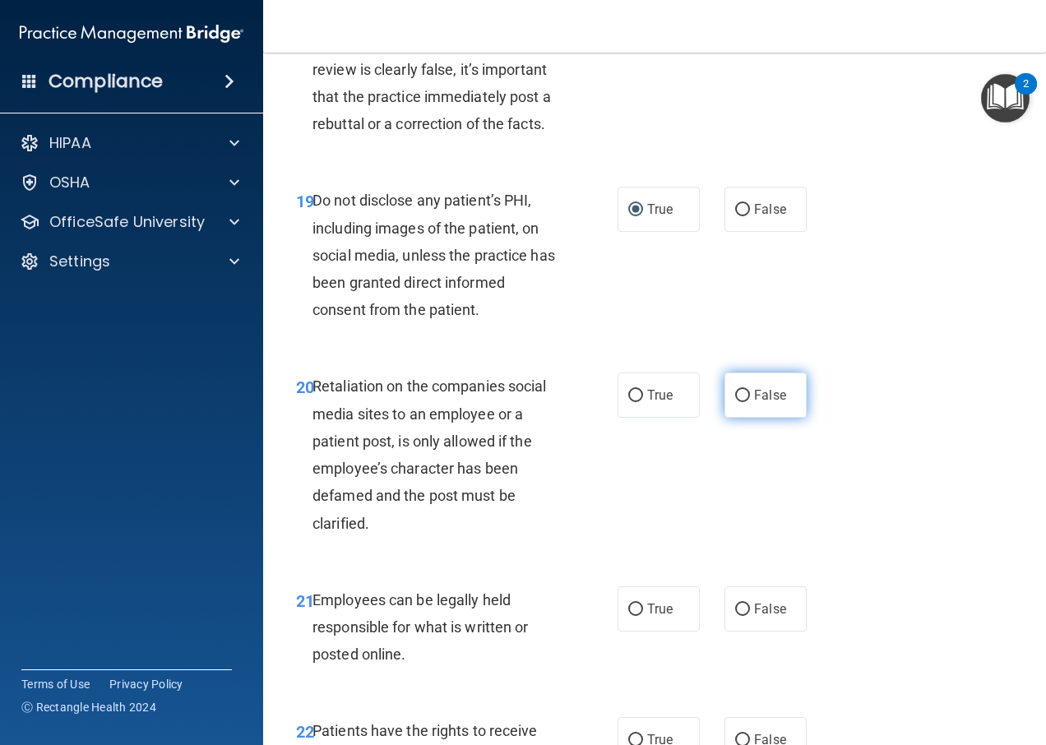
drag, startPoint x: 664, startPoint y: 506, endPoint x: 746, endPoint y: 525, distance: 83.6
click at [744, 418] on div "True False" at bounding box center [716, 394] width 198 height 45
drag, startPoint x: 746, startPoint y: 525, endPoint x: 753, endPoint y: 518, distance: 10.5
click at [756, 418] on label "False" at bounding box center [765, 394] width 82 height 45
click at [750, 402] on input "False" at bounding box center [742, 396] width 15 height 12
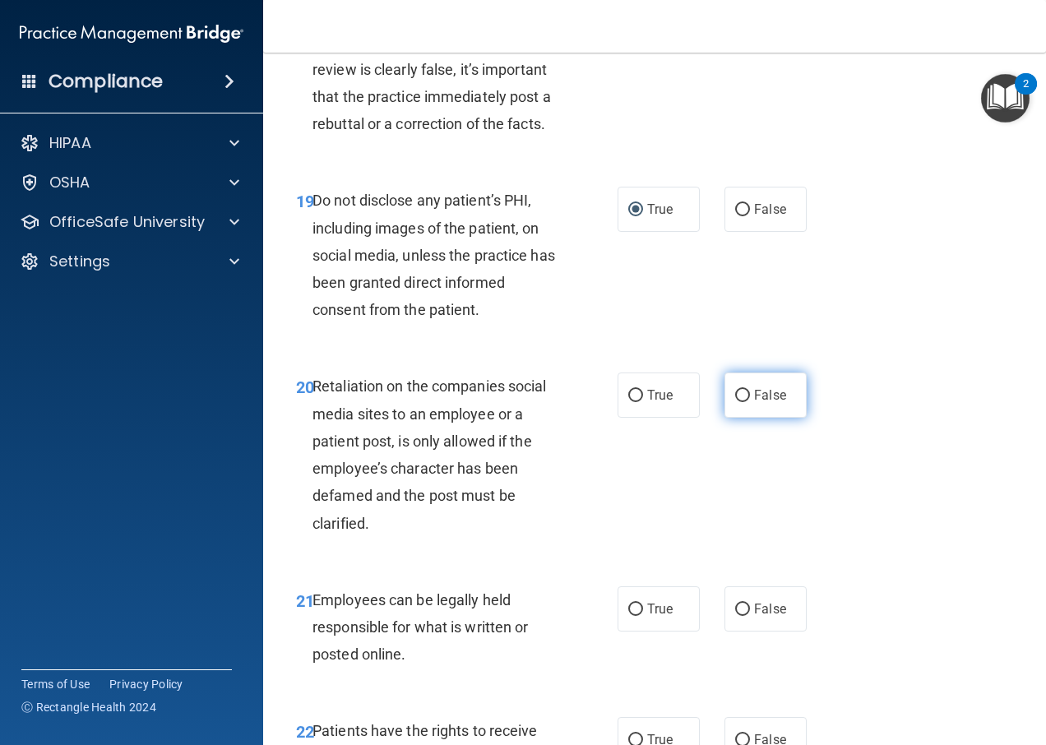
radio input "true"
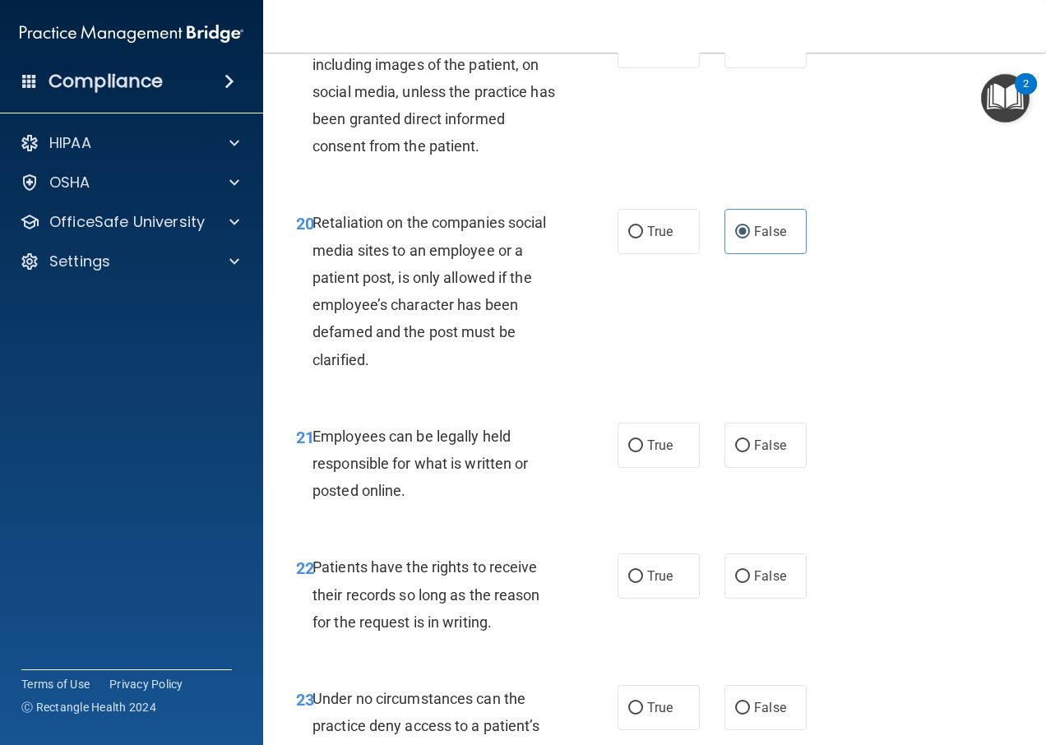
scroll to position [3618, 0]
click at [654, 467] on label "True" at bounding box center [658, 444] width 82 height 45
click at [643, 451] on input "True" at bounding box center [635, 445] width 15 height 12
radio input "true"
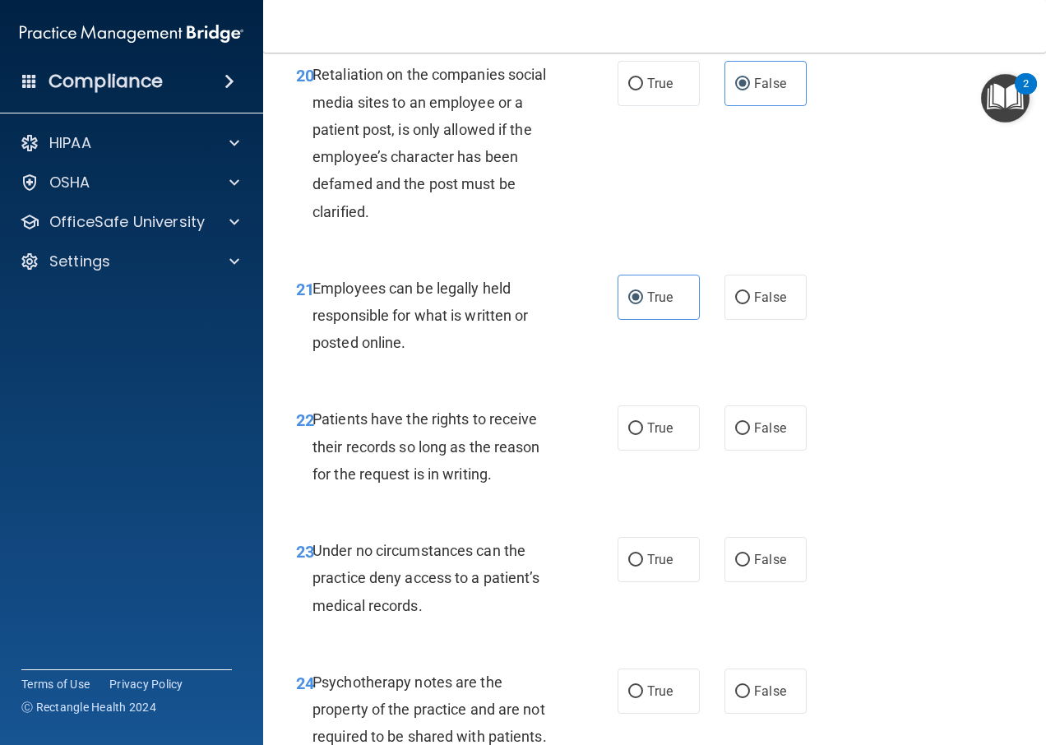
scroll to position [3782, 0]
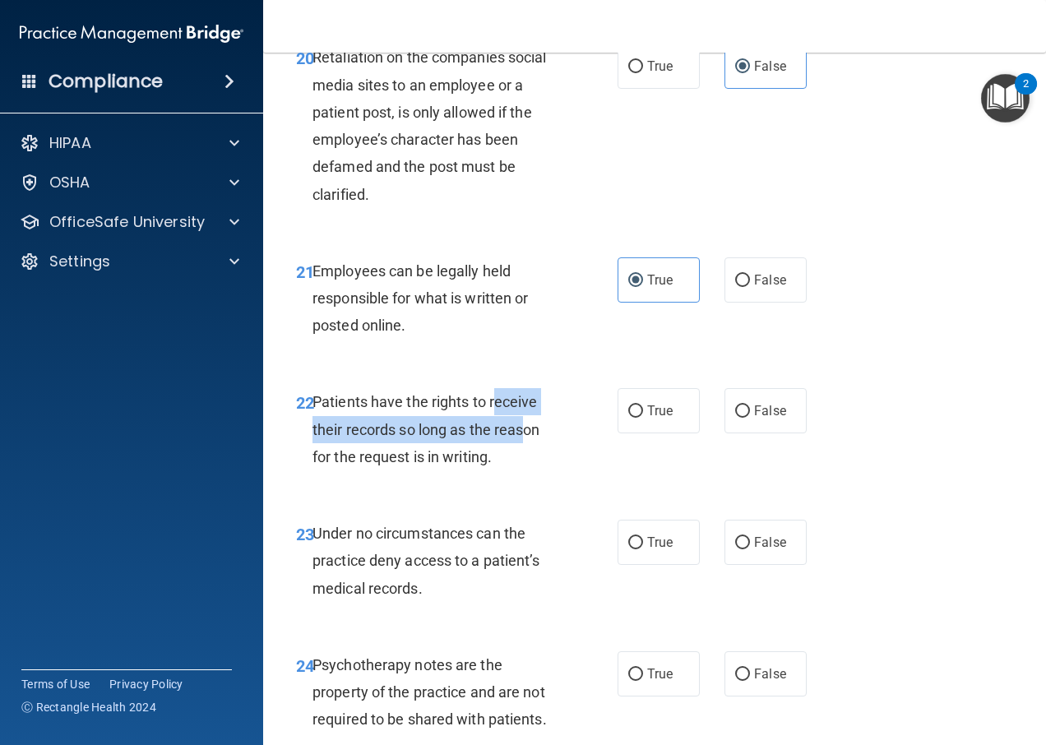
drag, startPoint x: 495, startPoint y: 522, endPoint x: 530, endPoint y: 535, distance: 37.0
click at [530, 470] on div "Patients have the rights to receive their records so long as the reason for the…" at bounding box center [442, 429] width 260 height 82
drag, startPoint x: 530, startPoint y: 535, endPoint x: 537, endPoint y: 574, distance: 39.3
click at [537, 470] on div "Patients have the rights to receive their records so long as the reason for the…" at bounding box center [442, 429] width 260 height 82
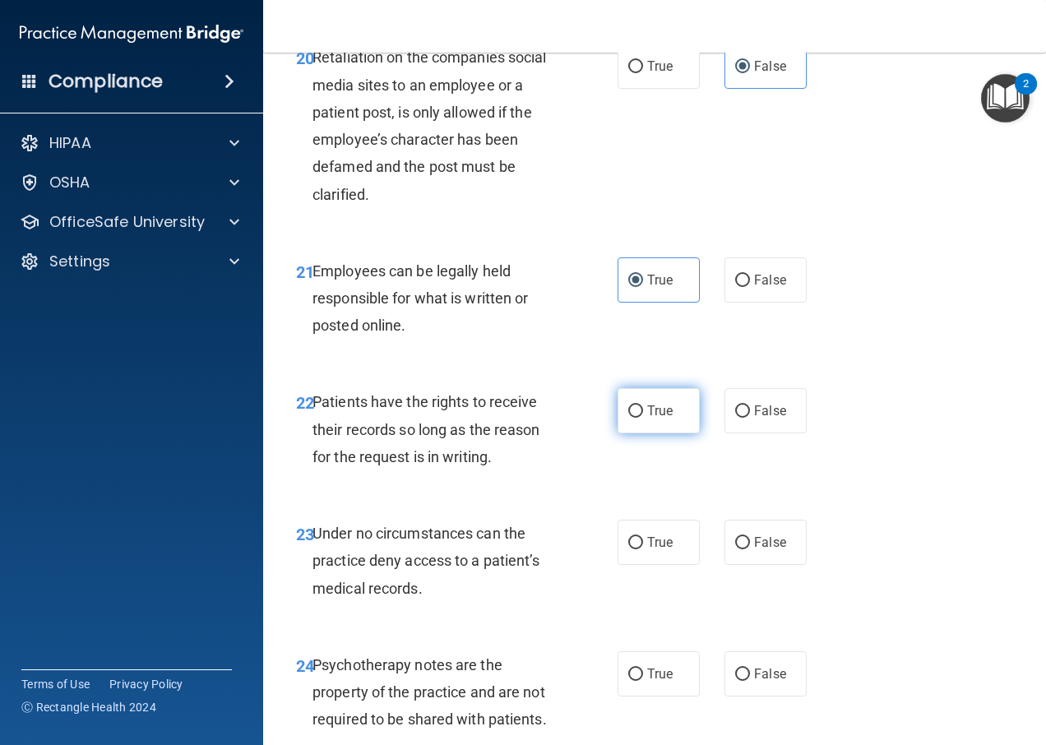
click at [621, 433] on label "True" at bounding box center [658, 410] width 82 height 45
click at [628, 418] on input "True" at bounding box center [635, 411] width 15 height 12
radio input "true"
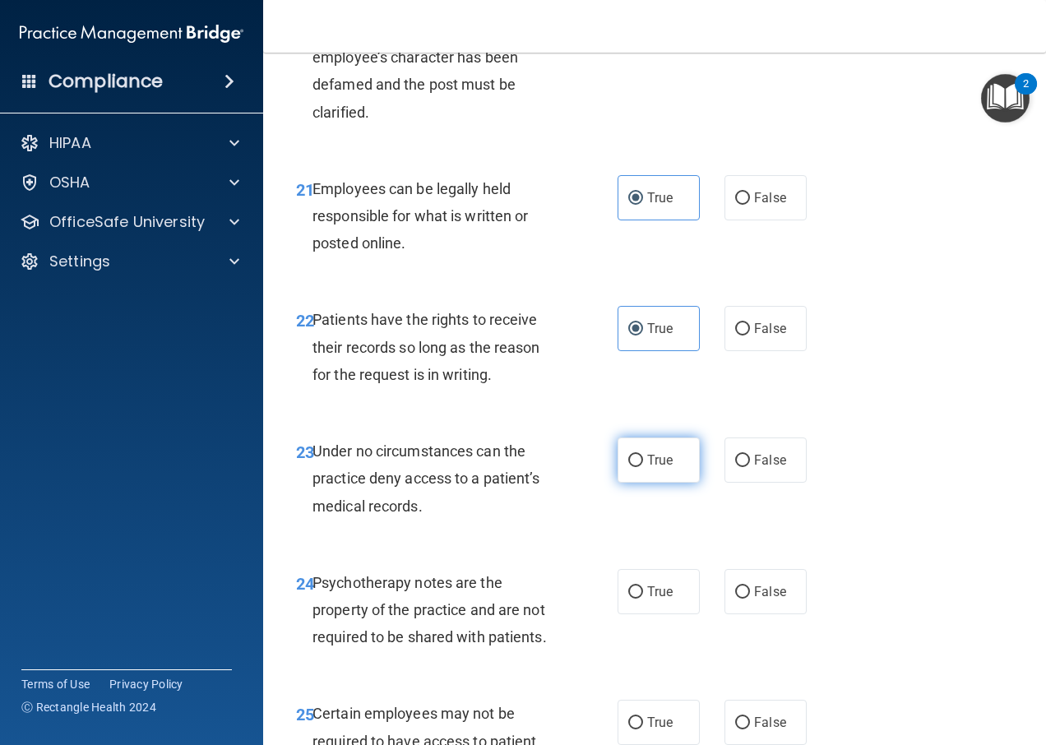
click at [628, 467] on input "True" at bounding box center [635, 461] width 15 height 12
radio input "true"
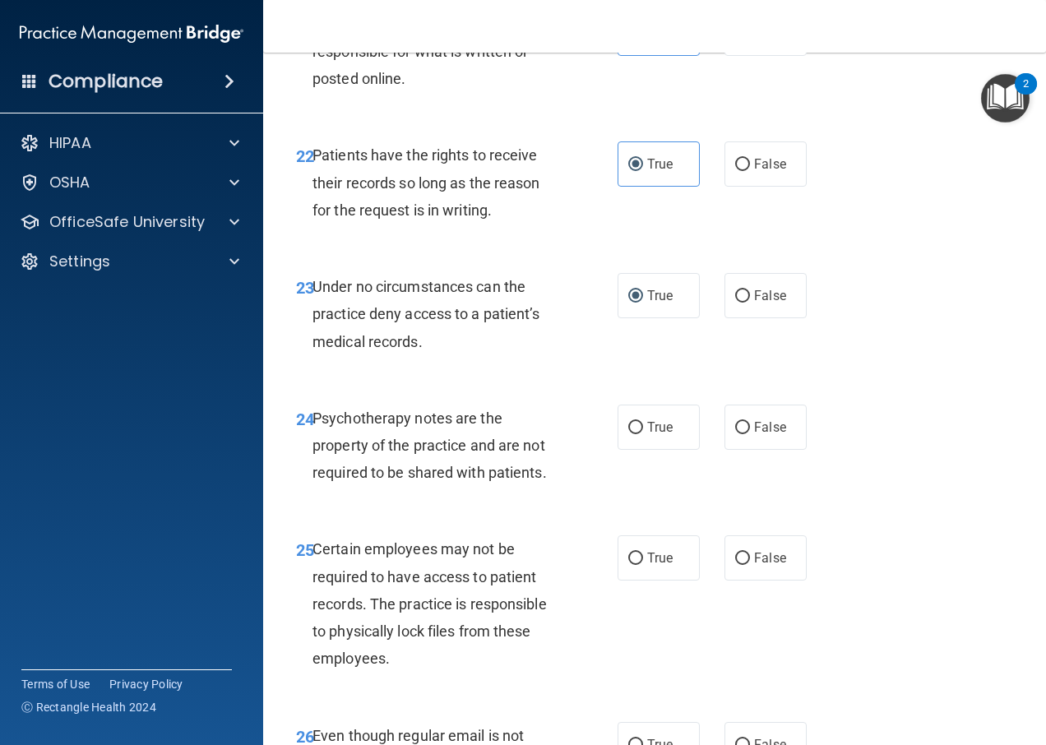
scroll to position [4111, 0]
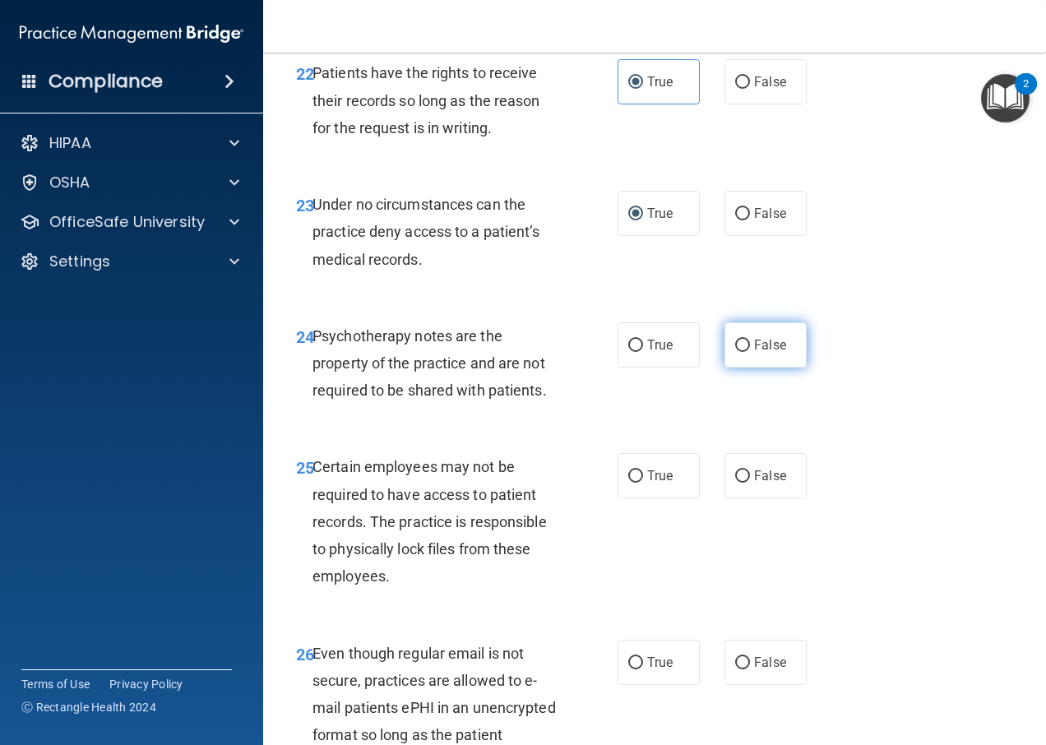
click at [735, 352] on input "False" at bounding box center [742, 346] width 15 height 12
radio input "true"
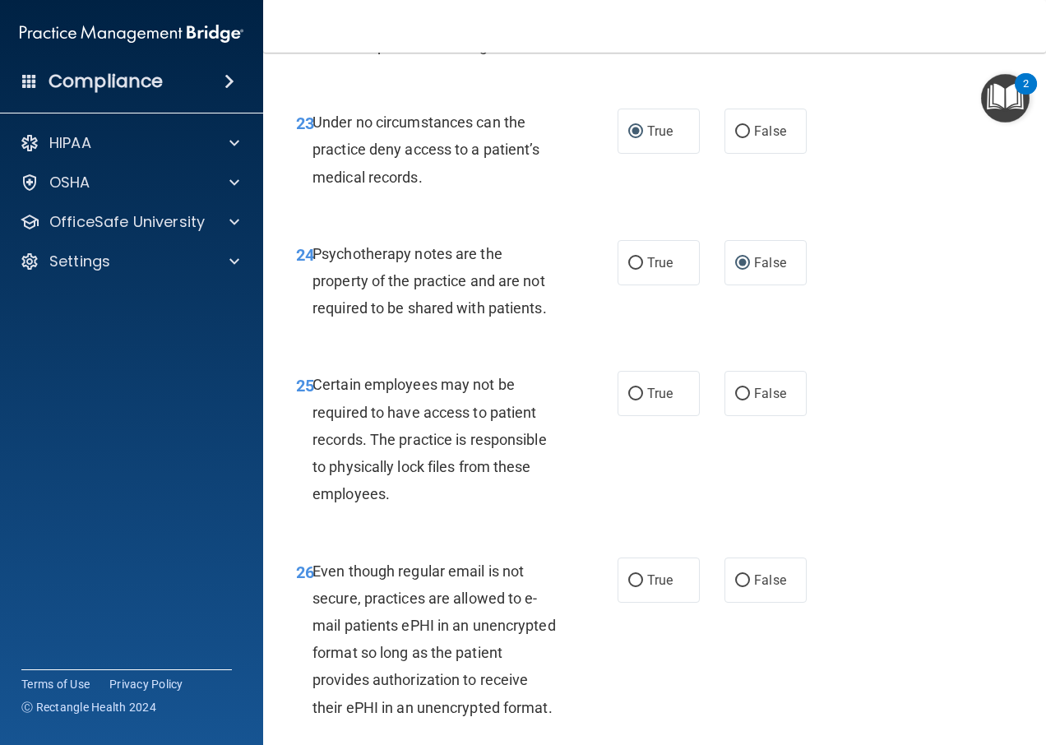
scroll to position [4276, 0]
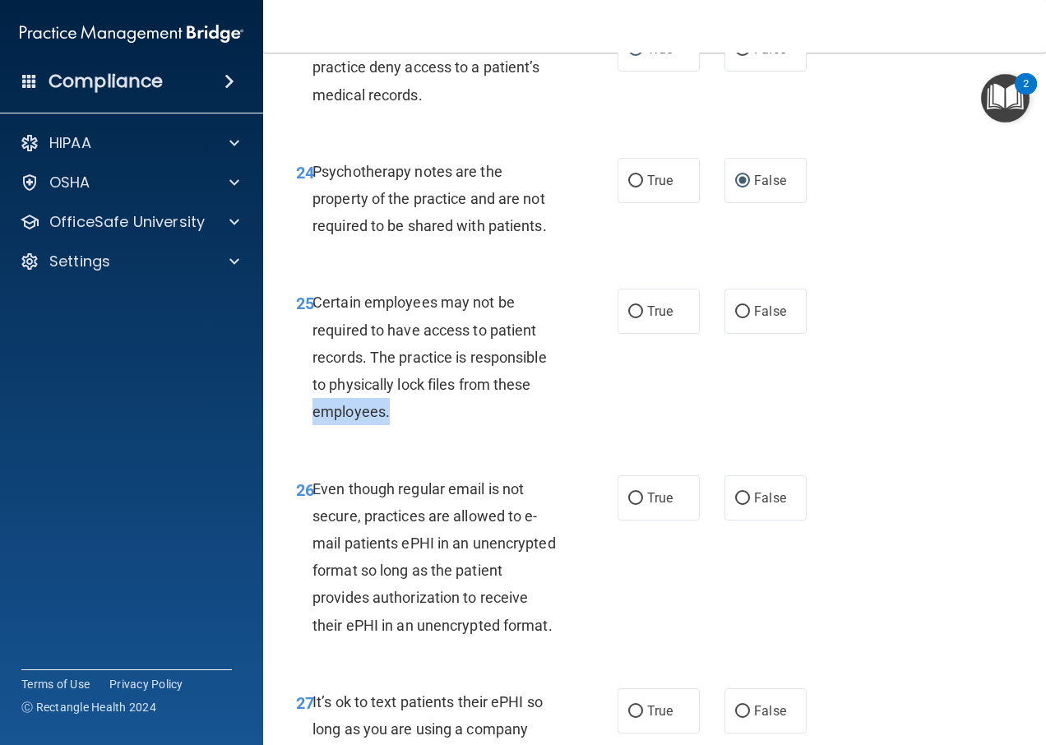
drag, startPoint x: 531, startPoint y: 496, endPoint x: 558, endPoint y: 519, distance: 35.6
click at [558, 425] on div "Certain employees may not be required to have access to patient records. The pr…" at bounding box center [442, 357] width 260 height 136
click at [560, 425] on div "Certain employees may not be required to have access to patient records. The pr…" at bounding box center [442, 357] width 260 height 136
drag, startPoint x: 535, startPoint y: 497, endPoint x: 555, endPoint y: 506, distance: 21.7
click at [555, 425] on div "Certain employees may not be required to have access to patient records. The pr…" at bounding box center [442, 357] width 260 height 136
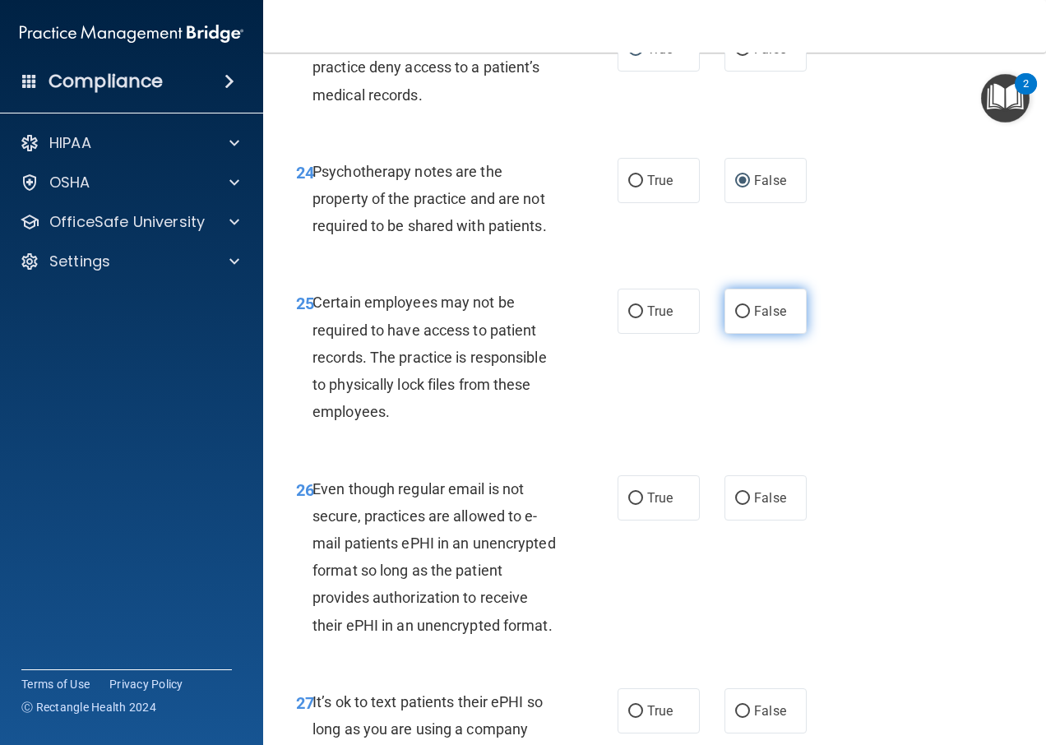
click at [735, 318] on input "False" at bounding box center [742, 312] width 15 height 12
radio input "true"
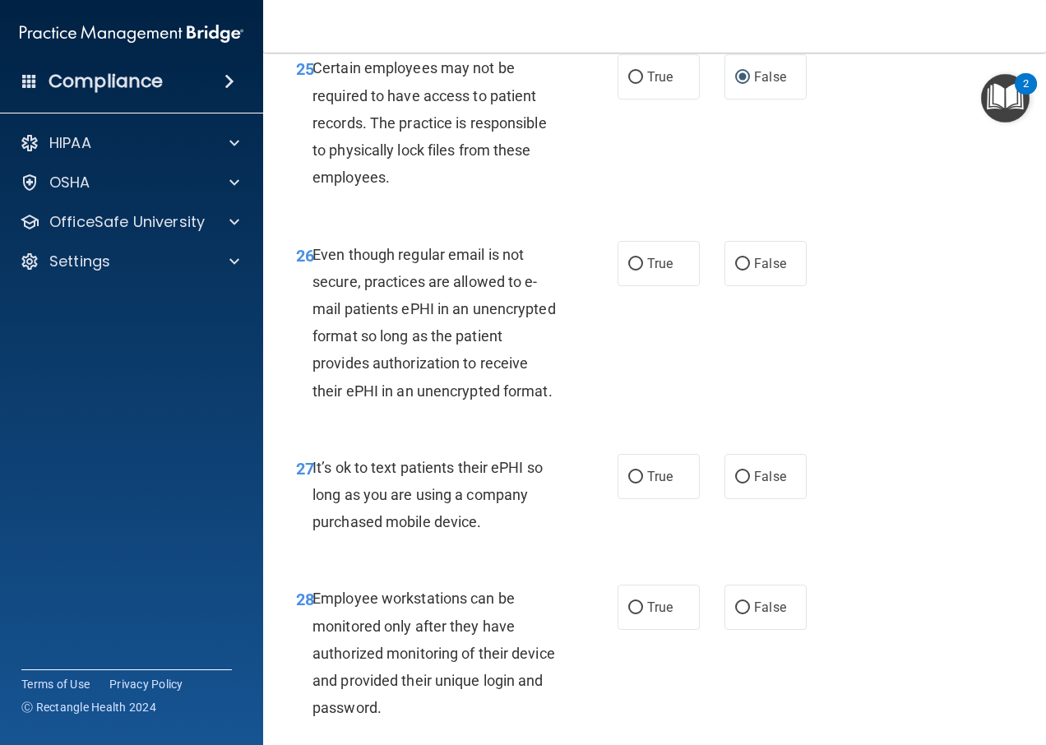
scroll to position [4522, 0]
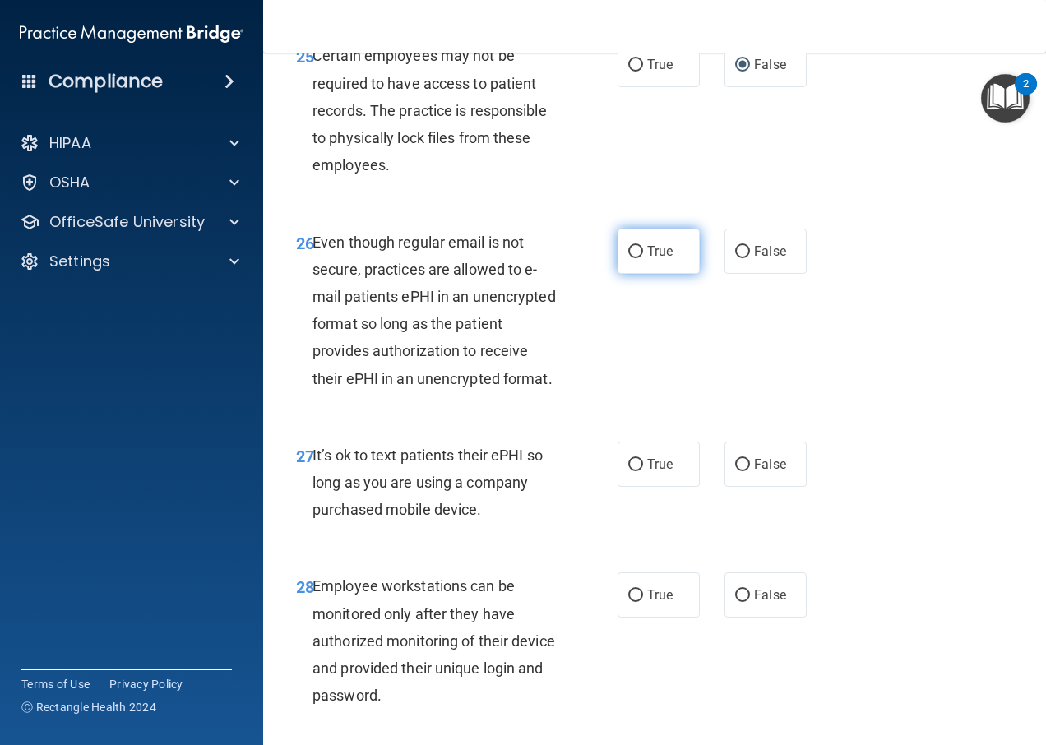
click at [628, 274] on label "True" at bounding box center [658, 251] width 82 height 45
click at [628, 258] on input "True" at bounding box center [635, 252] width 15 height 12
radio input "true"
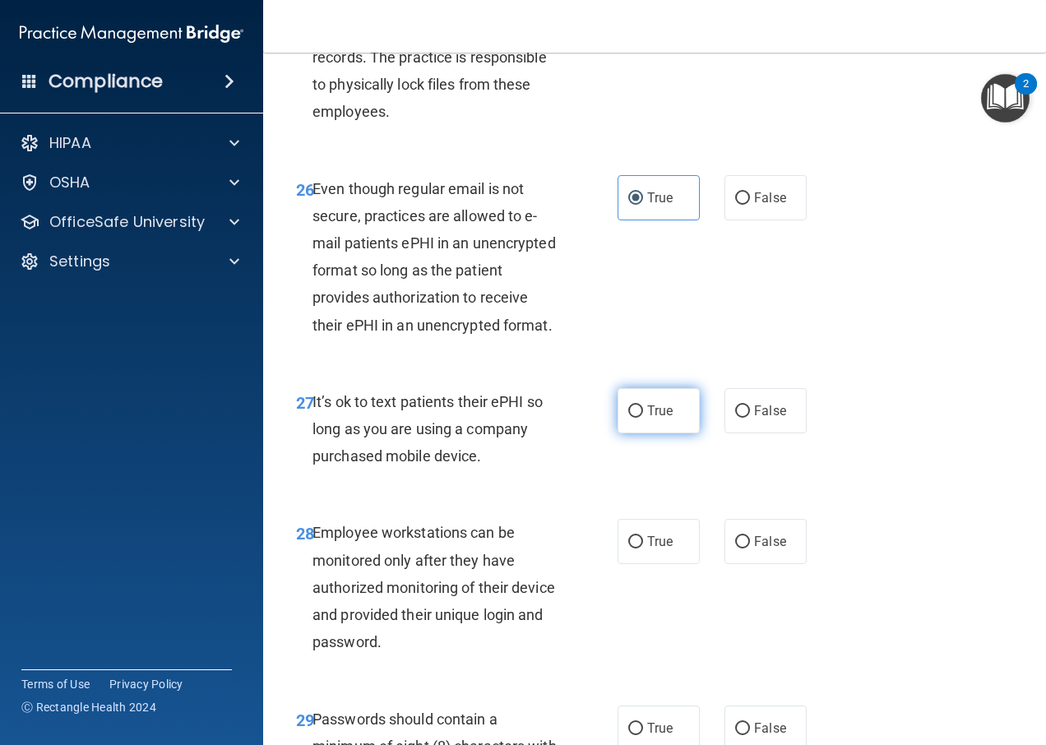
scroll to position [4604, 0]
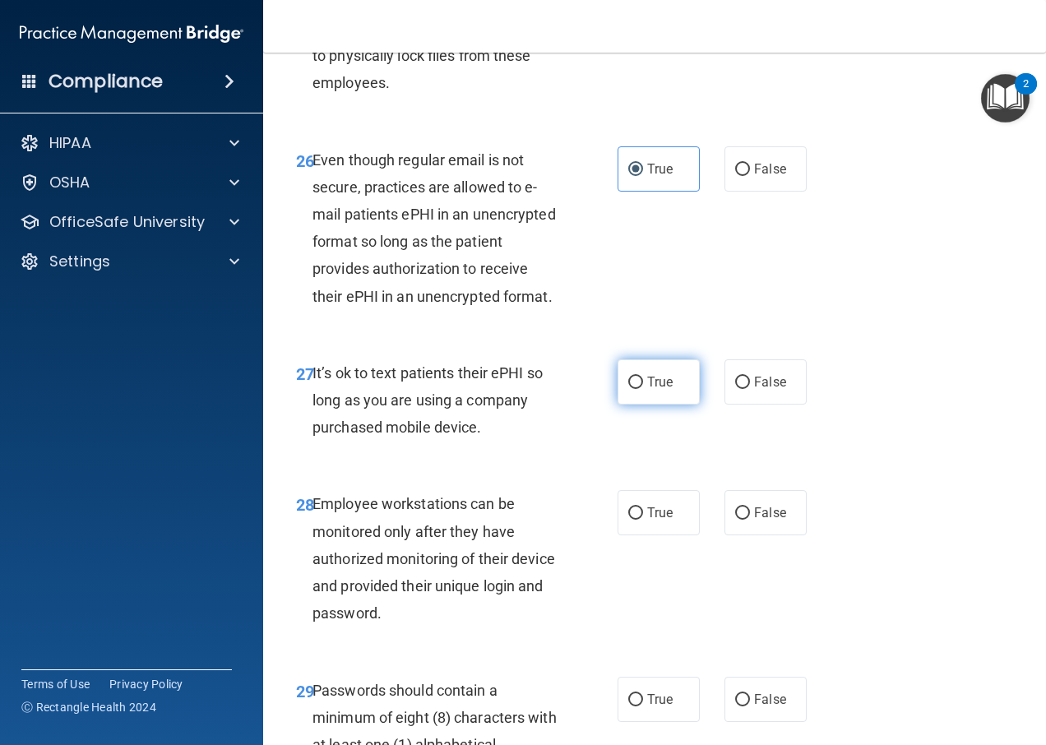
click at [628, 389] on input "True" at bounding box center [635, 383] width 15 height 12
radio input "true"
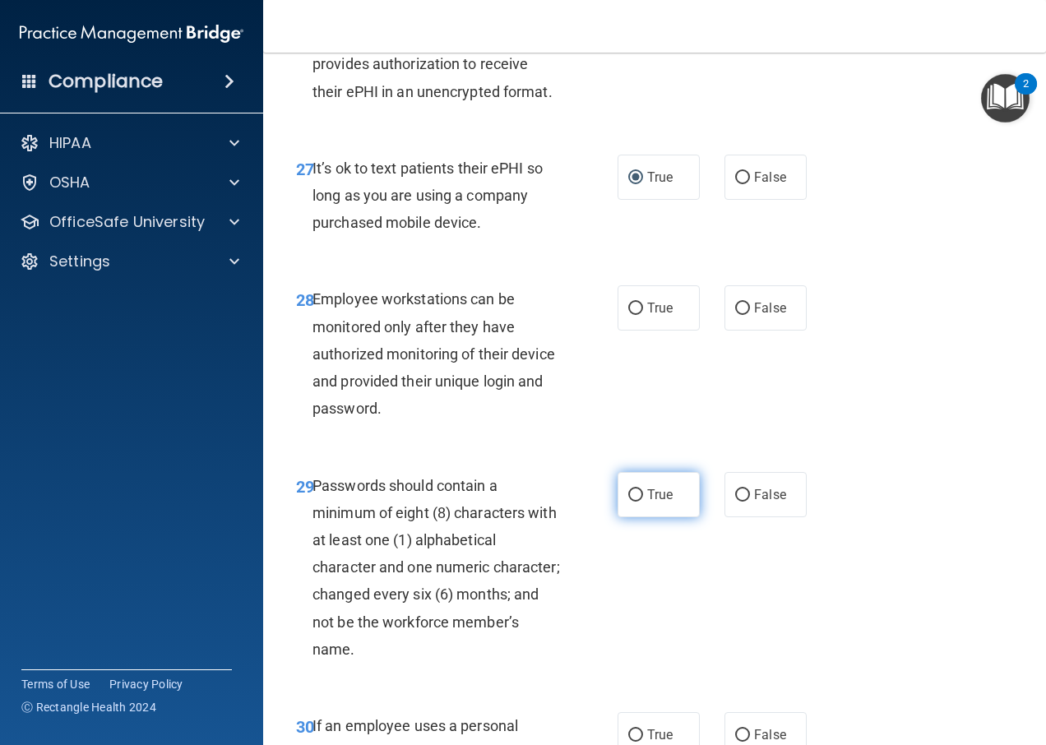
scroll to position [4851, 0]
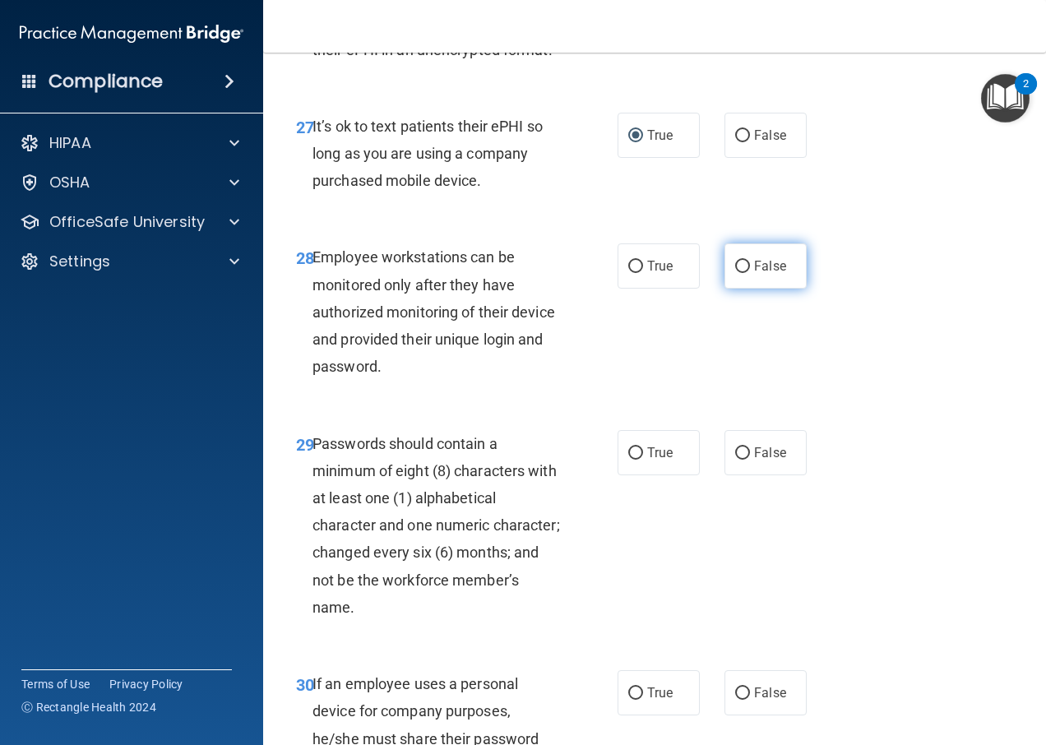
click at [765, 289] on label "False" at bounding box center [765, 265] width 82 height 45
click at [750, 273] on input "False" at bounding box center [742, 267] width 15 height 12
radio input "true"
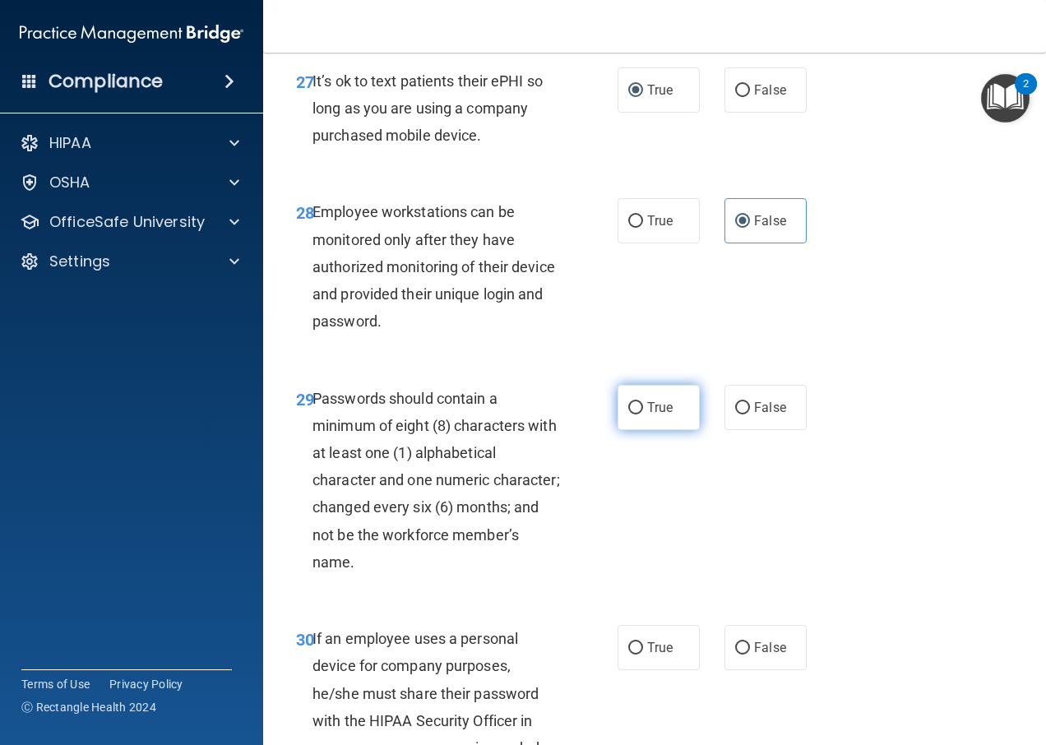
scroll to position [4933, 0]
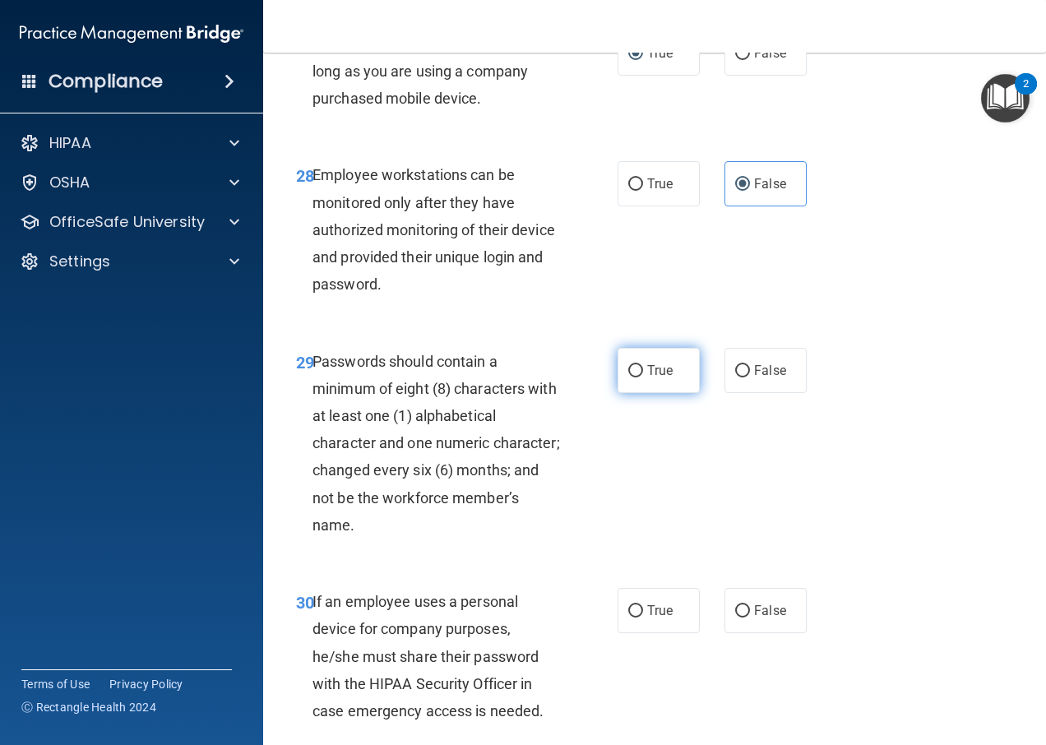
click at [689, 393] on label "True" at bounding box center [658, 370] width 82 height 45
click at [643, 377] on input "True" at bounding box center [635, 371] width 15 height 12
radio input "true"
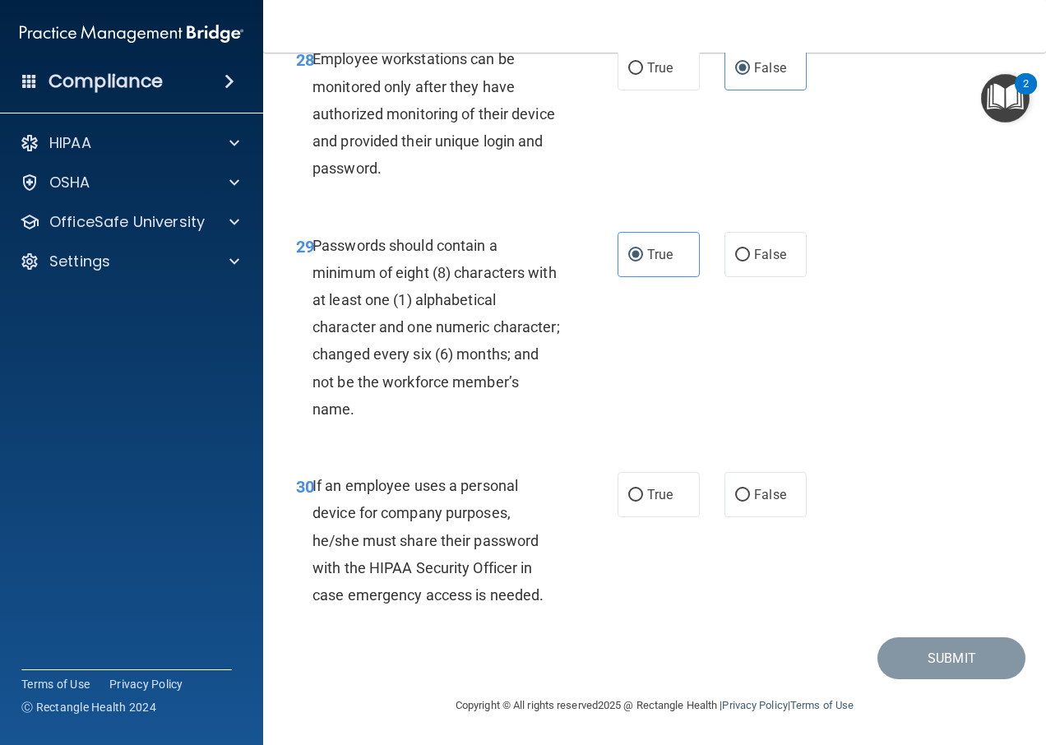
scroll to position [5186, 0]
drag, startPoint x: 454, startPoint y: 493, endPoint x: 517, endPoint y: 484, distance: 64.0
click at [517, 484] on span "If an employee uses a personal device for company purposes, he/she must share t…" at bounding box center [427, 540] width 231 height 127
drag, startPoint x: 517, startPoint y: 484, endPoint x: 550, endPoint y: 529, distance: 55.3
click at [550, 529] on div "If an employee uses a personal device for company purposes, he/she must share t…" at bounding box center [442, 540] width 260 height 136
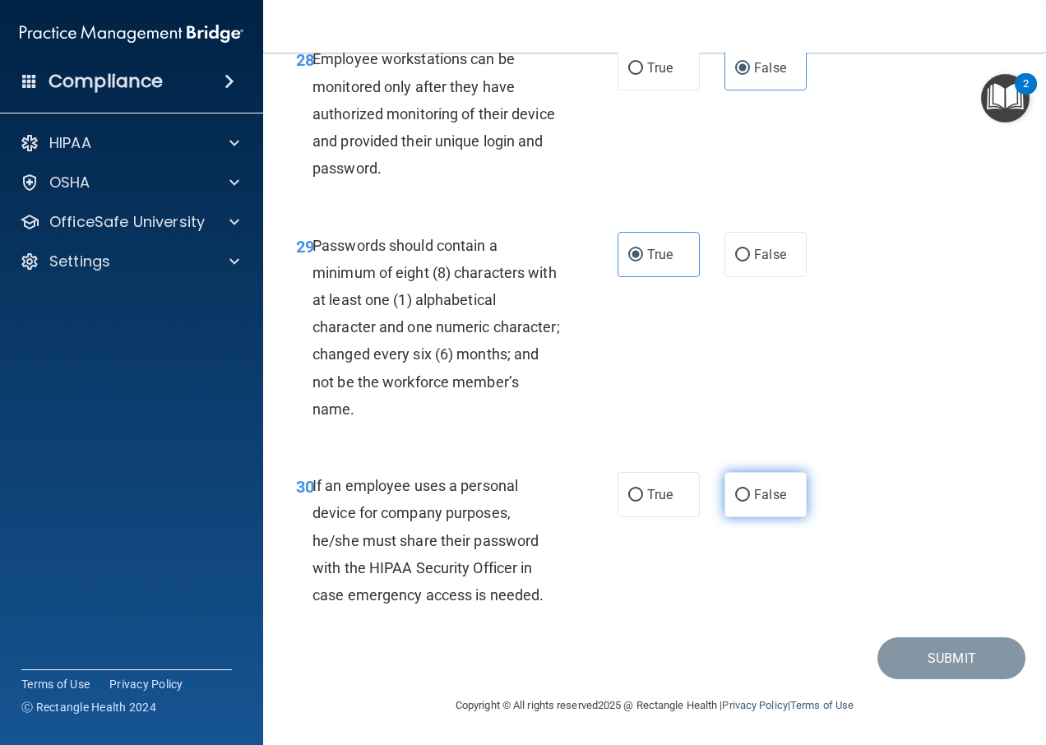
click at [730, 505] on label "False" at bounding box center [765, 494] width 82 height 45
click at [735, 502] on input "False" at bounding box center [742, 495] width 15 height 12
radio input "true"
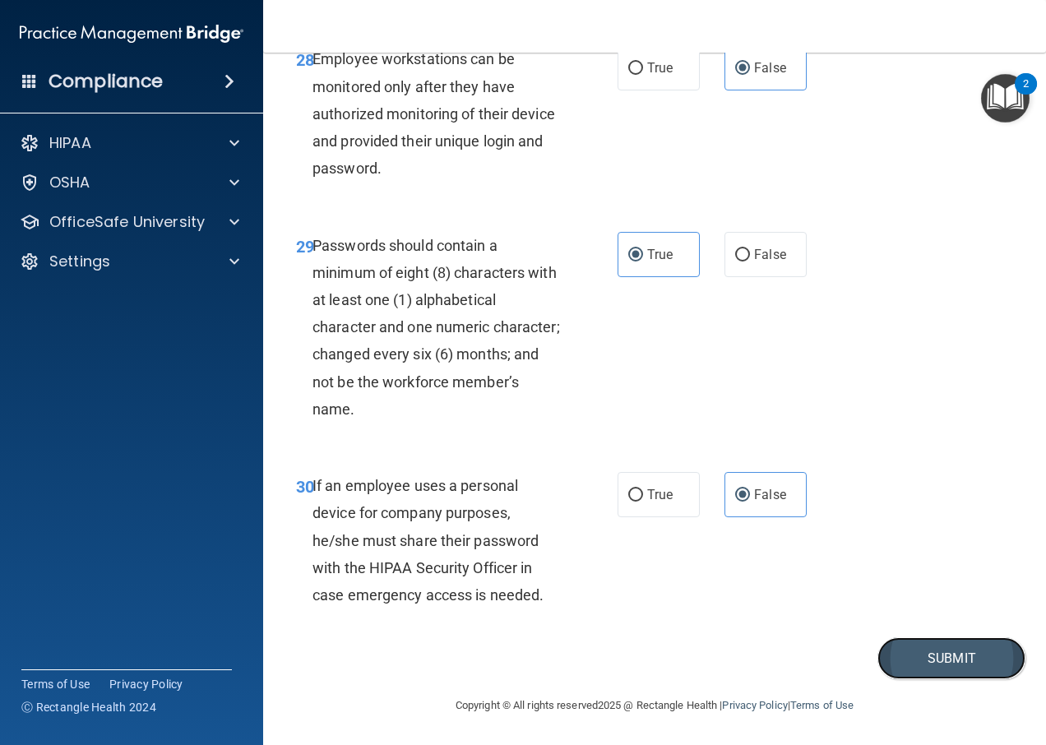
click at [937, 666] on button "Submit" at bounding box center [951, 658] width 148 height 42
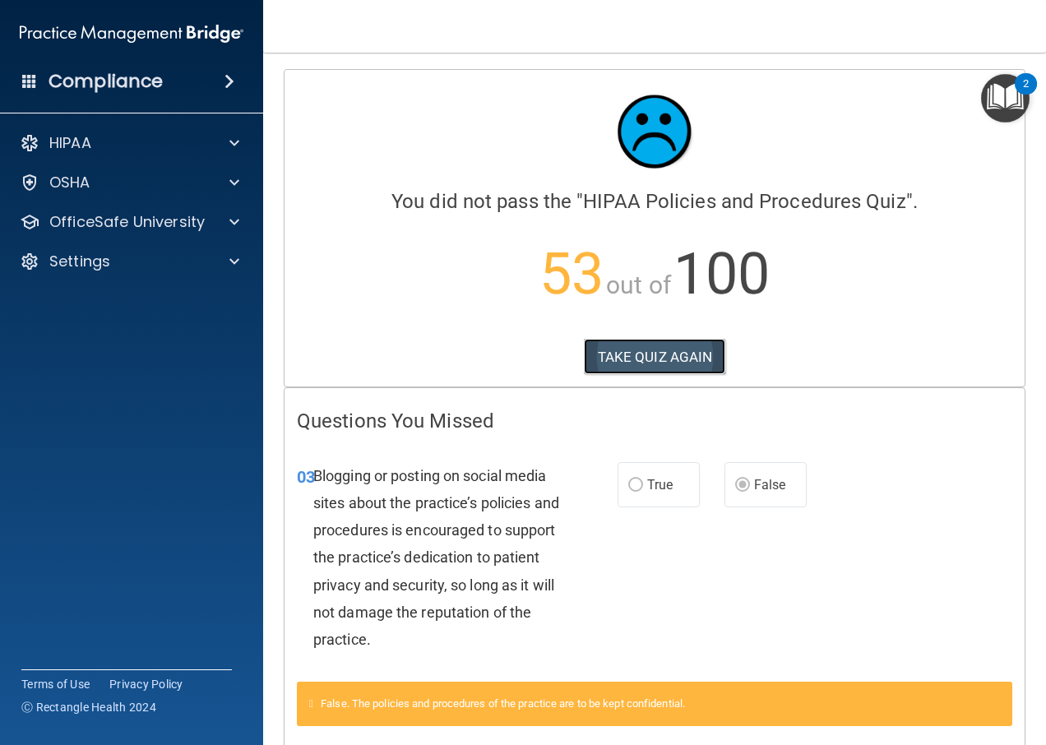
click at [659, 358] on button "TAKE QUIZ AGAIN" at bounding box center [655, 357] width 142 height 36
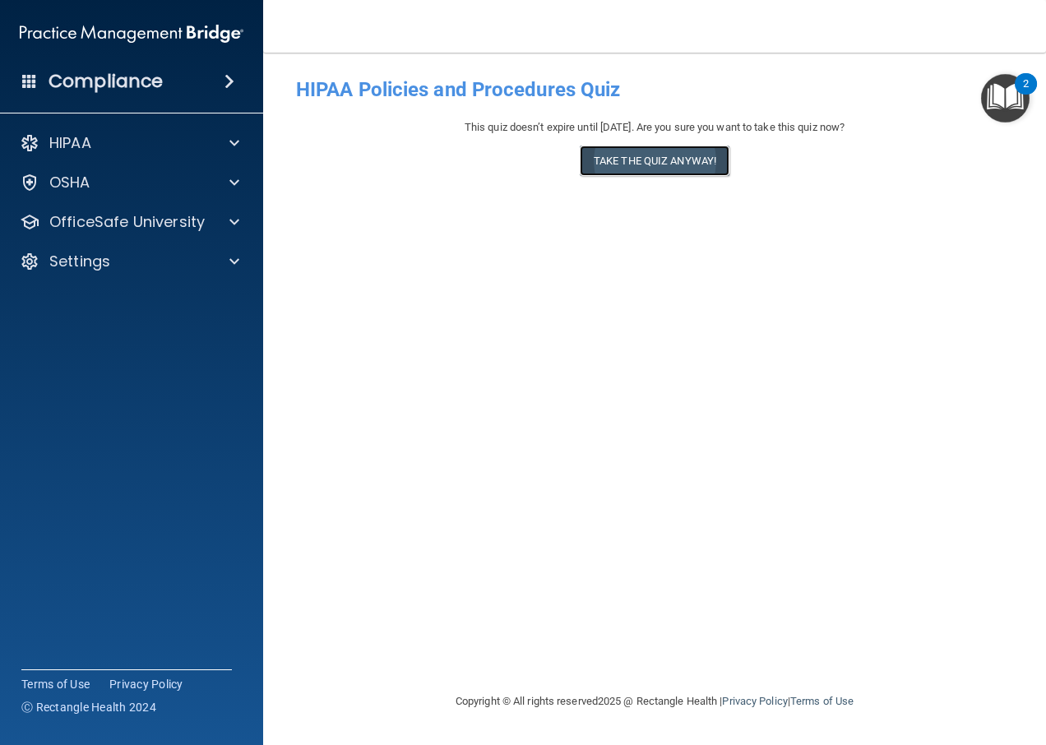
click at [665, 162] on button "Take the quiz anyway!" at bounding box center [655, 161] width 150 height 30
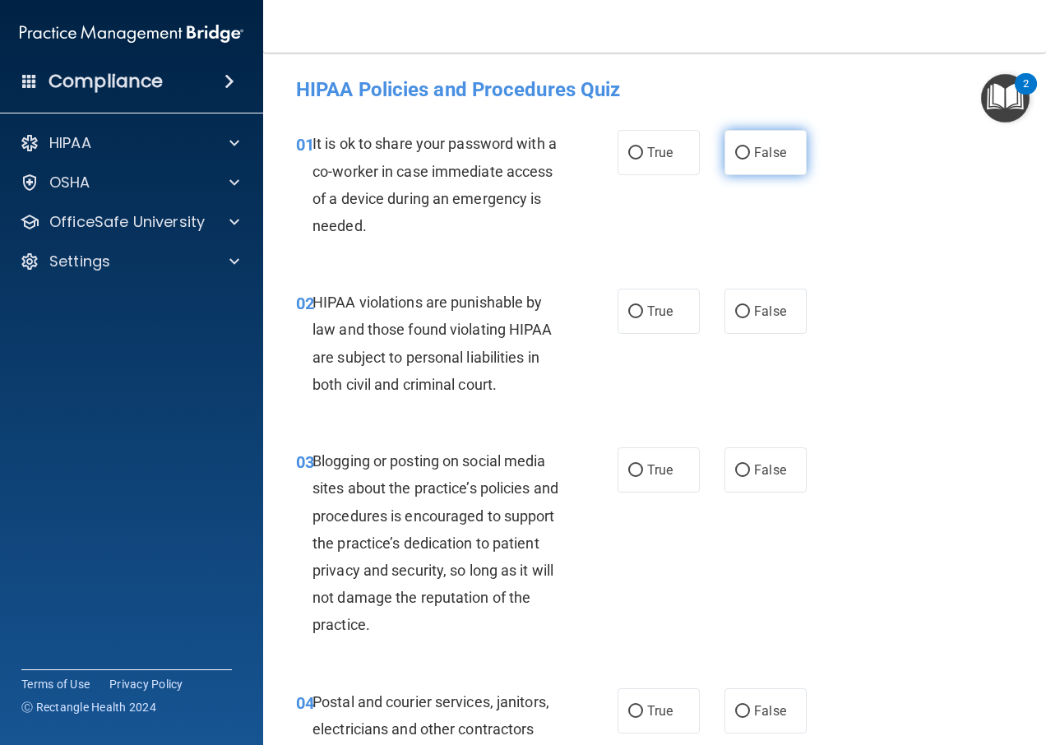
click at [754, 162] on label "False" at bounding box center [765, 152] width 82 height 45
click at [750, 160] on input "False" at bounding box center [742, 153] width 15 height 12
radio input "true"
click at [641, 297] on label "True" at bounding box center [658, 311] width 82 height 45
click at [641, 306] on input "True" at bounding box center [635, 312] width 15 height 12
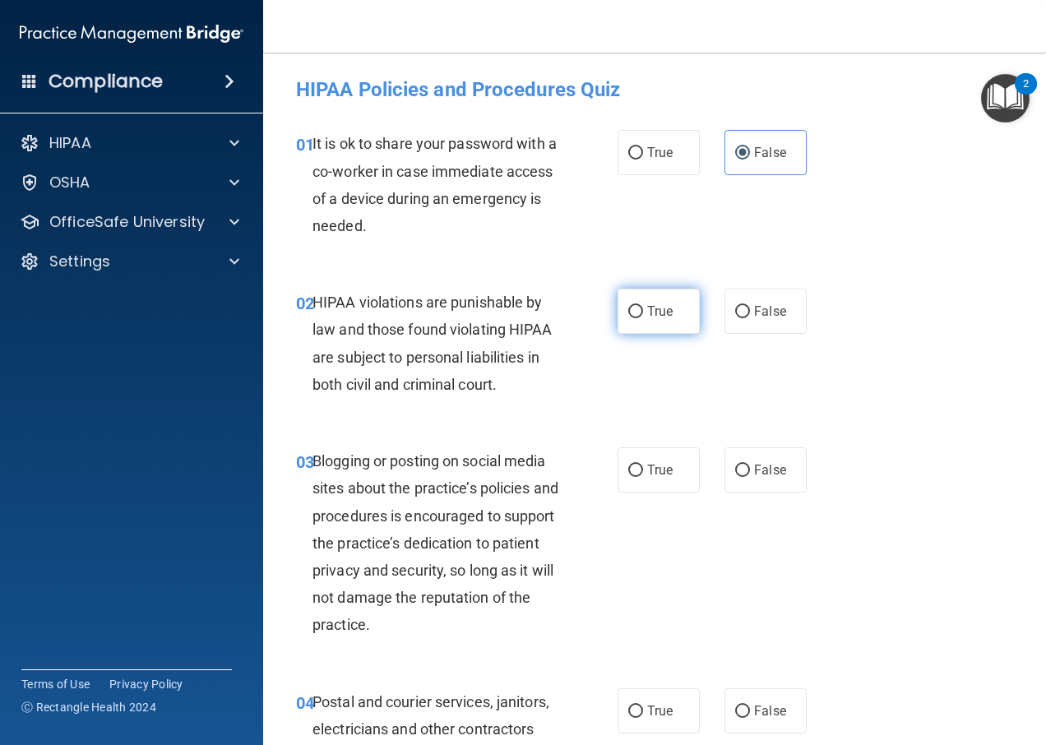
radio input "true"
click at [754, 471] on span "False" at bounding box center [770, 470] width 32 height 16
click at [750, 471] on input "False" at bounding box center [742, 471] width 15 height 12
radio input "true"
click at [628, 715] on input "True" at bounding box center [635, 711] width 15 height 12
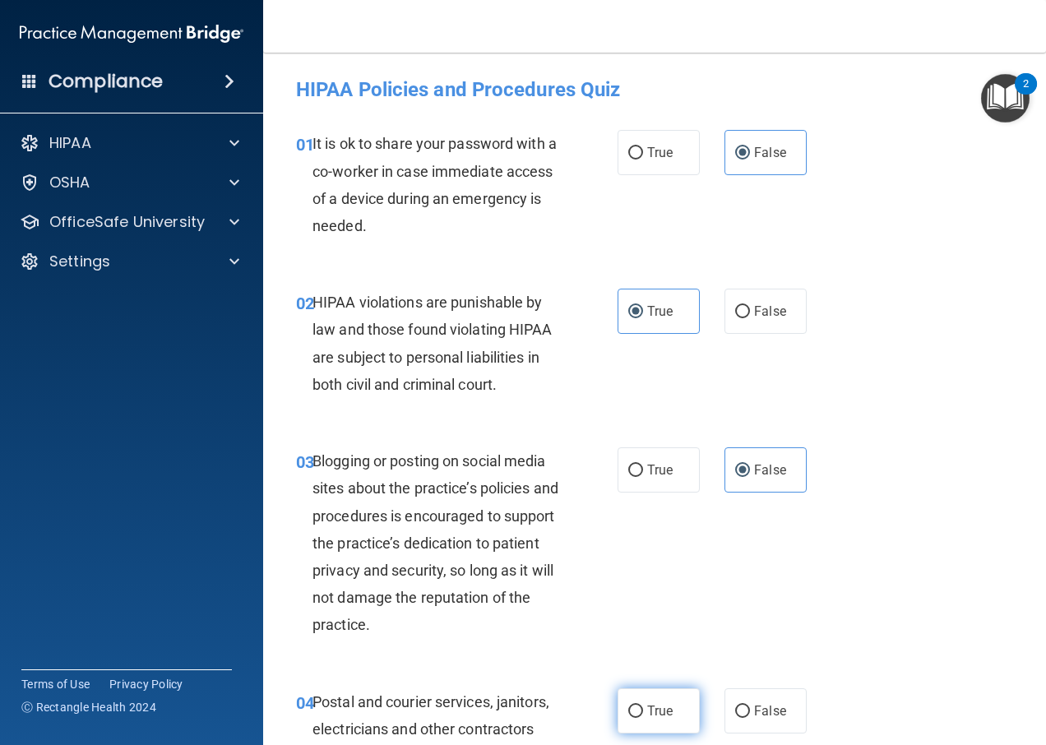
radio input "true"
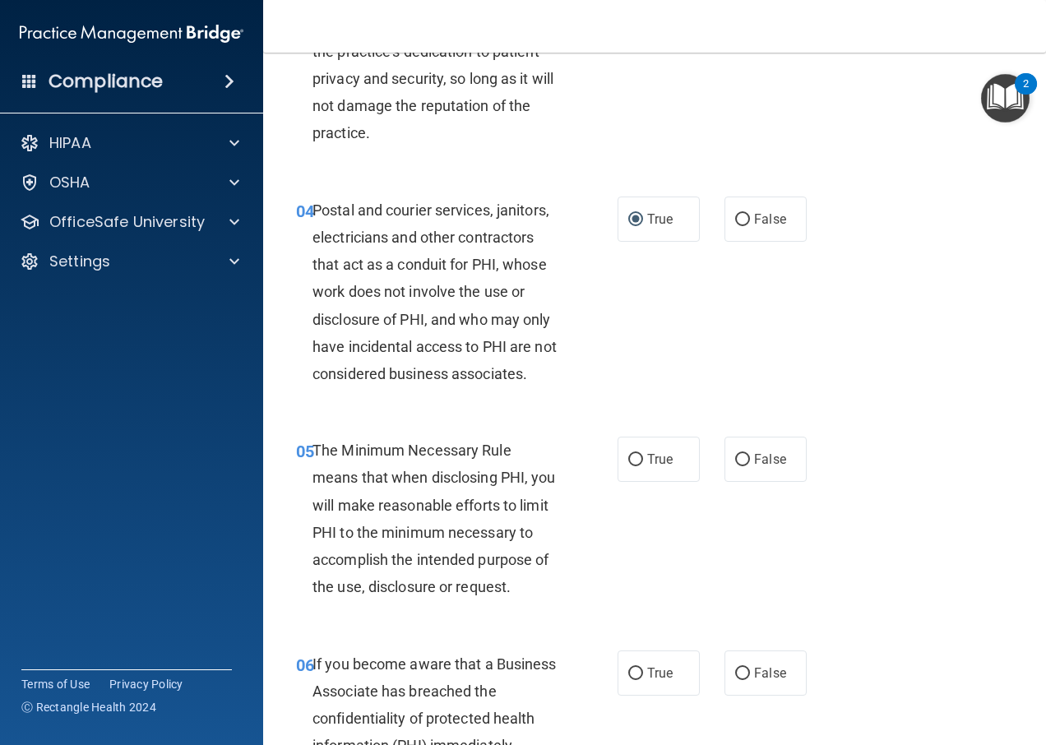
scroll to position [493, 0]
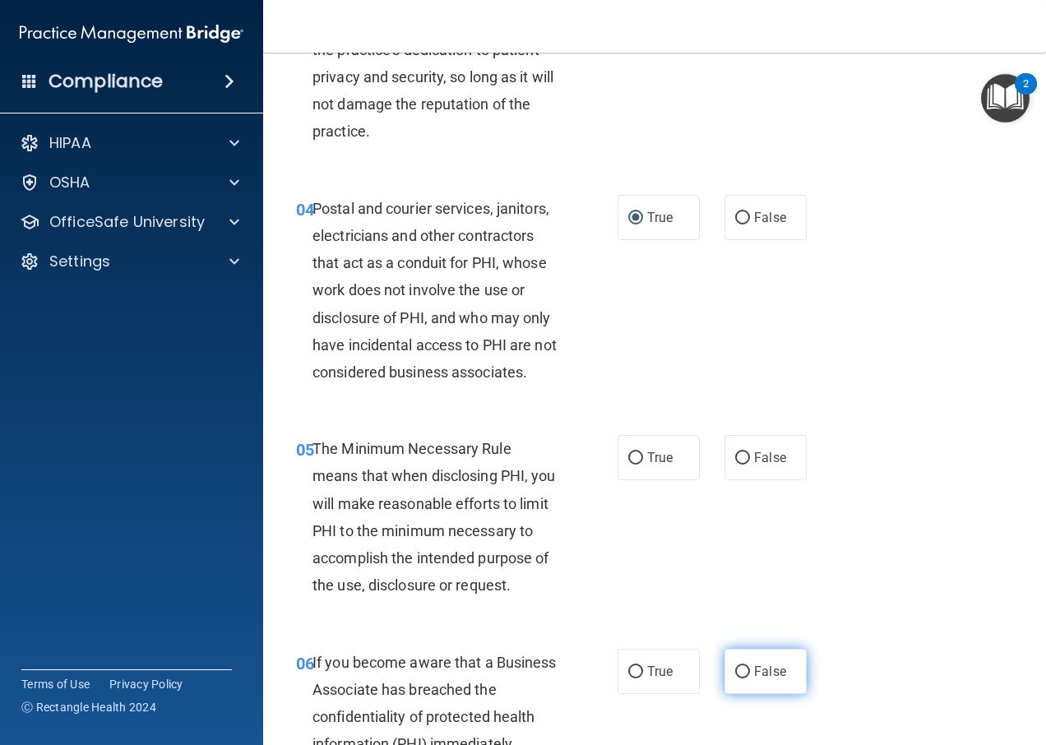
click at [754, 663] on label "False" at bounding box center [765, 671] width 82 height 45
click at [750, 666] on input "False" at bounding box center [742, 672] width 15 height 12
radio input "true"
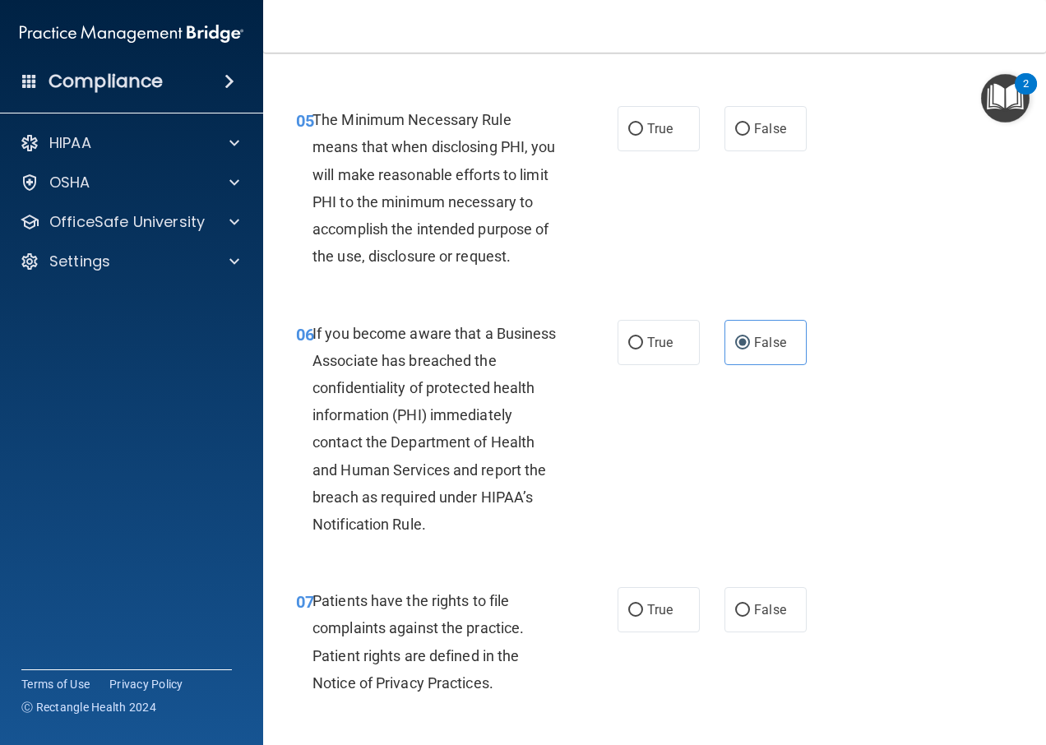
scroll to position [987, 0]
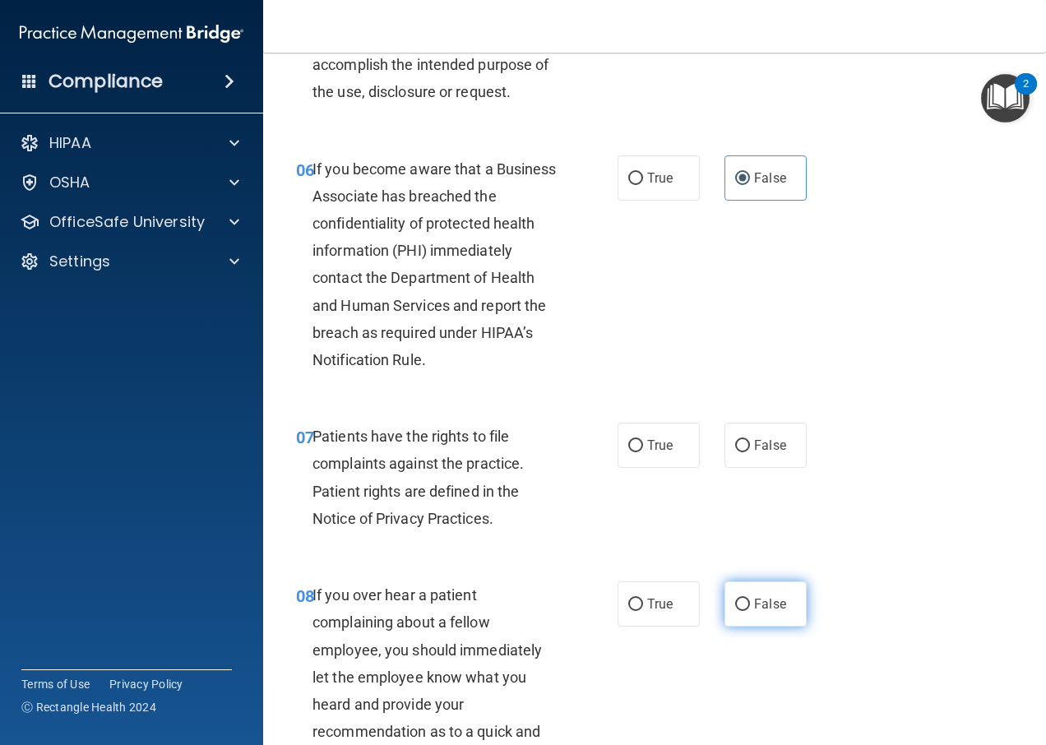
click at [754, 612] on span "False" at bounding box center [770, 604] width 32 height 16
click at [750, 611] on input "False" at bounding box center [742, 605] width 15 height 12
radio input "true"
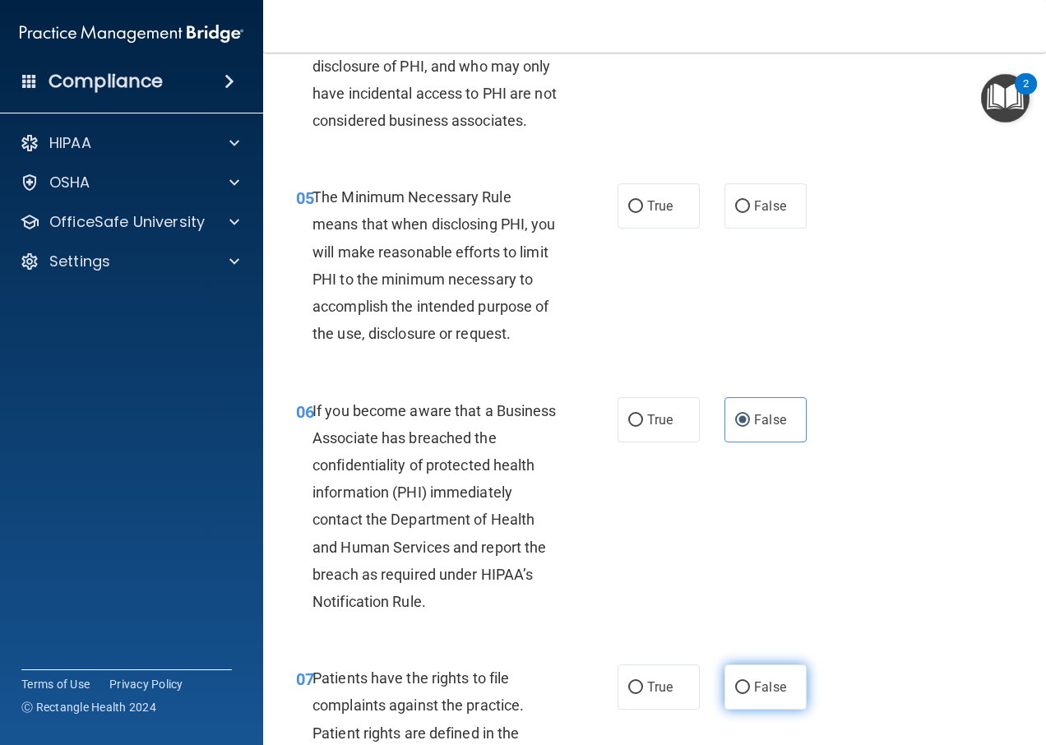
scroll to position [740, 0]
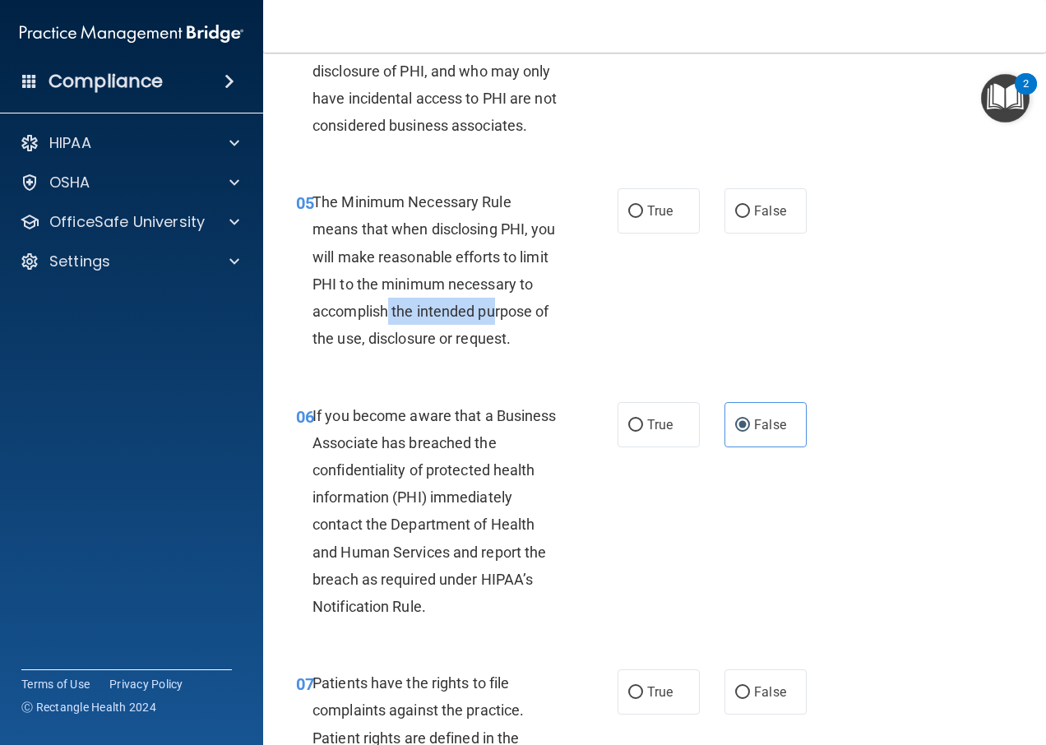
drag, startPoint x: 404, startPoint y: 312, endPoint x: 515, endPoint y: 307, distance: 111.1
click at [515, 307] on span "The Minimum Necessary Rule means that when disclosing PHI, you will make reason…" at bounding box center [433, 270] width 243 height 154
drag, startPoint x: 515, startPoint y: 307, endPoint x: 525, endPoint y: 341, distance: 36.1
click at [524, 341] on span "The Minimum Necessary Rule means that when disclosing PHI, you will make reason…" at bounding box center [433, 270] width 243 height 154
click at [647, 207] on span "True" at bounding box center [659, 211] width 25 height 16
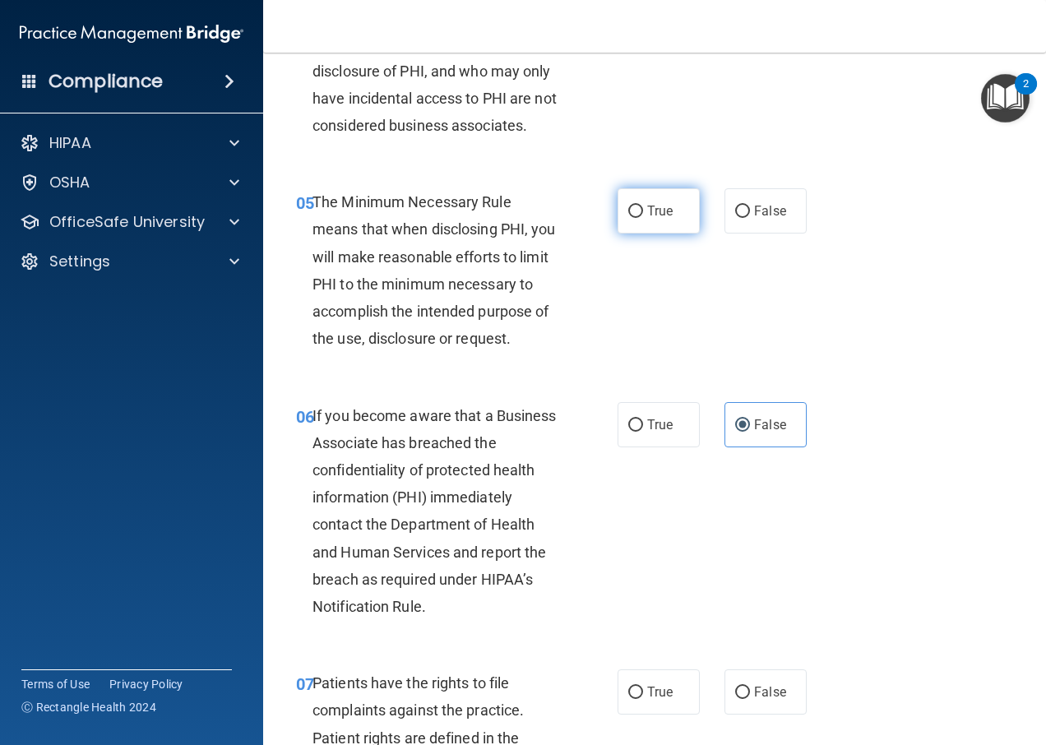
click at [642, 207] on input "True" at bounding box center [635, 212] width 15 height 12
radio input "true"
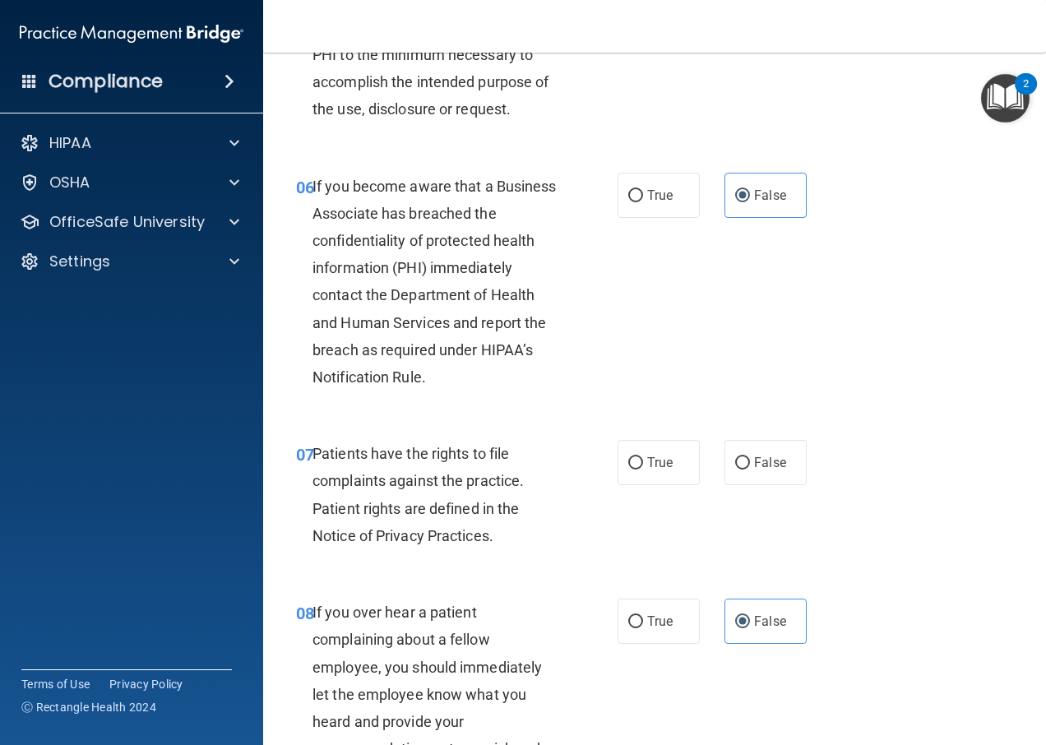
scroll to position [1069, 0]
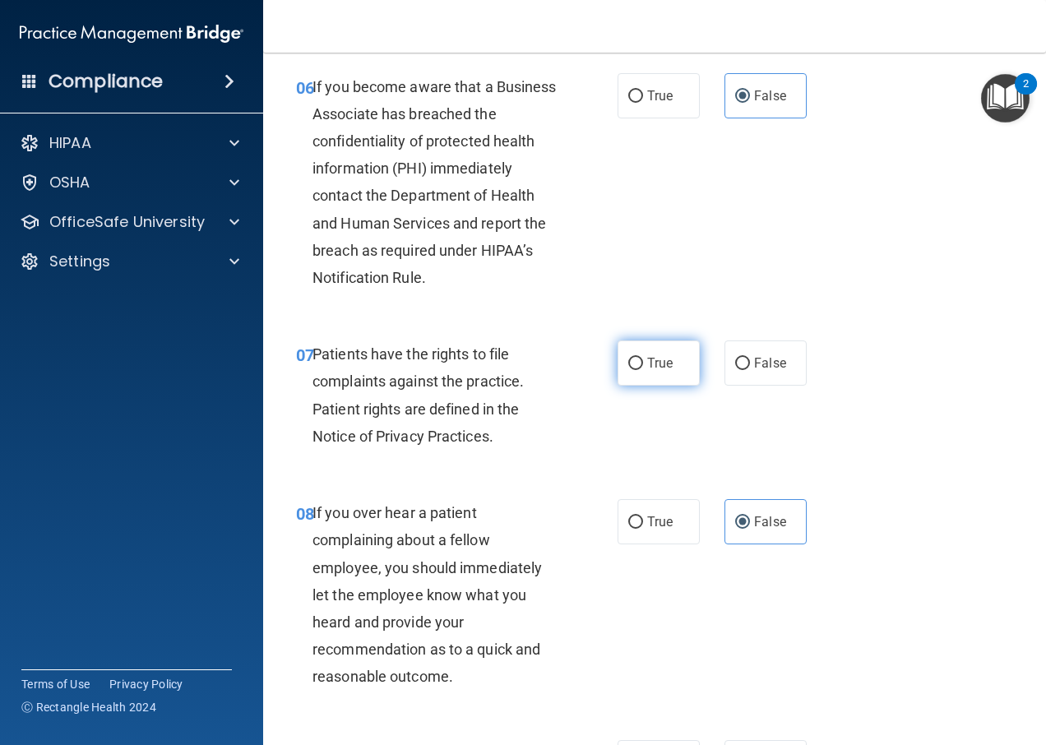
click at [665, 371] on span "True" at bounding box center [659, 363] width 25 height 16
click at [643, 370] on input "True" at bounding box center [635, 364] width 15 height 12
radio input "true"
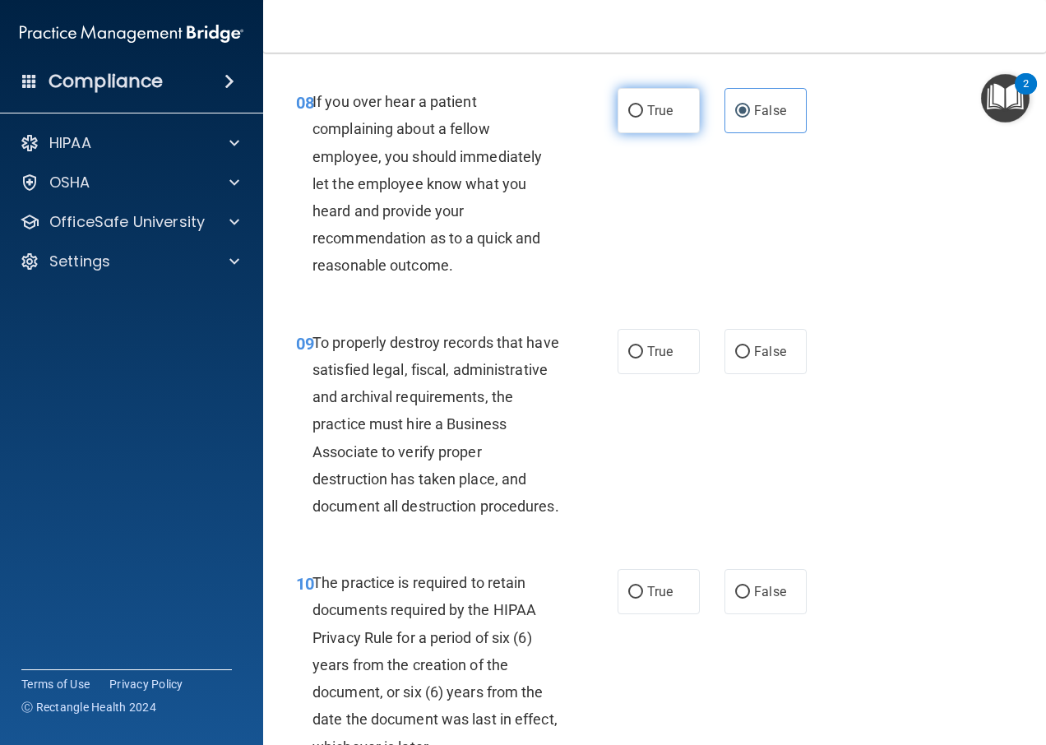
scroll to position [1727, 0]
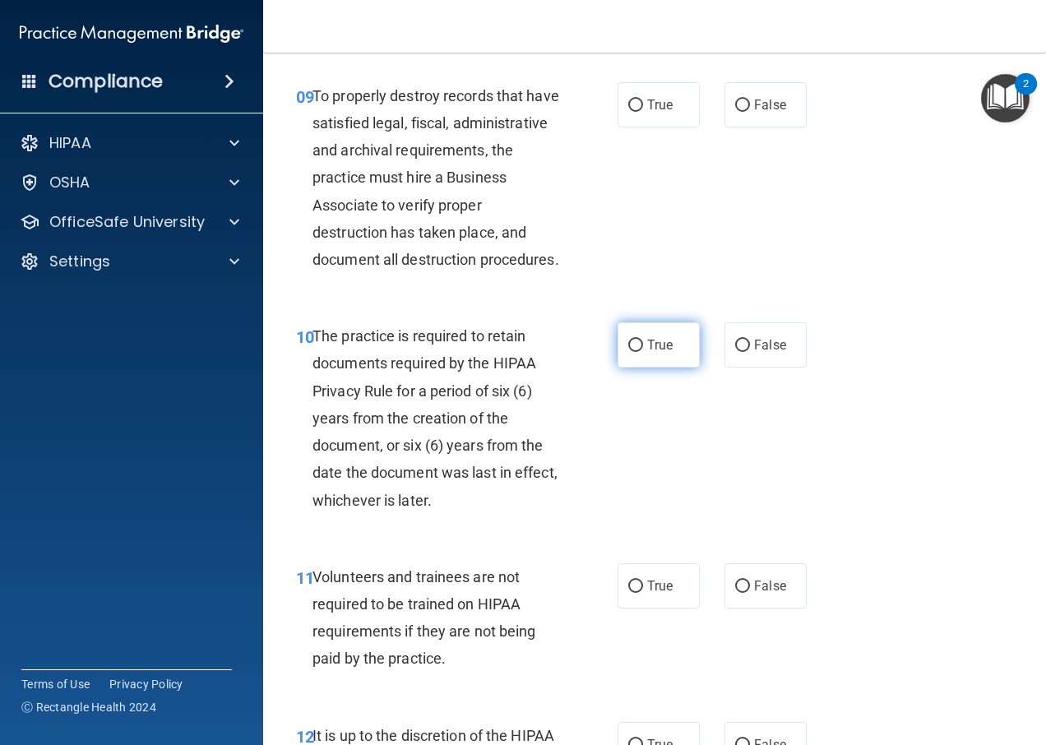
click at [652, 368] on label "True" at bounding box center [658, 344] width 82 height 45
click at [643, 352] on input "True" at bounding box center [635, 346] width 15 height 12
radio input "true"
click at [738, 112] on input "False" at bounding box center [742, 105] width 15 height 12
radio input "true"
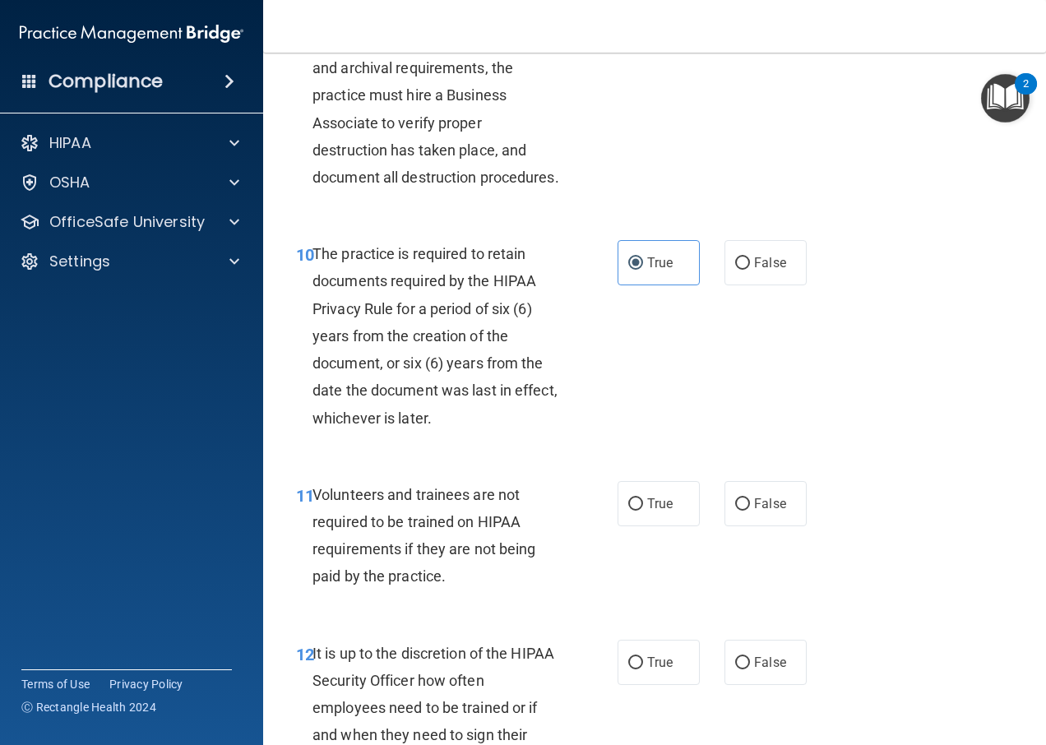
scroll to position [1891, 0]
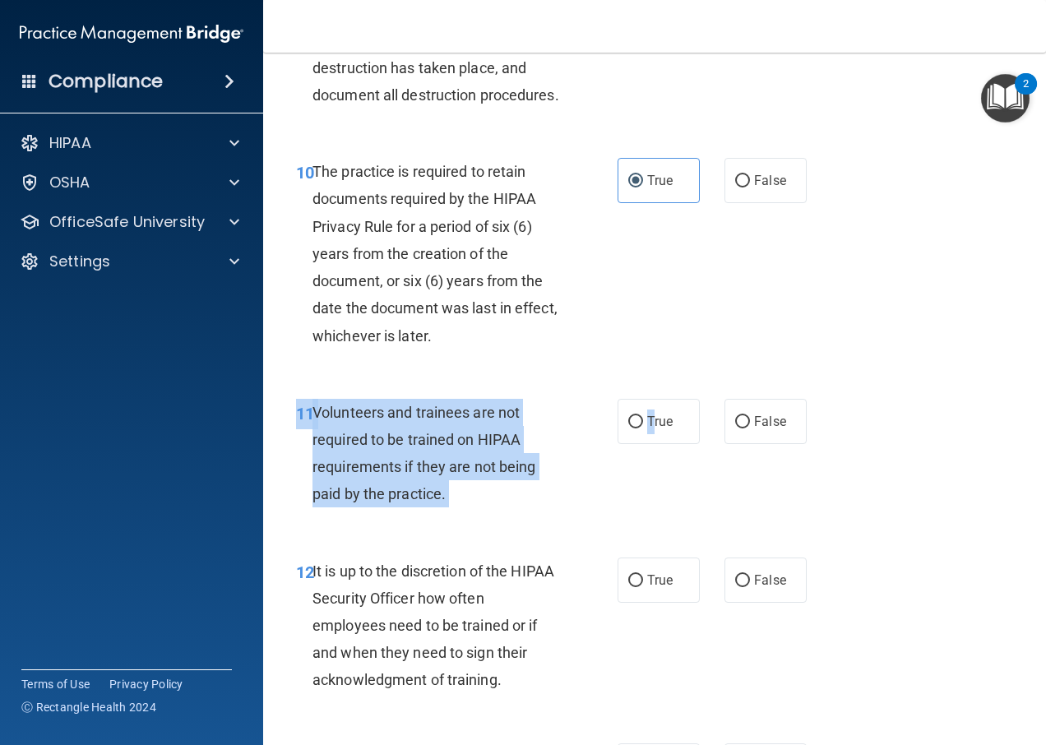
drag, startPoint x: 645, startPoint y: 484, endPoint x: 654, endPoint y: 522, distance: 38.9
click at [654, 522] on div "11 Volunteers and trainees are not required to be trained on HIPAA requirements…" at bounding box center [655, 457] width 742 height 159
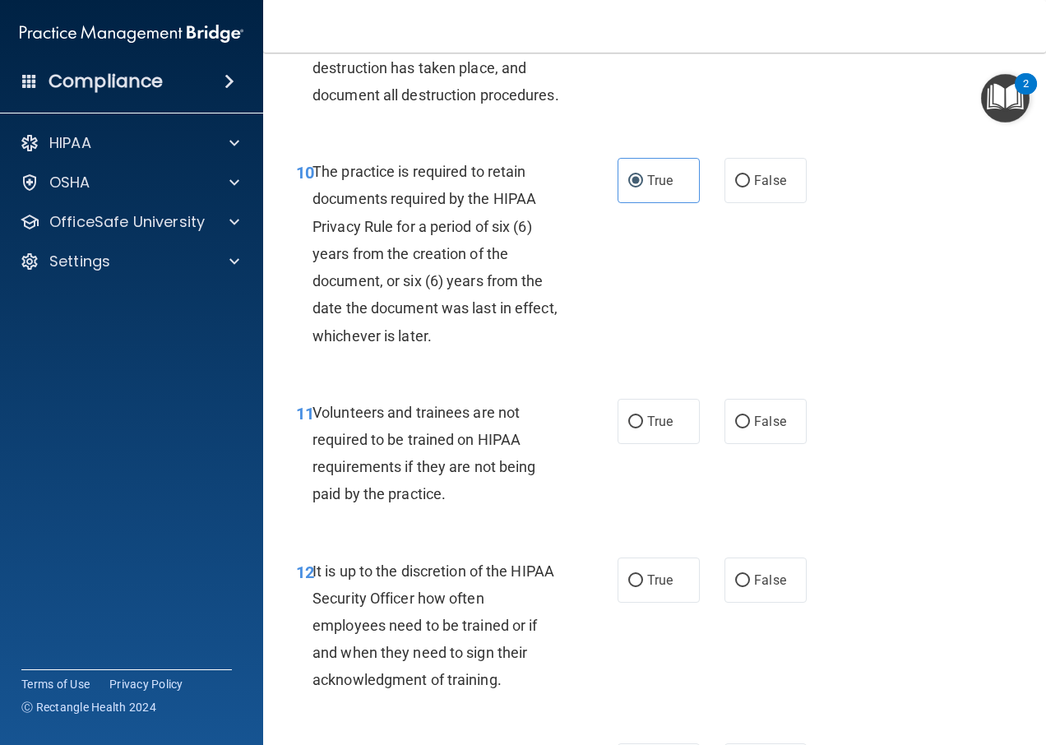
drag, startPoint x: 654, startPoint y: 522, endPoint x: 639, endPoint y: 517, distance: 16.4
click at [640, 528] on div "11 Volunteers and trainees are not required to be trained on HIPAA requirements…" at bounding box center [655, 457] width 742 height 159
click at [628, 428] on input "True" at bounding box center [635, 422] width 15 height 12
radio input "true"
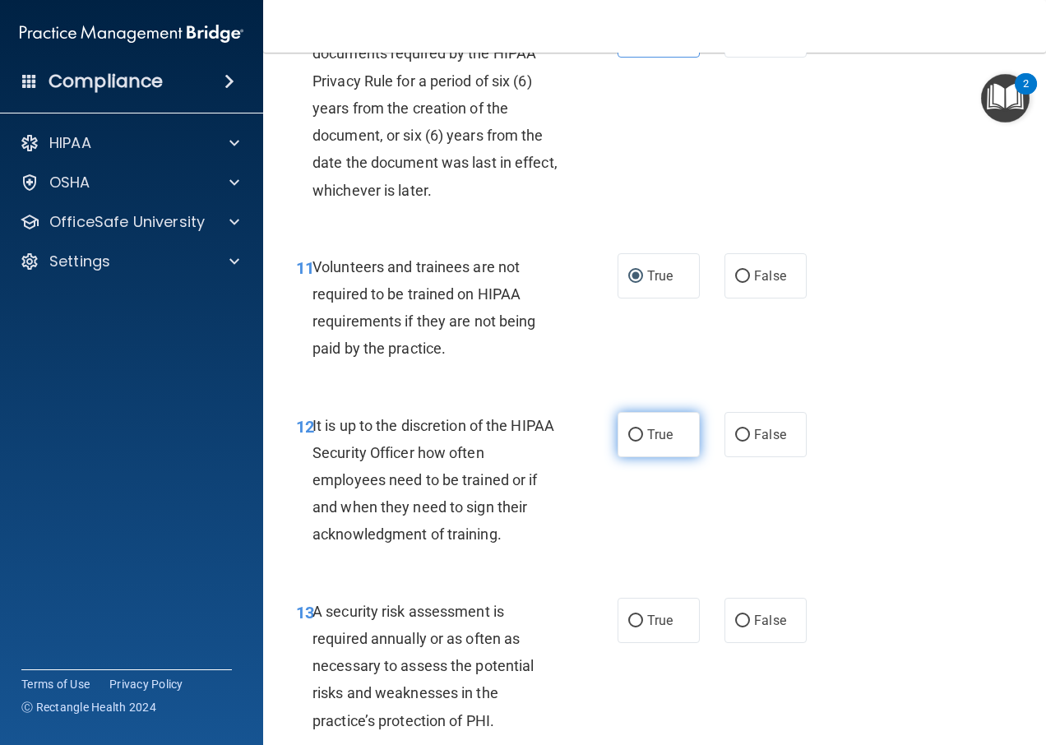
scroll to position [2056, 0]
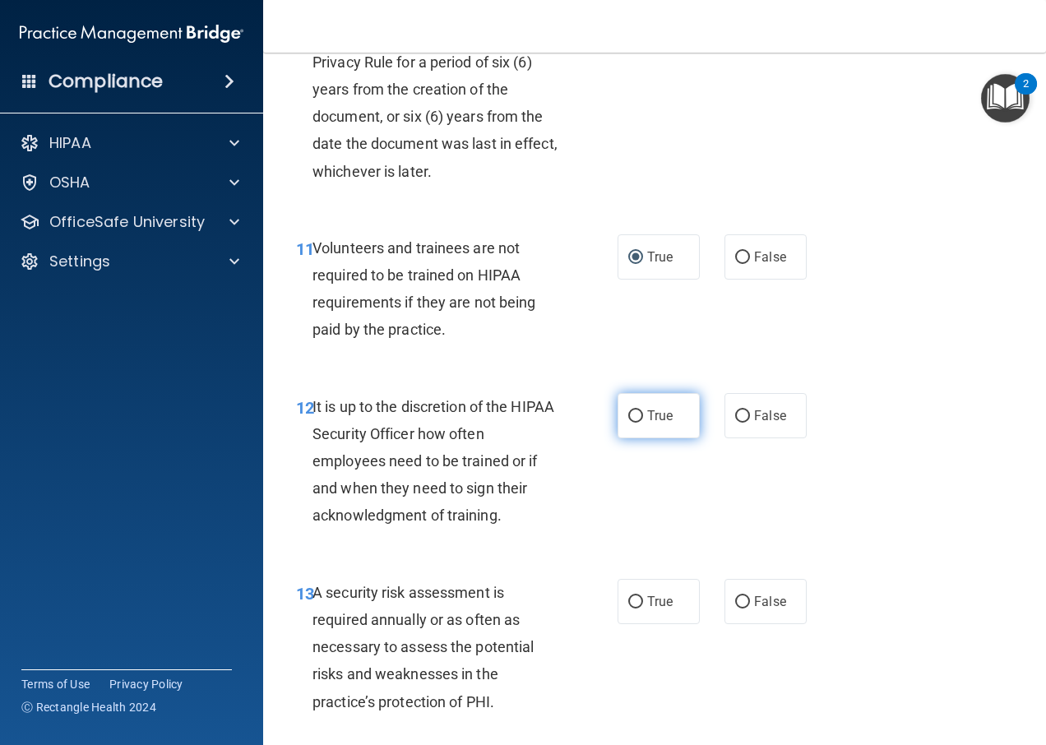
click at [650, 438] on label "True" at bounding box center [658, 415] width 82 height 45
click at [643, 423] on input "True" at bounding box center [635, 416] width 15 height 12
radio input "true"
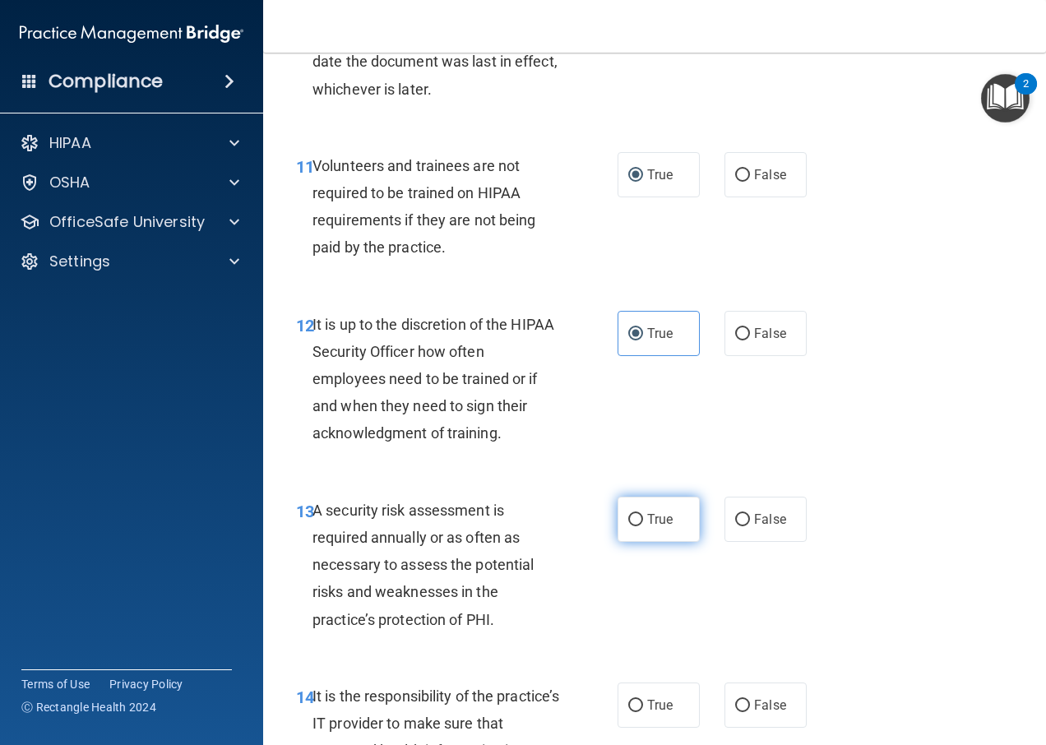
scroll to position [2220, 0]
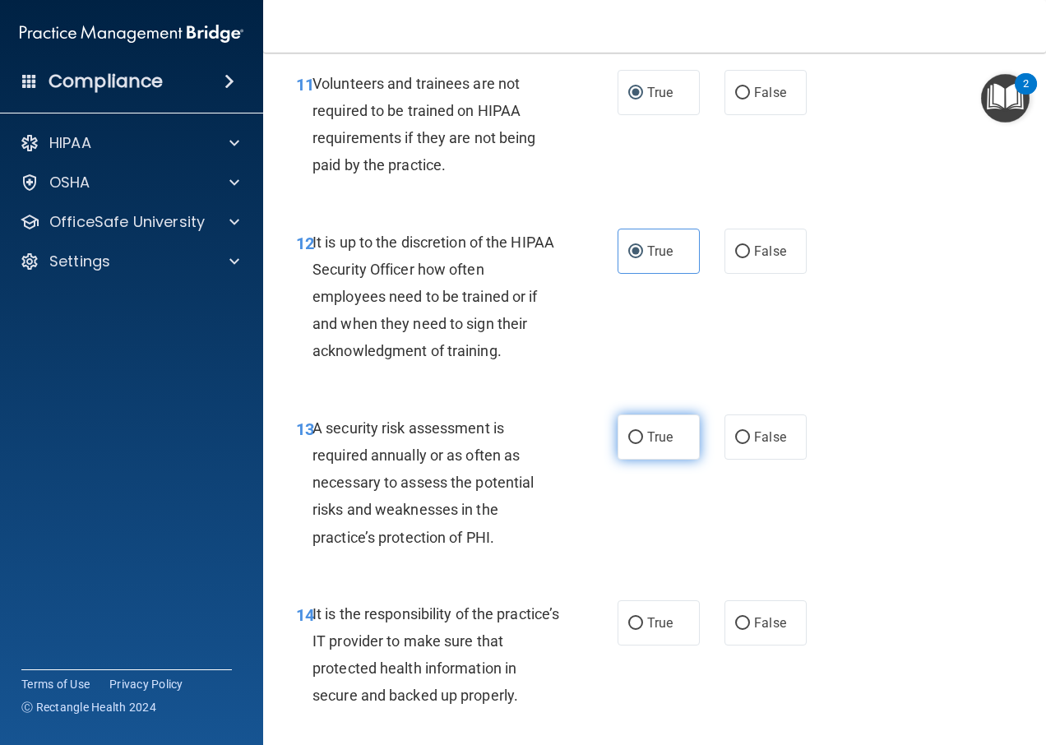
click at [656, 445] on span "True" at bounding box center [659, 437] width 25 height 16
click at [643, 444] on input "True" at bounding box center [635, 438] width 15 height 12
radio input "true"
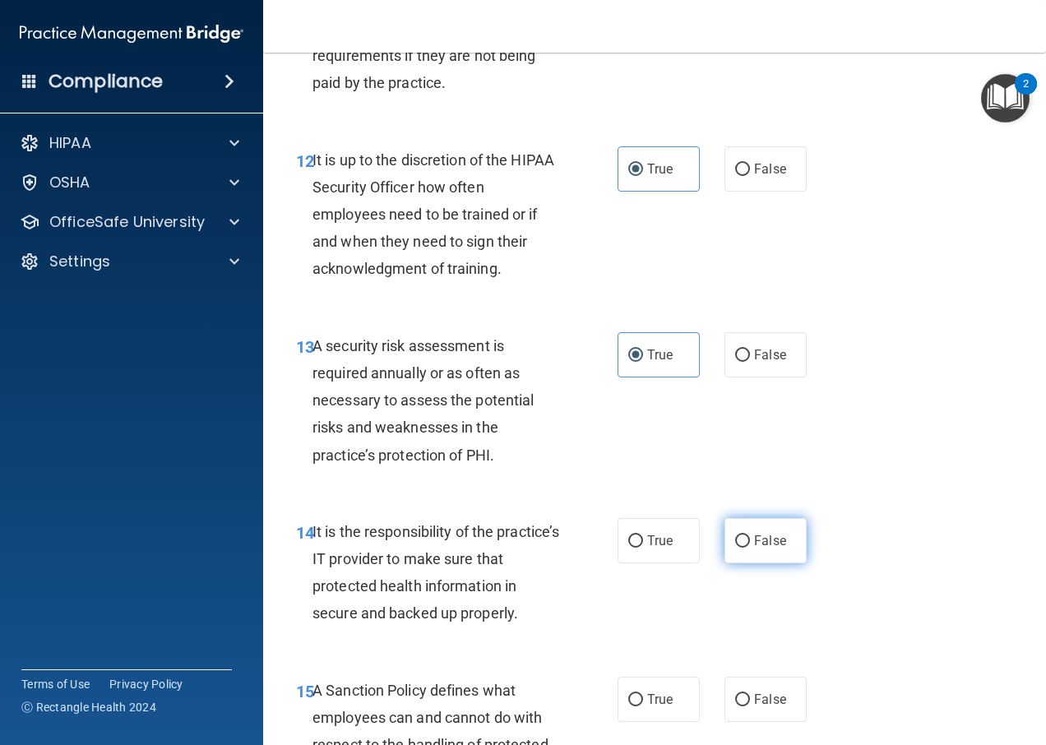
click at [743, 563] on label "False" at bounding box center [765, 540] width 82 height 45
click at [743, 548] on input "False" at bounding box center [742, 541] width 15 height 12
radio input "true"
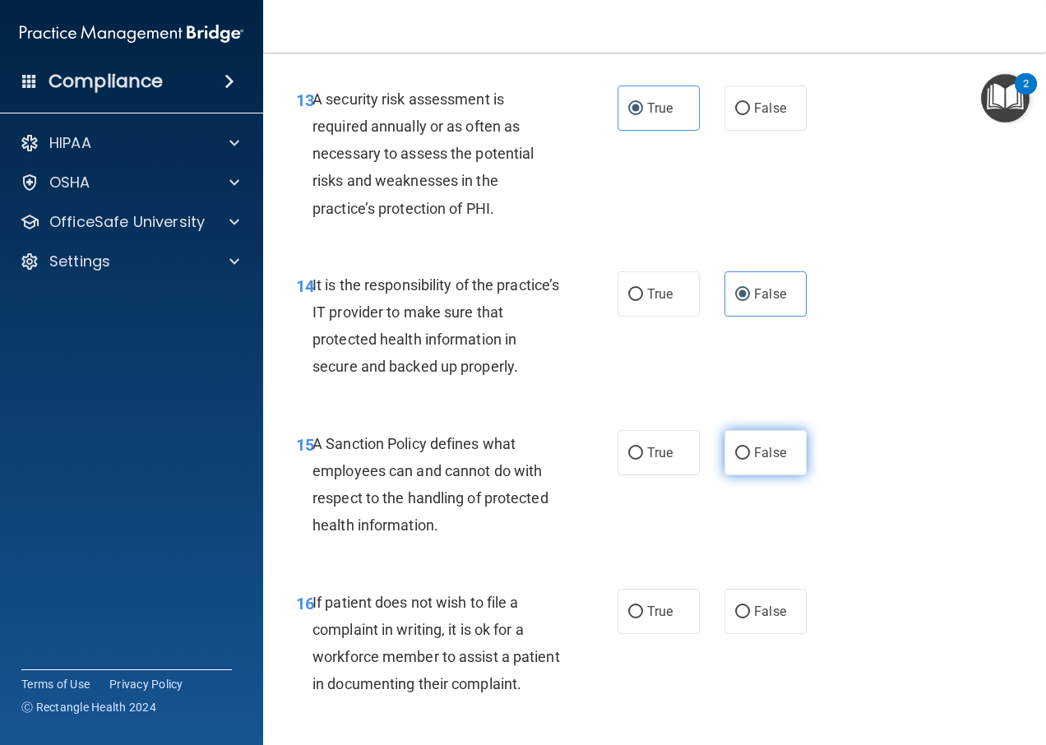
click at [773, 460] on span "False" at bounding box center [770, 453] width 32 height 16
click at [750, 460] on input "False" at bounding box center [742, 453] width 15 height 12
radio input "true"
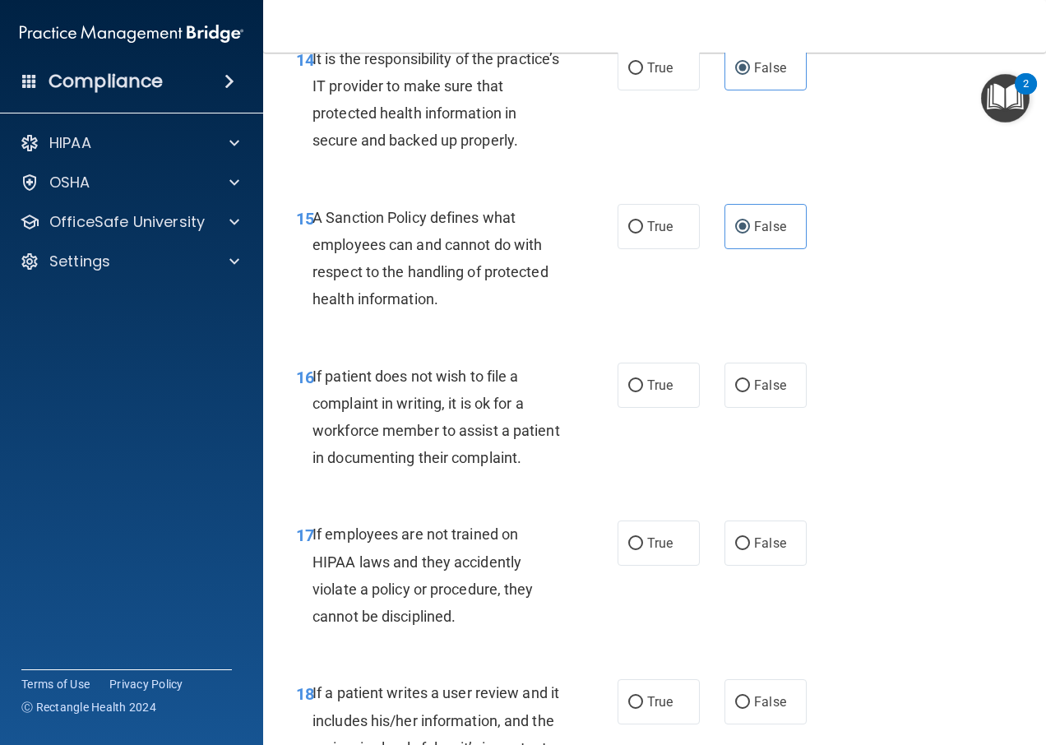
scroll to position [2878, 0]
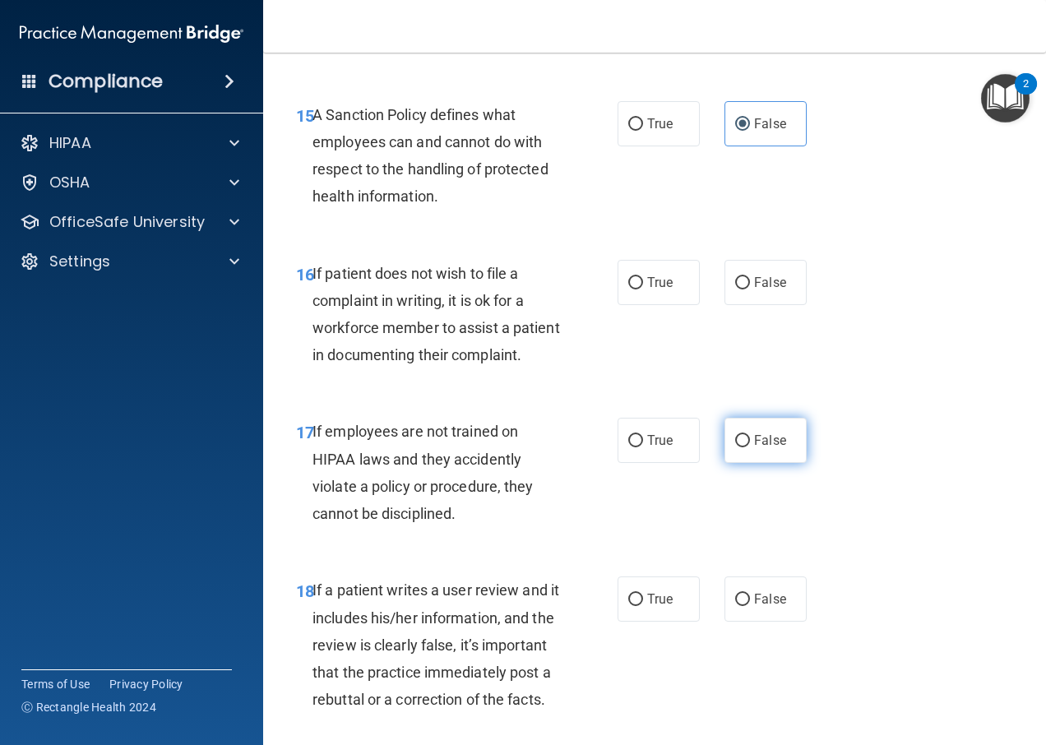
click at [754, 448] on span "False" at bounding box center [770, 440] width 32 height 16
click at [750, 447] on input "False" at bounding box center [742, 441] width 15 height 12
radio input "true"
click at [658, 290] on span "True" at bounding box center [659, 283] width 25 height 16
click at [643, 289] on input "True" at bounding box center [635, 283] width 15 height 12
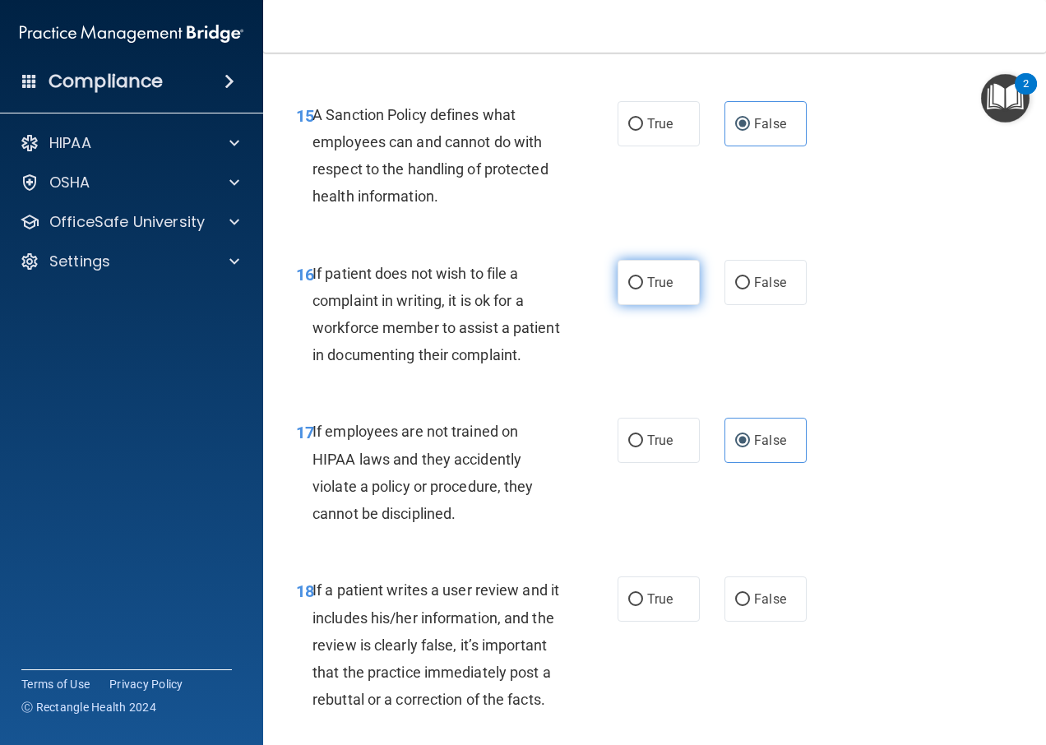
radio input "true"
click at [756, 607] on span "False" at bounding box center [770, 599] width 32 height 16
click at [750, 606] on input "False" at bounding box center [742, 600] width 15 height 12
radio input "true"
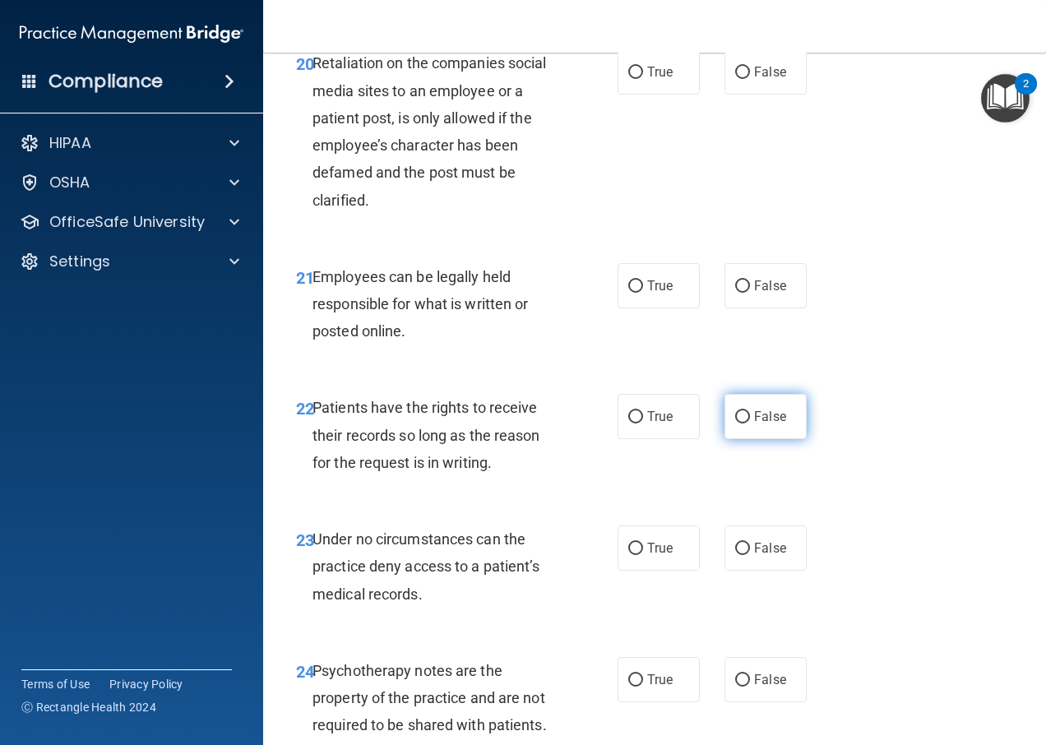
scroll to position [3782, 0]
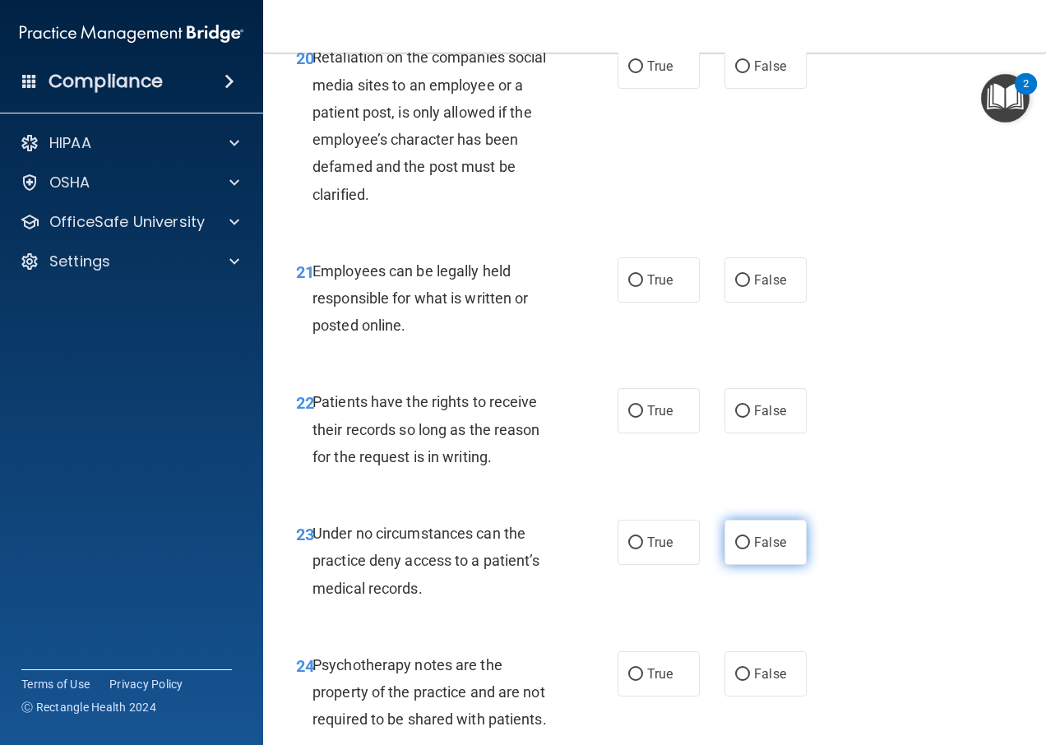
click at [754, 550] on span "False" at bounding box center [770, 542] width 32 height 16
click at [748, 549] on input "False" at bounding box center [742, 543] width 15 height 12
radio input "true"
click at [628, 418] on input "True" at bounding box center [635, 411] width 15 height 12
radio input "true"
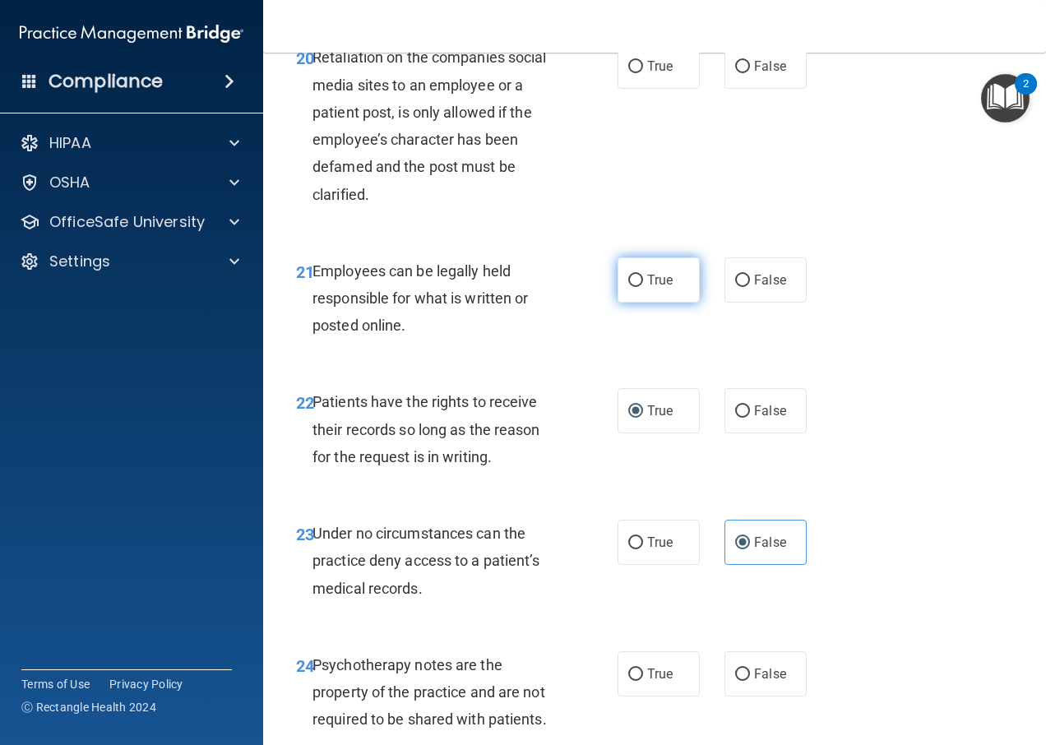
click at [617, 303] on label "True" at bounding box center [658, 279] width 82 height 45
click at [628, 287] on input "True" at bounding box center [635, 281] width 15 height 12
radio input "true"
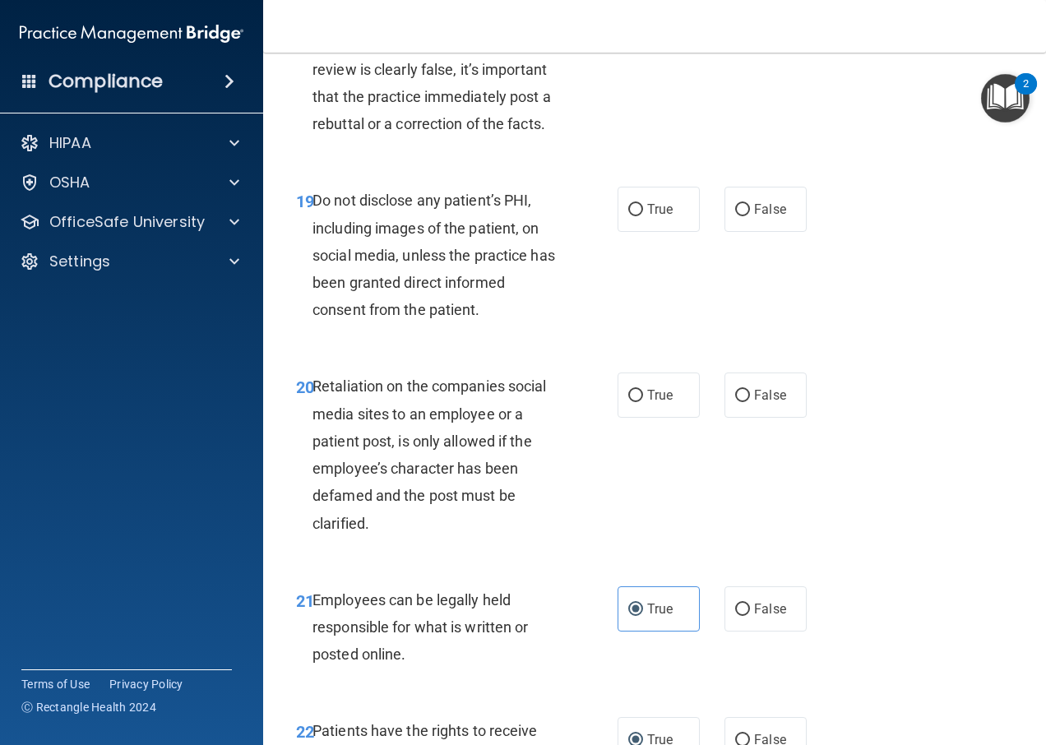
scroll to position [3371, 0]
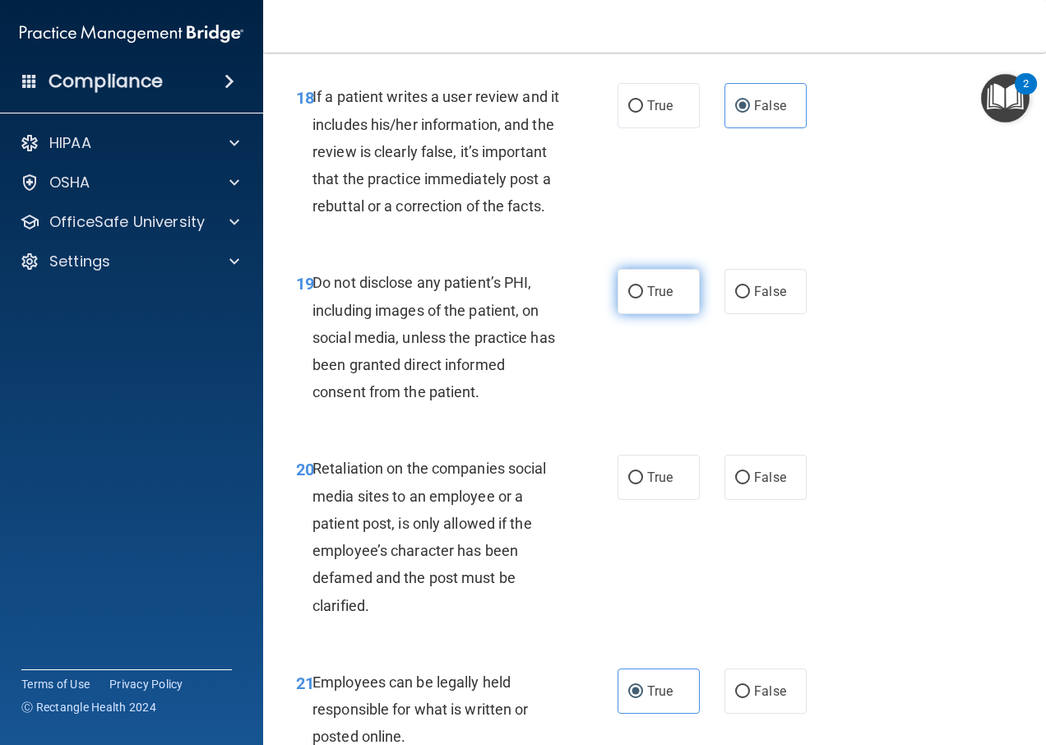
click at [634, 314] on label "True" at bounding box center [658, 291] width 82 height 45
click at [634, 298] on input "True" at bounding box center [635, 292] width 15 height 12
radio input "true"
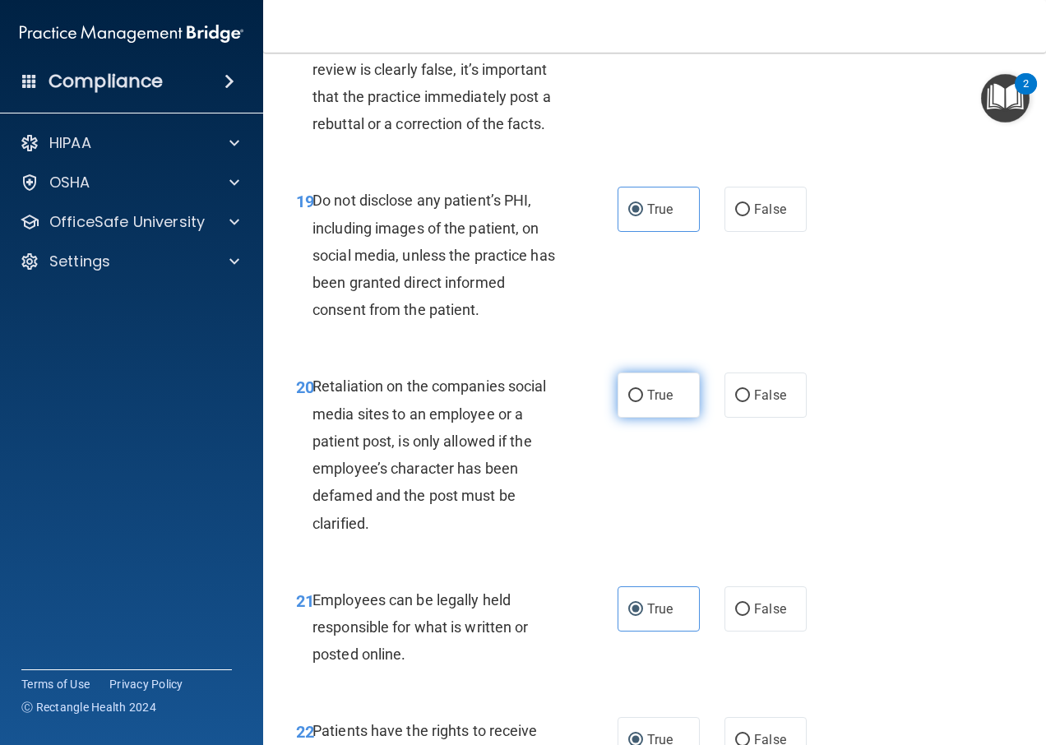
click at [638, 418] on label "True" at bounding box center [658, 394] width 82 height 45
click at [638, 402] on input "True" at bounding box center [635, 396] width 15 height 12
radio input "true"
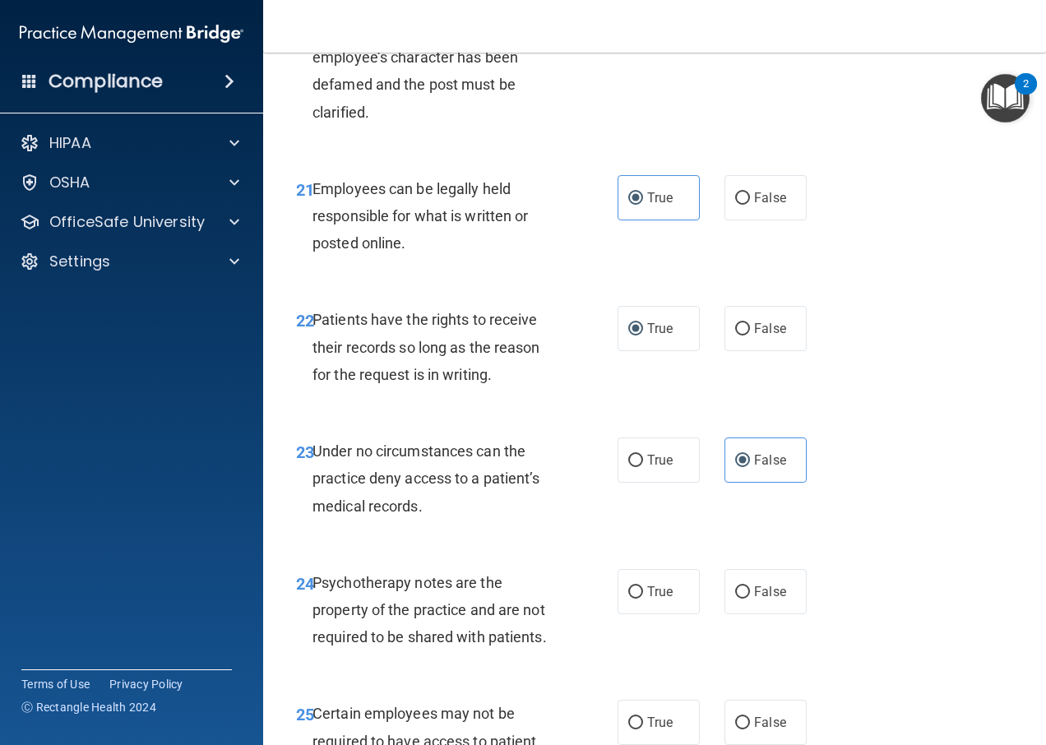
scroll to position [3947, 0]
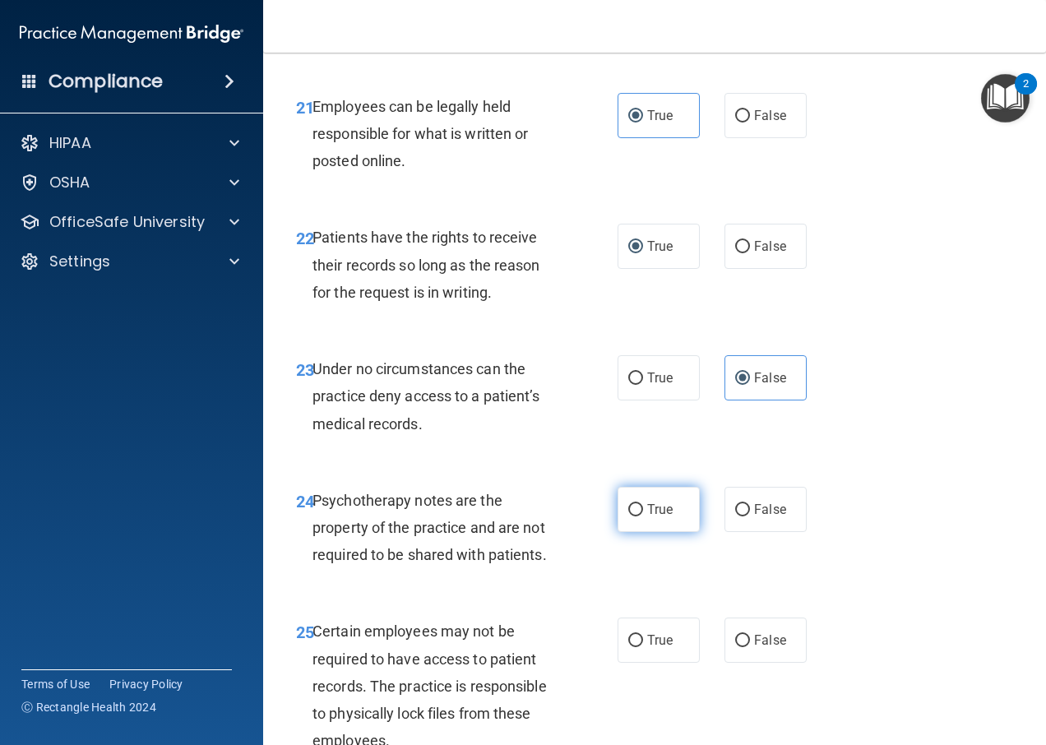
click at [647, 517] on span "True" at bounding box center [659, 510] width 25 height 16
click at [642, 516] on input "True" at bounding box center [635, 510] width 15 height 12
radio input "true"
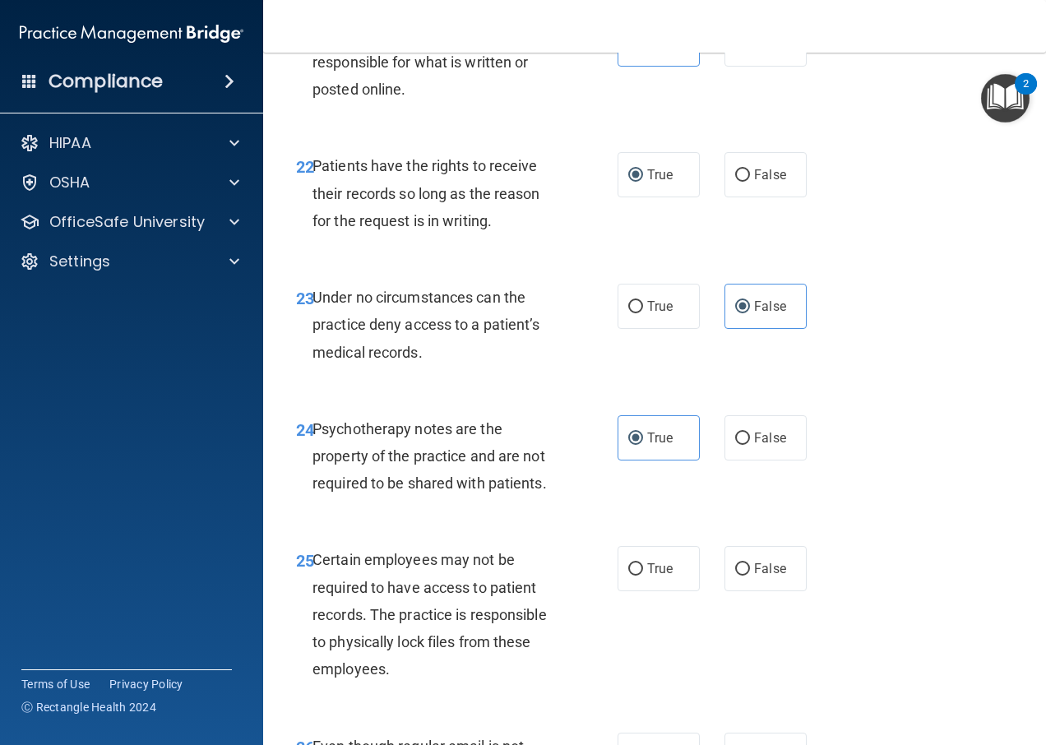
scroll to position [4111, 0]
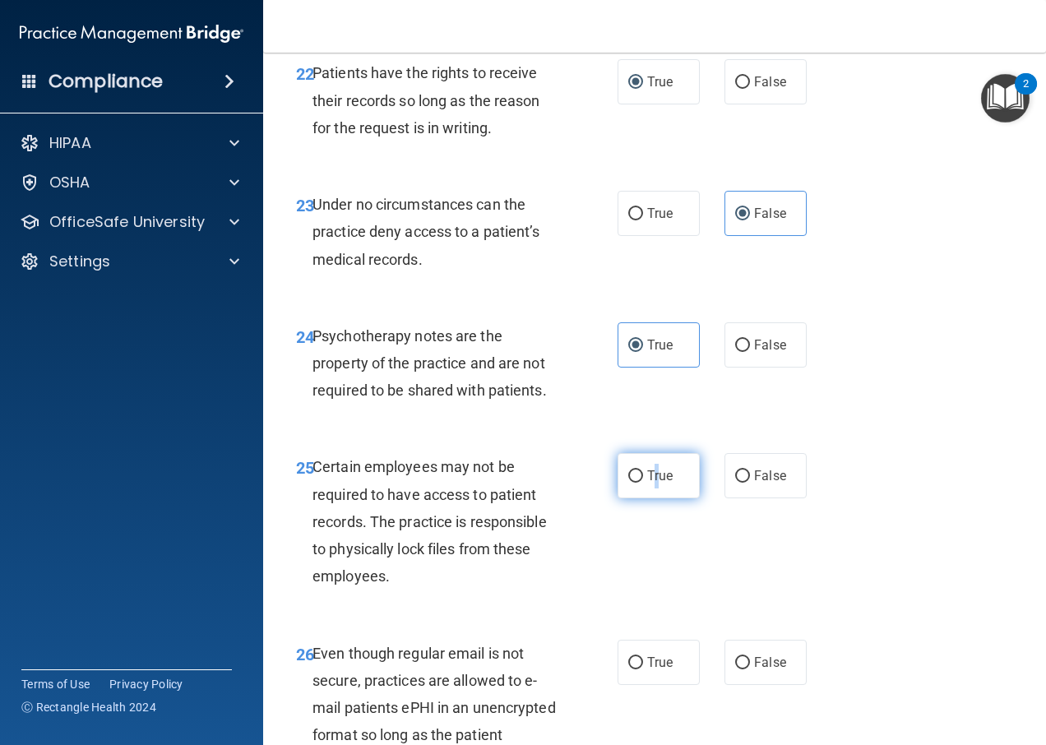
click at [650, 483] on span "True" at bounding box center [659, 476] width 25 height 16
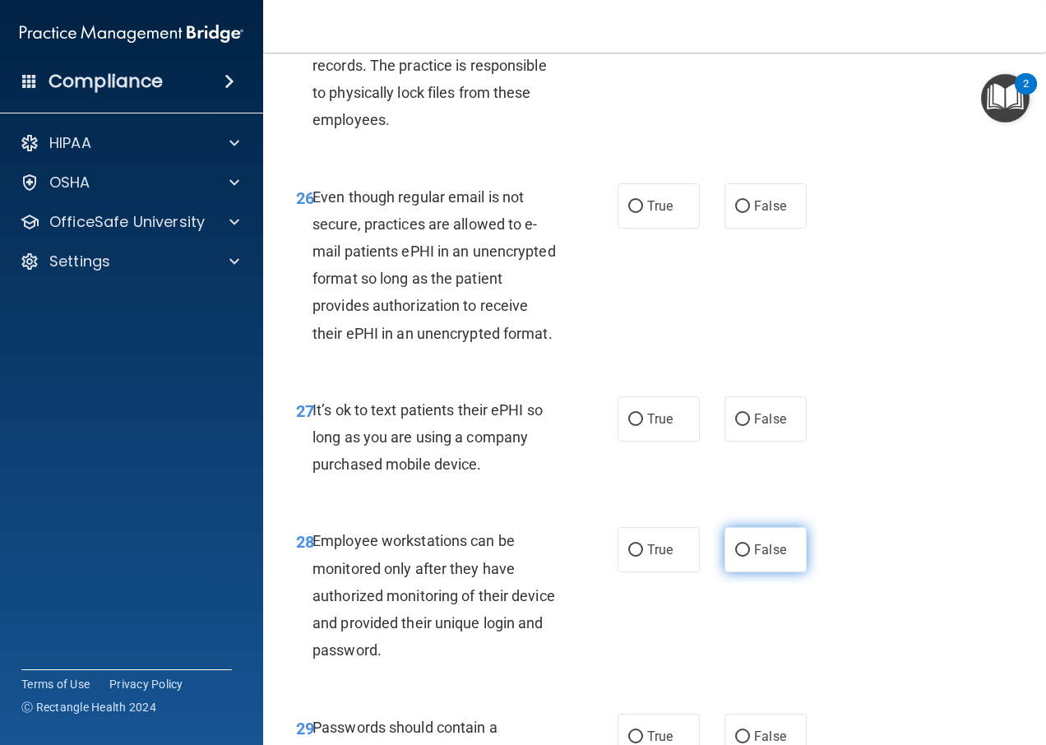
scroll to position [4604, 0]
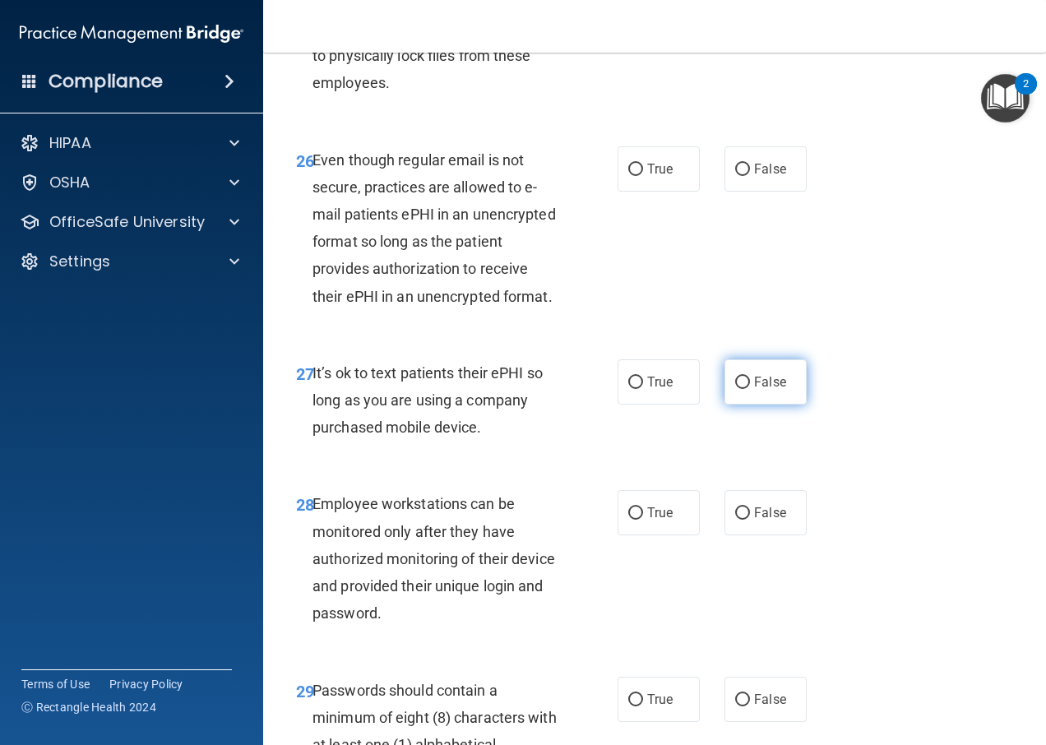
click at [759, 405] on label "False" at bounding box center [765, 381] width 82 height 45
click at [750, 389] on input "False" at bounding box center [742, 383] width 15 height 12
radio input "true"
click at [108, 466] on accordion "HIPAA Documents and Policies Report an Incident Business Associates Emergency P…" at bounding box center [132, 326] width 264 height 412
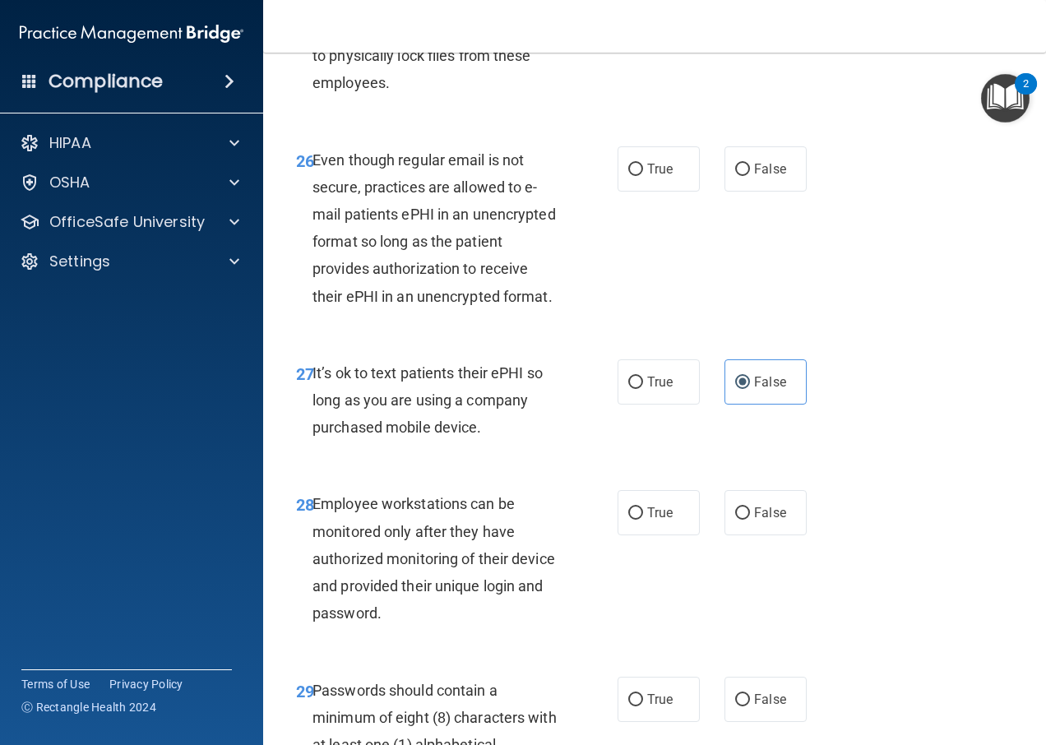
radio input "true"
drag, startPoint x: 415, startPoint y: 344, endPoint x: 562, endPoint y: 347, distance: 146.4
click at [562, 310] on div "Even though regular email is not secure, practices are allowed to e-mail patien…" at bounding box center [442, 228] width 260 height 164
drag, startPoint x: 562, startPoint y: 347, endPoint x: 460, endPoint y: 388, distance: 109.9
click at [460, 310] on div "Even though regular email is not secure, practices are allowed to e-mail patien…" at bounding box center [442, 228] width 260 height 164
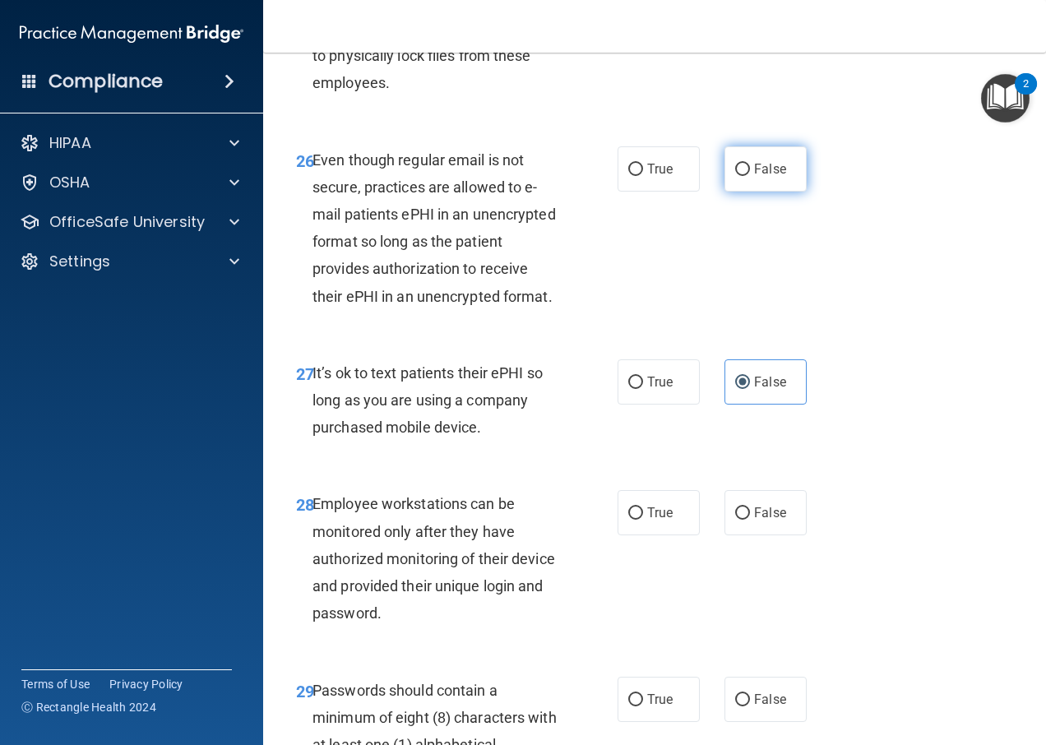
click at [745, 192] on label "False" at bounding box center [765, 168] width 82 height 45
click at [745, 176] on input "False" at bounding box center [742, 170] width 15 height 12
radio input "true"
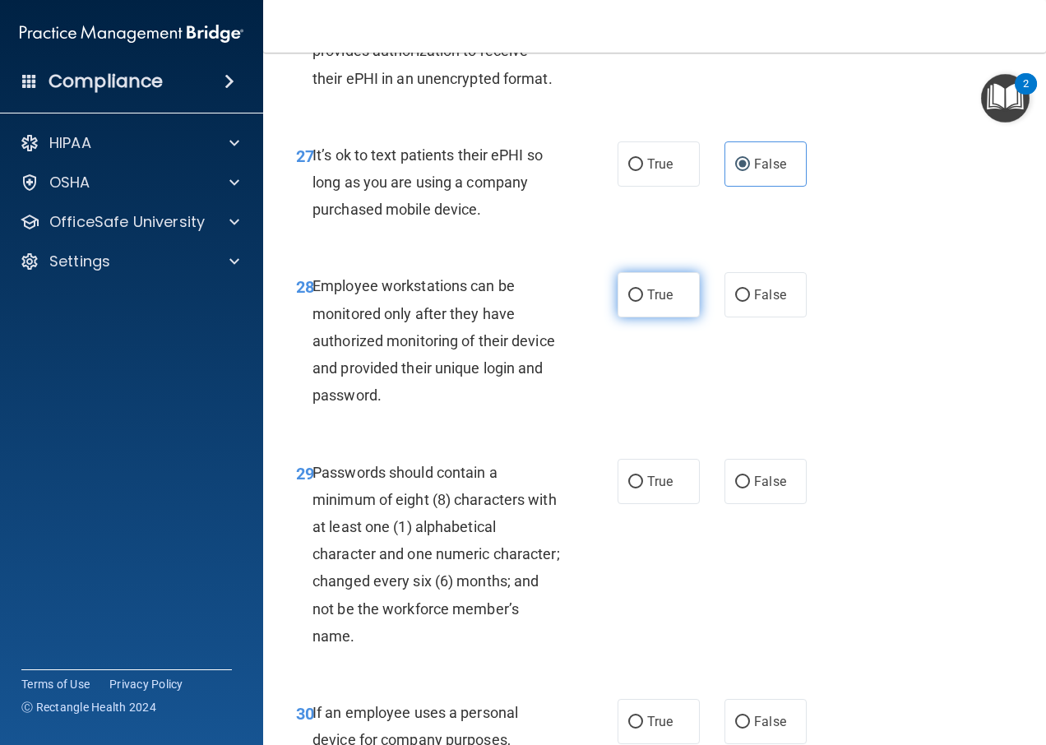
scroll to position [4851, 0]
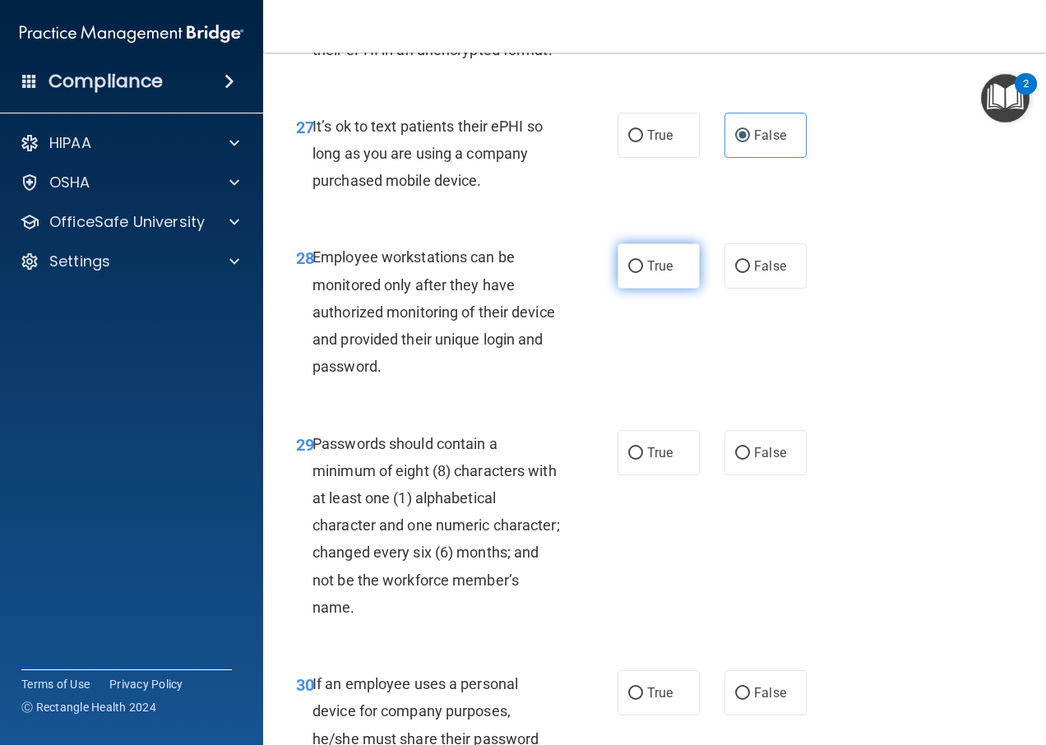
click at [638, 289] on label "True" at bounding box center [658, 265] width 82 height 45
click at [638, 273] on input "True" at bounding box center [635, 267] width 15 height 12
radio input "true"
click at [659, 460] on span "True" at bounding box center [659, 453] width 25 height 16
click at [643, 460] on input "True" at bounding box center [635, 453] width 15 height 12
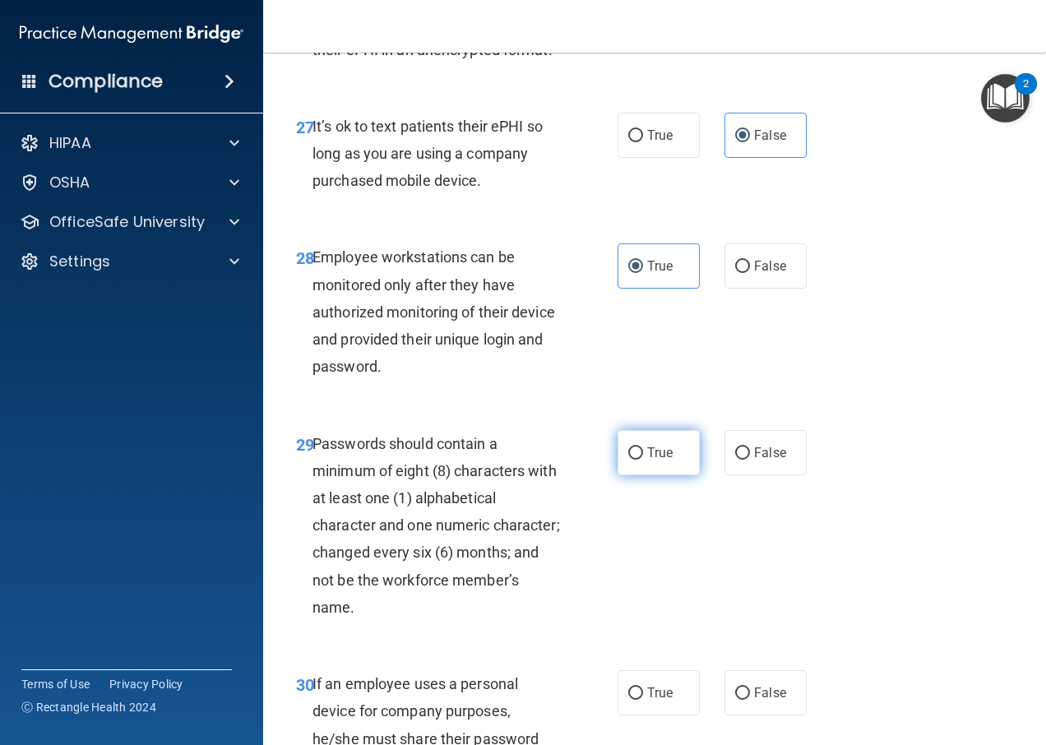
radio input "true"
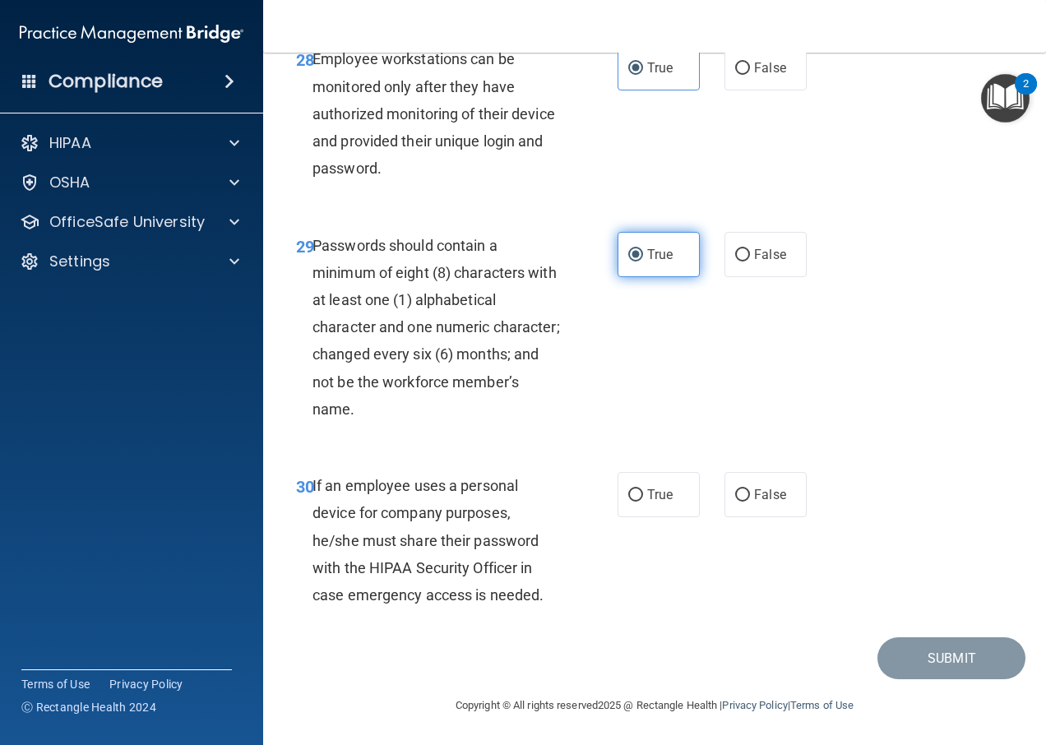
scroll to position [5186, 0]
click at [725, 492] on label "False" at bounding box center [765, 494] width 82 height 45
click at [735, 492] on input "False" at bounding box center [742, 495] width 15 height 12
radio input "true"
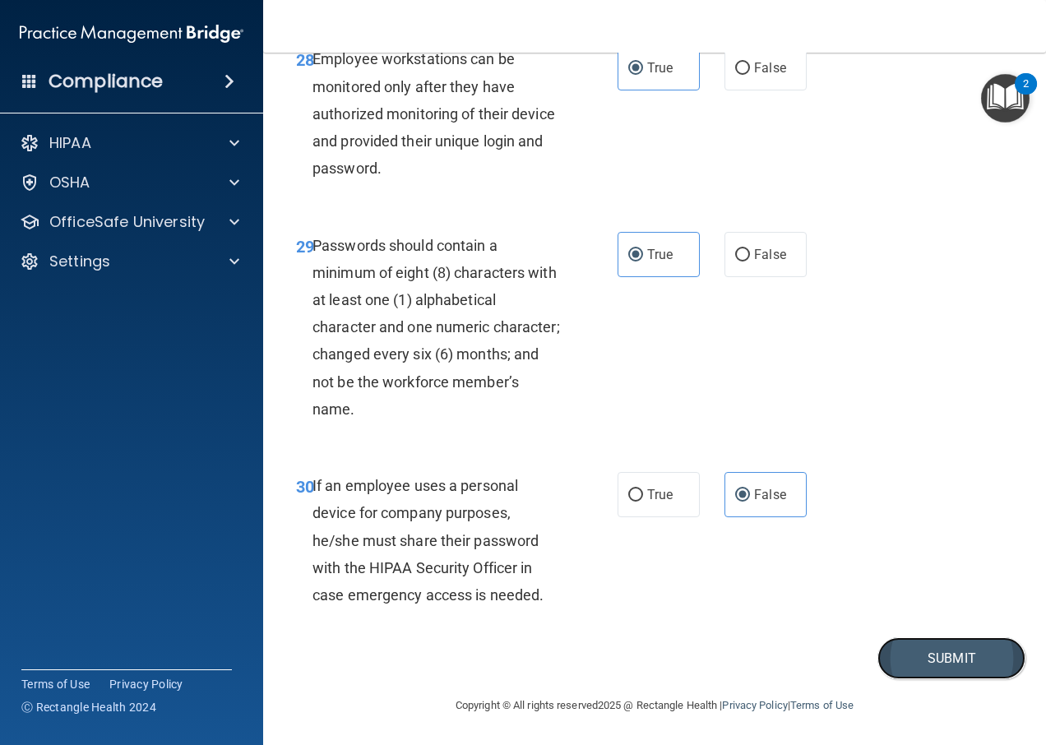
click at [936, 650] on button "Submit" at bounding box center [951, 658] width 148 height 42
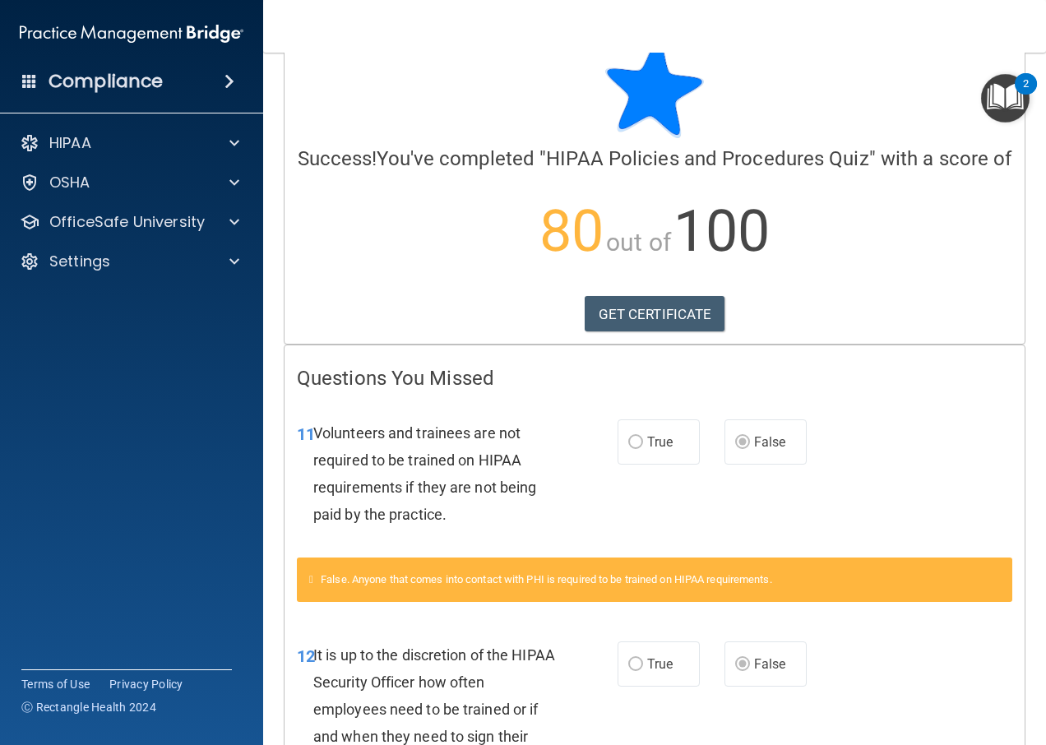
scroll to position [82, 0]
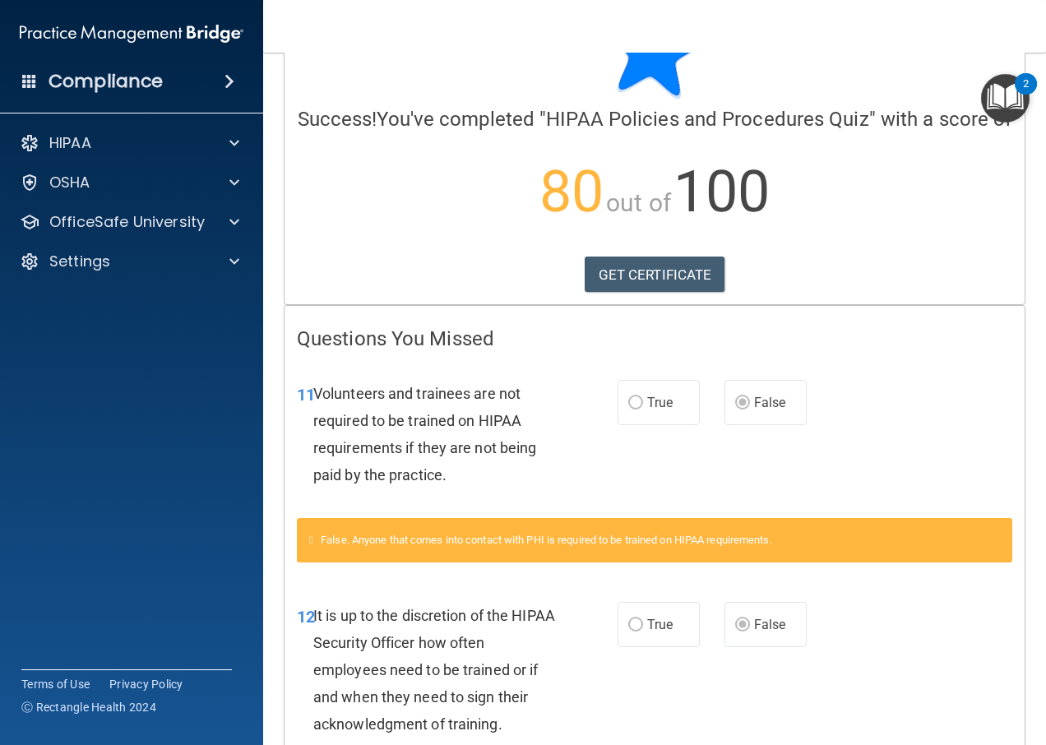
click at [1025, 94] on div "2" at bounding box center [1026, 94] width 6 height 21
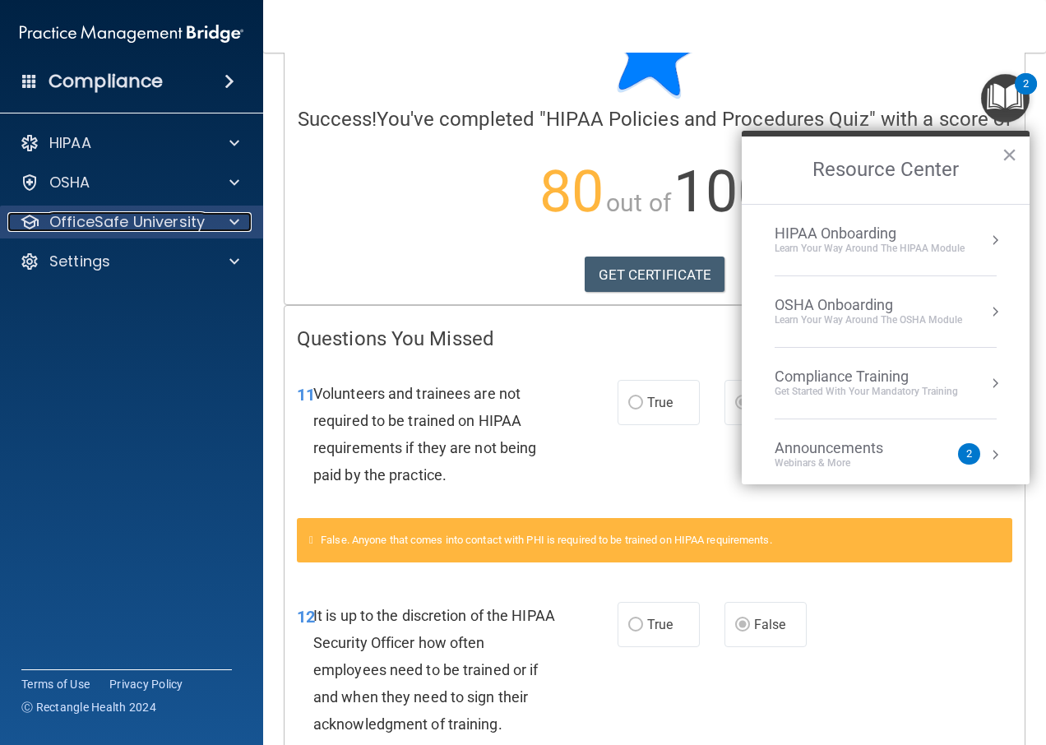
click at [236, 227] on span at bounding box center [234, 222] width 10 height 20
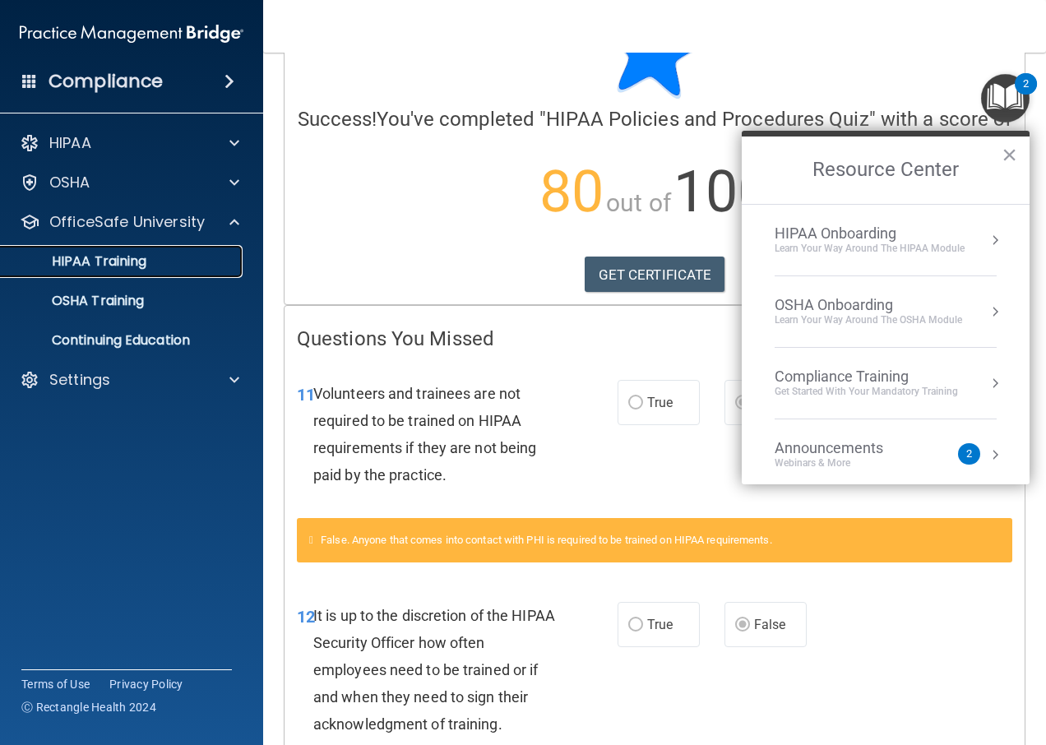
click at [211, 256] on div "HIPAA Training" at bounding box center [123, 261] width 224 height 16
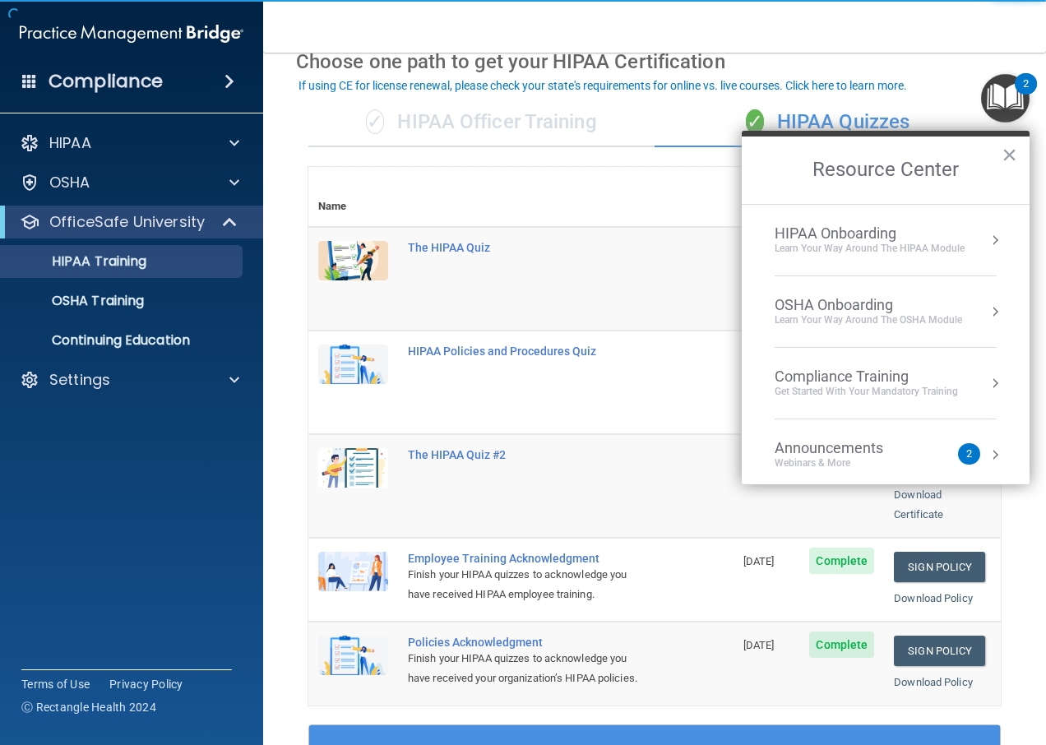
click at [662, 555] on td "Employee Training Acknowledgment Finish your HIPAA quizzes to acknowledge you h…" at bounding box center [565, 580] width 335 height 84
click at [1012, 155] on button "×" at bounding box center [1009, 154] width 16 height 26
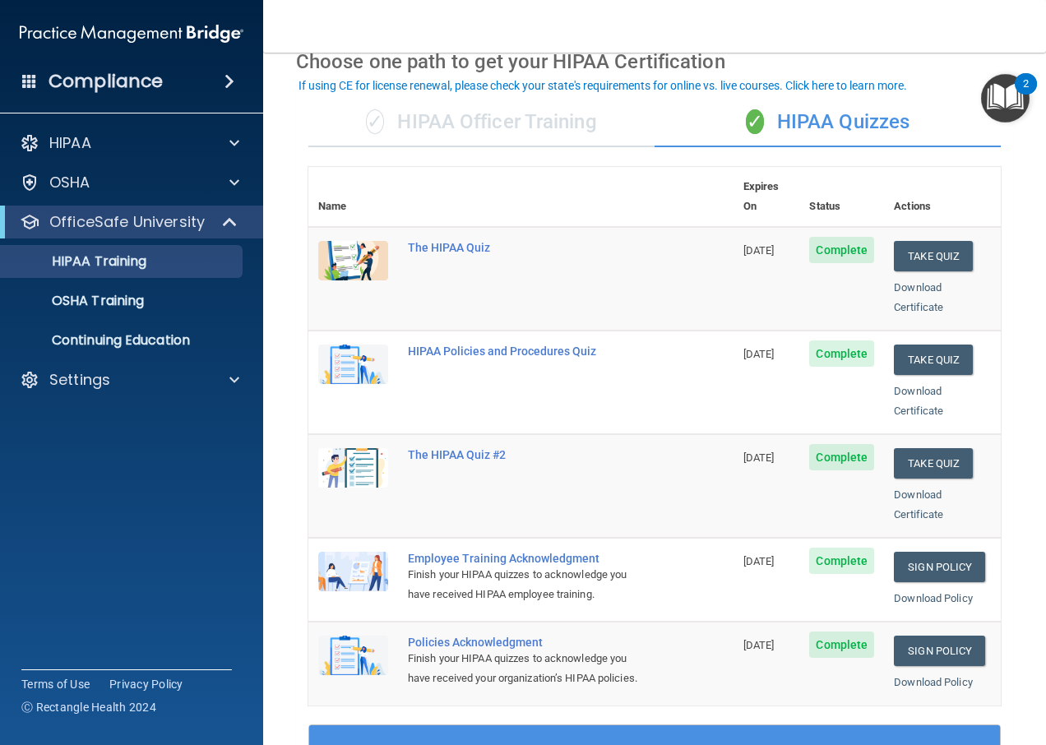
click at [834, 548] on span "Complete" at bounding box center [841, 561] width 65 height 26
click at [830, 548] on span "Complete" at bounding box center [841, 561] width 65 height 26
click at [929, 552] on link "Sign Policy" at bounding box center [939, 567] width 91 height 30
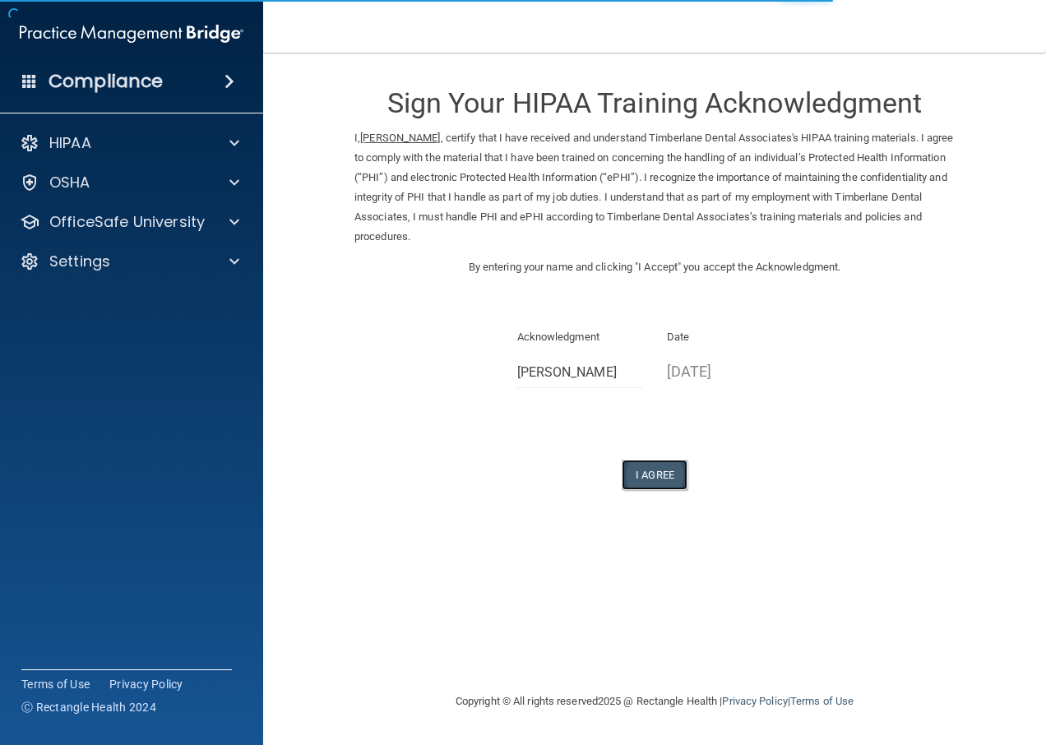
click at [637, 483] on button "I Agree" at bounding box center [655, 475] width 66 height 30
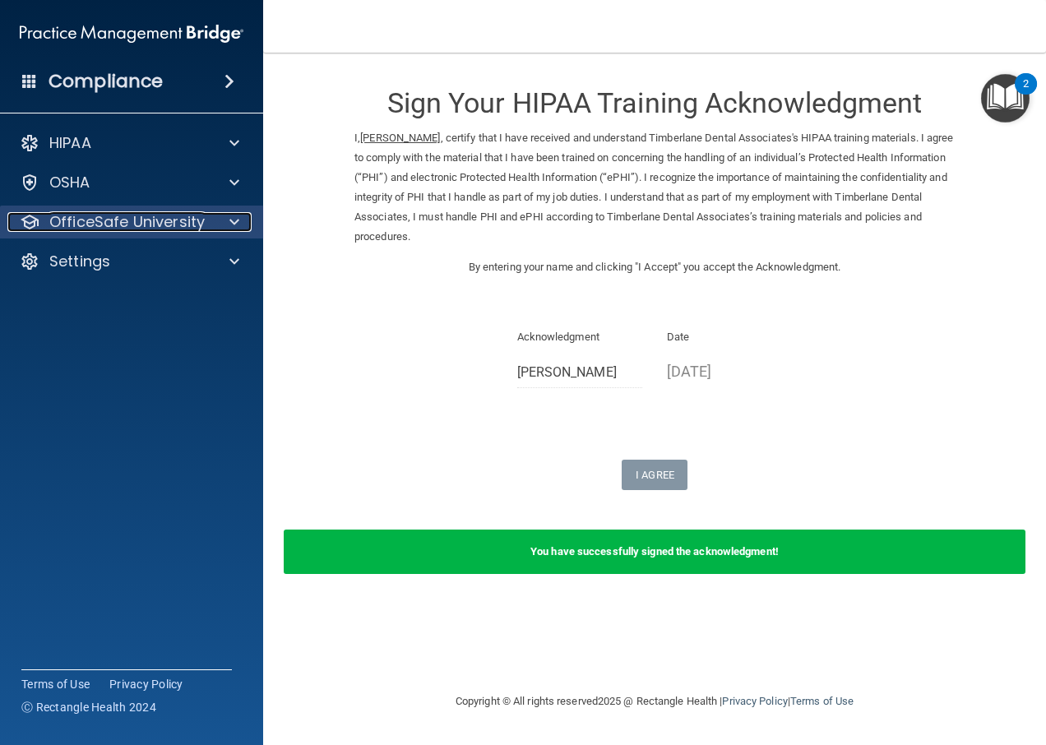
click at [112, 224] on p "OfficeSafe University" at bounding box center [126, 222] width 155 height 20
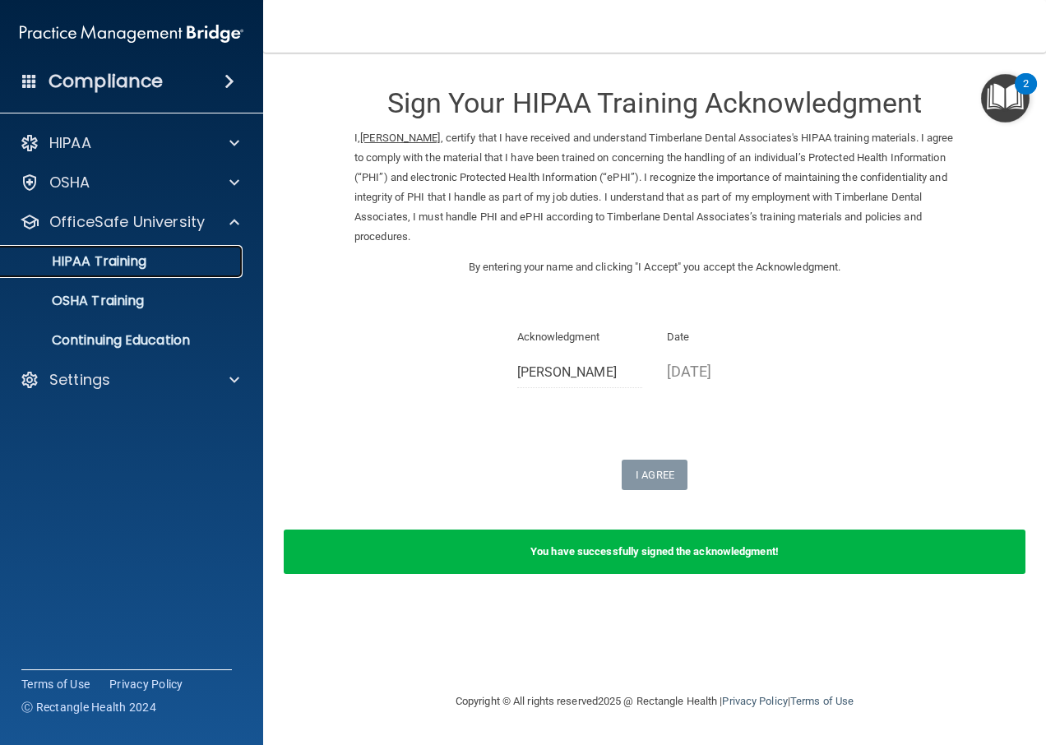
click at [114, 260] on p "HIPAA Training" at bounding box center [79, 261] width 136 height 16
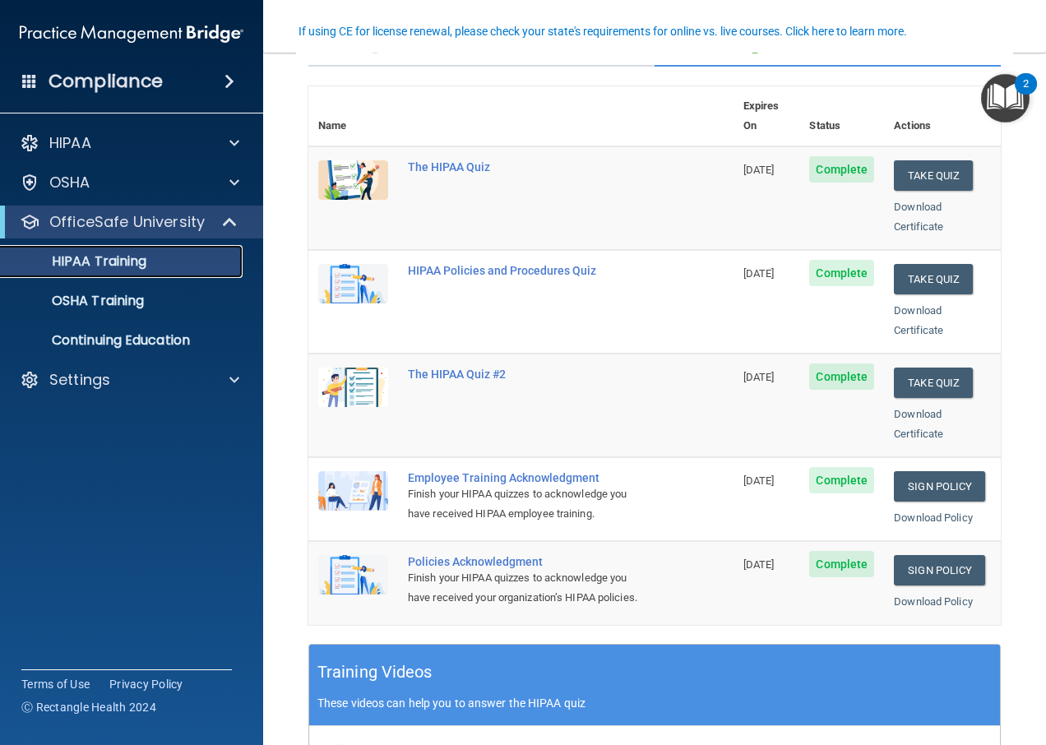
scroll to position [164, 0]
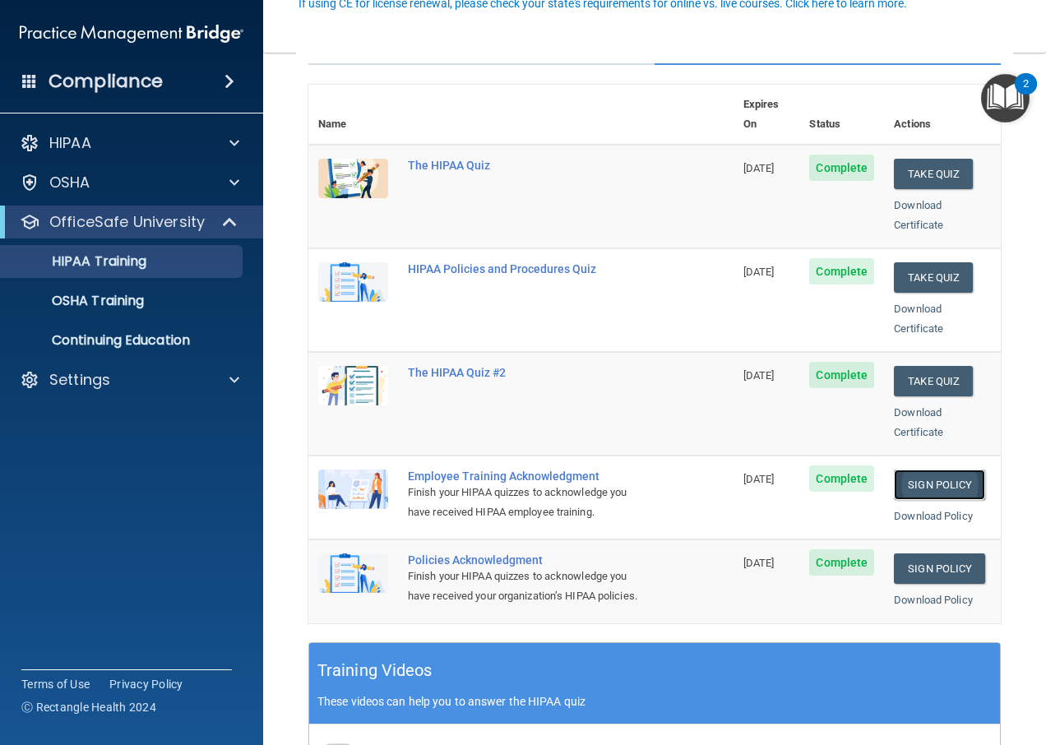
click at [923, 469] on link "Sign Policy" at bounding box center [939, 484] width 91 height 30
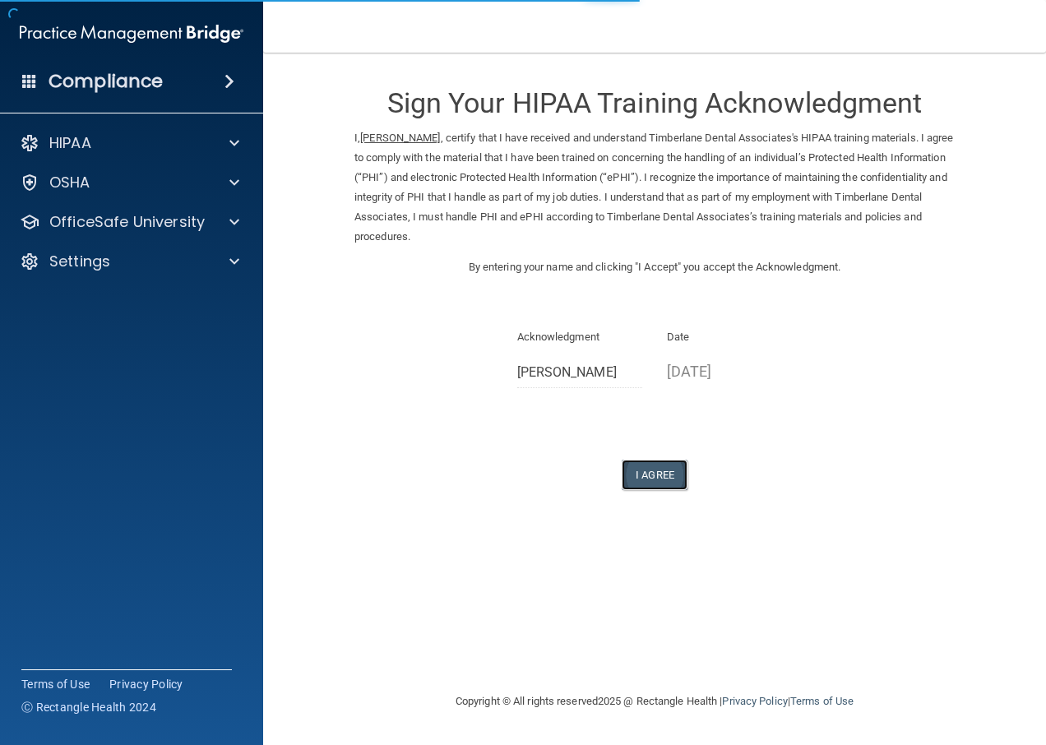
click at [674, 476] on button "I Agree" at bounding box center [655, 475] width 66 height 30
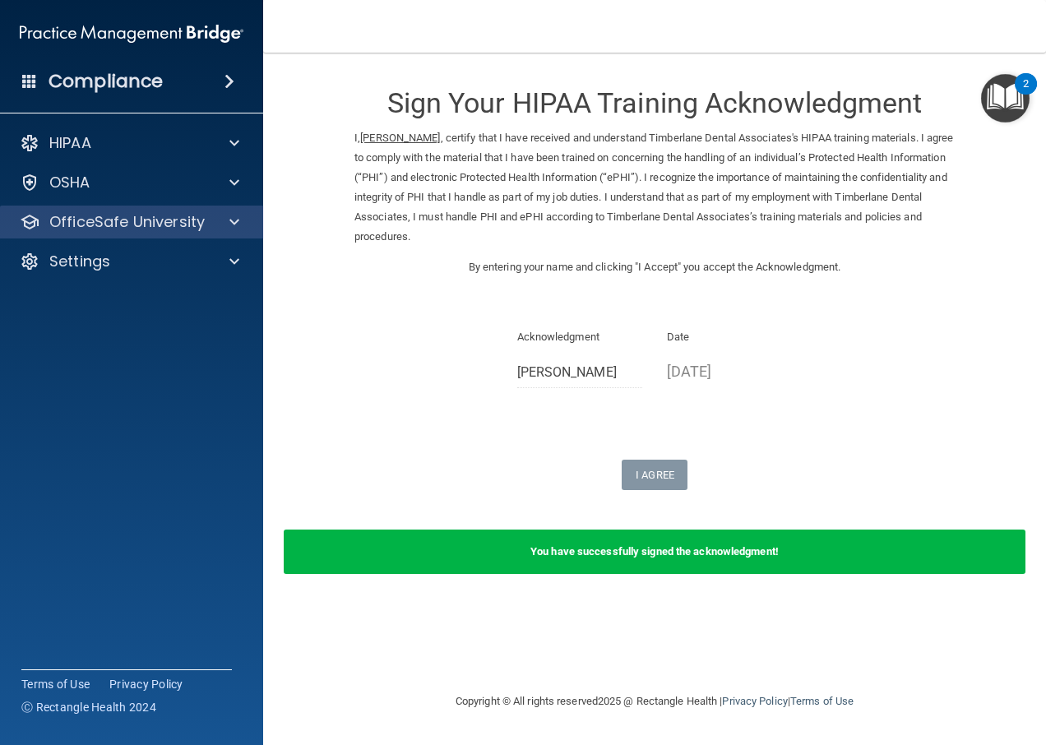
click at [132, 234] on div "OfficeSafe University" at bounding box center [132, 222] width 264 height 33
click at [233, 225] on span at bounding box center [234, 222] width 10 height 20
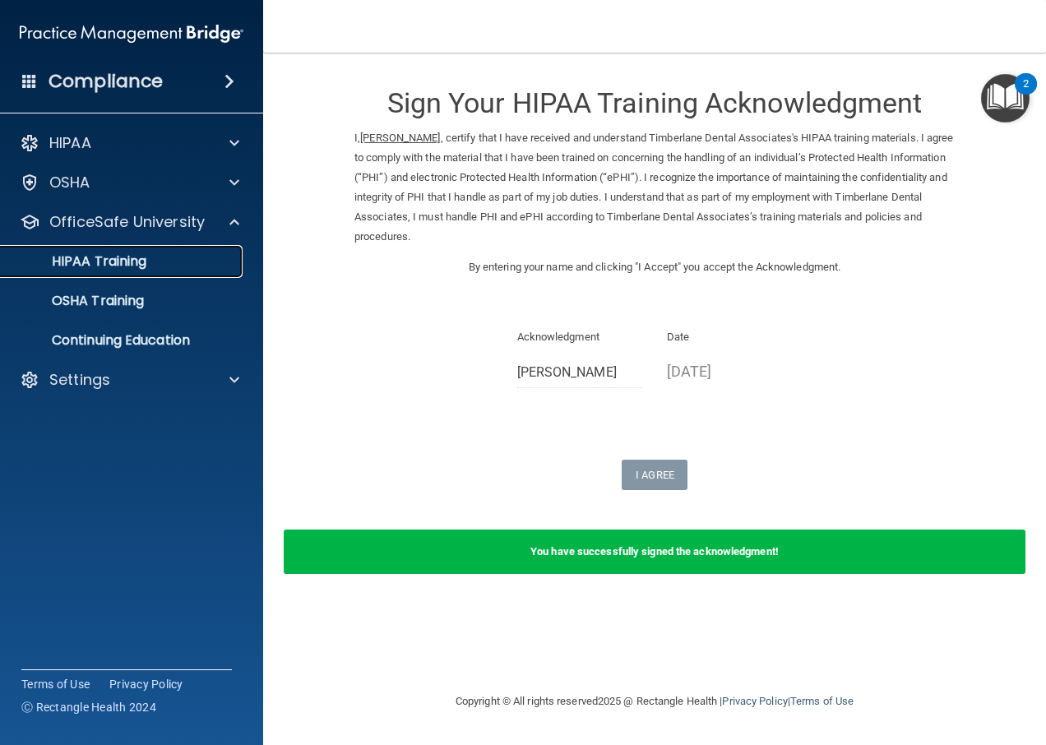
click at [175, 261] on div "HIPAA Training" at bounding box center [123, 261] width 224 height 16
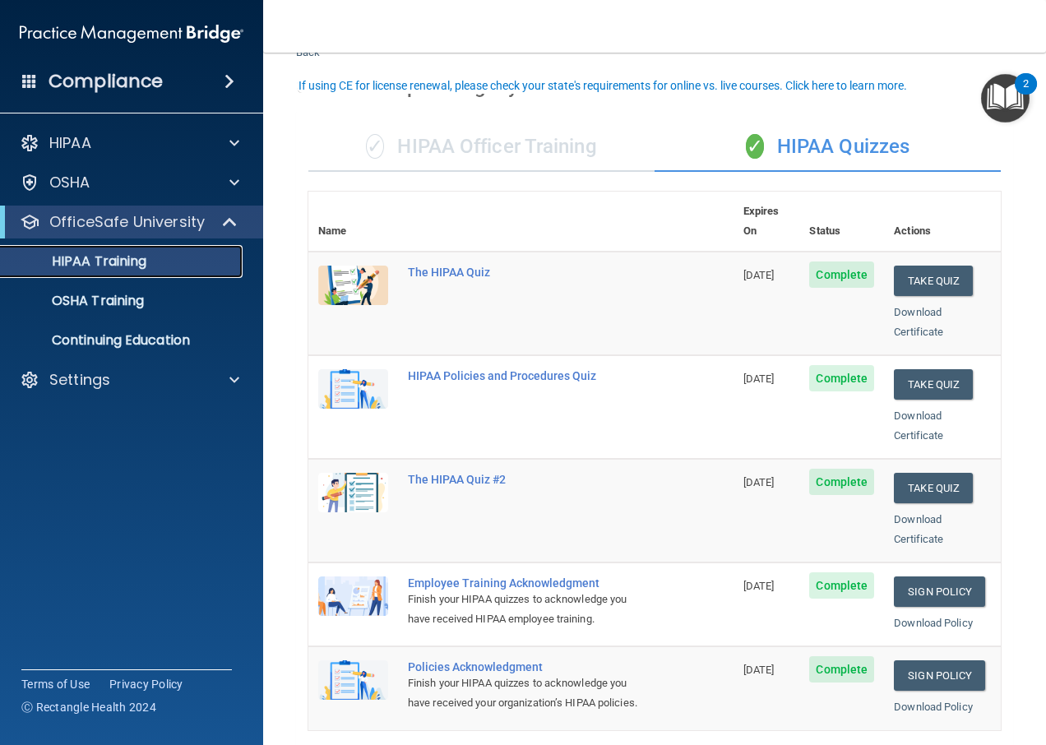
scroll to position [82, 0]
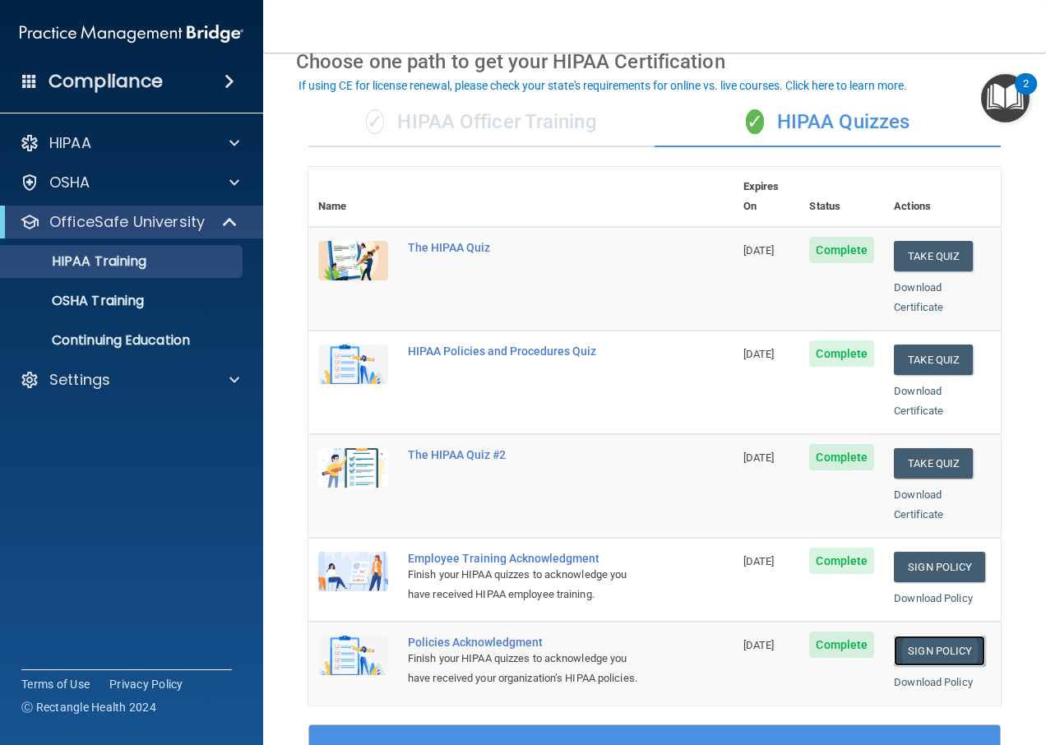
click at [925, 636] on link "Sign Policy" at bounding box center [939, 651] width 91 height 30
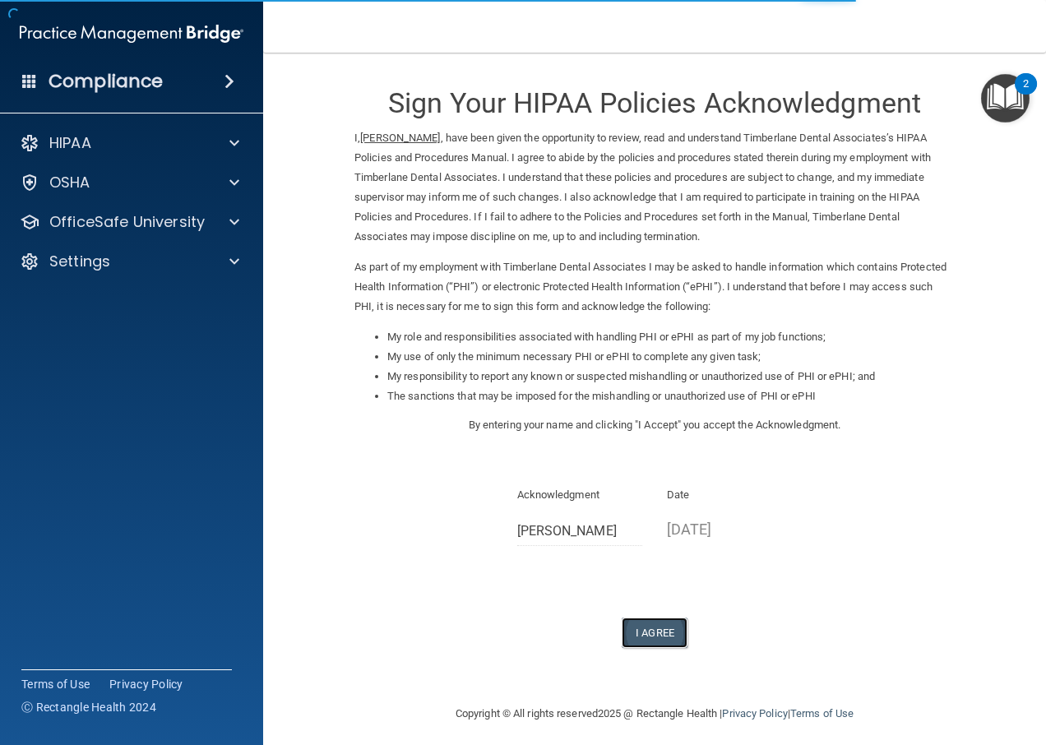
click at [660, 627] on button "I Agree" at bounding box center [655, 632] width 66 height 30
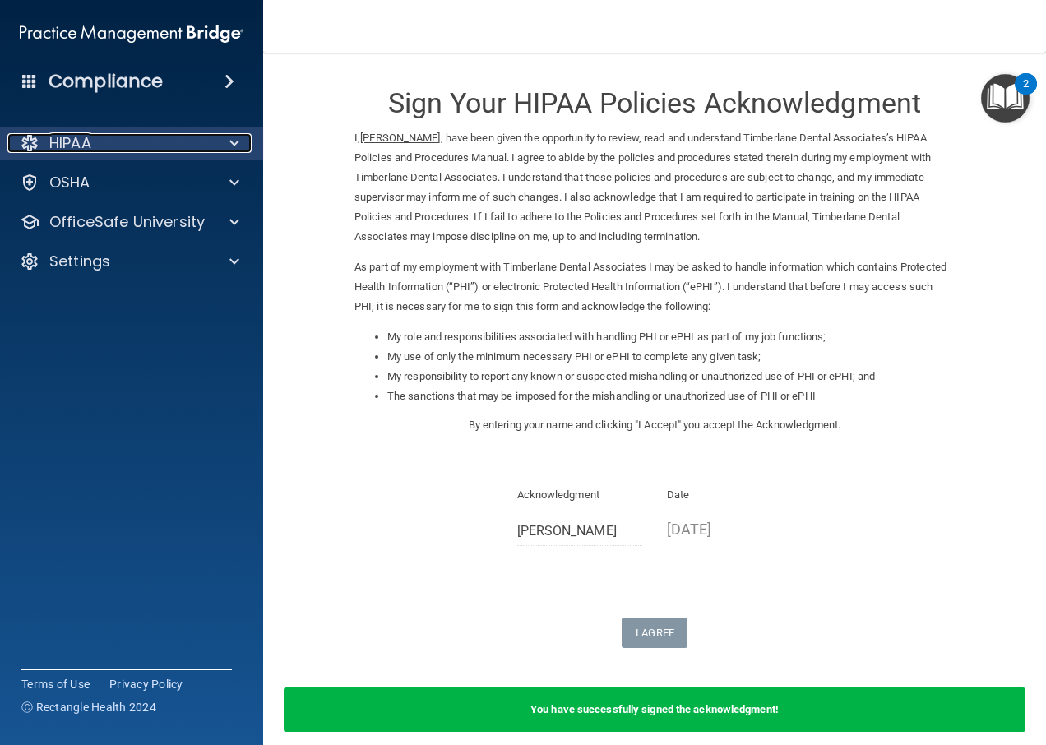
click at [220, 140] on div at bounding box center [231, 143] width 41 height 20
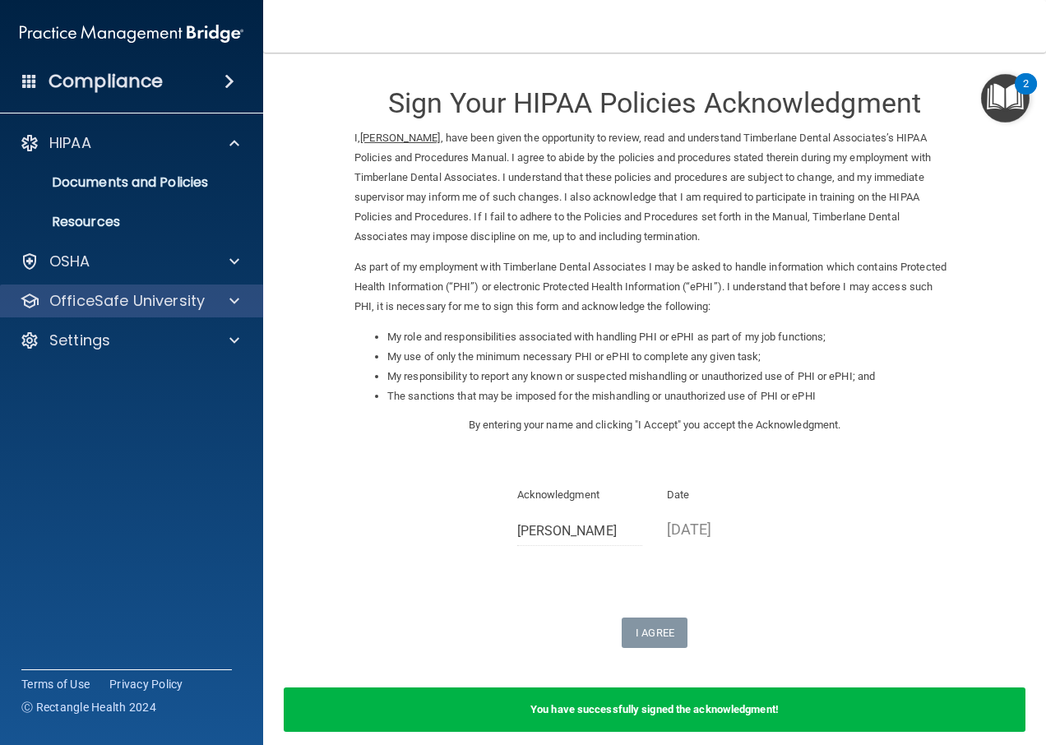
click at [209, 285] on div "OfficeSafe University" at bounding box center [132, 300] width 264 height 33
click at [235, 299] on span at bounding box center [234, 301] width 10 height 20
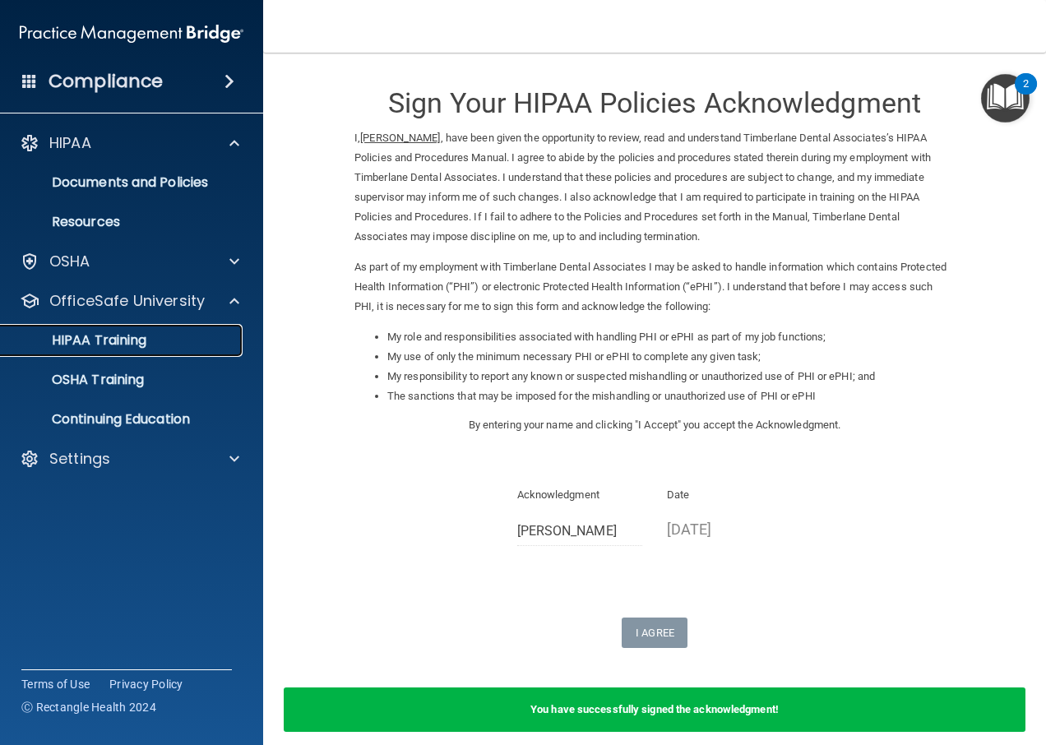
click at [215, 340] on div "HIPAA Training" at bounding box center [123, 340] width 224 height 16
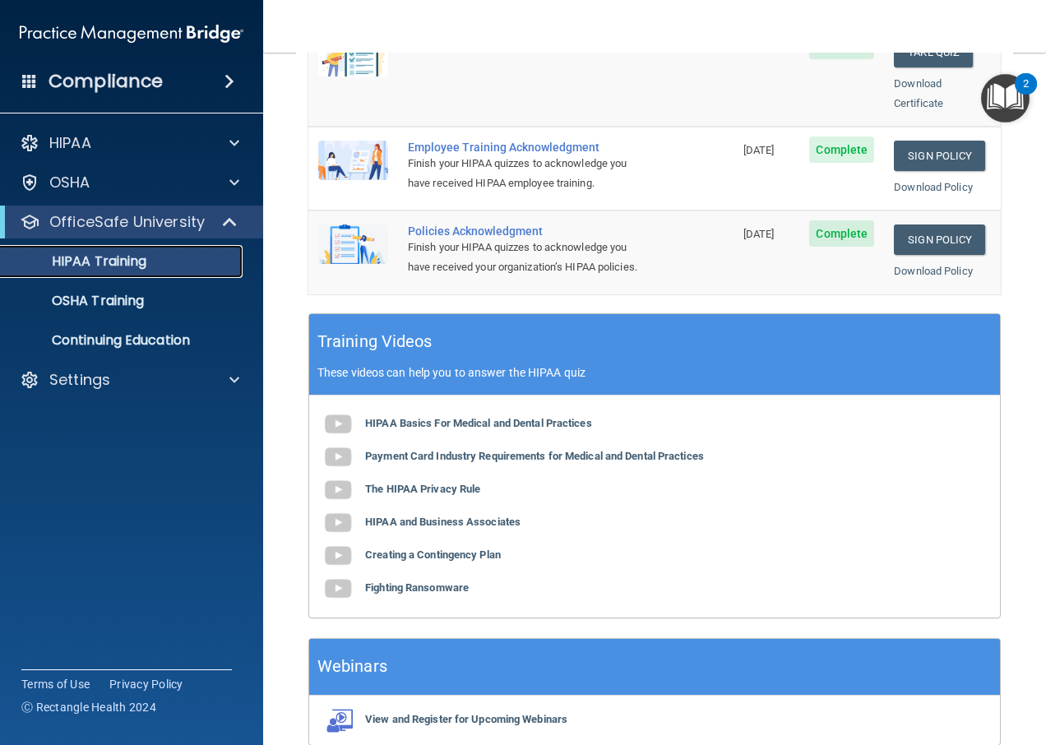
scroll to position [569, 0]
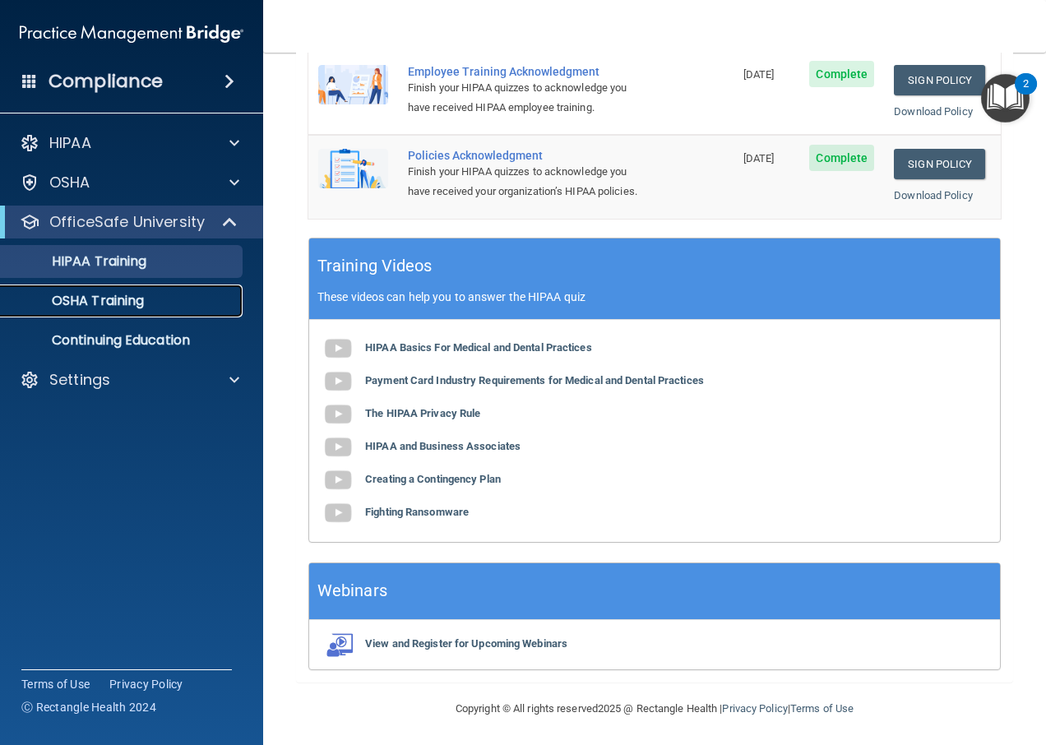
click at [100, 294] on p "OSHA Training" at bounding box center [77, 301] width 133 height 16
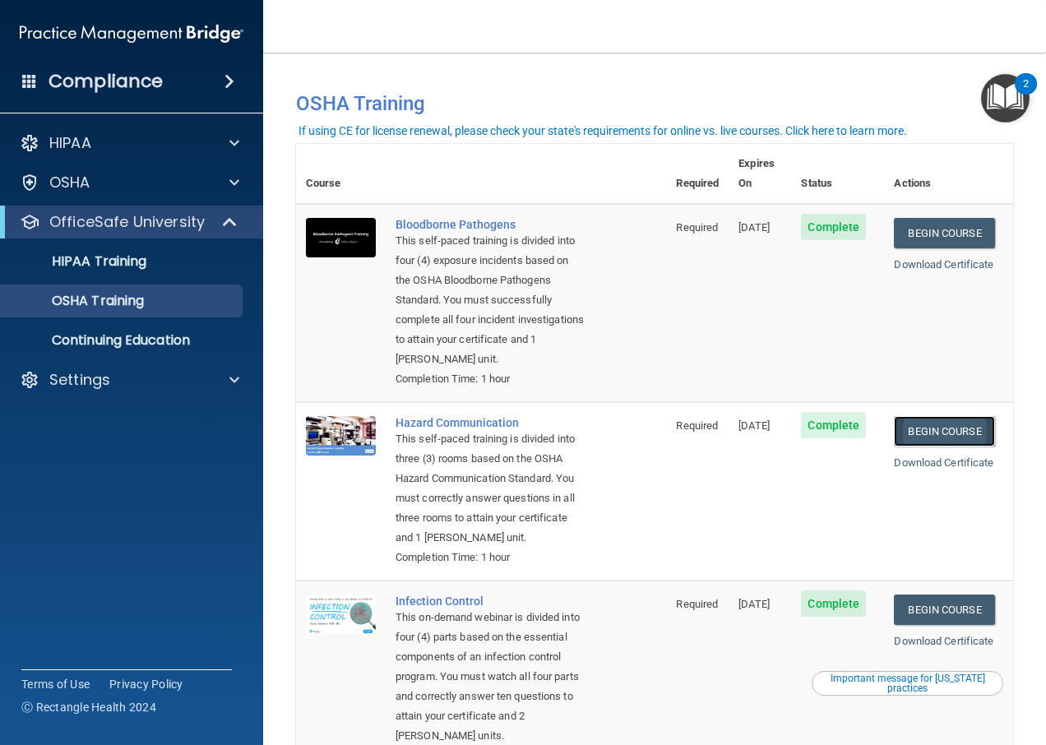
click at [933, 432] on link "Begin Course" at bounding box center [944, 431] width 100 height 30
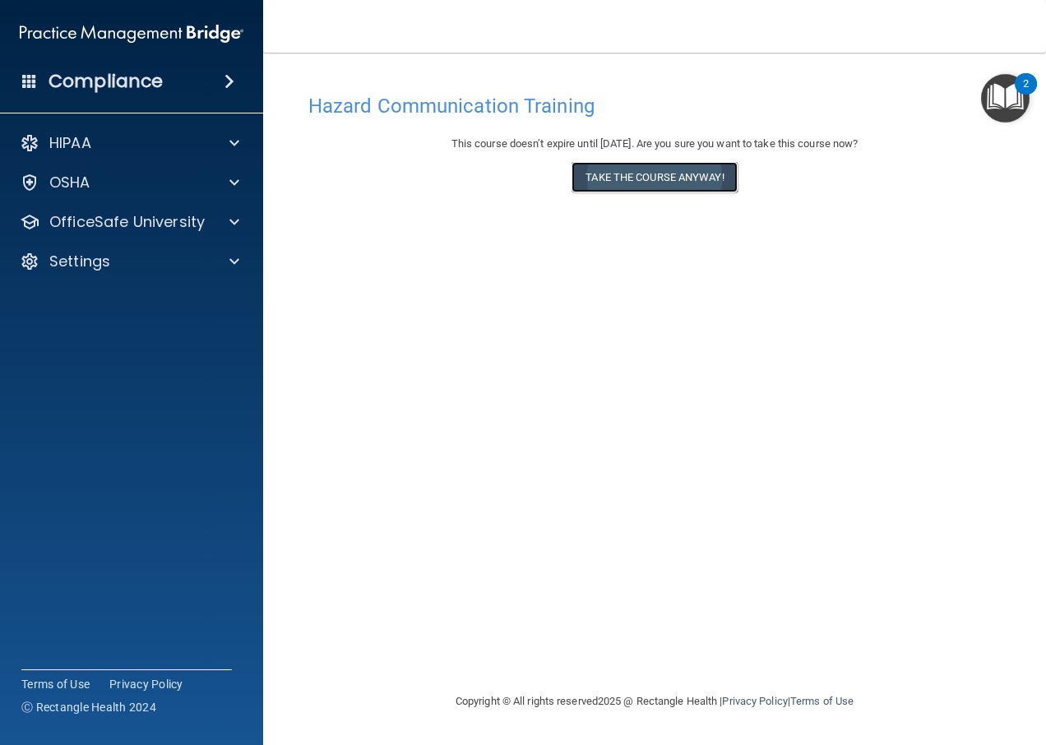
click at [622, 187] on button "Take the course anyway!" at bounding box center [653, 177] width 165 height 30
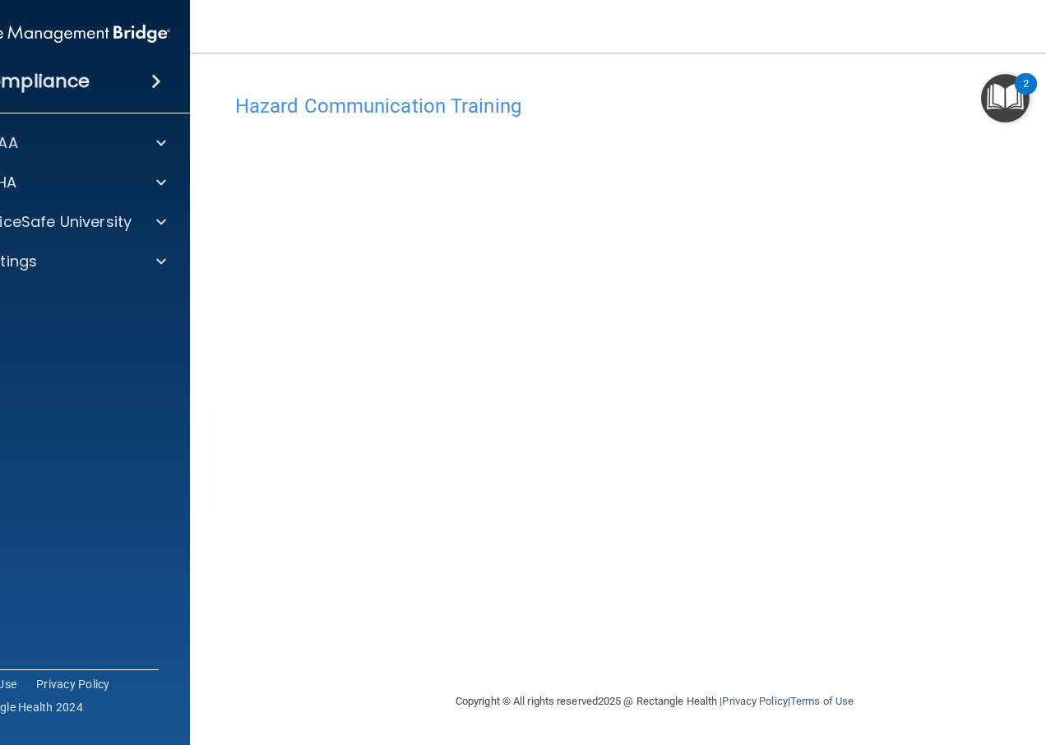
click at [204, 415] on main "Hazard Communication Training This course doesn’t expire until [DATE]. Are you …" at bounding box center [654, 399] width 929 height 692
click at [168, 188] on div at bounding box center [158, 183] width 41 height 20
click at [134, 218] on p "Safety Data Sheets" at bounding box center [50, 222] width 224 height 16
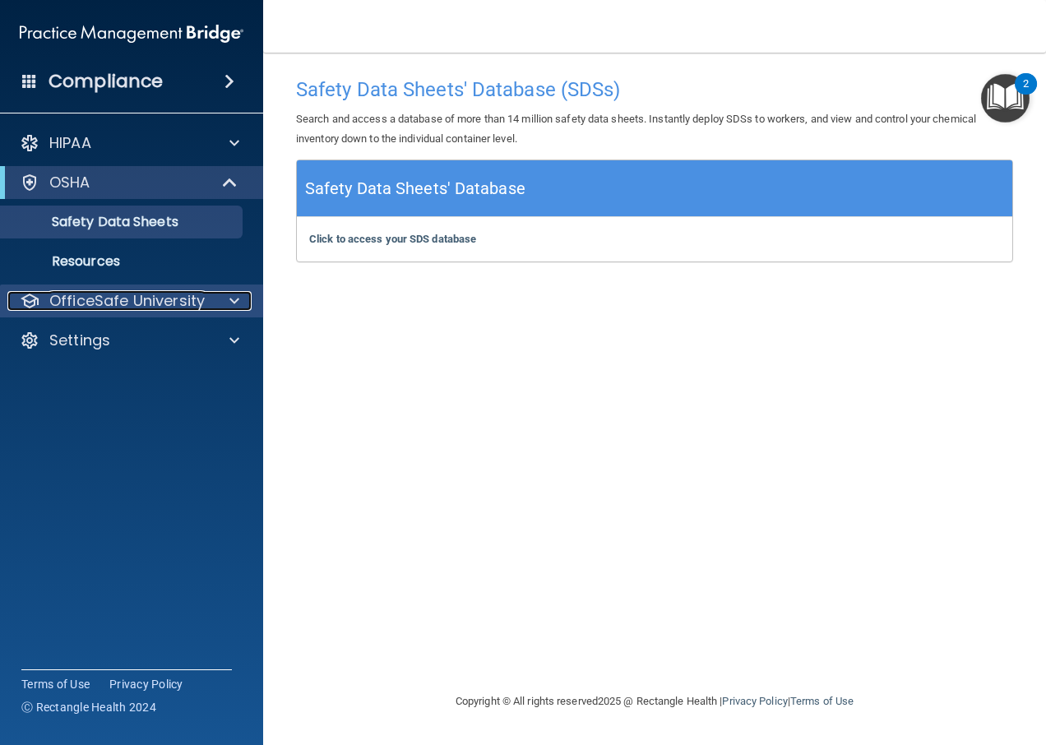
click at [136, 303] on p "OfficeSafe University" at bounding box center [126, 301] width 155 height 20
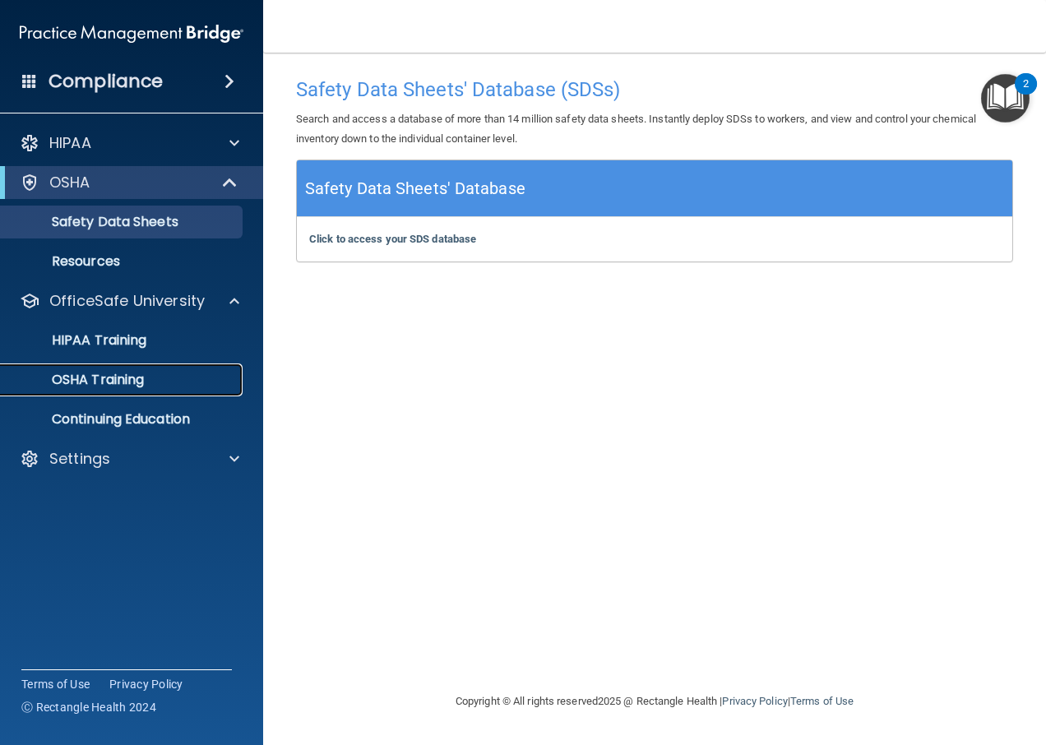
click at [124, 368] on link "OSHA Training" at bounding box center [113, 379] width 259 height 33
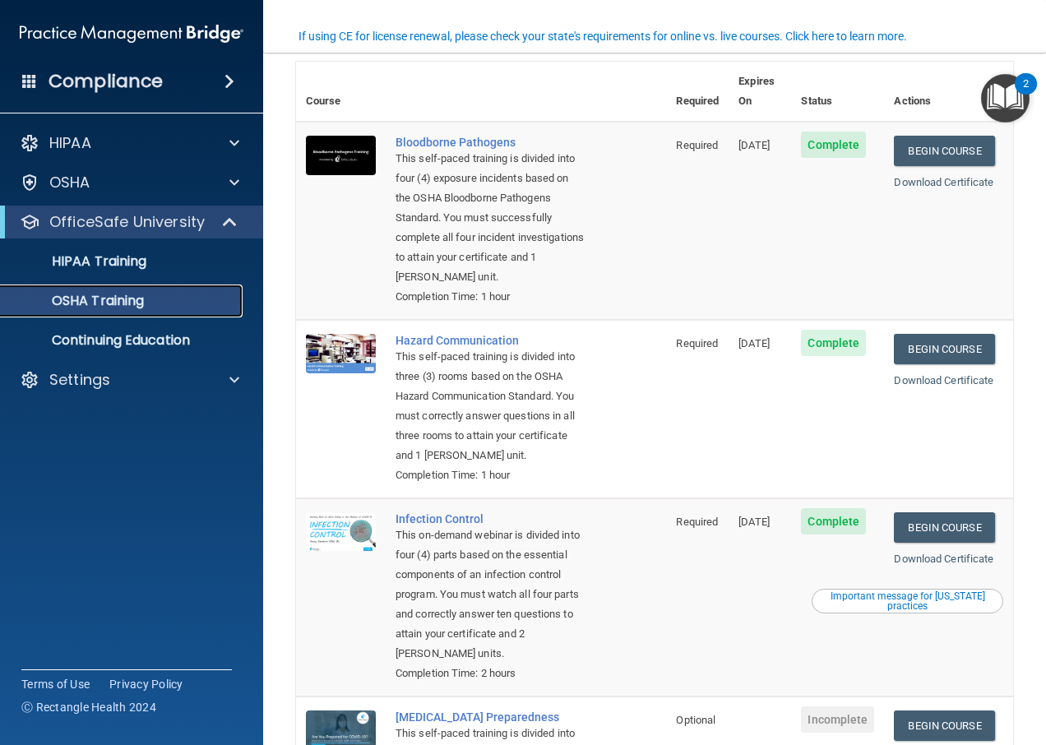
scroll to position [164, 0]
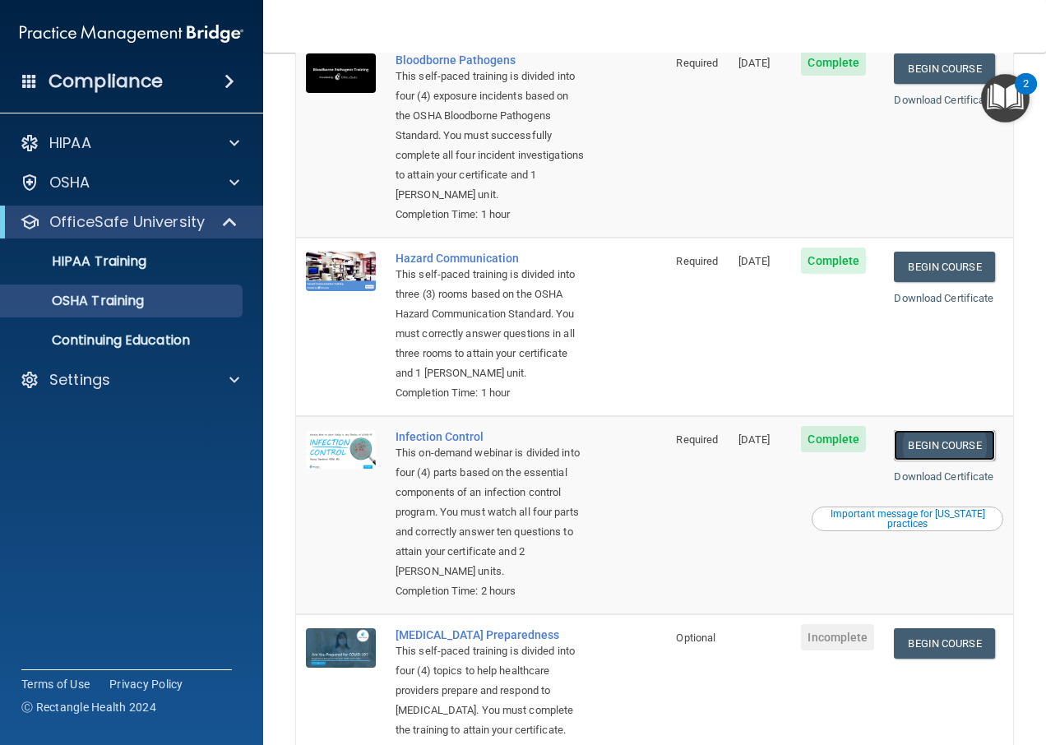
click at [906, 460] on link "Begin Course" at bounding box center [944, 445] width 100 height 30
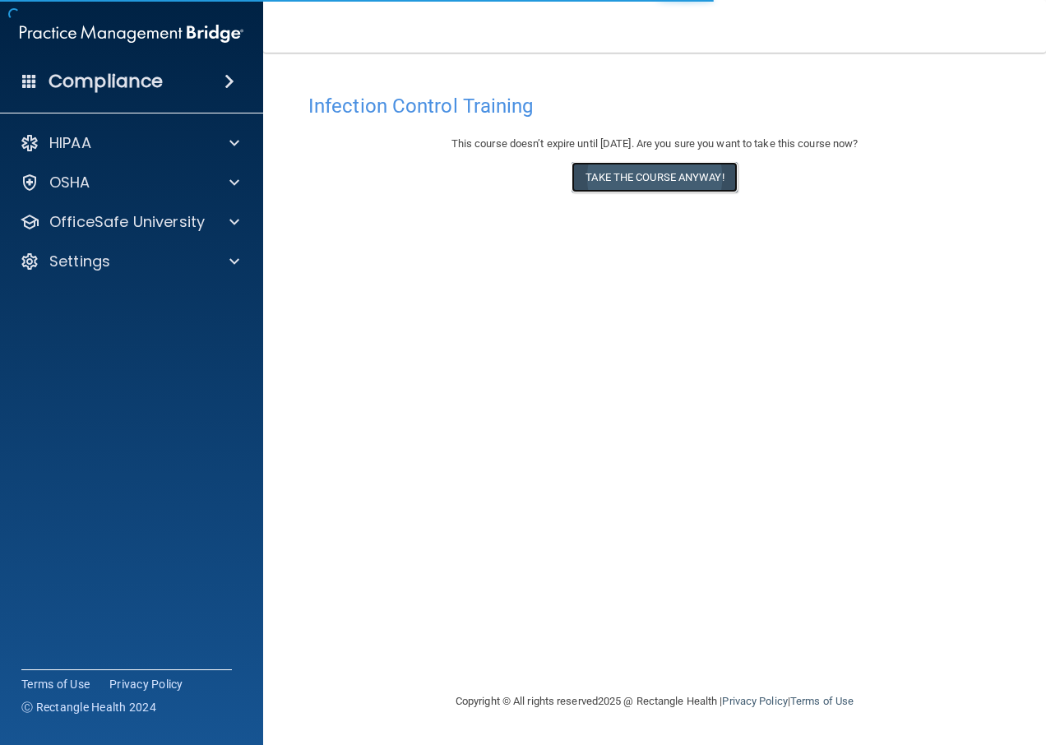
click at [641, 187] on button "Take the course anyway!" at bounding box center [653, 177] width 165 height 30
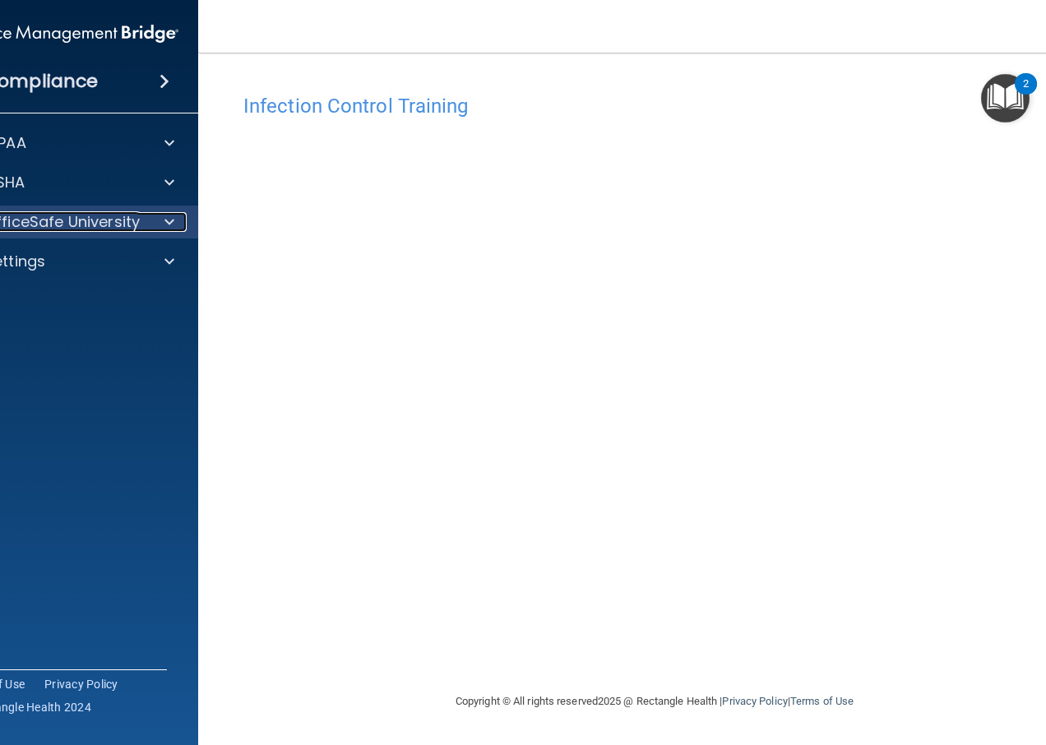
click at [88, 227] on p "OfficeSafe University" at bounding box center [61, 222] width 155 height 20
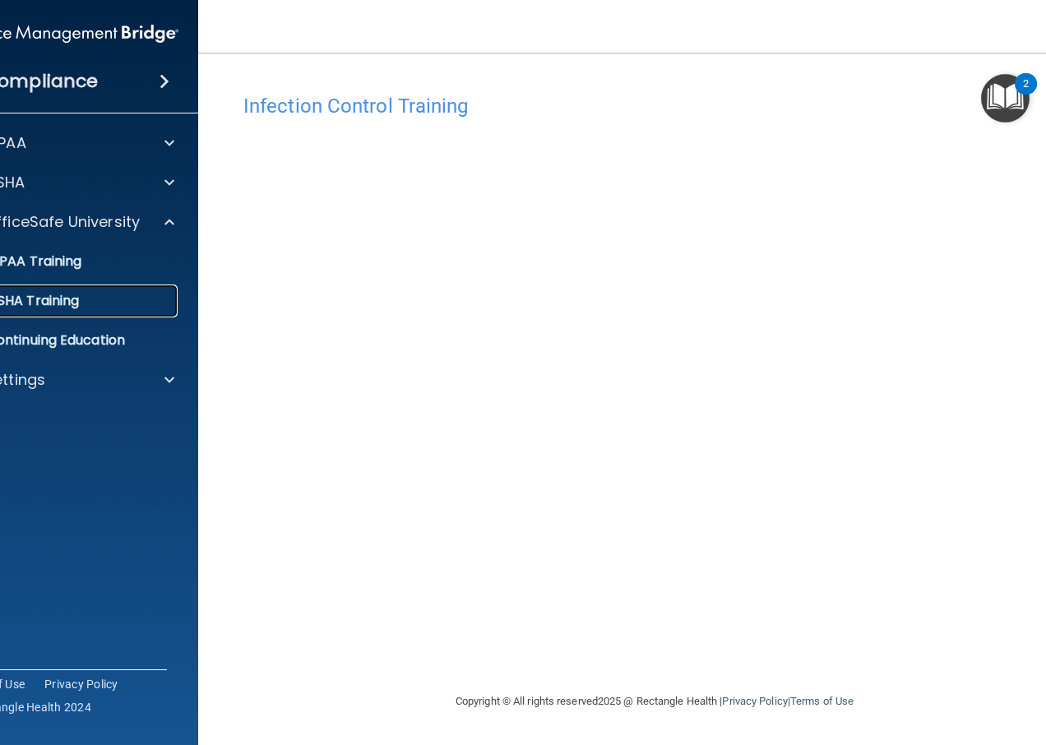
click at [109, 303] on div "OSHA Training" at bounding box center [58, 301] width 224 height 16
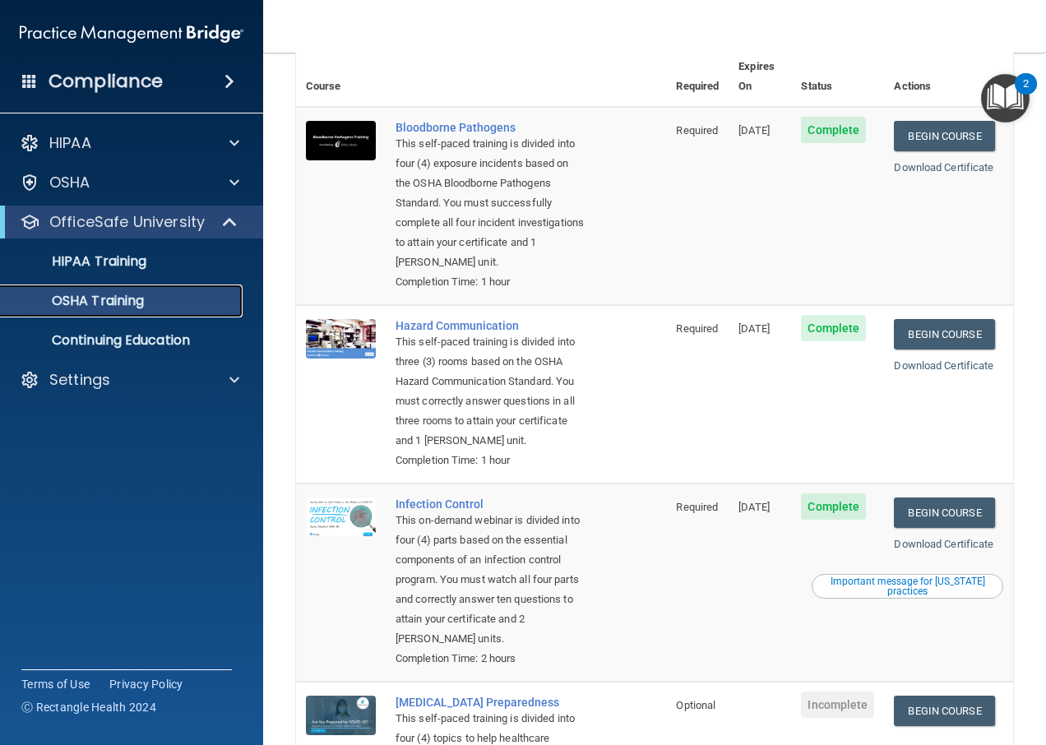
scroll to position [82, 0]
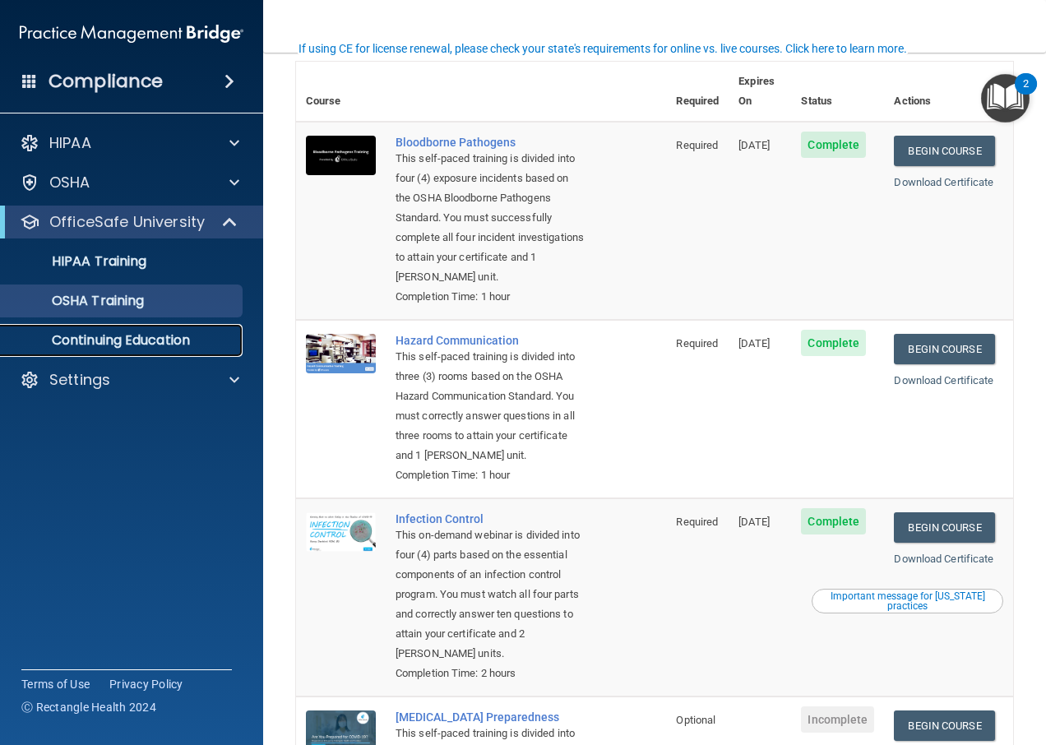
click at [208, 341] on p "Continuing Education" at bounding box center [123, 340] width 224 height 16
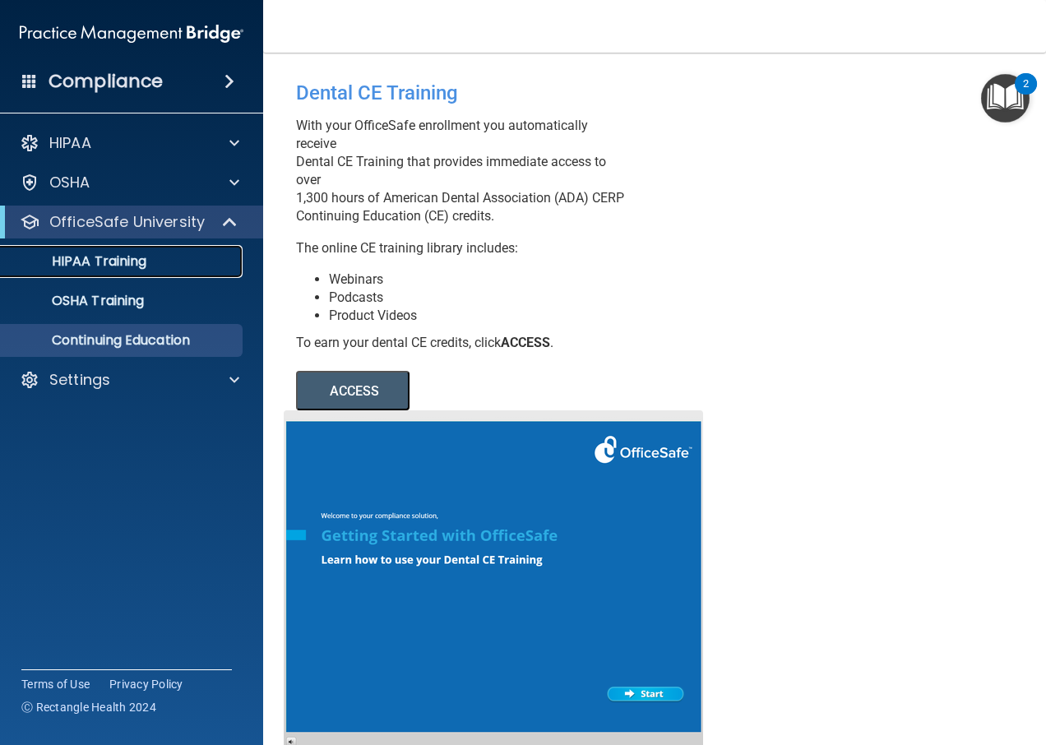
click at [155, 266] on div "HIPAA Training" at bounding box center [123, 261] width 224 height 16
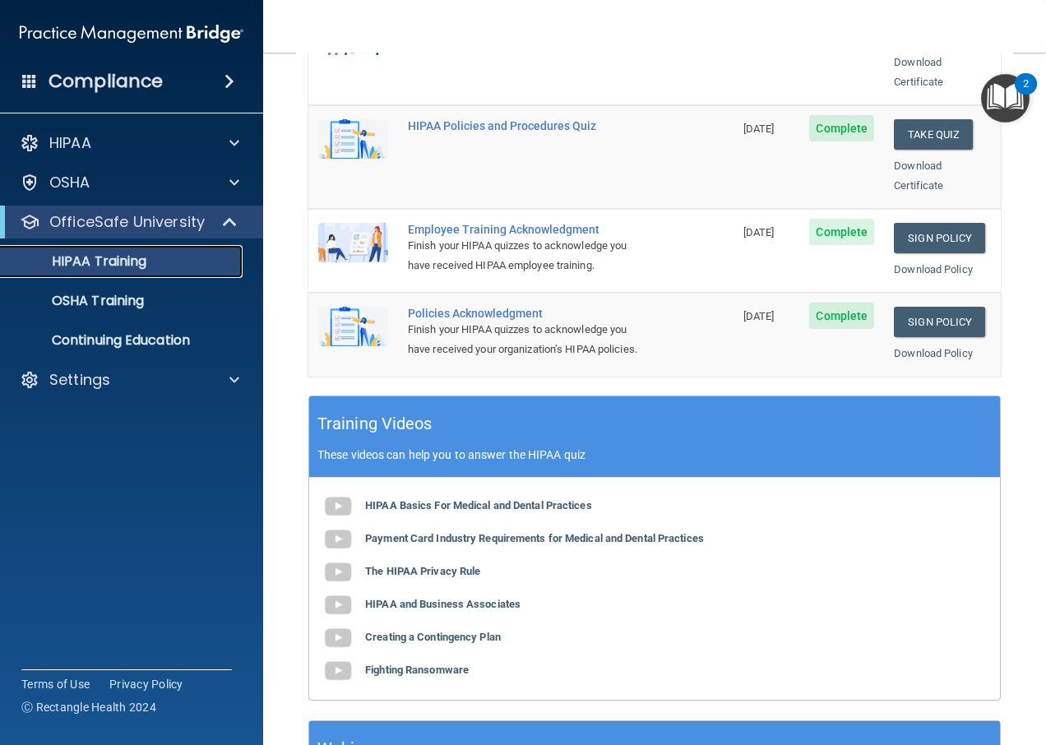
scroll to position [569, 0]
